Goal: Task Accomplishment & Management: Manage account settings

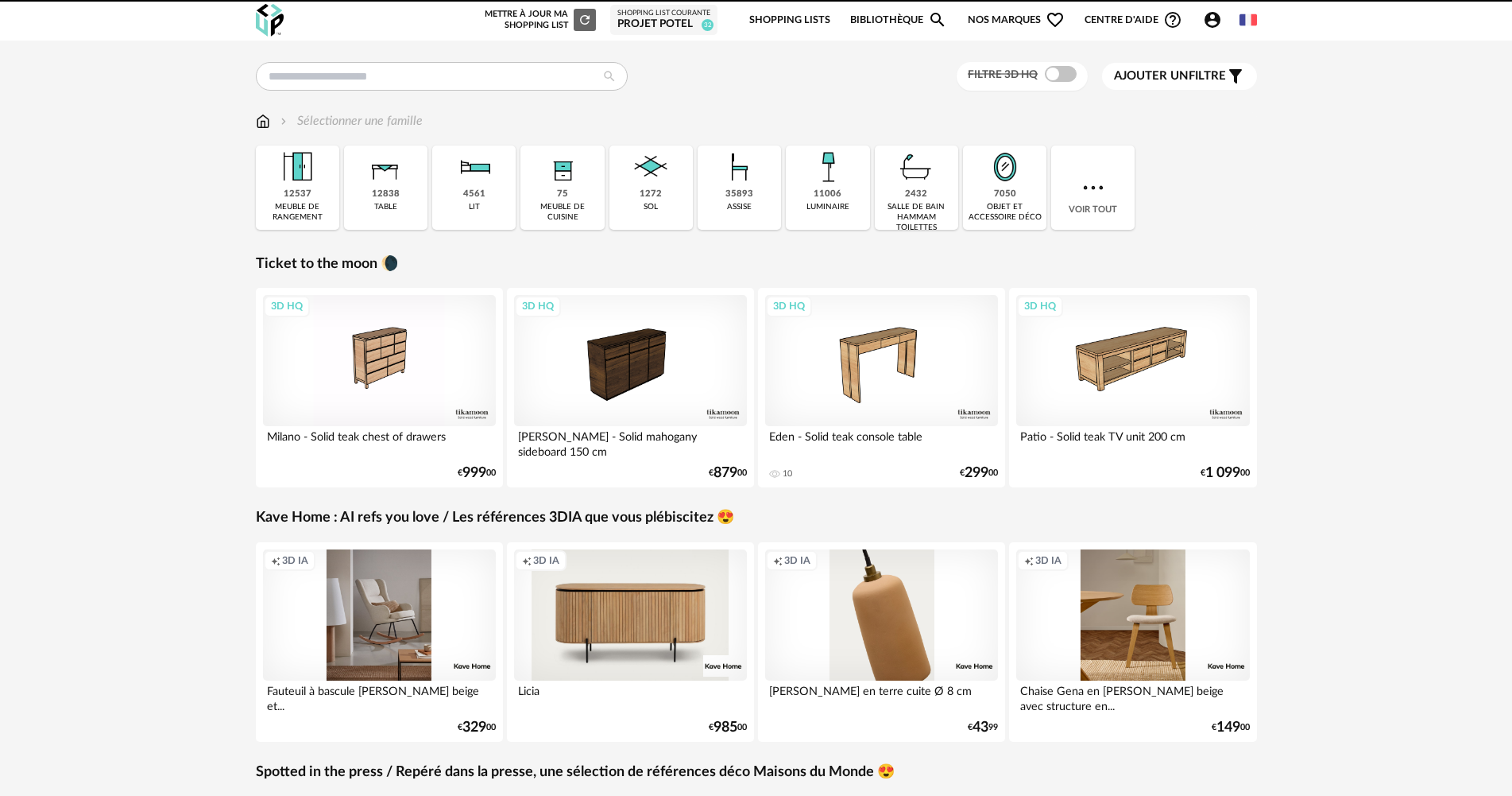
click at [674, 24] on div "Projet Potel" at bounding box center [665, 24] width 93 height 15
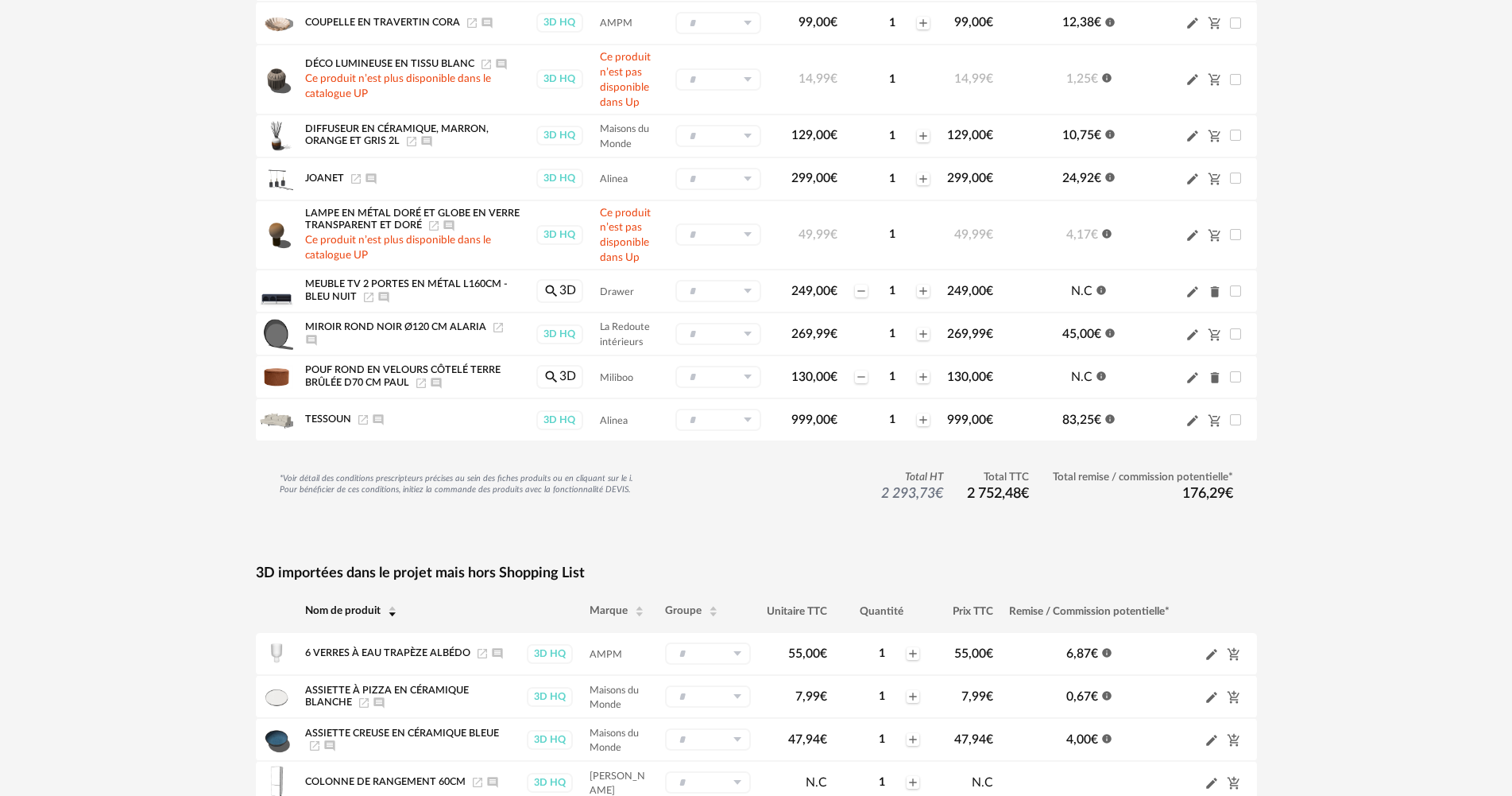
scroll to position [111, 0]
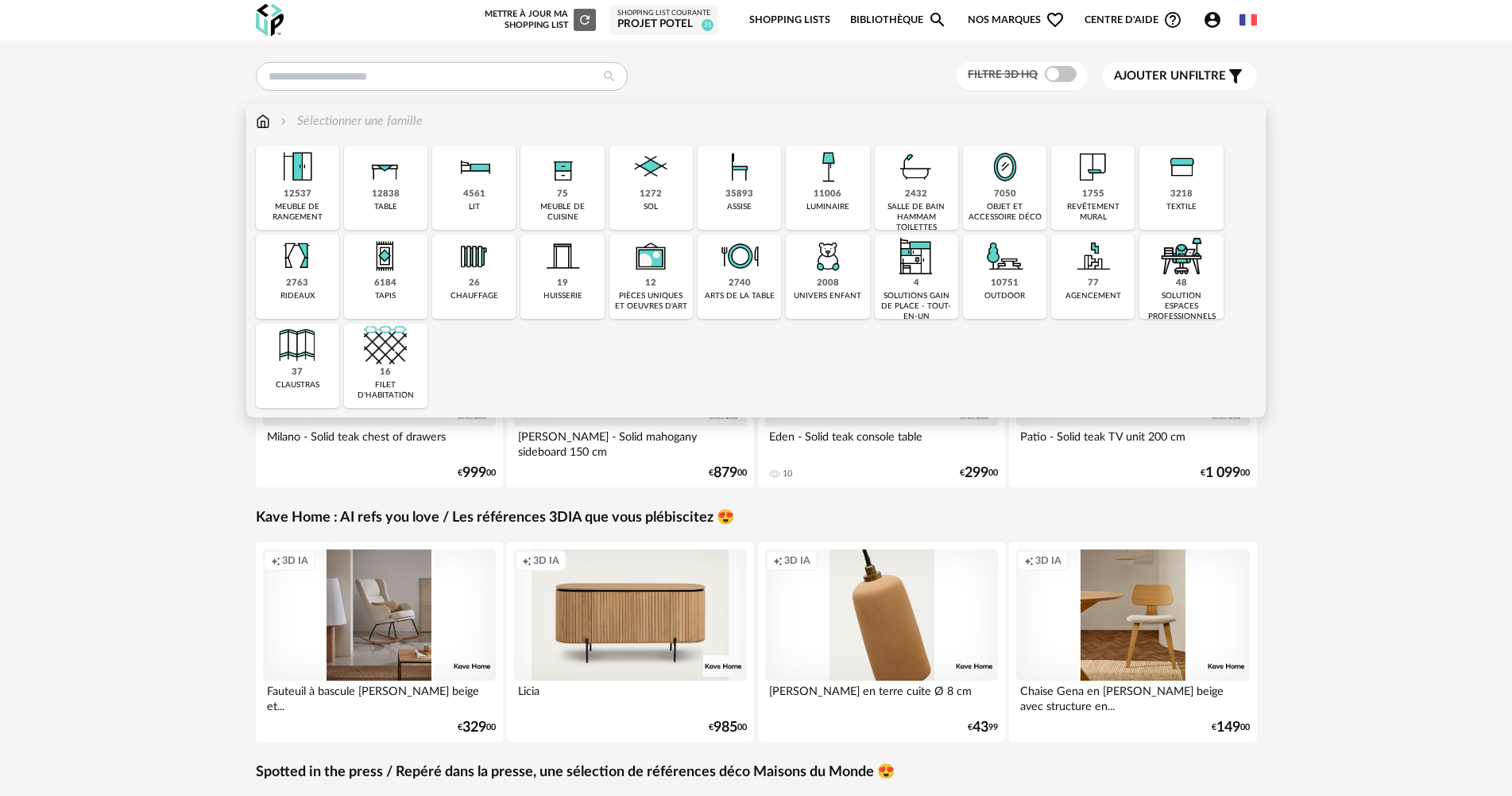
click at [824, 193] on div "11006" at bounding box center [827, 195] width 28 height 12
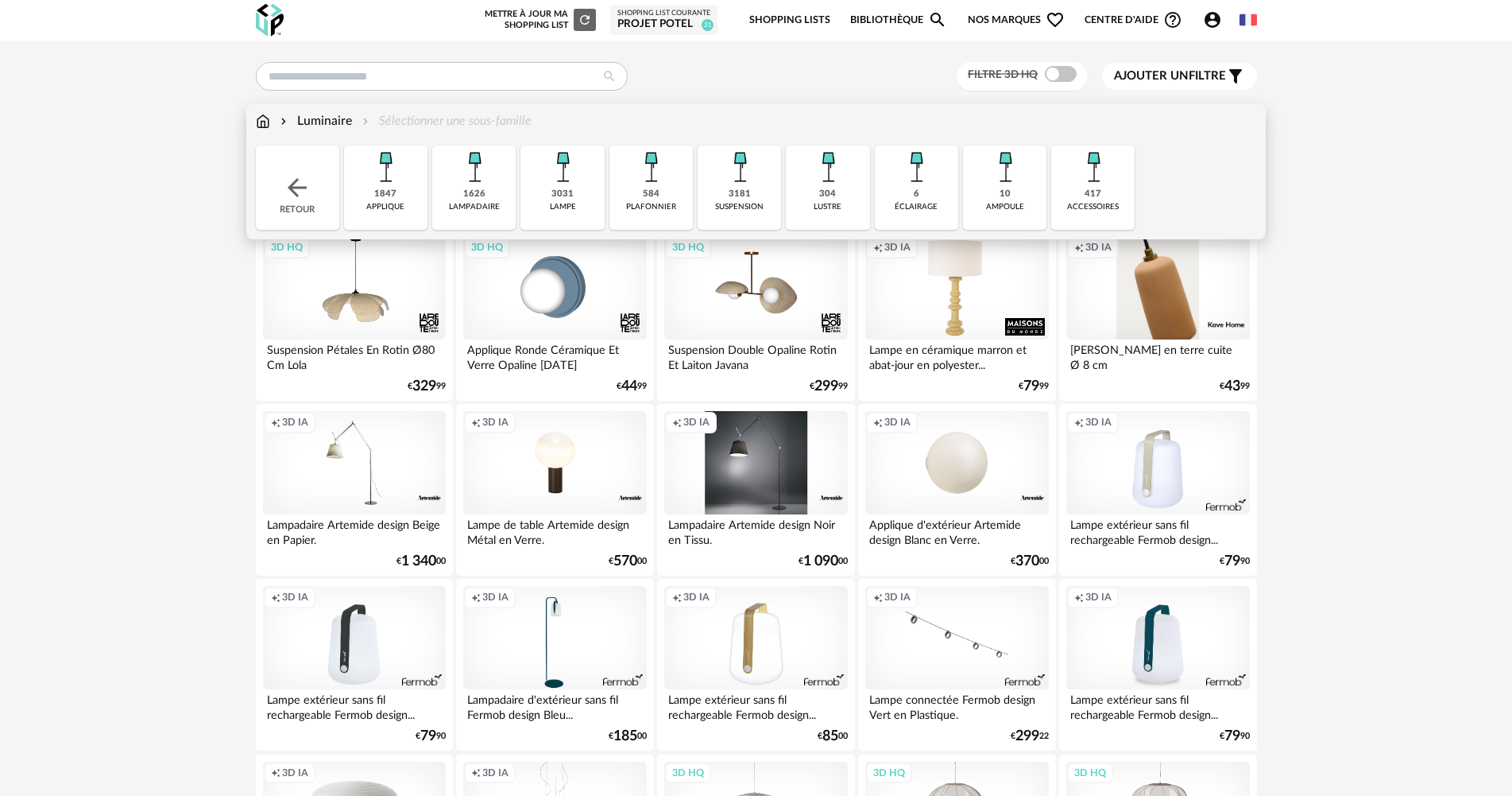
click at [573, 186] on img at bounding box center [562, 166] width 43 height 43
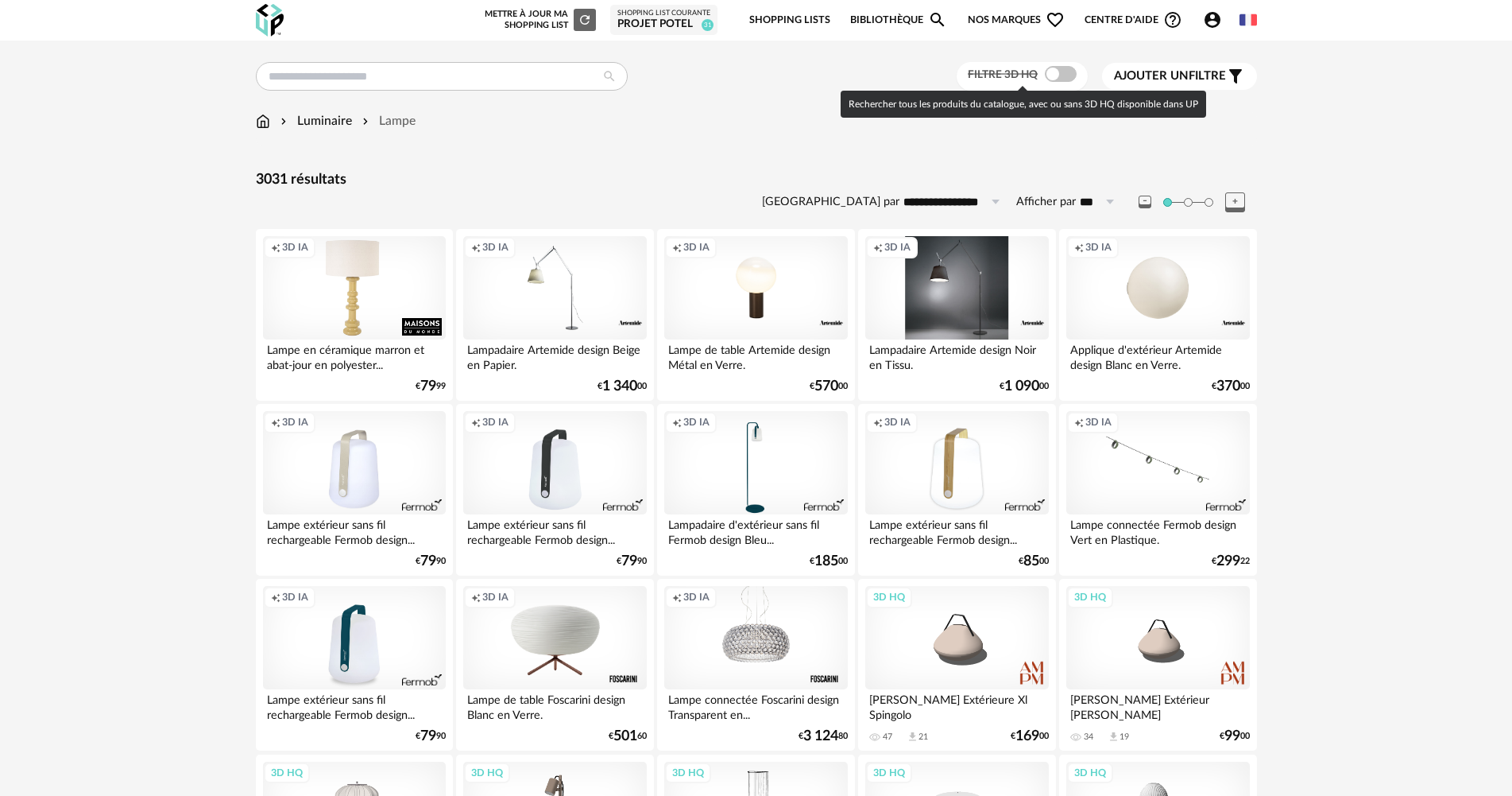
click at [1054, 71] on span at bounding box center [1061, 74] width 32 height 16
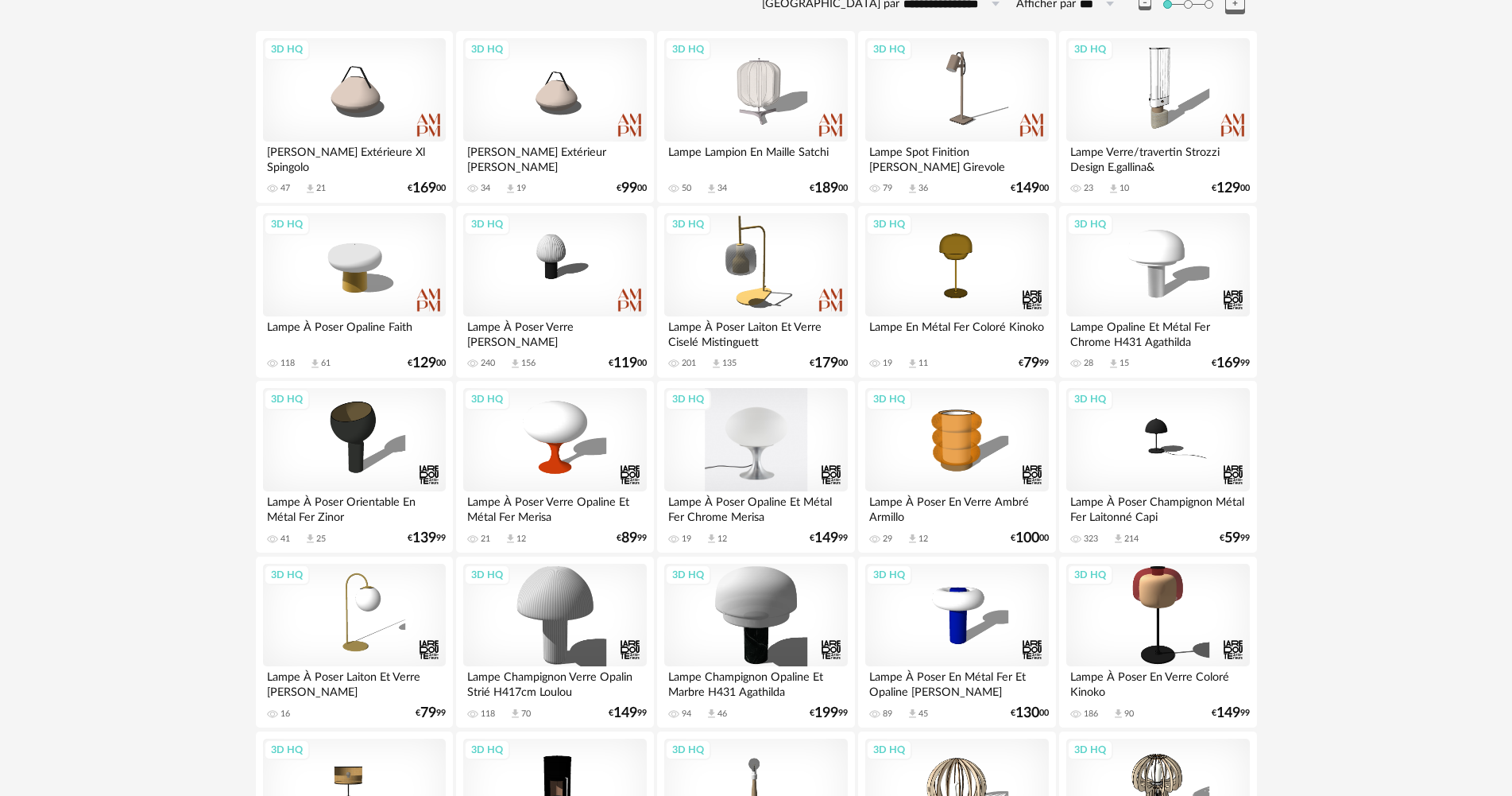
scroll to position [195, 0]
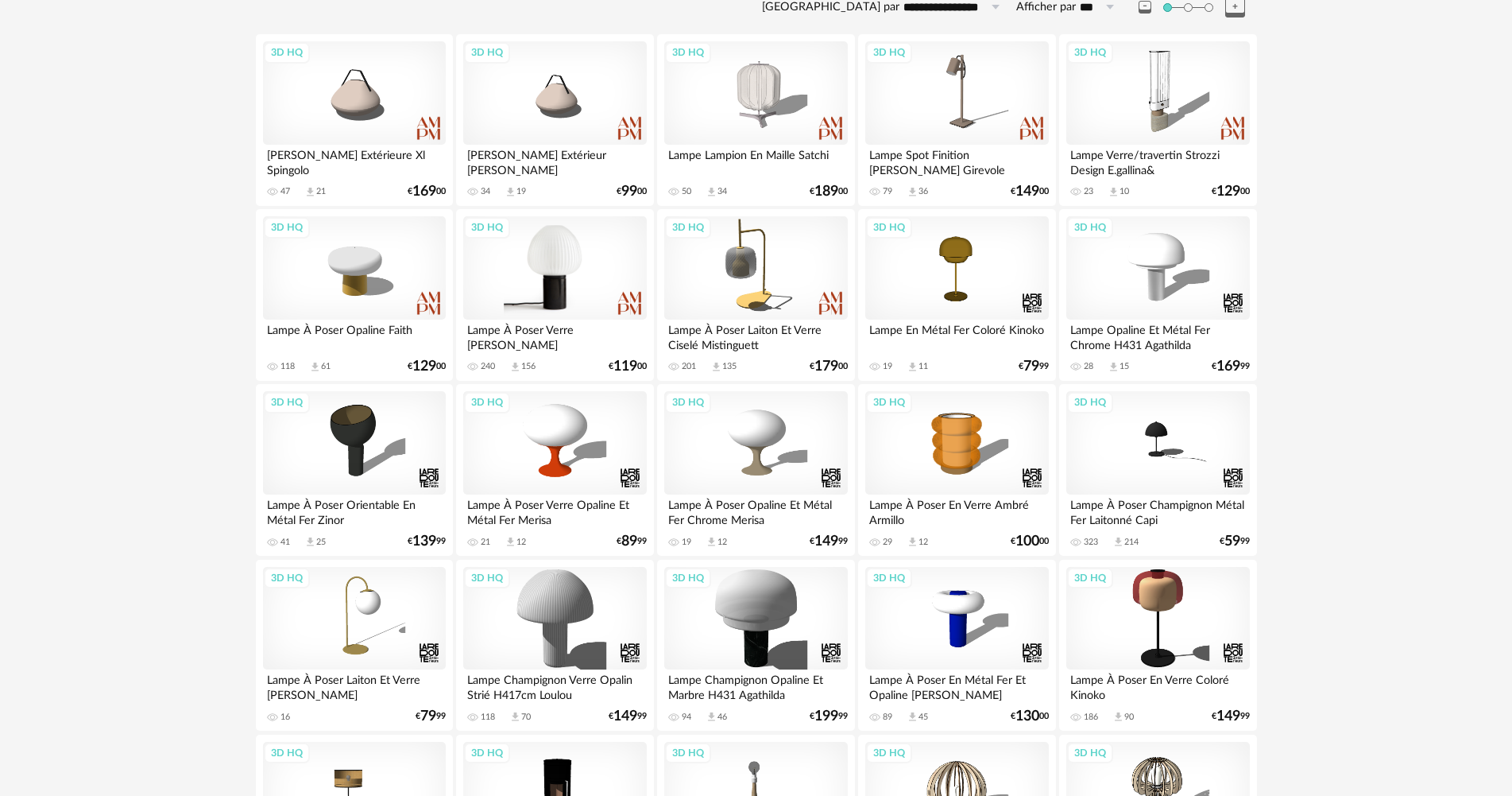
click at [508, 293] on div "3D HQ" at bounding box center [555, 268] width 183 height 103
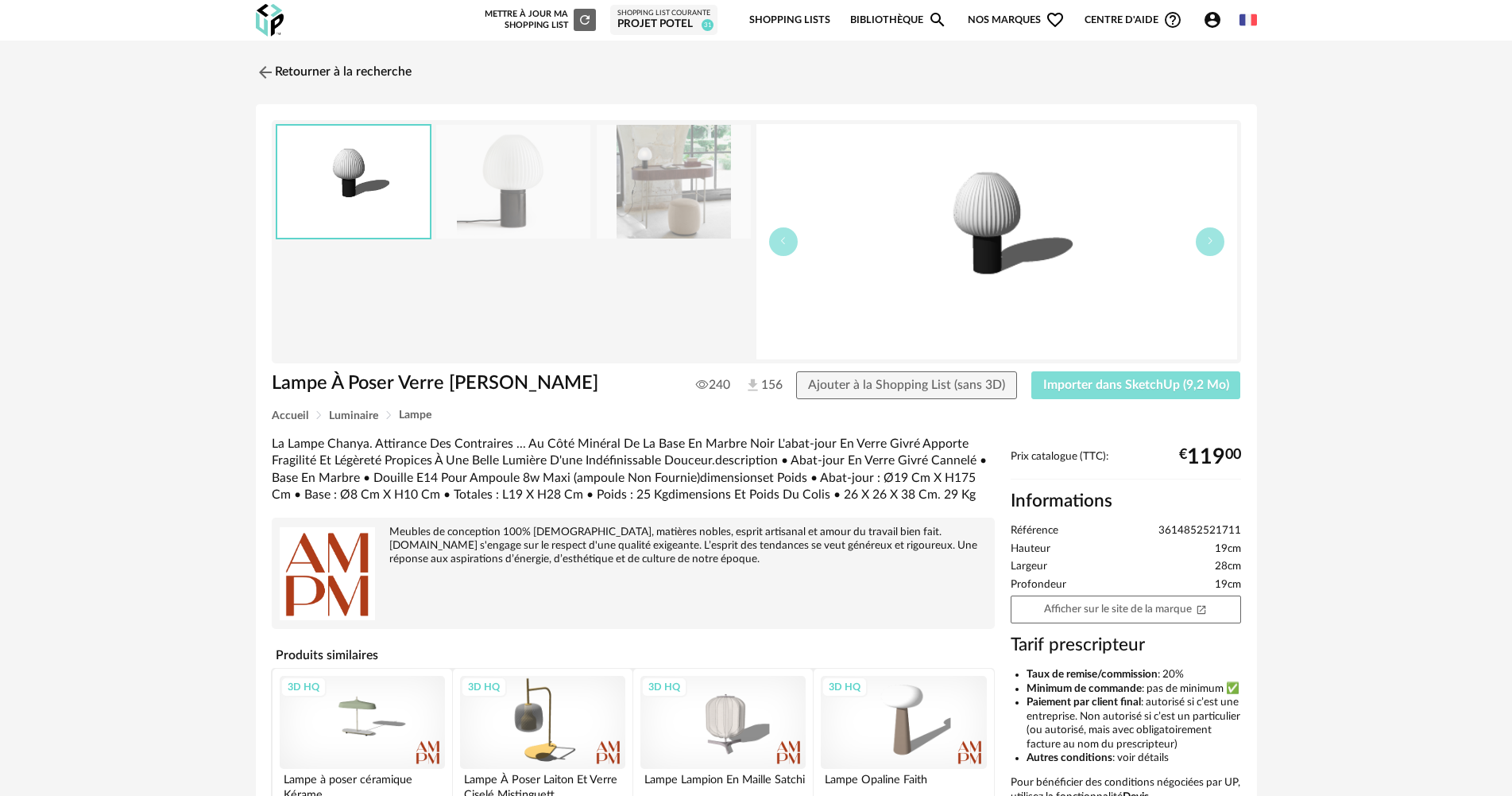
click at [1082, 379] on span "Importer dans SketchUp (9,2 Mo)" at bounding box center [1135, 384] width 186 height 13
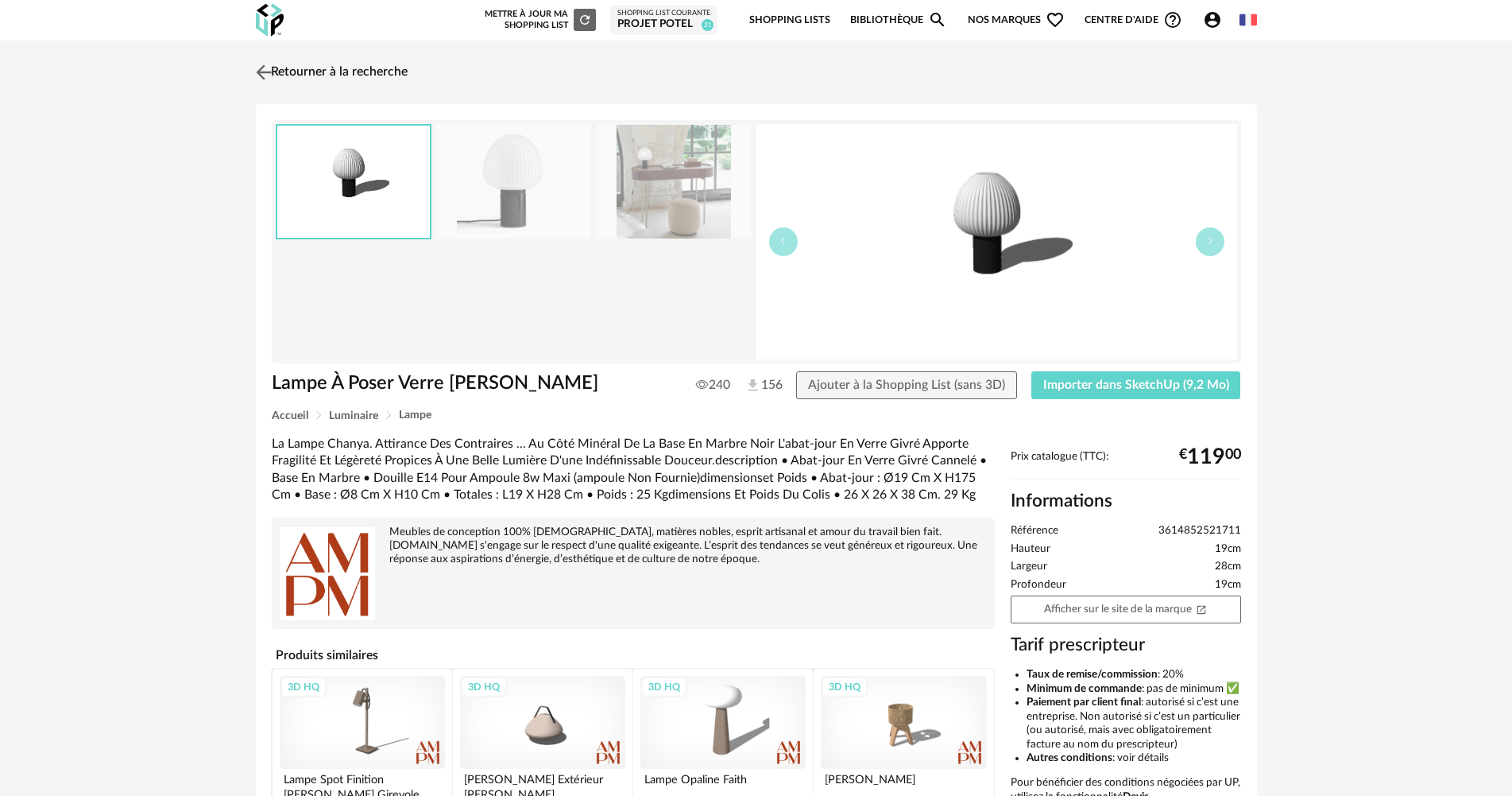
click at [352, 81] on link "Retourner à la recherche" at bounding box center [330, 72] width 156 height 35
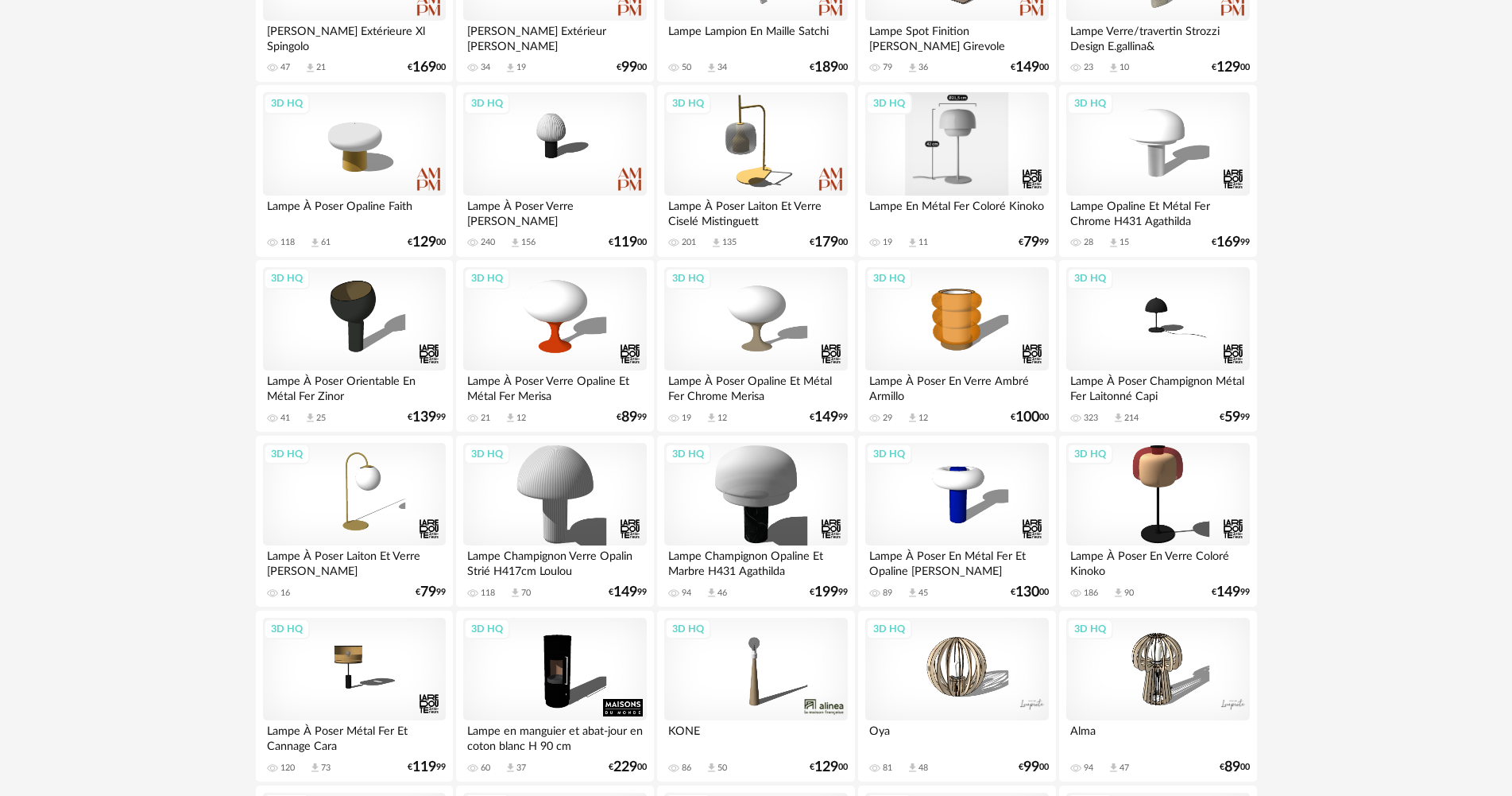
scroll to position [239, 0]
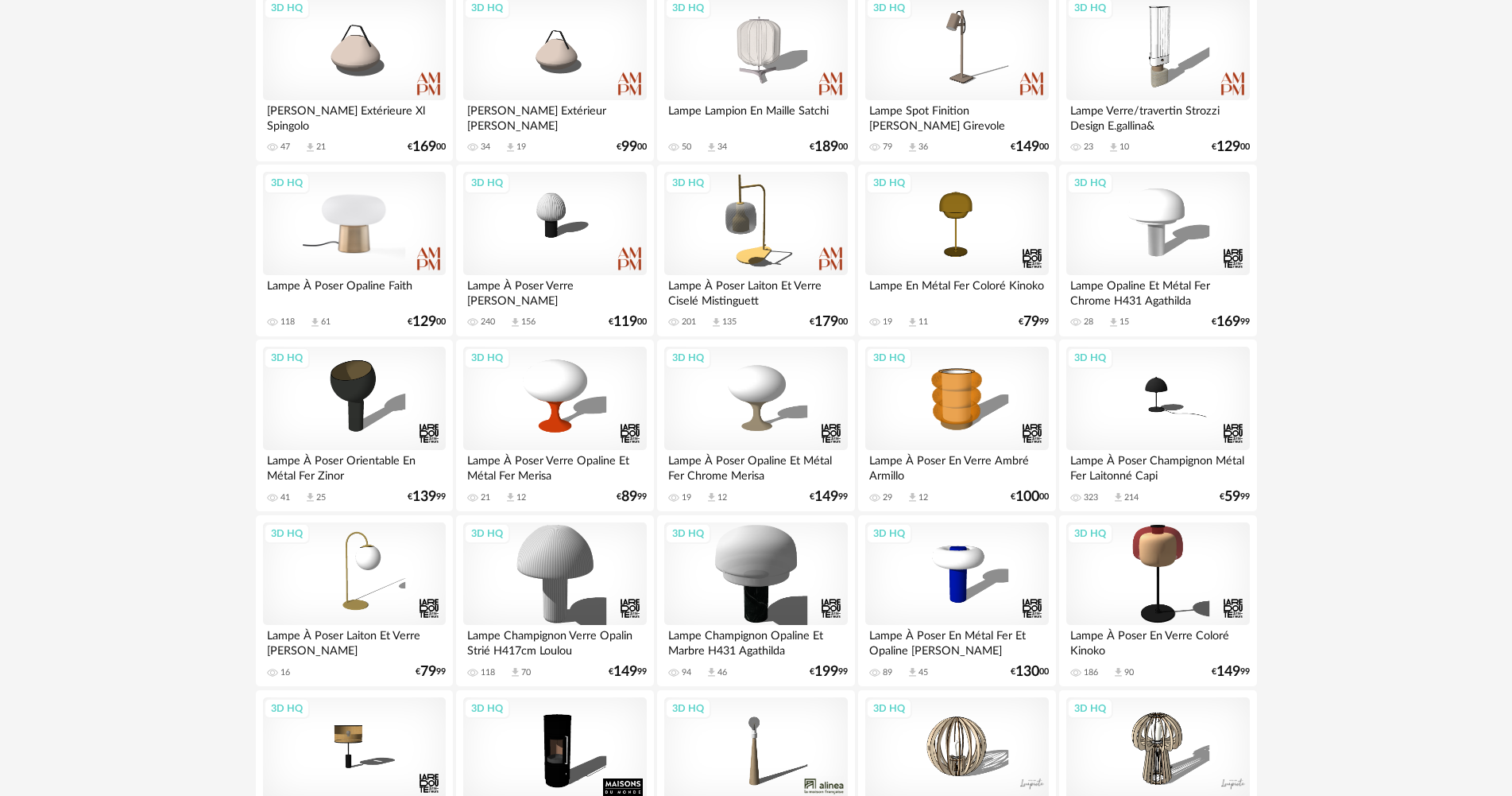
click at [332, 221] on div "3D HQ" at bounding box center [354, 223] width 183 height 103
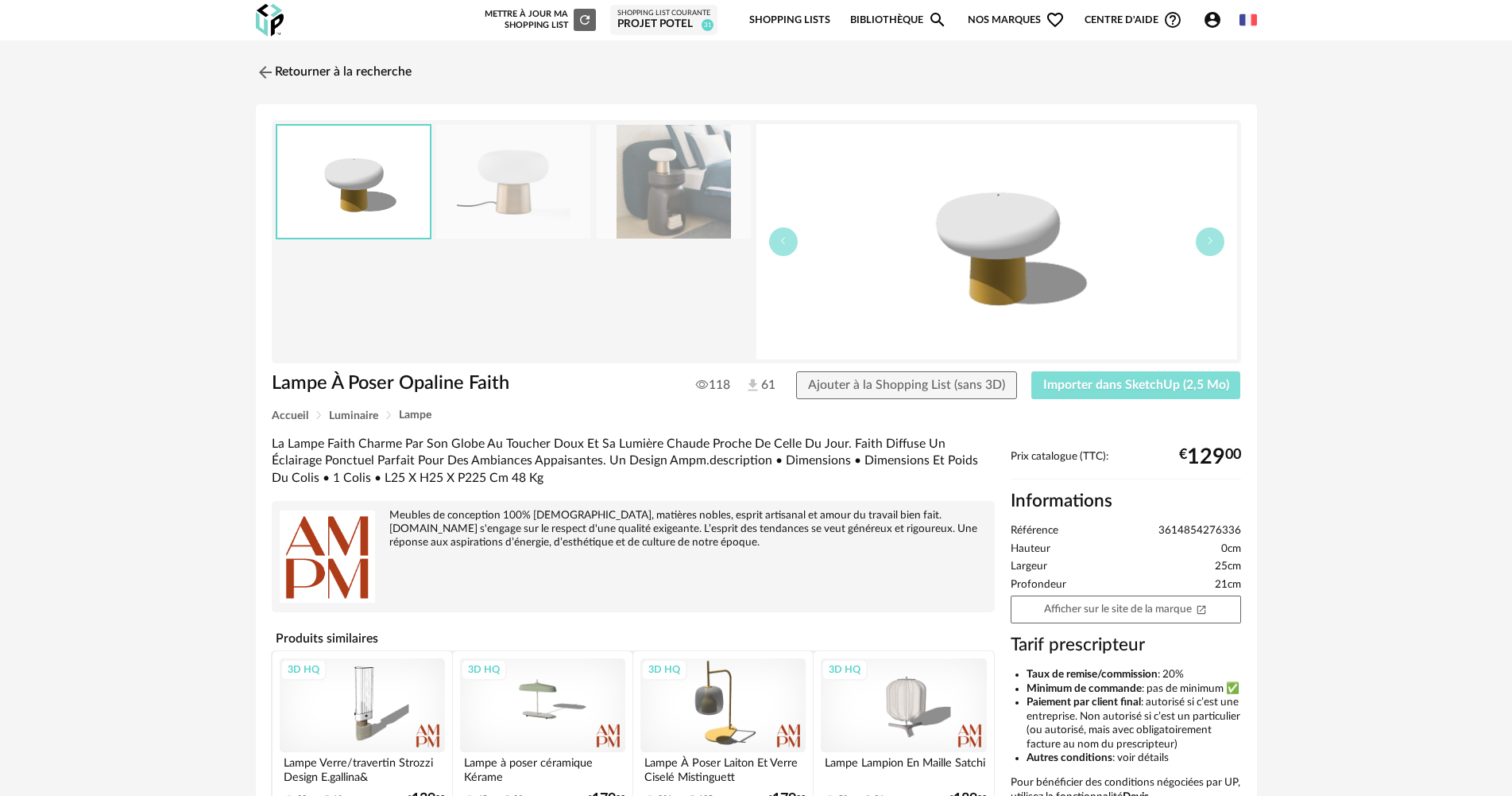
click at [1102, 379] on span "Importer dans SketchUp (2,5 Mo)" at bounding box center [1135, 384] width 186 height 13
click at [349, 74] on link "Retourner à la recherche" at bounding box center [330, 72] width 156 height 35
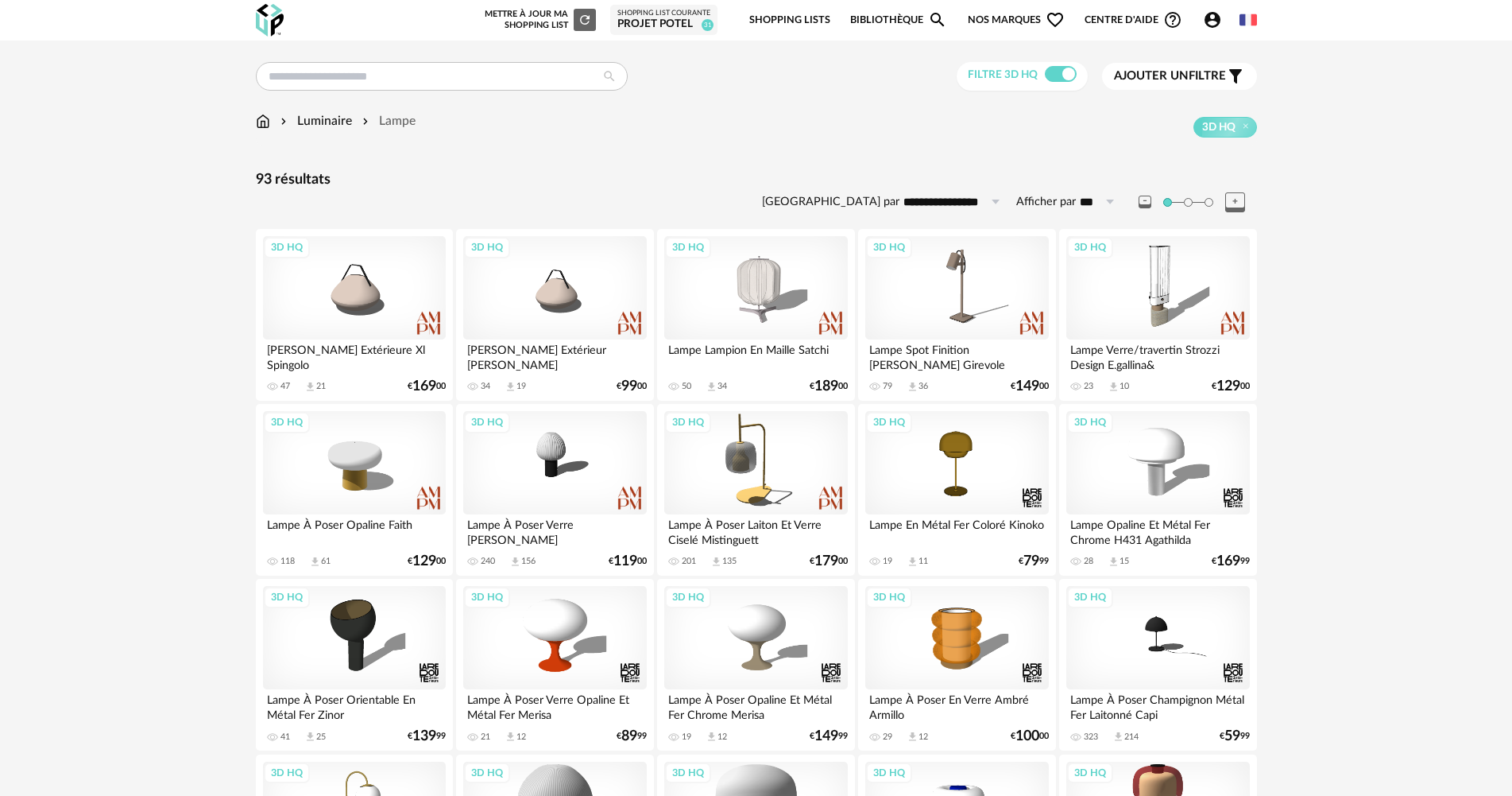
click at [681, 16] on div "Shopping List courante" at bounding box center [665, 14] width 93 height 10
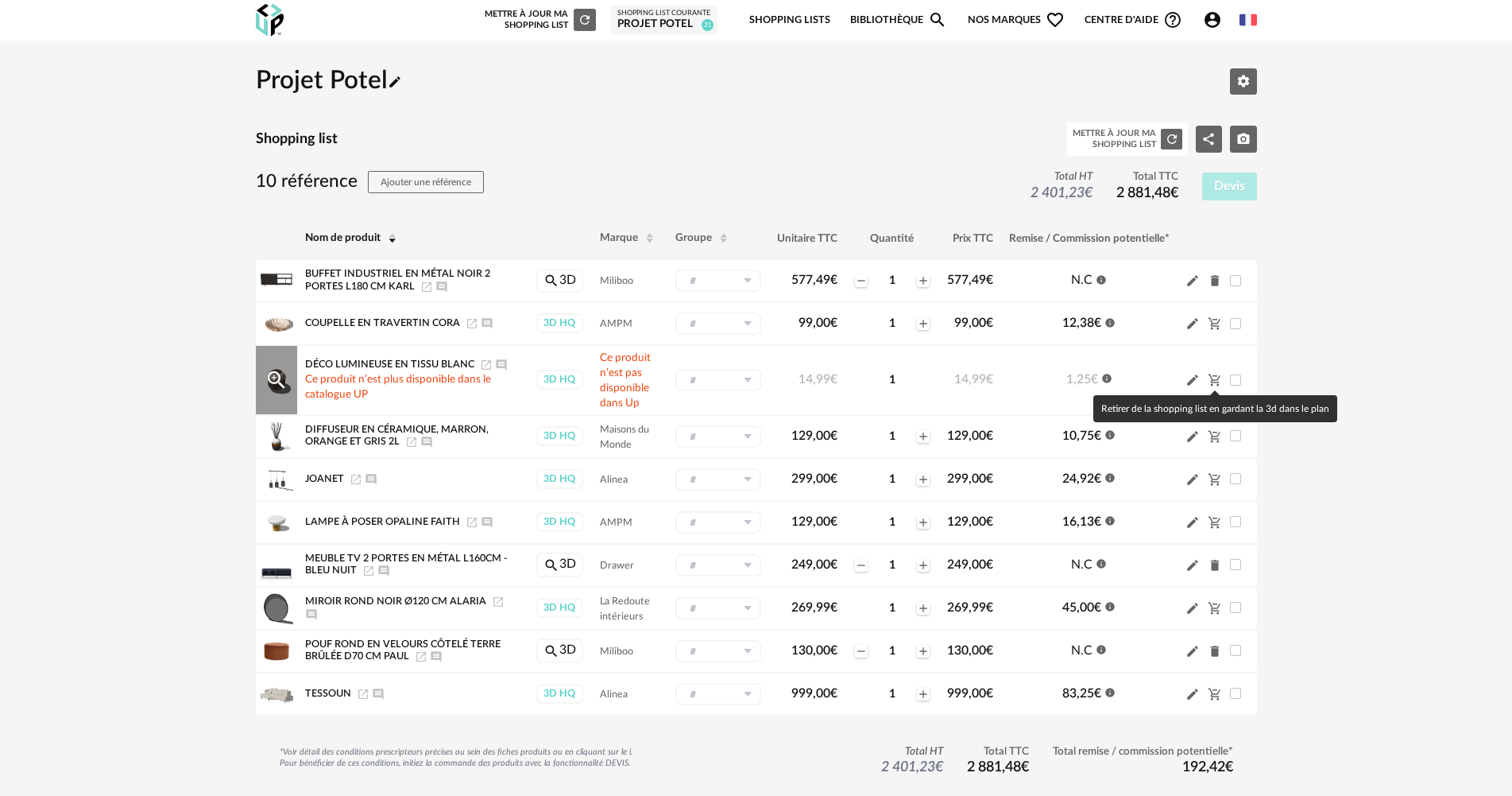
click at [1213, 380] on icon "Cart Minus icon" at bounding box center [1215, 380] width 15 height 15
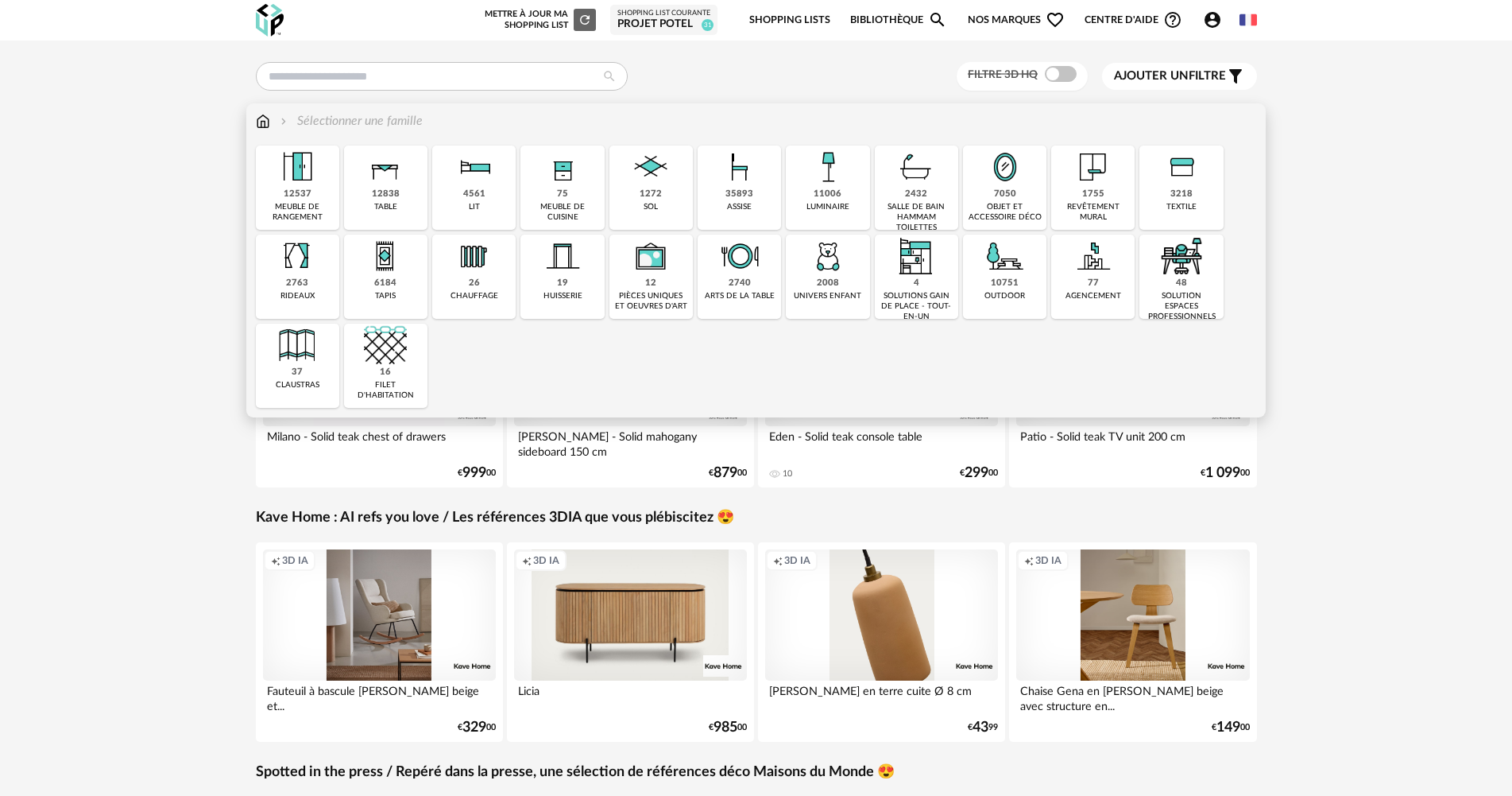
click at [748, 193] on div "35893" at bounding box center [739, 195] width 28 height 12
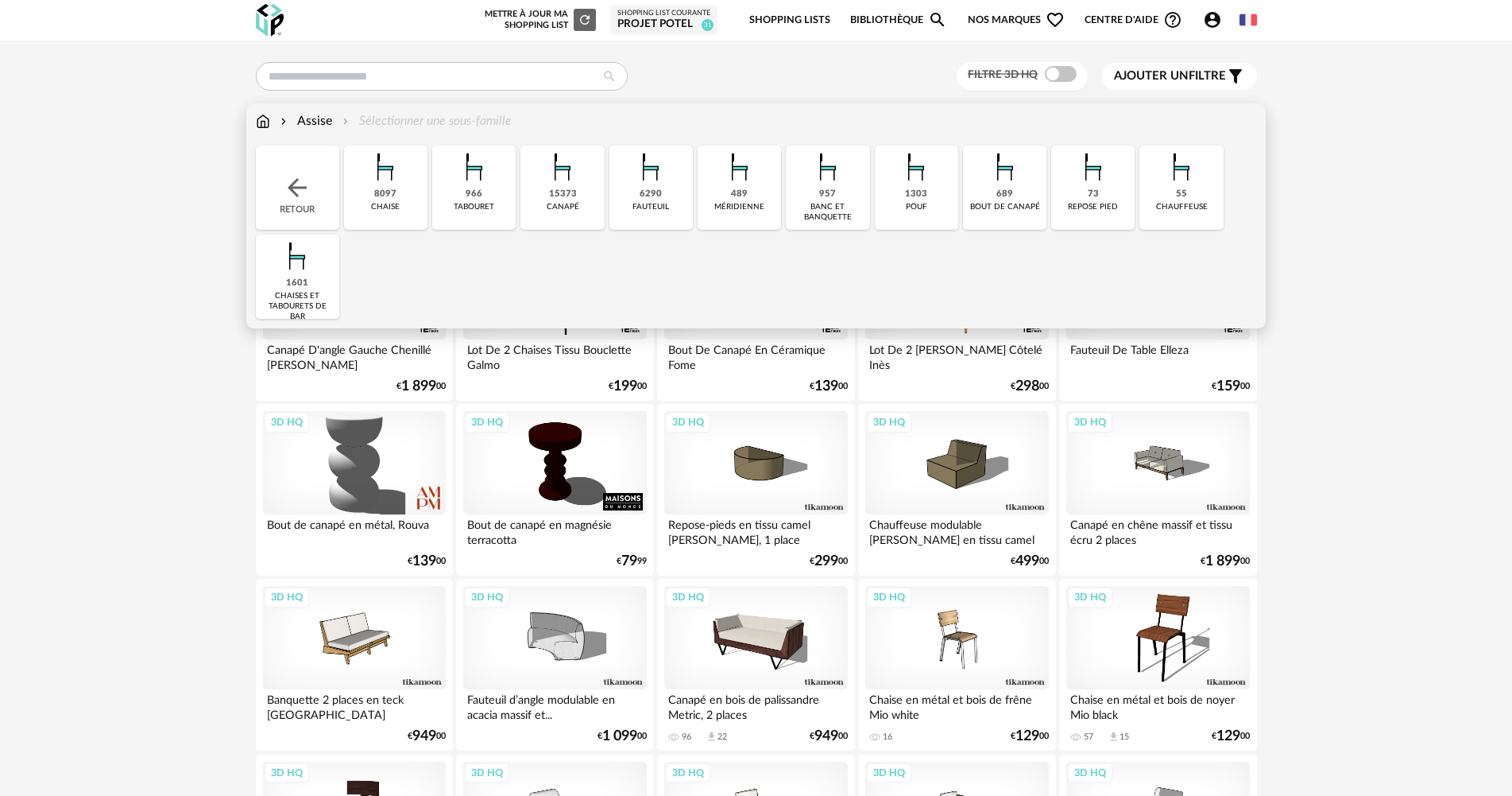
click at [264, 117] on img at bounding box center [263, 121] width 15 height 18
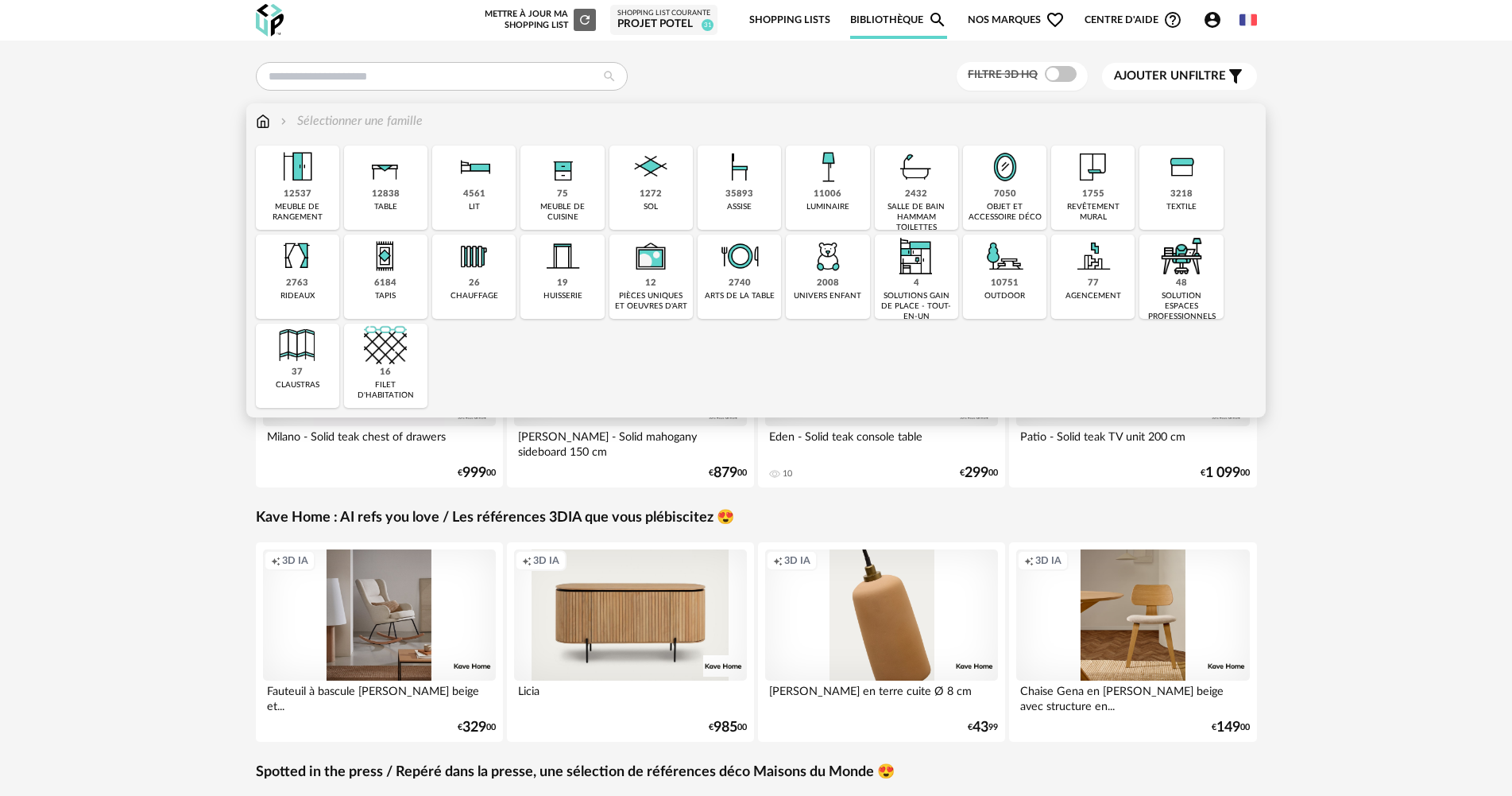
click at [825, 188] on img at bounding box center [828, 166] width 43 height 43
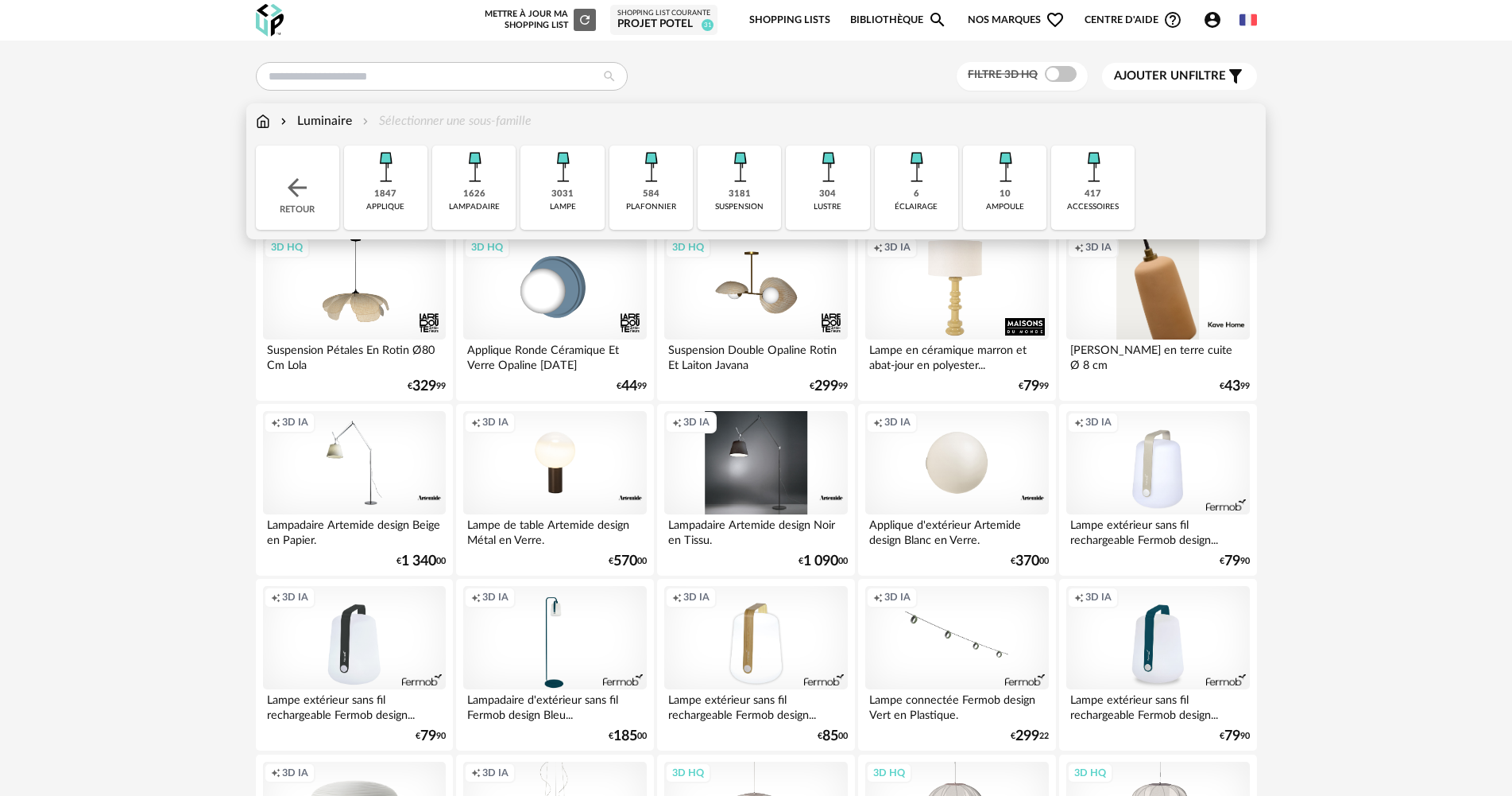
click at [734, 196] on div "3181" at bounding box center [739, 195] width 22 height 12
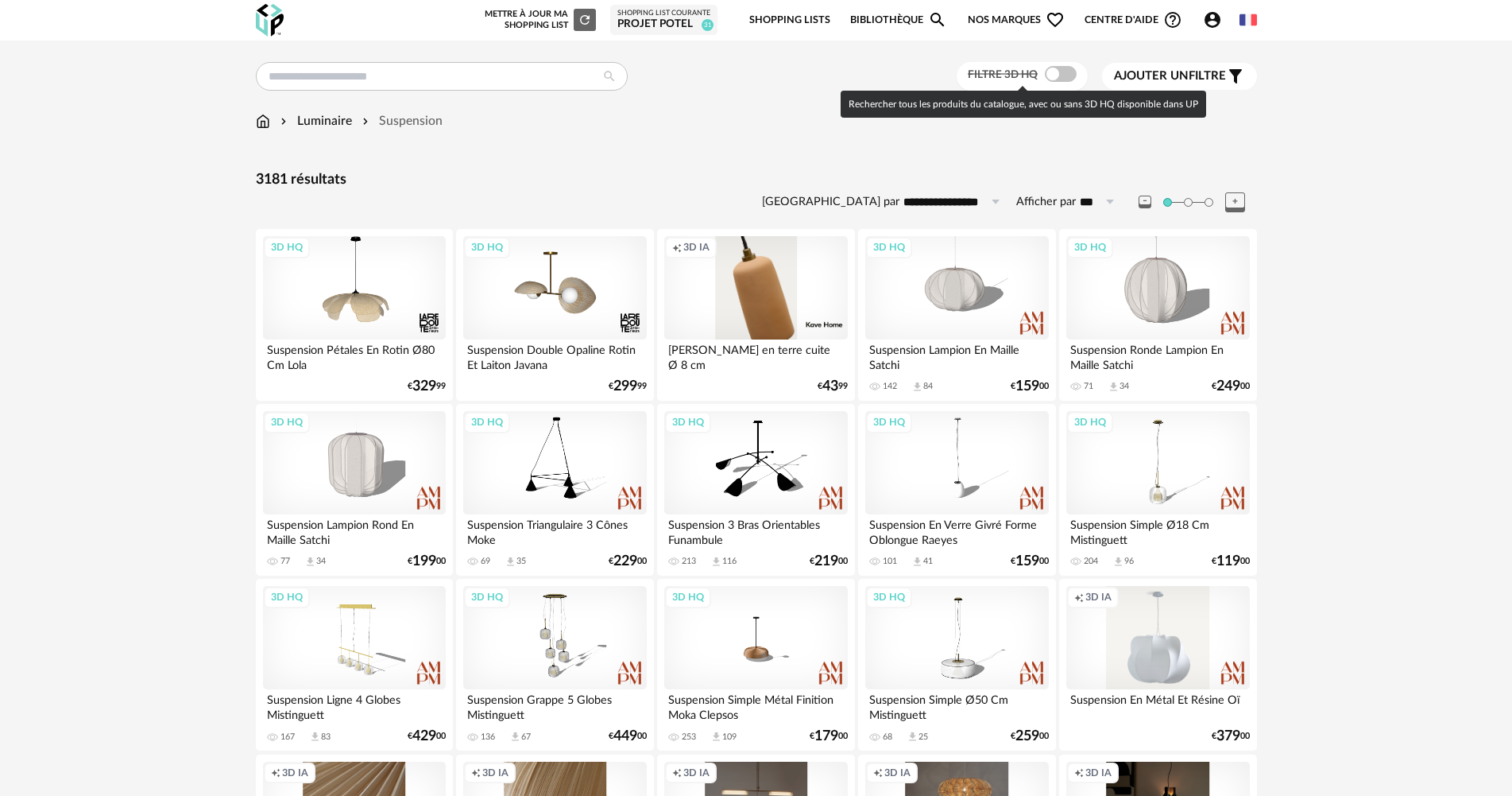
click at [1045, 76] on span at bounding box center [1061, 74] width 32 height 16
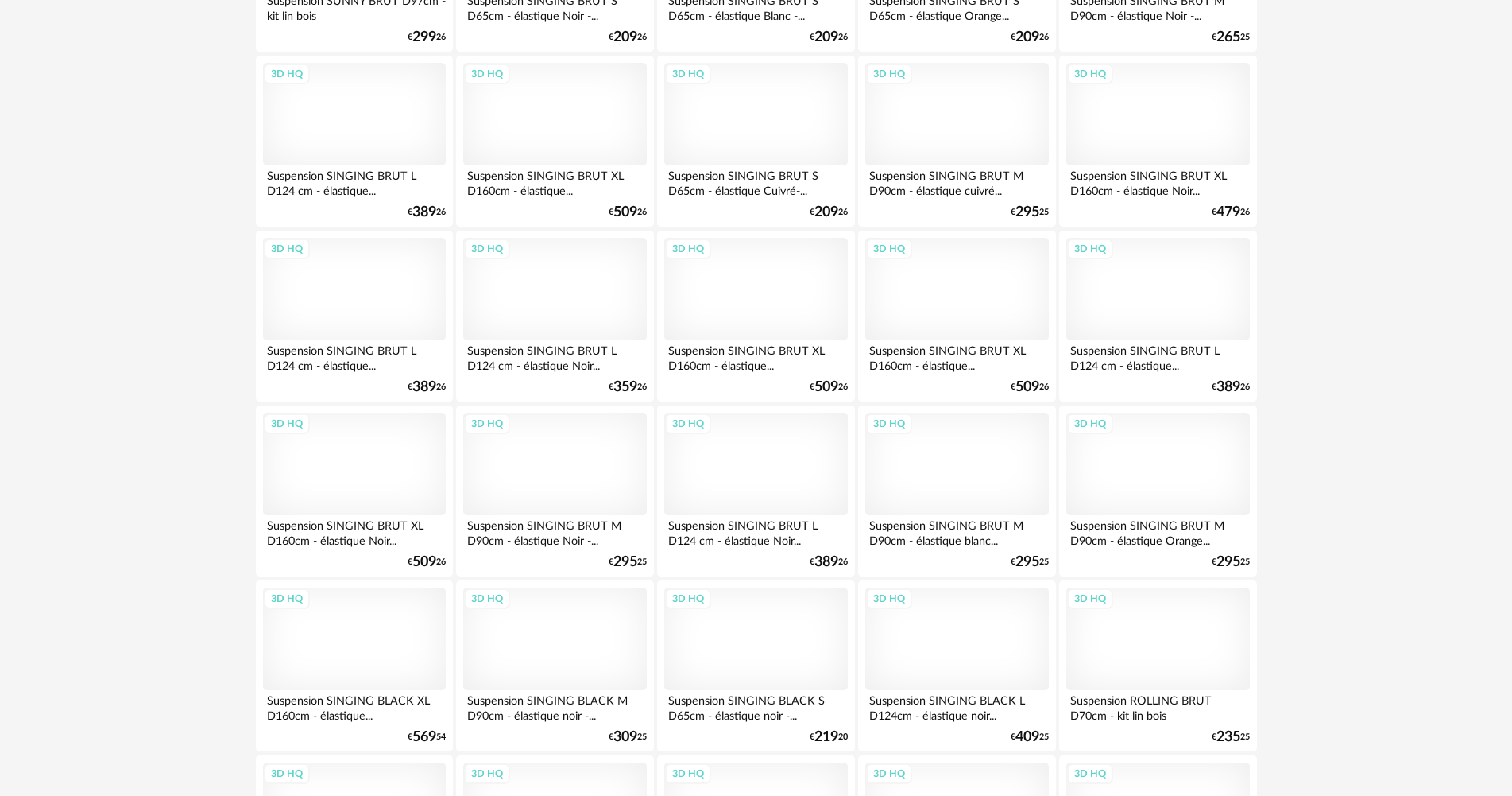
scroll to position [3036, 0]
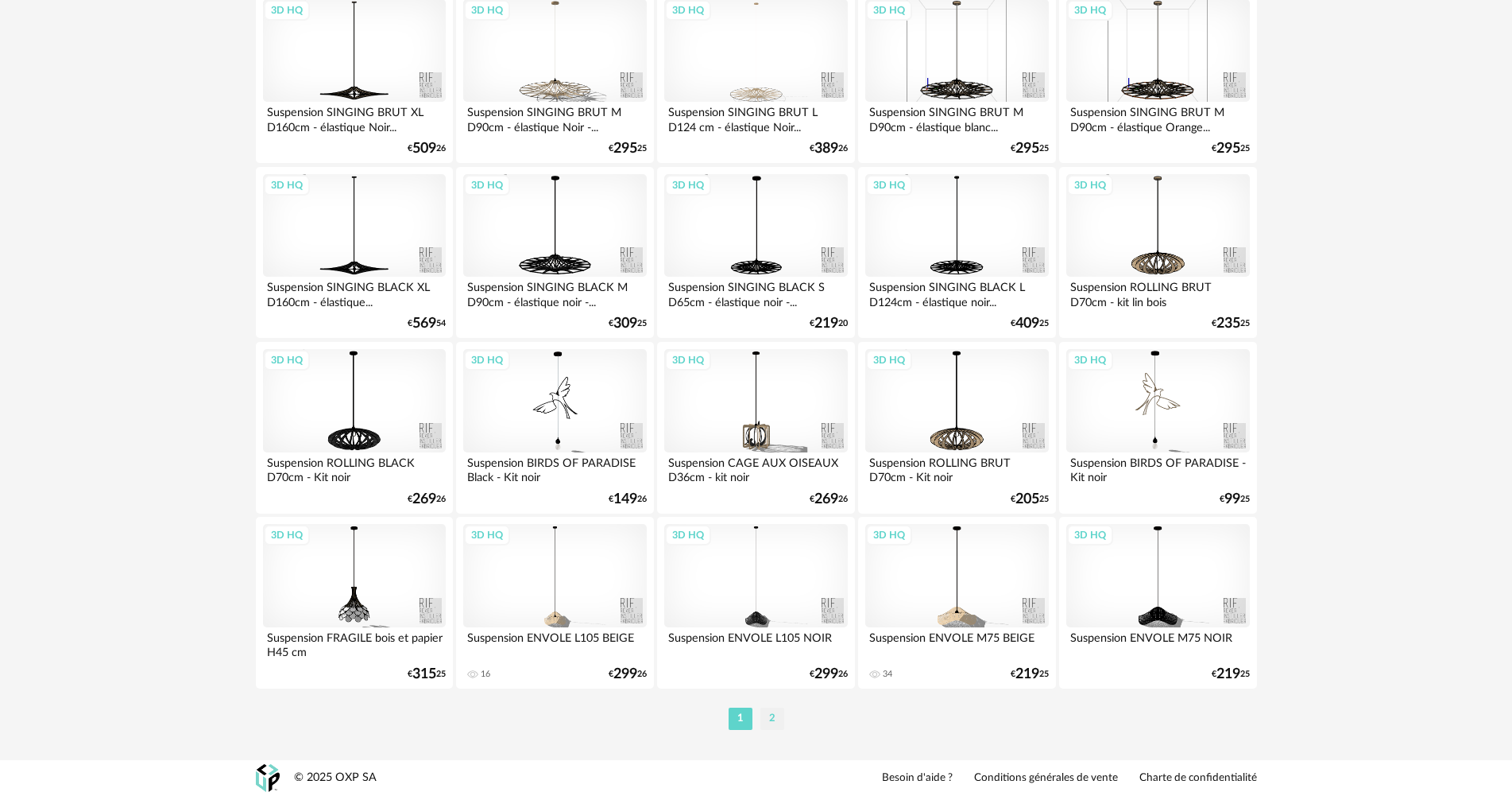
click at [766, 718] on li "2" at bounding box center [773, 718] width 24 height 22
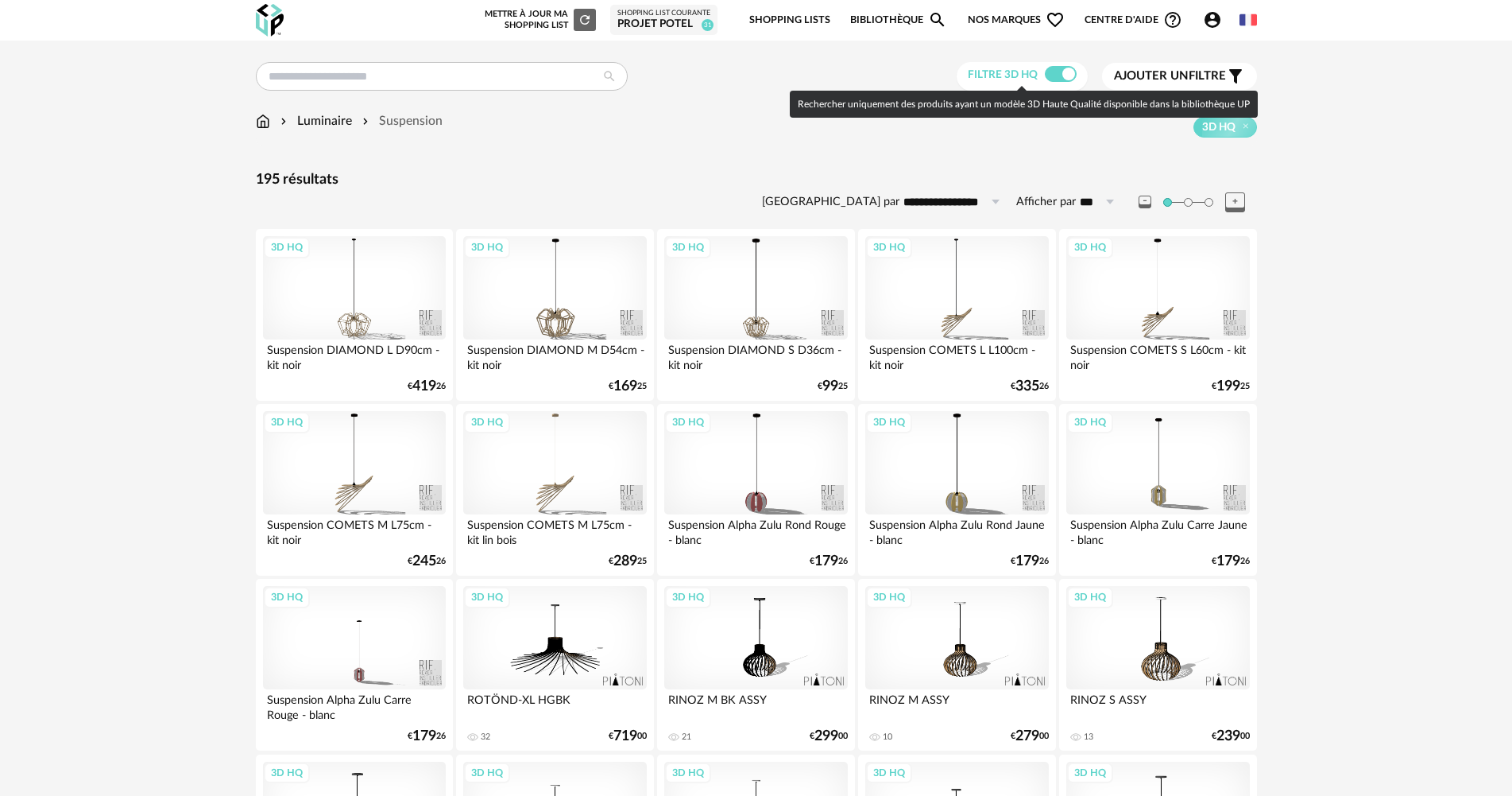
click at [1062, 75] on span at bounding box center [1061, 74] width 32 height 16
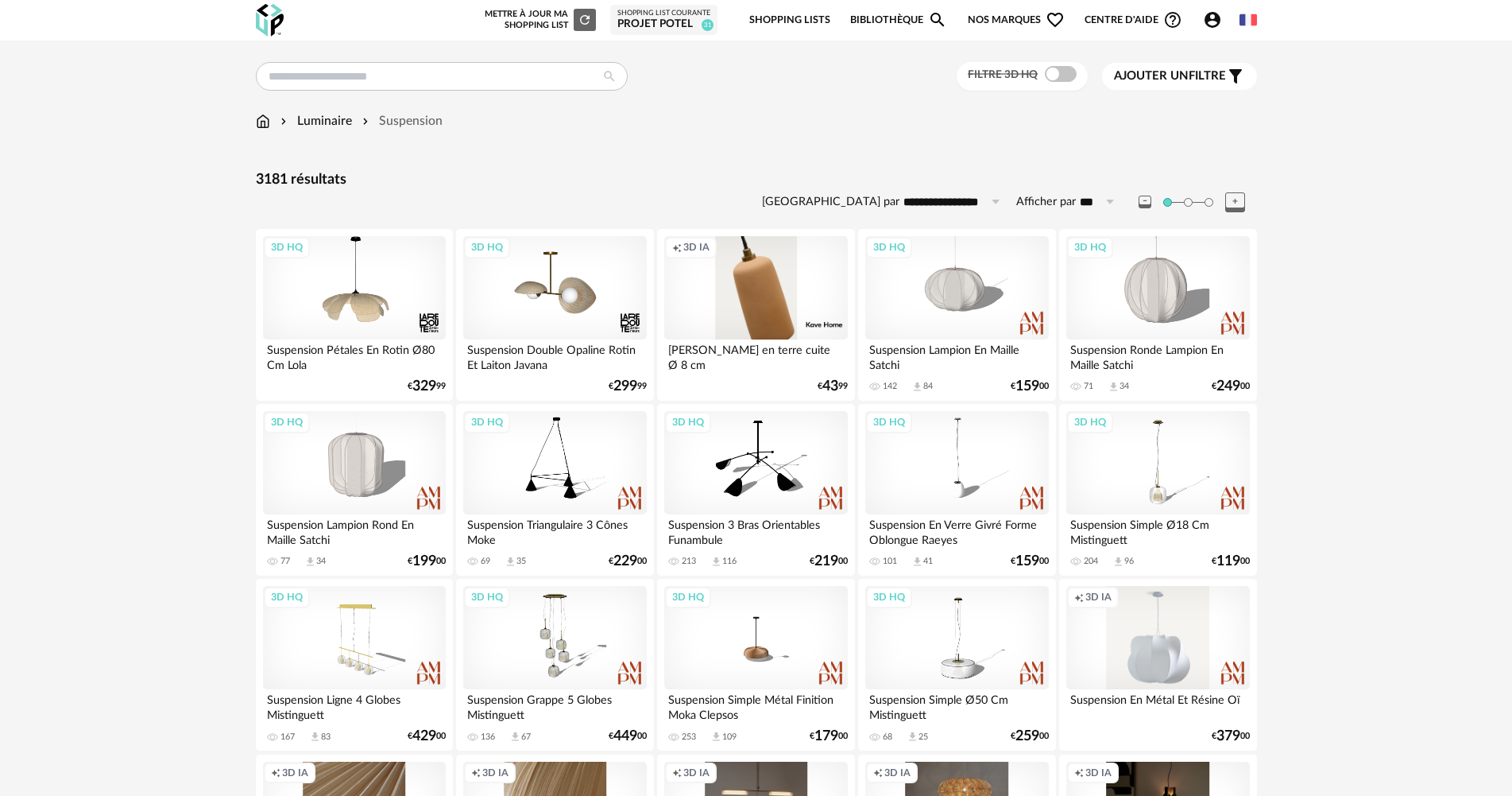
click at [1221, 78] on span "Ajouter un filtre" at bounding box center [1170, 76] width 112 height 16
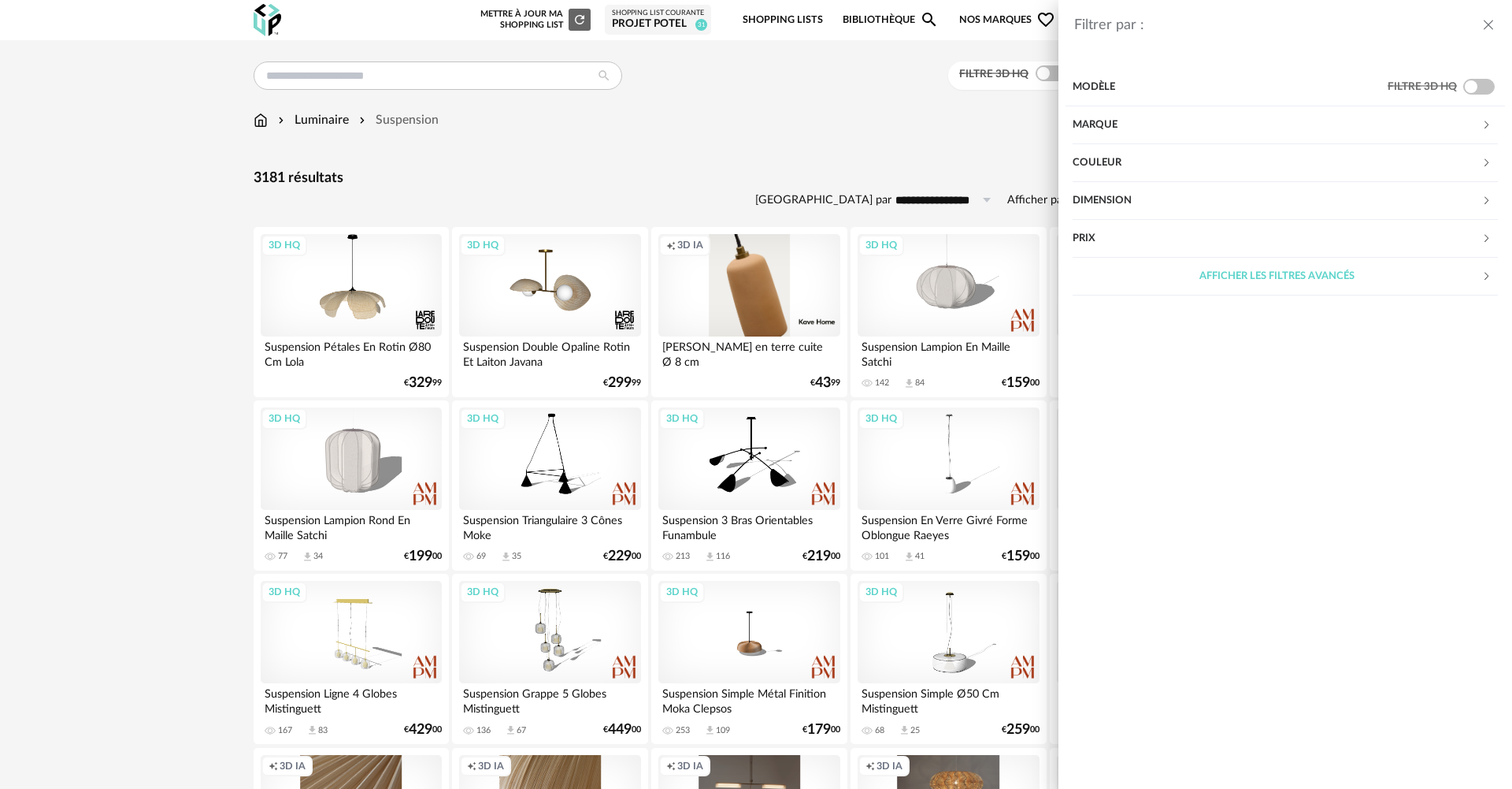
click at [1124, 153] on div "Couleur" at bounding box center [1277, 162] width 409 height 38
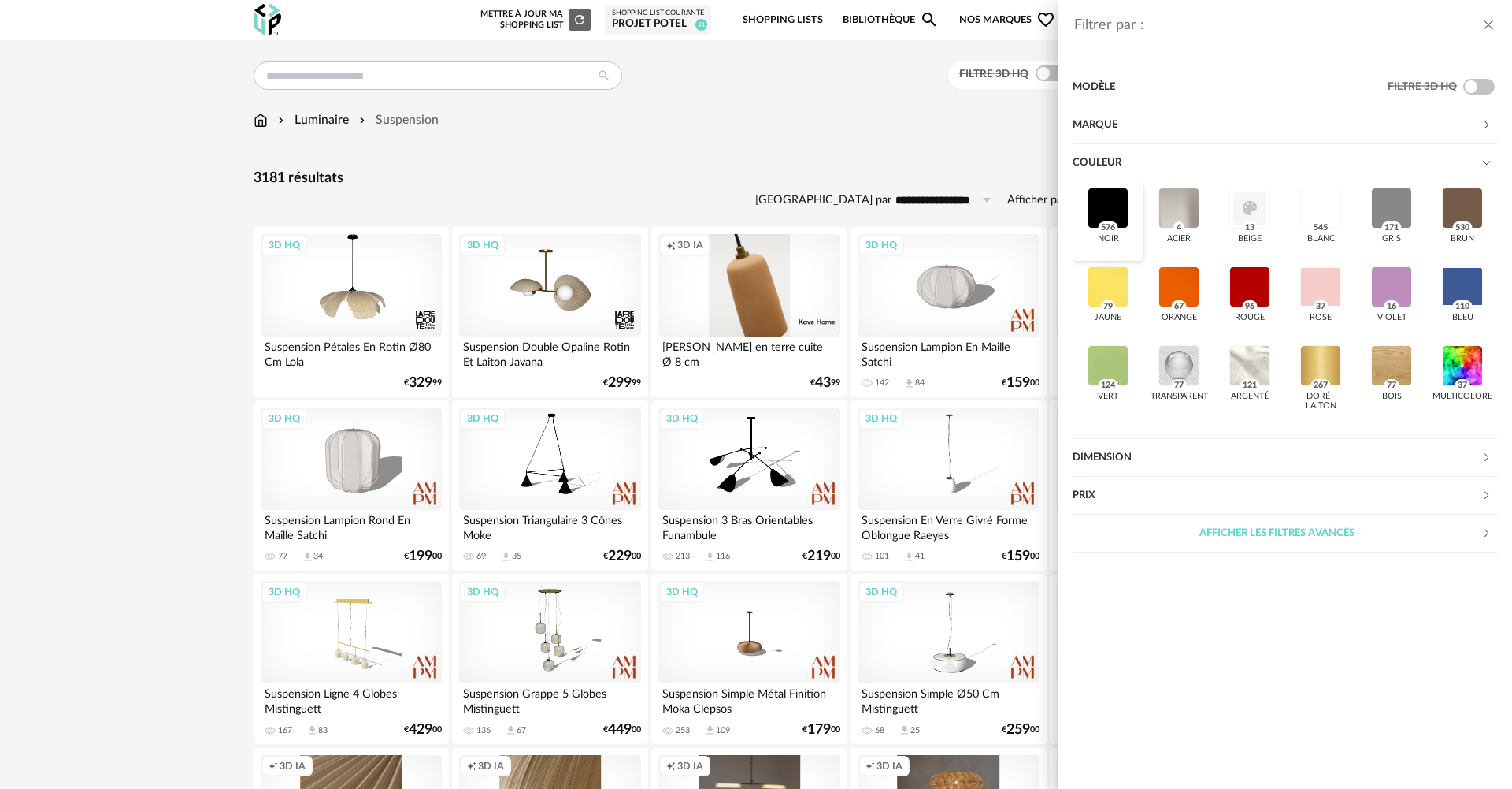
click at [1093, 207] on div at bounding box center [1108, 207] width 40 height 41
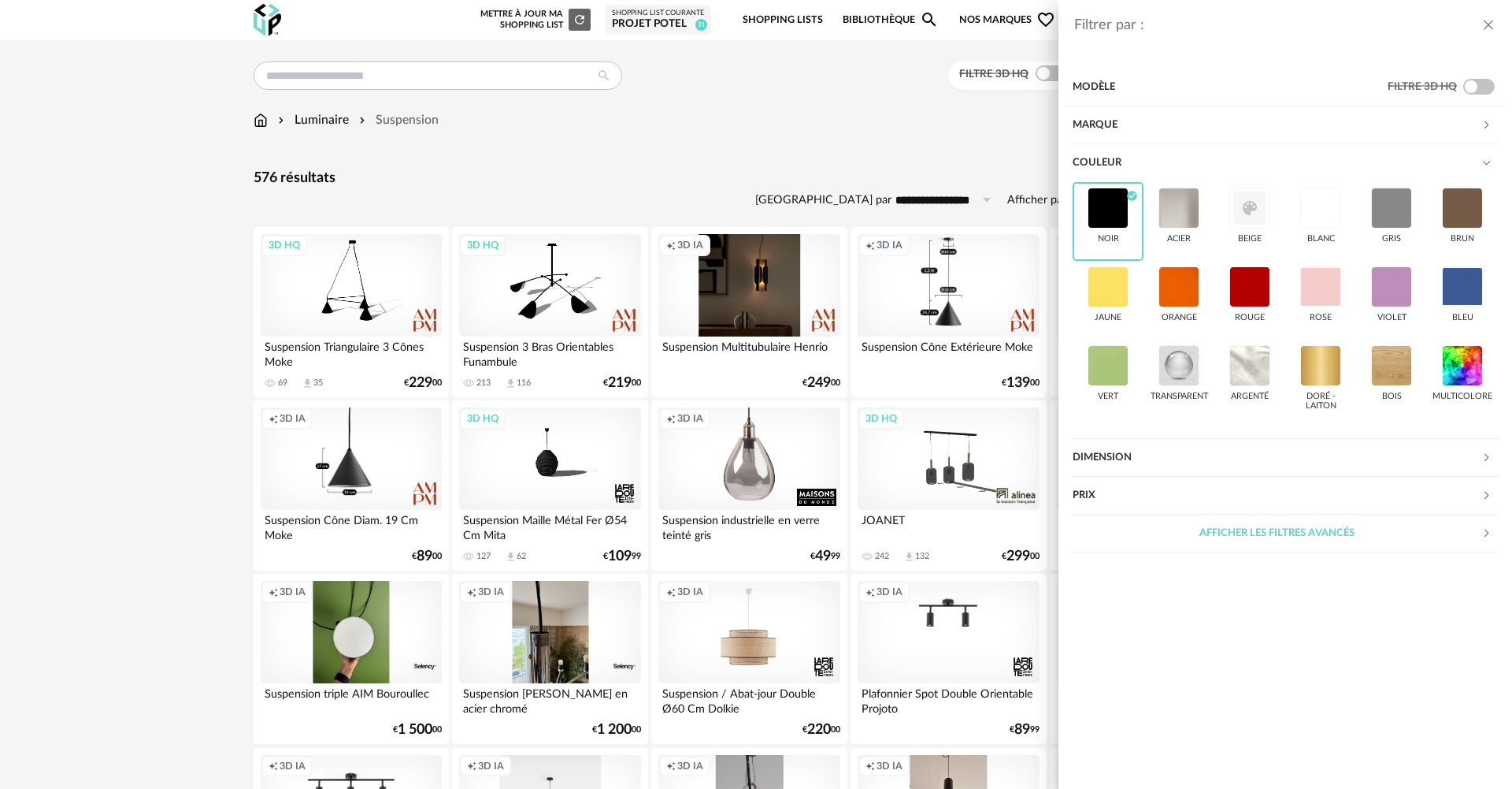
click at [767, 142] on div "Filtrer par : Modèle Filtre 3D HQ Marque &tradition 10 101 Copenhagen 0 366 Con…" at bounding box center [756, 394] width 1512 height 789
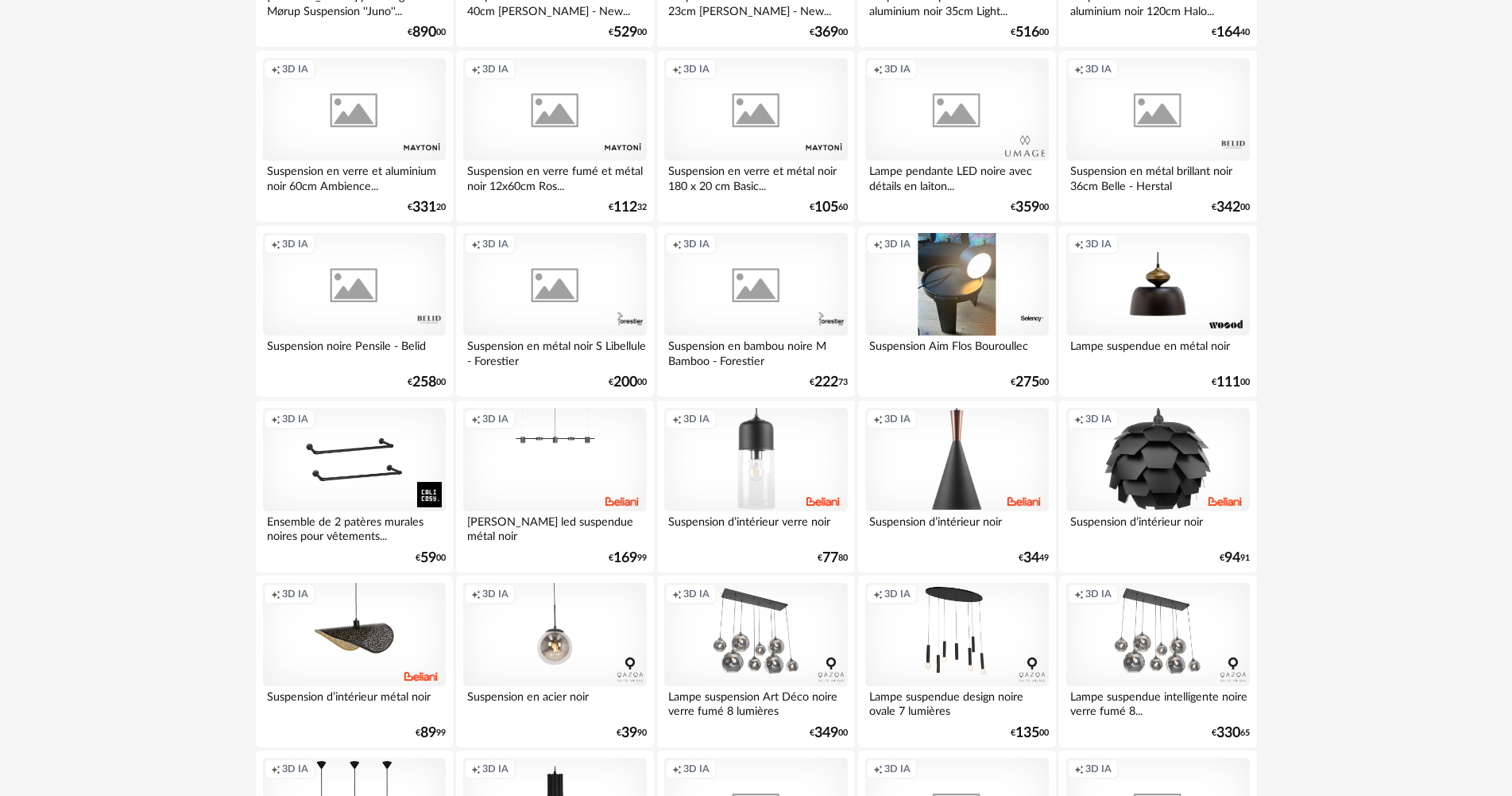
scroll to position [1192, 0]
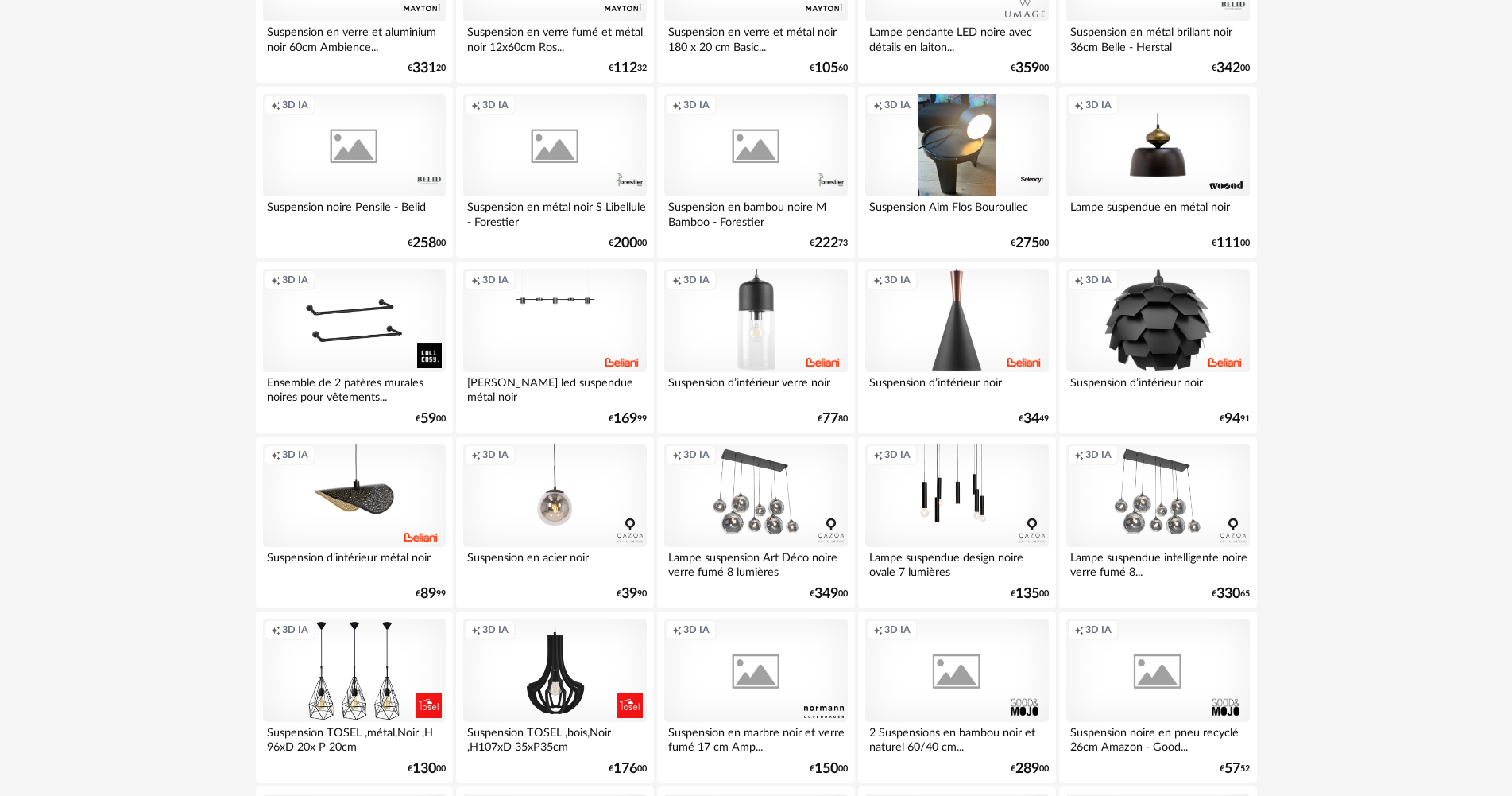
click at [942, 512] on div "Creation icon 3D IA" at bounding box center [956, 495] width 183 height 103
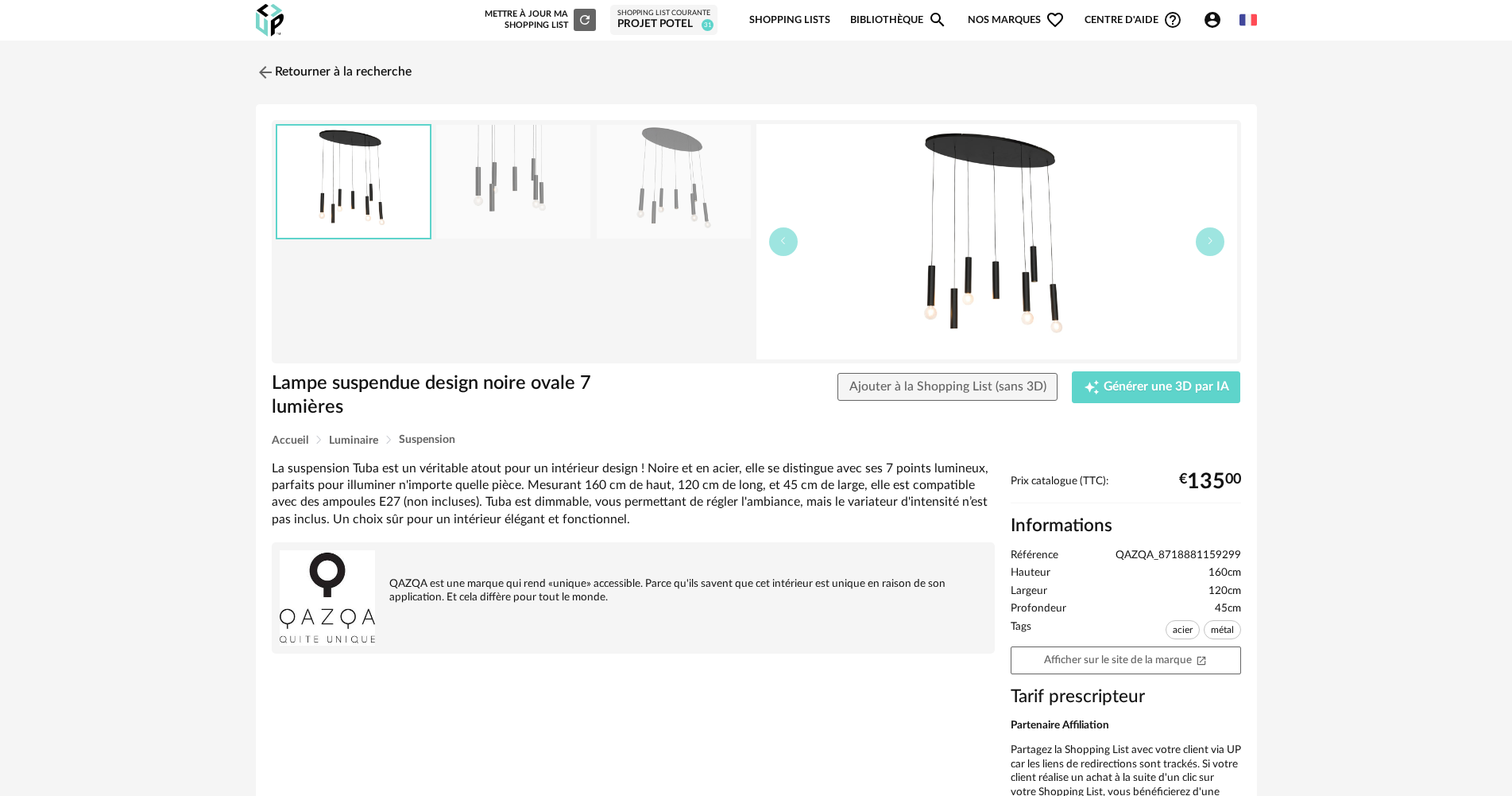
click at [517, 176] on img at bounding box center [513, 181] width 154 height 114
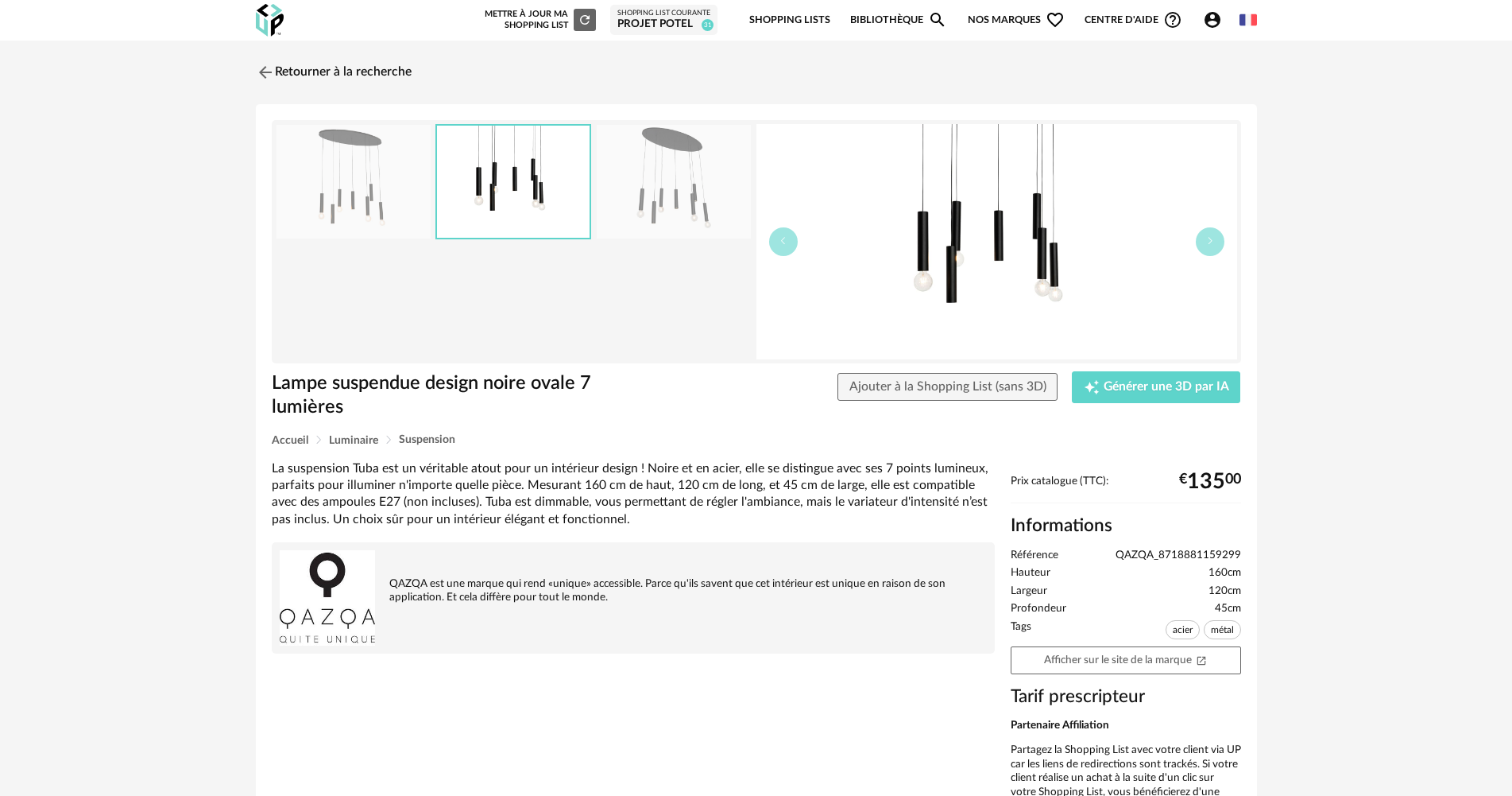
click at [674, 219] on img at bounding box center [673, 181] width 154 height 114
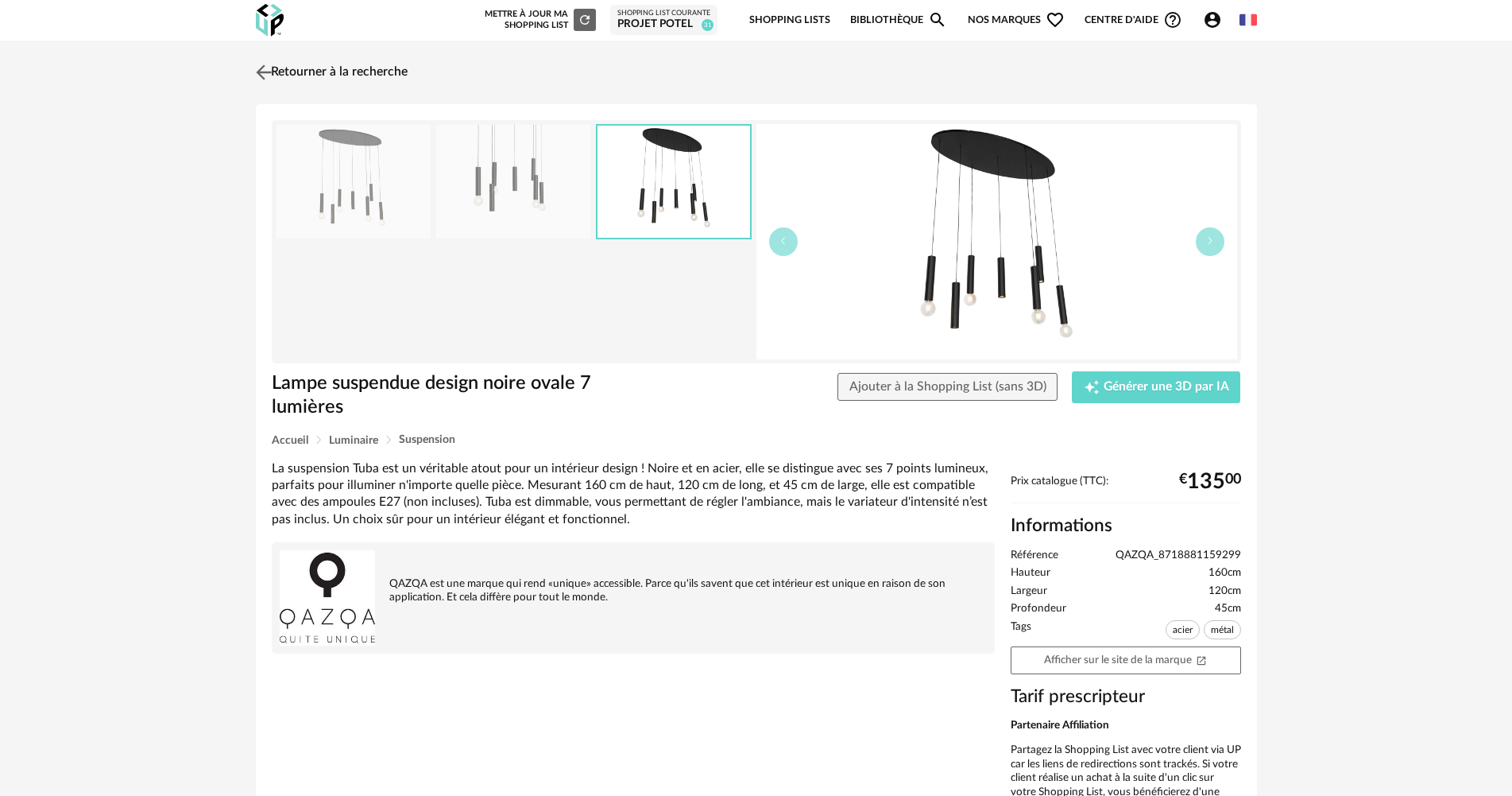
click at [297, 64] on link "Retourner à la recherche" at bounding box center [330, 72] width 156 height 35
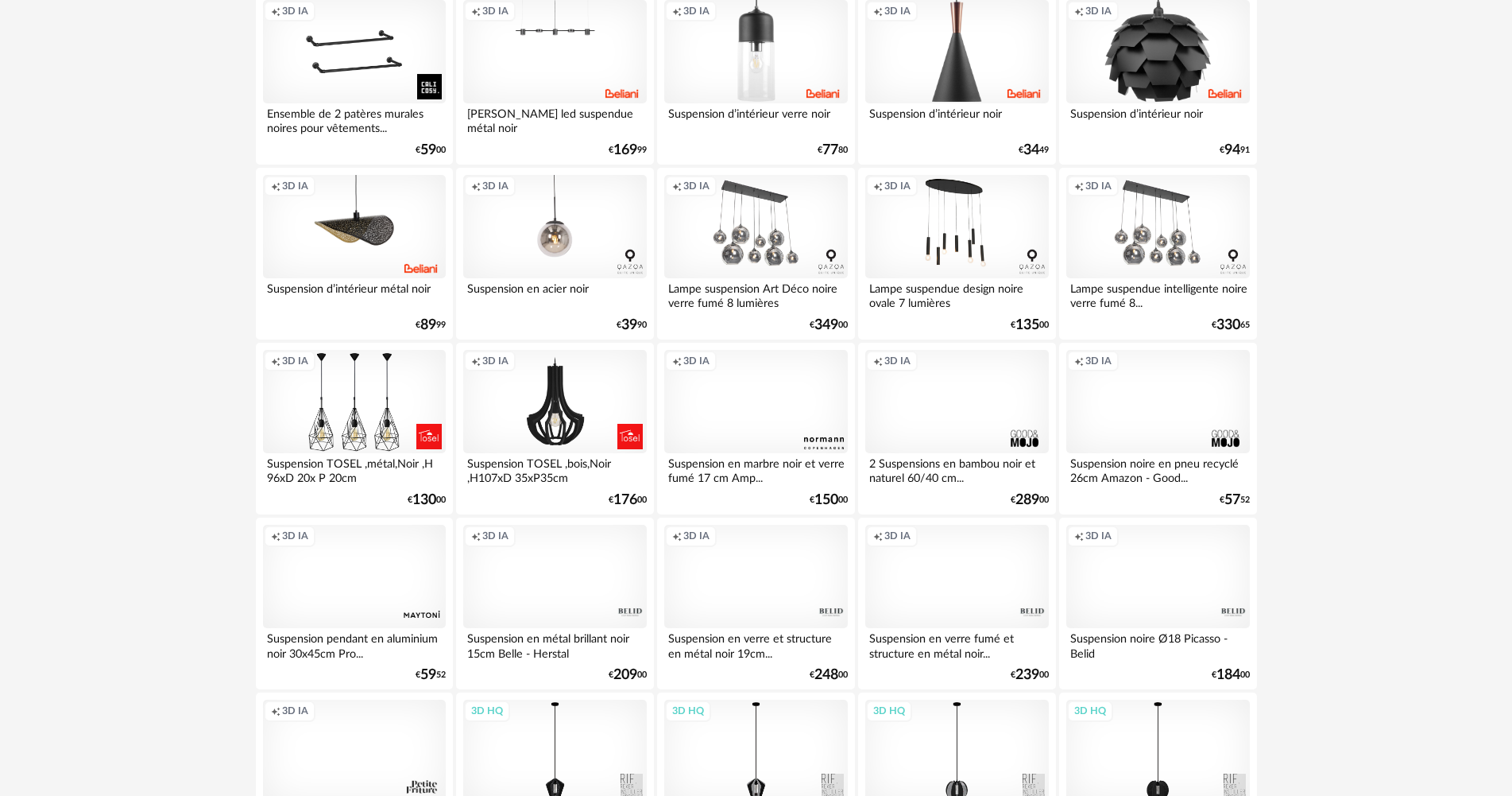
scroll to position [1510, 0]
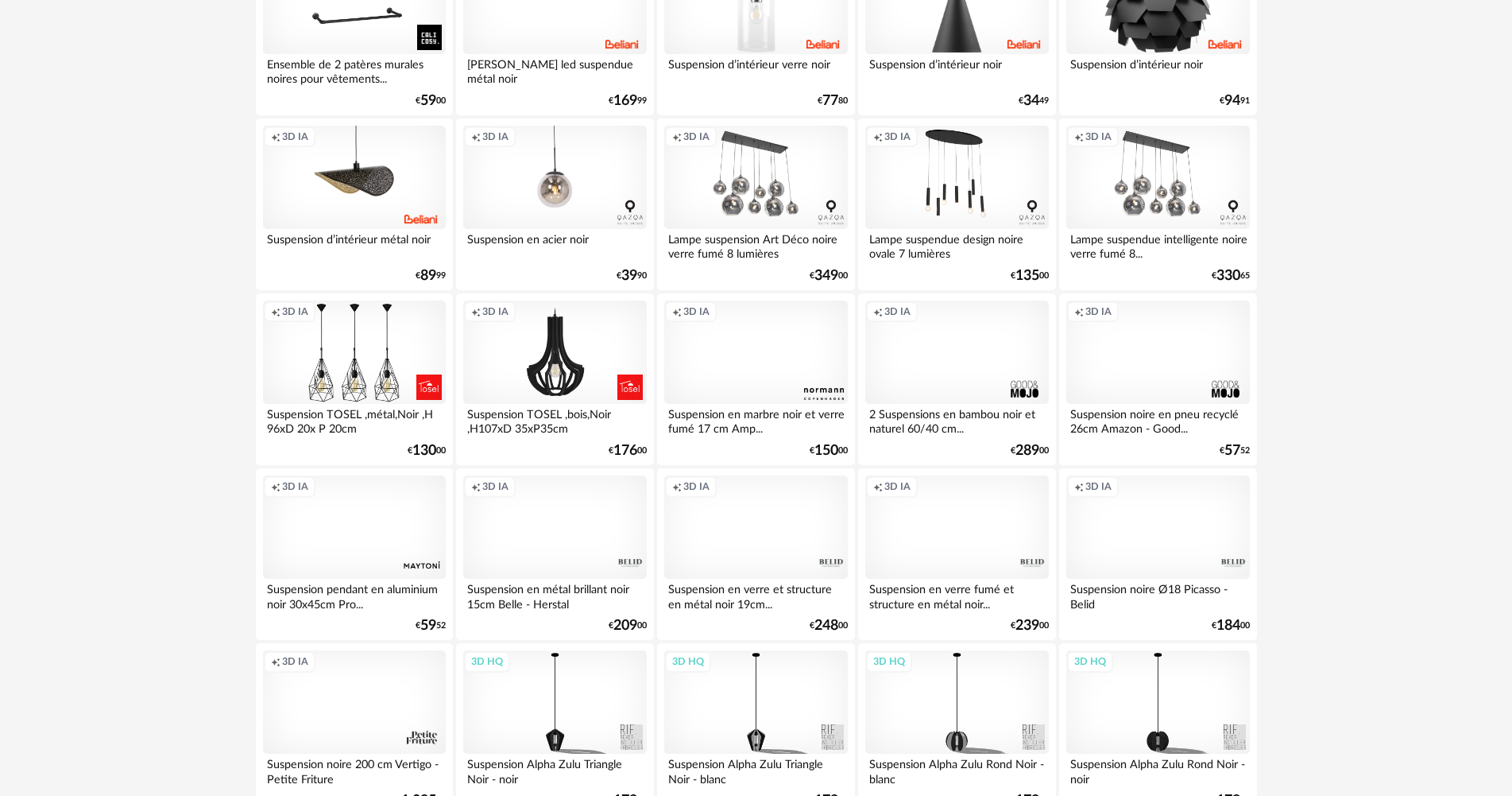
click at [1187, 535] on div "Creation icon 3D IA" at bounding box center [1158, 526] width 183 height 103
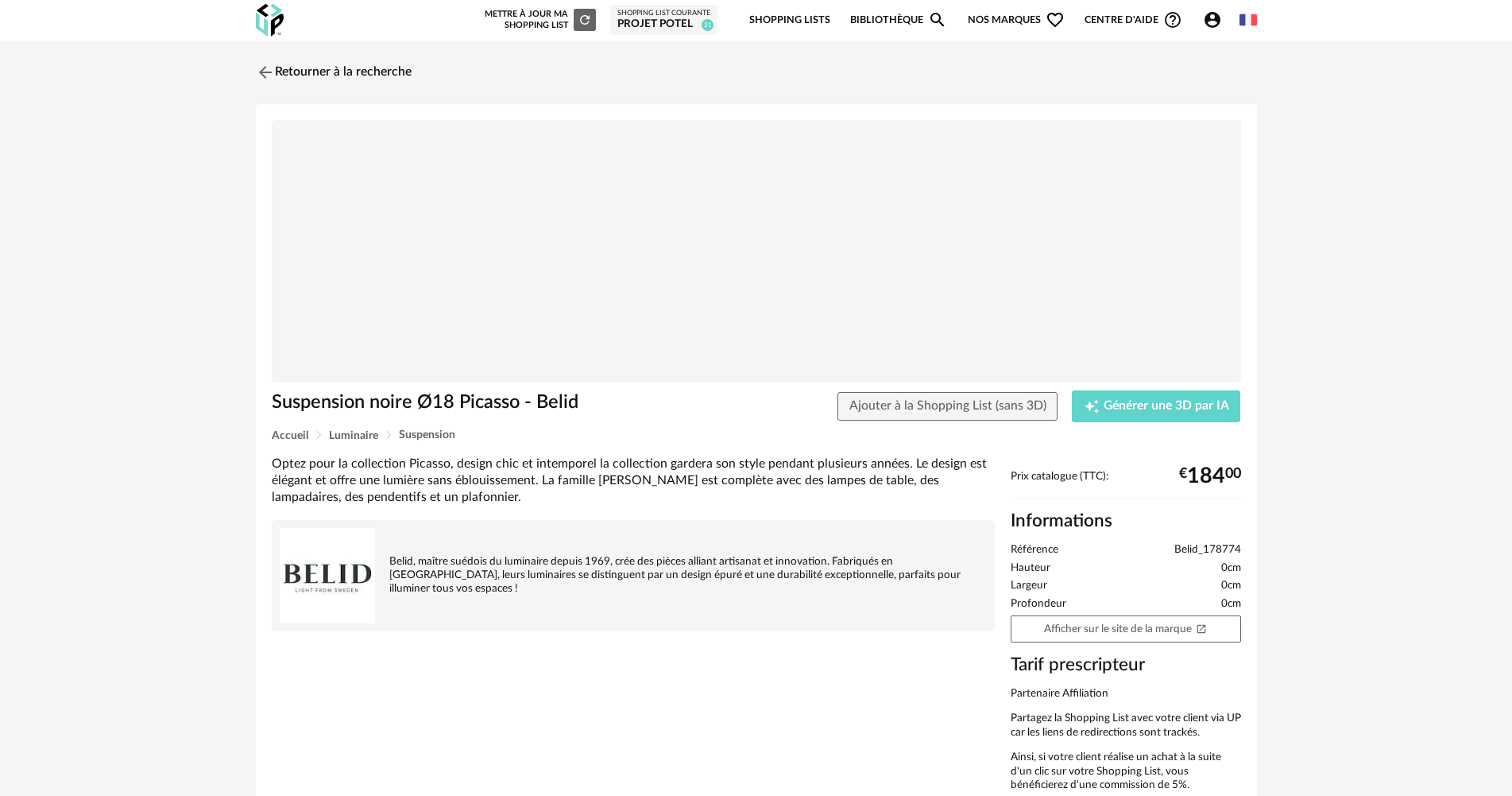
click at [1072, 644] on div "Prix catalogue (TTC): € 184 00 Informations Référence Belid_178774 Hauteur 0cm …" at bounding box center [1126, 636] width 246 height 334
click at [1078, 633] on link "Afficher sur le site de la marque Open In New icon" at bounding box center [1126, 629] width 231 height 28
click at [278, 63] on link "Retourner à la recherche" at bounding box center [330, 72] width 156 height 35
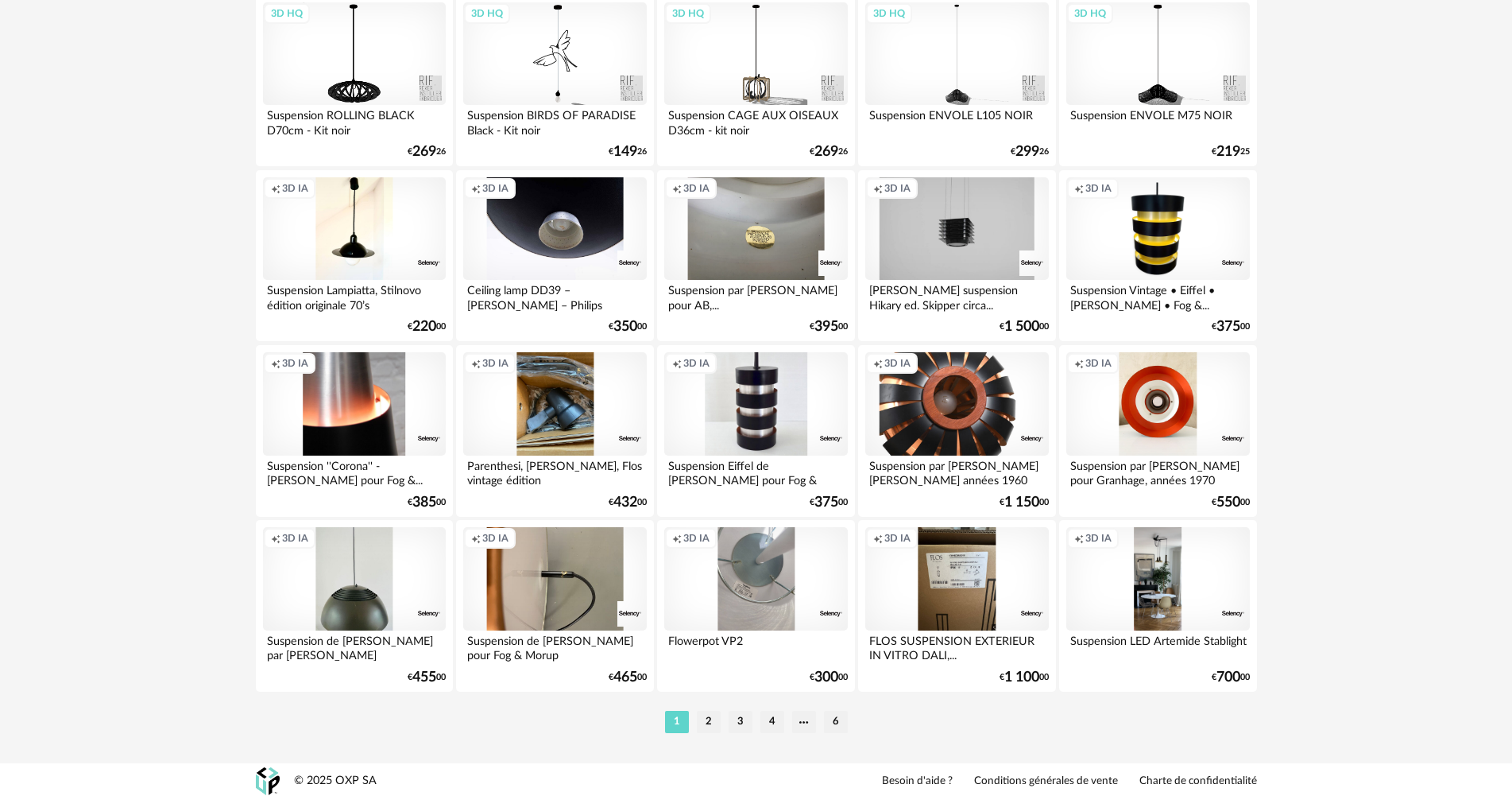
scroll to position [3036, 0]
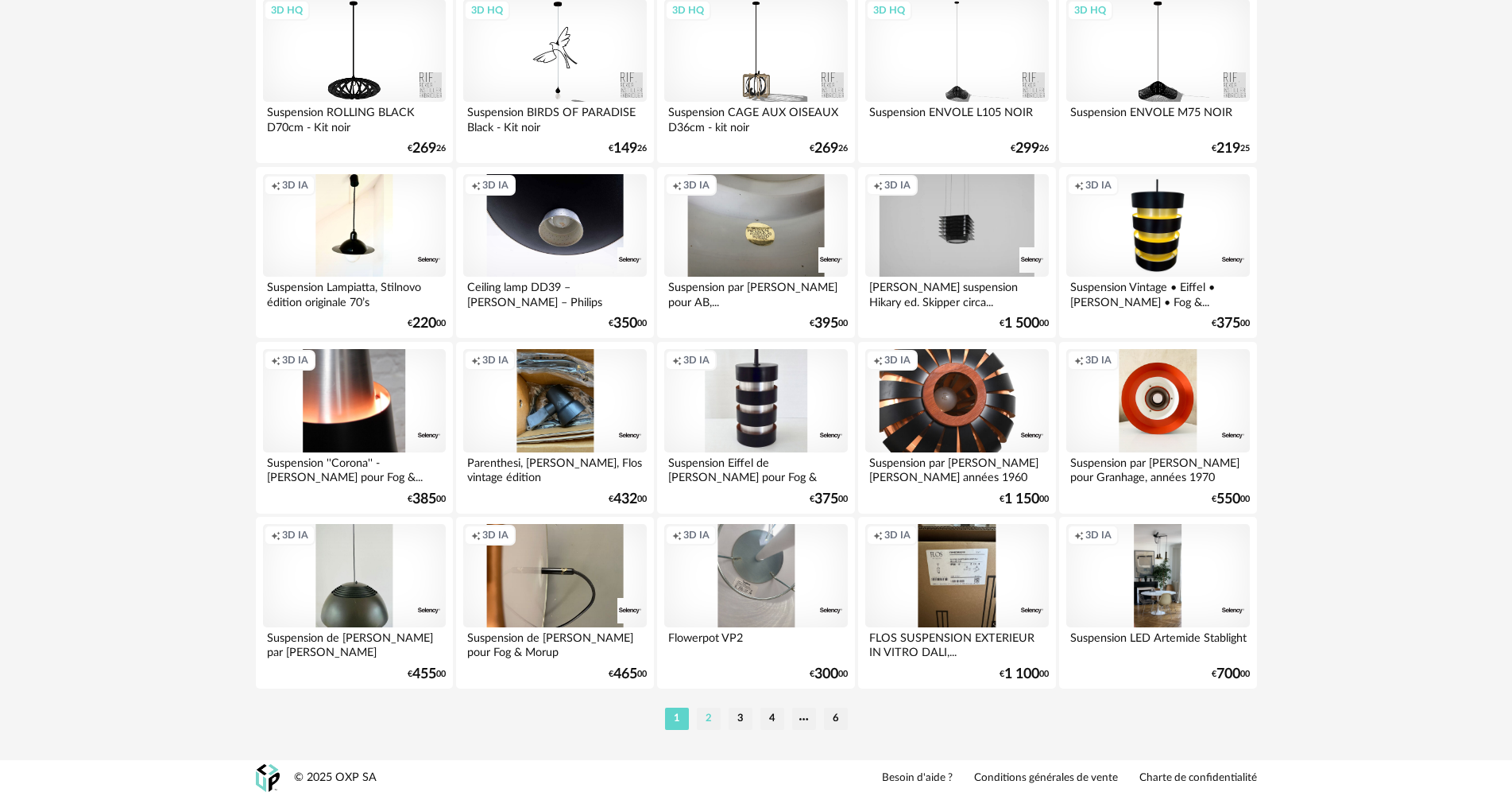
click at [701, 719] on li "2" at bounding box center [708, 718] width 24 height 22
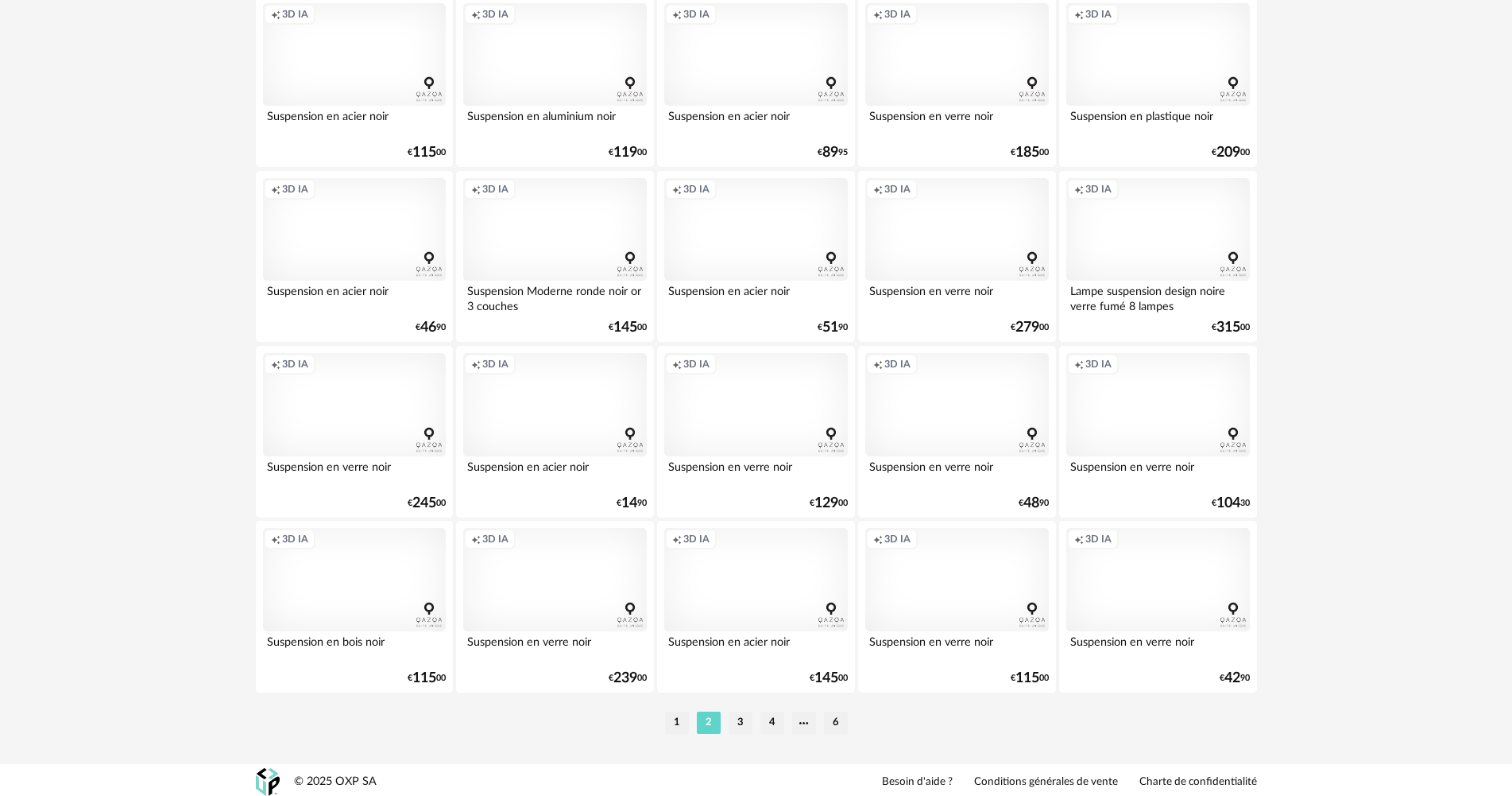
scroll to position [3036, 0]
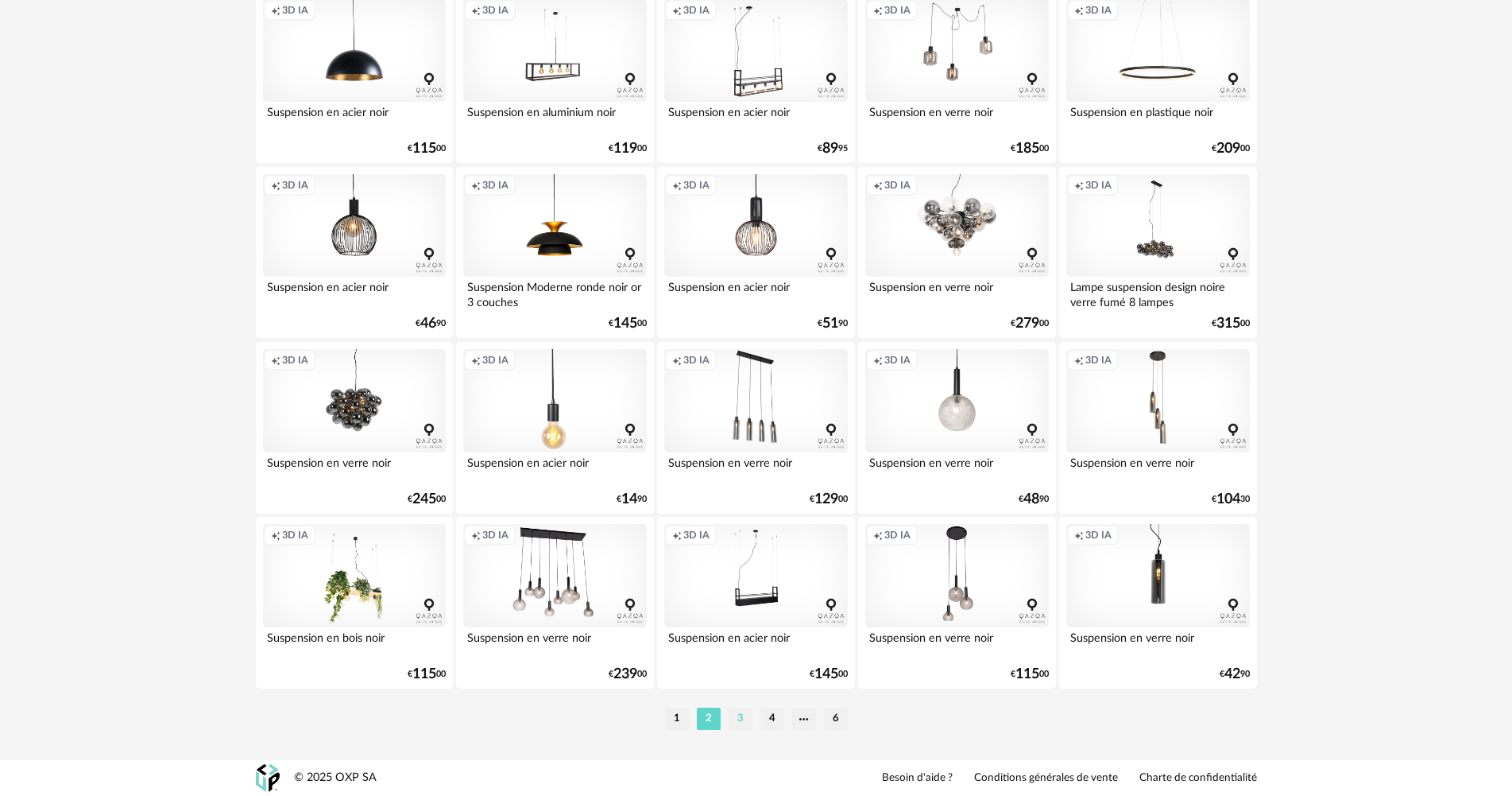
click at [736, 722] on li "3" at bounding box center [740, 718] width 24 height 22
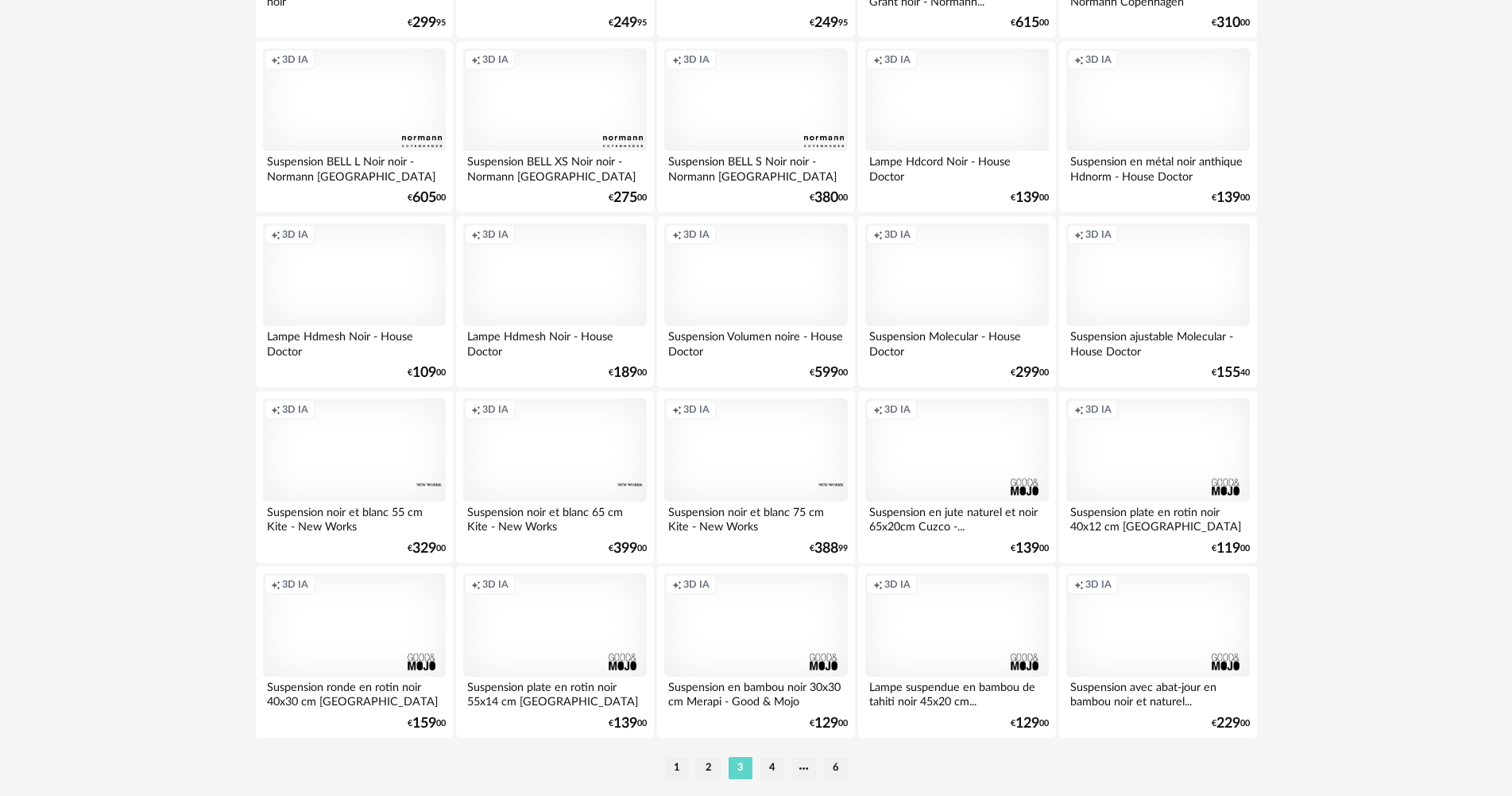
scroll to position [3036, 0]
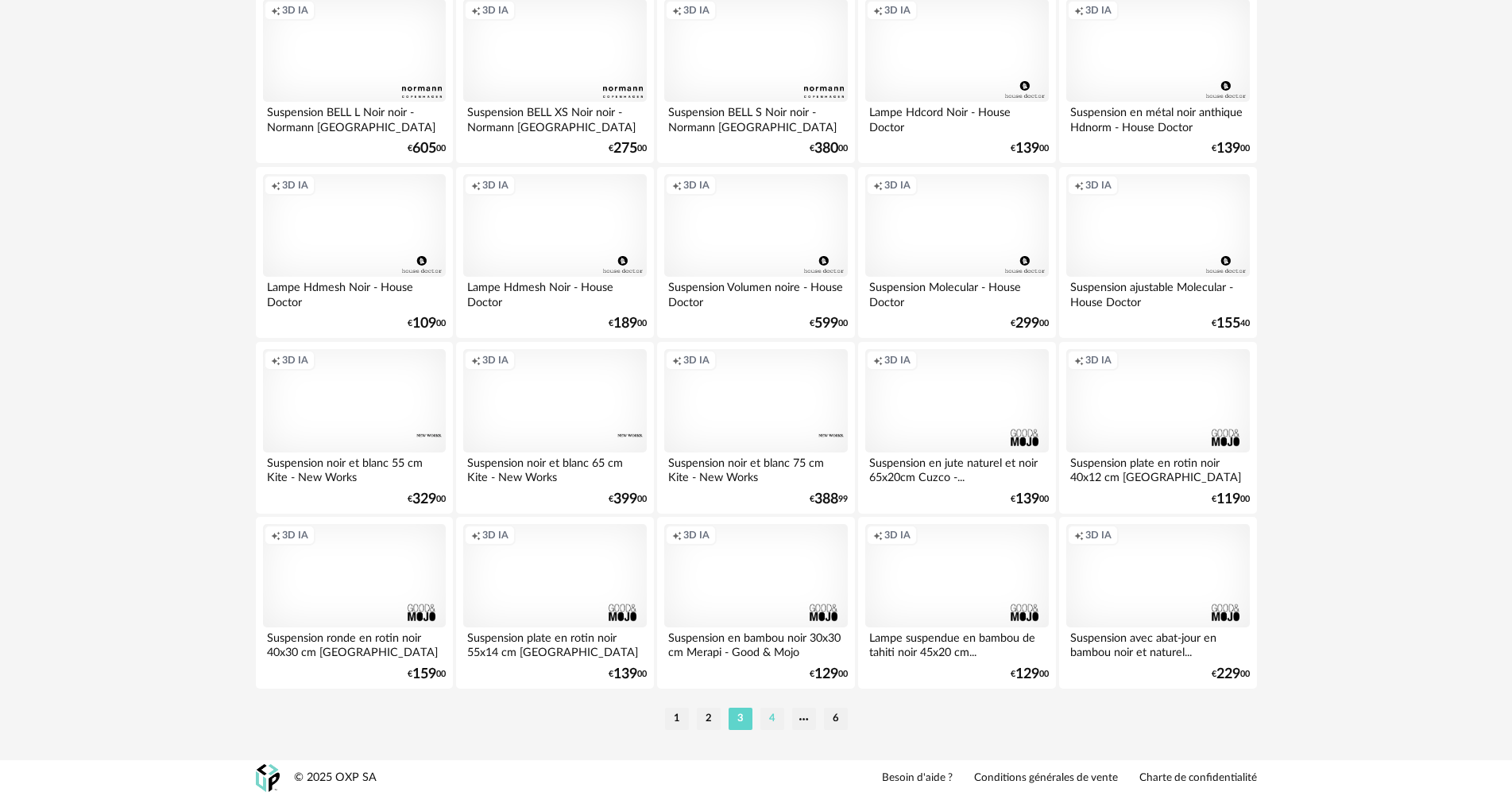
click at [776, 718] on li "4" at bounding box center [773, 718] width 24 height 22
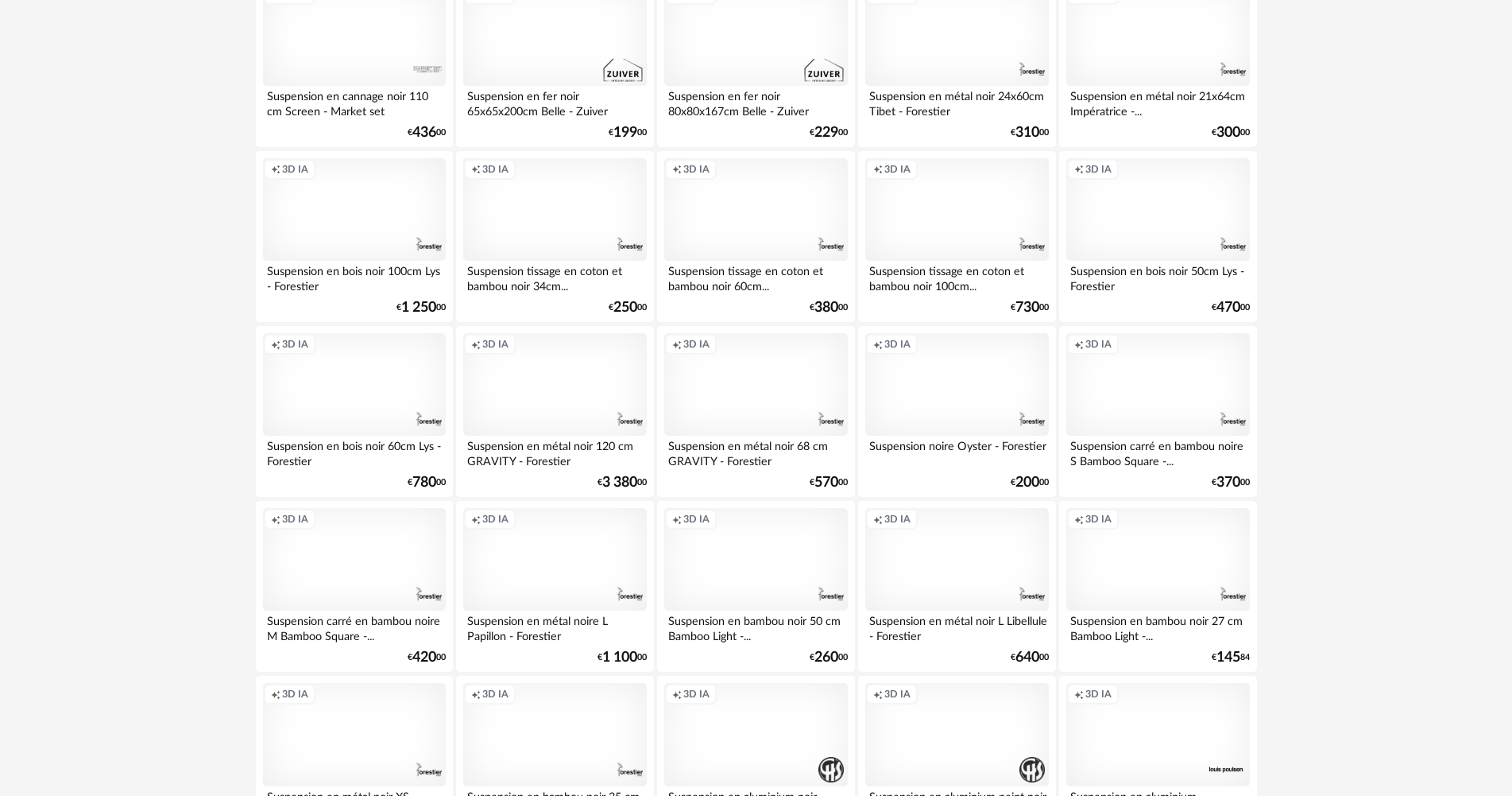
scroll to position [3036, 0]
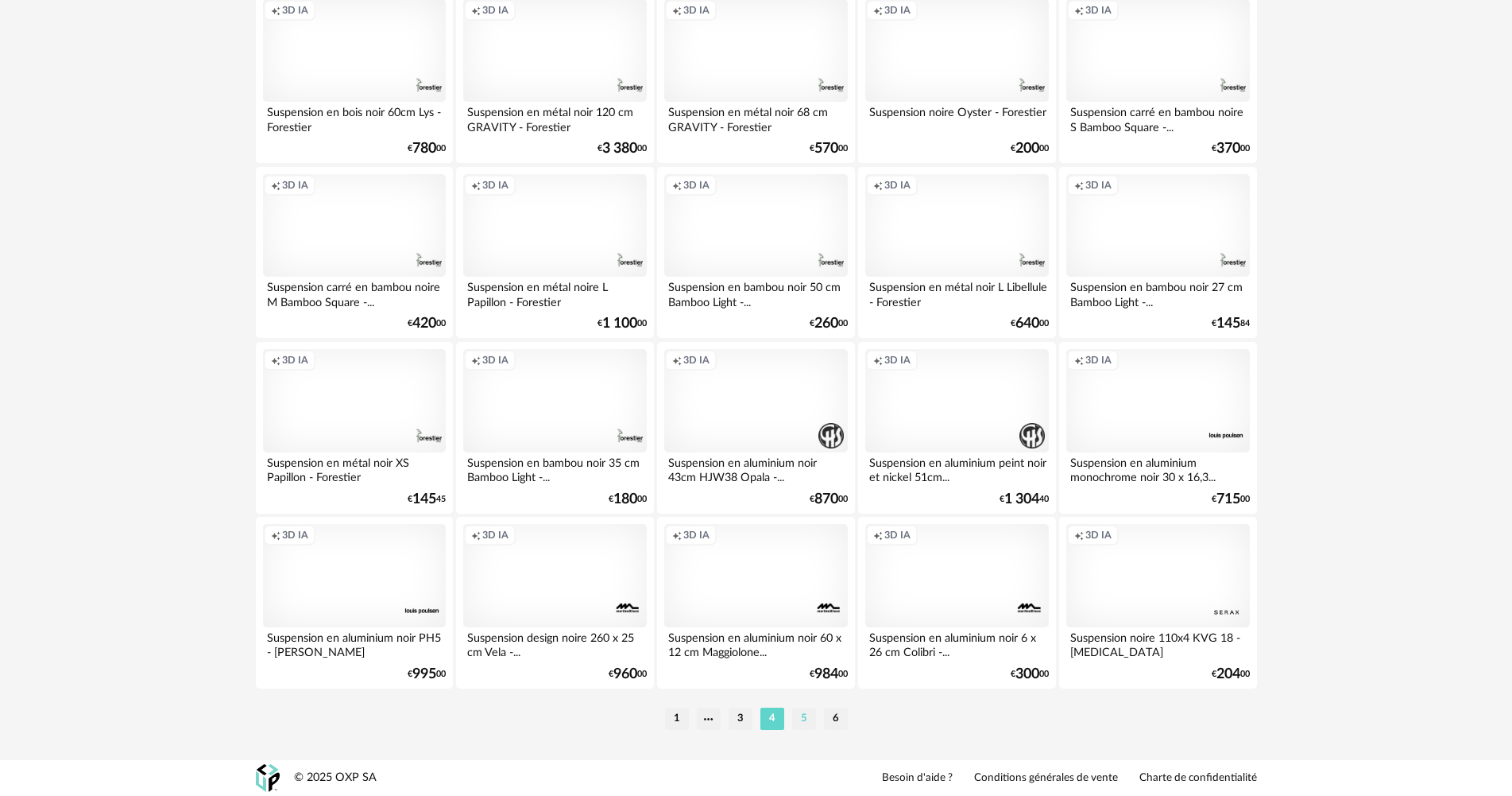
click at [796, 713] on li "5" at bounding box center [804, 718] width 24 height 22
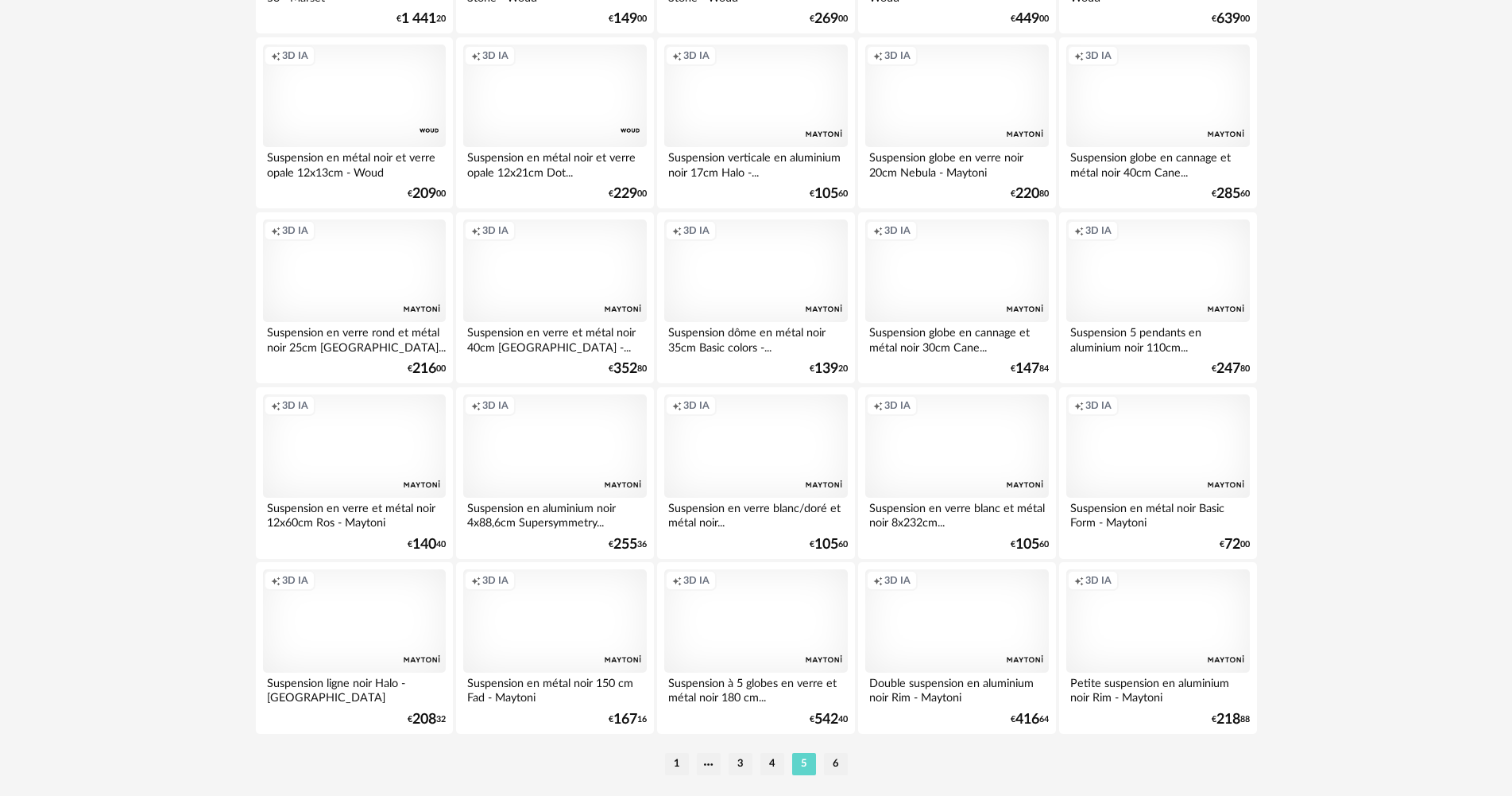
scroll to position [3036, 0]
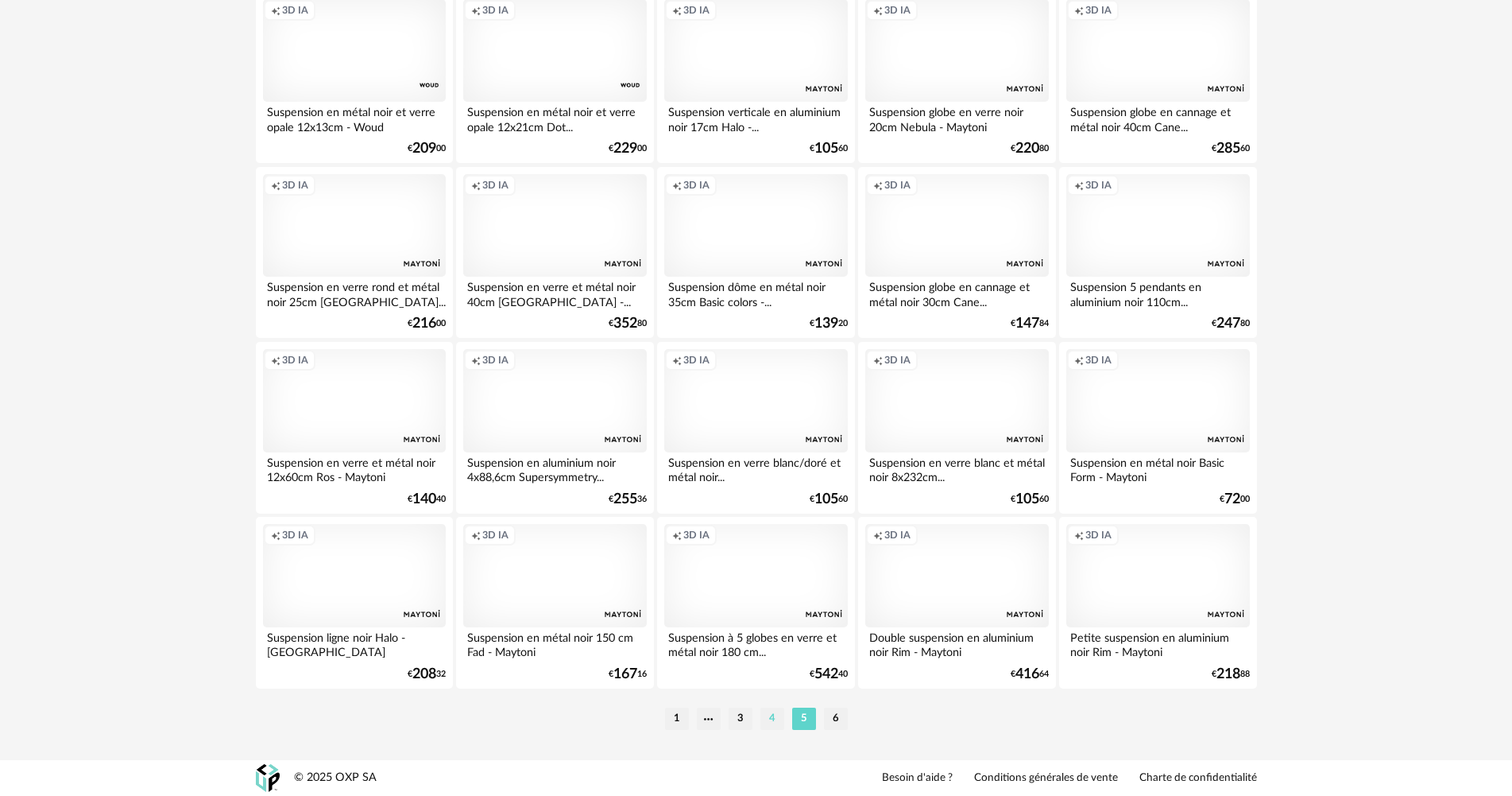
click at [771, 713] on li "4" at bounding box center [773, 718] width 24 height 22
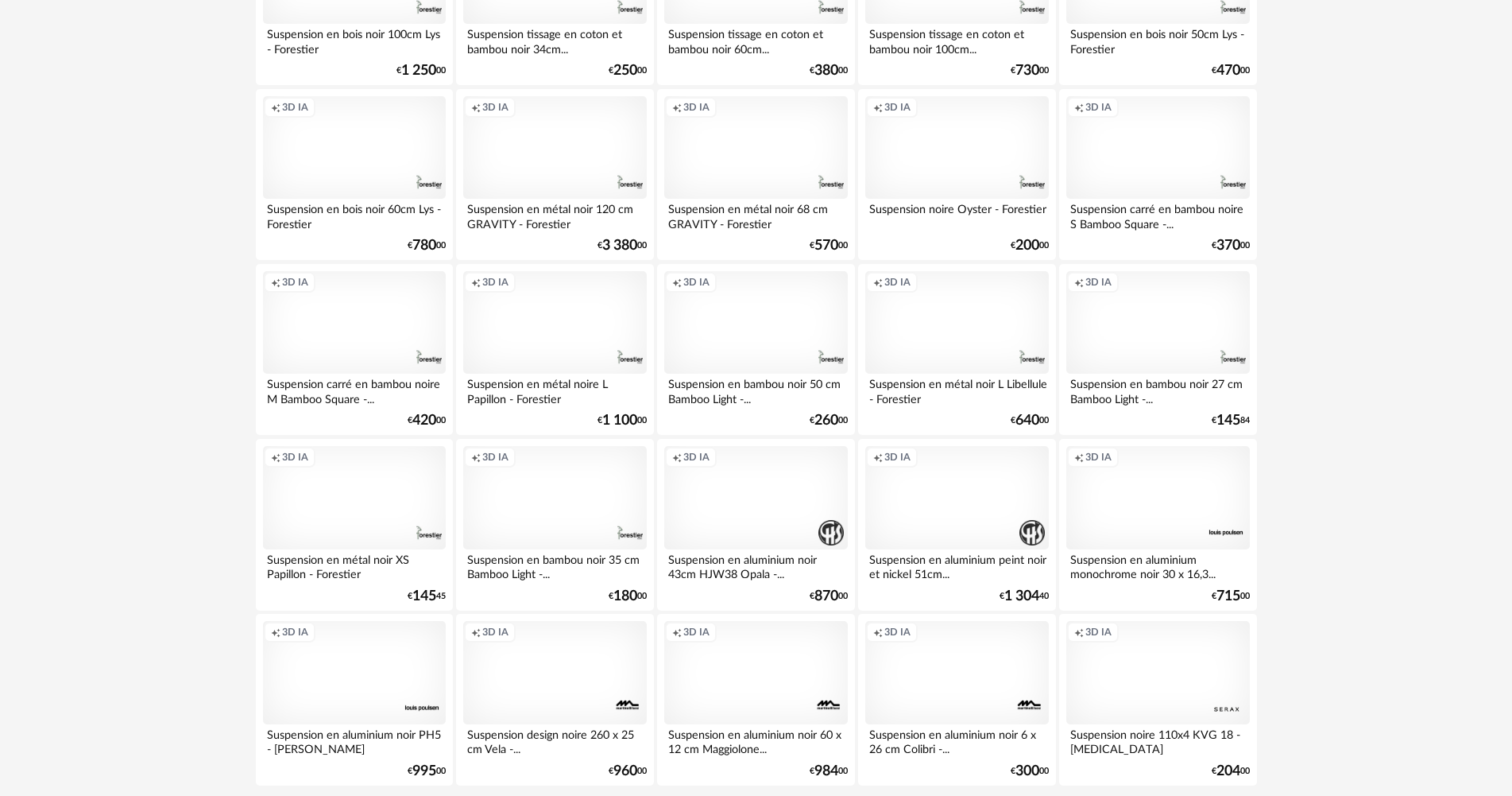
scroll to position [3036, 0]
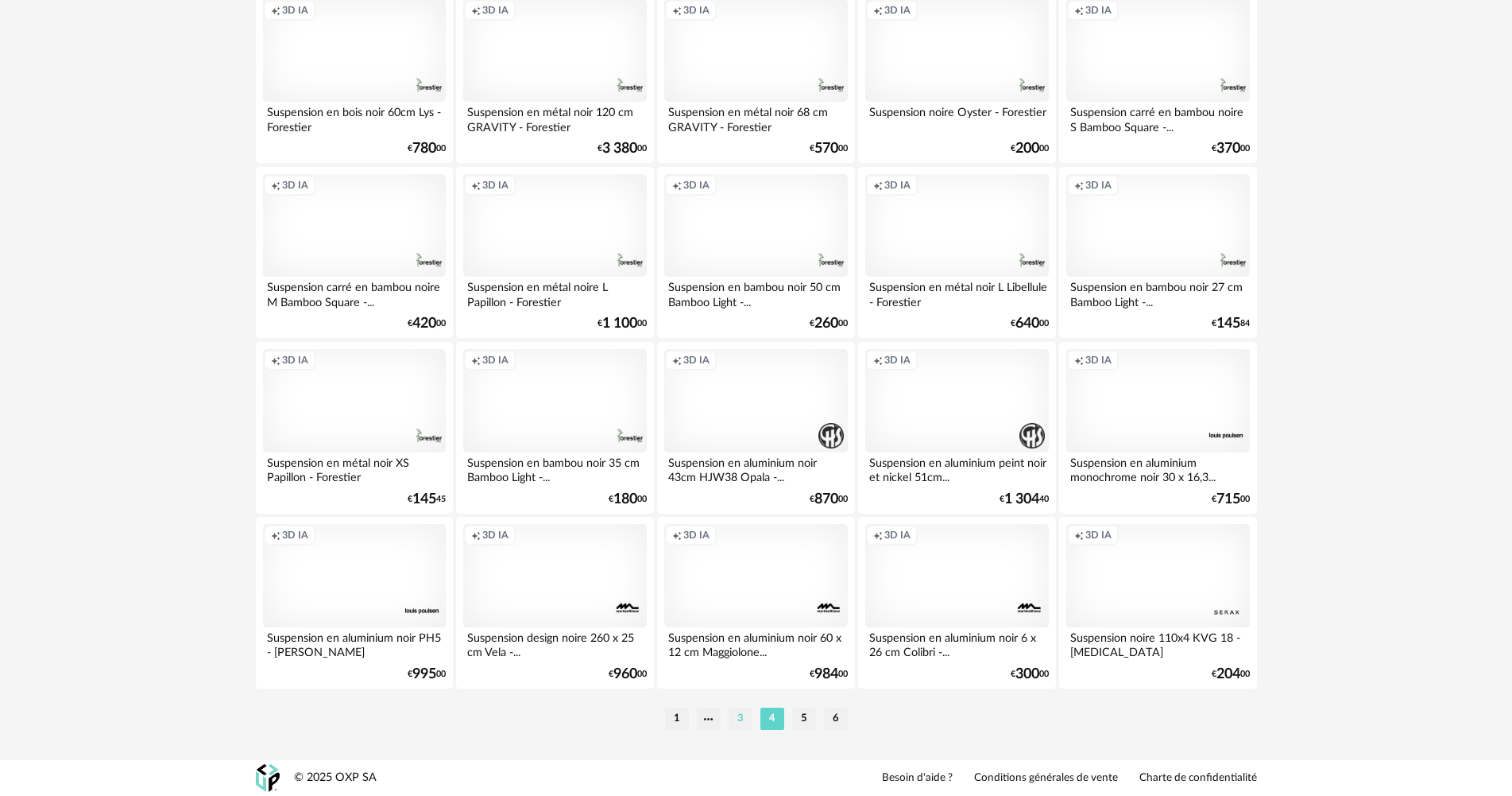
click at [738, 720] on li "3" at bounding box center [740, 718] width 24 height 22
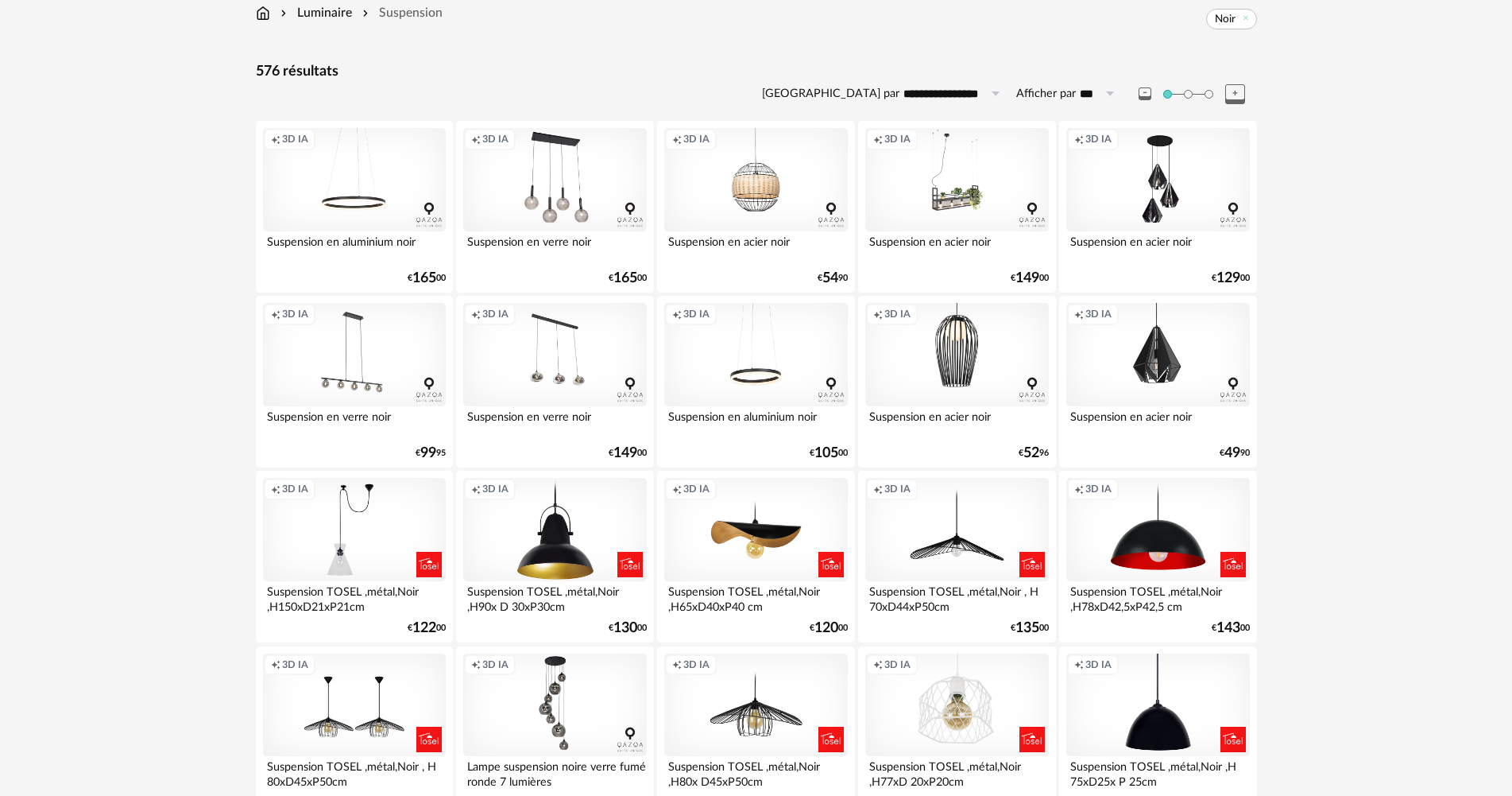
scroll to position [397, 0]
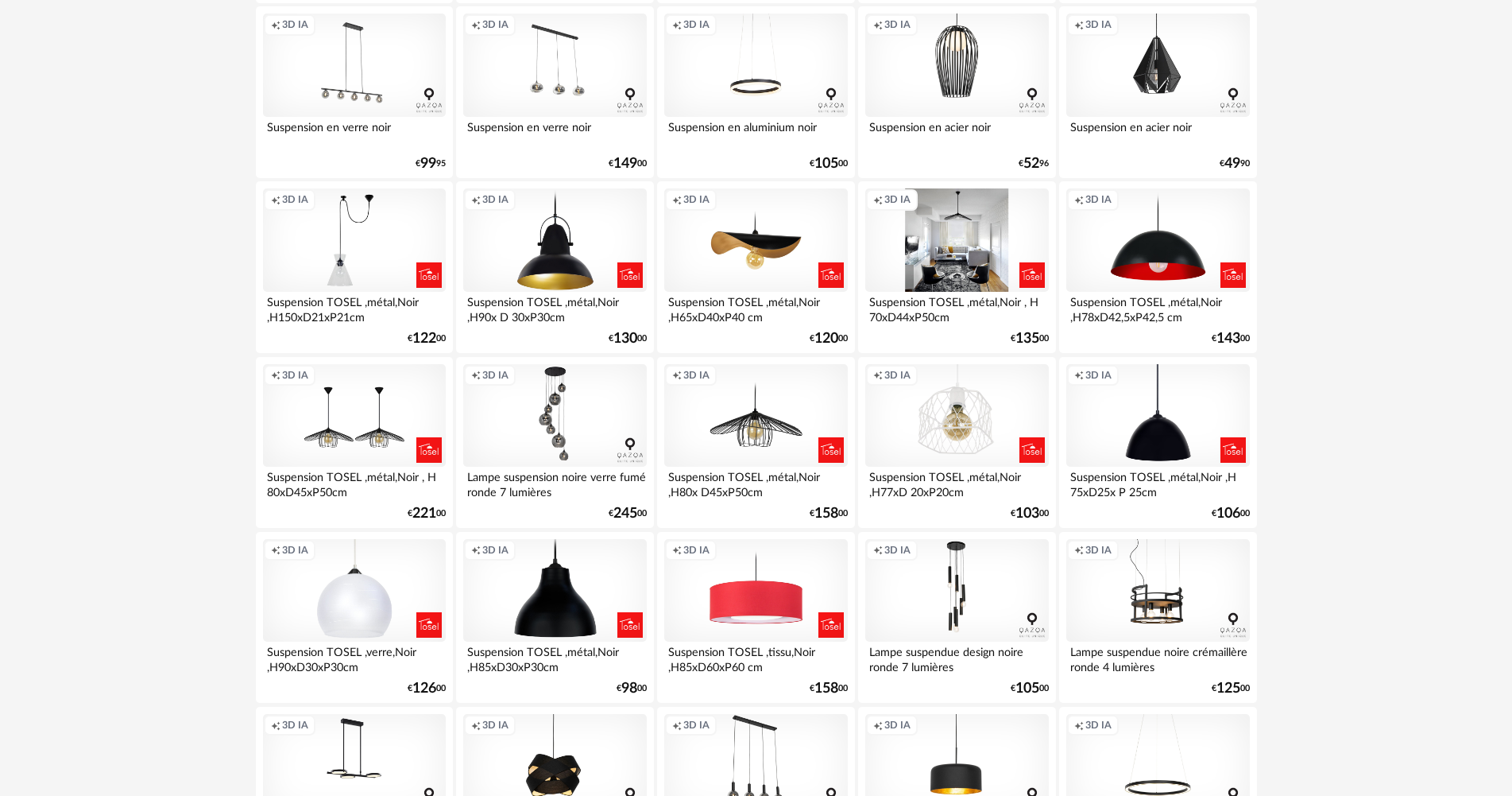
click at [953, 288] on div "Creation icon 3D IA" at bounding box center [956, 240] width 183 height 103
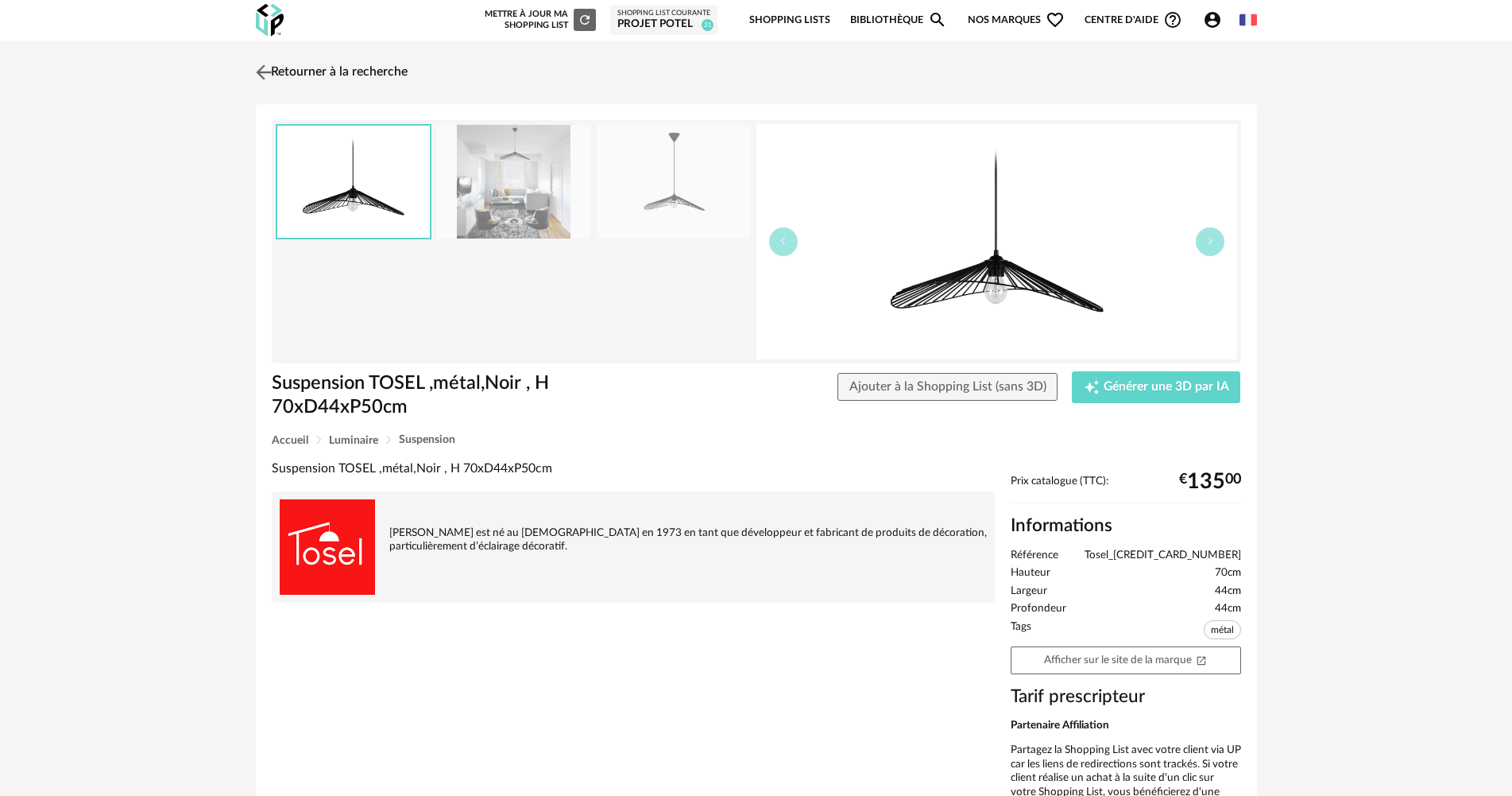
click at [259, 63] on img at bounding box center [264, 72] width 23 height 23
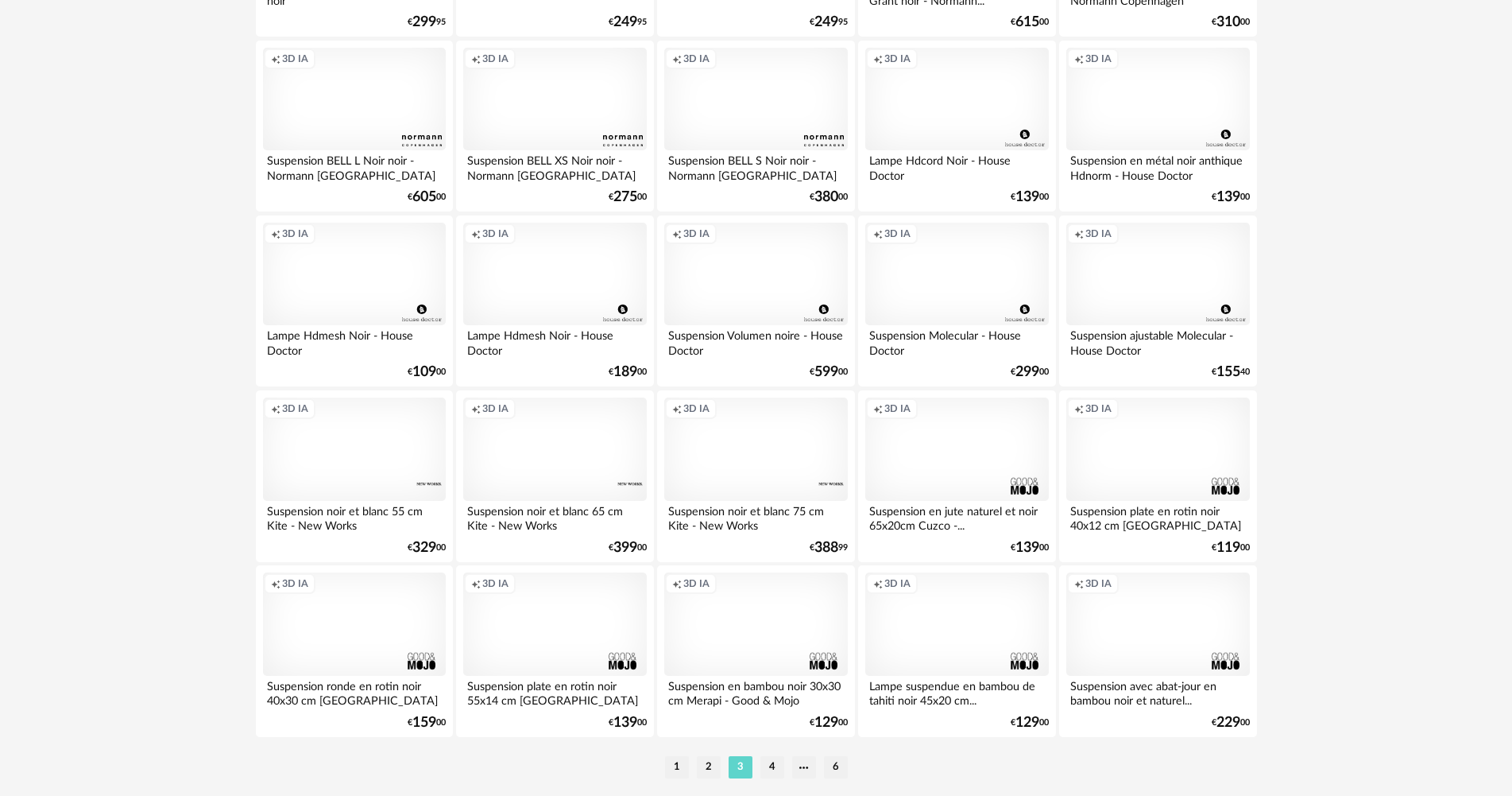
scroll to position [3036, 0]
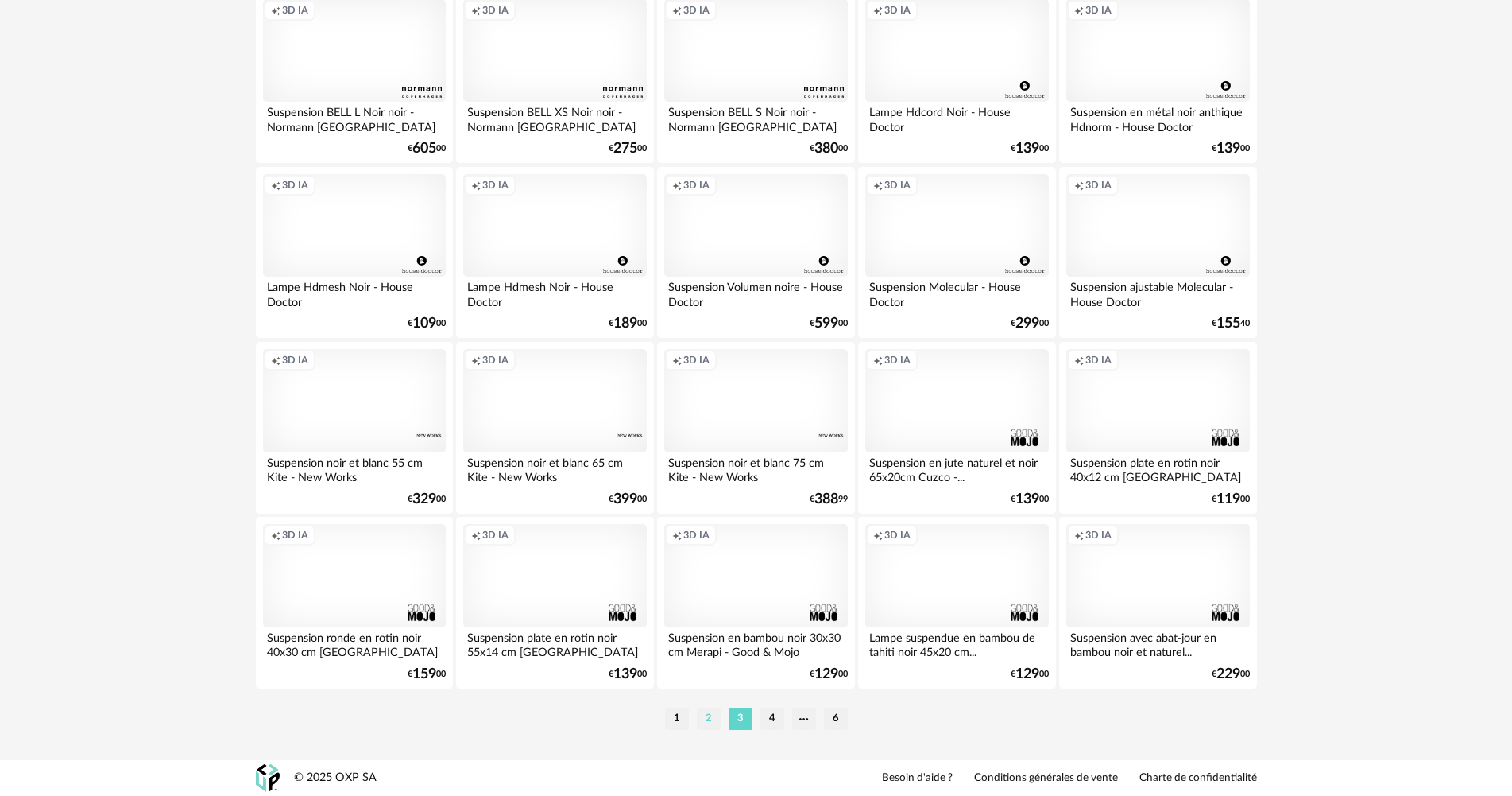
click at [716, 710] on li "2" at bounding box center [708, 718] width 24 height 22
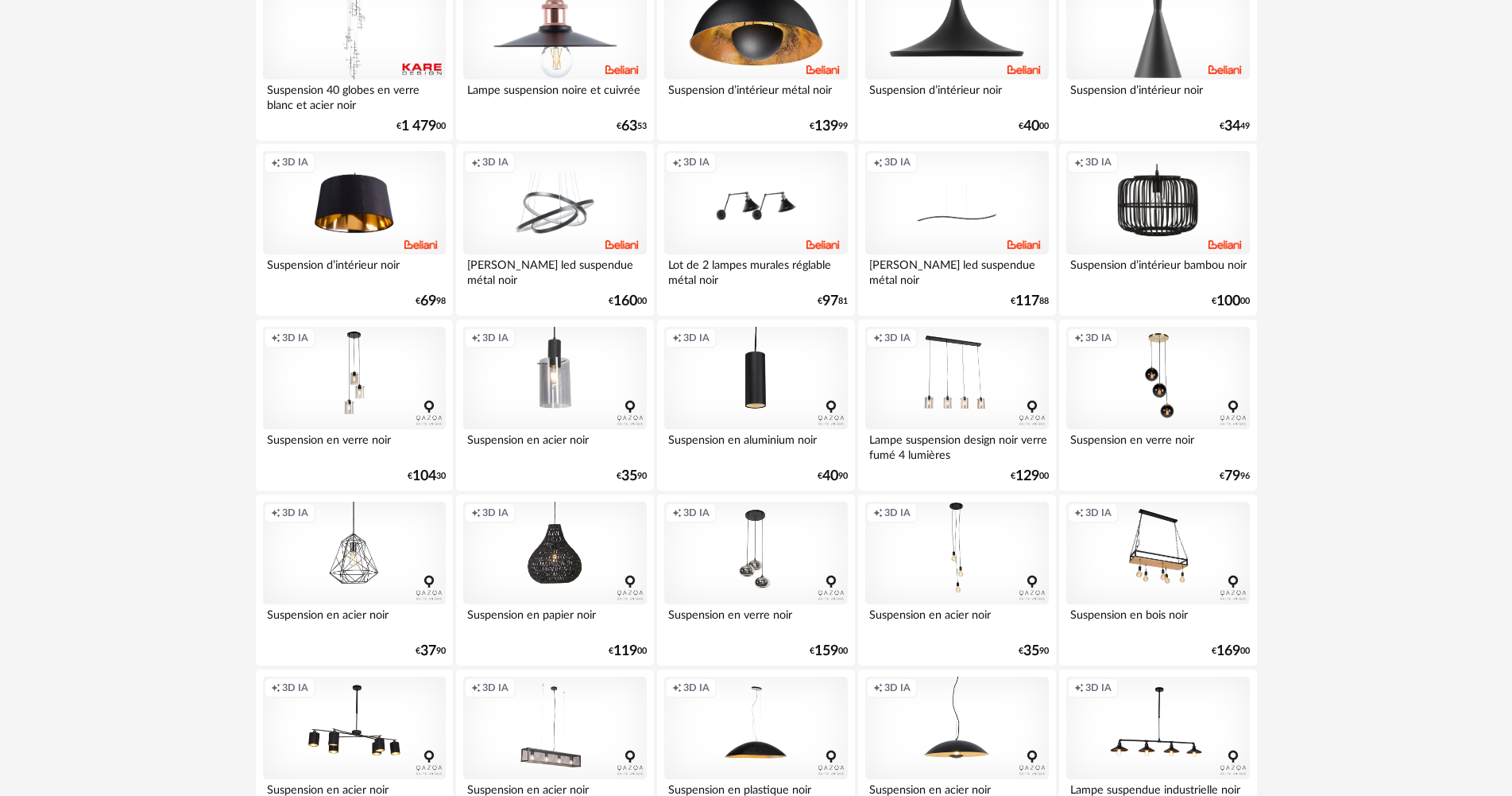
scroll to position [2544, 0]
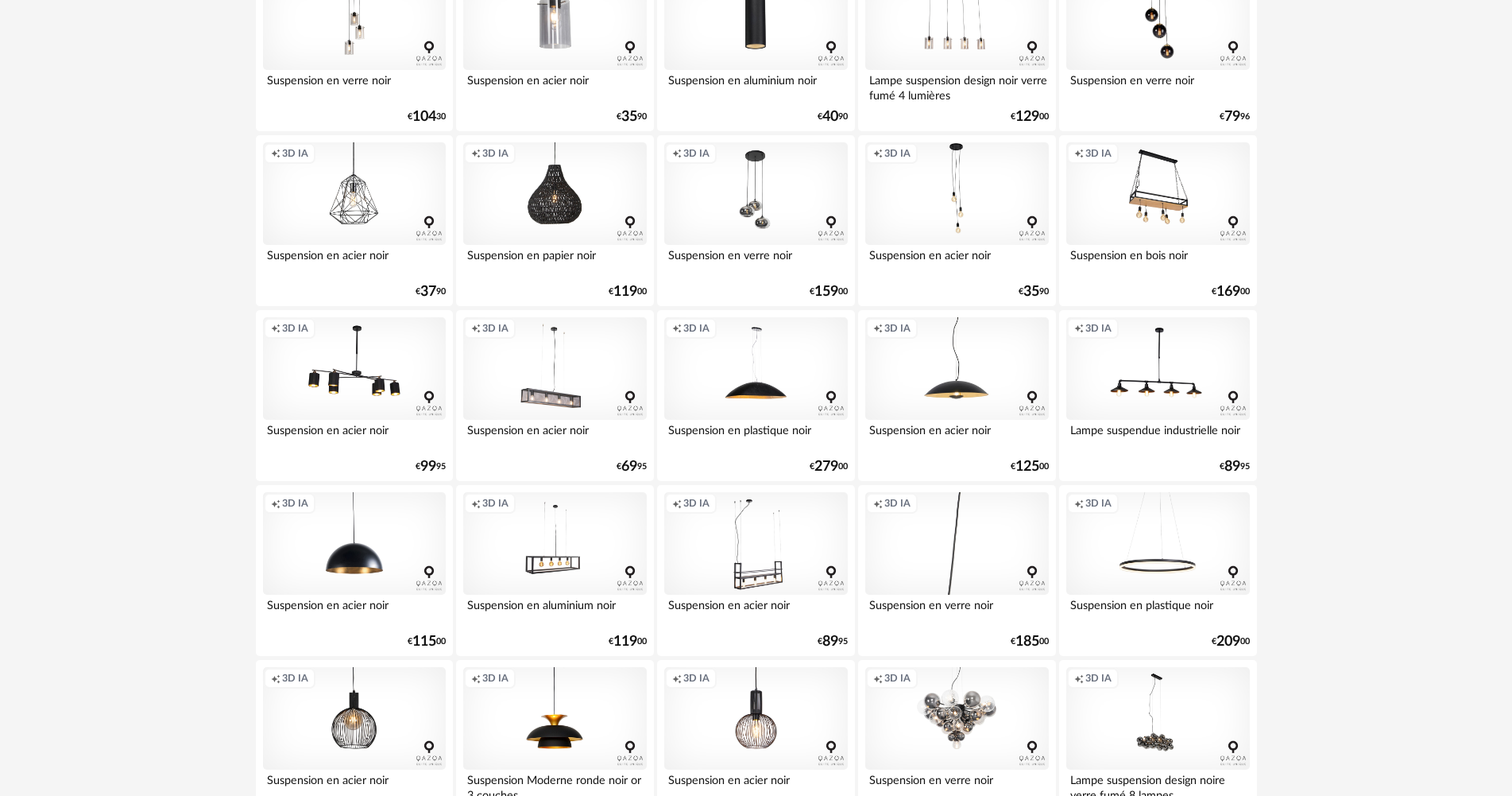
click at [983, 523] on div "Creation icon 3D IA" at bounding box center [956, 544] width 183 height 103
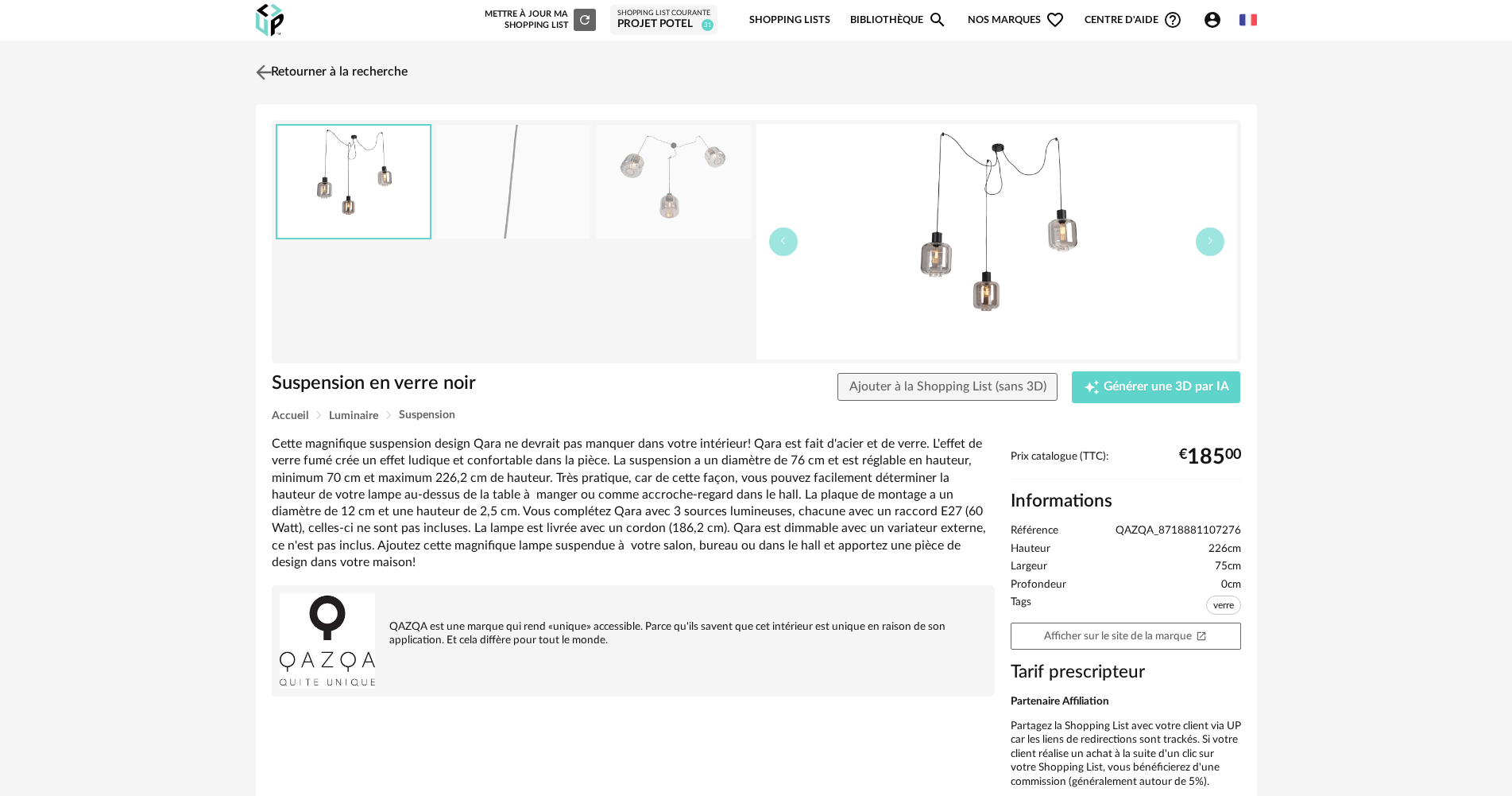
click at [310, 76] on link "Retourner à la recherche" at bounding box center [330, 72] width 156 height 35
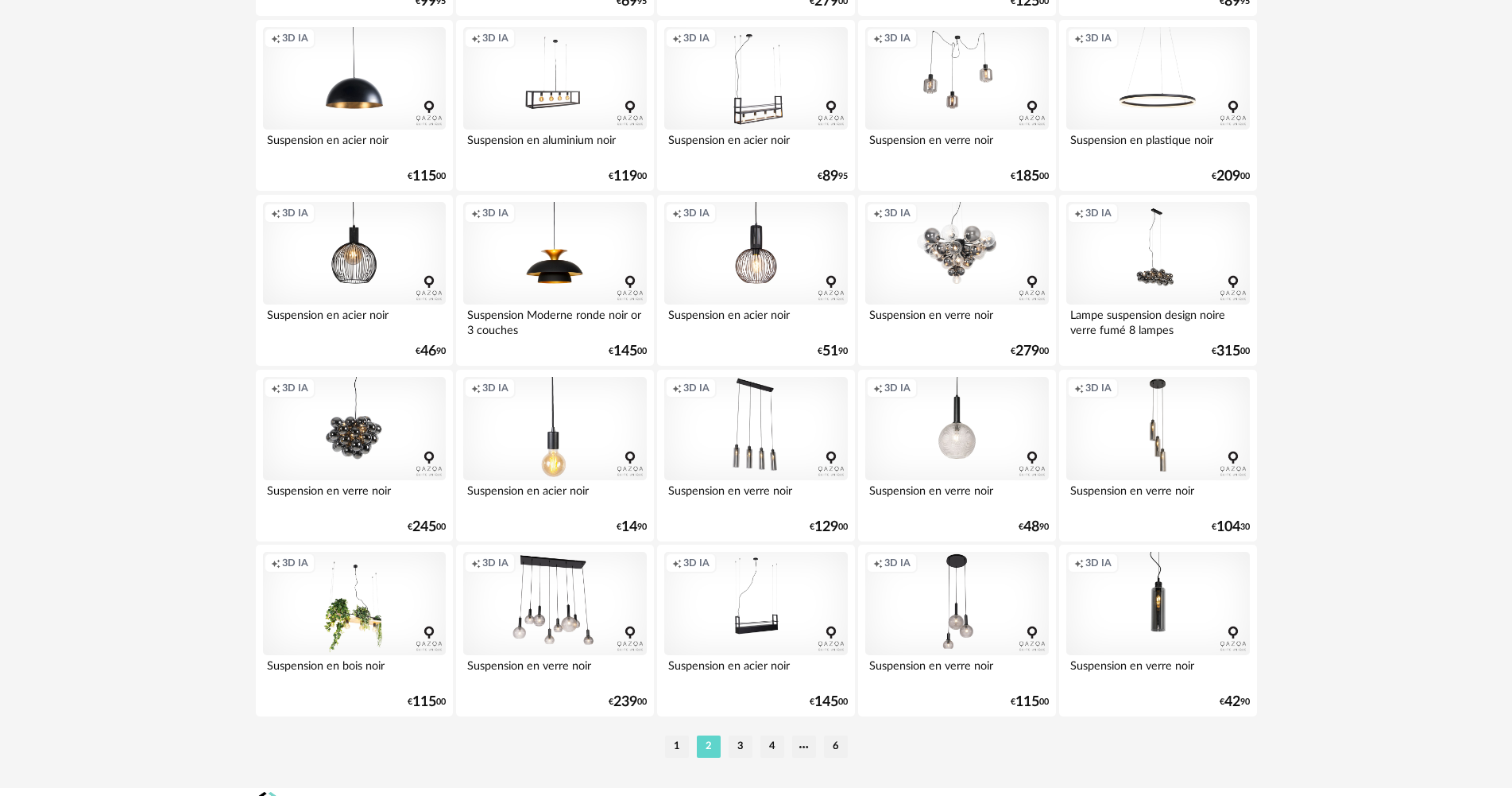
scroll to position [3021, 0]
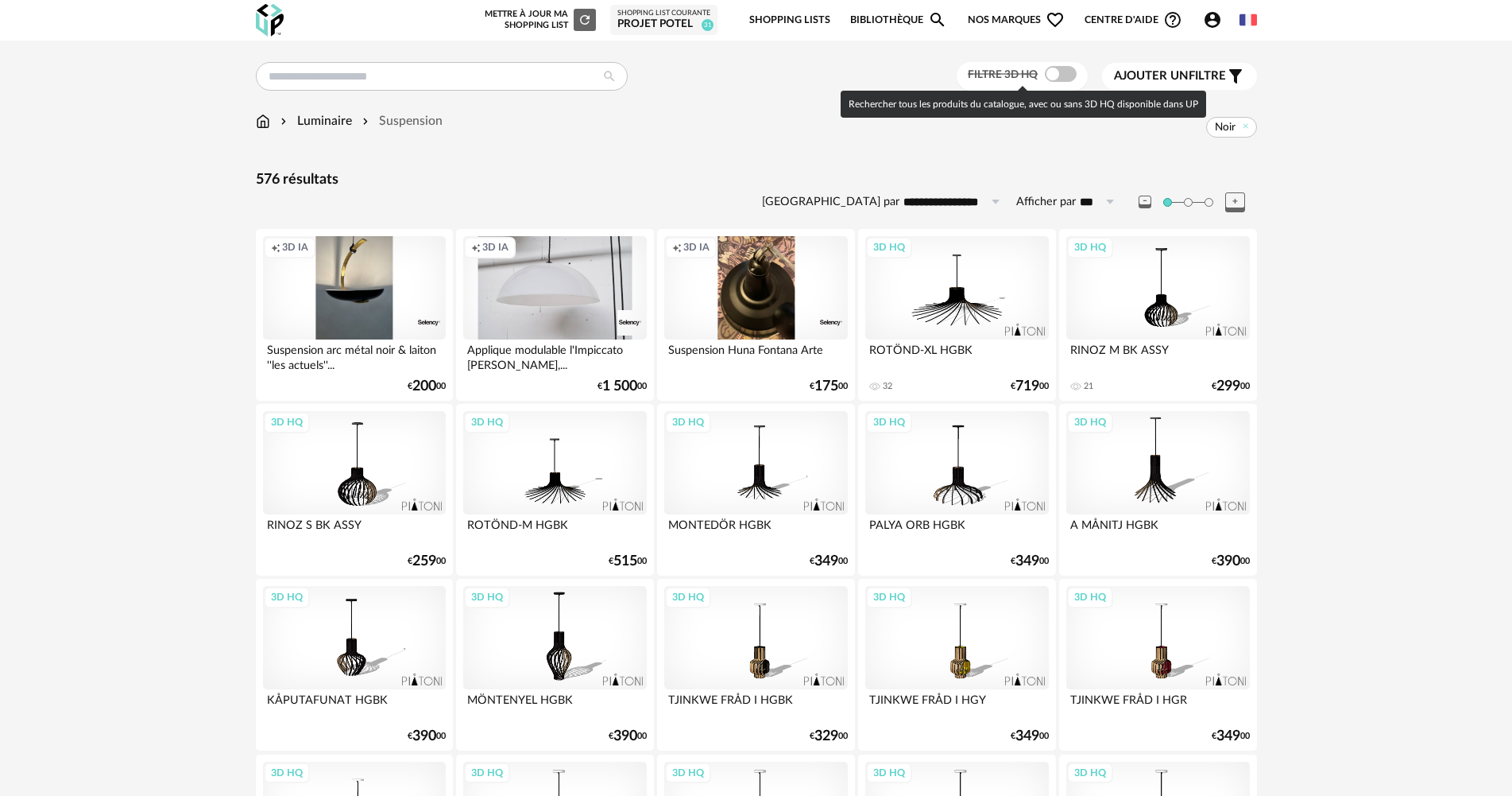
drag, startPoint x: 1048, startPoint y: 73, endPoint x: 918, endPoint y: 73, distance: 130.0
click at [1049, 73] on span at bounding box center [1061, 74] width 32 height 16
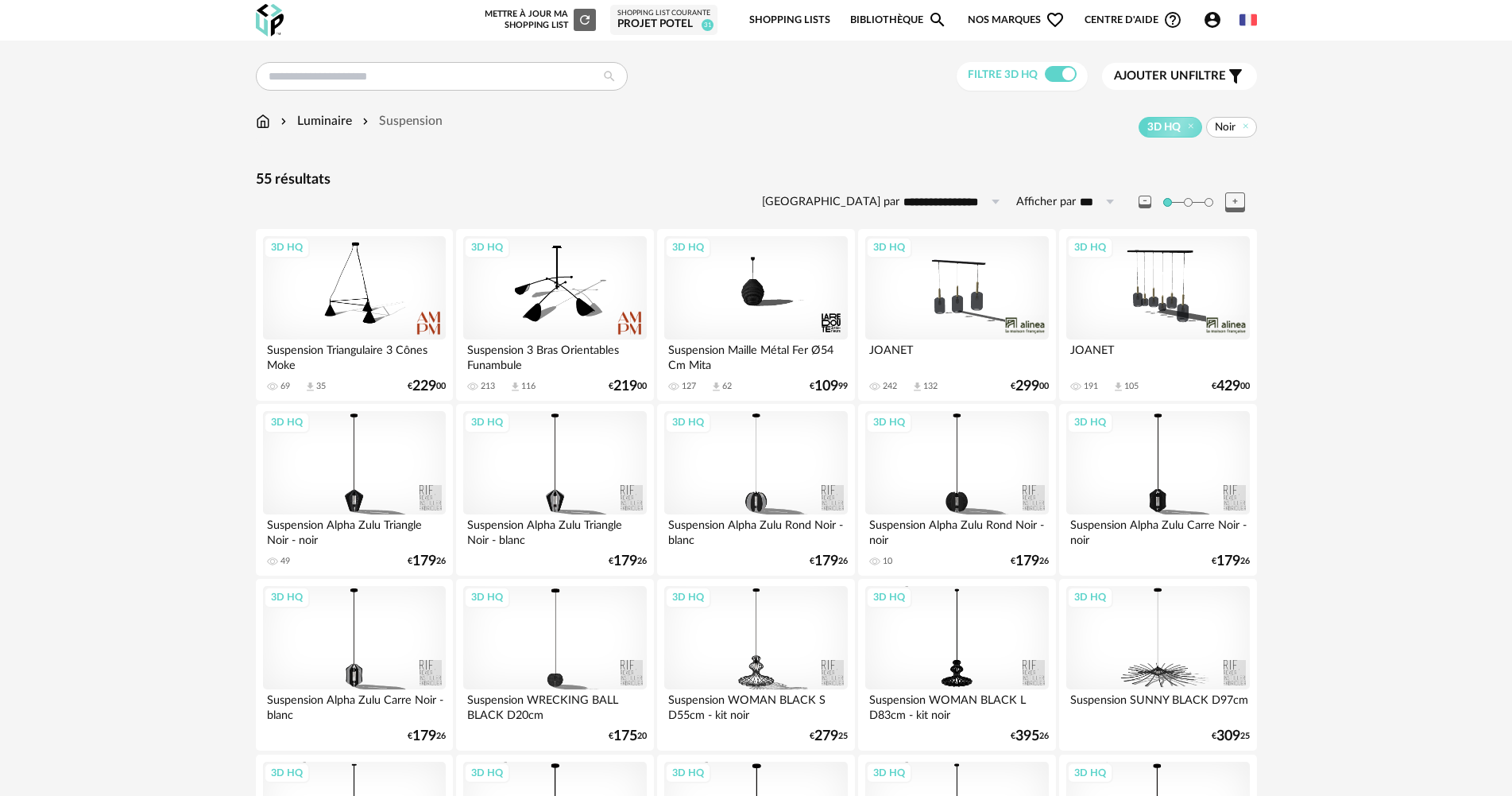
click at [1204, 16] on icon "Account Circle icon" at bounding box center [1213, 20] width 19 height 19
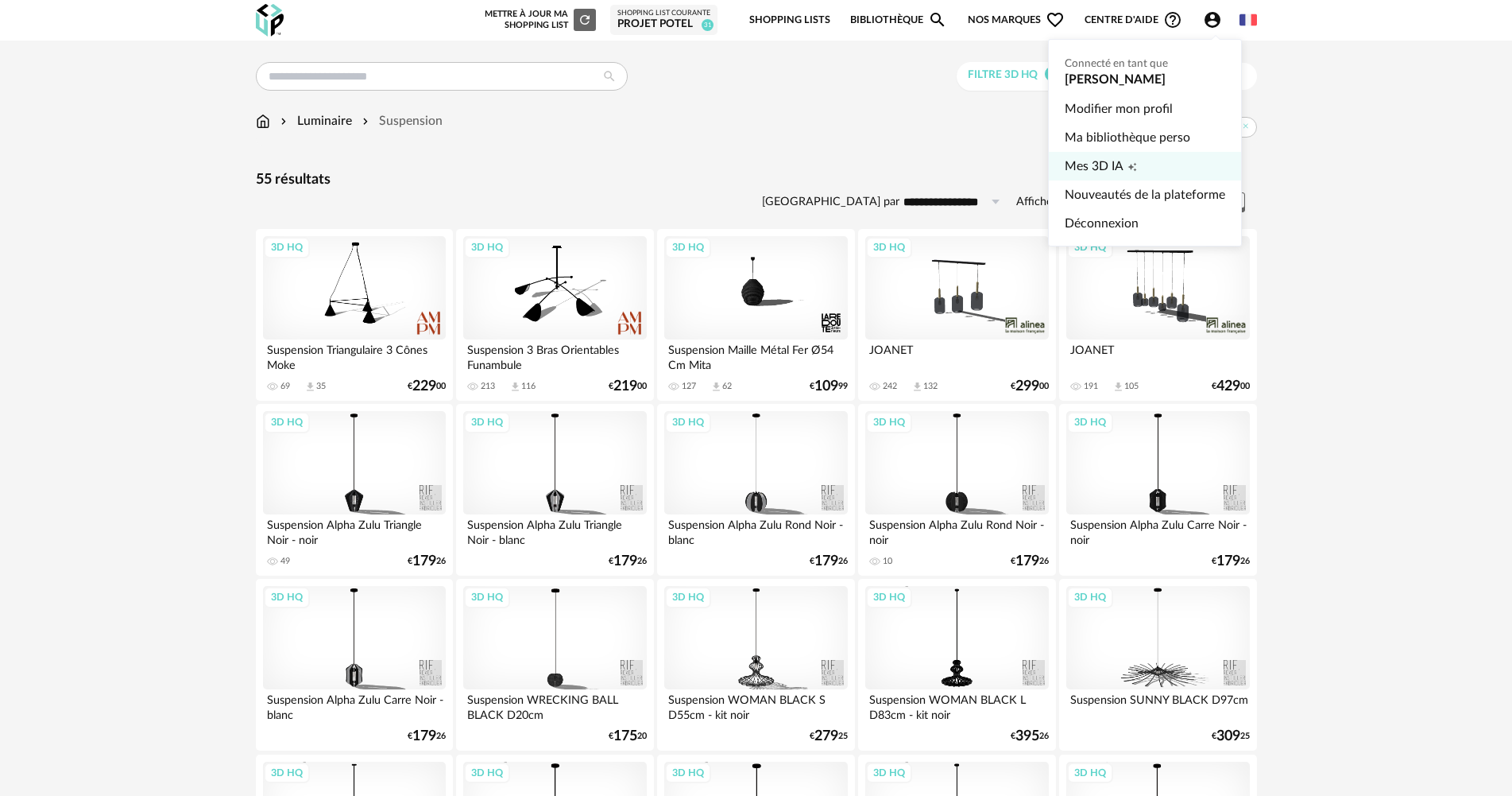
click at [1139, 168] on link "Mes 3D IA Creation icon" at bounding box center [1145, 165] width 161 height 28
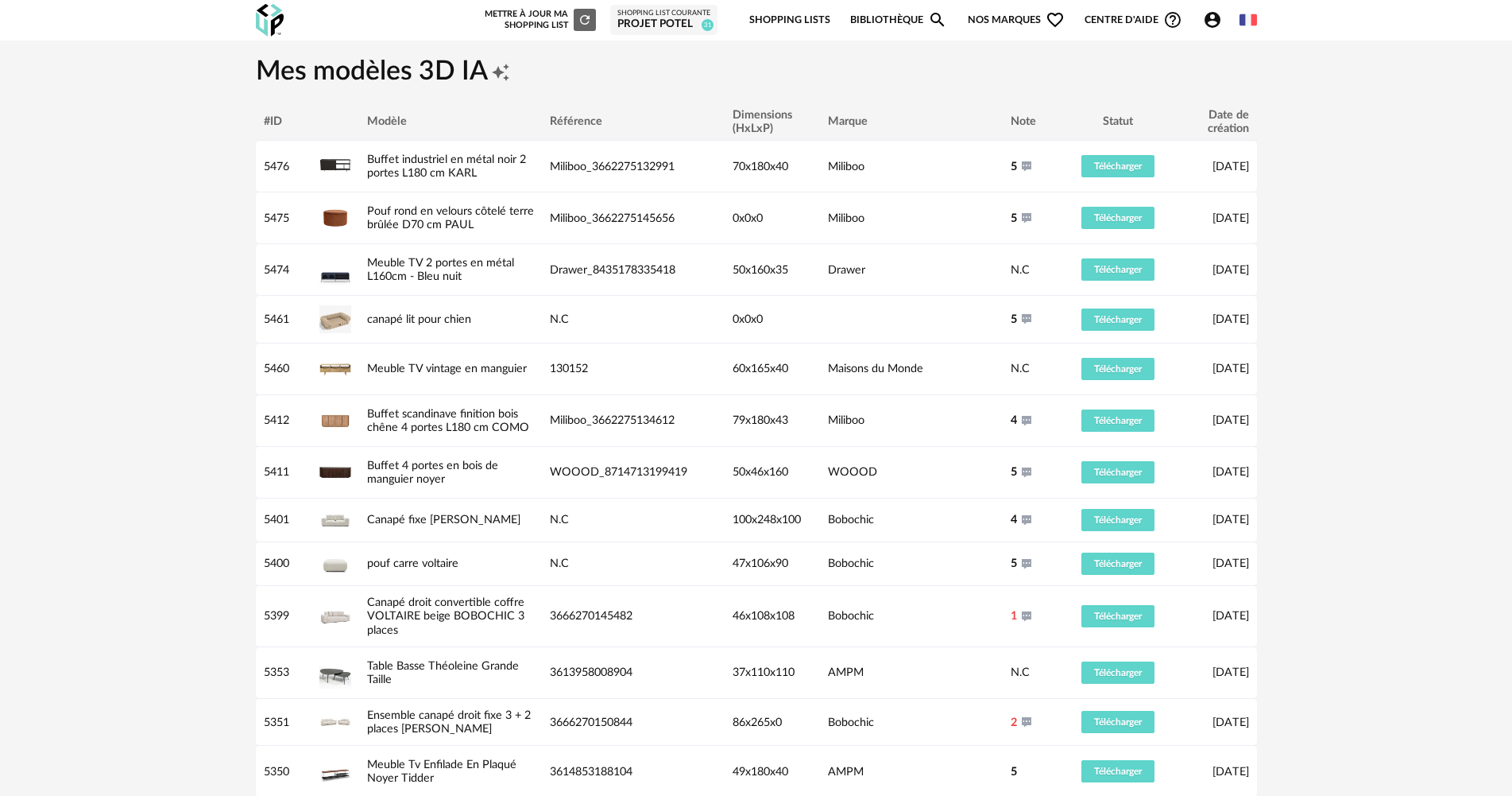
click at [1211, 31] on div "Nouvelle shopping list Mettre à jour ma Shopping List Refresh icon Shopping Lis…" at bounding box center [866, 20] width 782 height 37
click at [1212, 27] on icon "Account Circle icon" at bounding box center [1212, 19] width 16 height 16
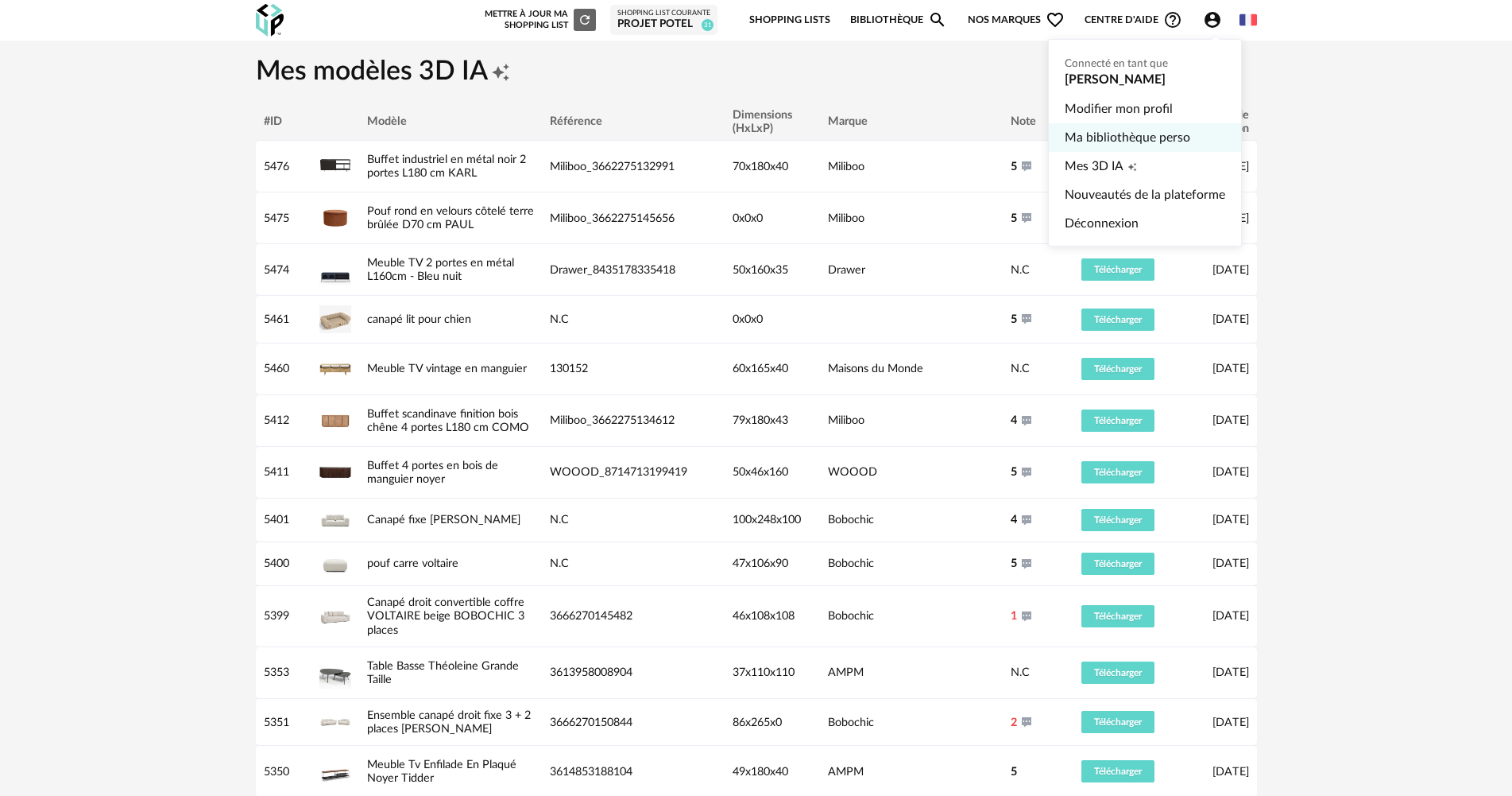
click at [1133, 144] on link "Ma bibliothèque perso" at bounding box center [1145, 137] width 161 height 28
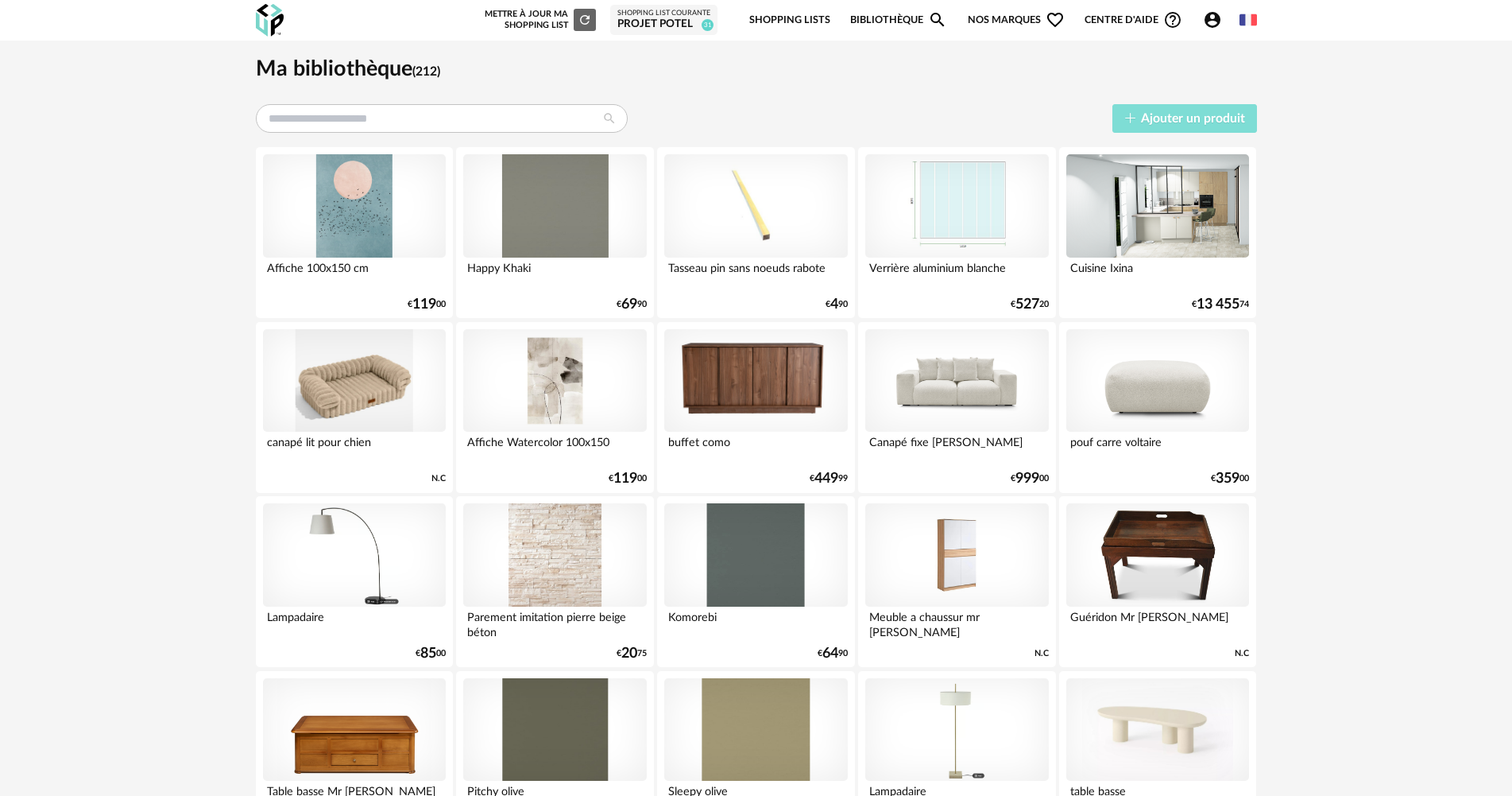
click at [1167, 124] on span "Ajouter un produit" at bounding box center [1193, 118] width 104 height 13
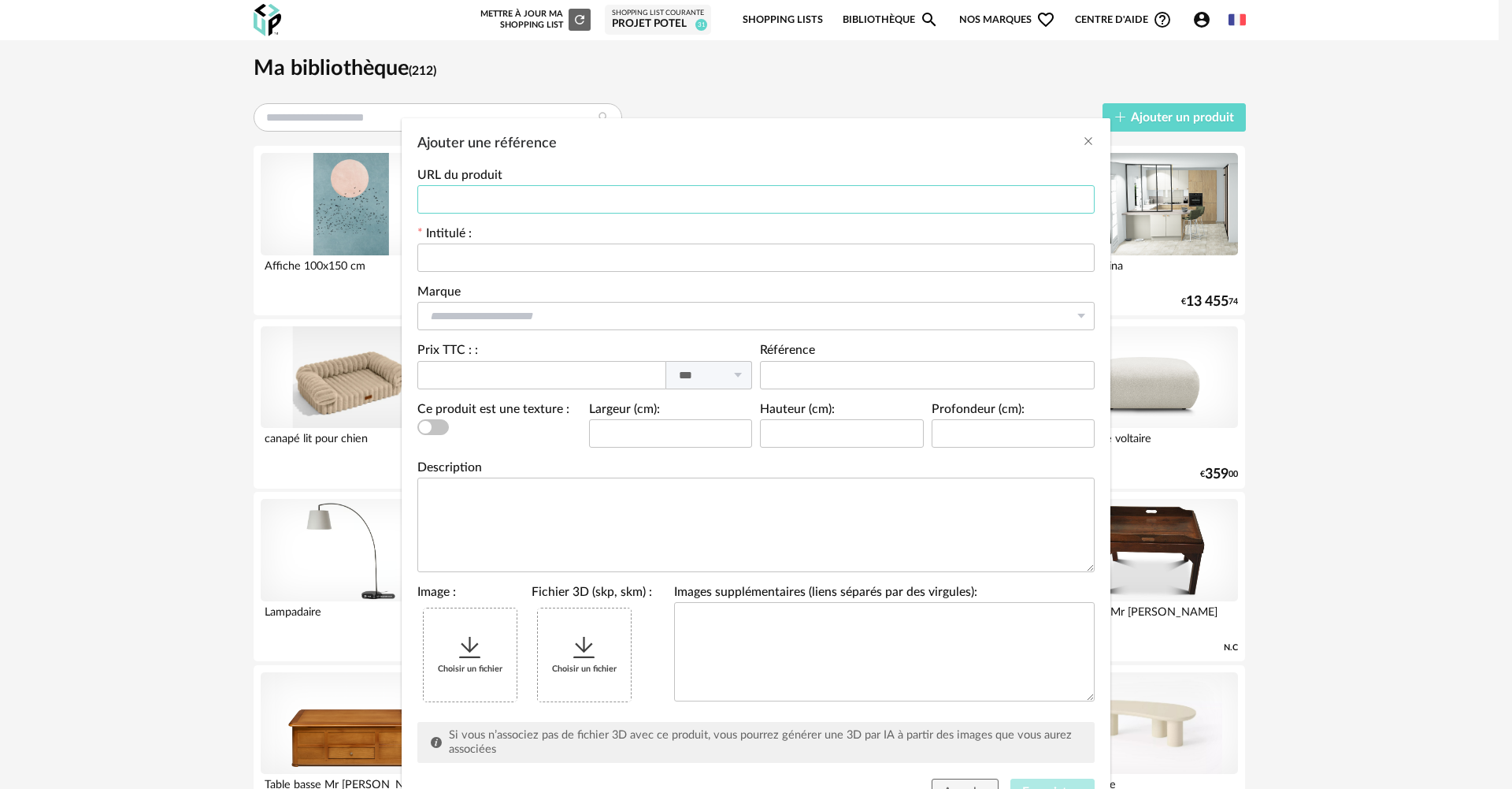
click at [607, 201] on input "Ajouter une référence" at bounding box center [756, 199] width 677 height 28
paste input "**********"
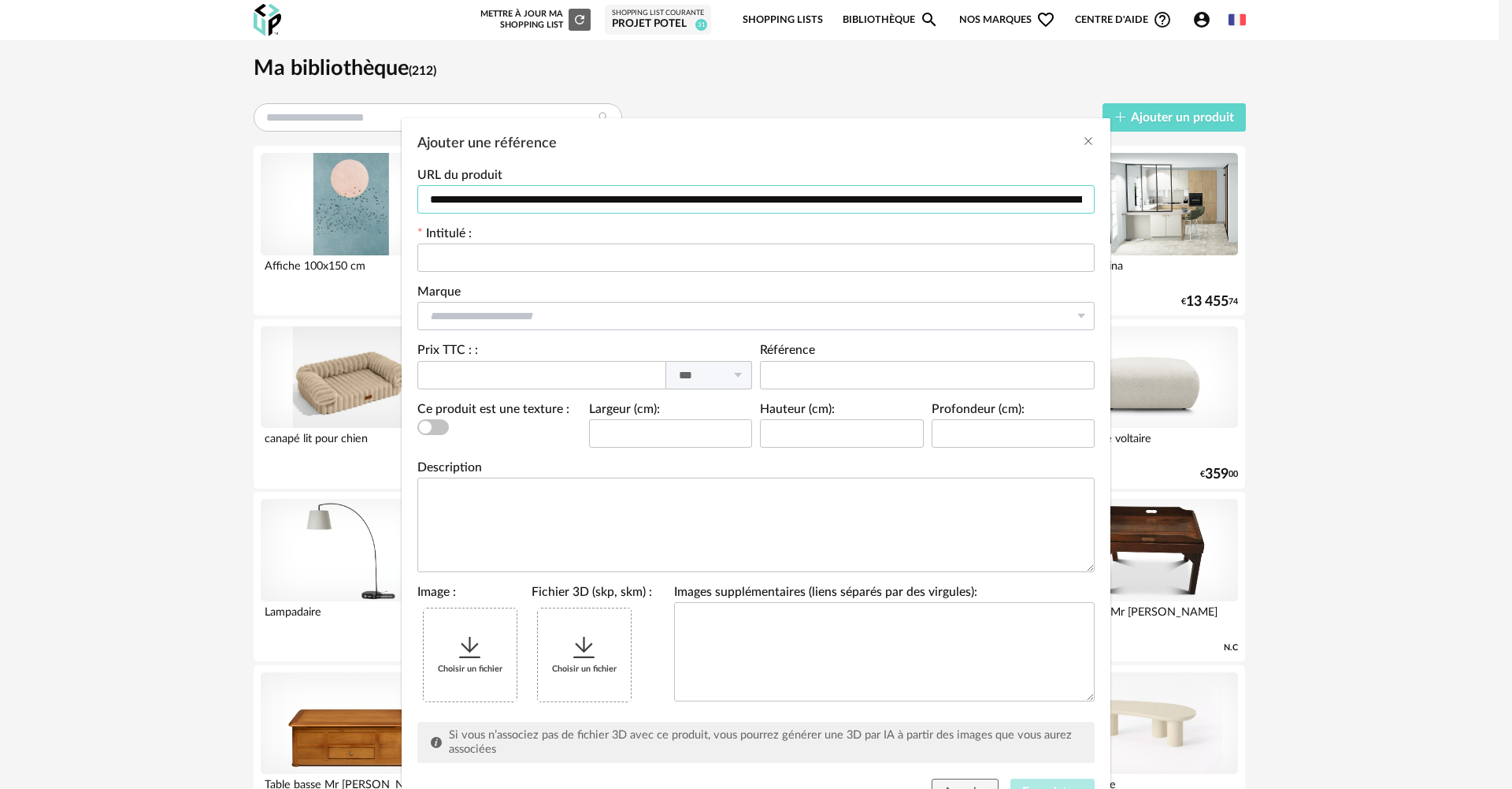
scroll to position [0, 1013]
type input "**********"
click at [591, 267] on input "Ajouter une référence" at bounding box center [756, 257] width 677 height 28
type input "**********"
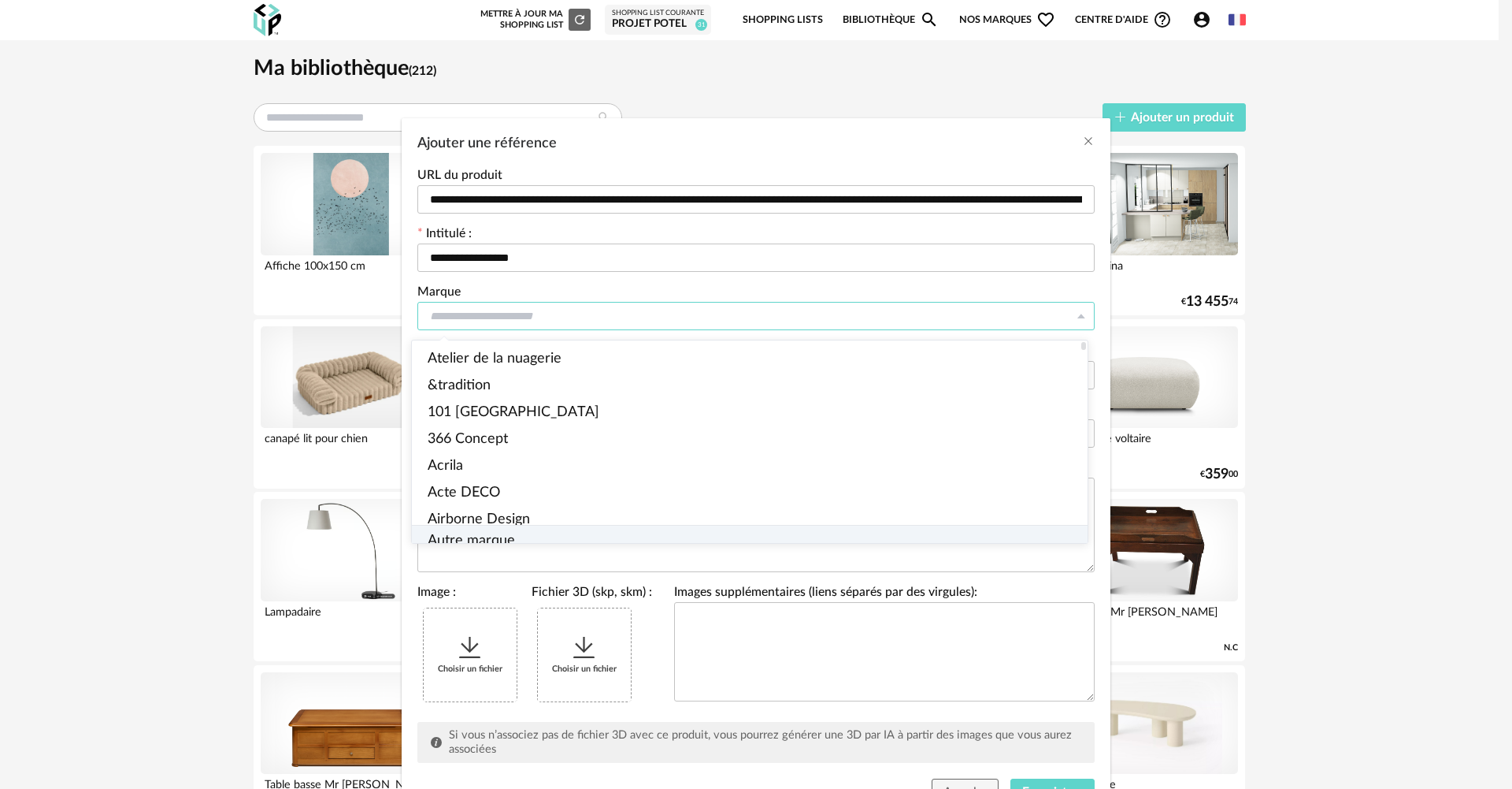
click at [558, 532] on li "Autre marque" at bounding box center [756, 541] width 689 height 32
type input "**********"
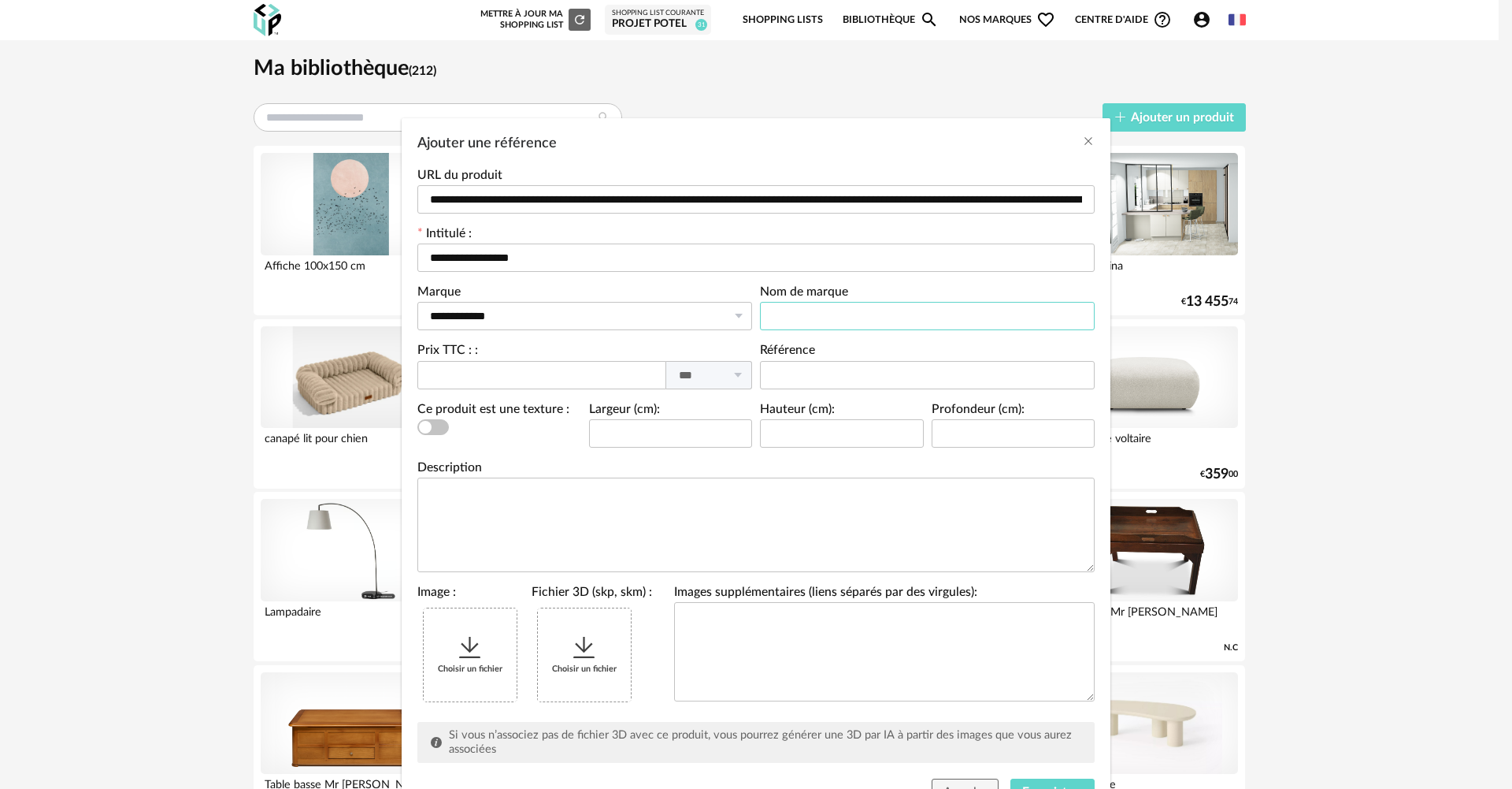
click at [804, 312] on input "Ajouter une référence" at bounding box center [927, 315] width 335 height 28
type input "**********"
type input "*****"
type input "**"
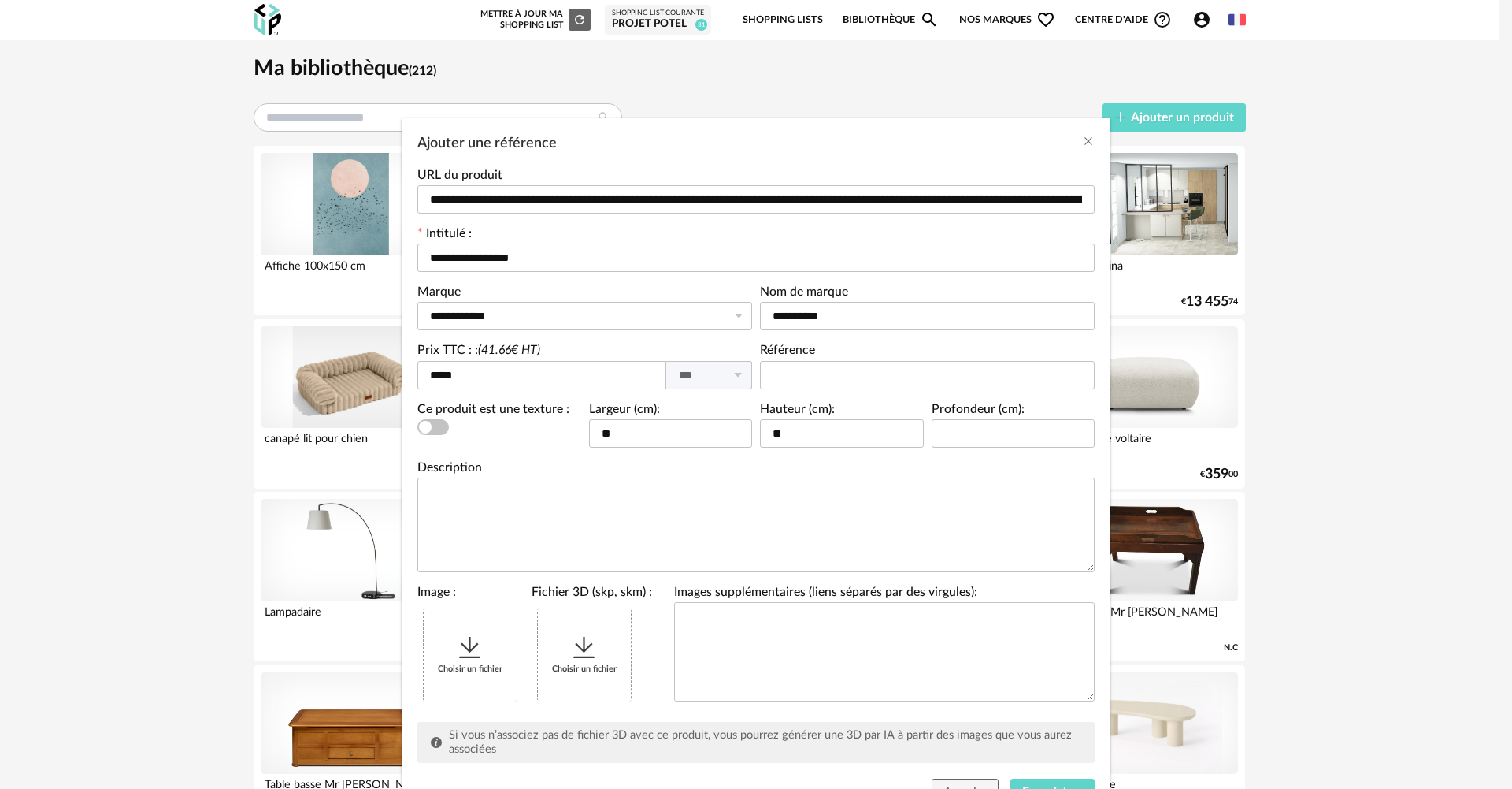
click at [503, 644] on div "Choisir un fichier" at bounding box center [470, 655] width 93 height 93
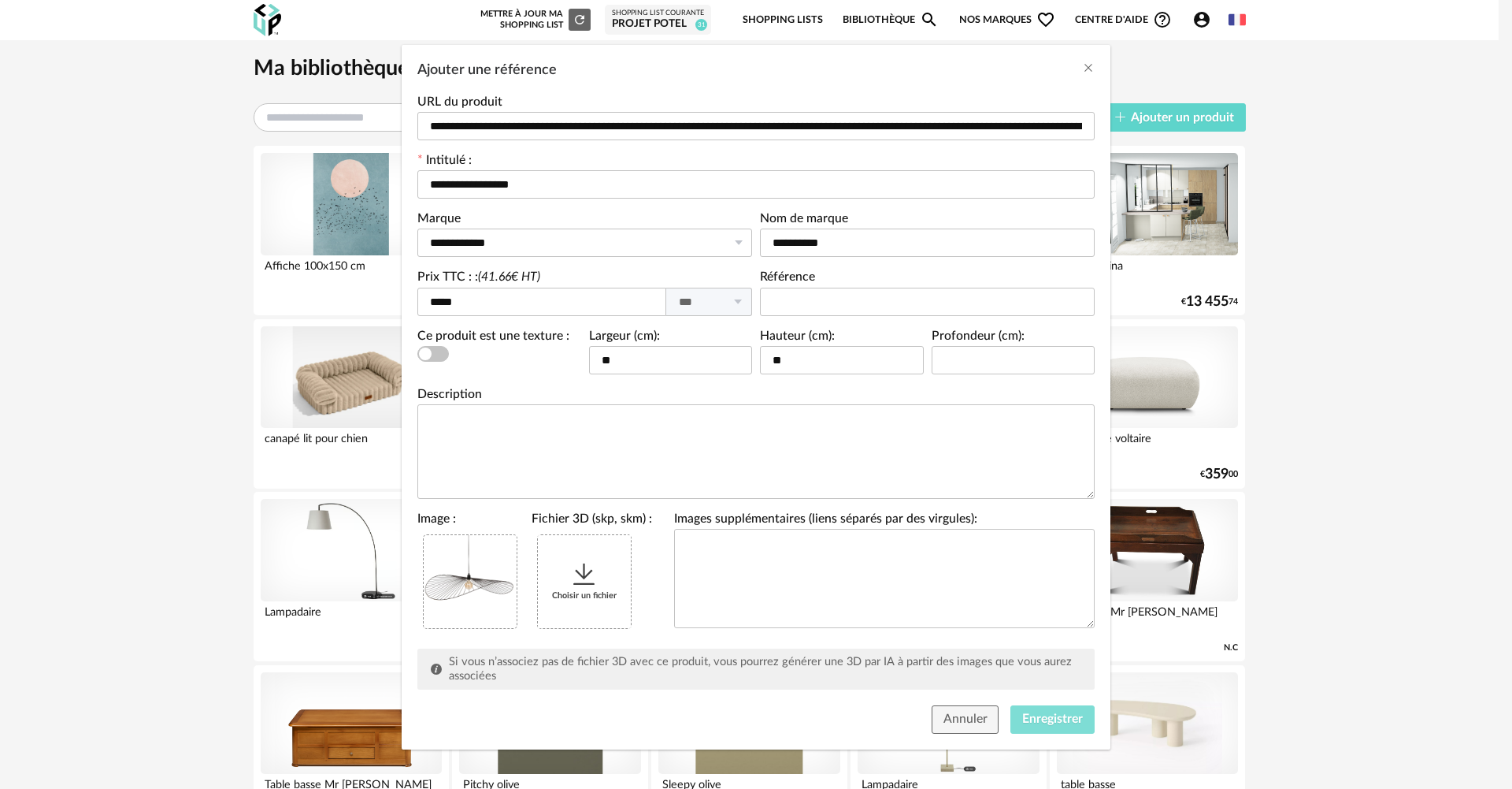
drag, startPoint x: 1052, startPoint y: 703, endPoint x: 1060, endPoint y: 714, distance: 13.6
click at [1054, 707] on div "Annuler Enregistrer" at bounding box center [756, 723] width 709 height 52
click at [1060, 714] on span "Enregistrer" at bounding box center [1052, 718] width 61 height 13
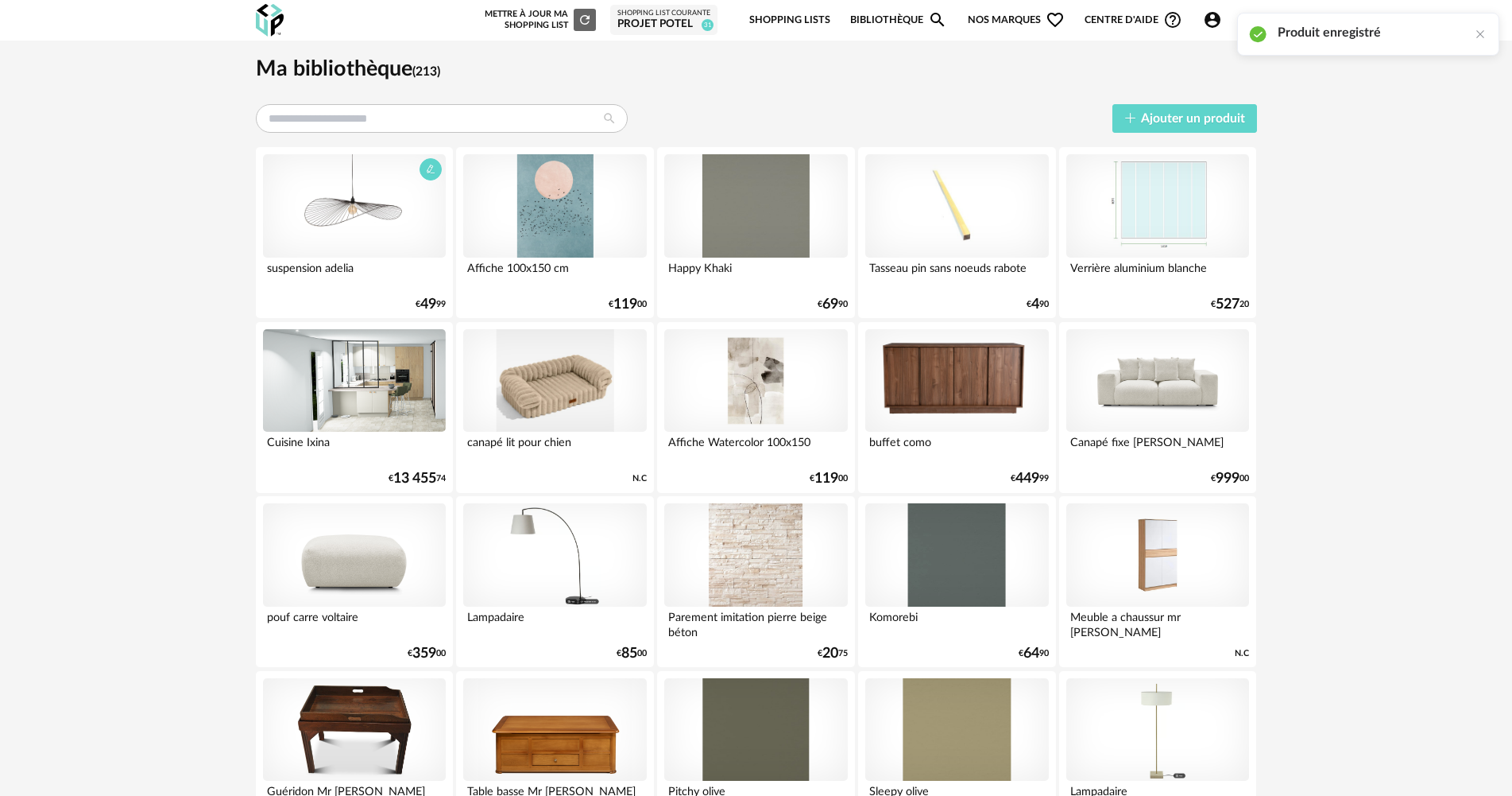
click at [375, 208] on div at bounding box center [354, 205] width 183 height 103
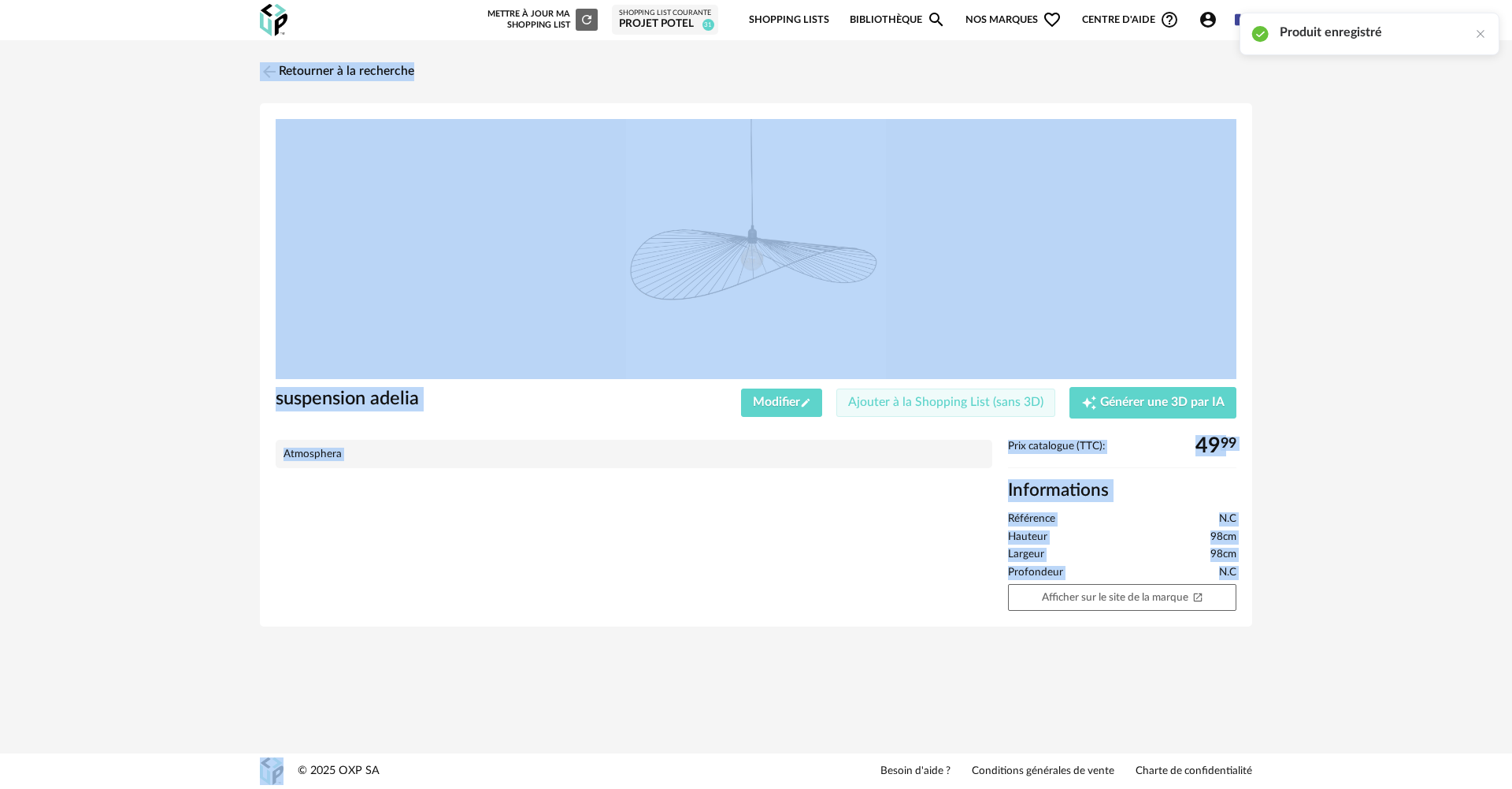
click at [942, 411] on button "Ajouter à la Shopping List (sans 3D)" at bounding box center [945, 402] width 219 height 28
click at [941, 411] on button "Ajouter à la Shopping List (sans 3D)" at bounding box center [945, 402] width 219 height 28
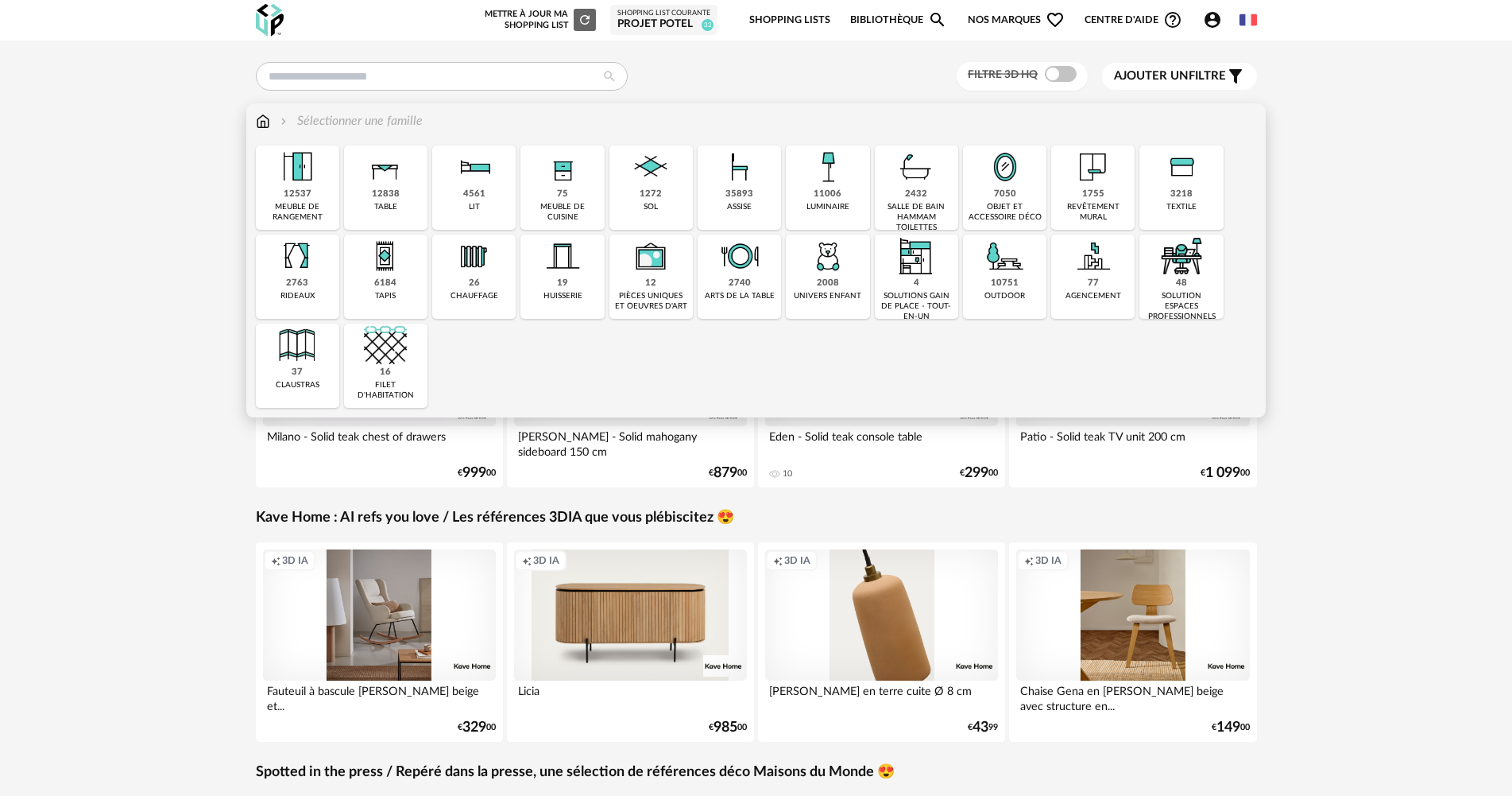
click at [995, 181] on img at bounding box center [1005, 166] width 43 height 43
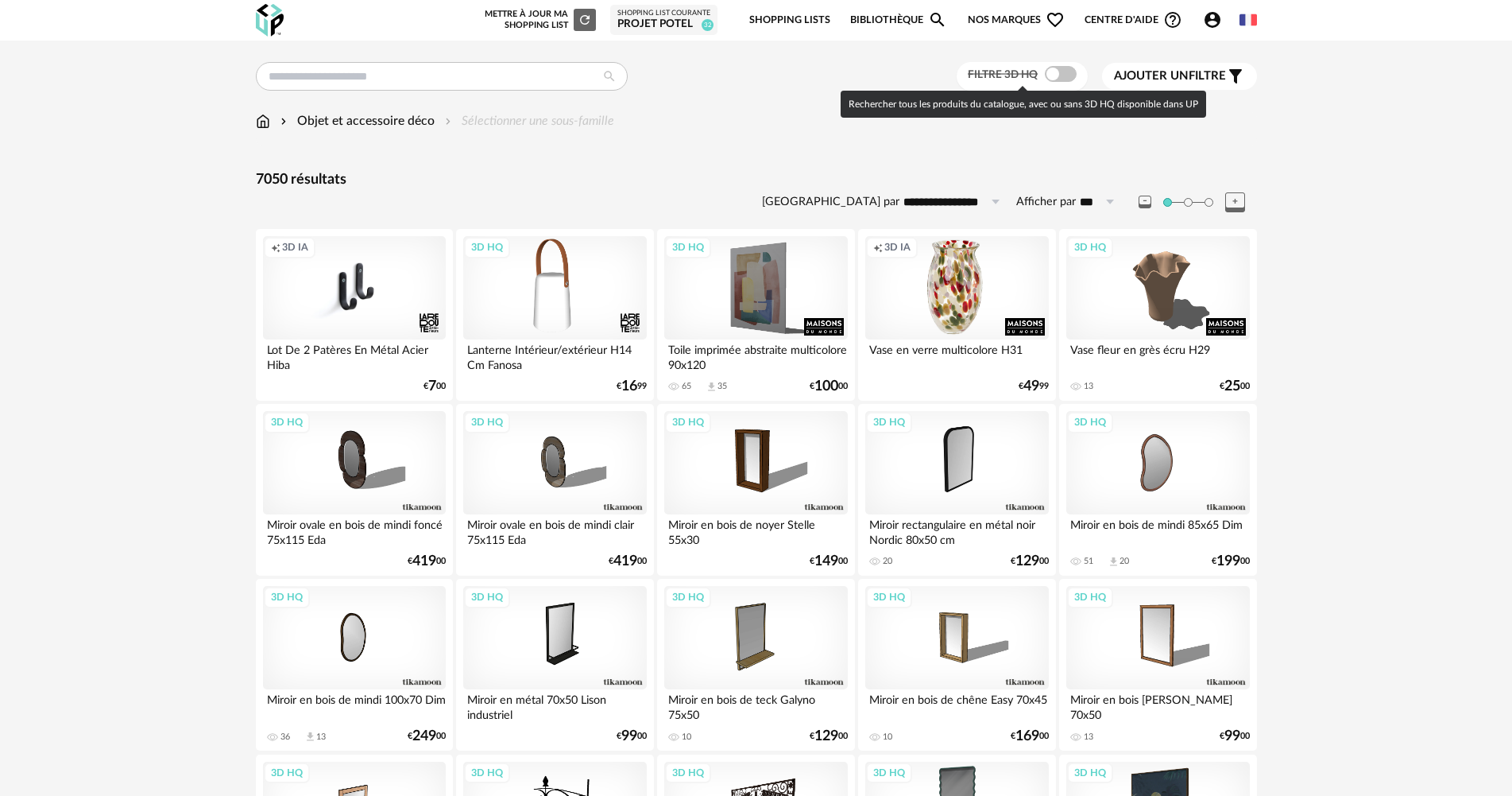
click at [1065, 70] on span at bounding box center [1061, 74] width 32 height 16
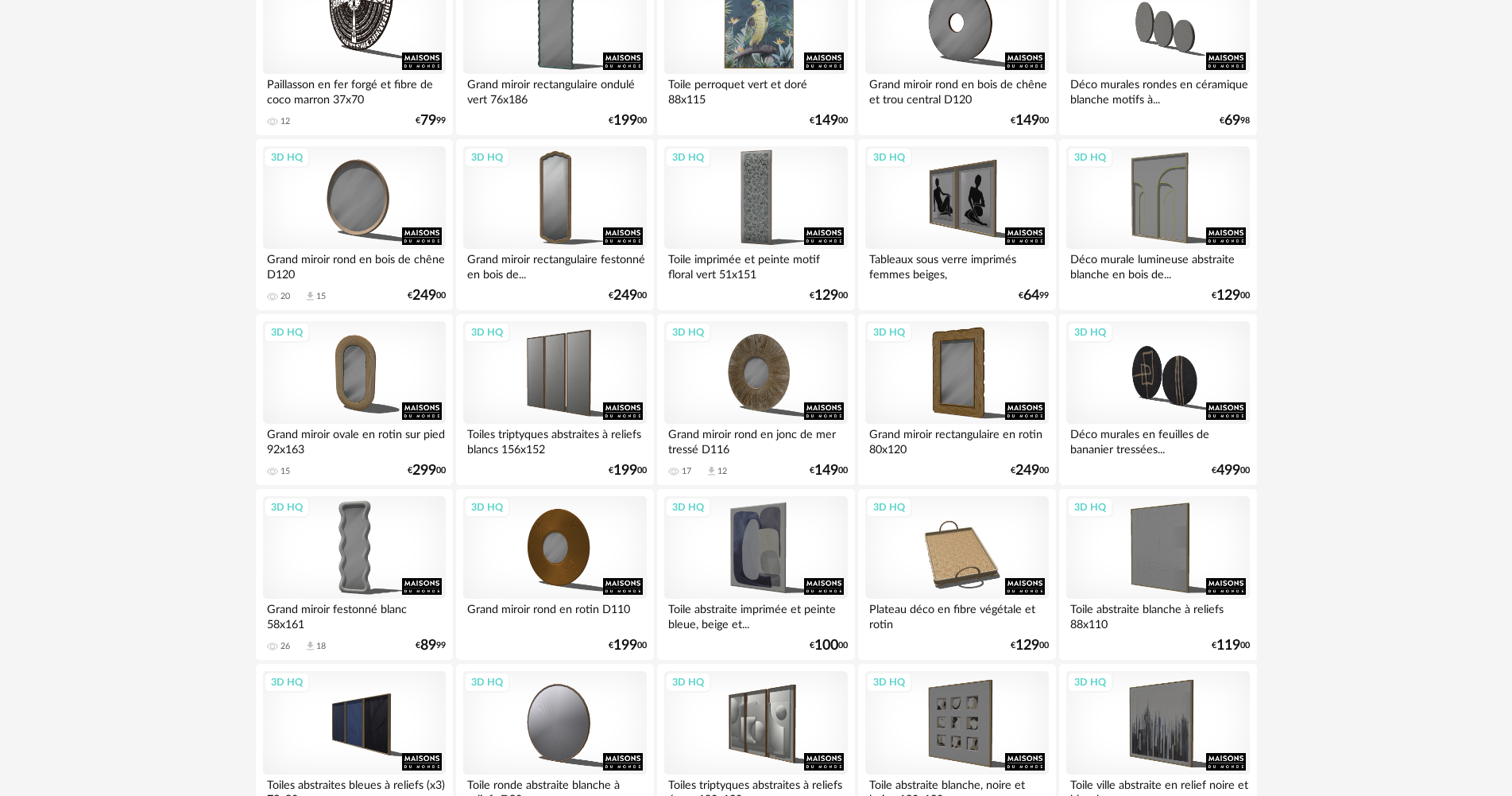
scroll to position [954, 0]
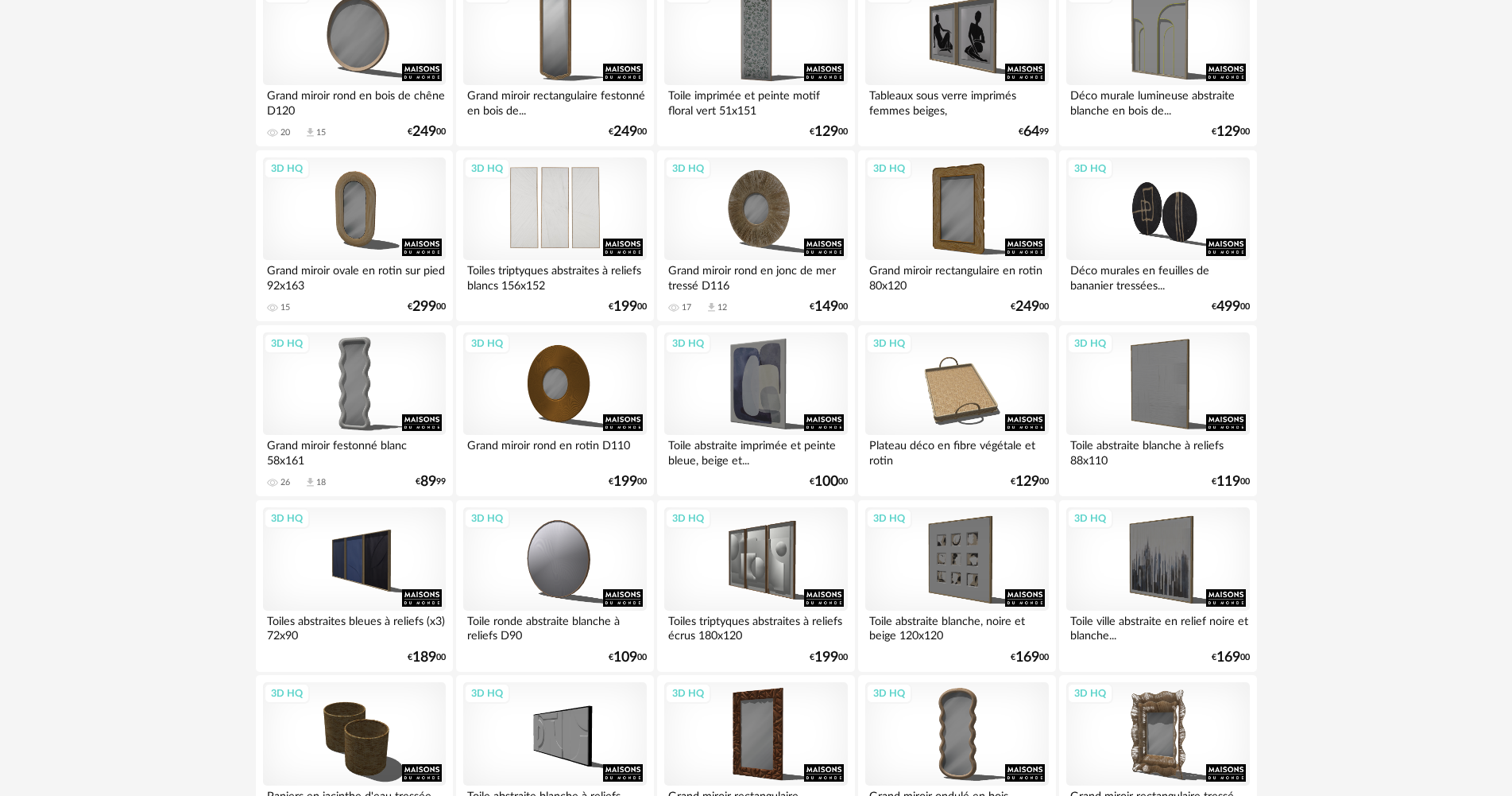
click at [605, 193] on div "3D HQ" at bounding box center [555, 209] width 183 height 103
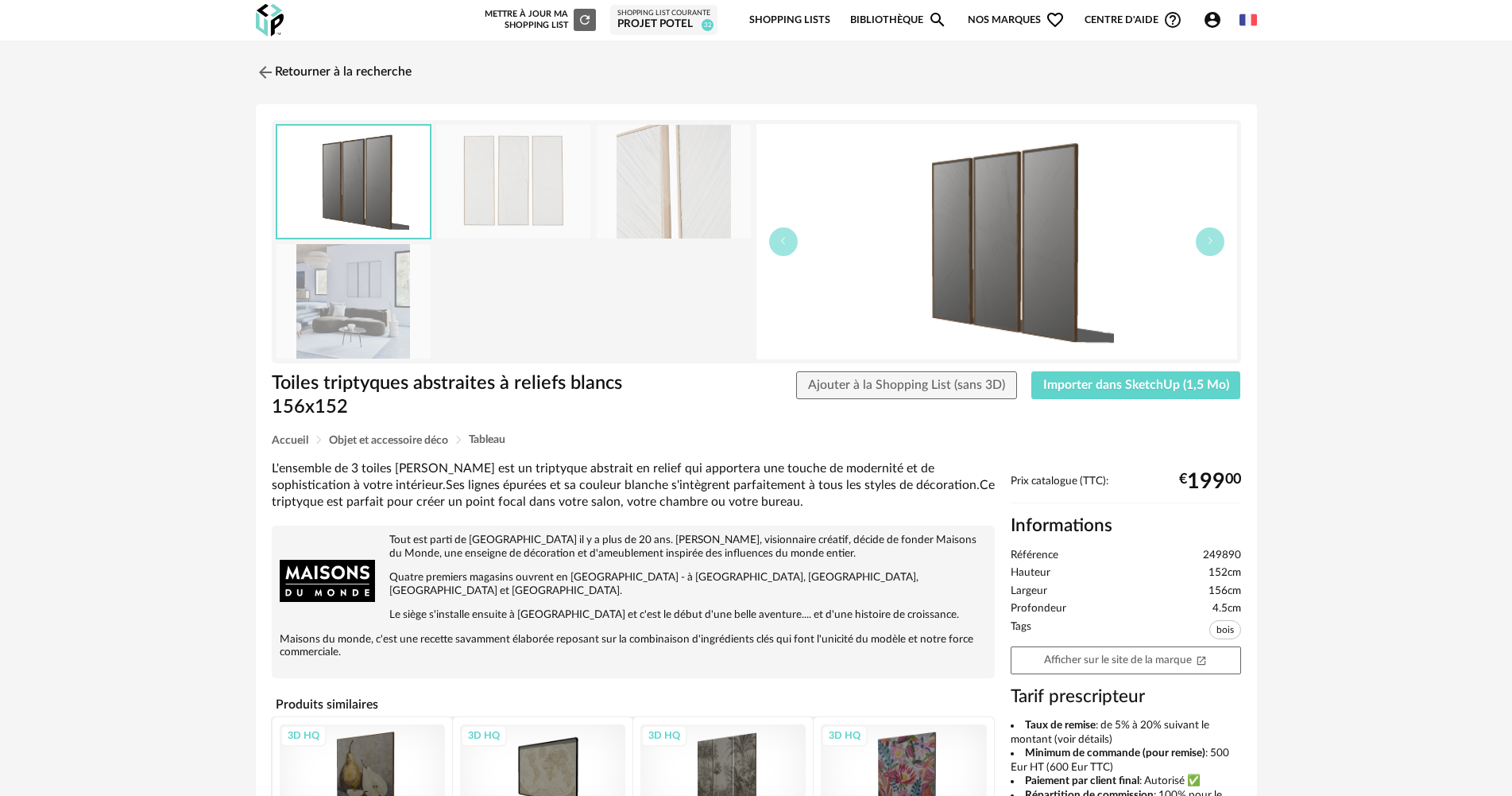
click at [410, 309] on img at bounding box center [353, 301] width 154 height 114
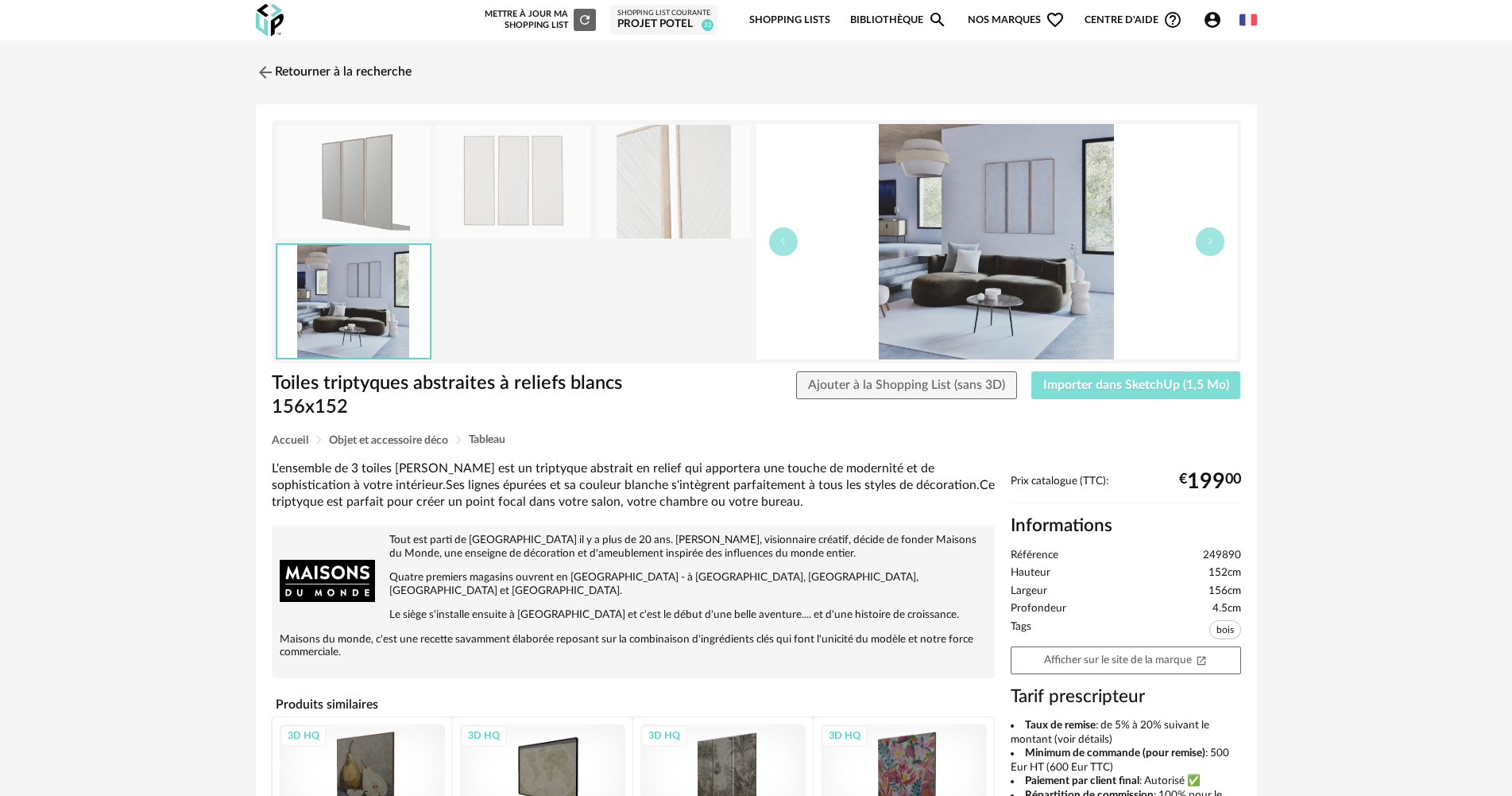
click at [1149, 392] on button "Importer dans SketchUp (1,5 Mo)" at bounding box center [1136, 384] width 210 height 28
click at [348, 69] on link "Retourner à la recherche" at bounding box center [330, 72] width 156 height 35
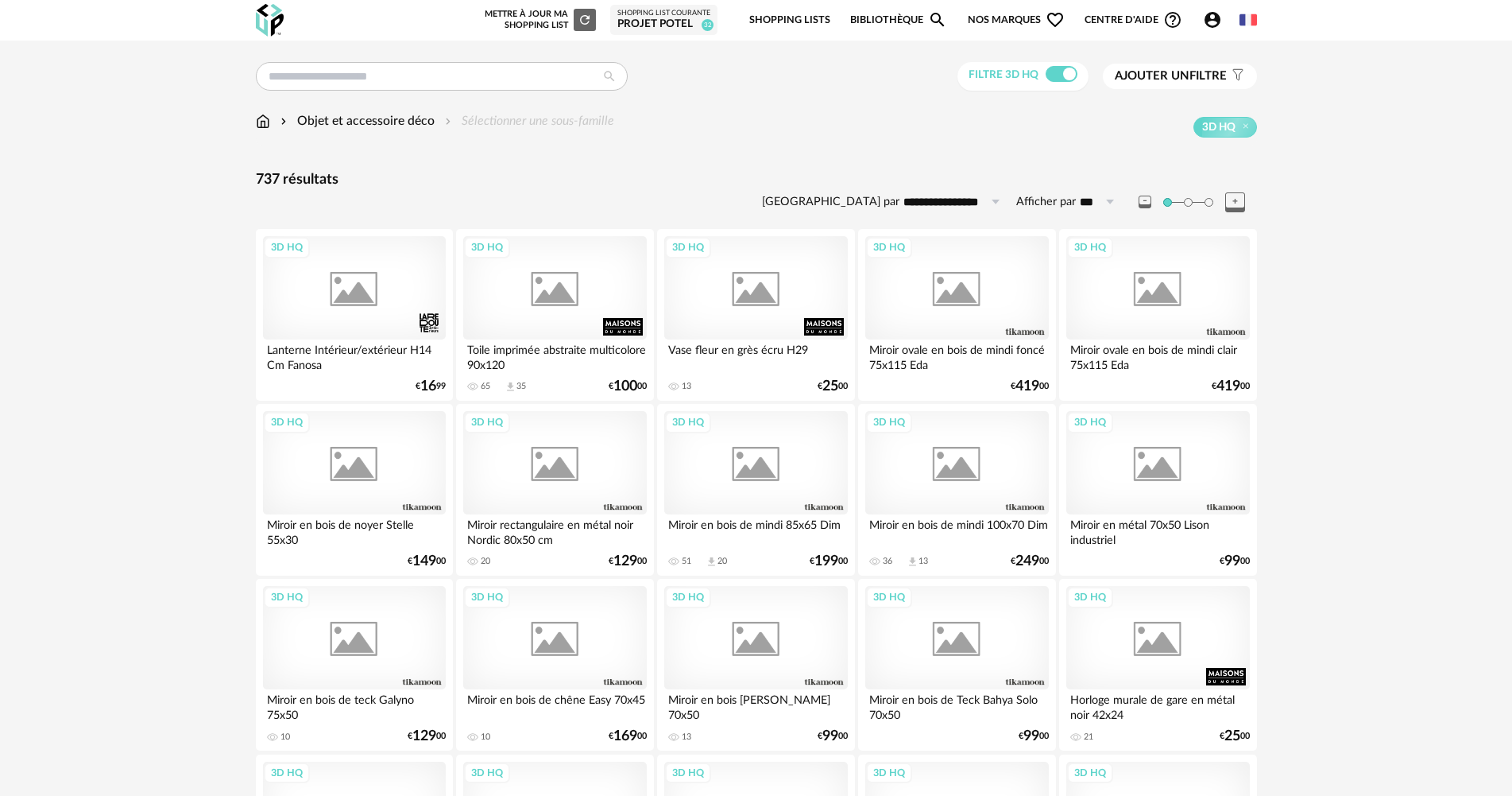
scroll to position [954, 0]
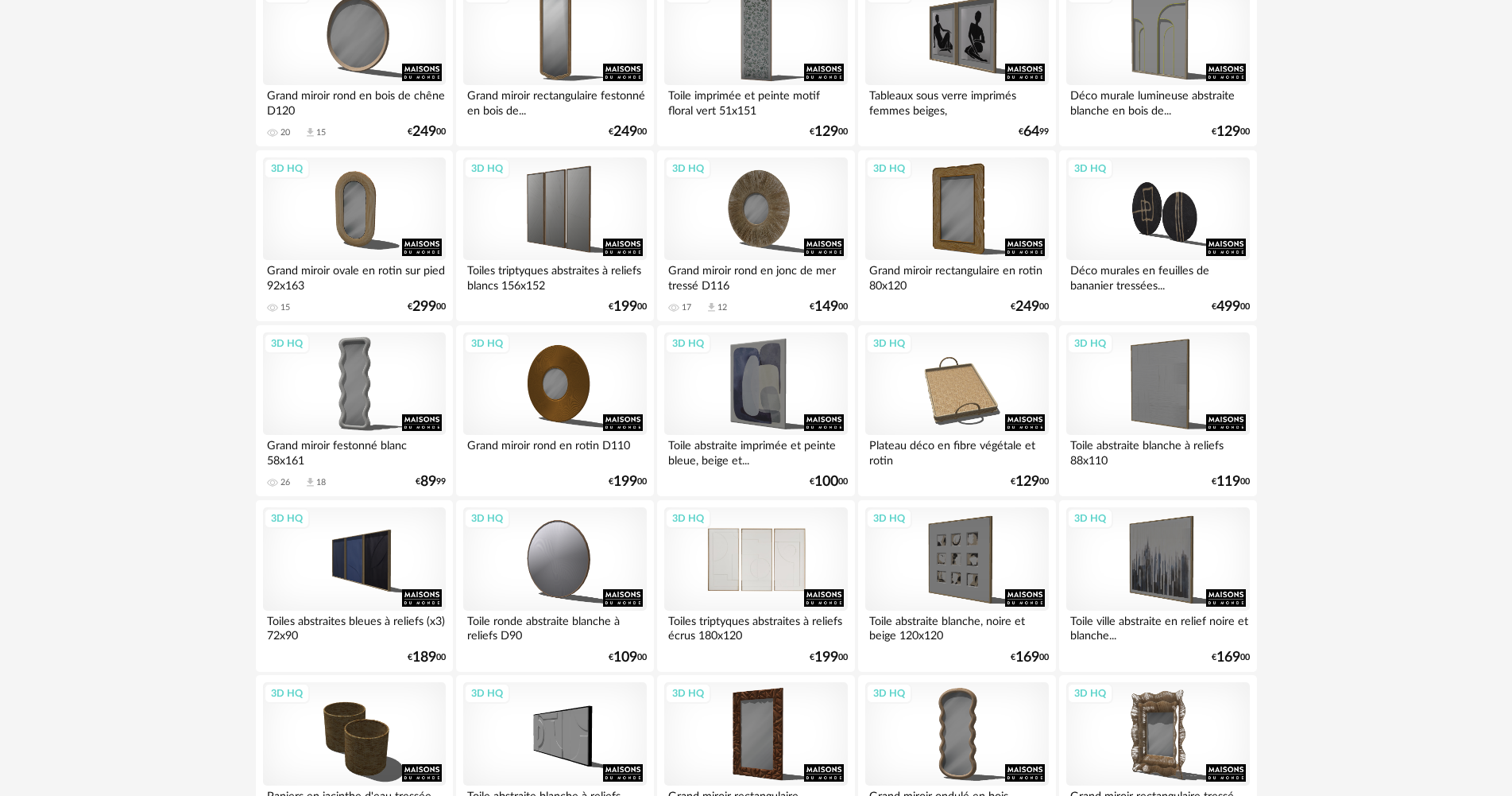
click at [750, 583] on div "3D HQ" at bounding box center [756, 559] width 183 height 103
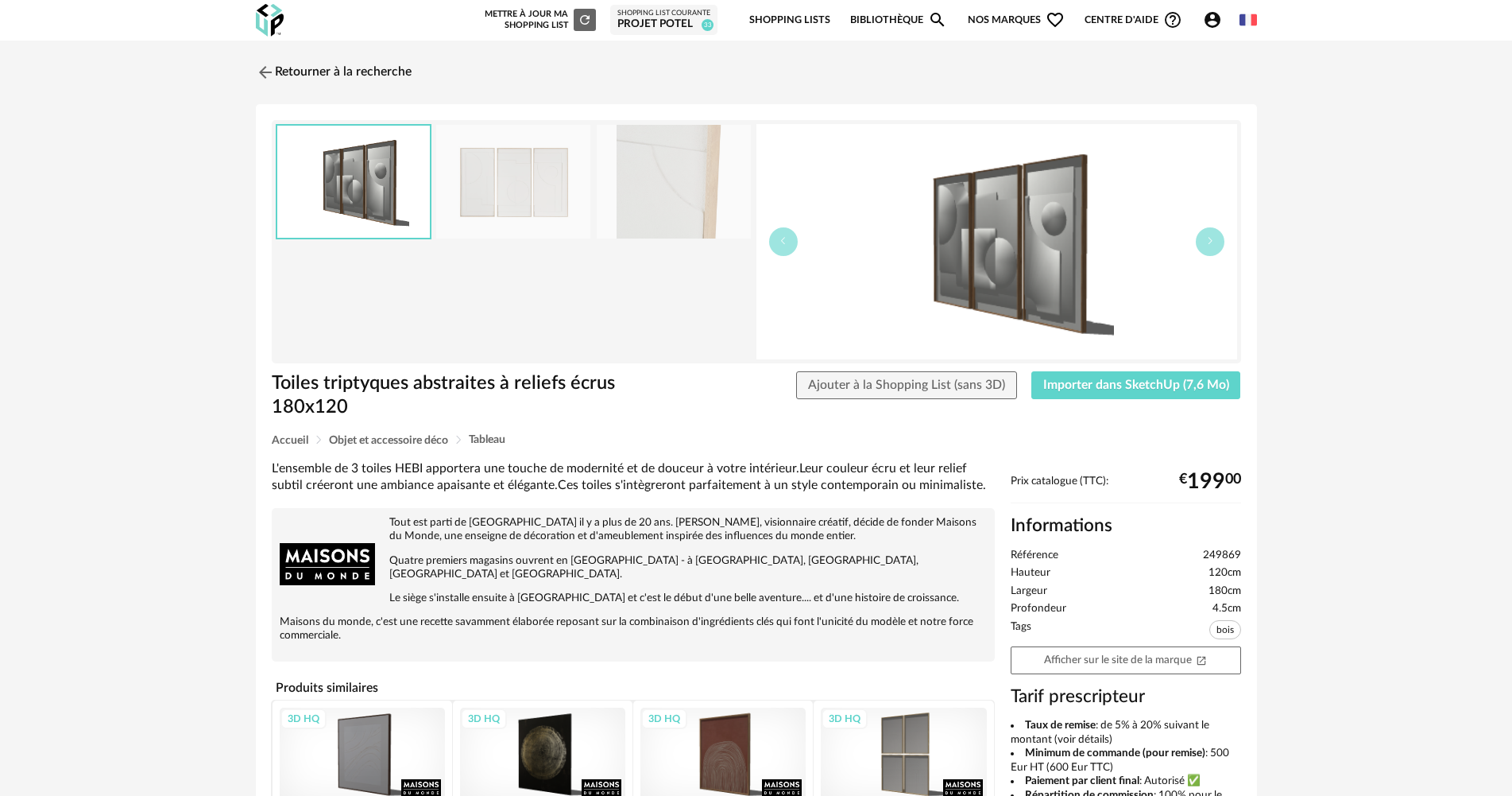
click at [651, 189] on img at bounding box center [673, 181] width 154 height 114
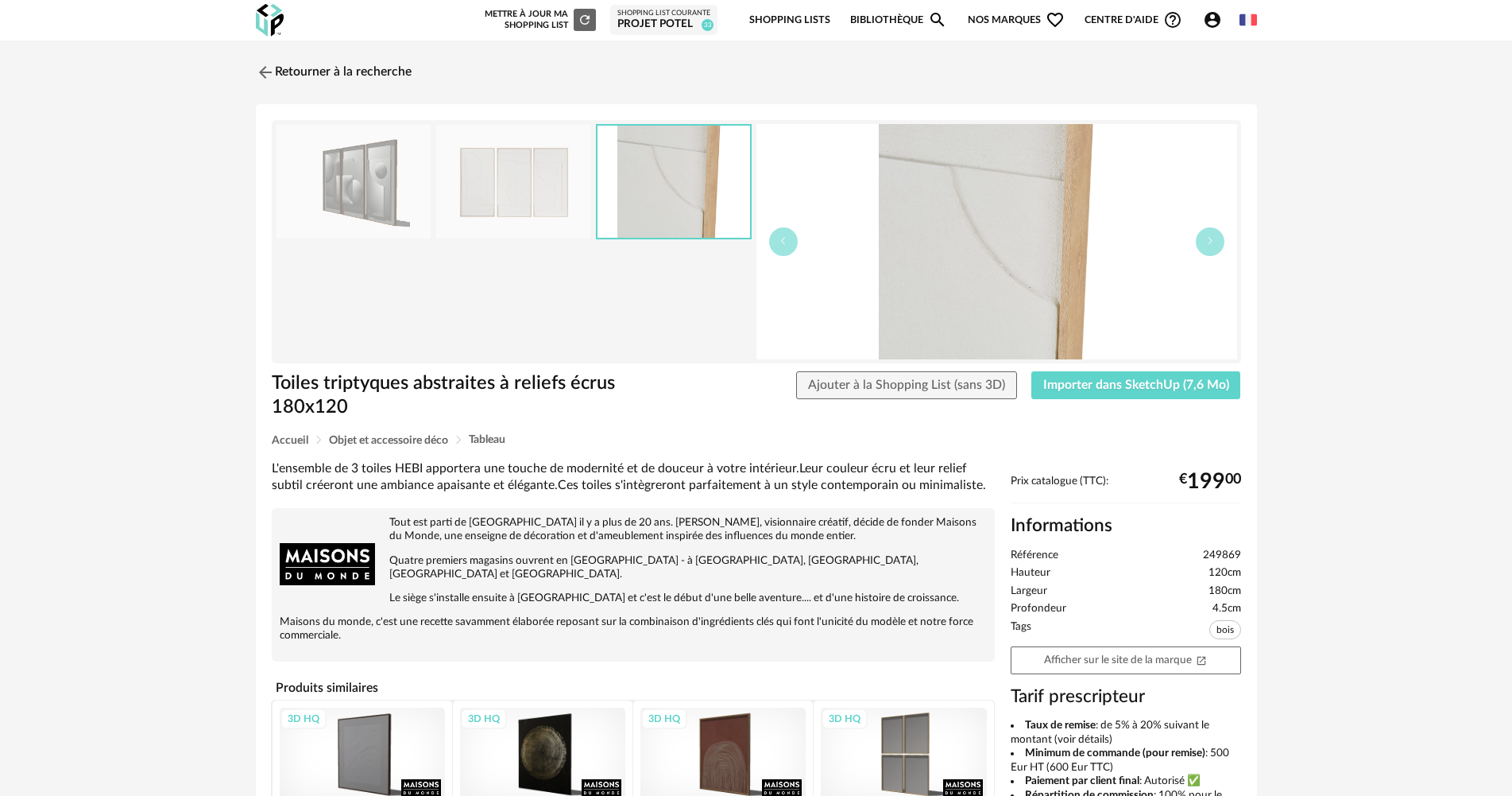
click at [551, 183] on img at bounding box center [513, 181] width 154 height 114
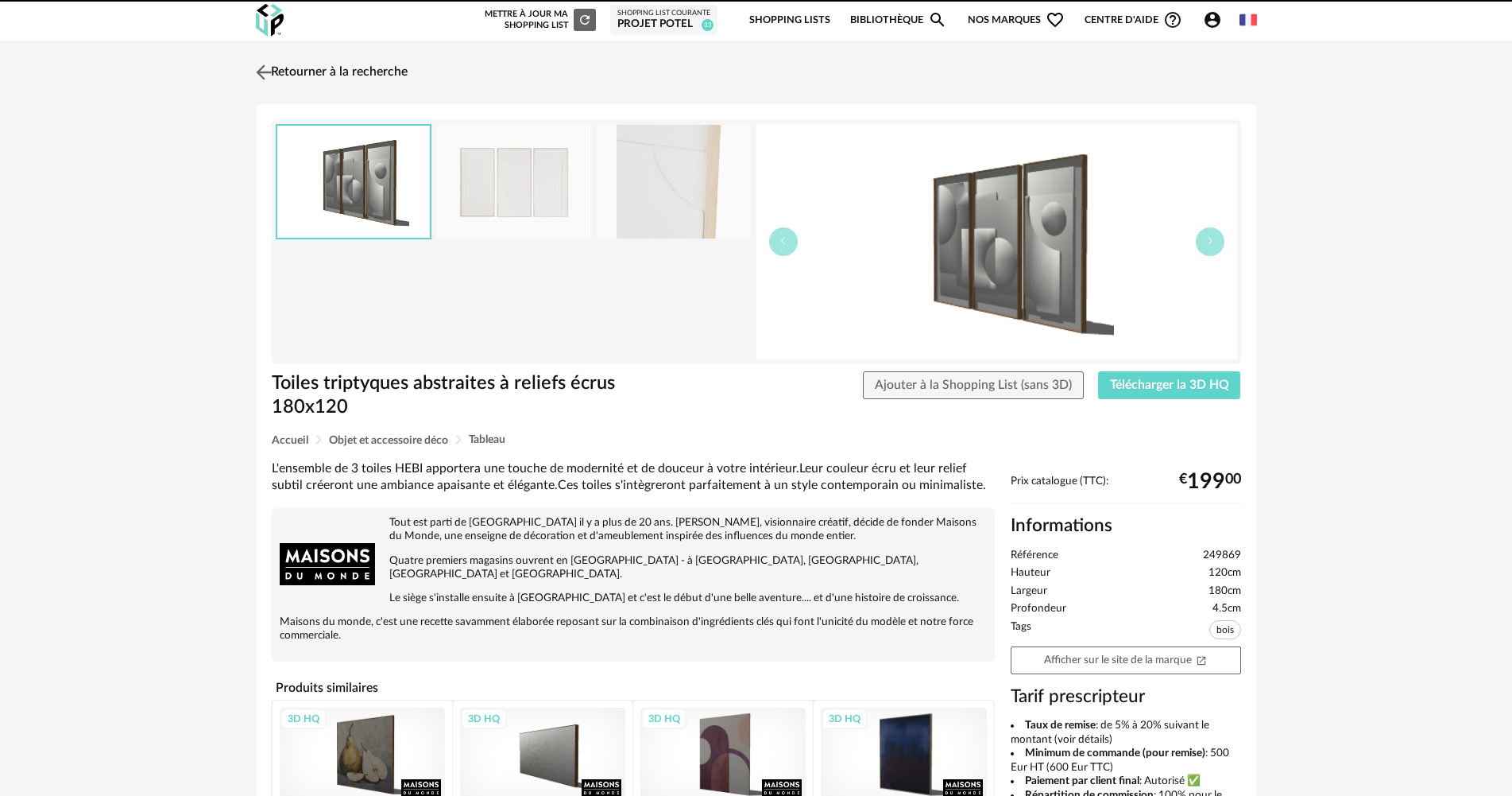
click at [376, 70] on link "Retourner à la recherche" at bounding box center [330, 72] width 156 height 35
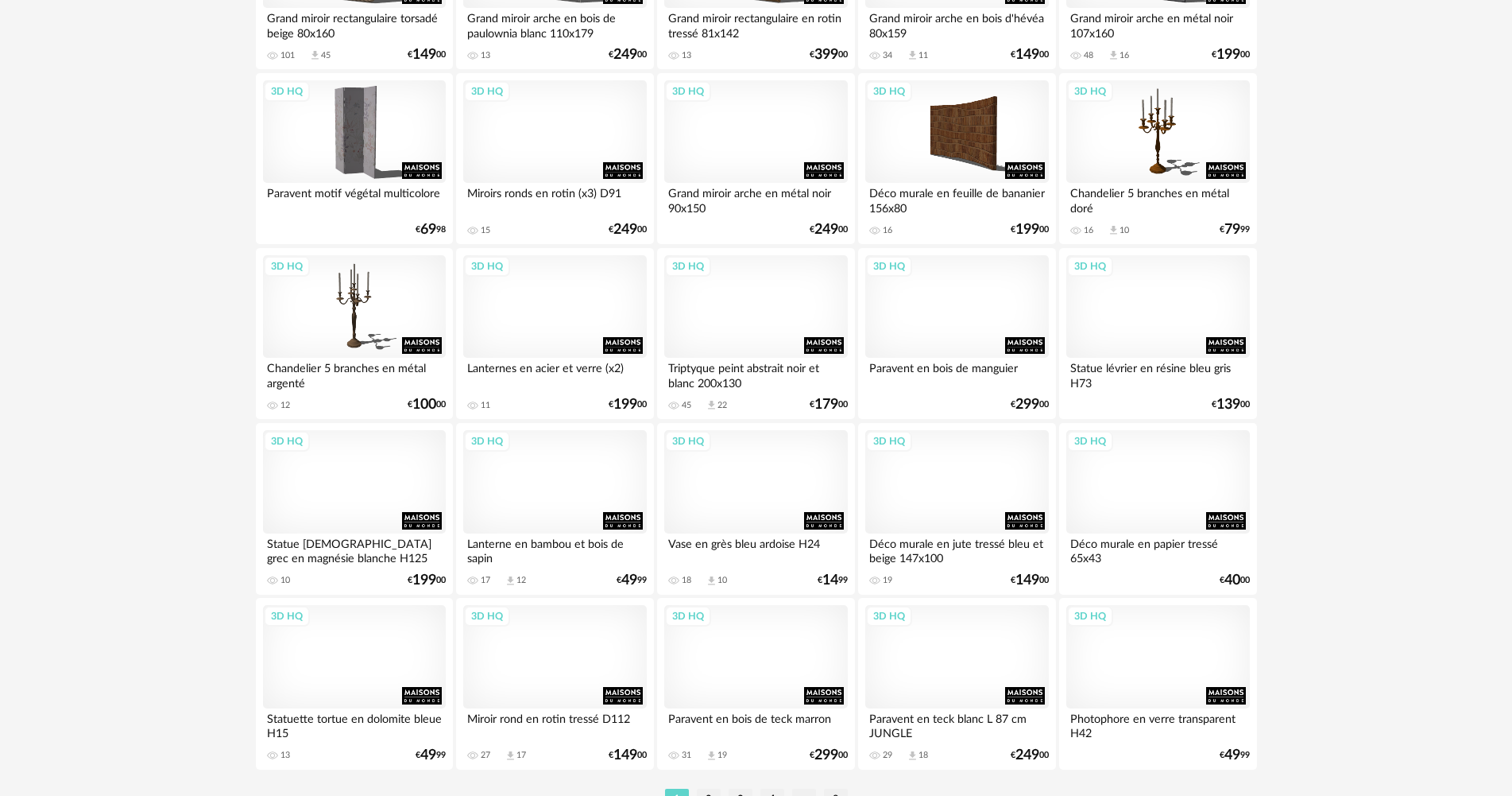
scroll to position [3036, 0]
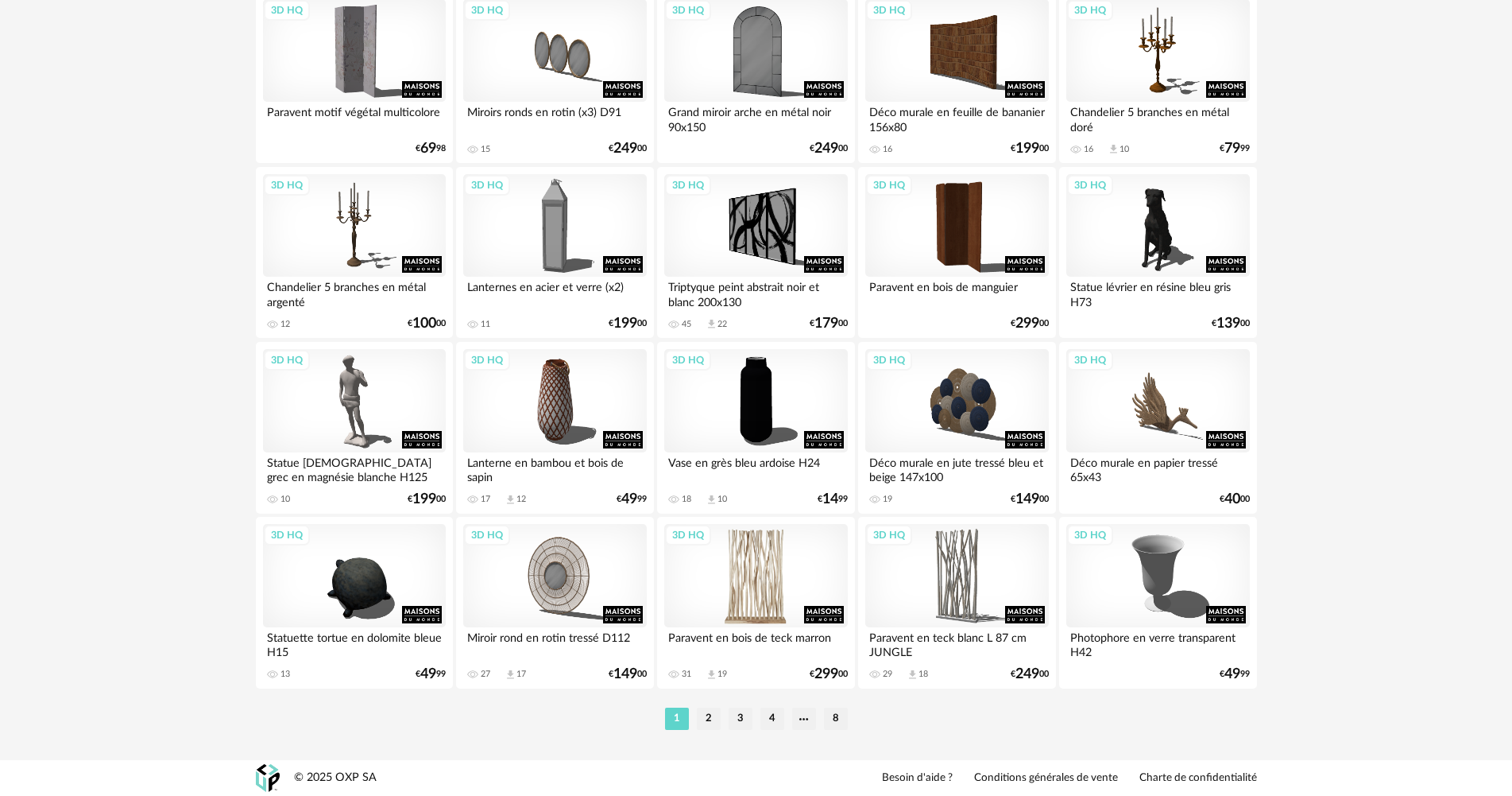
click at [755, 577] on div "3D HQ" at bounding box center [756, 575] width 183 height 103
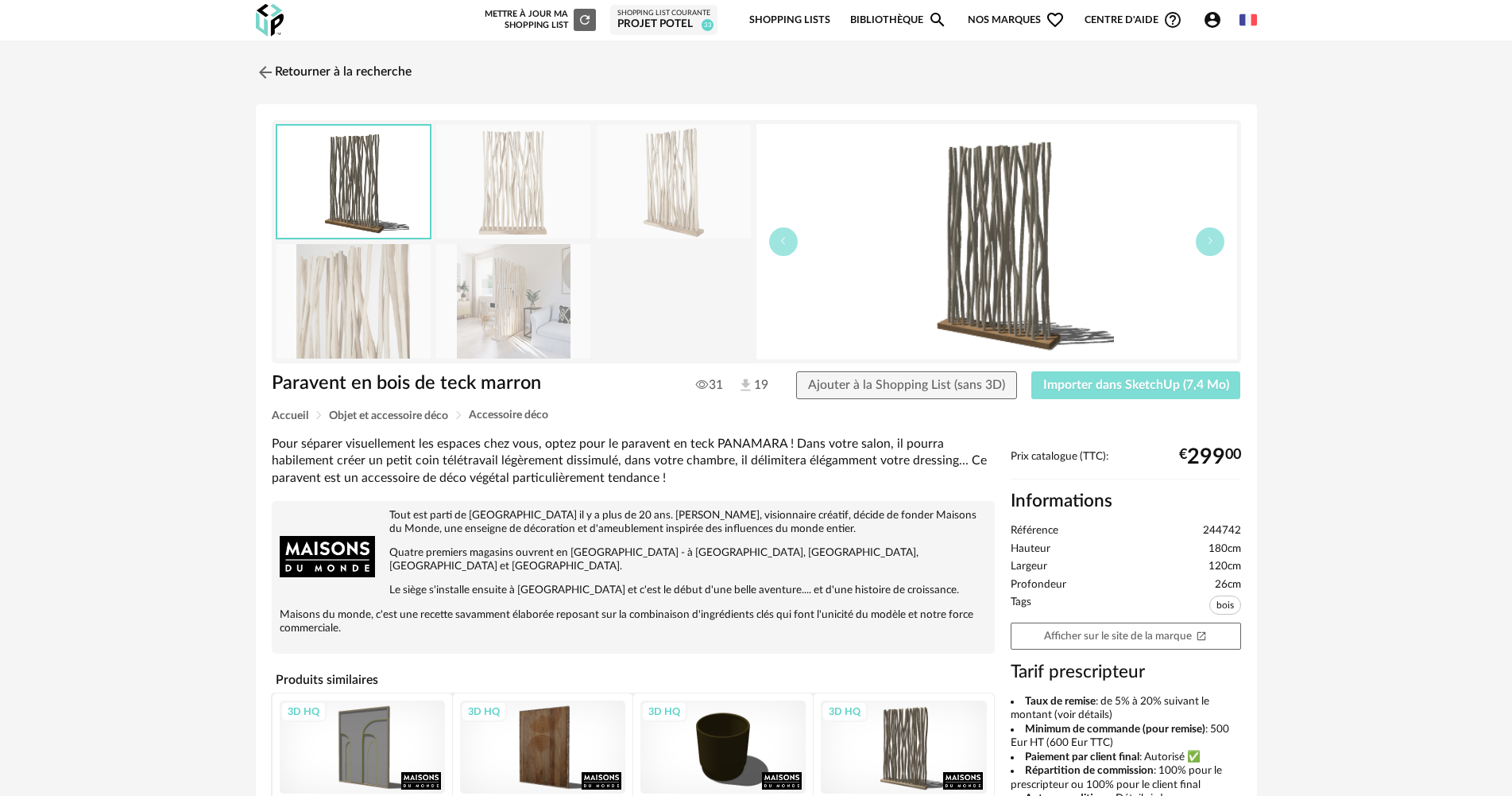
click at [1061, 393] on button "Importer dans SketchUp (7,4 Mo)" at bounding box center [1136, 384] width 210 height 28
click at [408, 70] on link "Retourner à la recherche" at bounding box center [330, 72] width 156 height 35
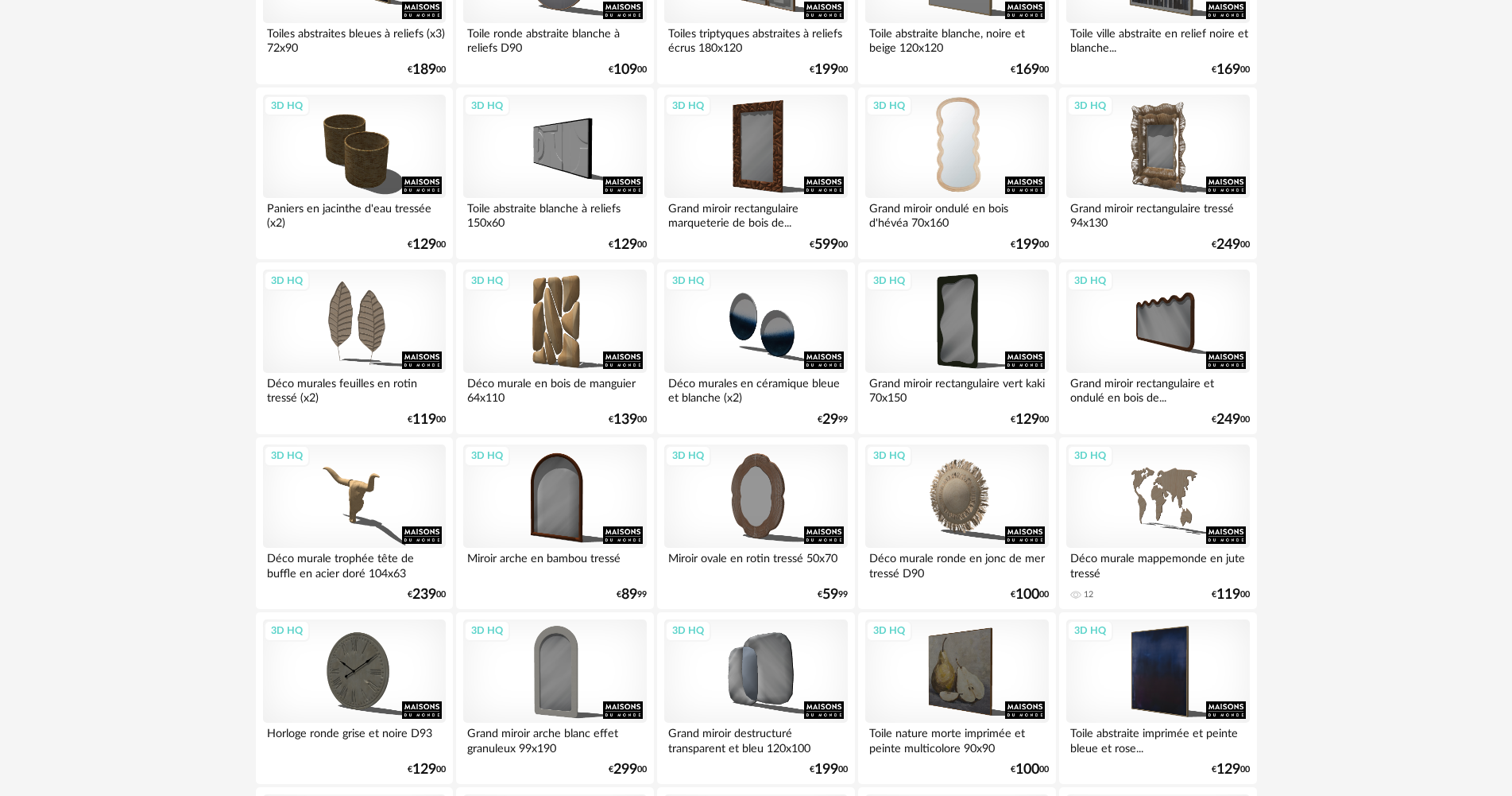
scroll to position [1839, 0]
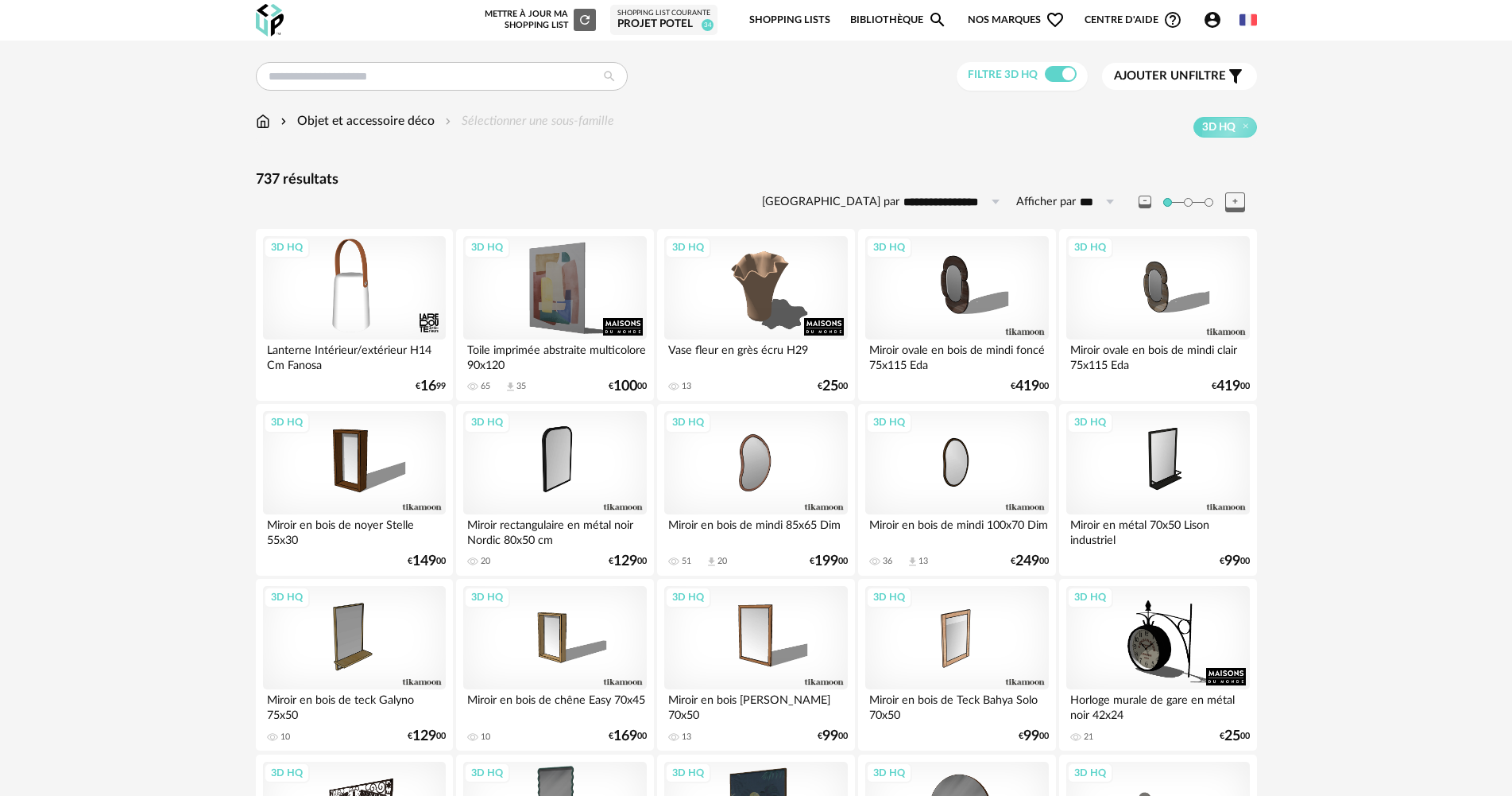
click at [265, 120] on img at bounding box center [263, 121] width 15 height 18
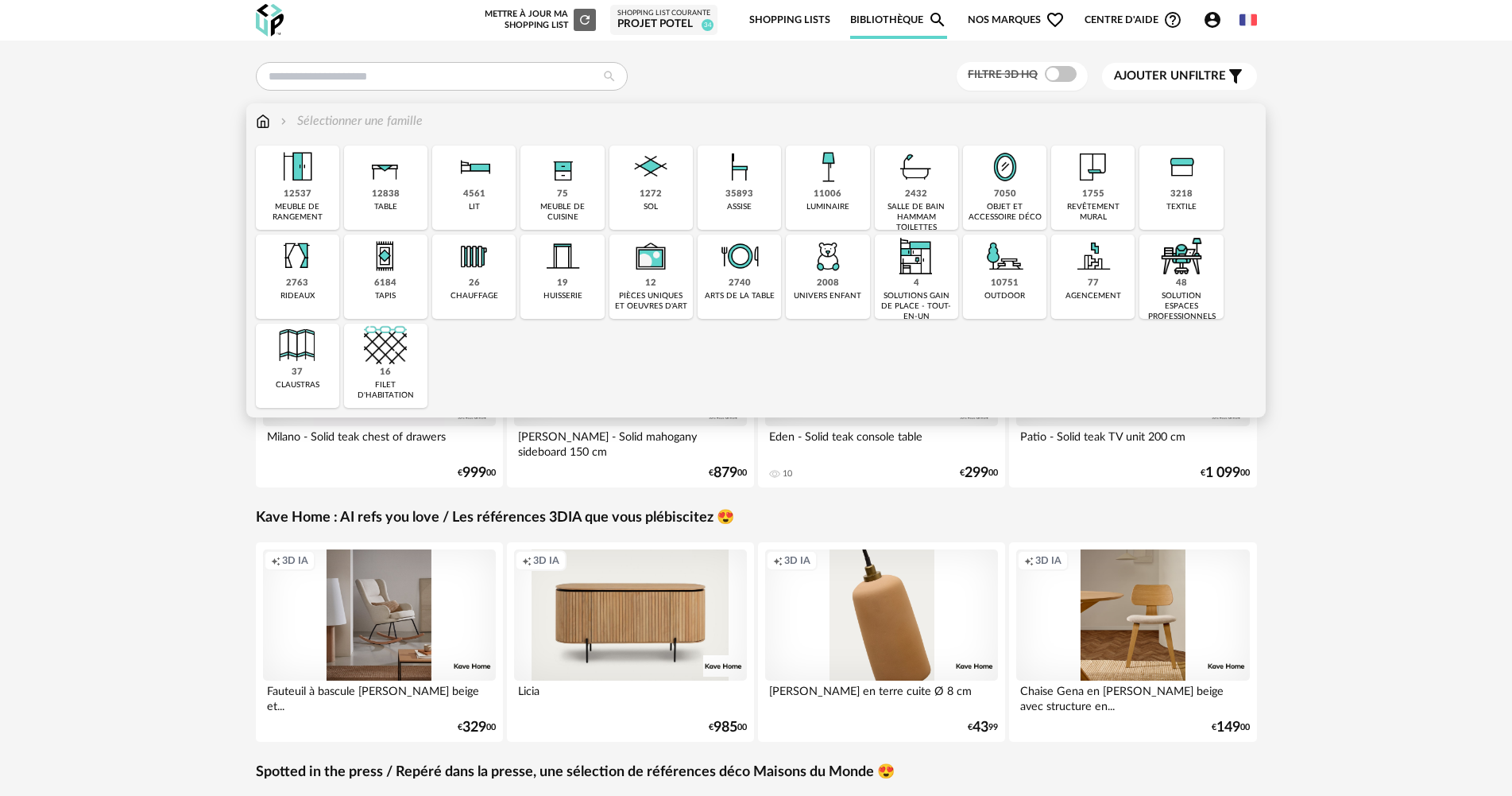
click at [802, 189] on div "11006 luminaire" at bounding box center [828, 187] width 84 height 85
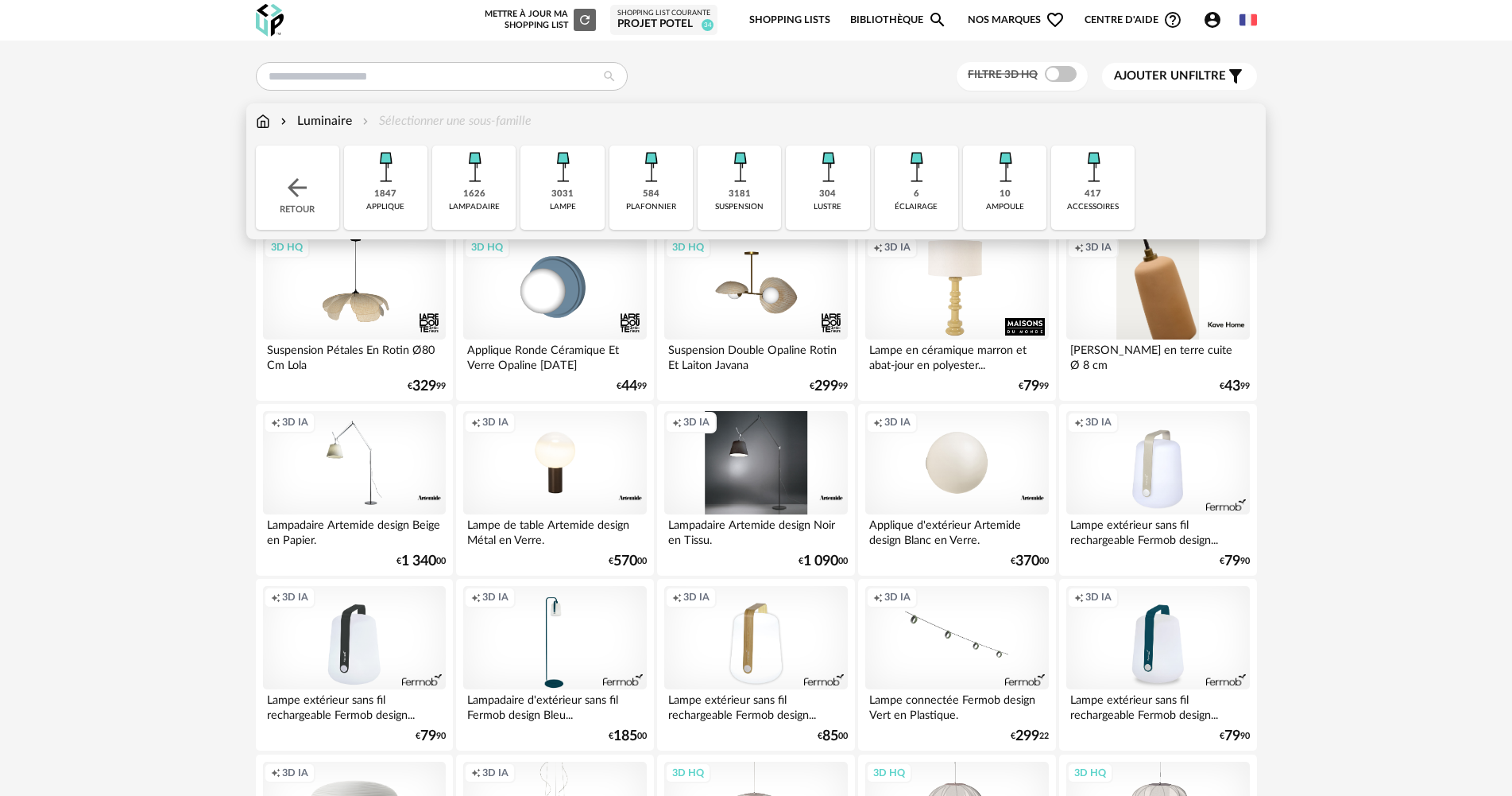
click at [465, 178] on img at bounding box center [475, 166] width 43 height 43
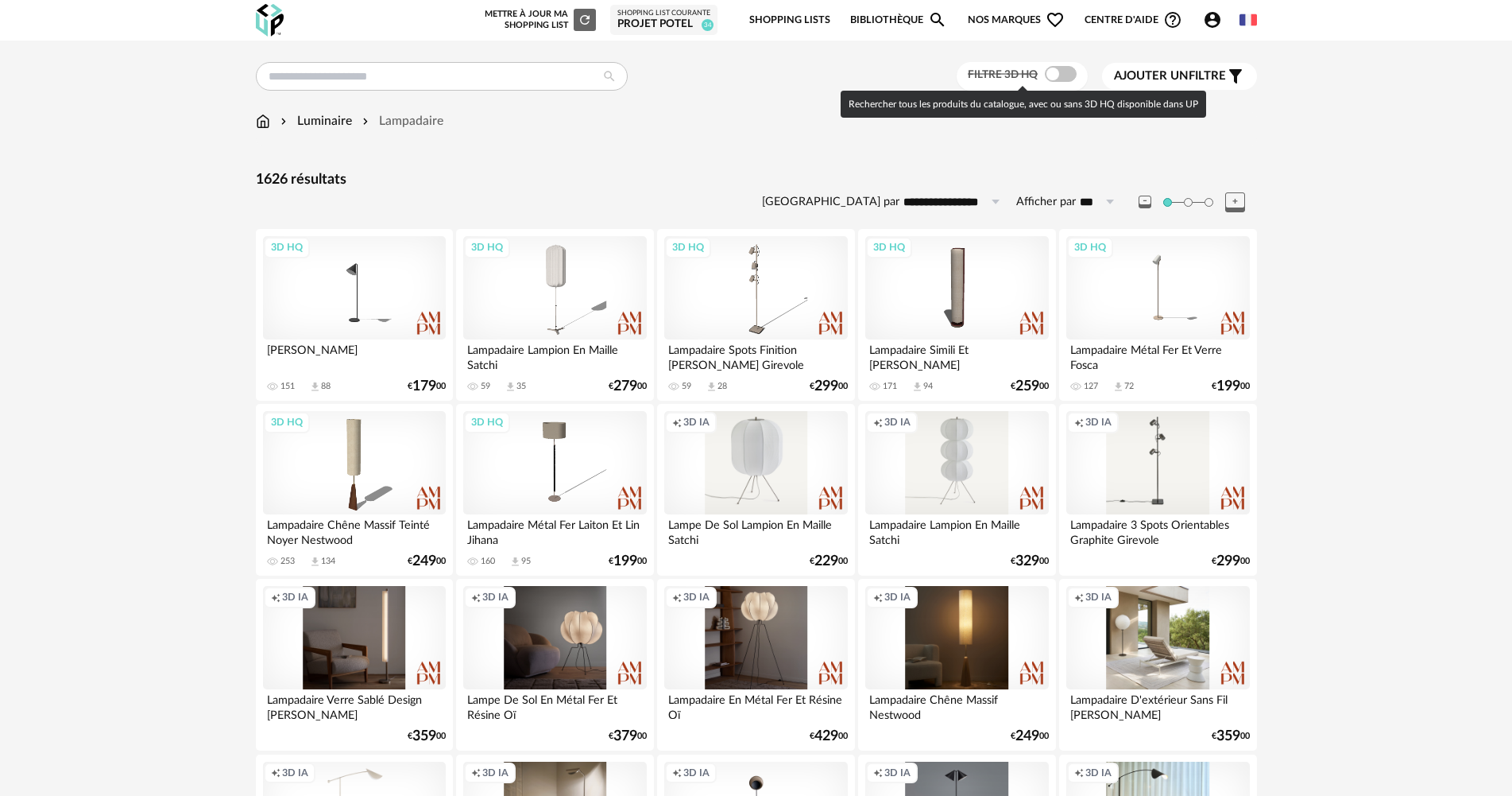
click at [1054, 80] on span at bounding box center [1061, 74] width 32 height 16
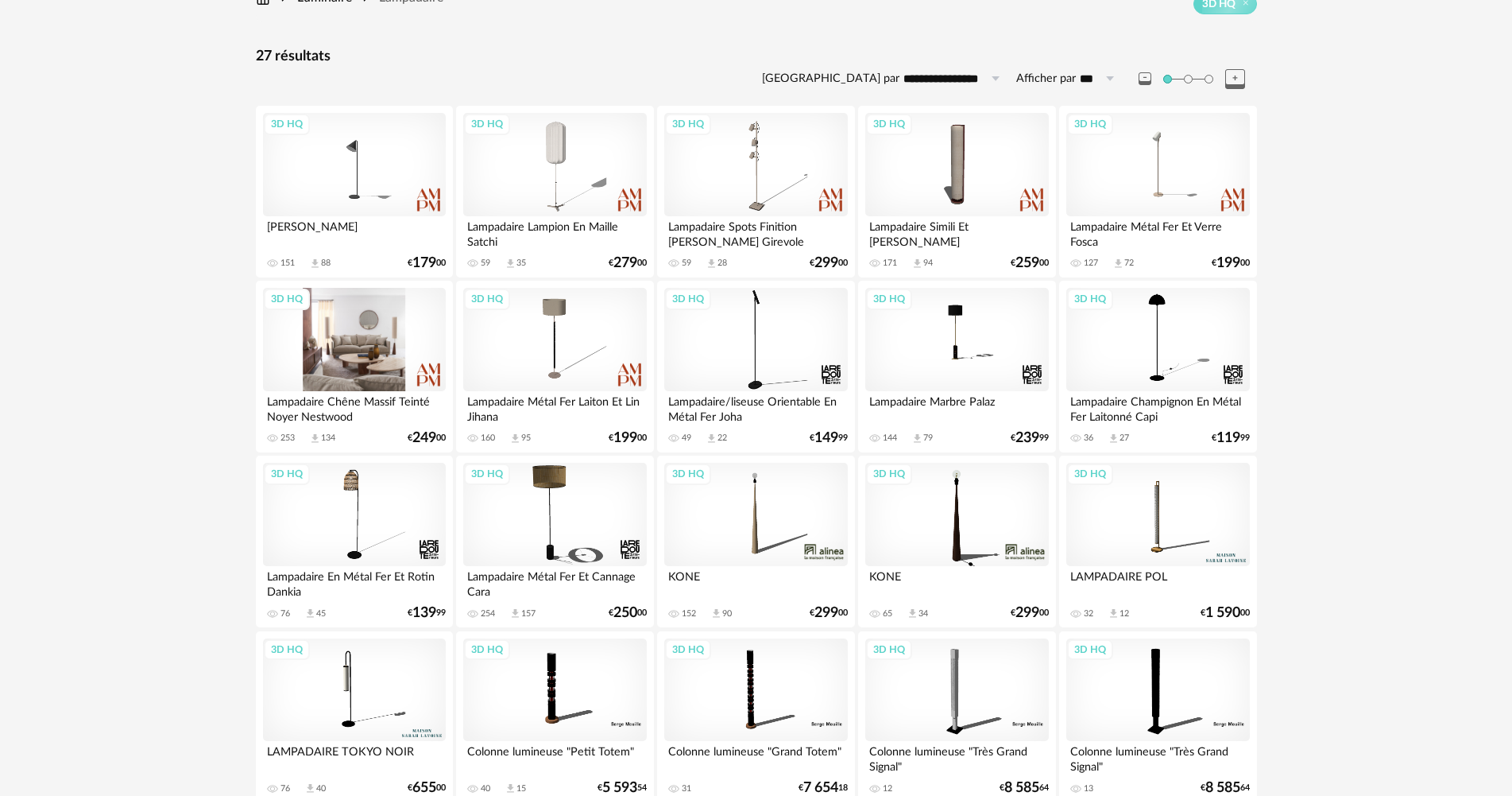
scroll to position [80, 0]
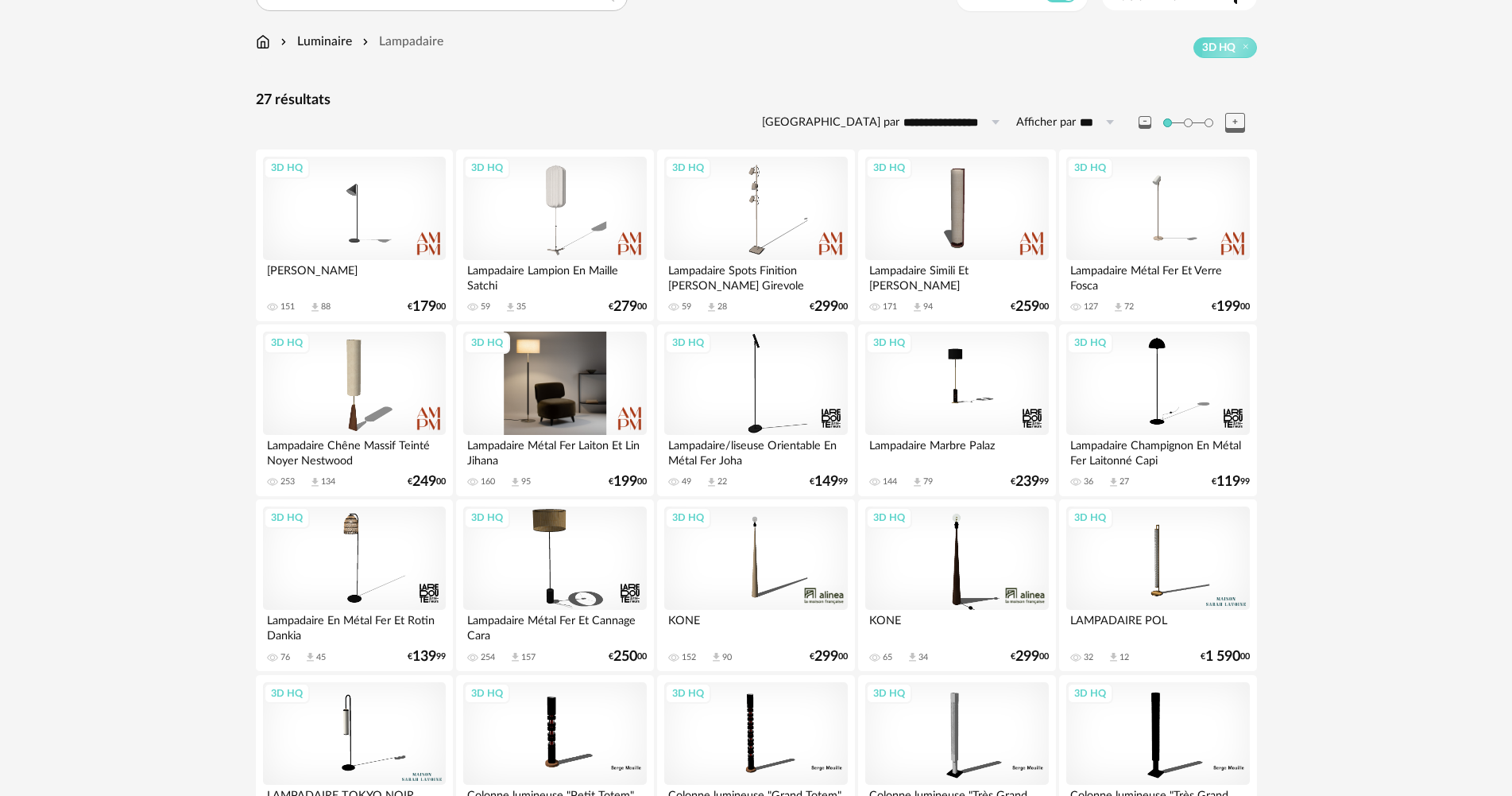
click at [597, 377] on div "3D HQ" at bounding box center [555, 383] width 183 height 103
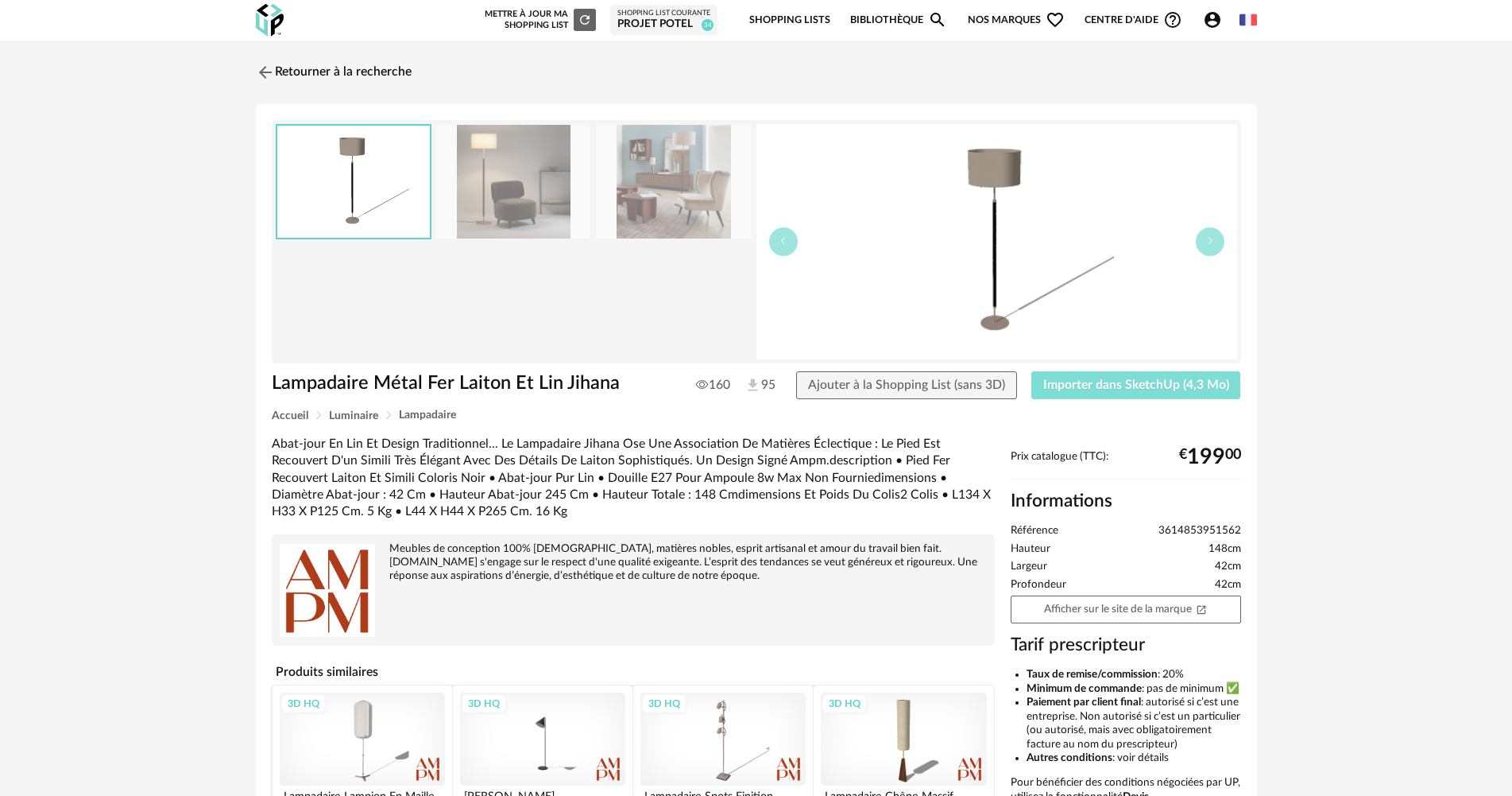
click at [1074, 380] on span "Importer dans SketchUp (4,3 Mo)" at bounding box center [1135, 384] width 186 height 13
click at [323, 71] on link "Retourner à la recherche" at bounding box center [330, 72] width 156 height 35
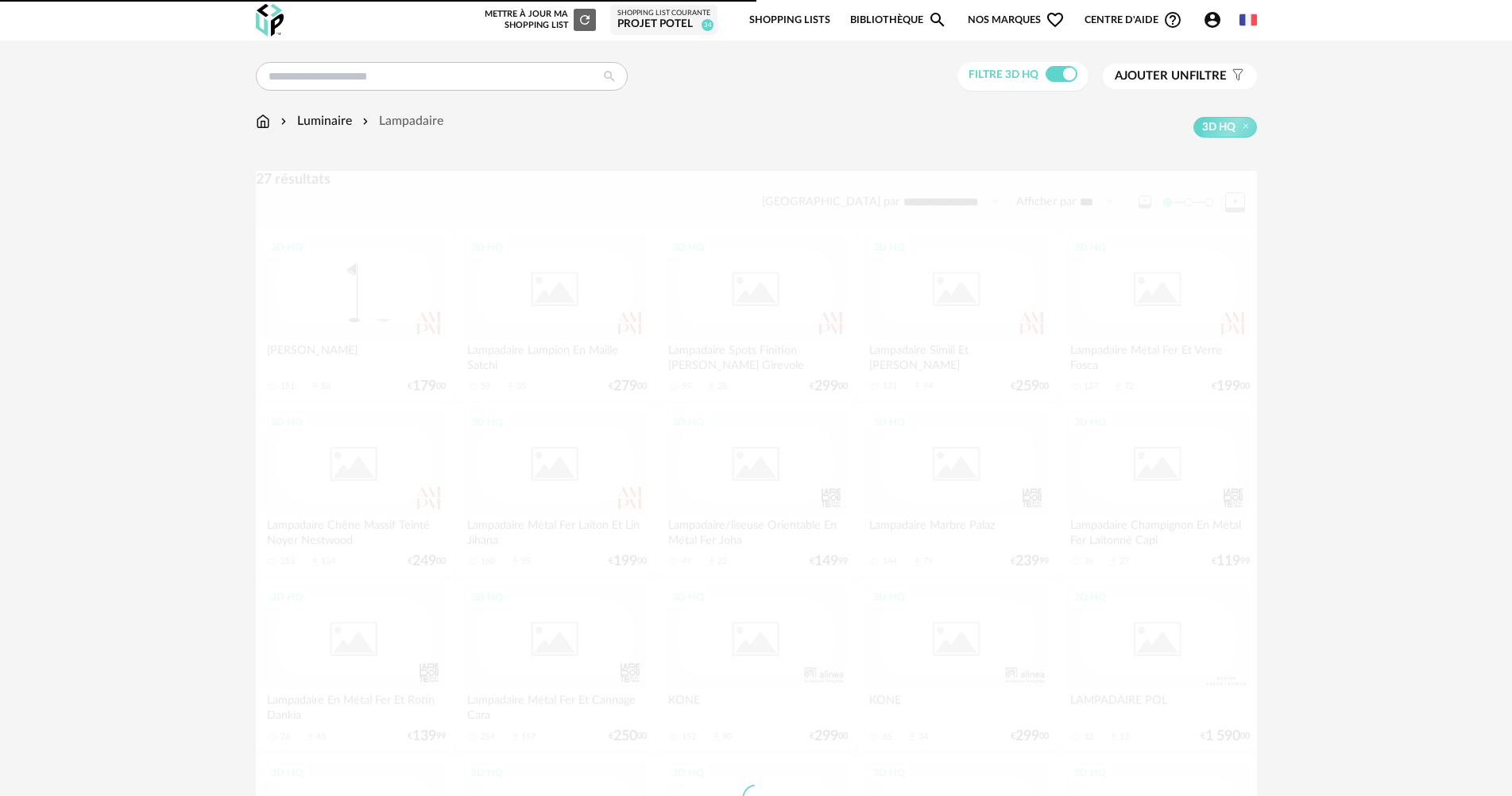
scroll to position [80, 0]
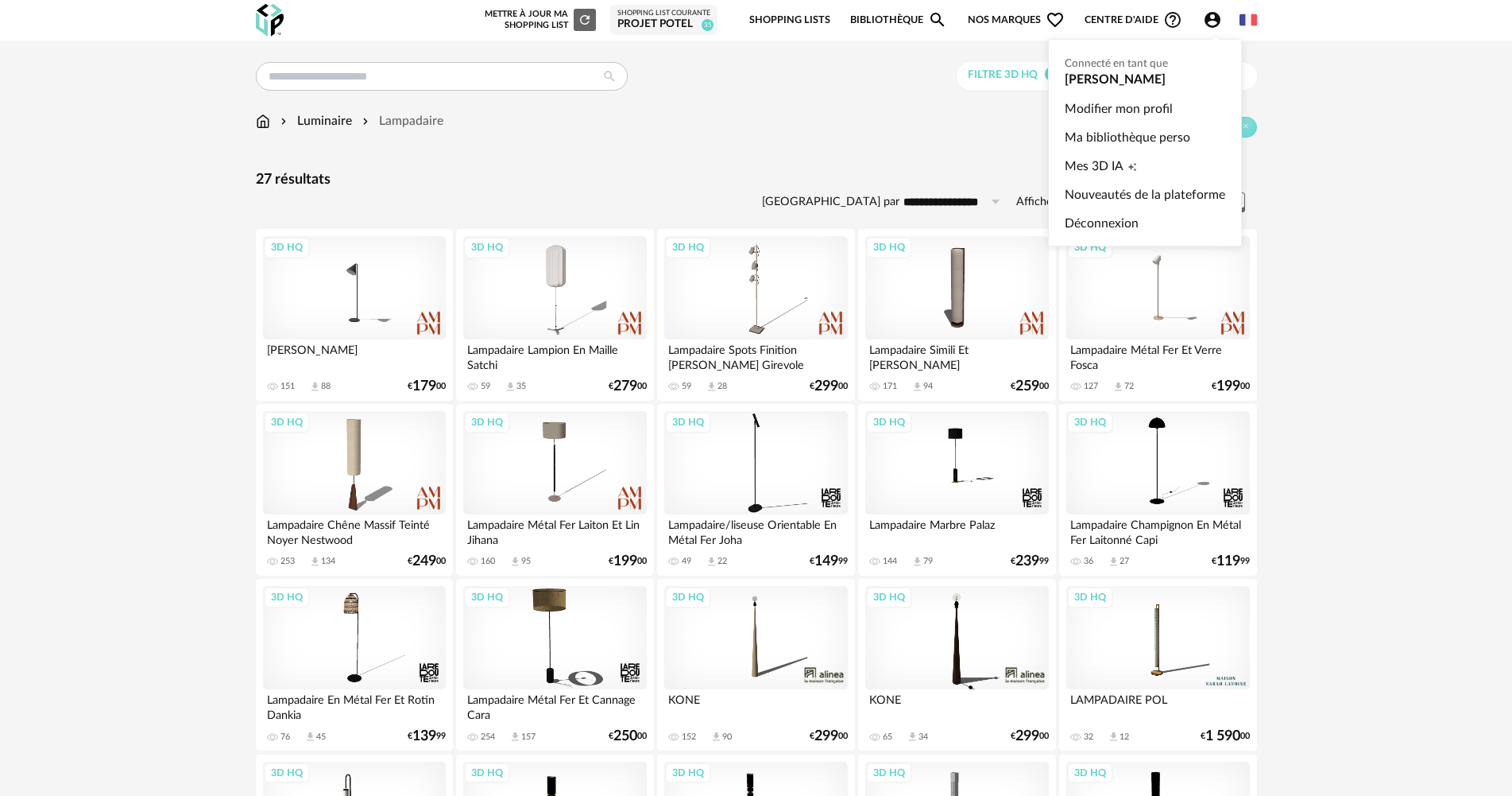
click at [1212, 19] on icon "Account Circle icon" at bounding box center [1212, 19] width 16 height 16
click at [1143, 138] on link "Ma bibliothèque perso" at bounding box center [1145, 137] width 161 height 28
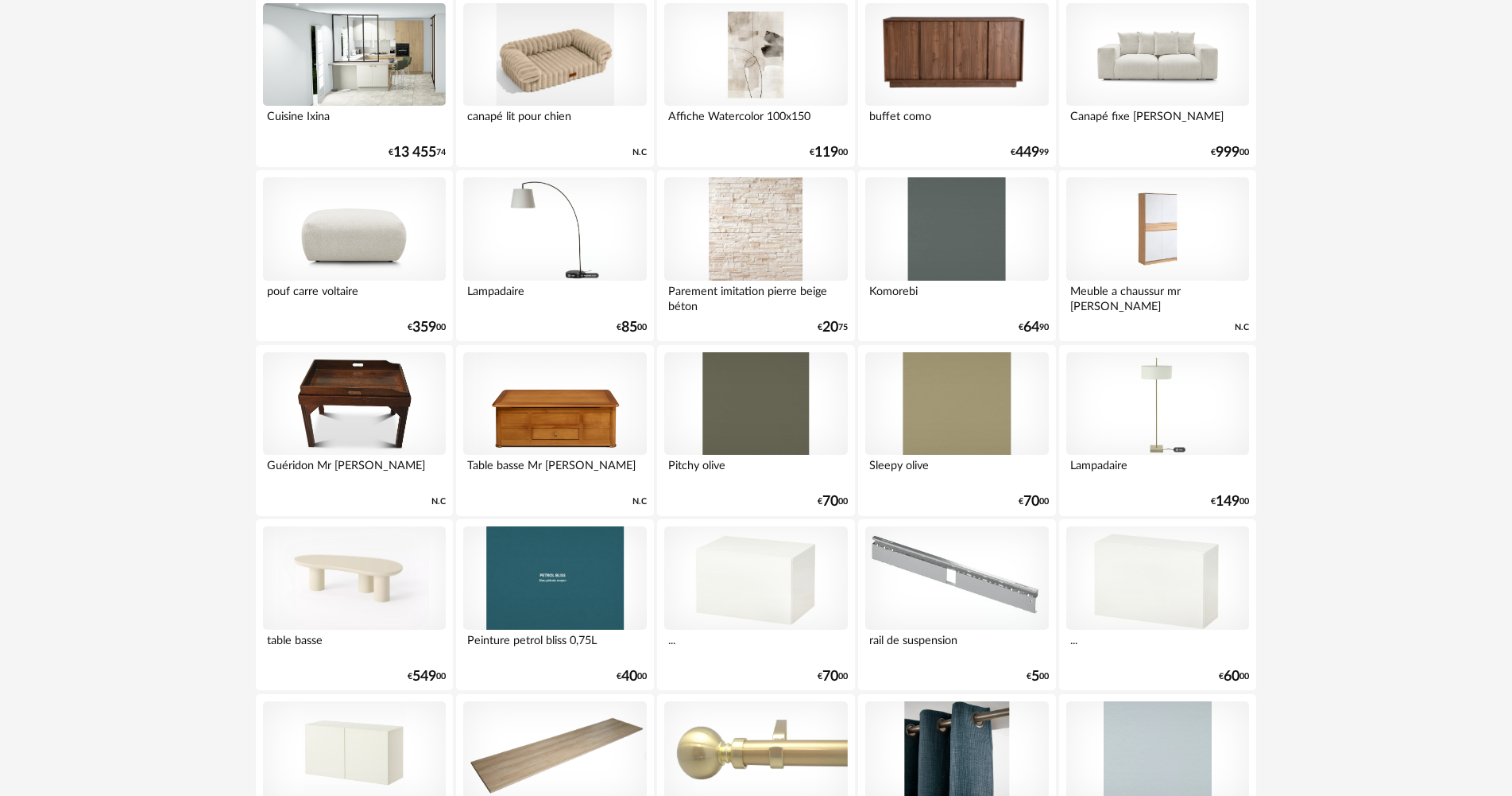
scroll to position [159, 0]
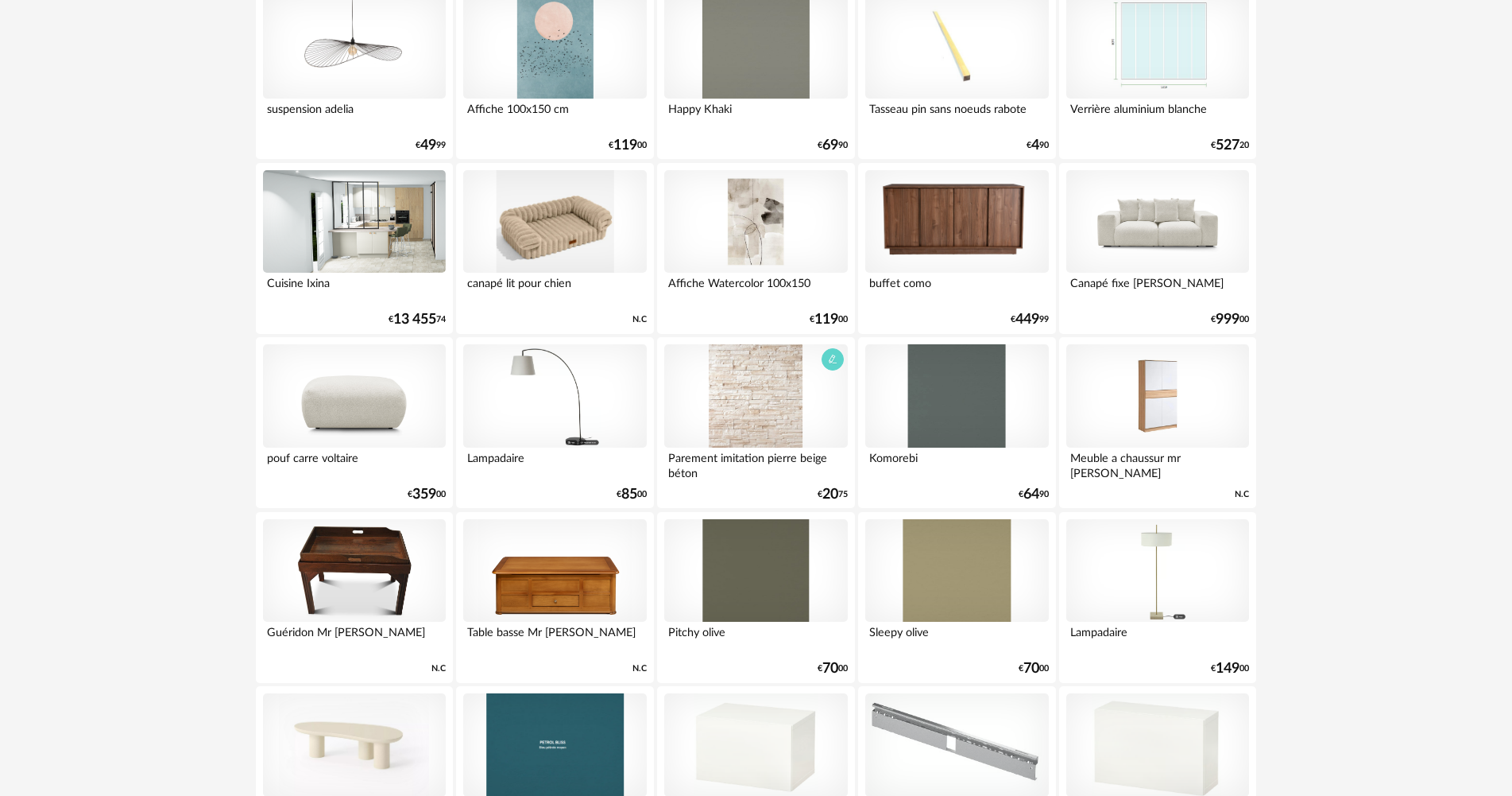
click at [769, 397] on div at bounding box center [756, 396] width 183 height 103
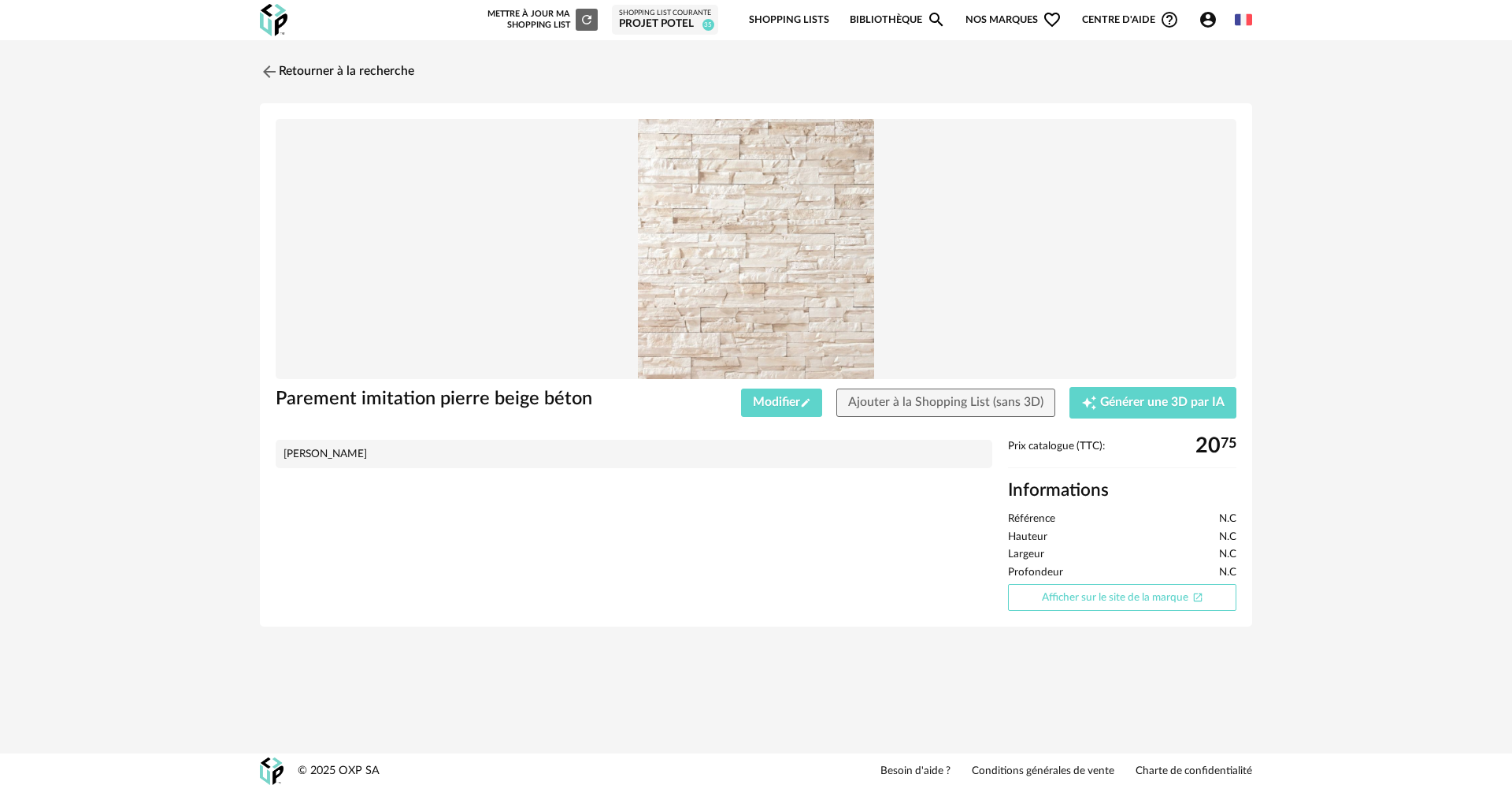
click at [1060, 601] on link "Afficher sur le site de la marque Open In New icon" at bounding box center [1122, 597] width 229 height 28
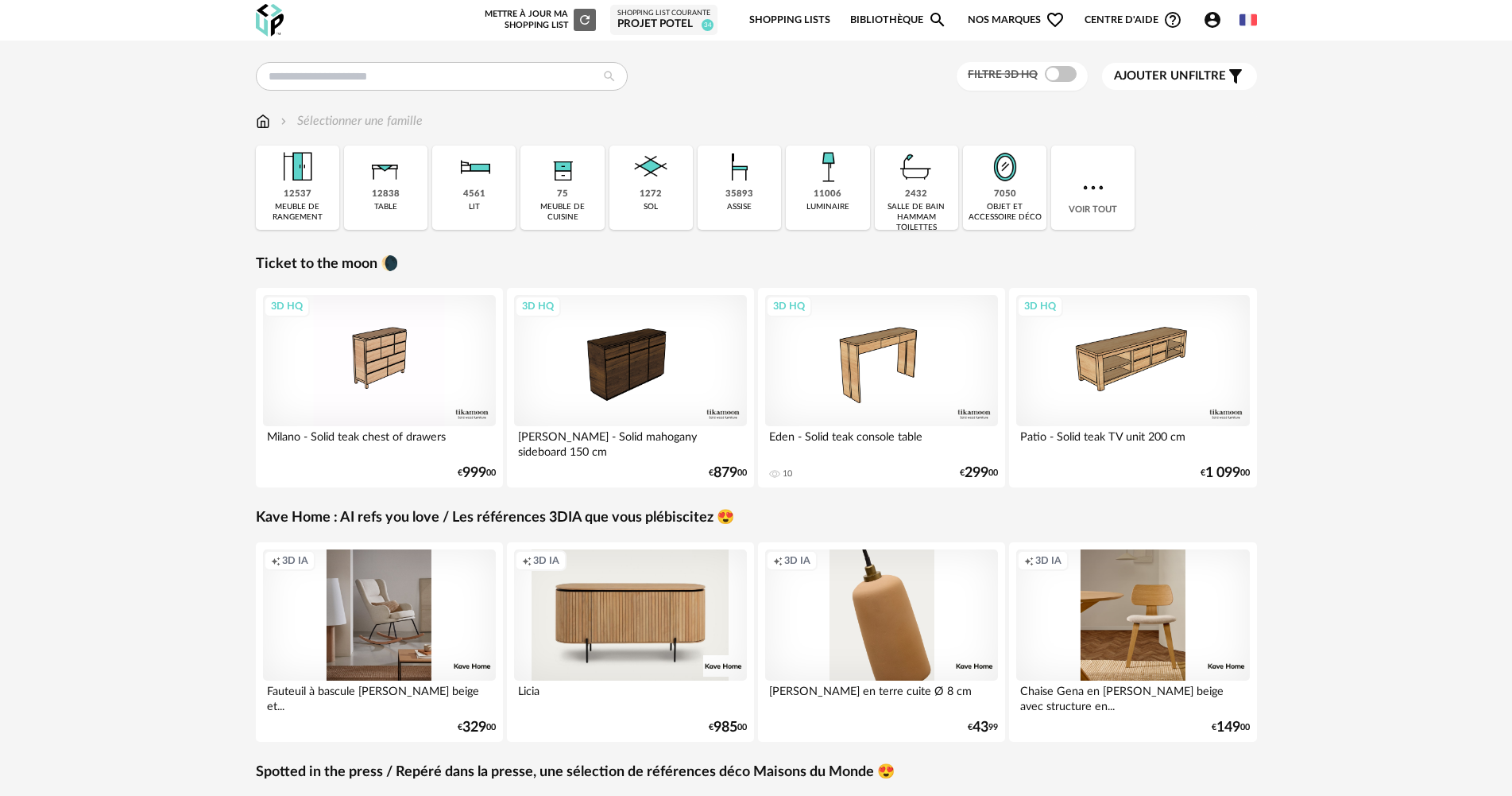
click at [1217, 22] on icon "Account Circle icon" at bounding box center [1212, 19] width 16 height 16
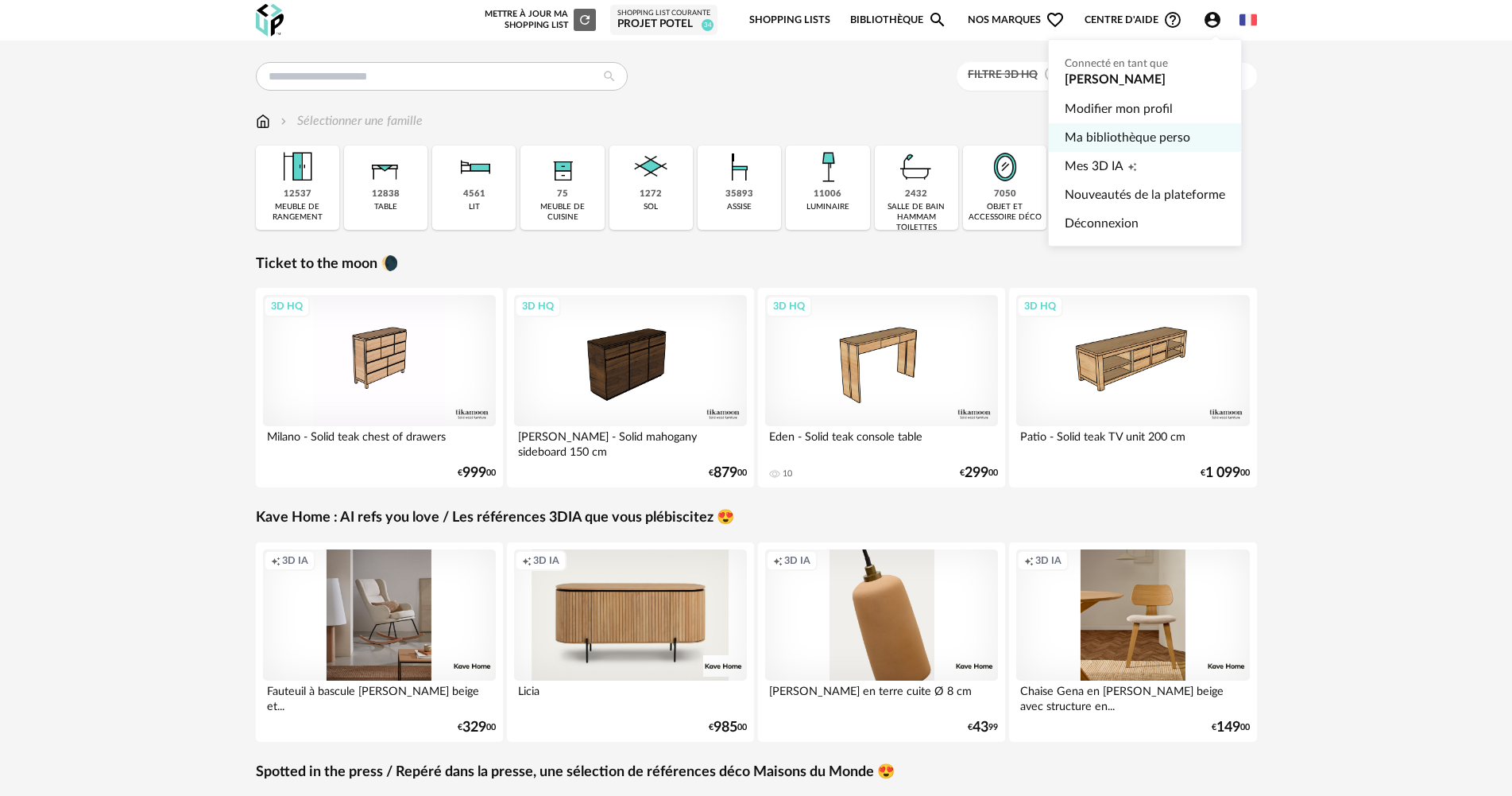
click at [1167, 128] on link "Ma bibliothèque perso" at bounding box center [1145, 137] width 161 height 28
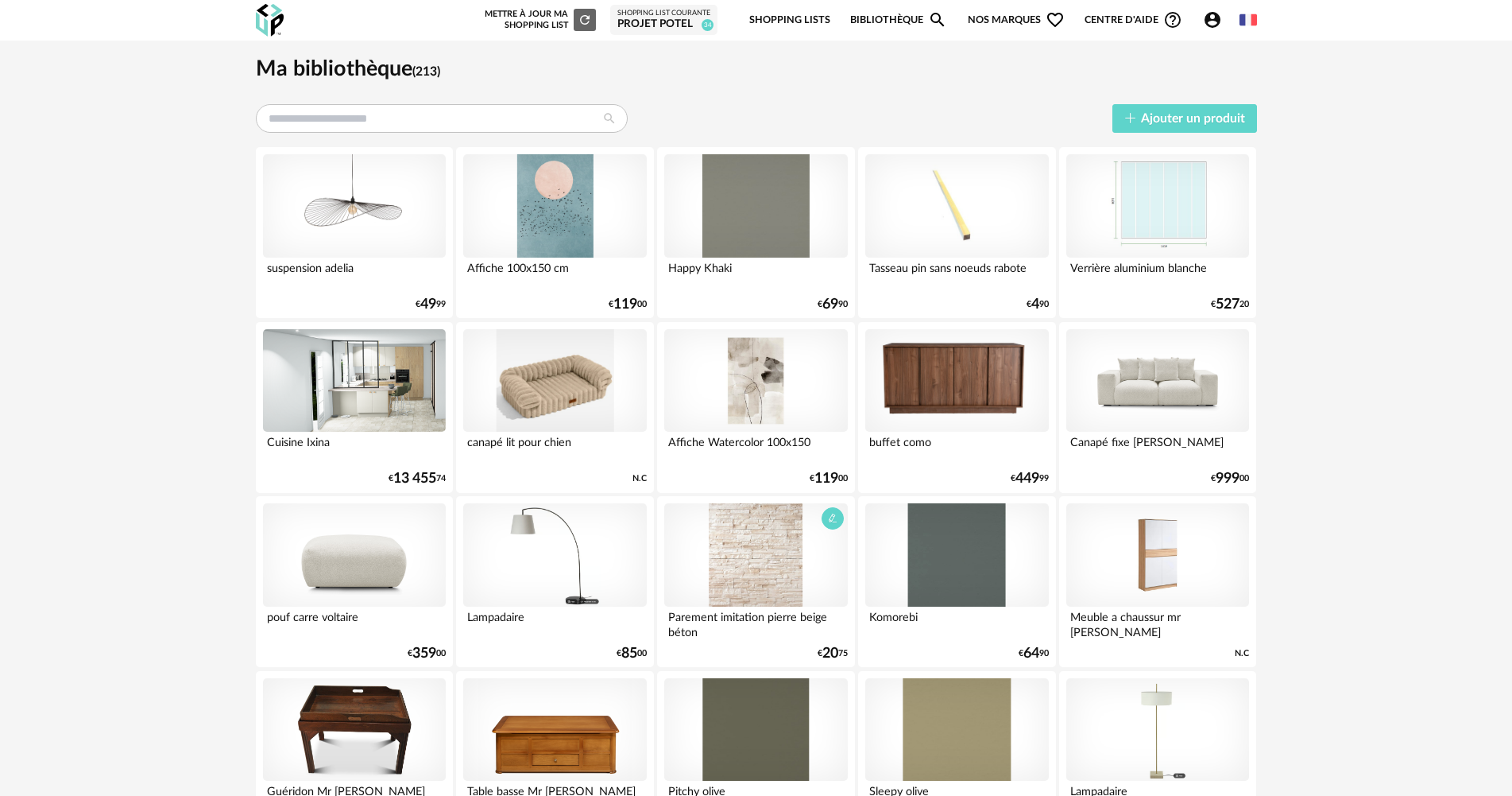
click at [750, 536] on div at bounding box center [756, 555] width 183 height 103
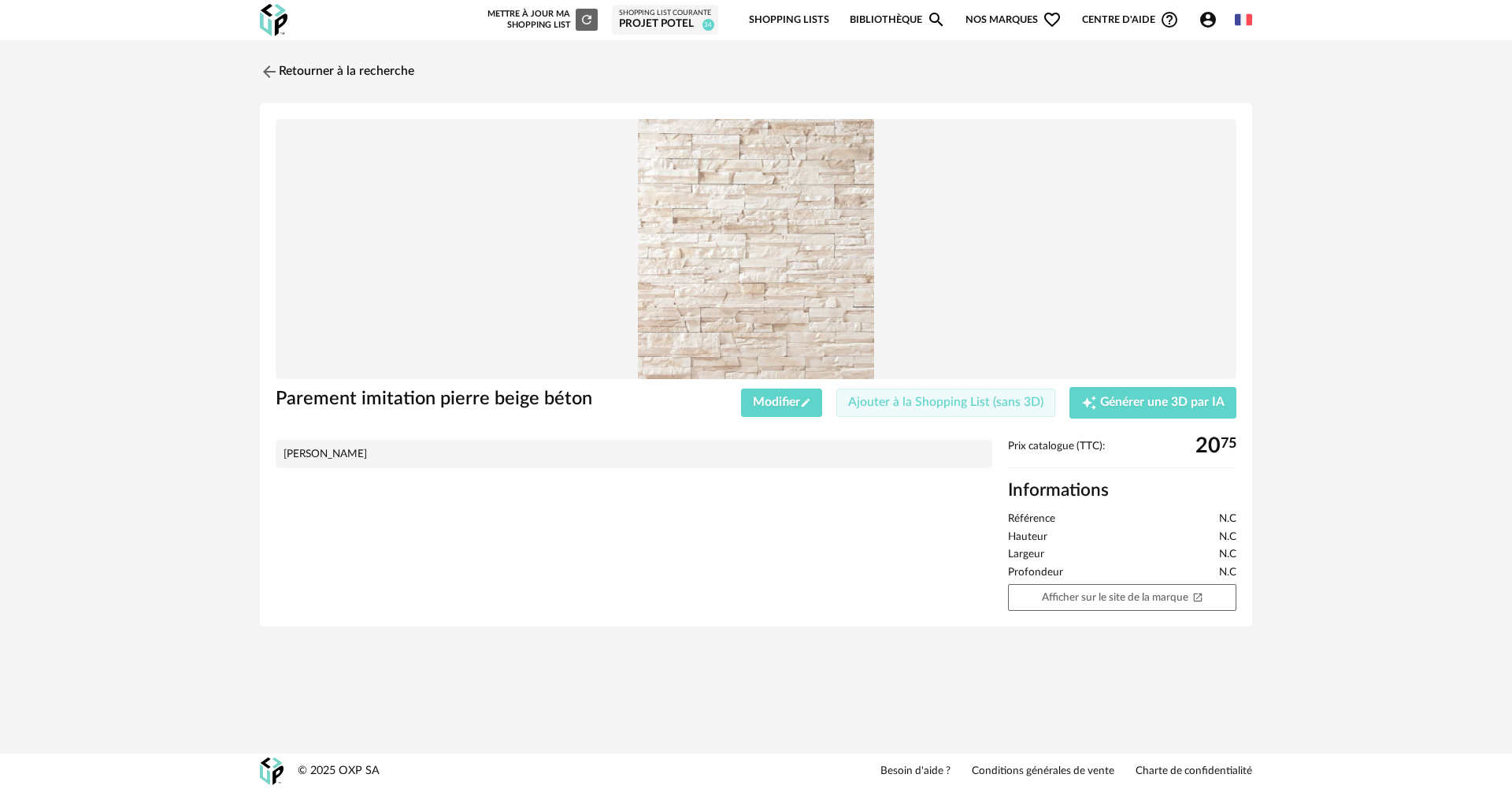
click at [934, 406] on span "Ajouter à la Shopping List (sans 3D)" at bounding box center [946, 401] width 196 height 13
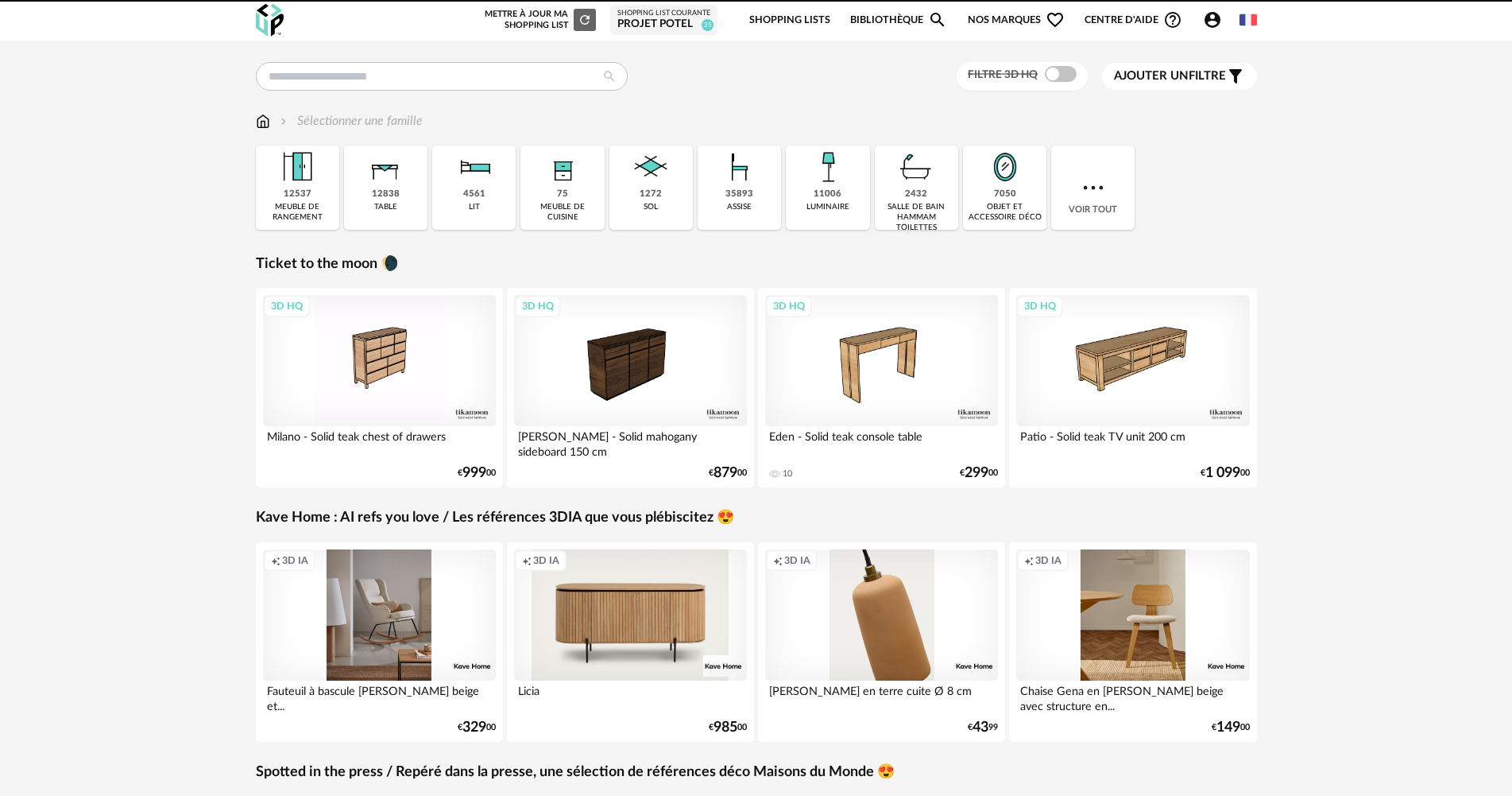
click at [669, 19] on div "Projet Potel" at bounding box center [665, 24] width 93 height 15
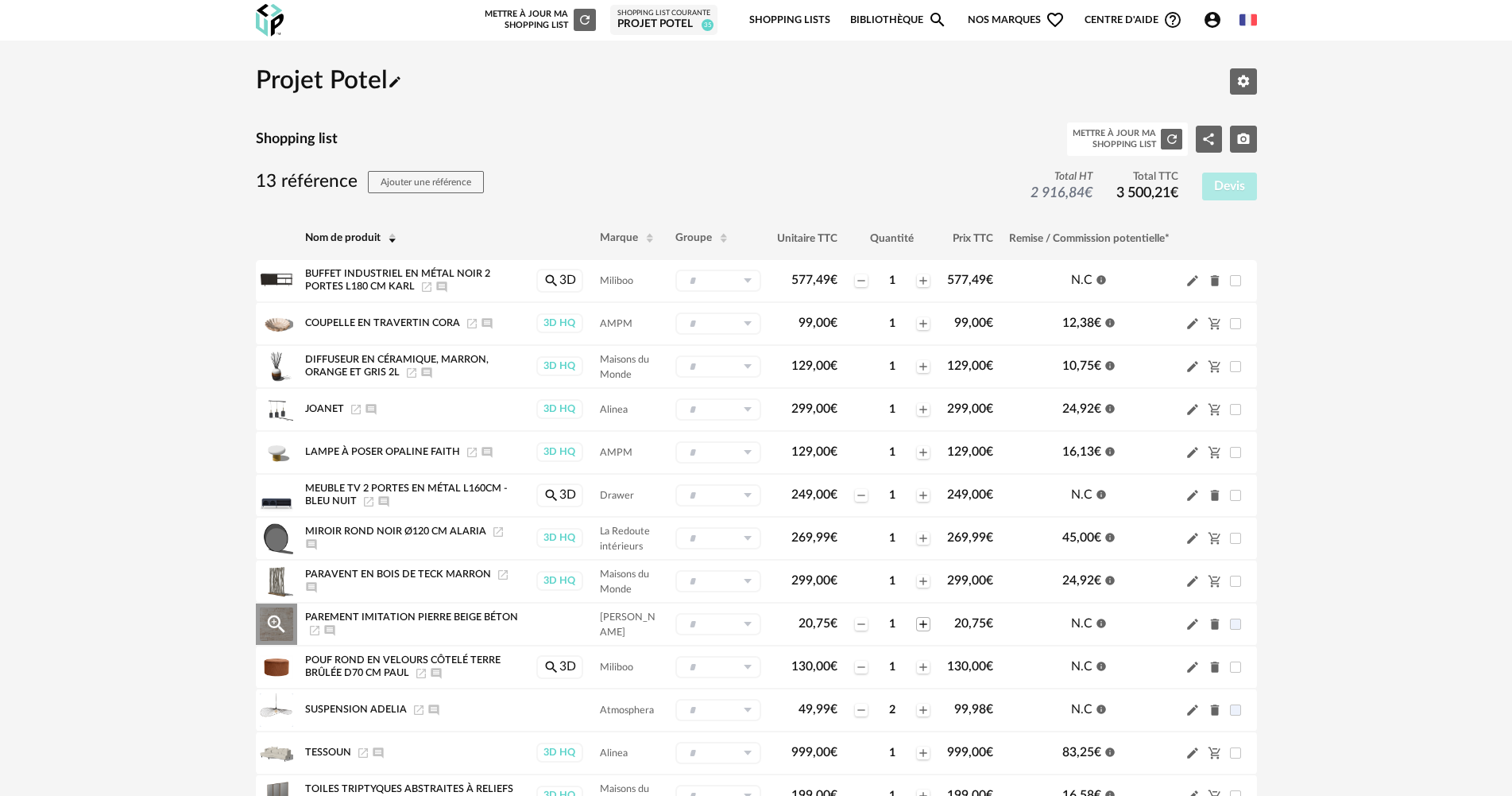
click at [926, 623] on icon "Plus icon" at bounding box center [923, 624] width 13 height 13
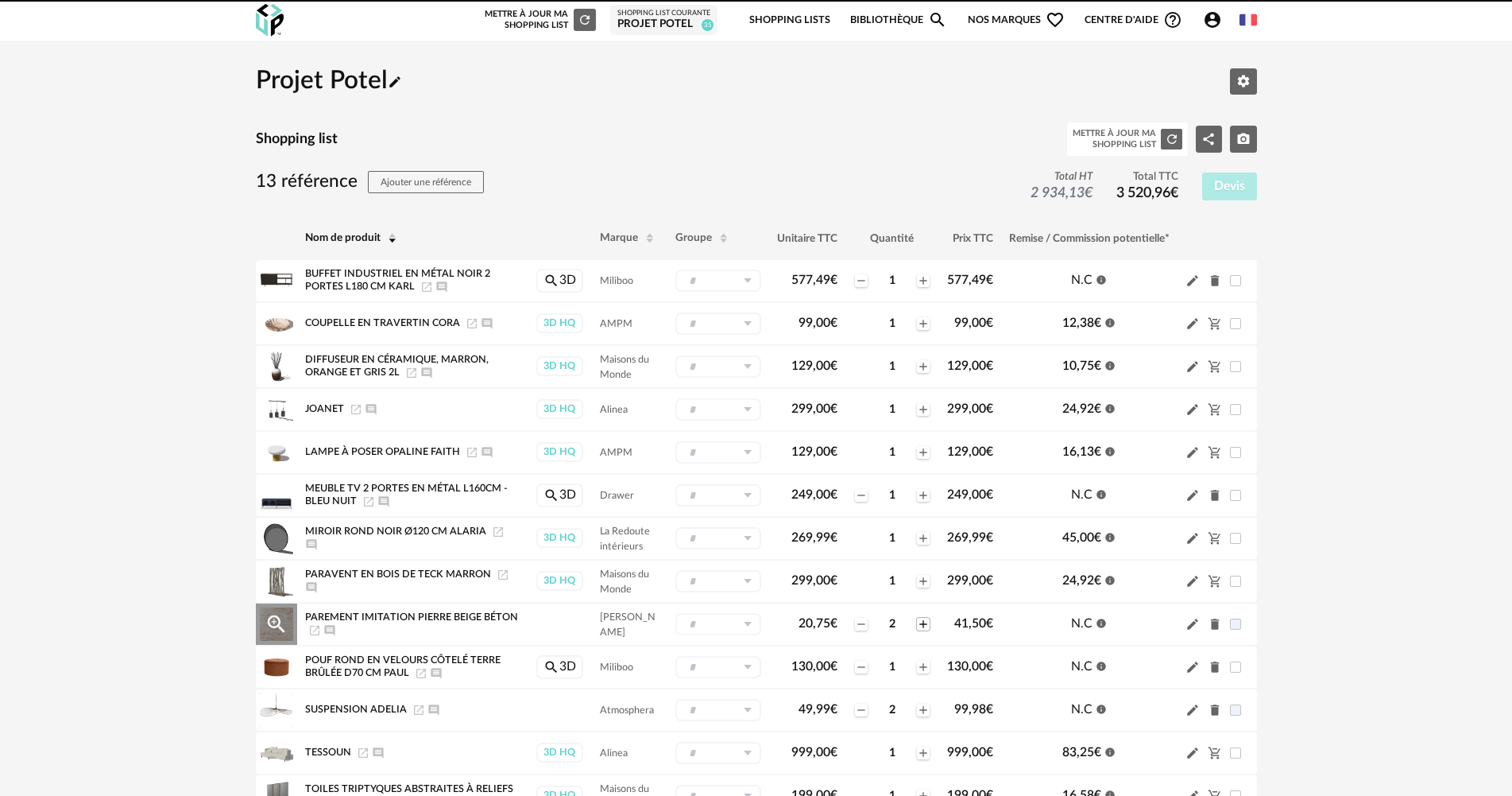
click at [926, 623] on icon "Plus icon" at bounding box center [923, 624] width 13 height 13
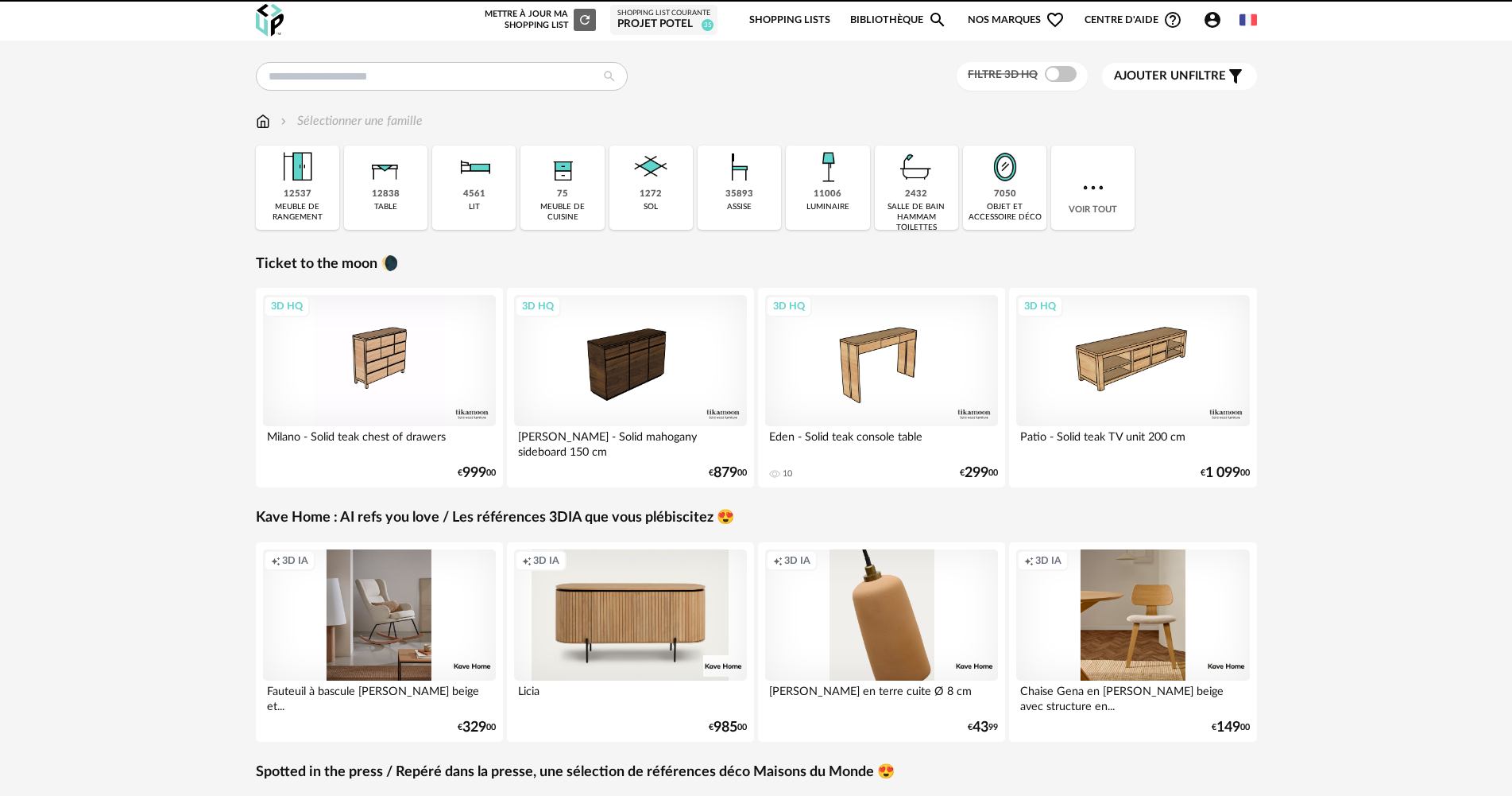
click at [586, 19] on icon "Refresh icon" at bounding box center [585, 19] width 15 height 15
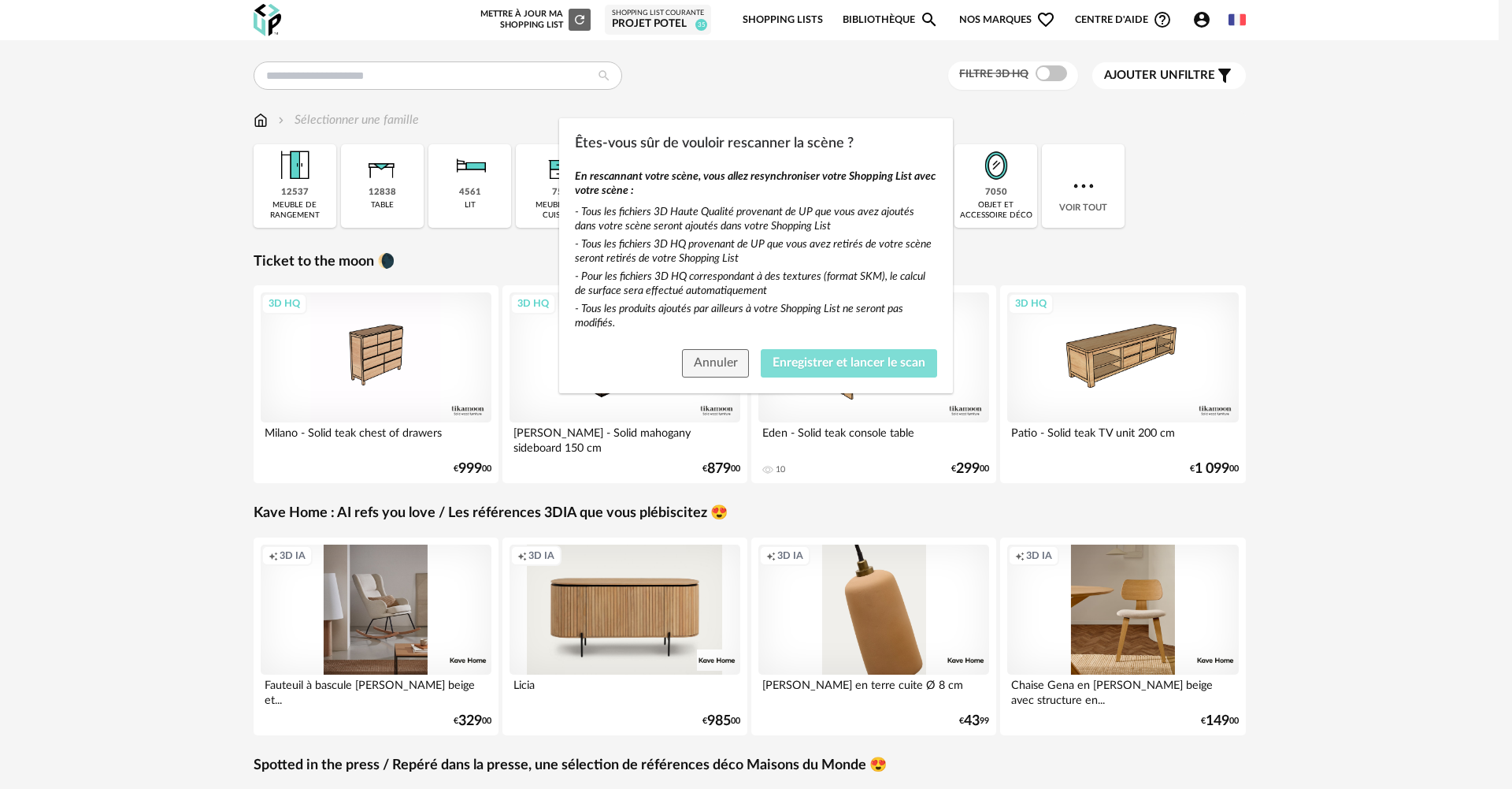
click at [784, 362] on span "Enregistrer et lancer le scan" at bounding box center [849, 362] width 152 height 13
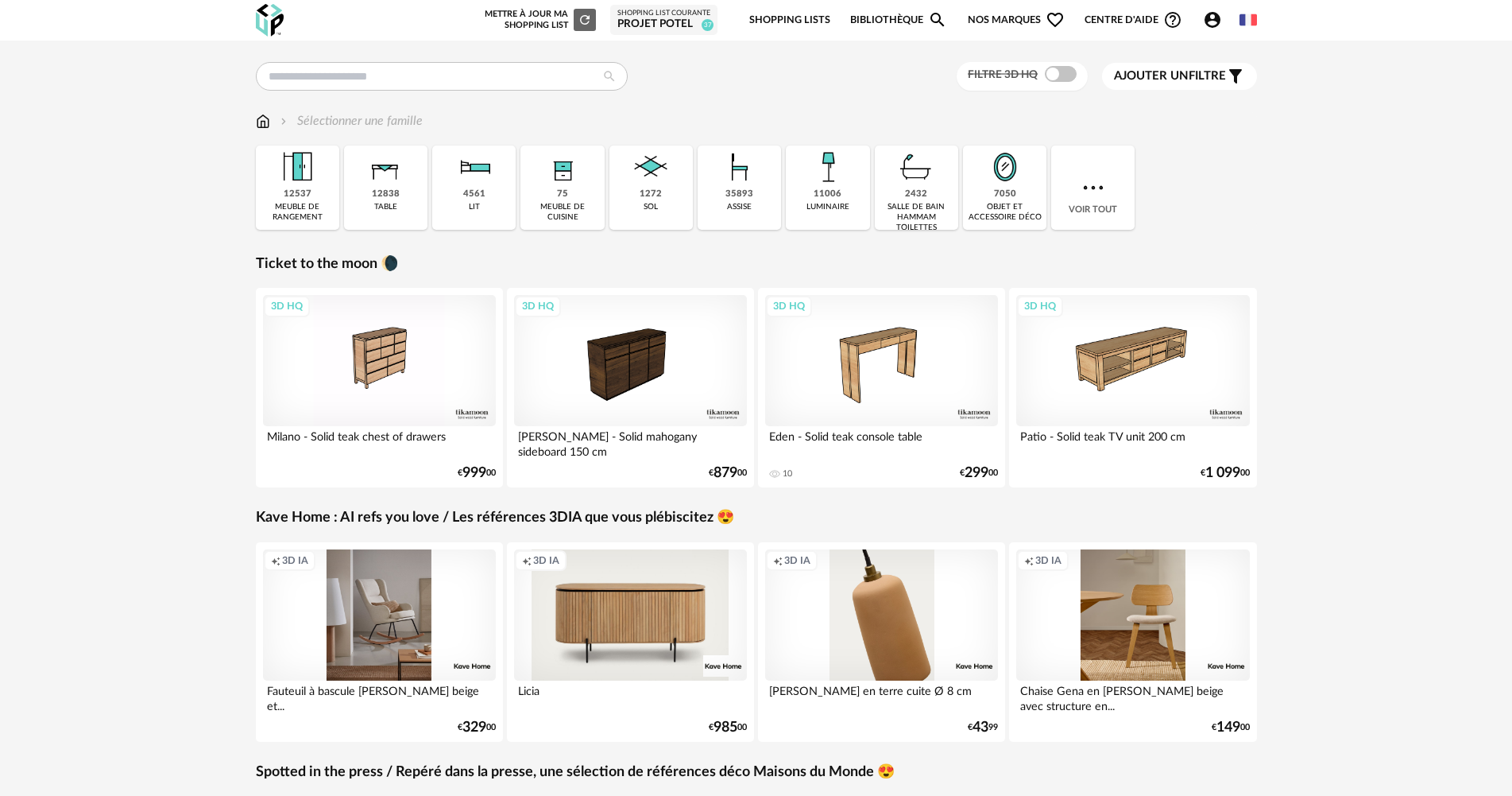
click at [686, 28] on div "Projet Potel" at bounding box center [665, 24] width 93 height 15
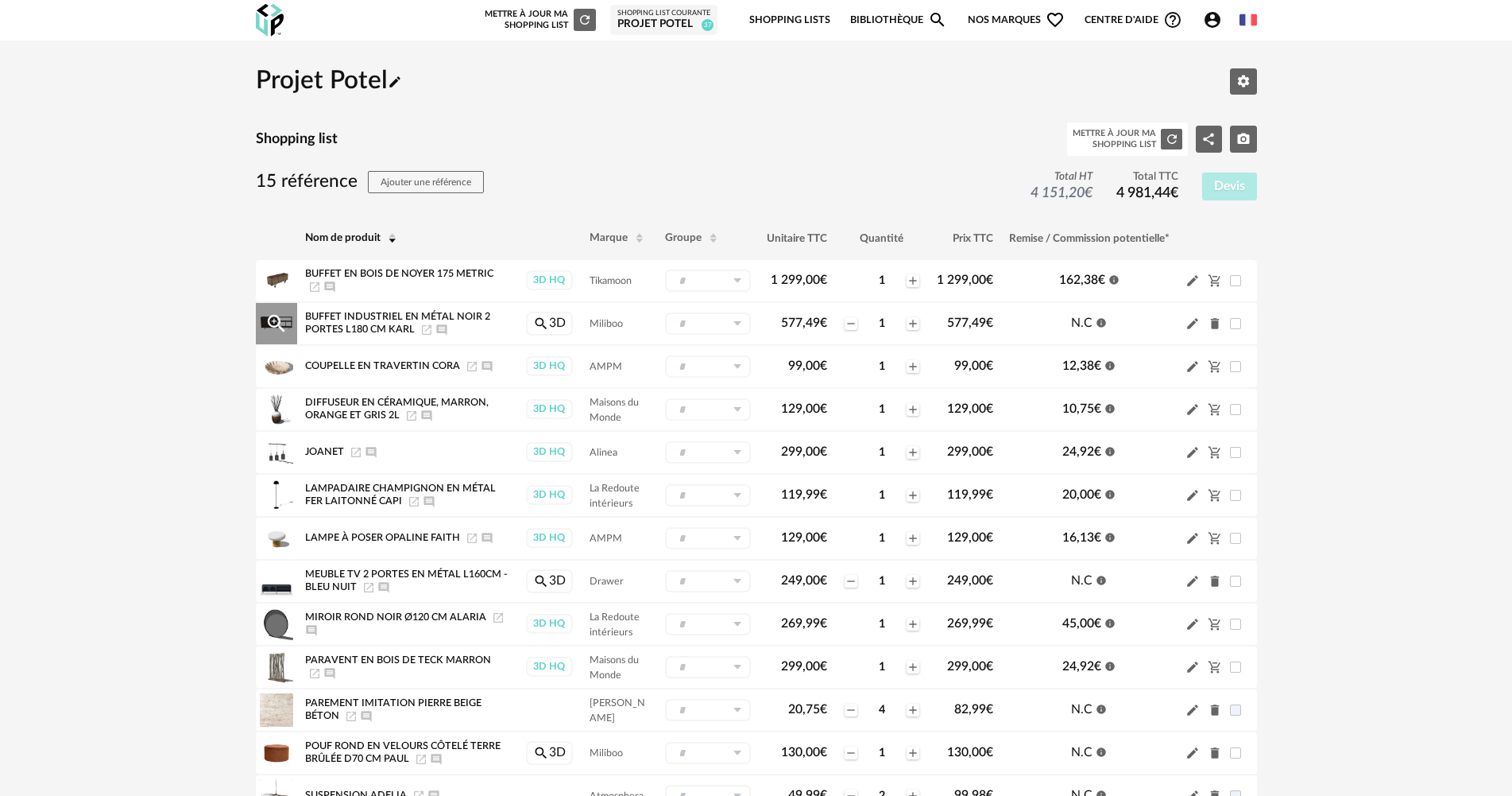
click at [1213, 324] on icon "Delete icon" at bounding box center [1214, 324] width 9 height 11
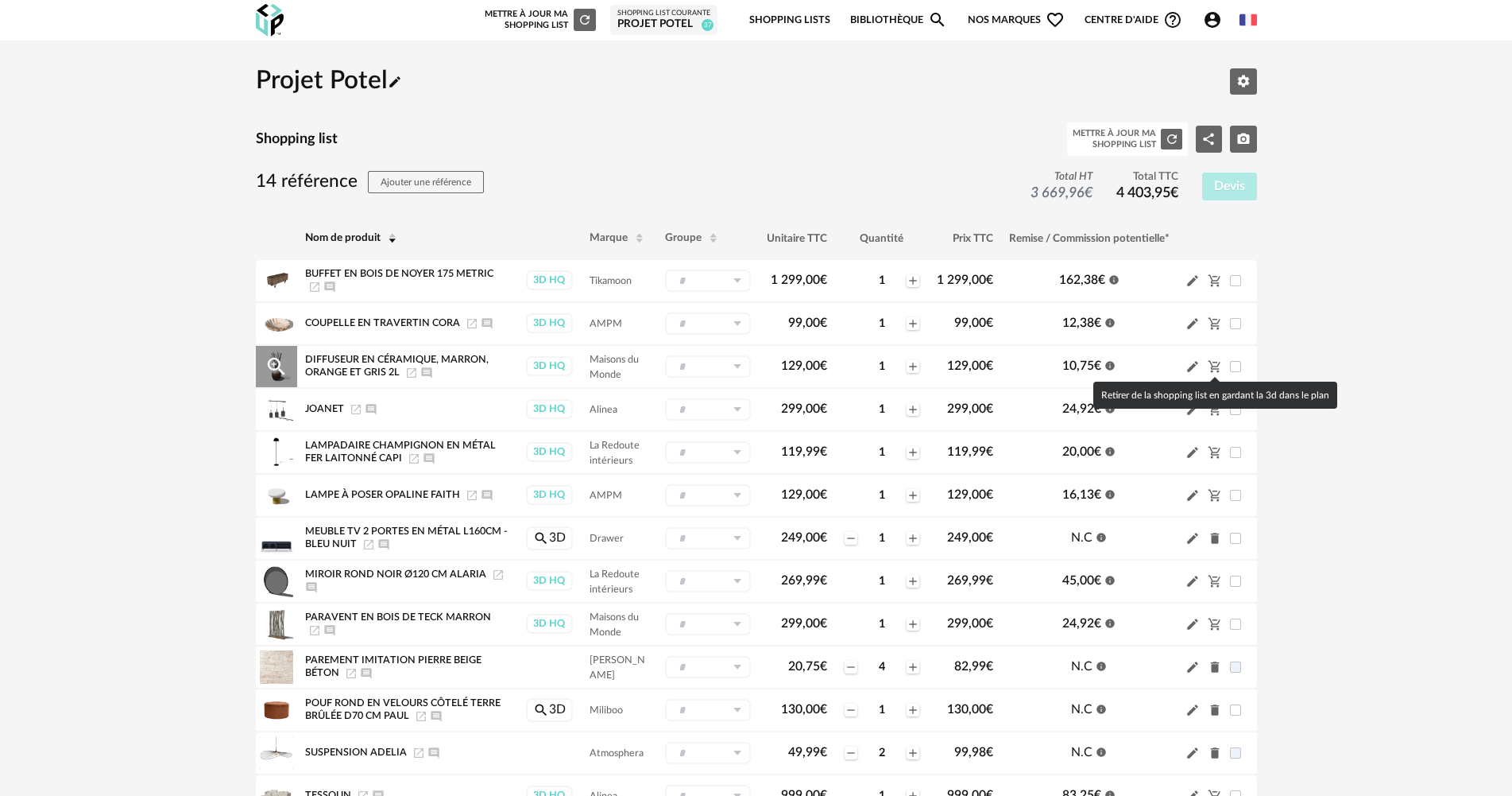
click at [1218, 362] on icon "Cart Minus icon" at bounding box center [1215, 366] width 15 height 15
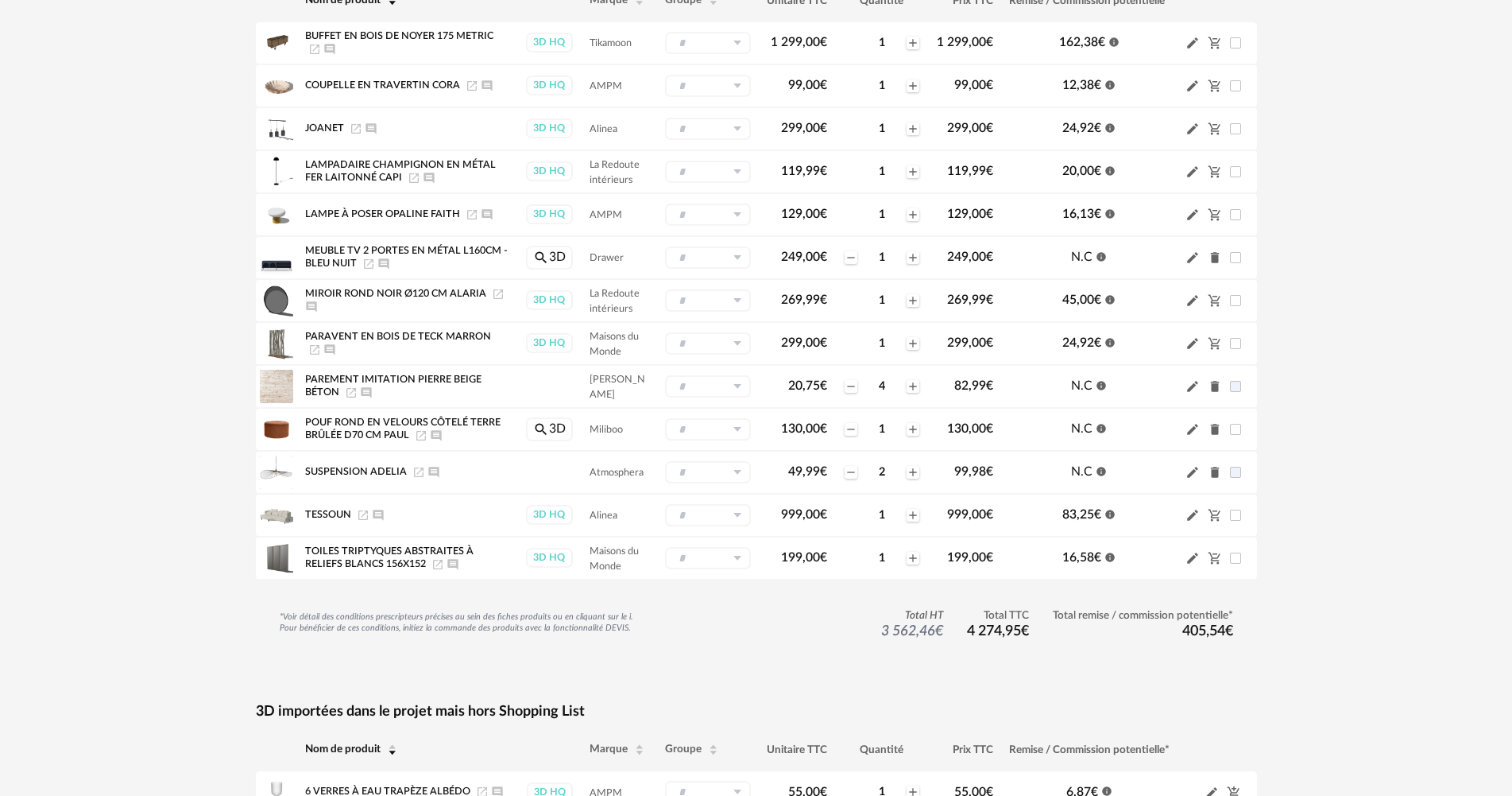
scroll to position [238, 0]
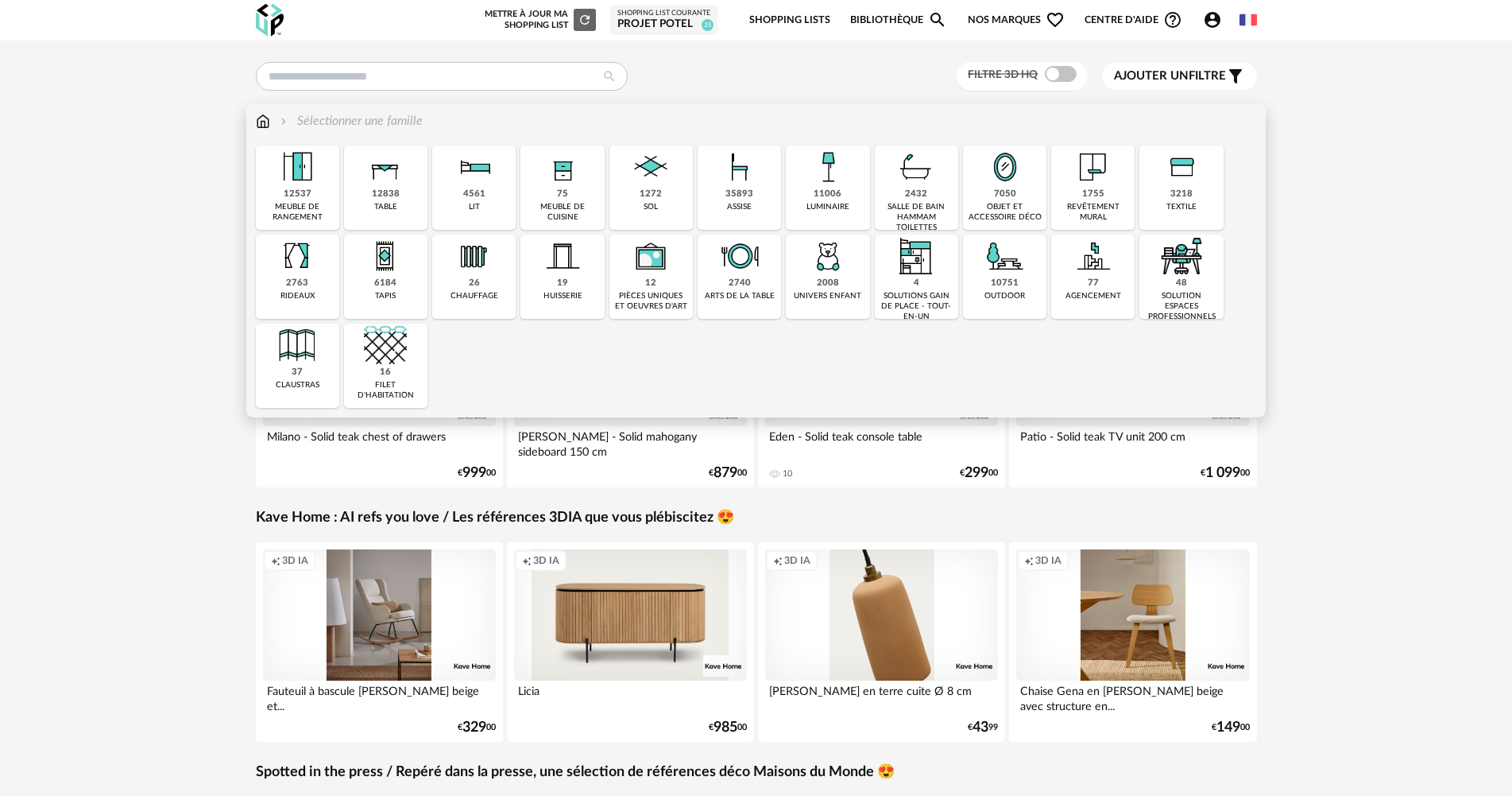
click at [987, 197] on div "7050 objet et accessoire déco" at bounding box center [1005, 187] width 84 height 85
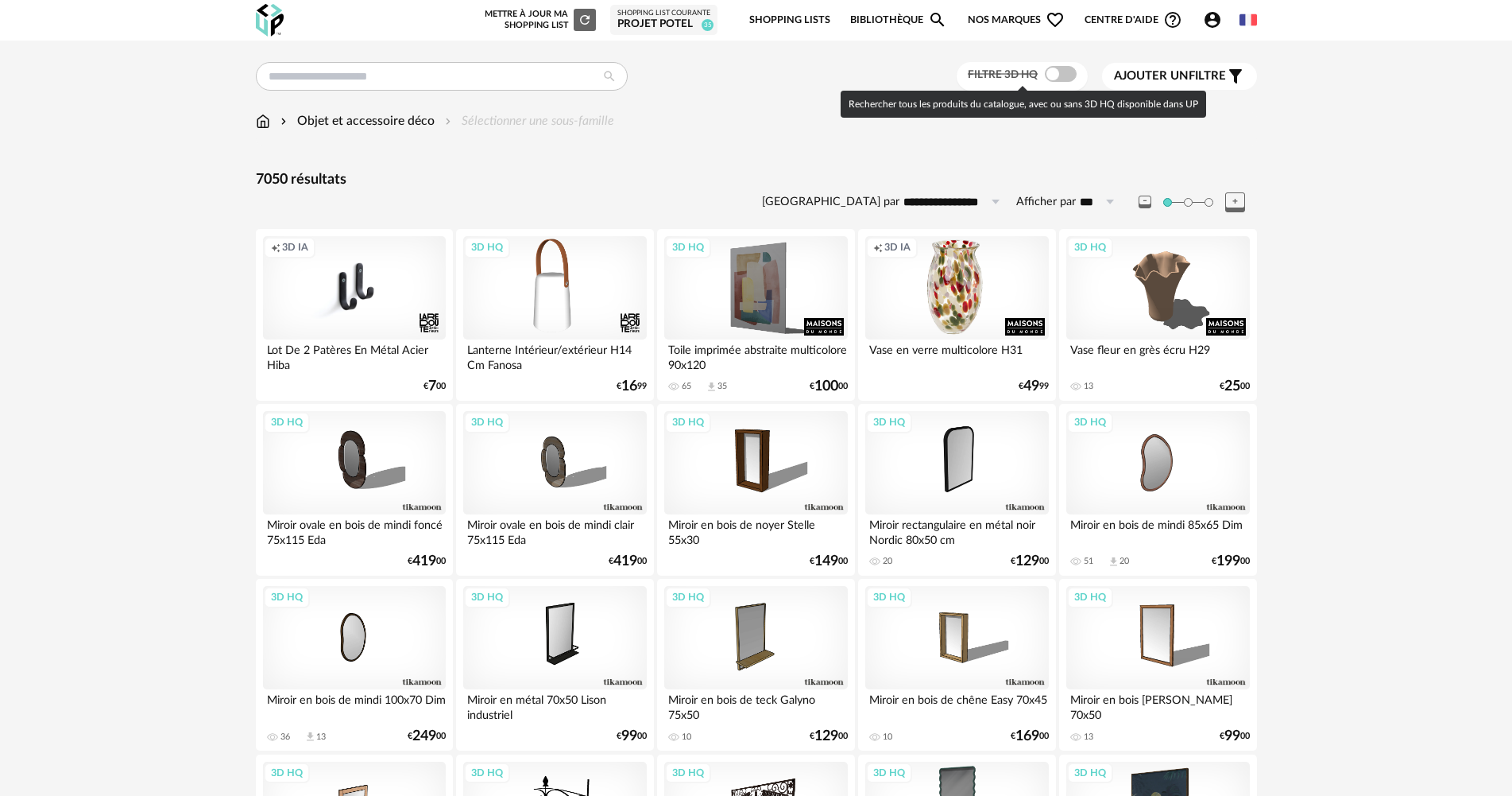
click at [1059, 78] on span at bounding box center [1061, 74] width 32 height 16
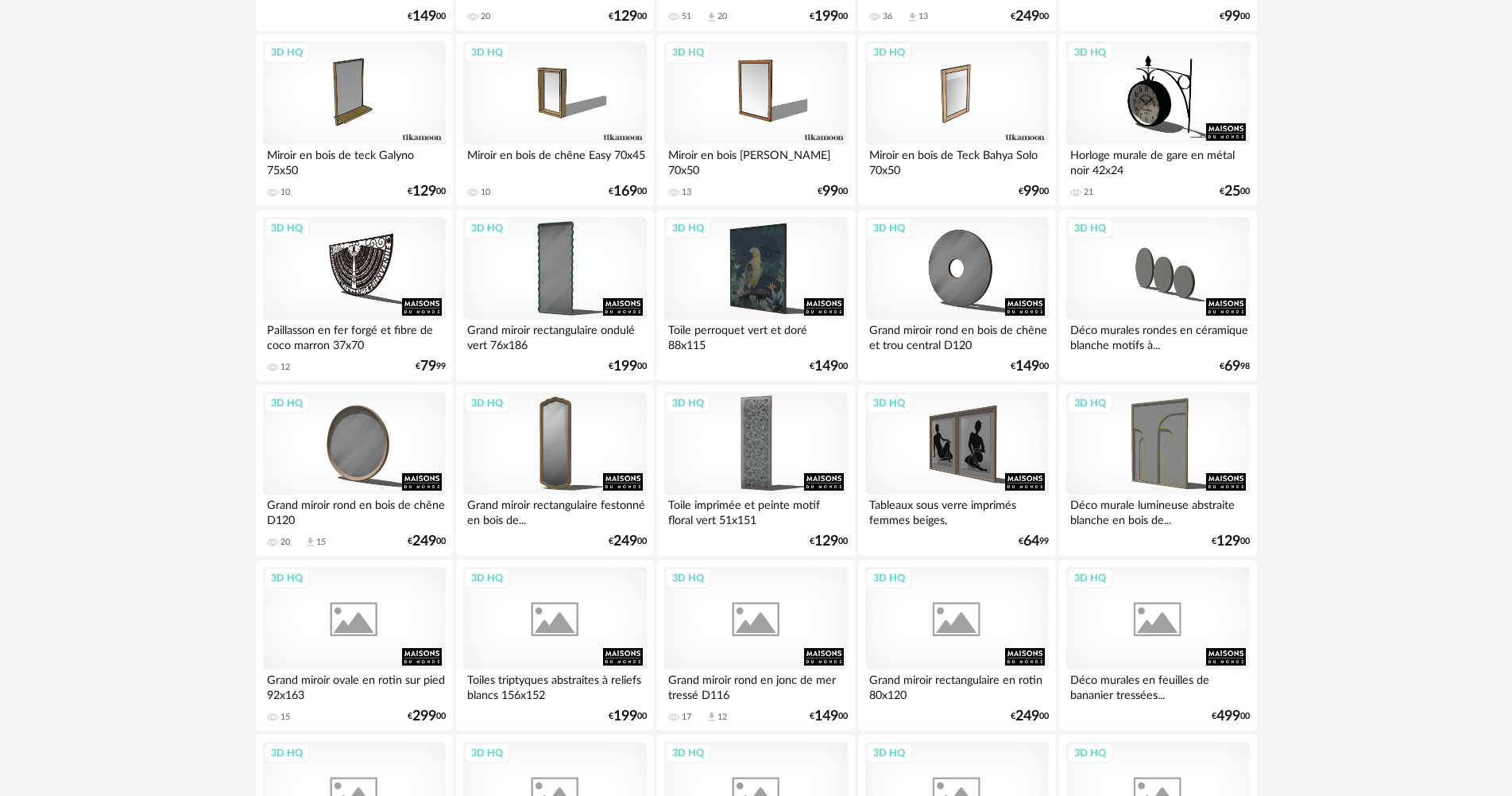
scroll to position [557, 0]
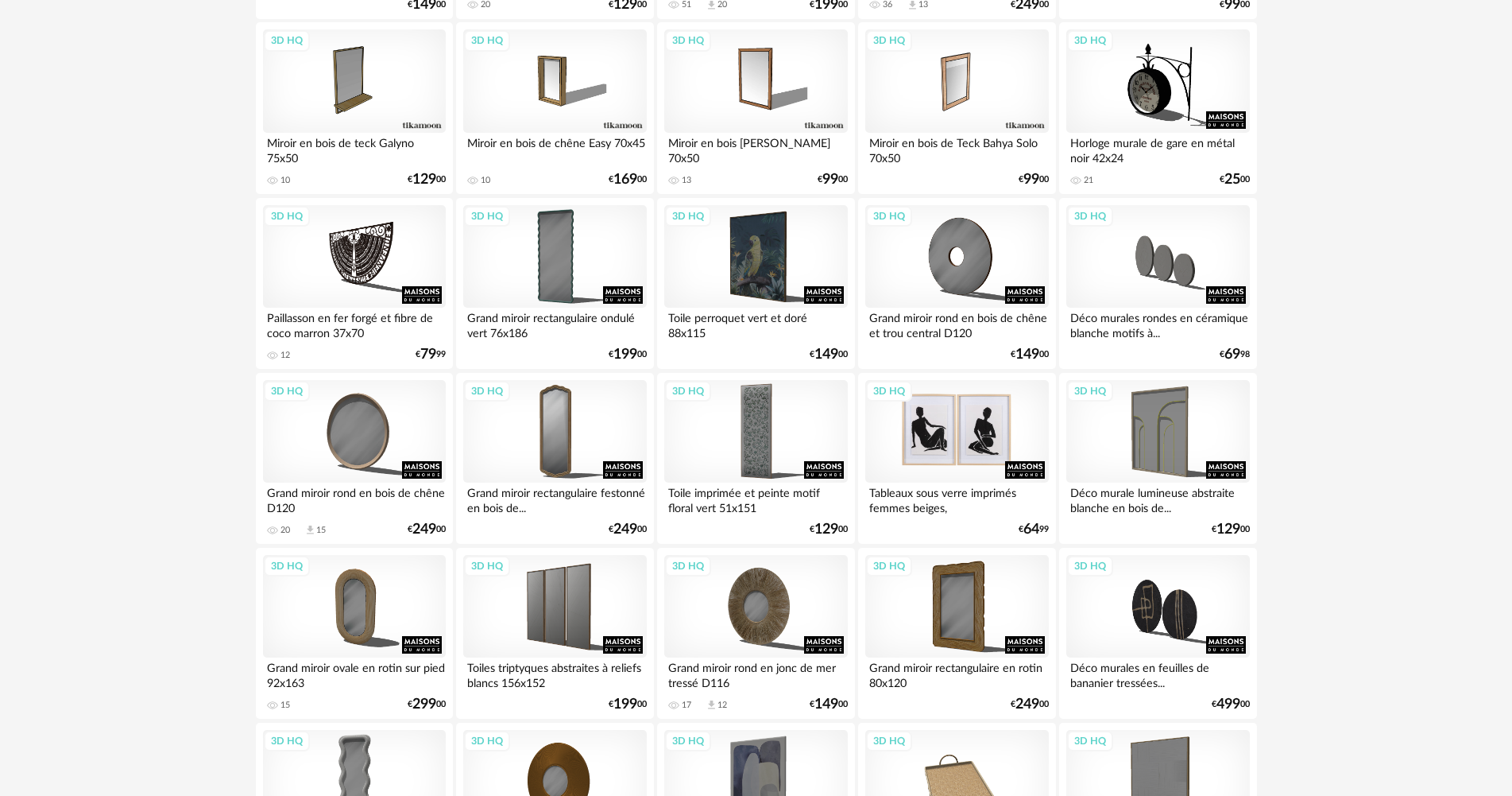
click at [925, 444] on div "3D HQ" at bounding box center [956, 431] width 183 height 103
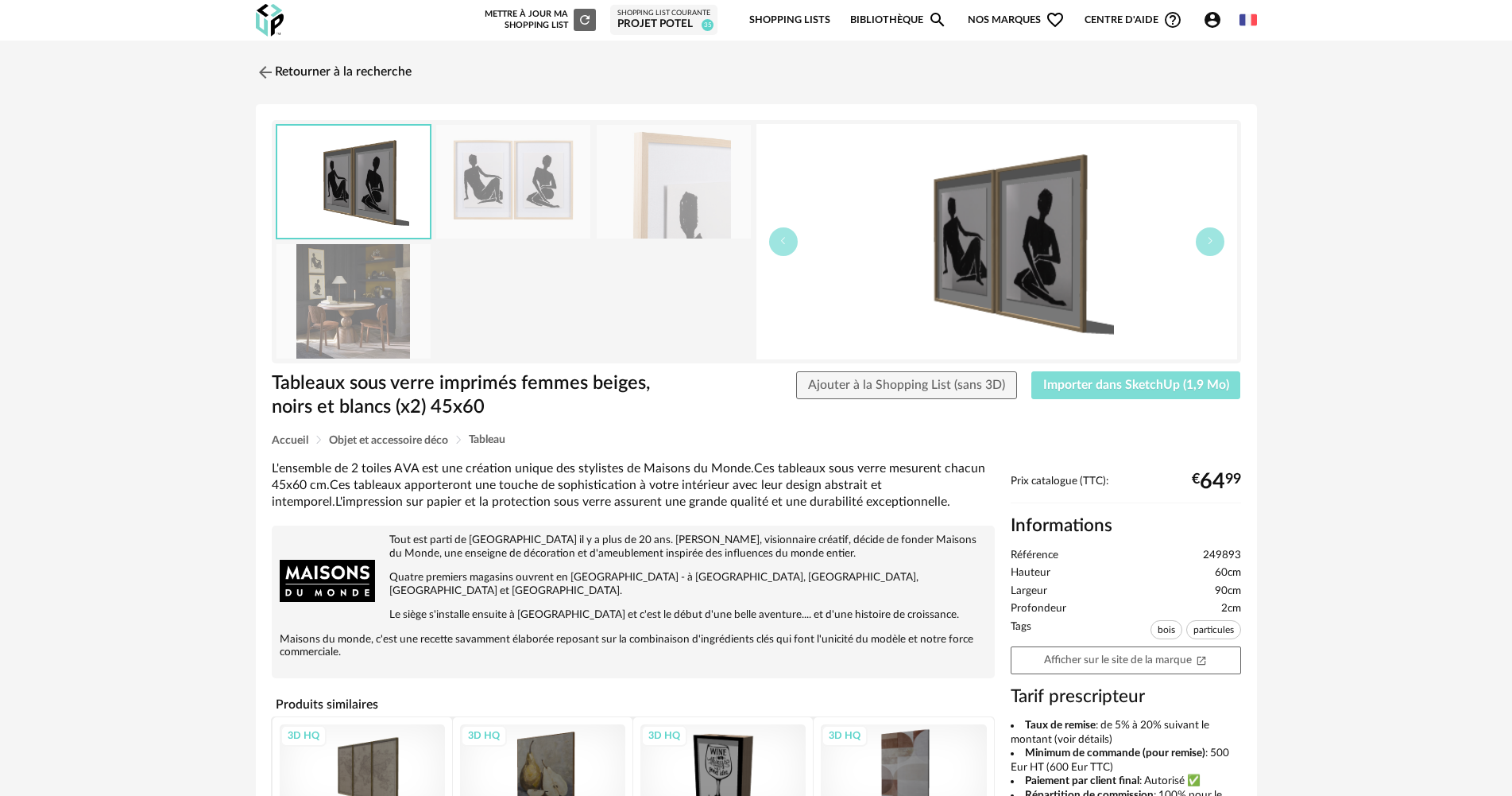
click at [1126, 384] on span "Importer dans SketchUp (1,9 Mo)" at bounding box center [1135, 384] width 186 height 13
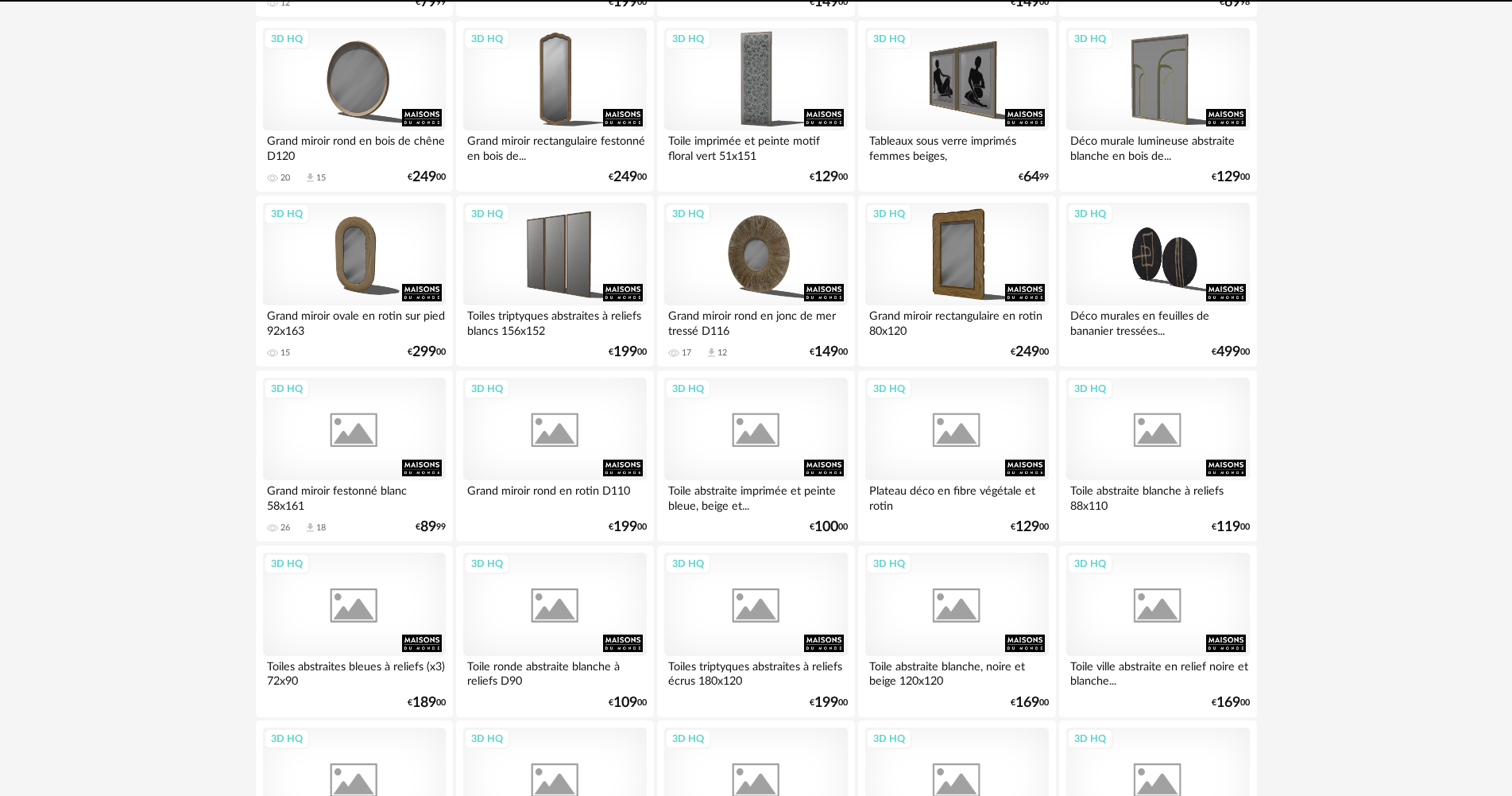
scroll to position [923, 0]
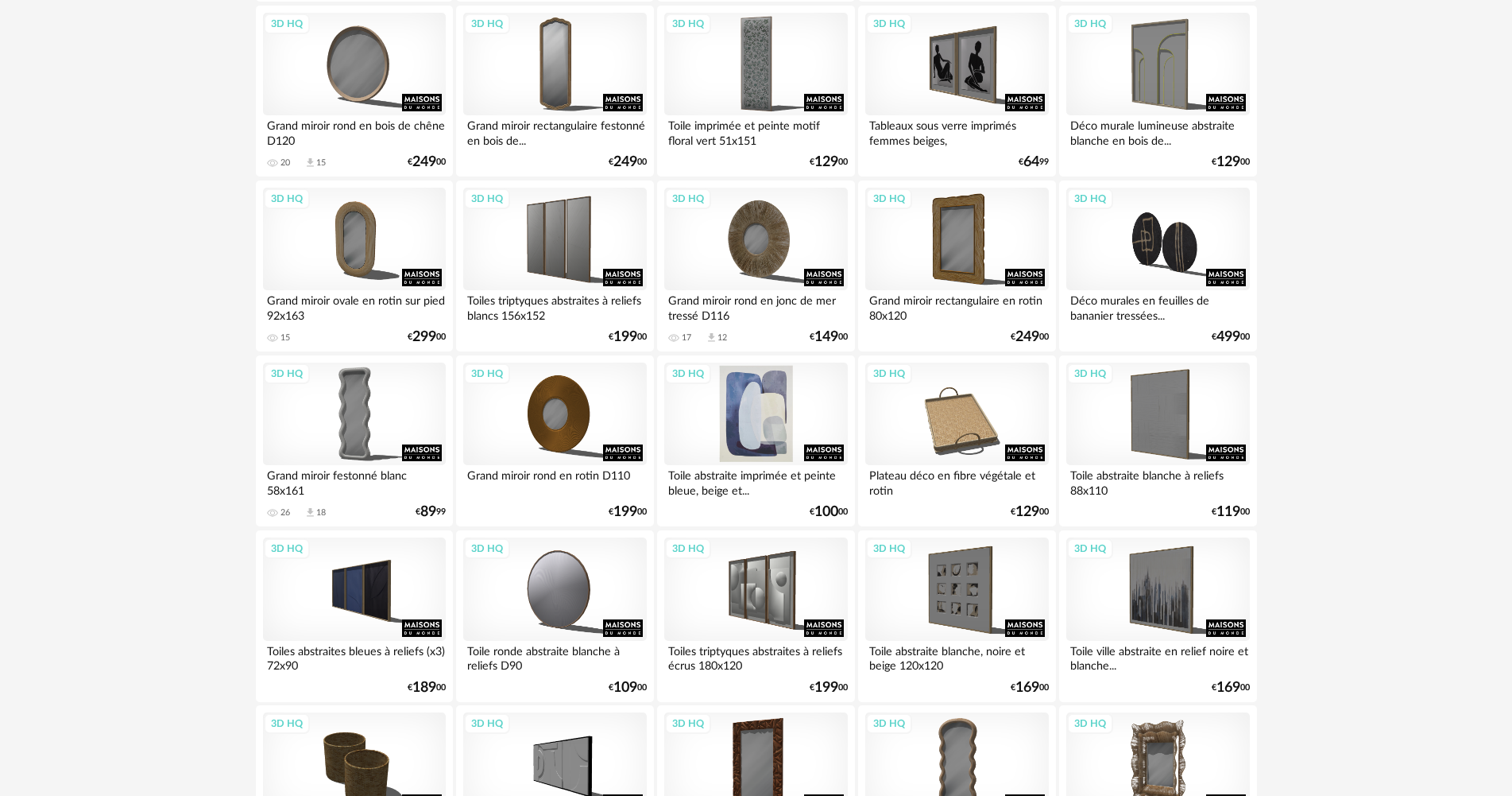
click at [824, 394] on div "3D HQ" at bounding box center [756, 414] width 183 height 103
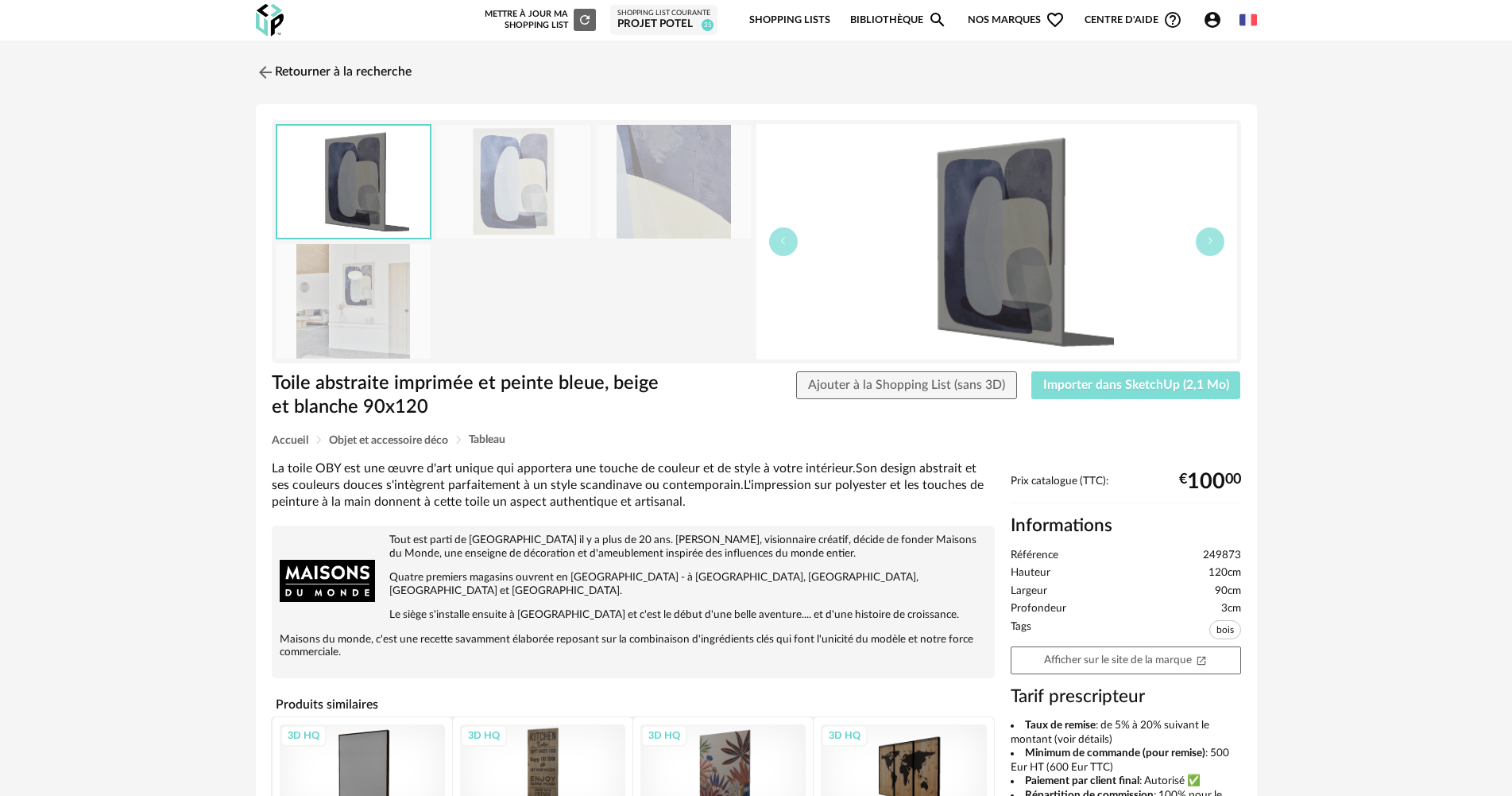
click at [1061, 388] on span "Importer dans SketchUp (2,1 Mo)" at bounding box center [1135, 384] width 186 height 13
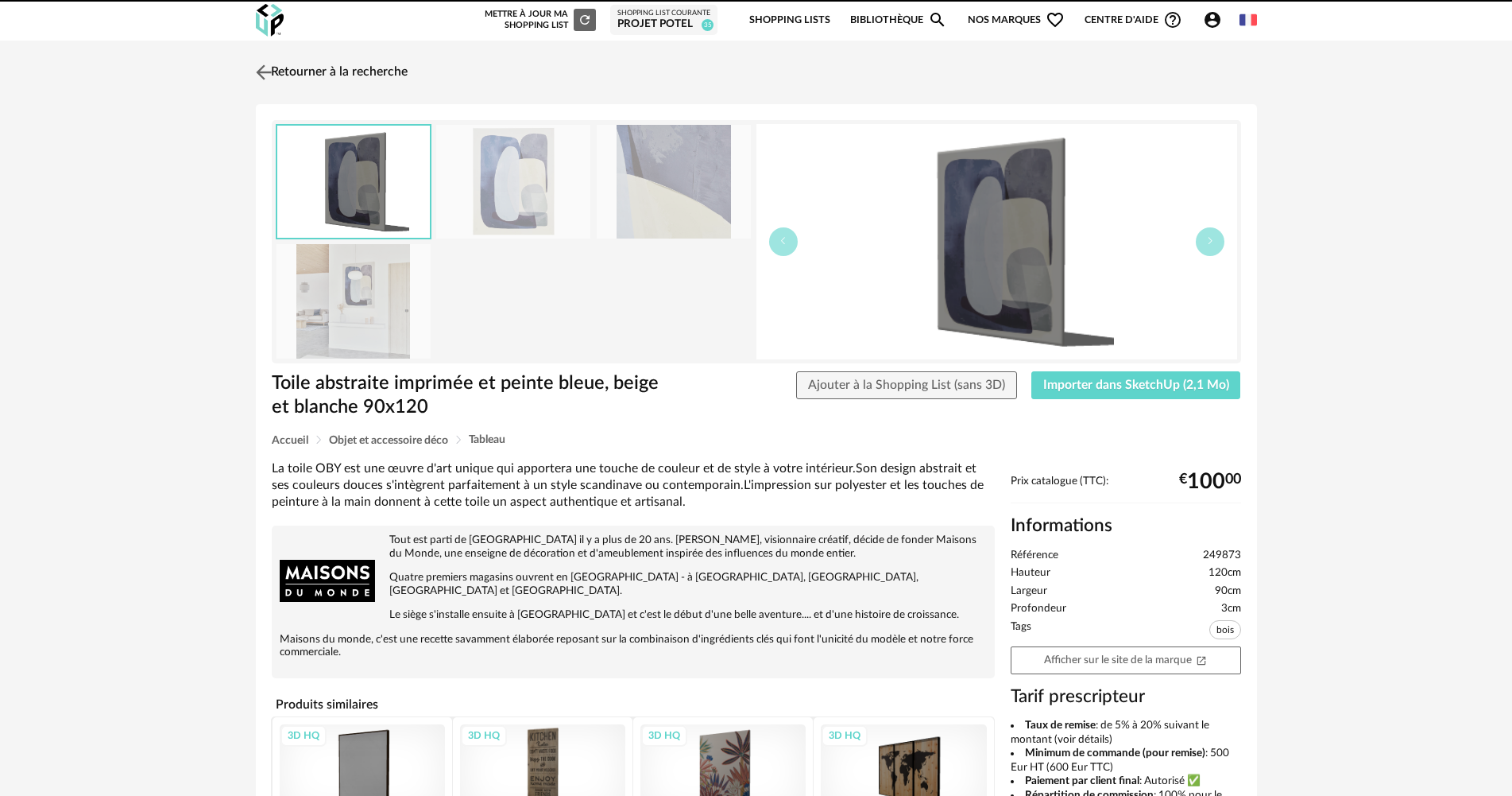
click at [376, 78] on link "Retourner à la recherche" at bounding box center [330, 72] width 156 height 35
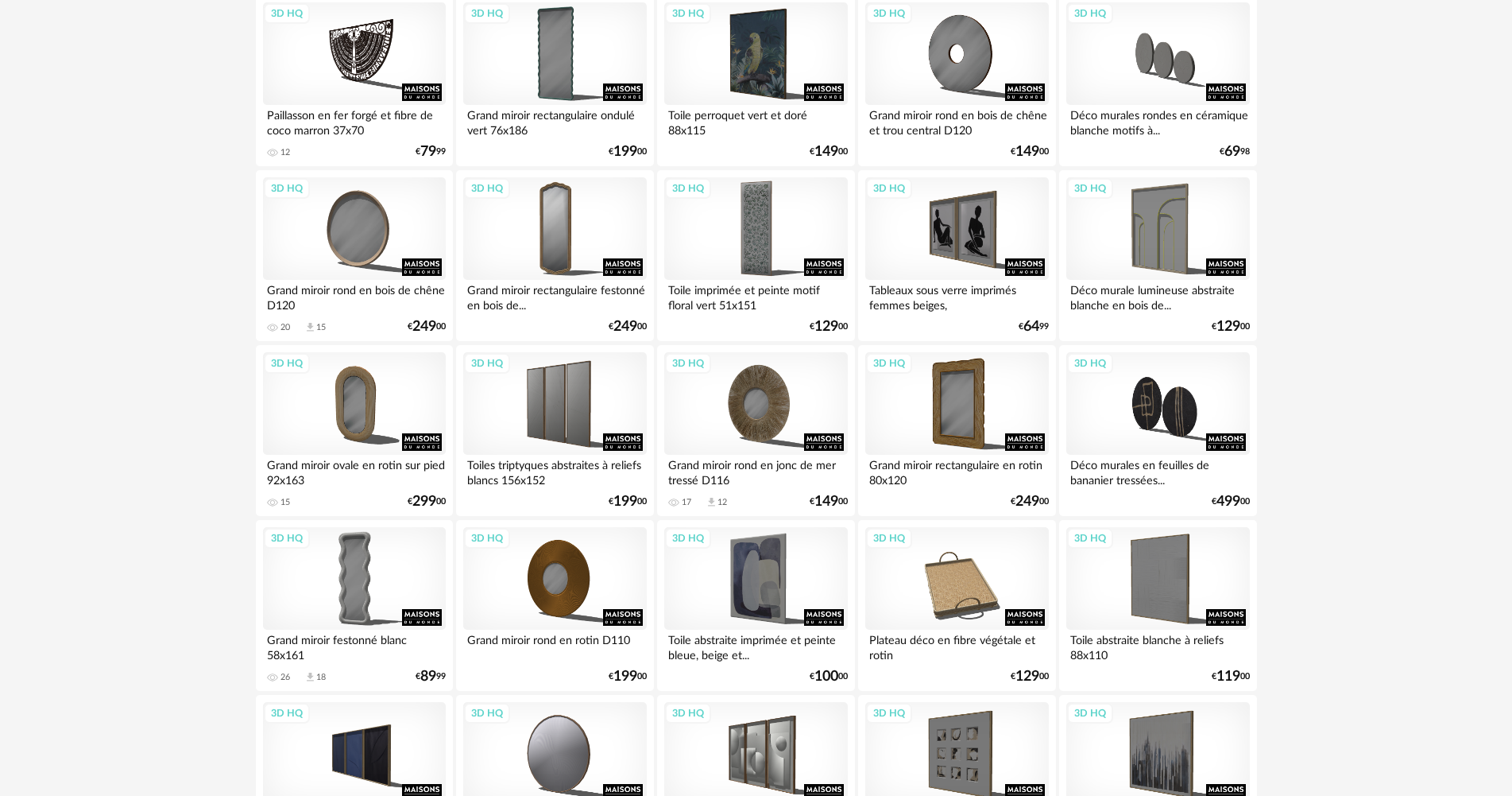
scroll to position [758, 0]
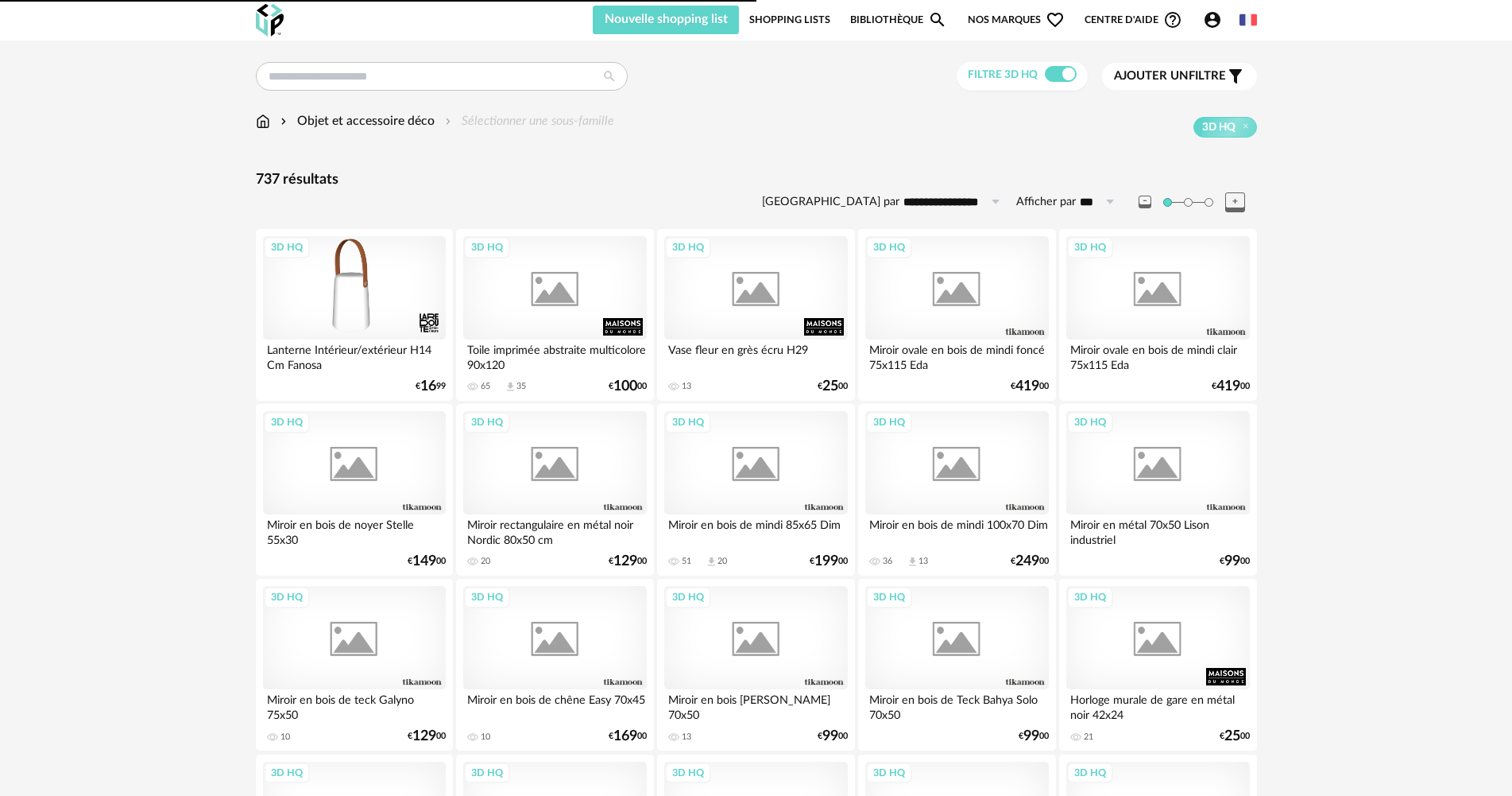
scroll to position [928, 0]
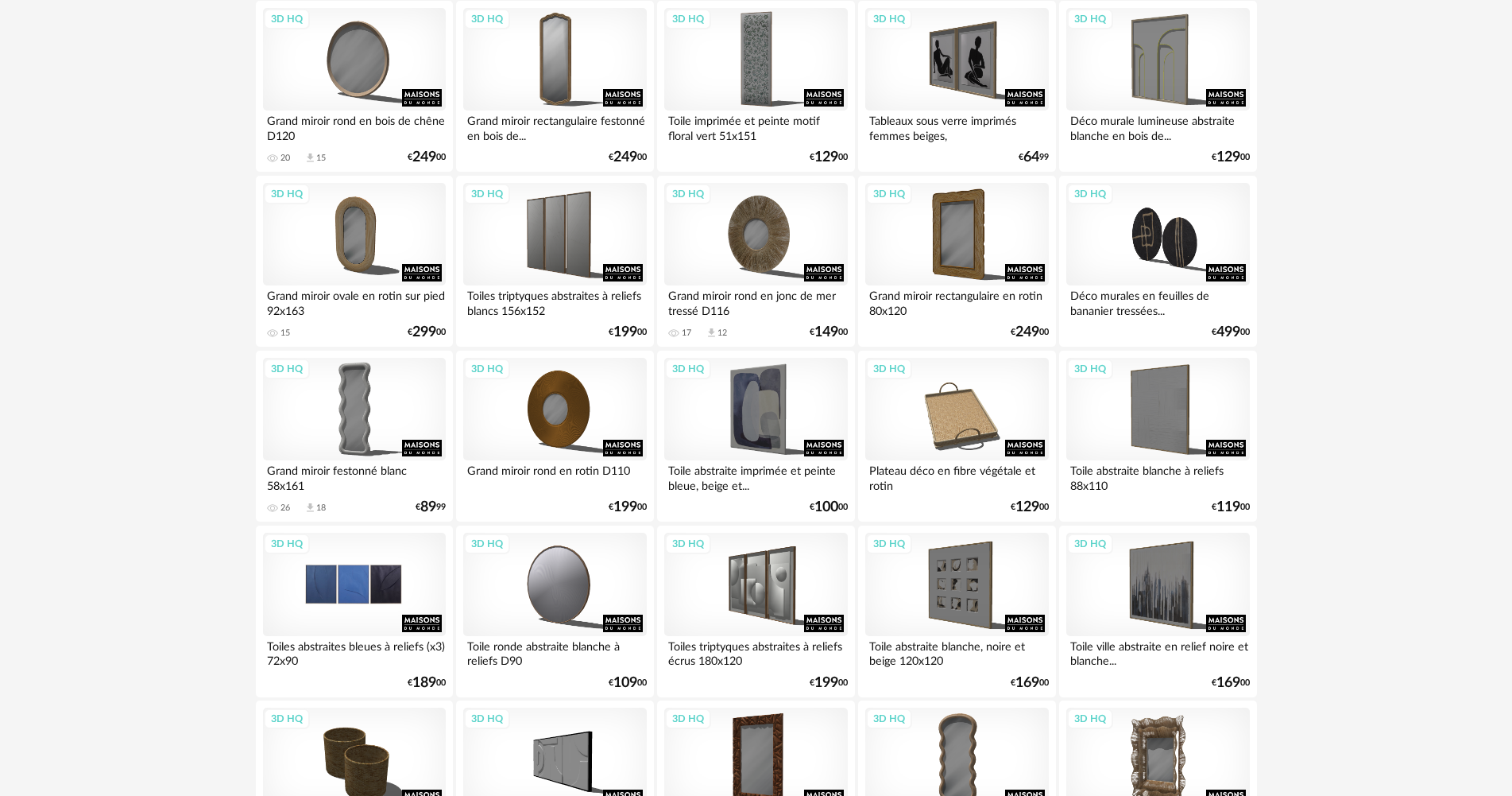
click at [417, 570] on div "3D HQ" at bounding box center [354, 584] width 183 height 103
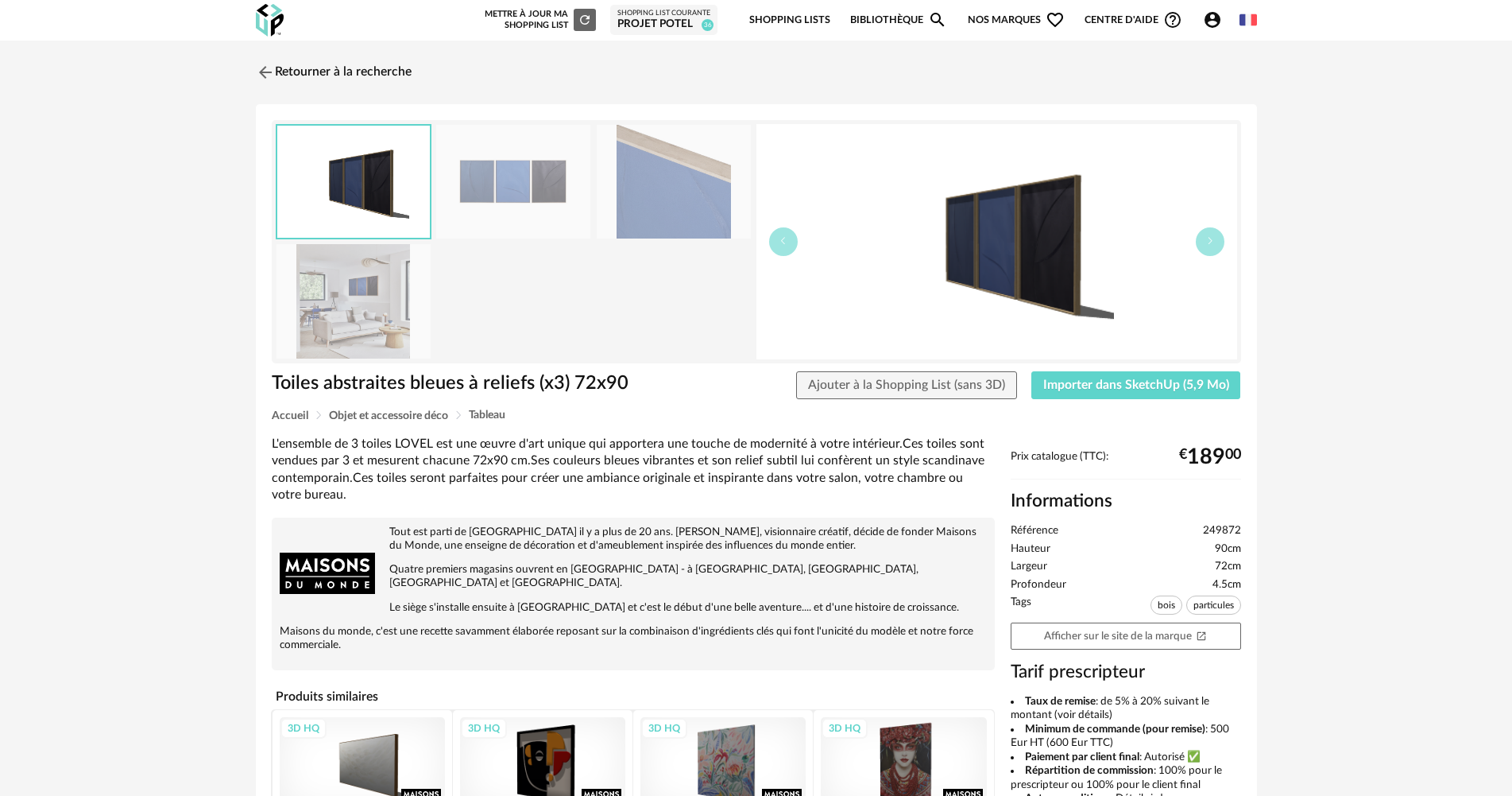
click at [532, 201] on img at bounding box center [513, 181] width 154 height 114
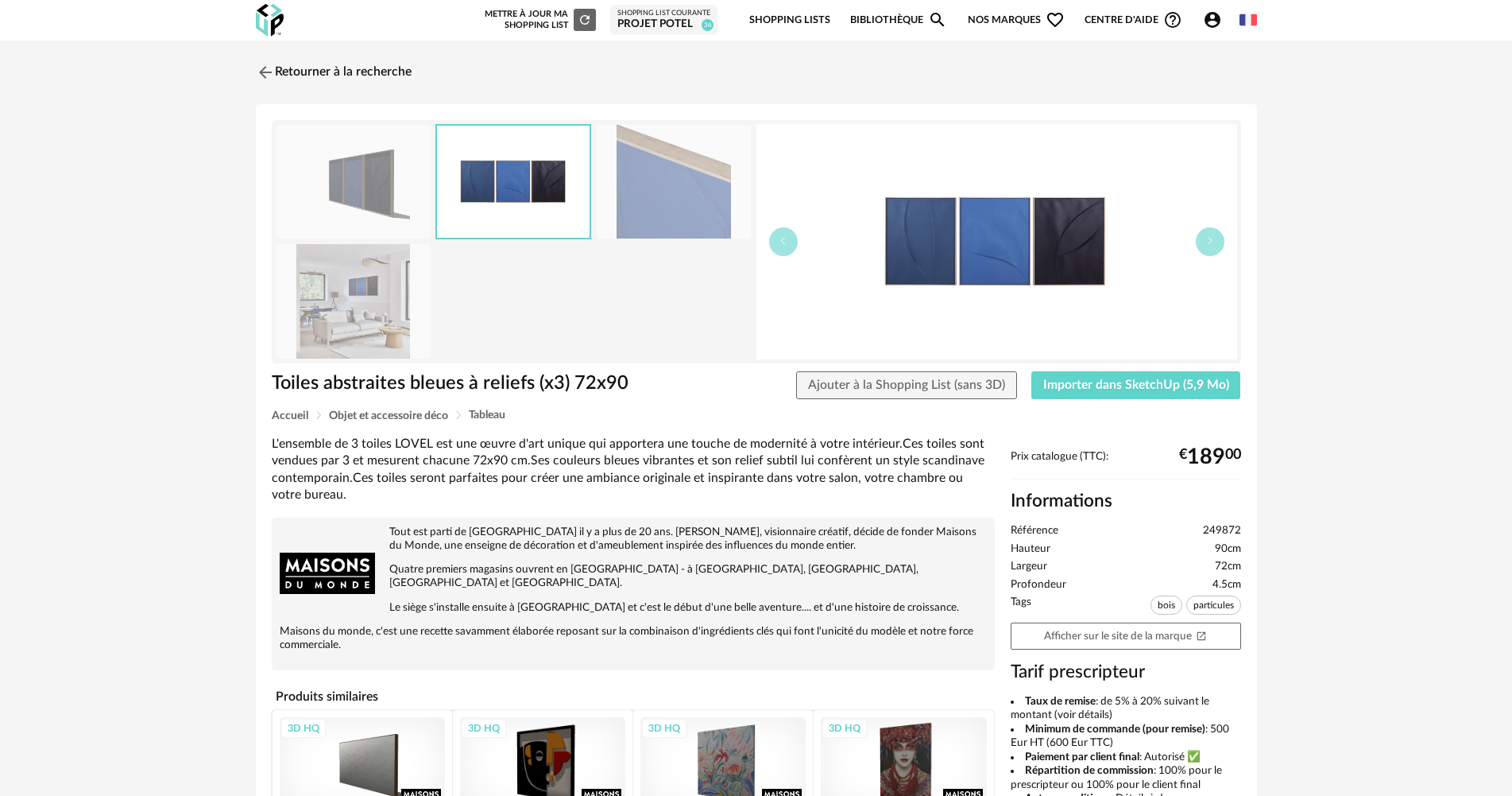
click at [621, 208] on img at bounding box center [673, 181] width 154 height 114
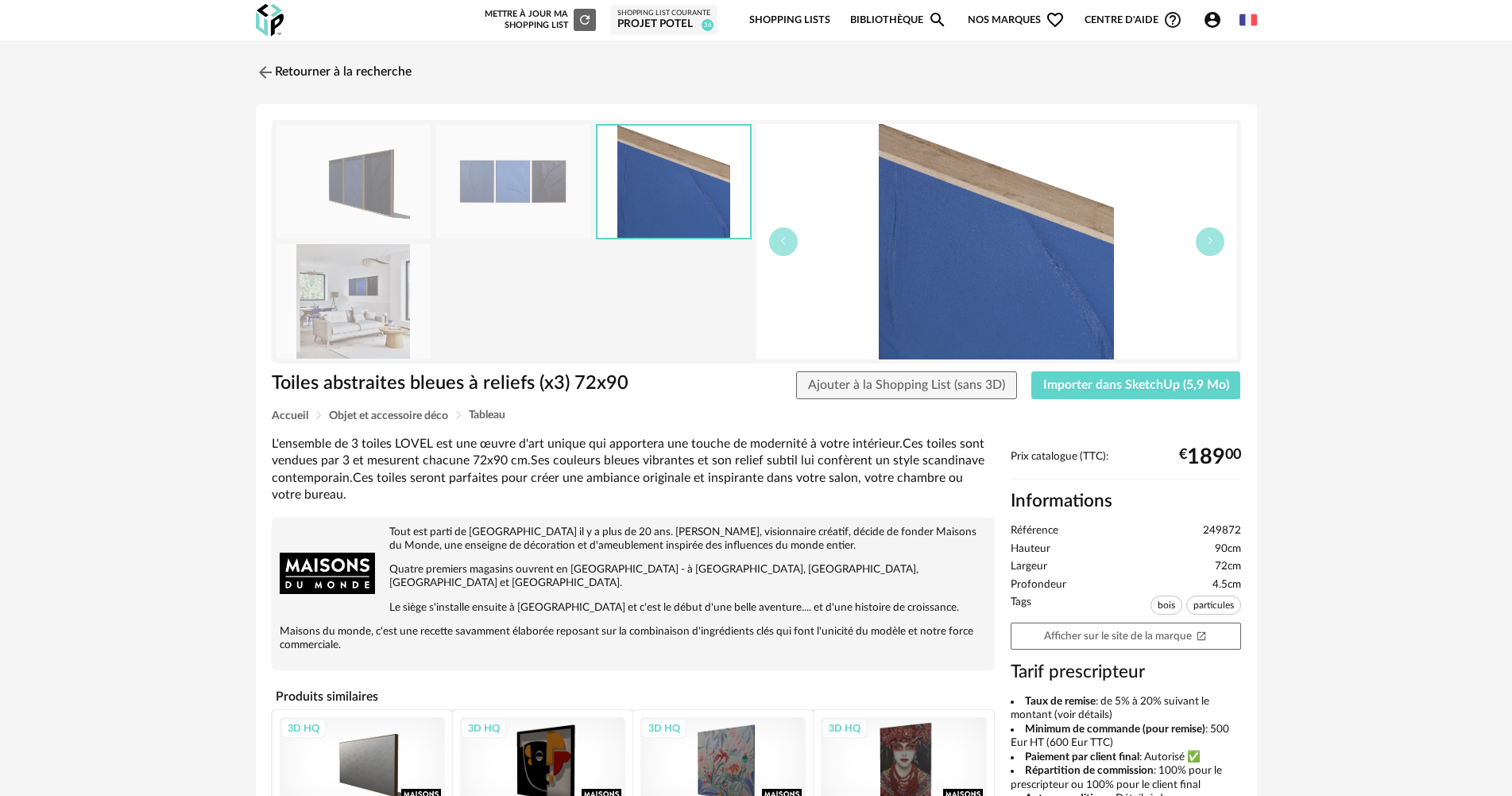
click at [334, 338] on img at bounding box center [353, 301] width 154 height 114
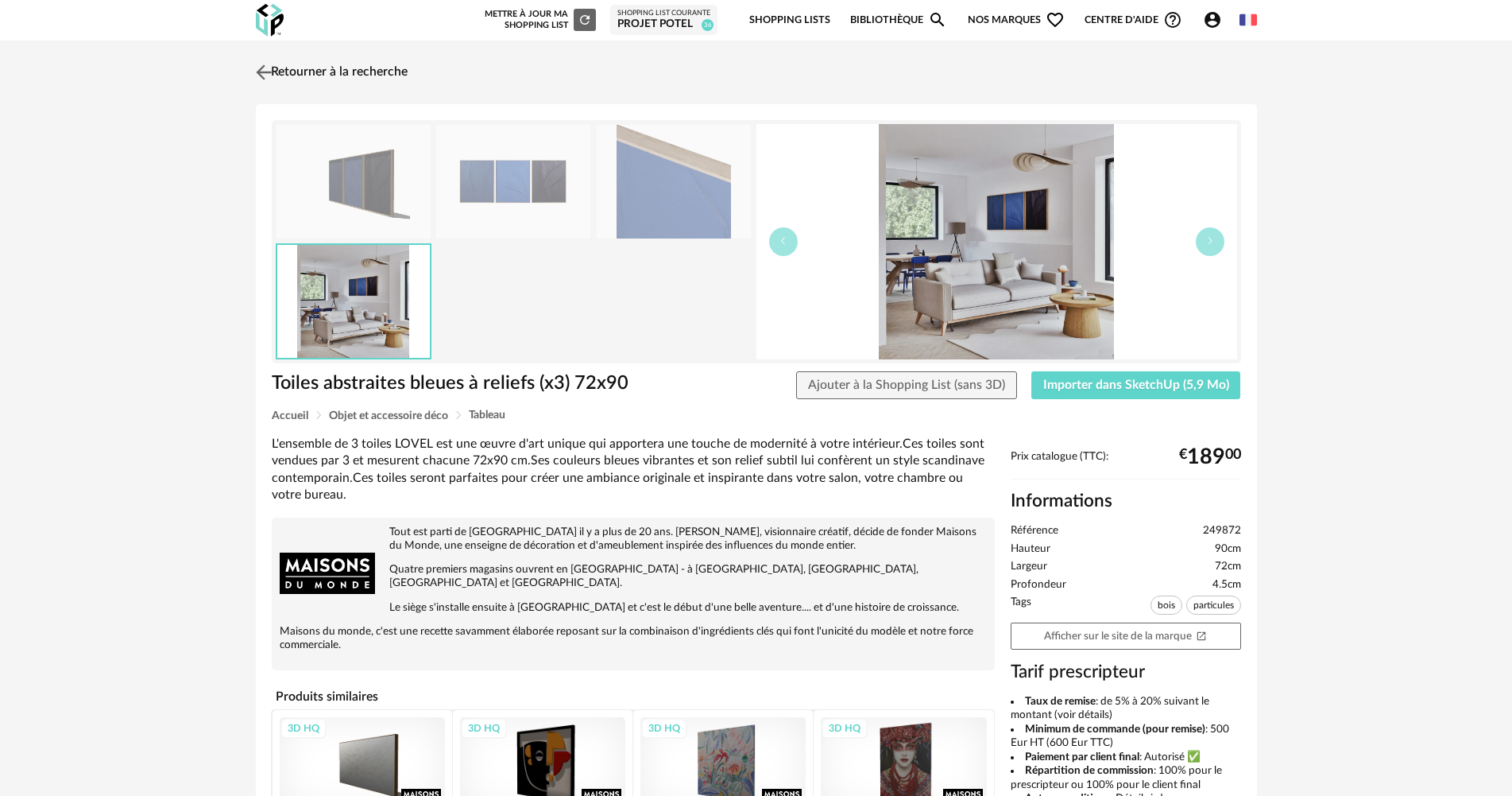
click at [312, 79] on link "Retourner à la recherche" at bounding box center [330, 72] width 156 height 35
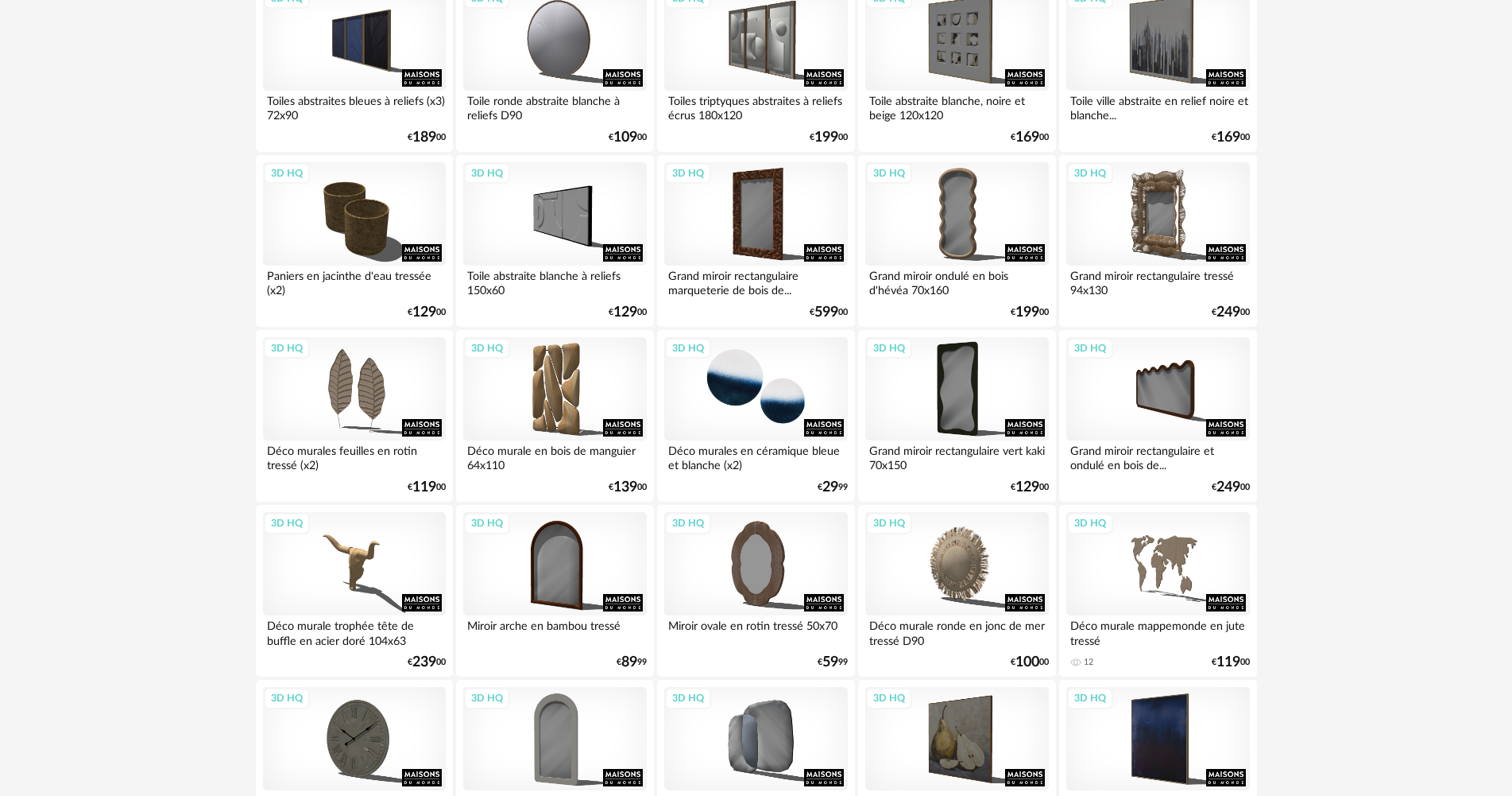
scroll to position [1076, 0]
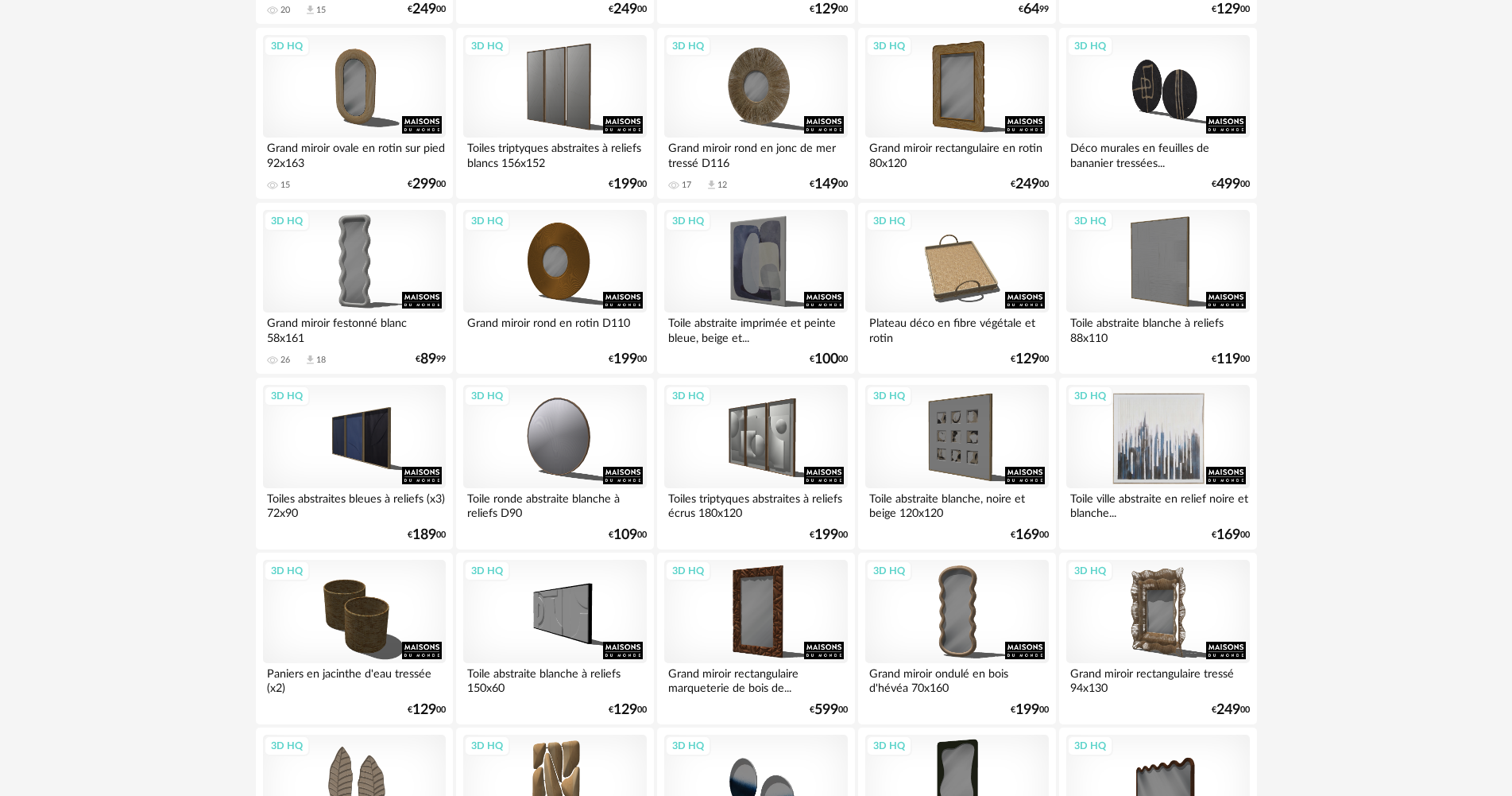
click at [1177, 449] on div "3D HQ" at bounding box center [1158, 436] width 183 height 103
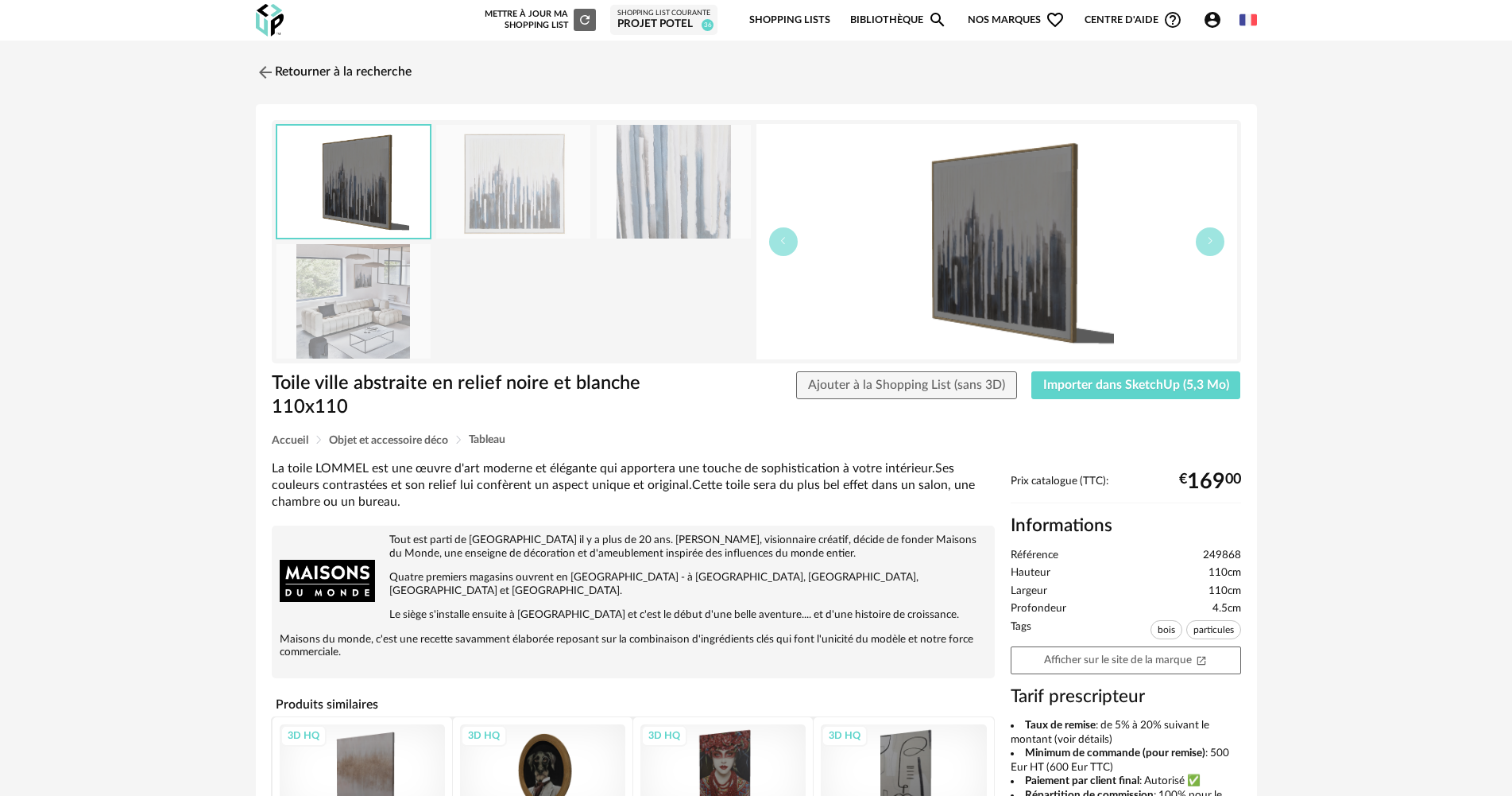
click at [399, 287] on img at bounding box center [353, 301] width 154 height 114
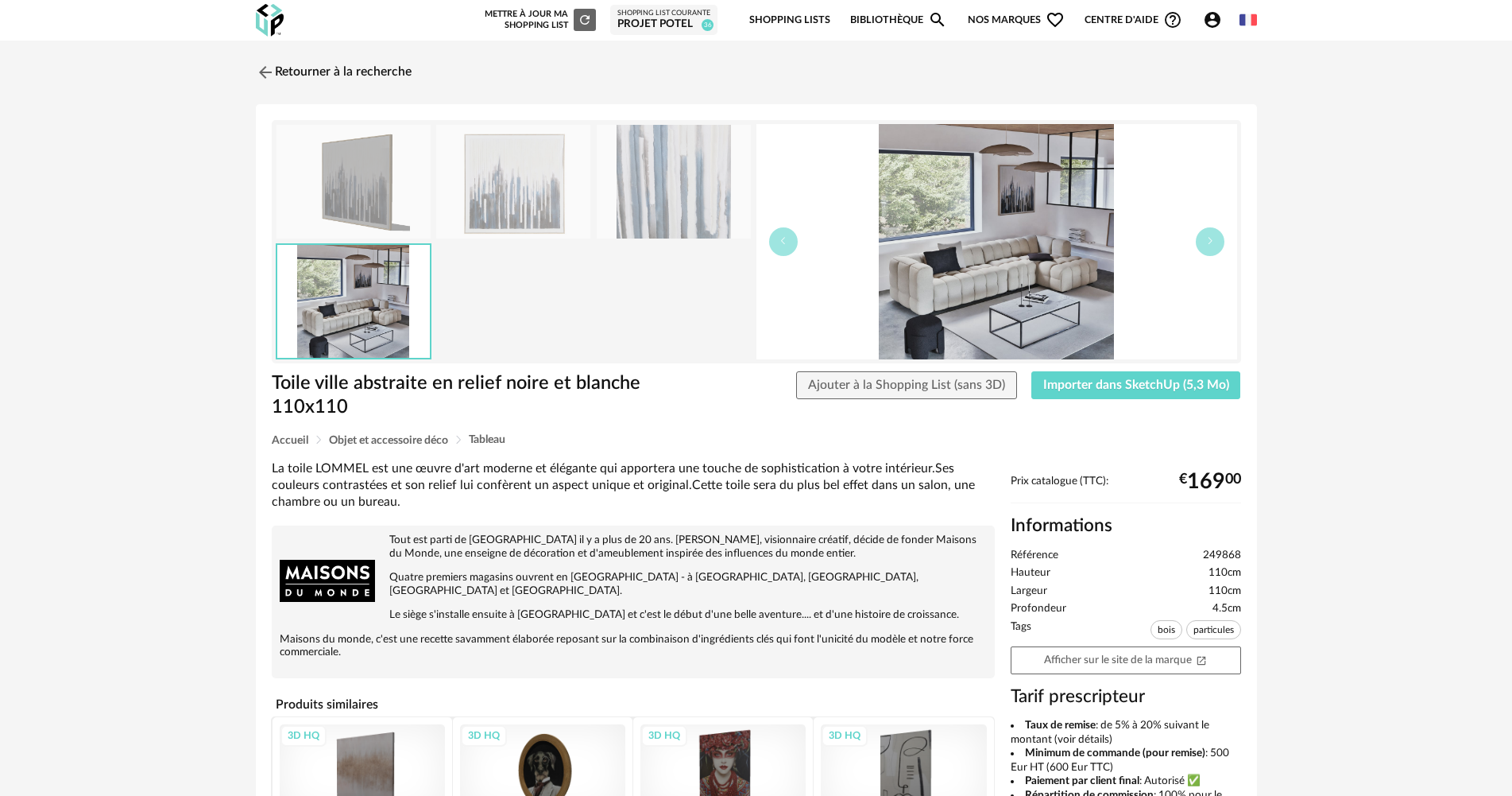
click at [462, 230] on img at bounding box center [513, 181] width 154 height 114
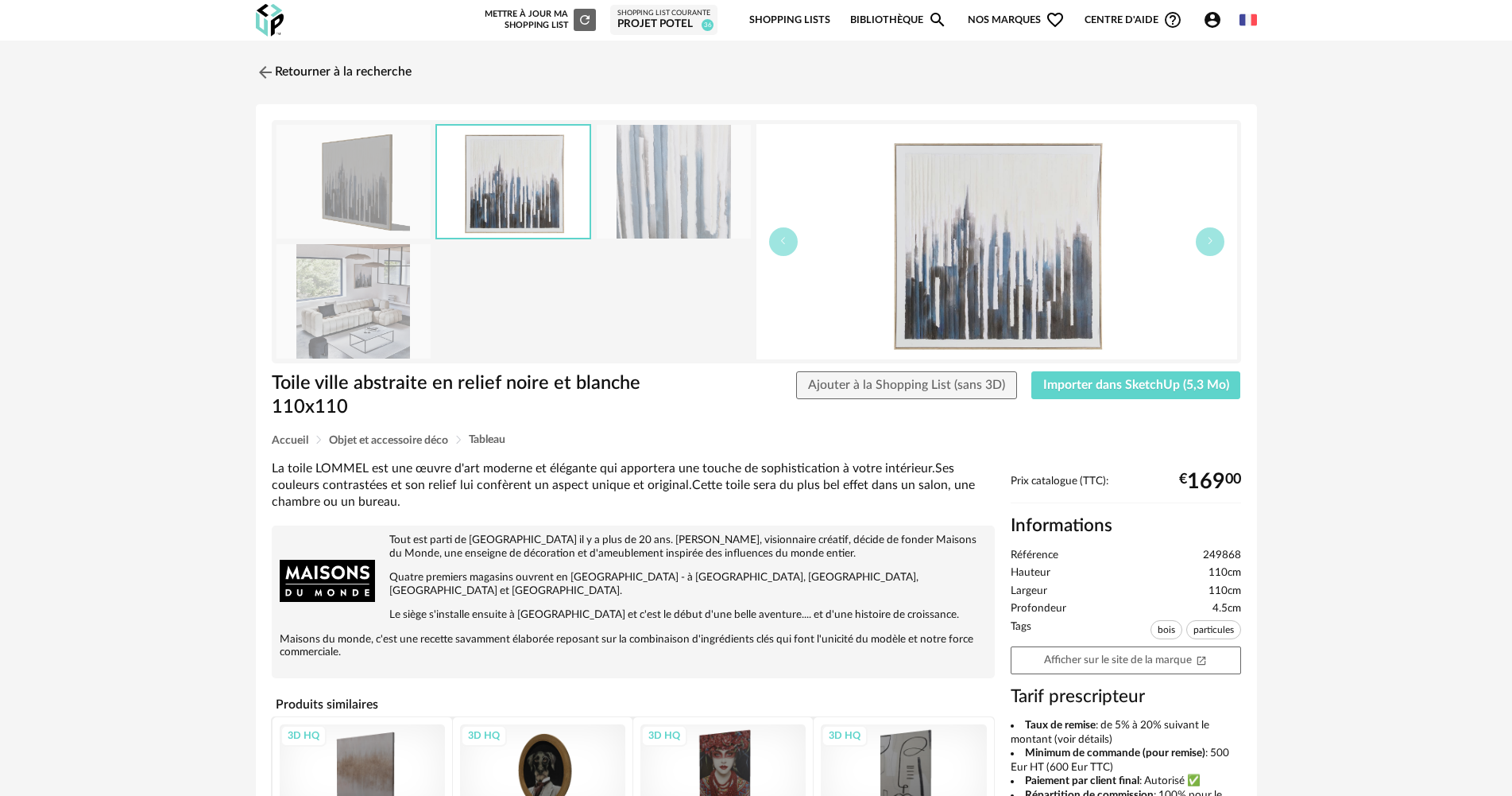
click at [666, 206] on img at bounding box center [673, 181] width 154 height 114
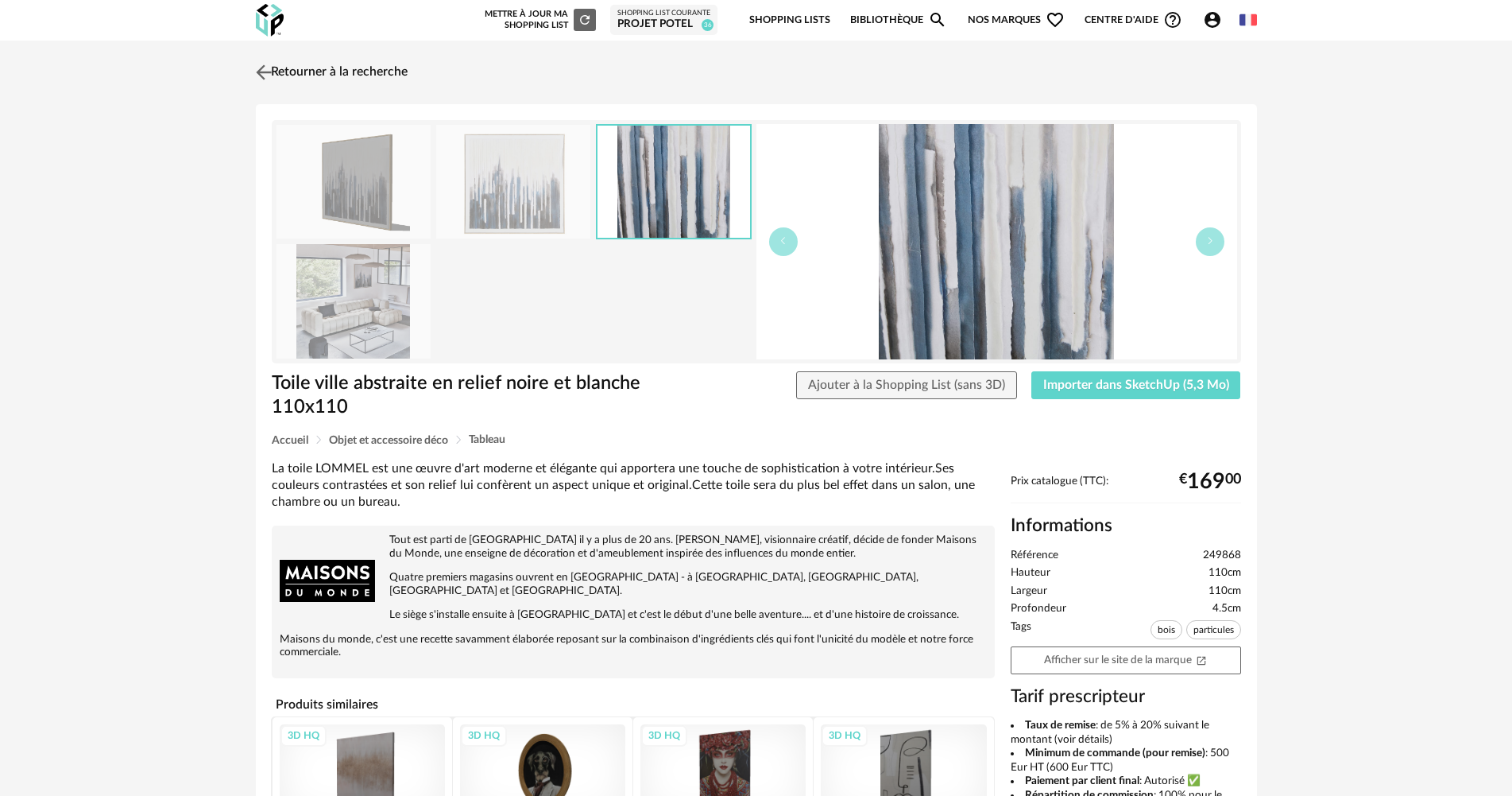
click at [326, 77] on link "Retourner à la recherche" at bounding box center [330, 72] width 156 height 35
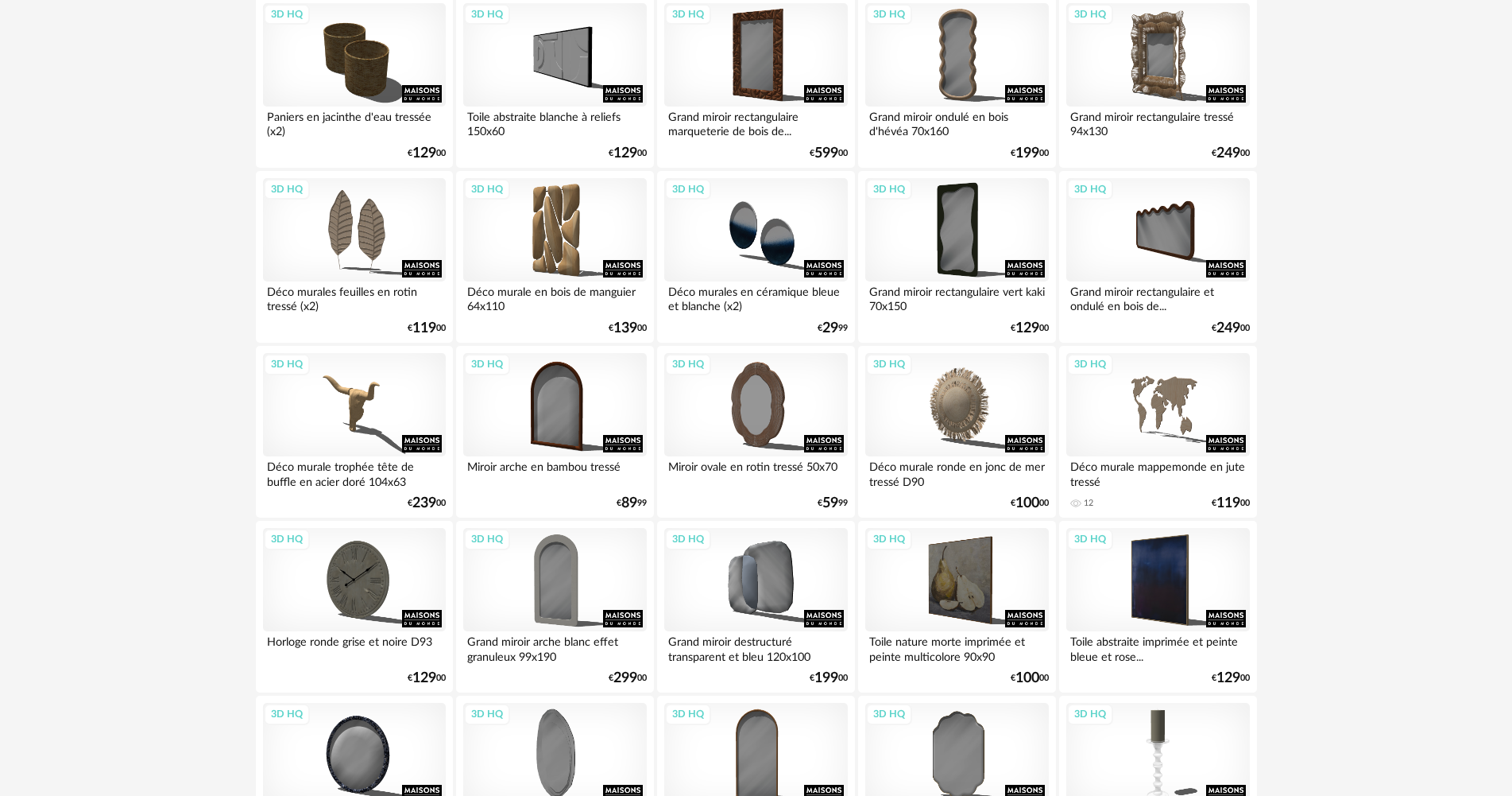
scroll to position [2030, 0]
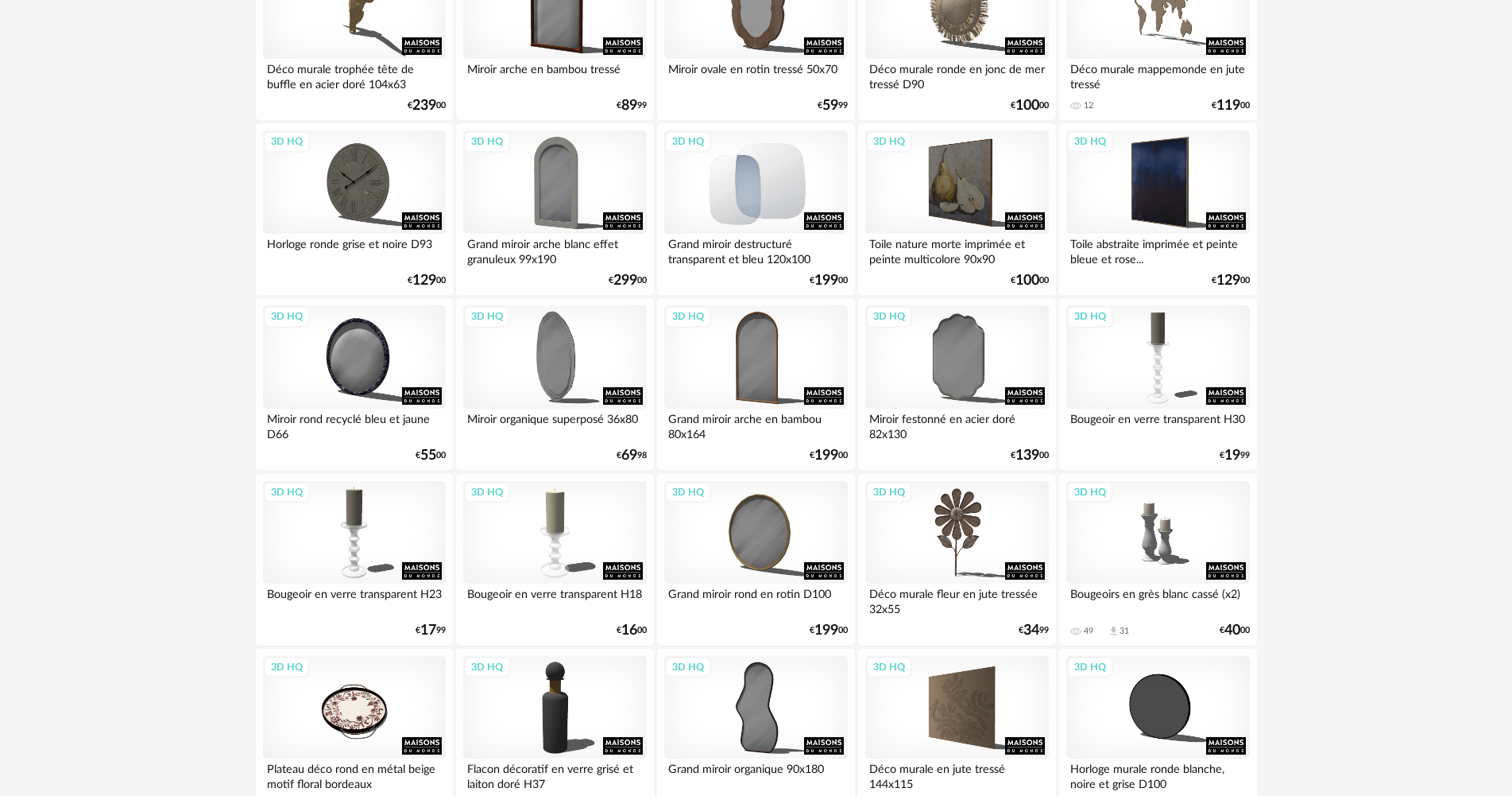
click at [796, 196] on div "3D HQ" at bounding box center [756, 182] width 183 height 103
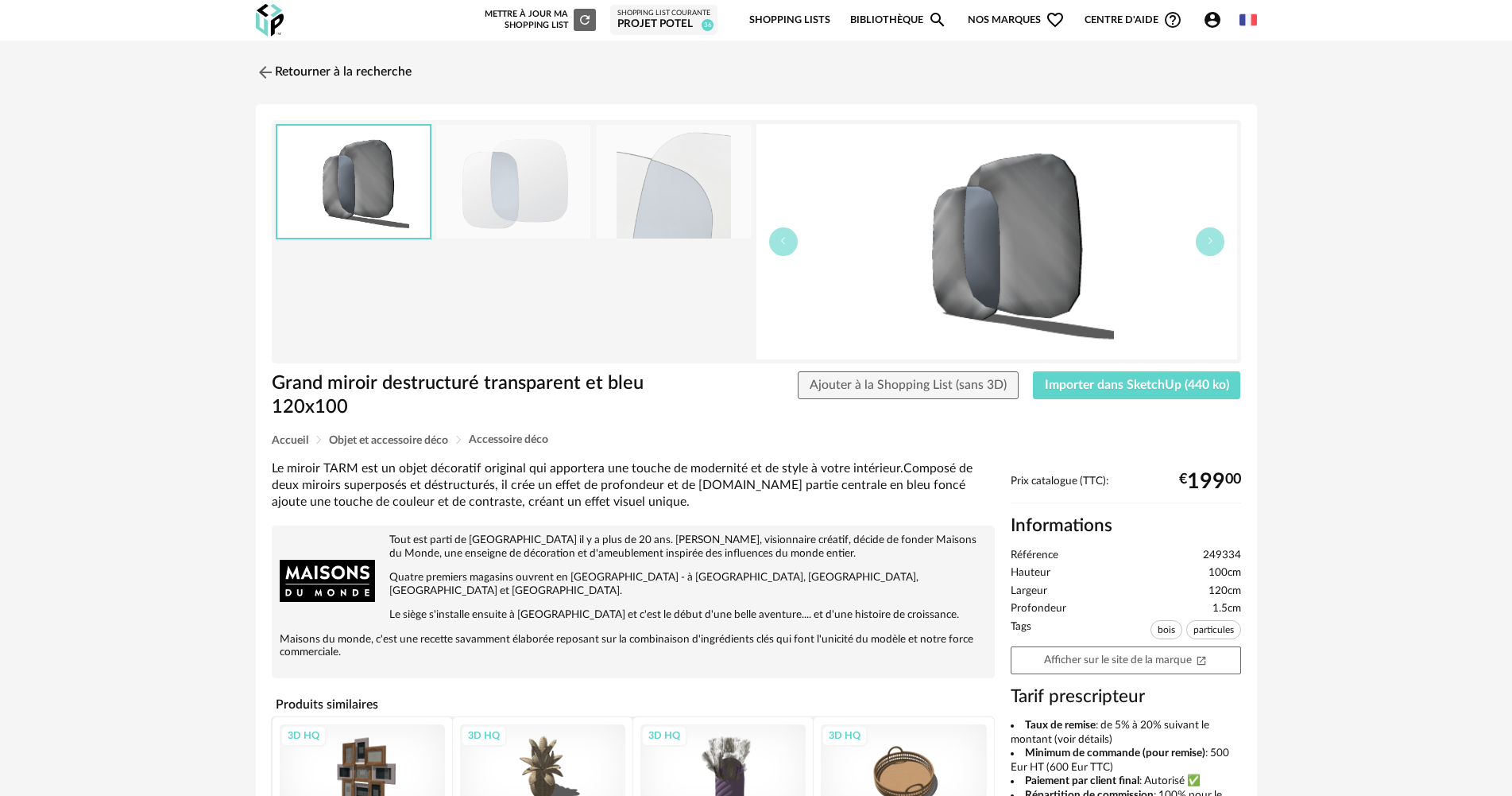
click at [581, 219] on img at bounding box center [513, 181] width 154 height 114
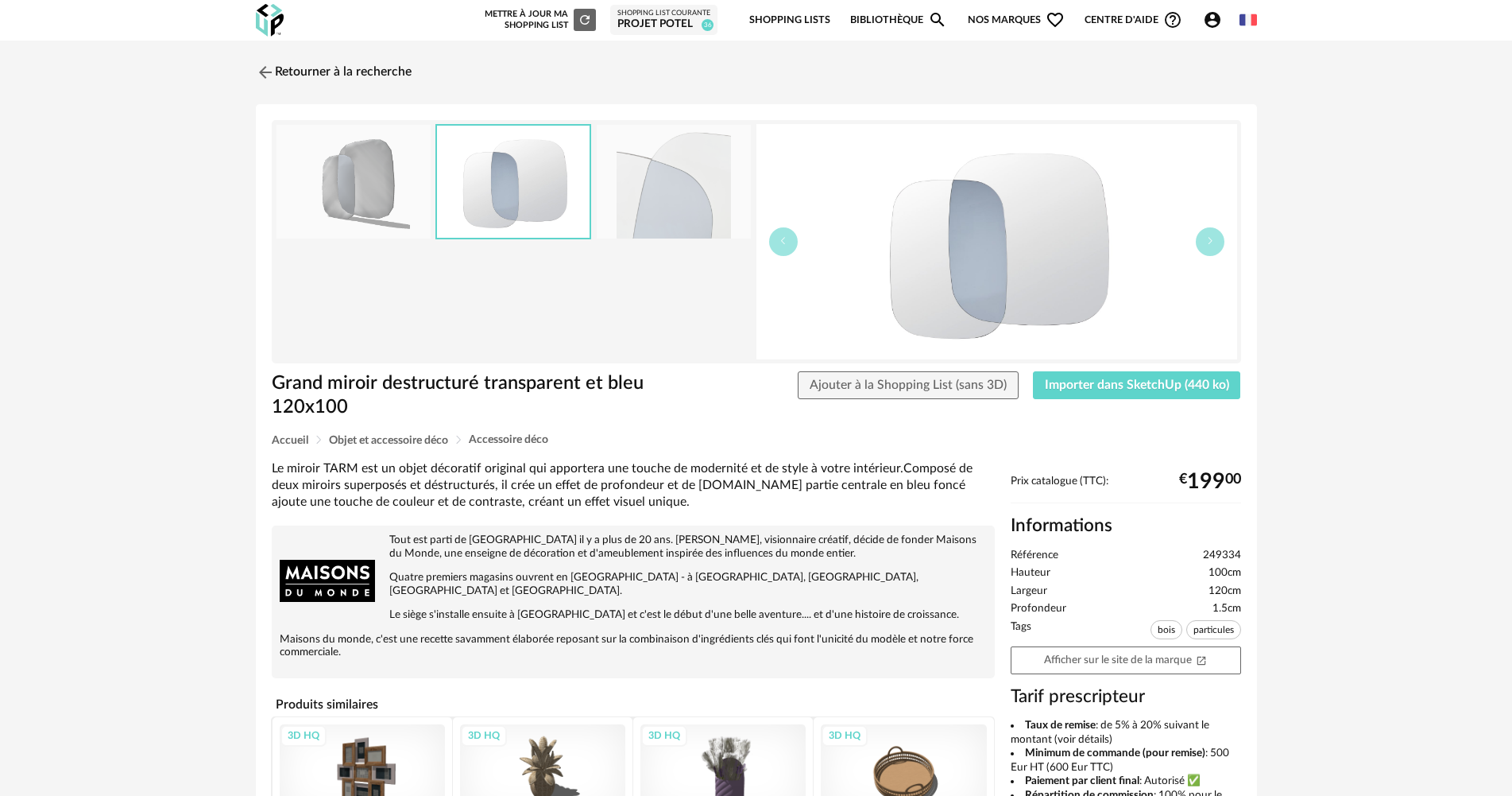
click at [664, 219] on img at bounding box center [673, 181] width 154 height 114
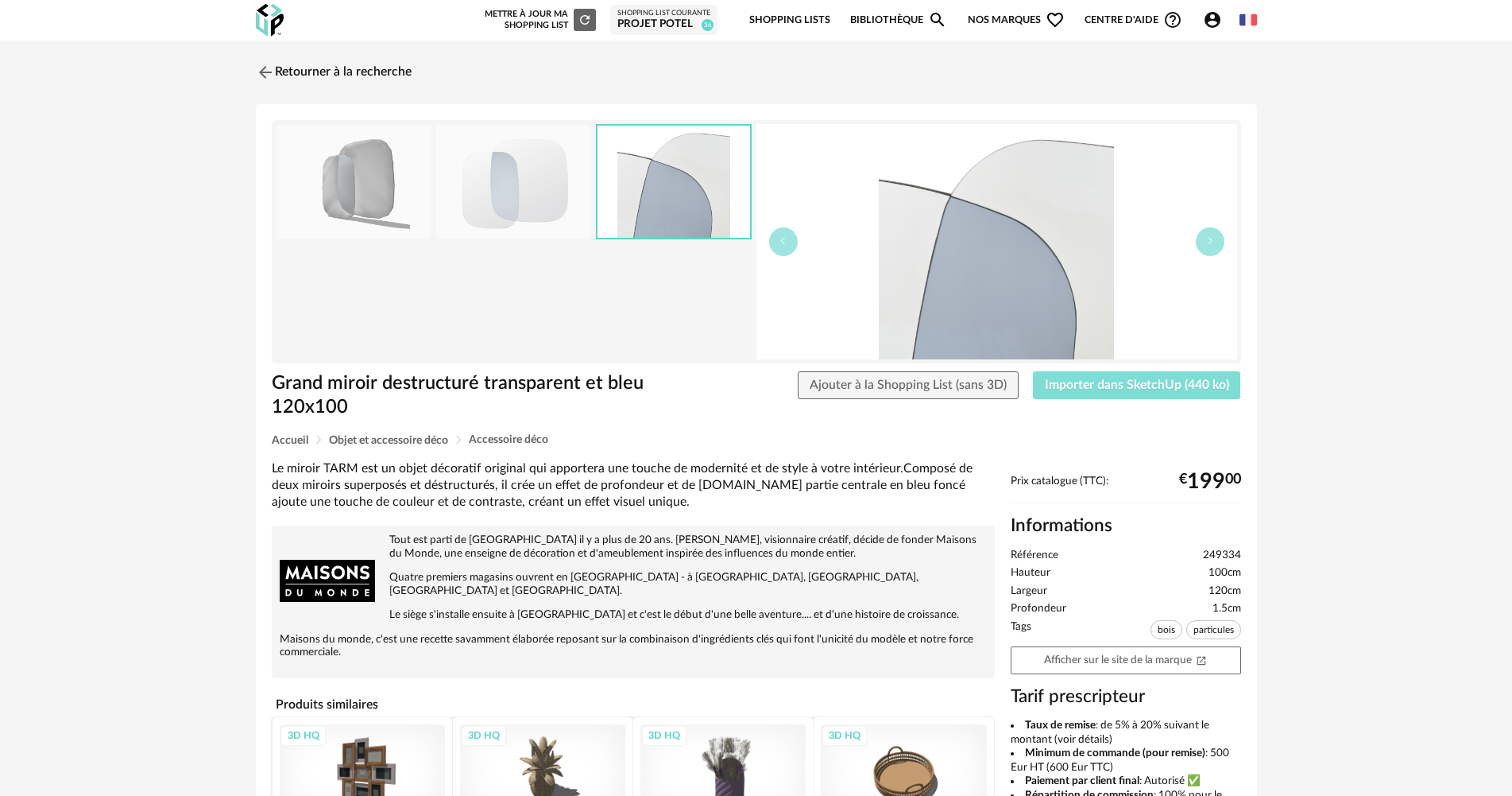
click at [1078, 380] on span "Importer dans SketchUp (440 ko)" at bounding box center [1136, 384] width 184 height 13
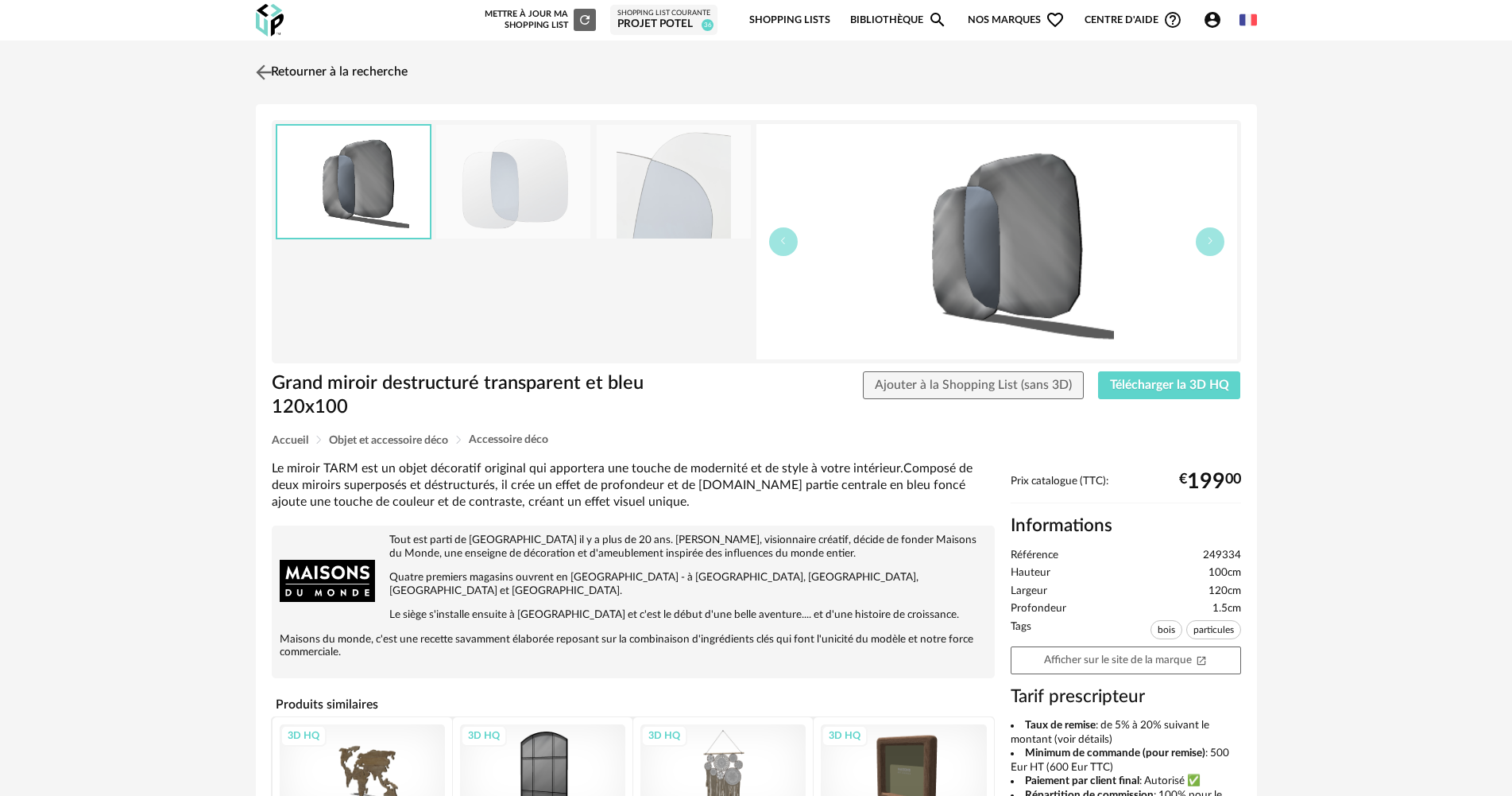
click at [382, 71] on link "Retourner à la recherche" at bounding box center [330, 72] width 156 height 35
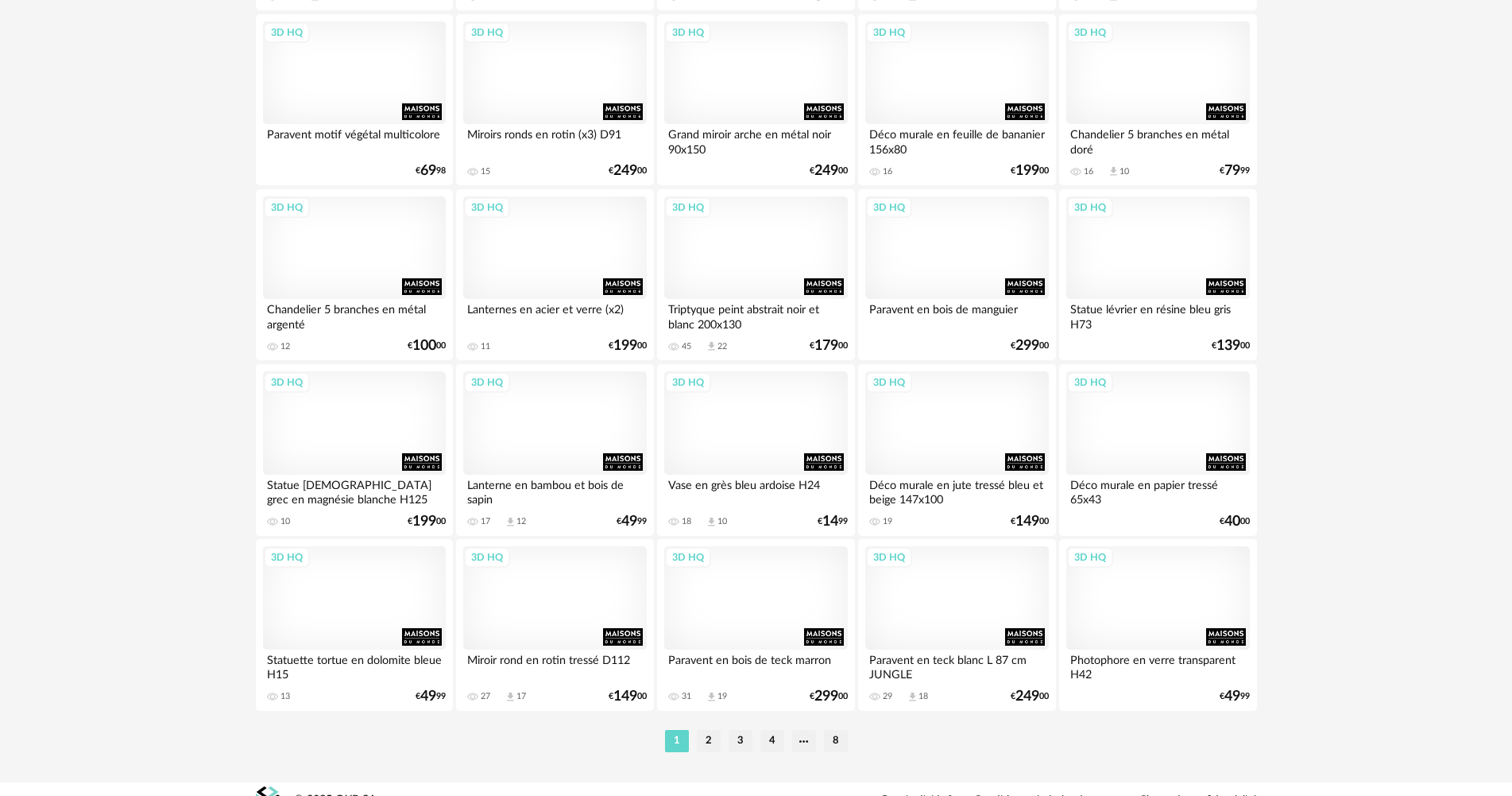
scroll to position [3036, 0]
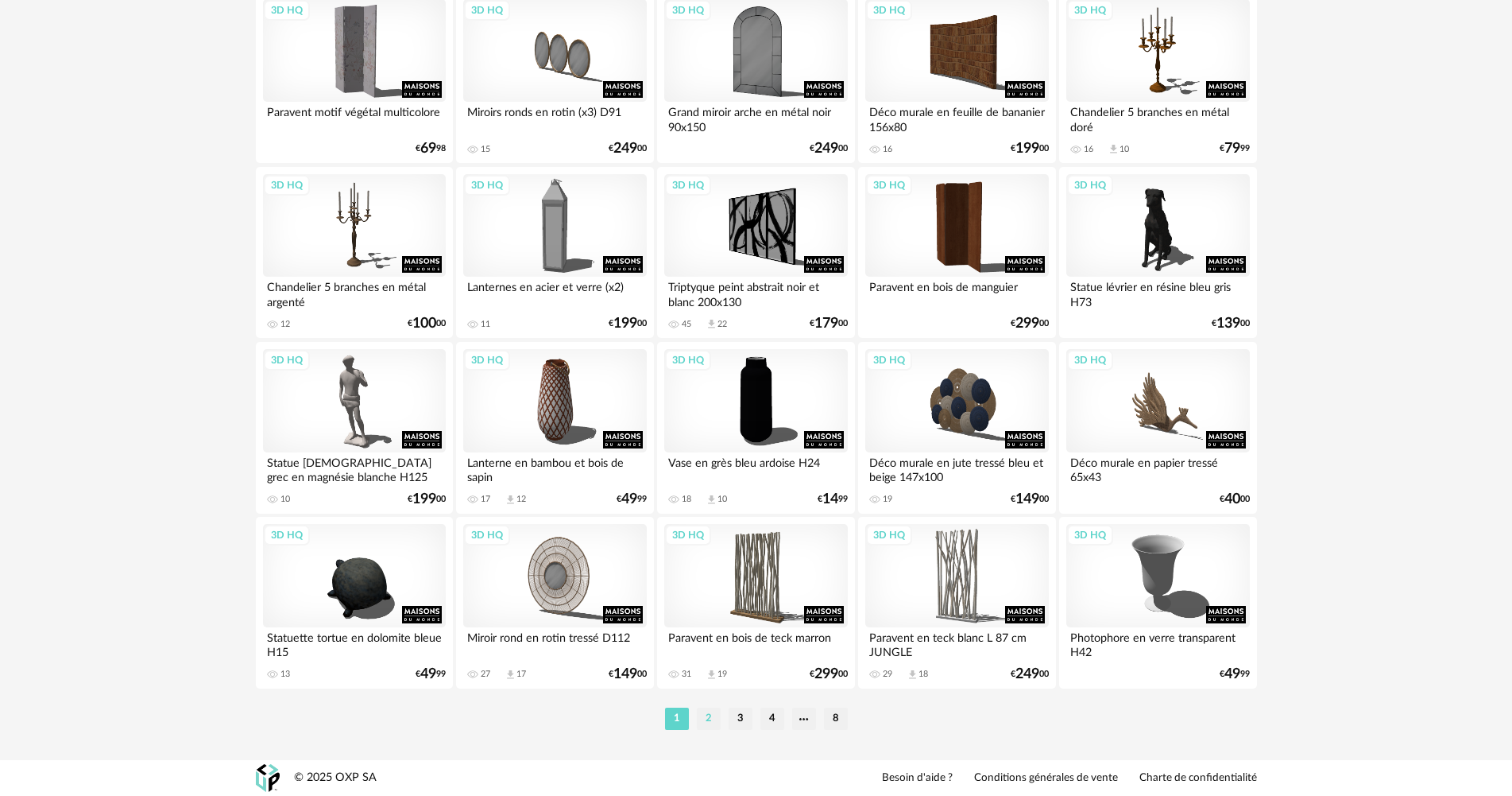
click at [710, 721] on li "2" at bounding box center [708, 718] width 24 height 22
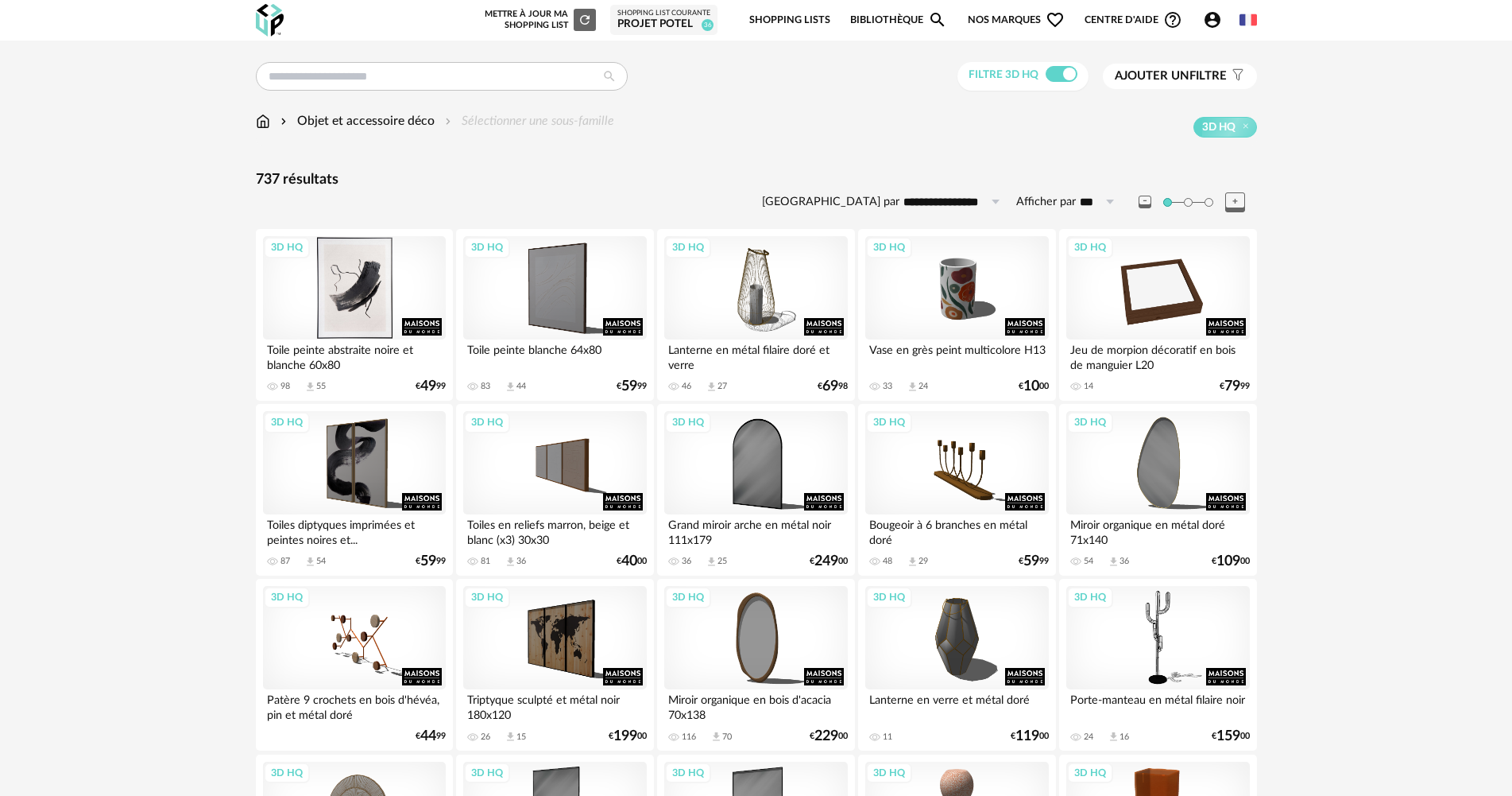
click at [362, 300] on div "3D HQ" at bounding box center [354, 288] width 183 height 103
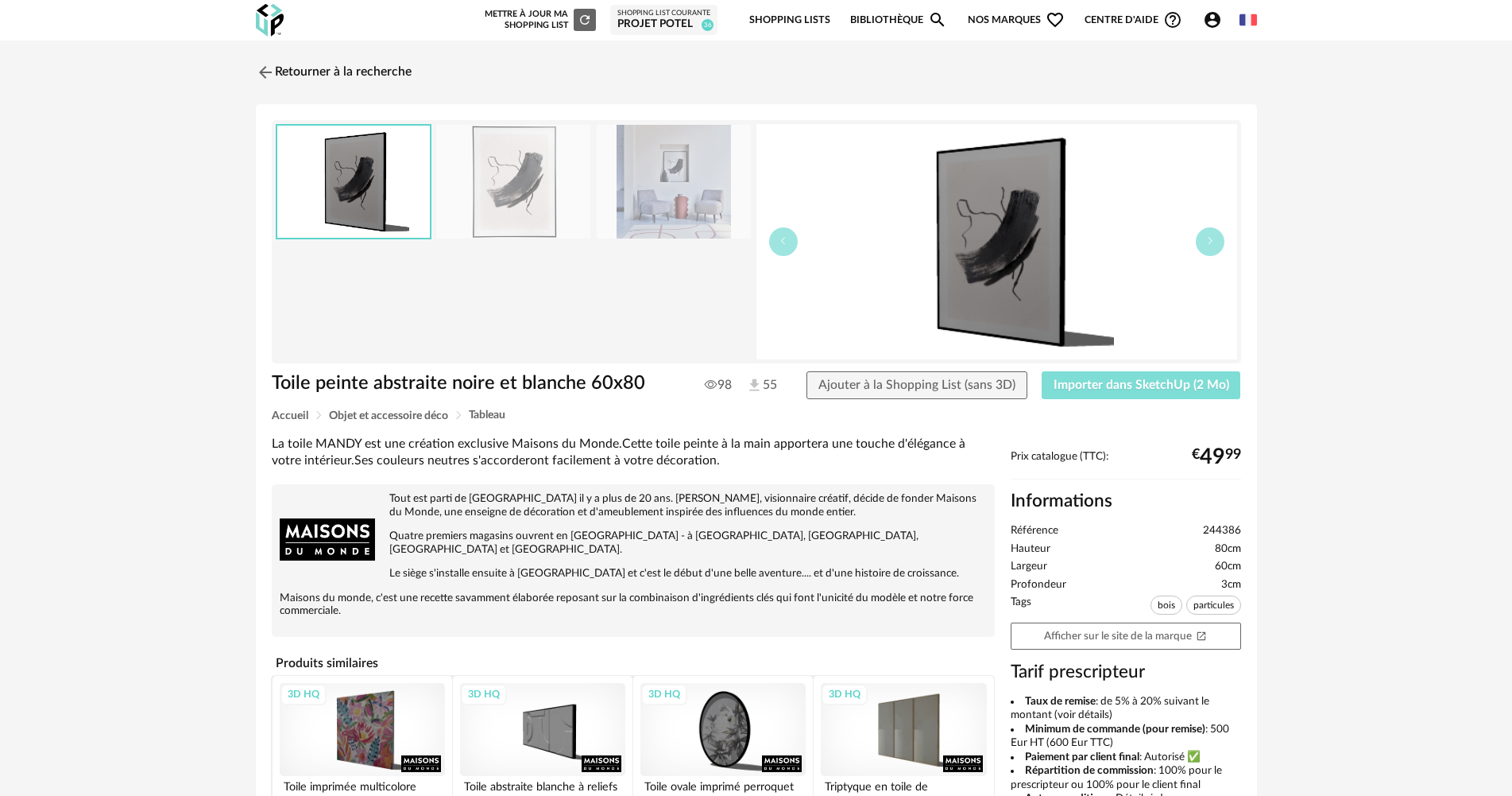
click at [1097, 388] on span "Importer dans SketchUp (2 Mo)" at bounding box center [1141, 384] width 176 height 13
click at [329, 58] on link "Retourner à la recherche" at bounding box center [330, 72] width 156 height 35
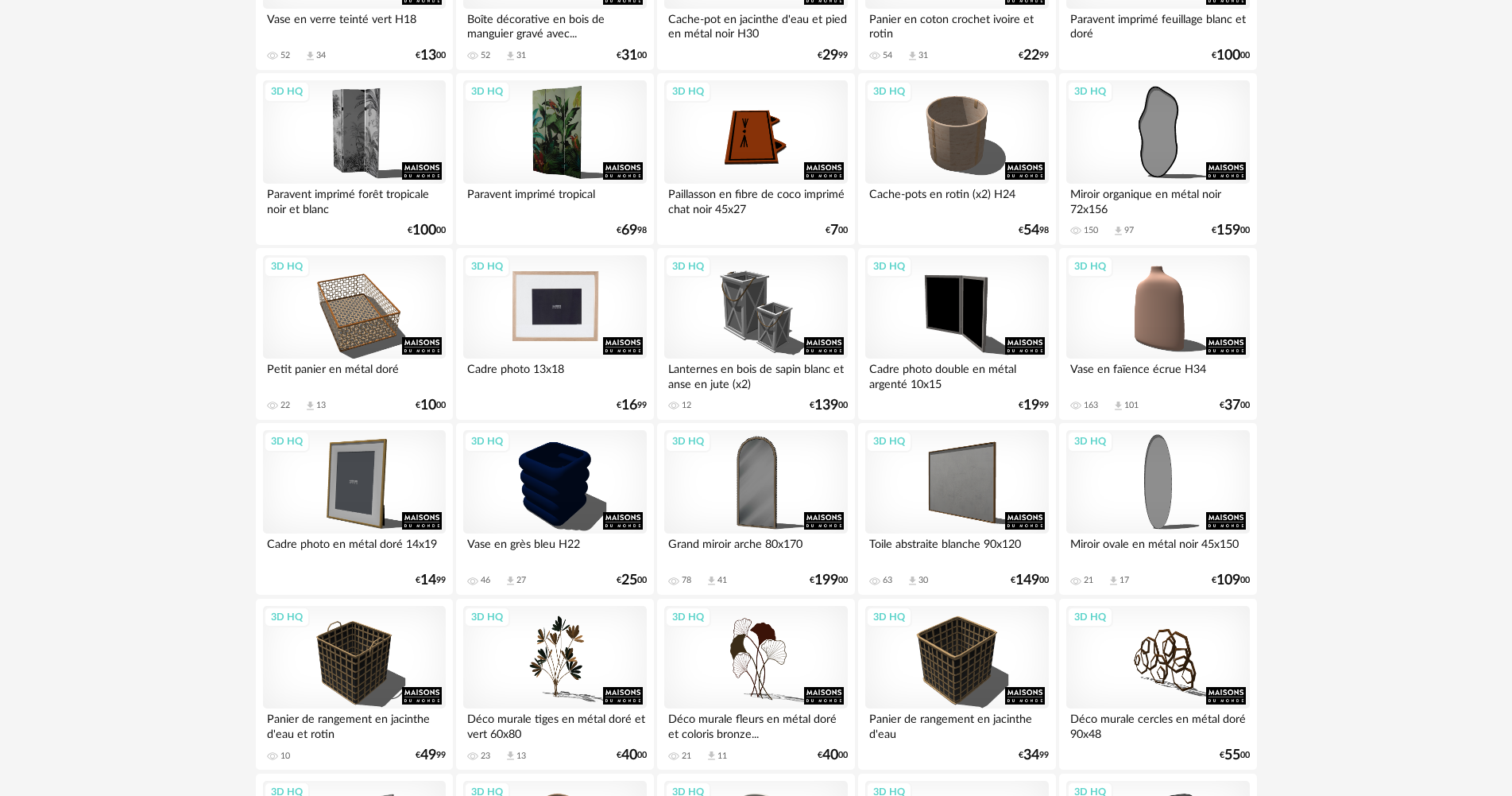
scroll to position [2067, 0]
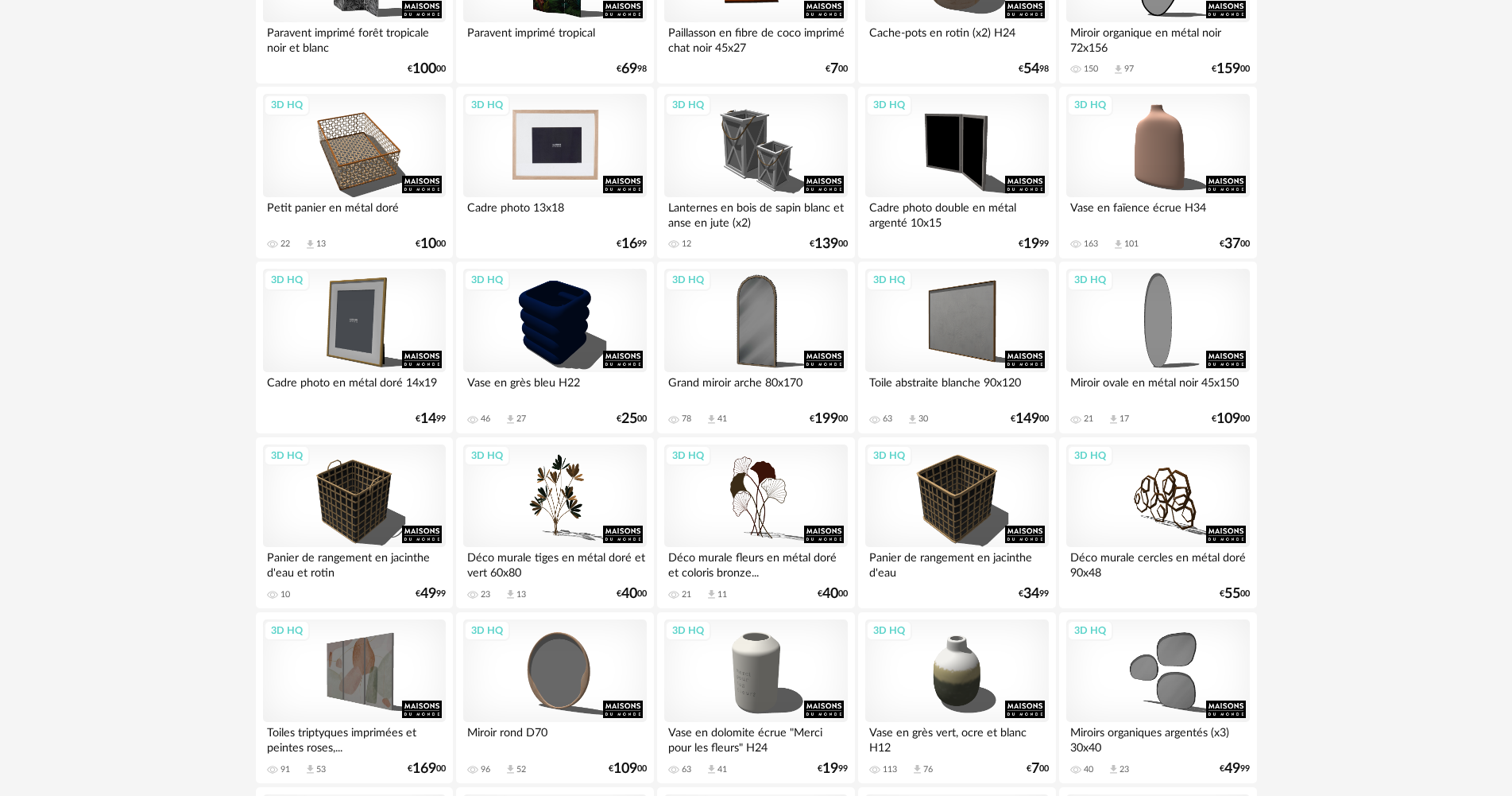
click at [581, 163] on div "3D HQ" at bounding box center [555, 145] width 183 height 103
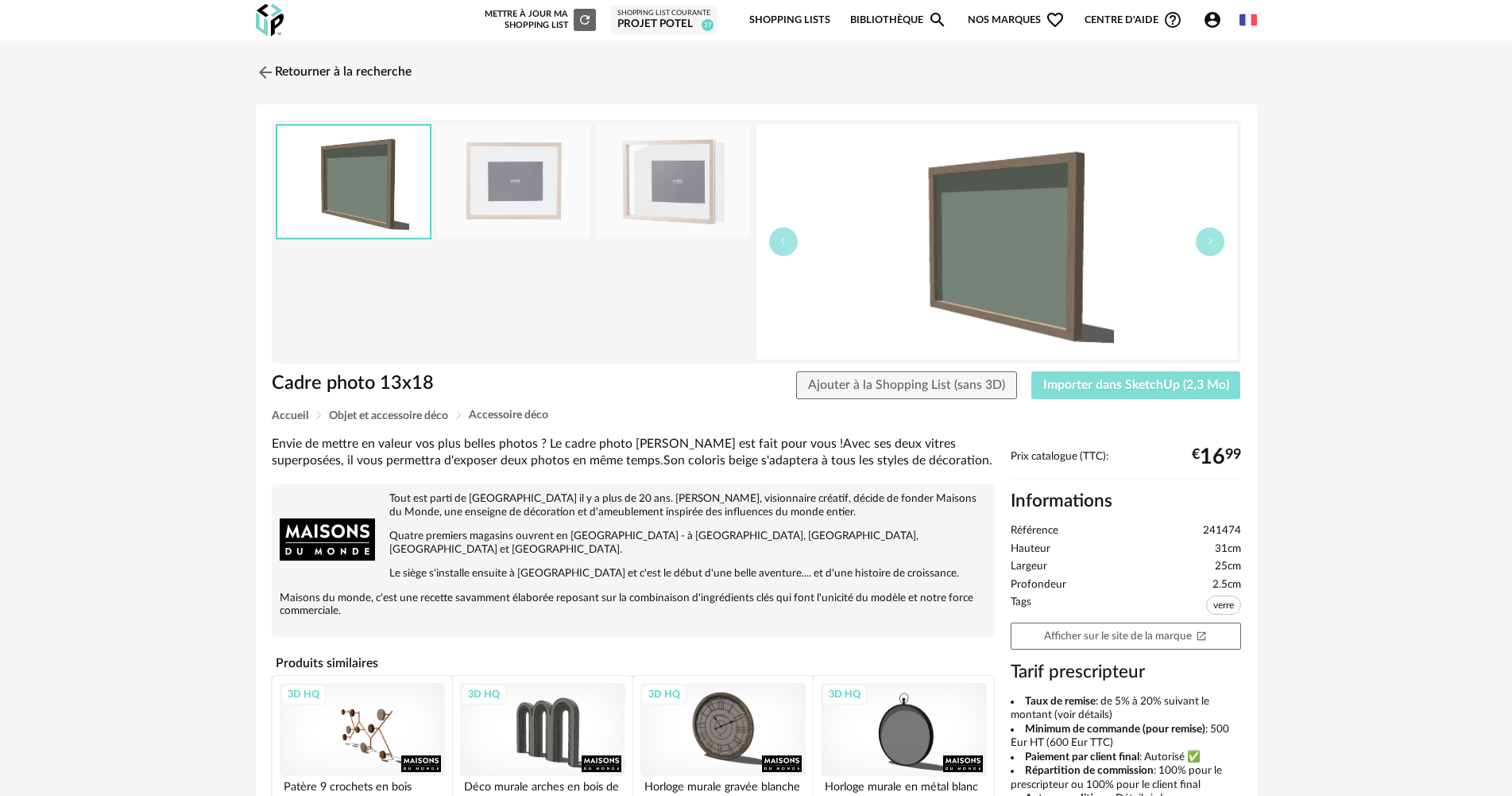
click at [1074, 373] on button "Importer dans SketchUp (2,3 Mo)" at bounding box center [1136, 384] width 210 height 28
click at [387, 77] on link "Retourner à la recherche" at bounding box center [330, 72] width 156 height 35
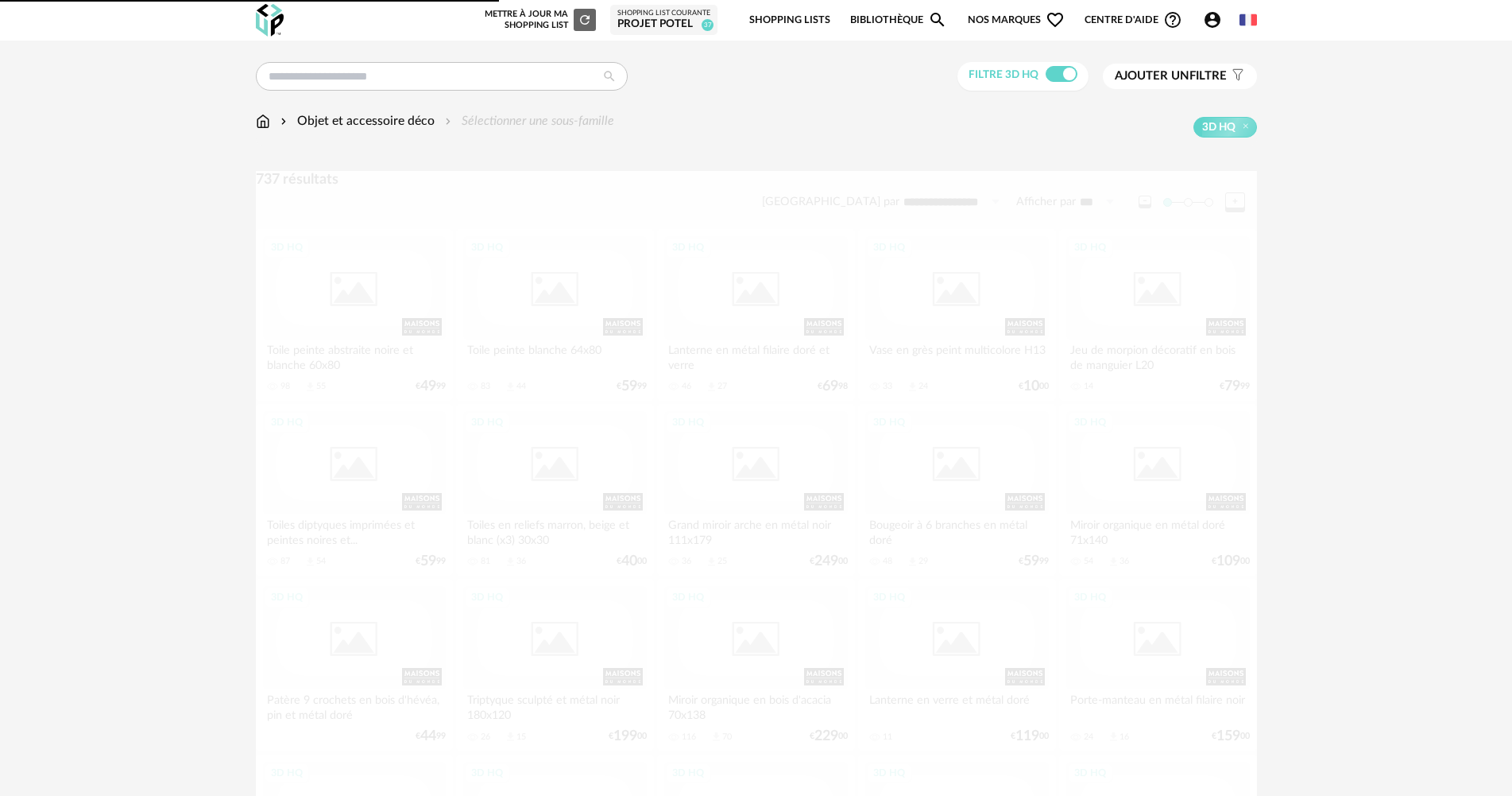
scroll to position [2067, 0]
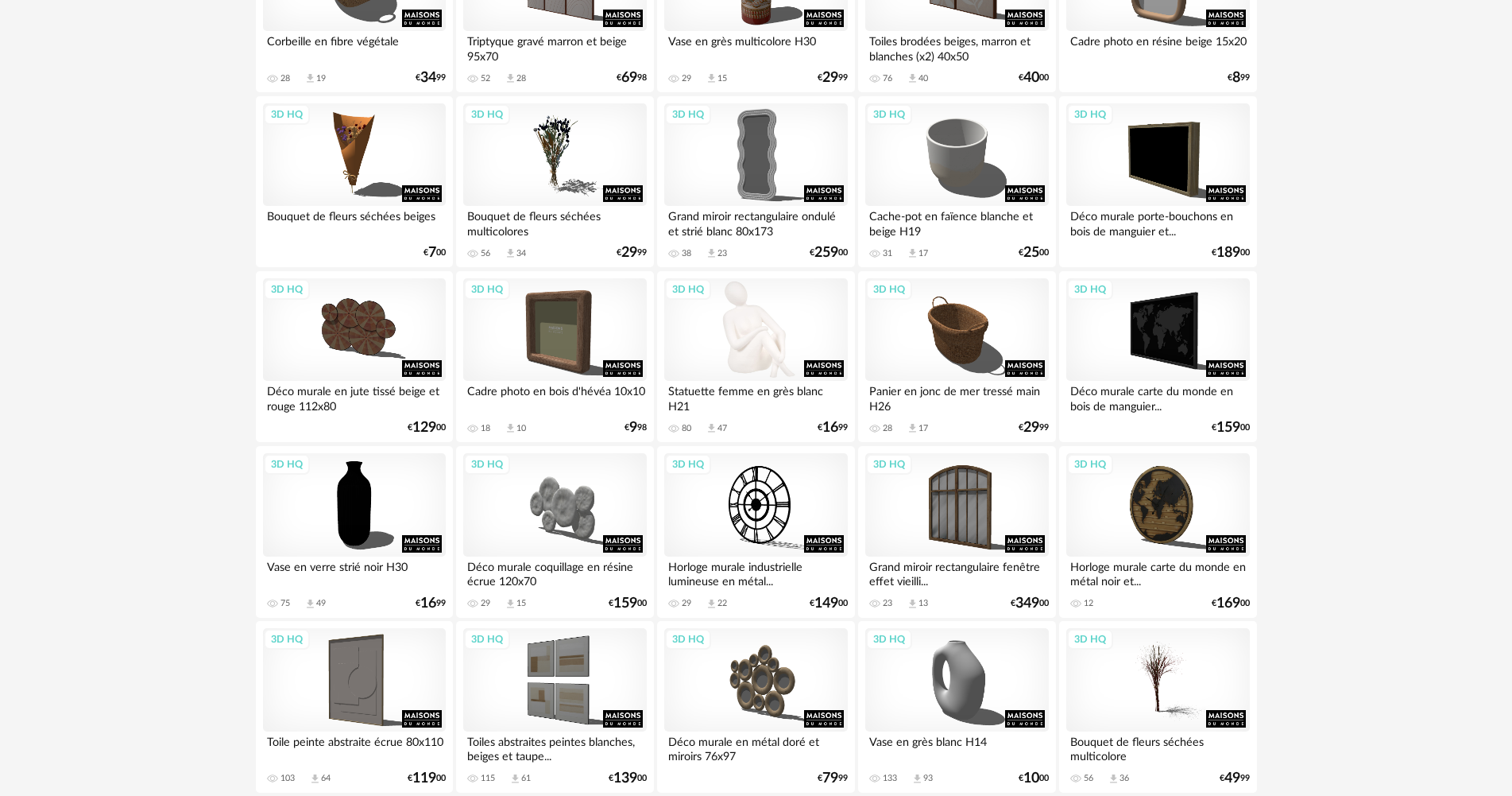
scroll to position [3036, 0]
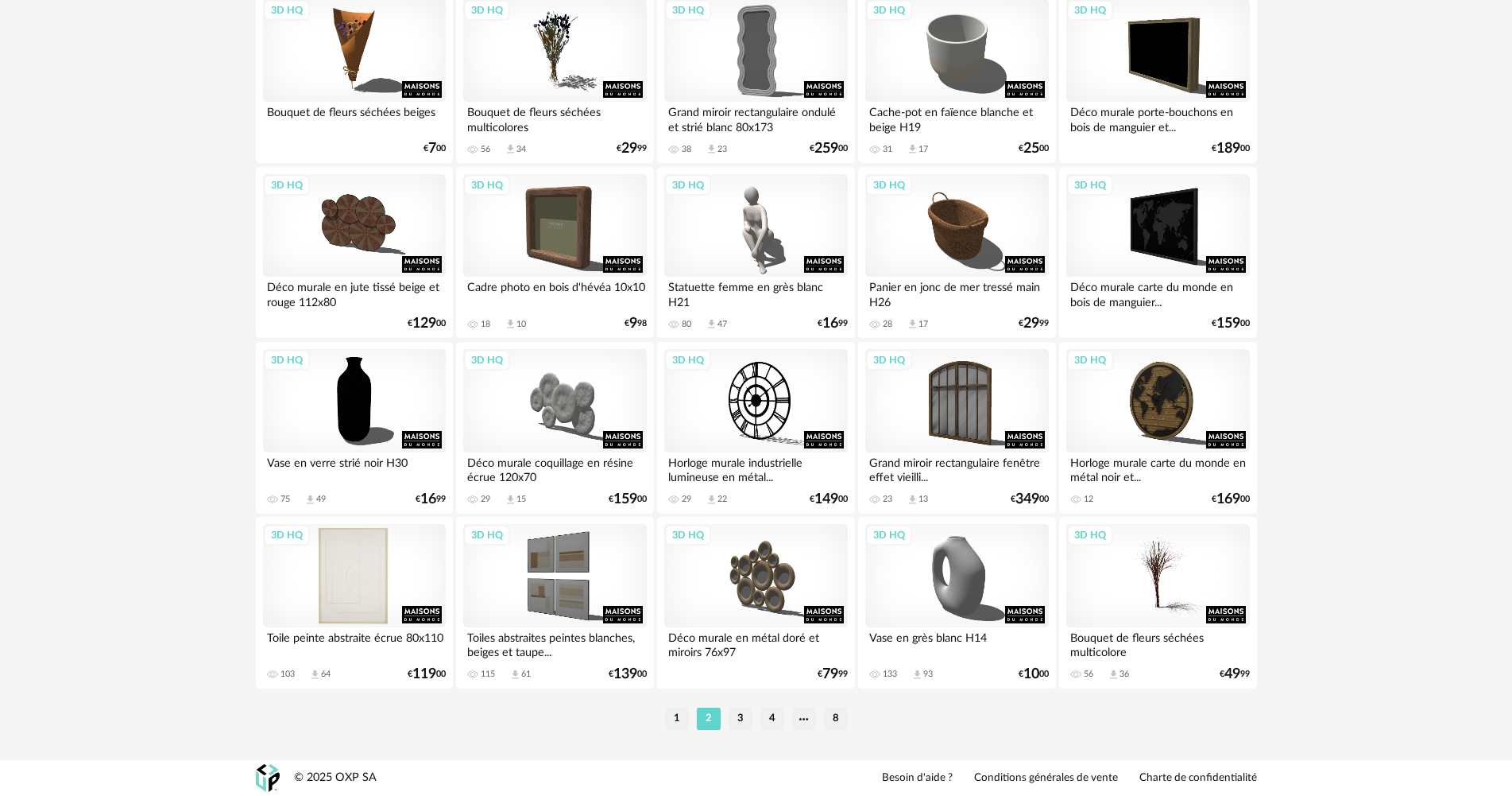
click at [328, 599] on div "3D HQ" at bounding box center [354, 575] width 183 height 103
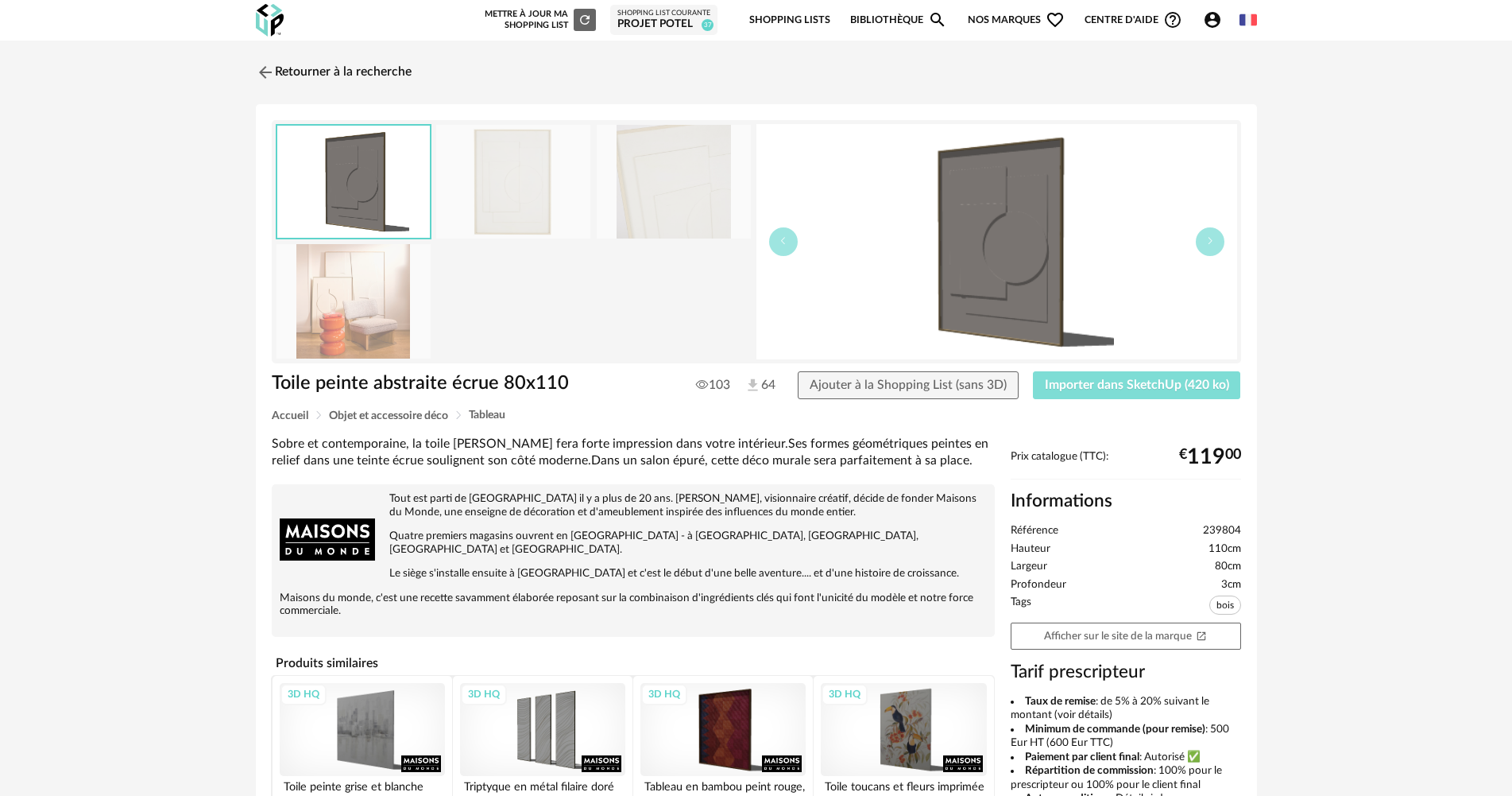
click at [1118, 399] on button "Importer dans SketchUp (420 ko)" at bounding box center [1137, 384] width 208 height 28
click at [395, 76] on link "Retourner à la recherche" at bounding box center [330, 72] width 156 height 35
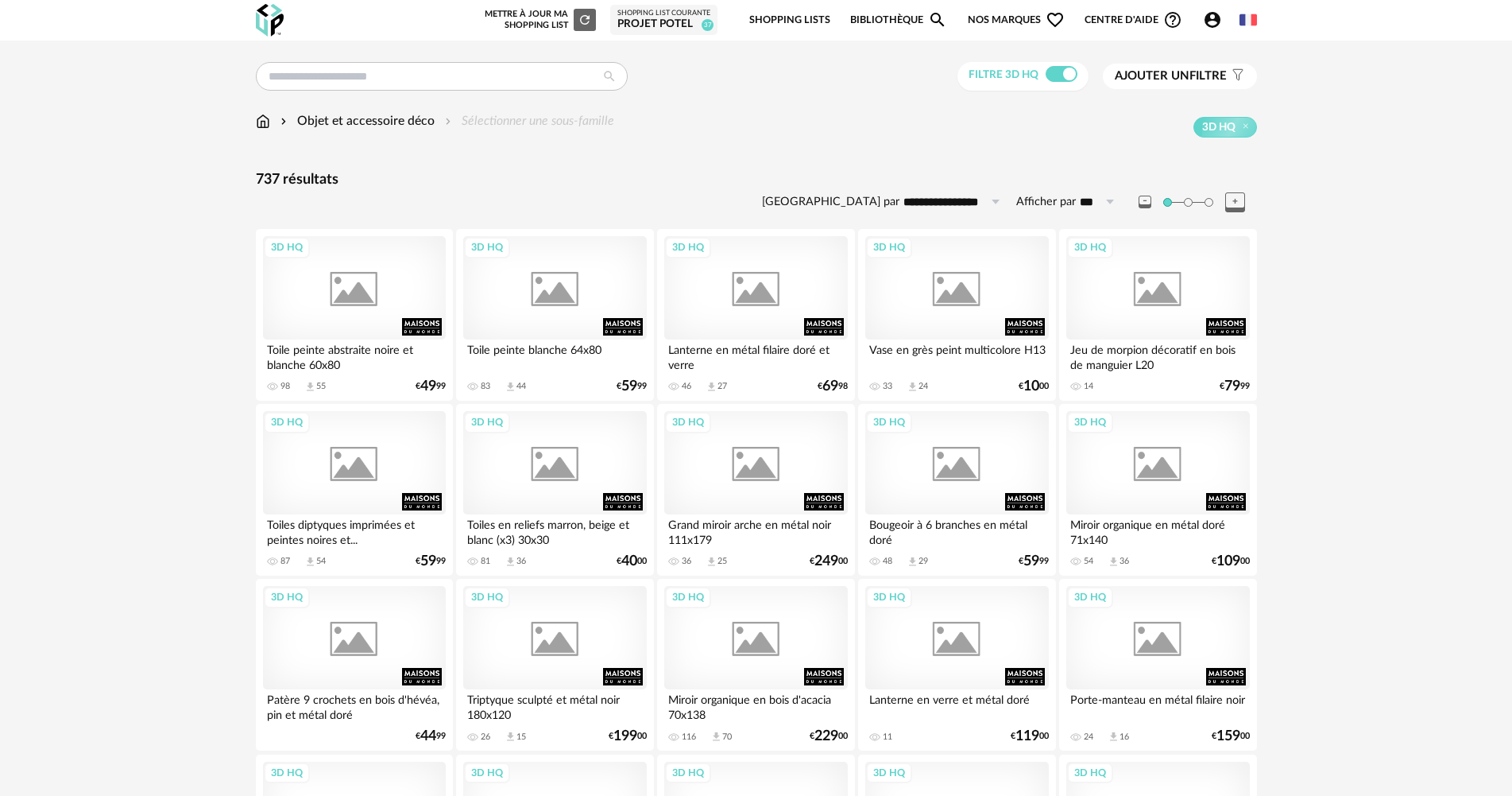
scroll to position [3036, 0]
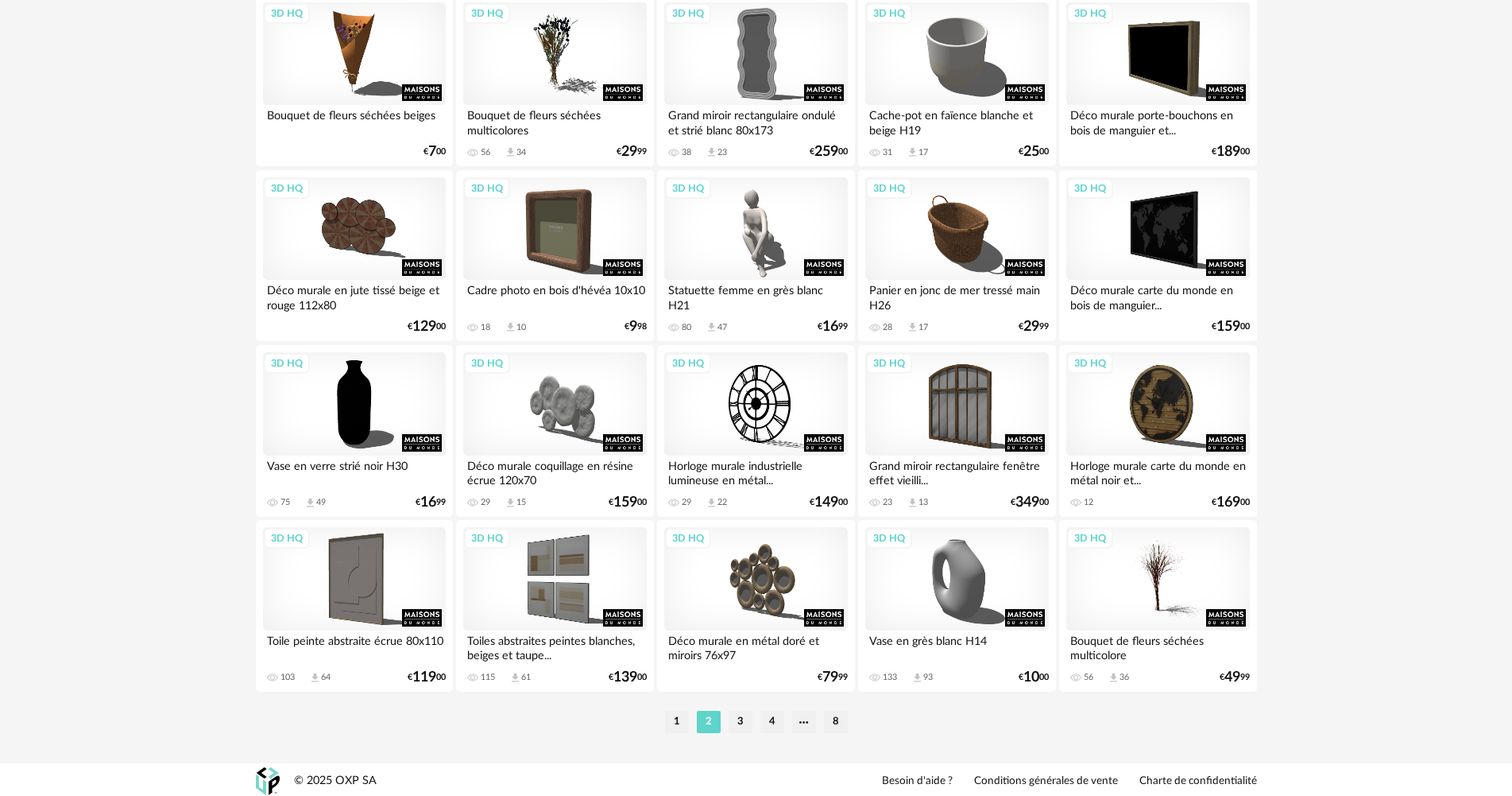
scroll to position [3036, 0]
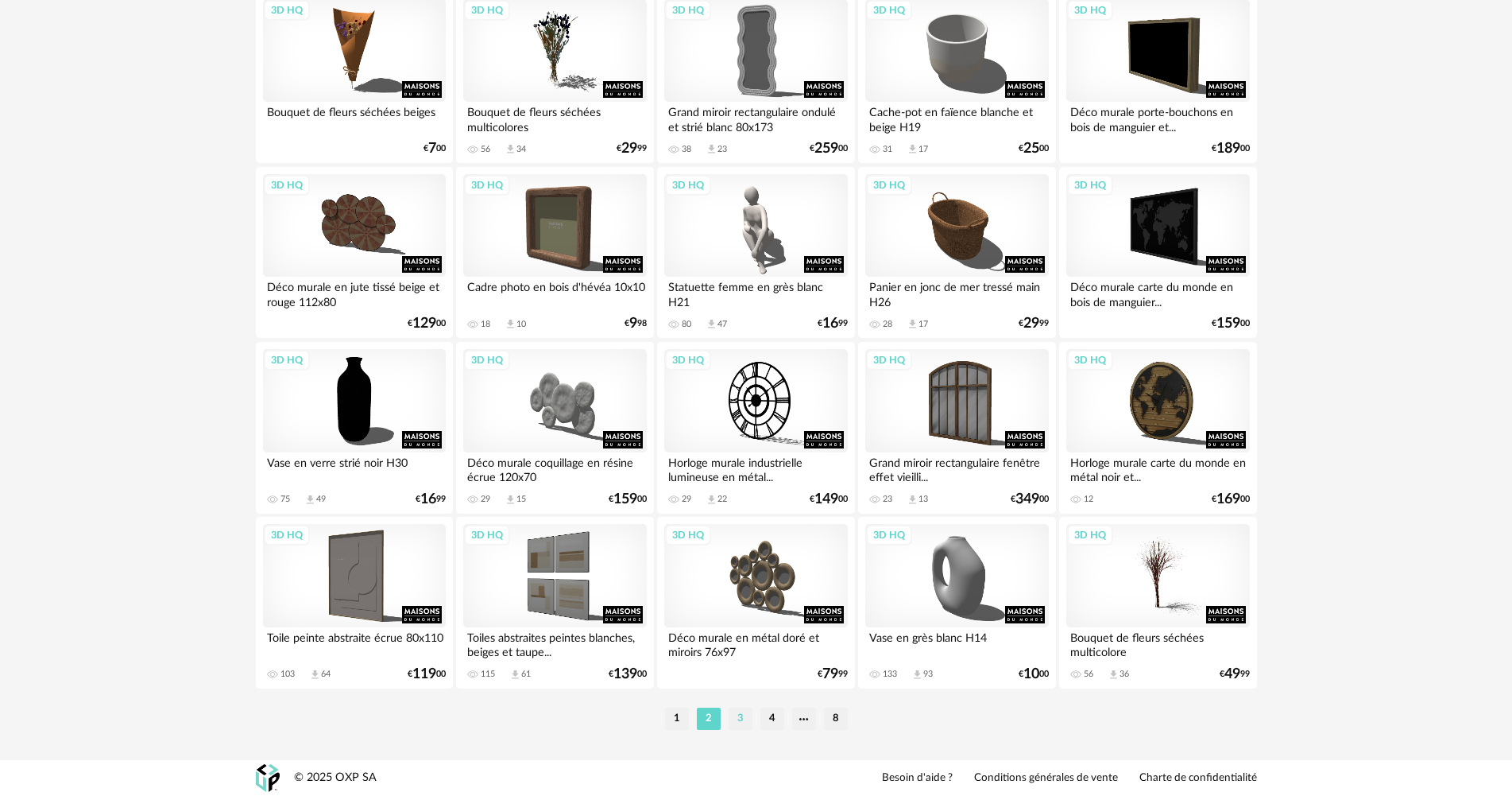
click at [735, 719] on li "3" at bounding box center [740, 718] width 24 height 22
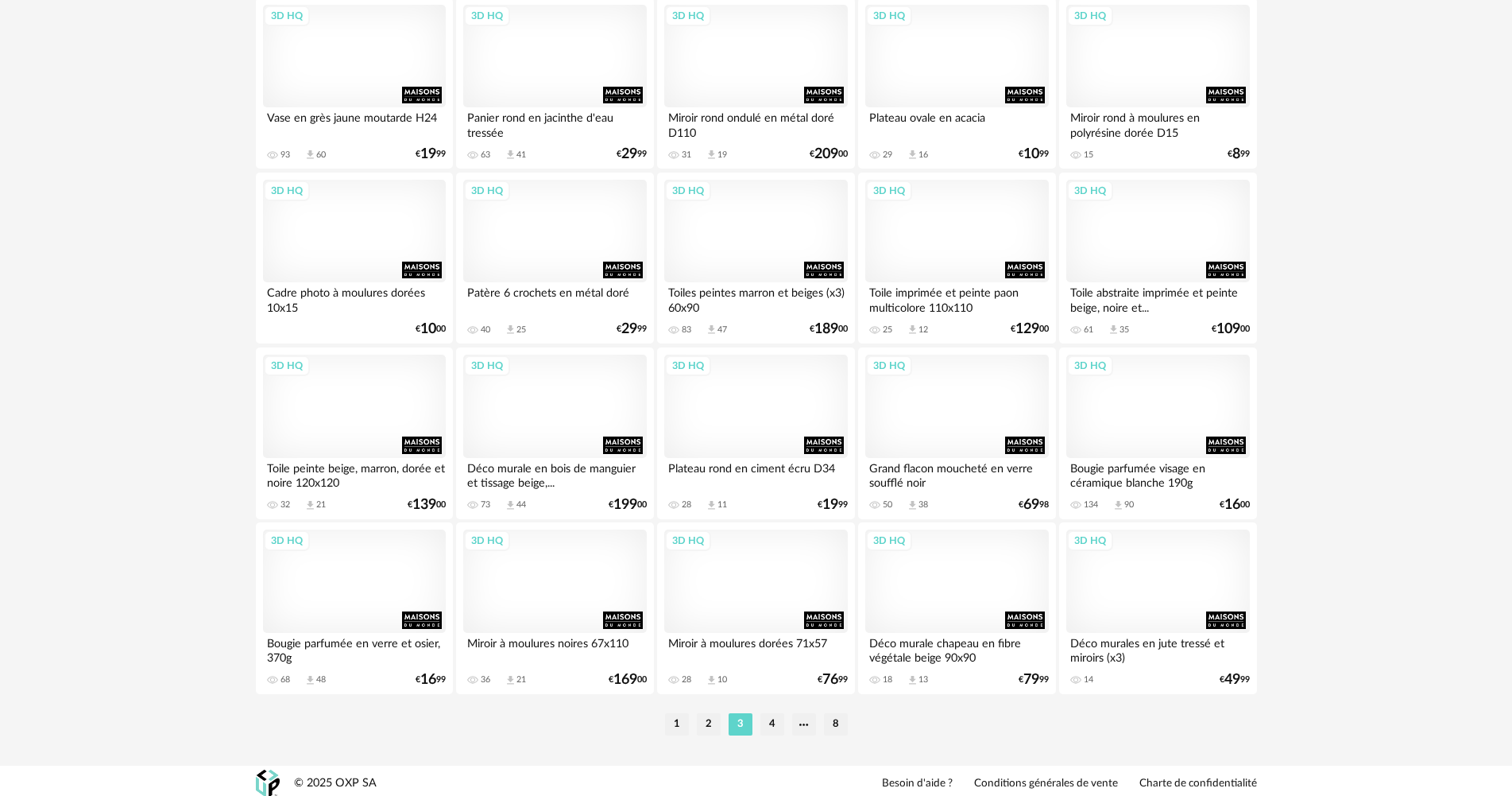
scroll to position [3036, 0]
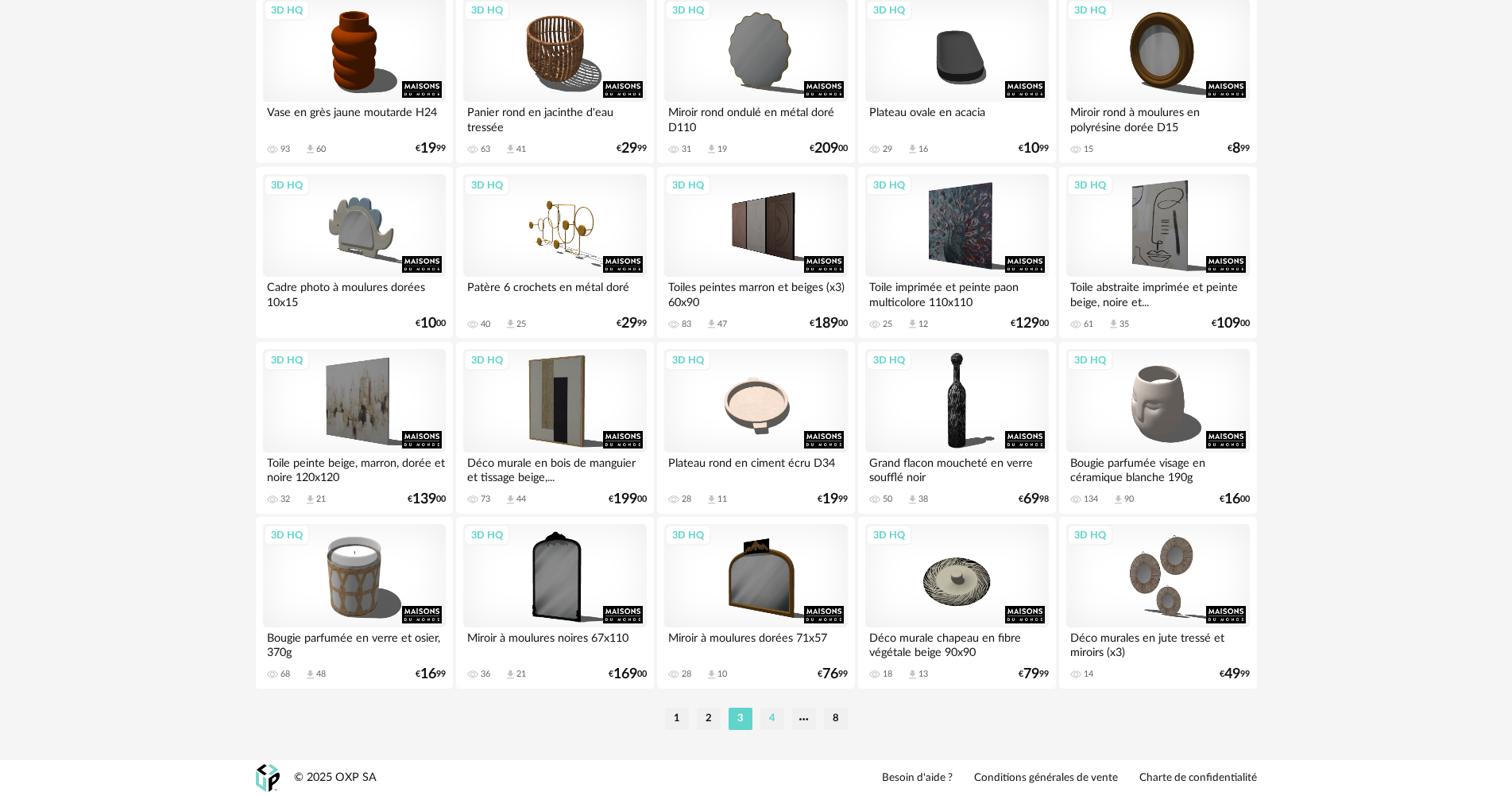
click at [767, 721] on li "4" at bounding box center [773, 718] width 24 height 22
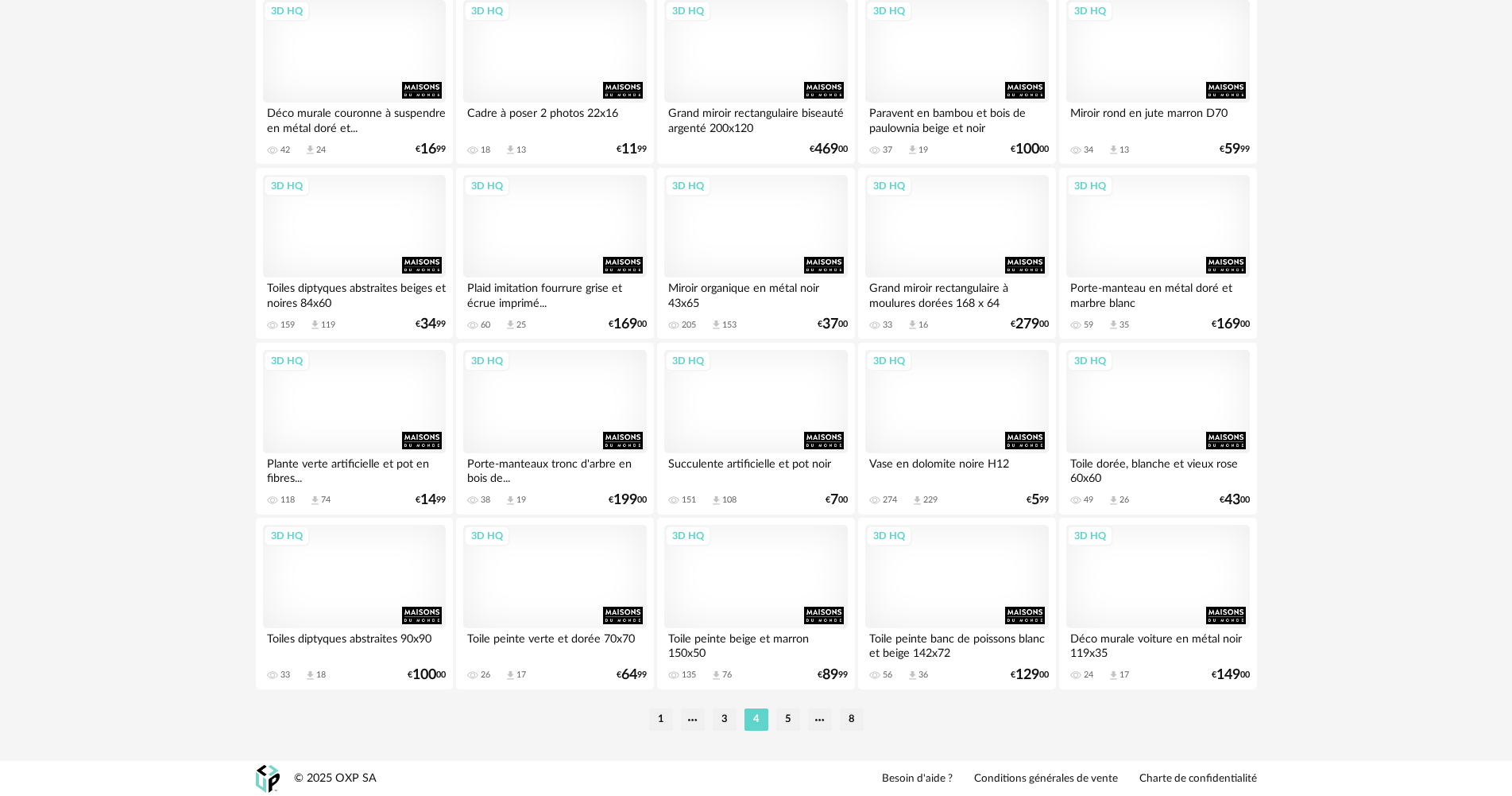
scroll to position [3036, 0]
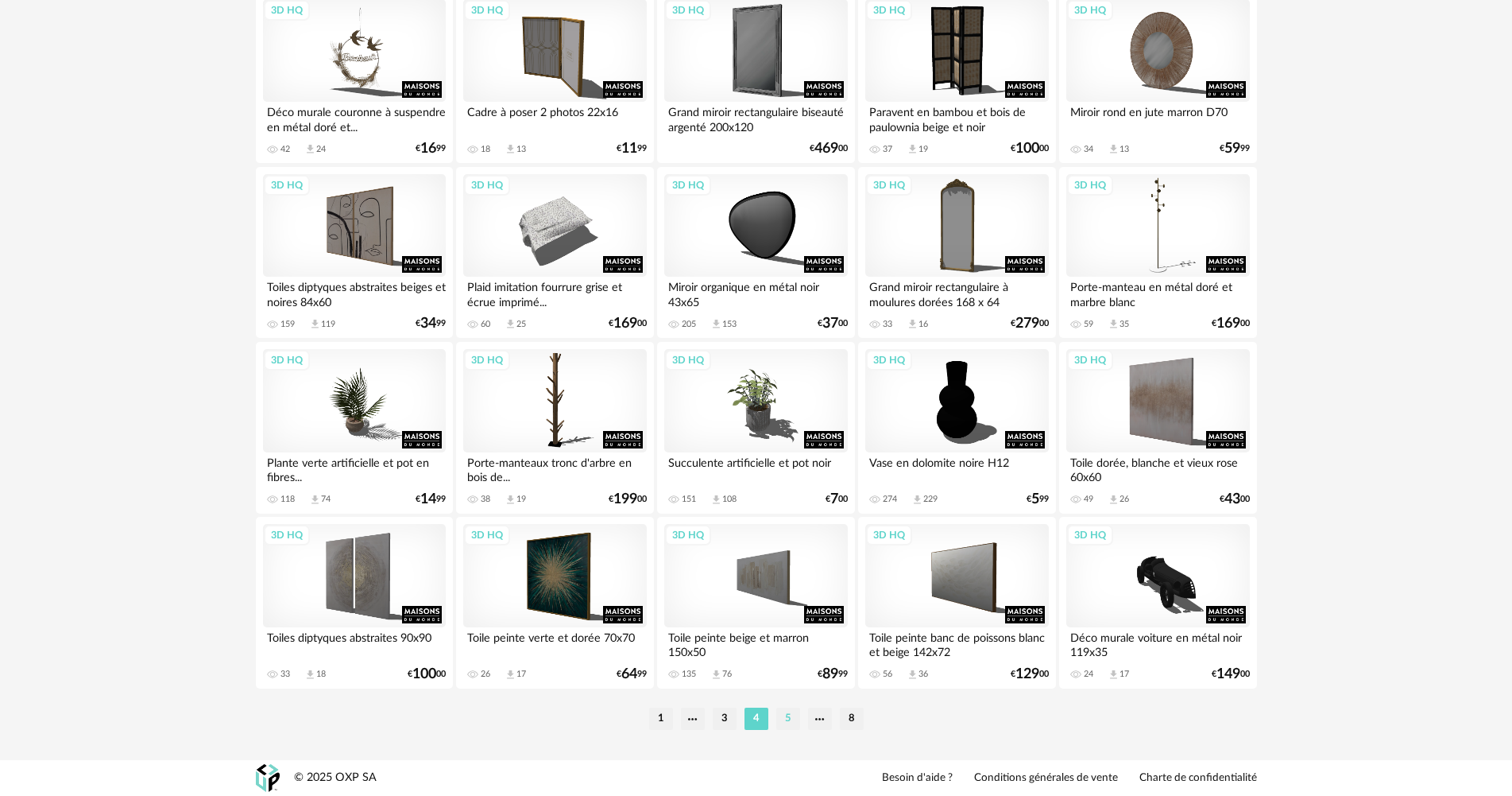
click at [792, 718] on li "5" at bounding box center [788, 718] width 24 height 22
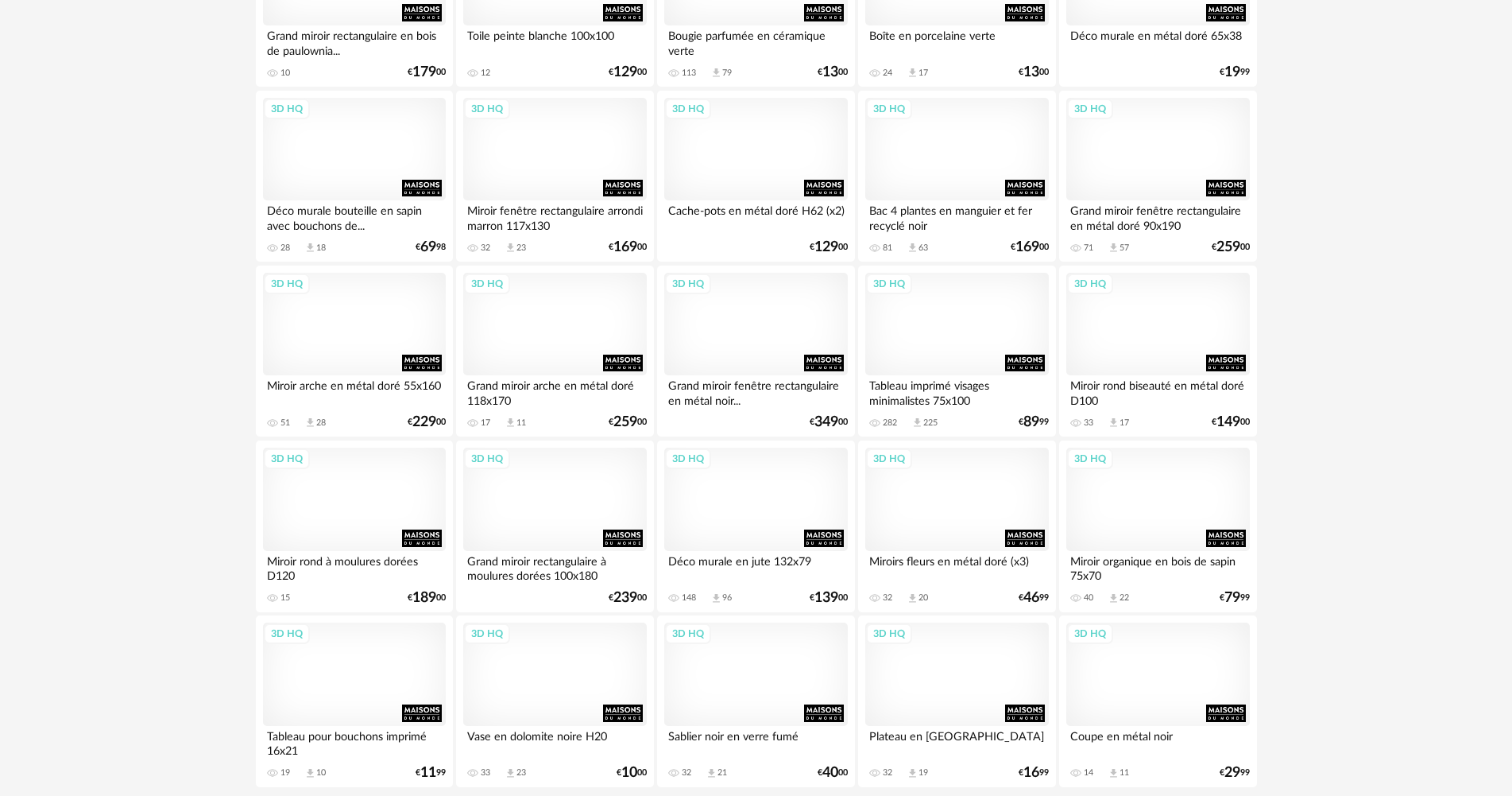
scroll to position [3036, 0]
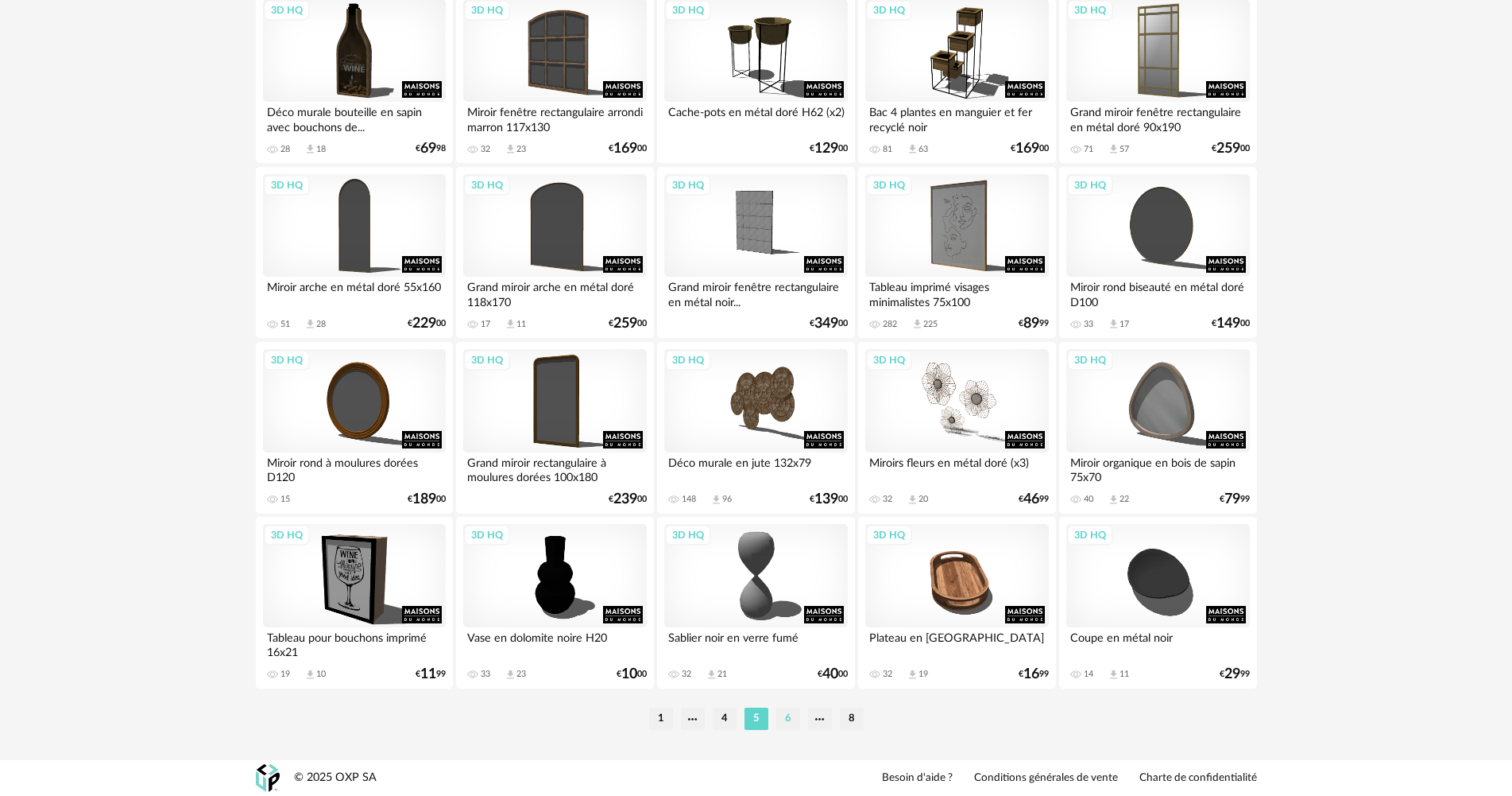
click at [791, 709] on li "6" at bounding box center [788, 718] width 24 height 22
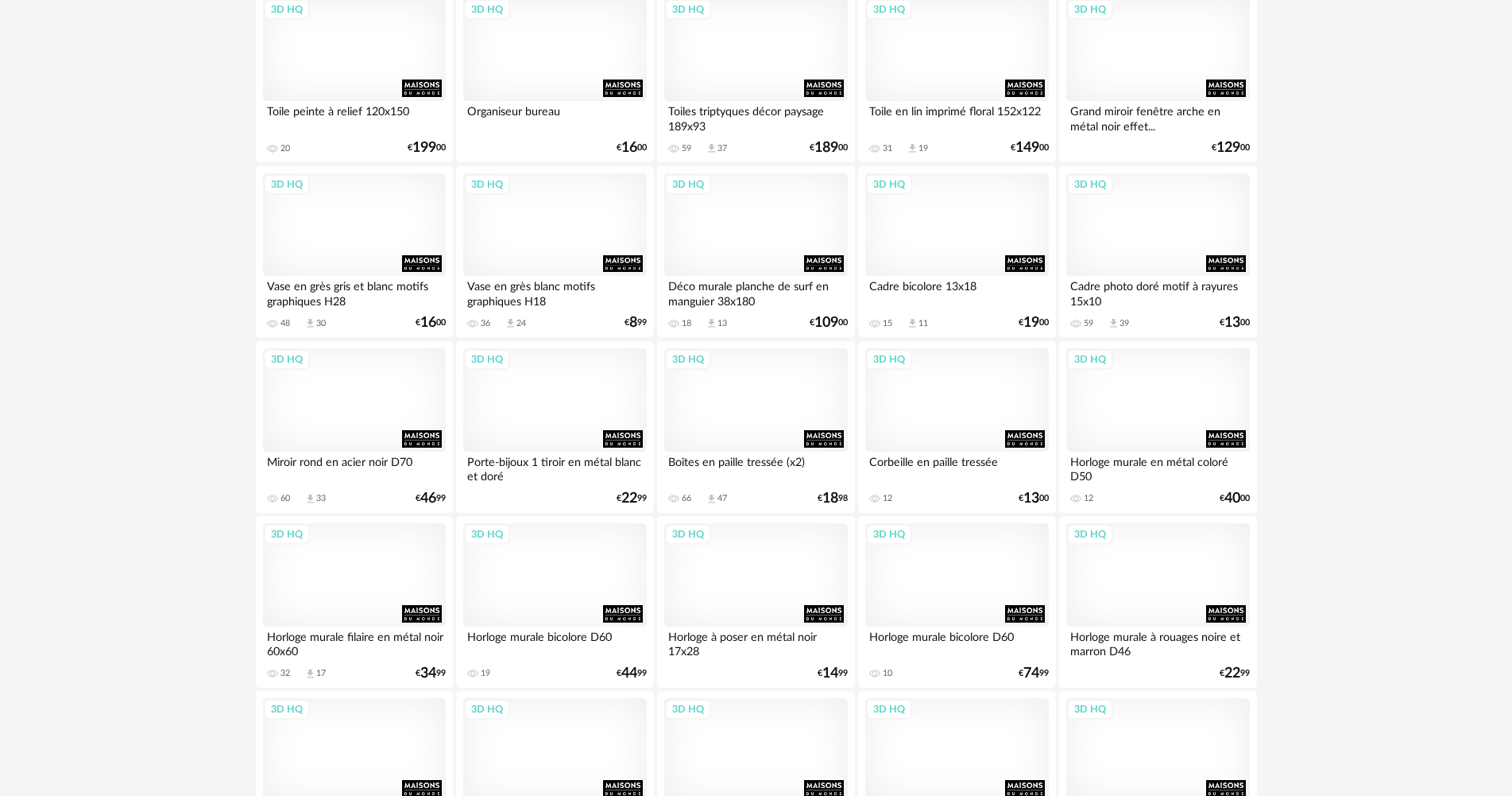
scroll to position [1352, 0]
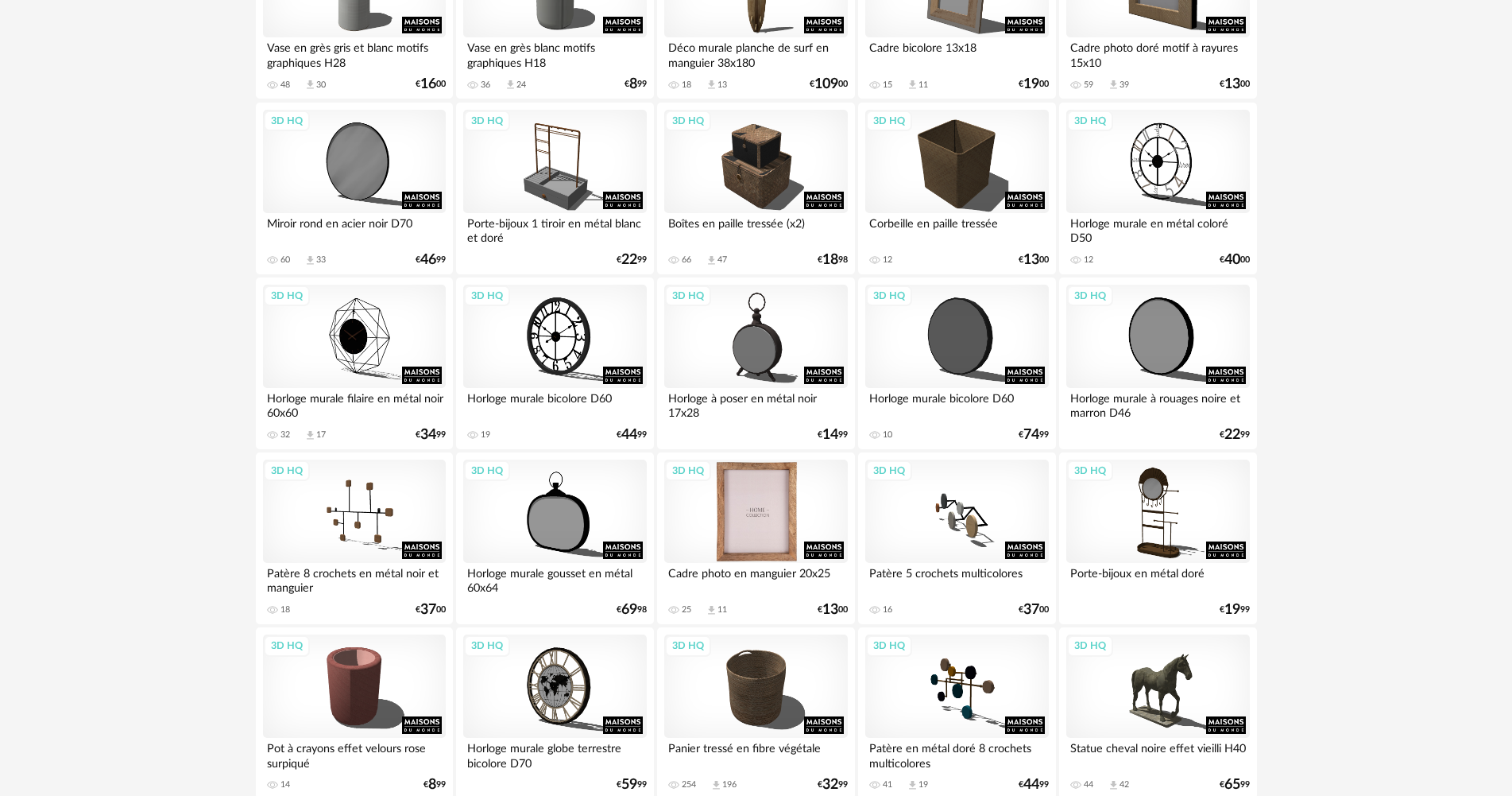
click at [783, 499] on div "3D HQ" at bounding box center [756, 511] width 183 height 103
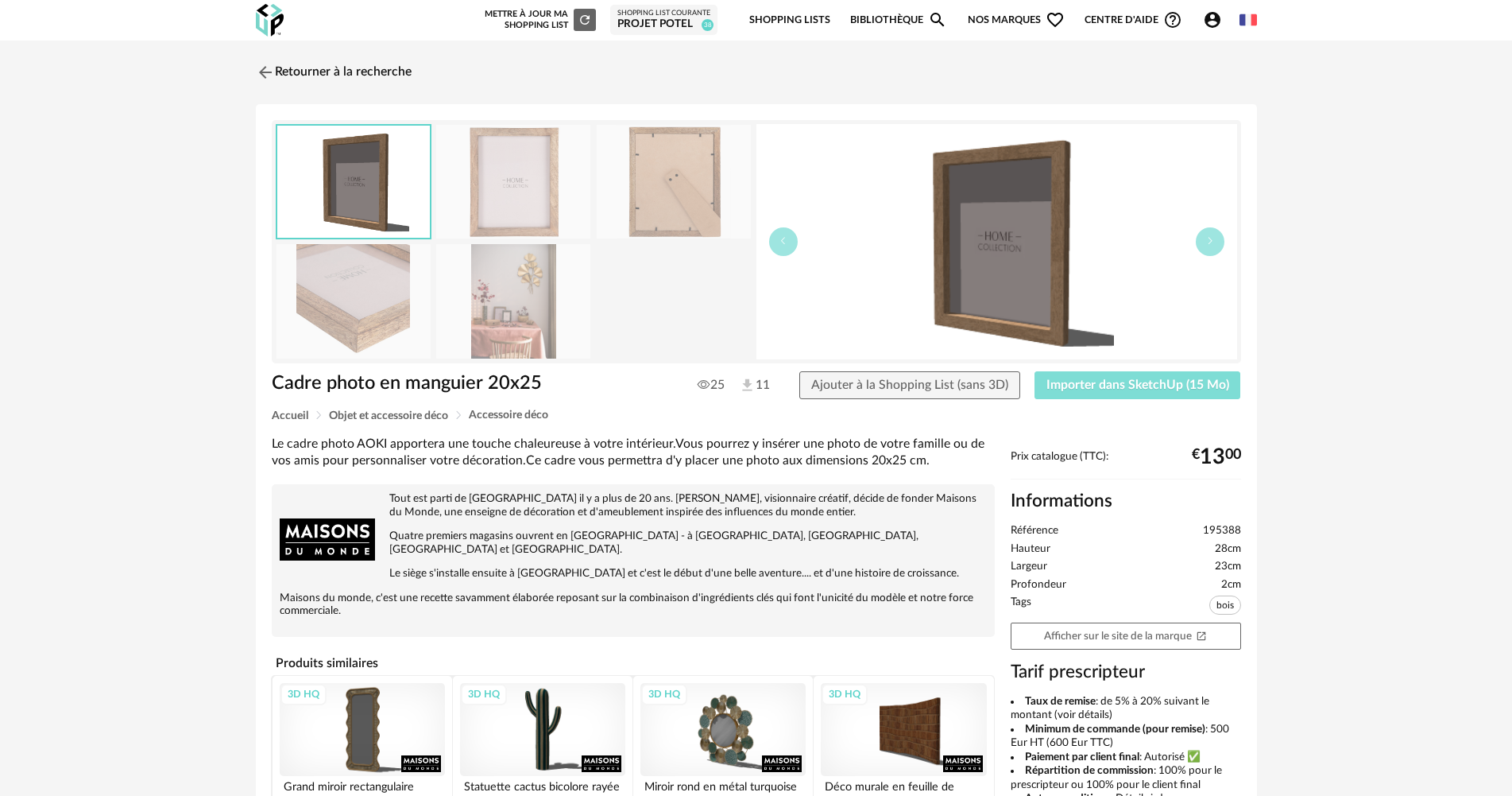
click at [1065, 392] on button "Importer dans SketchUp (15 Mo)" at bounding box center [1137, 384] width 206 height 28
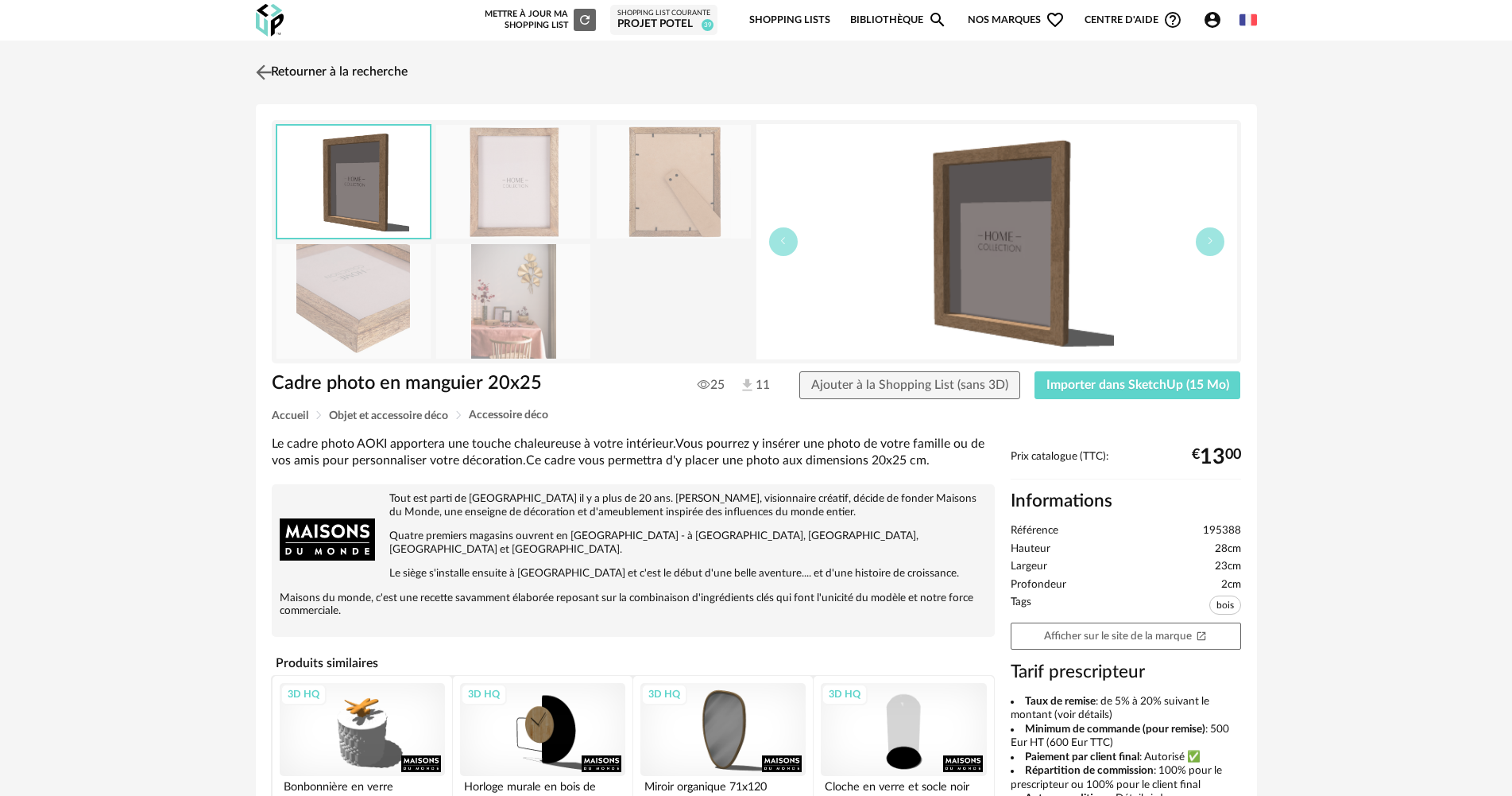
click at [323, 85] on link "Retourner à la recherche" at bounding box center [330, 72] width 156 height 35
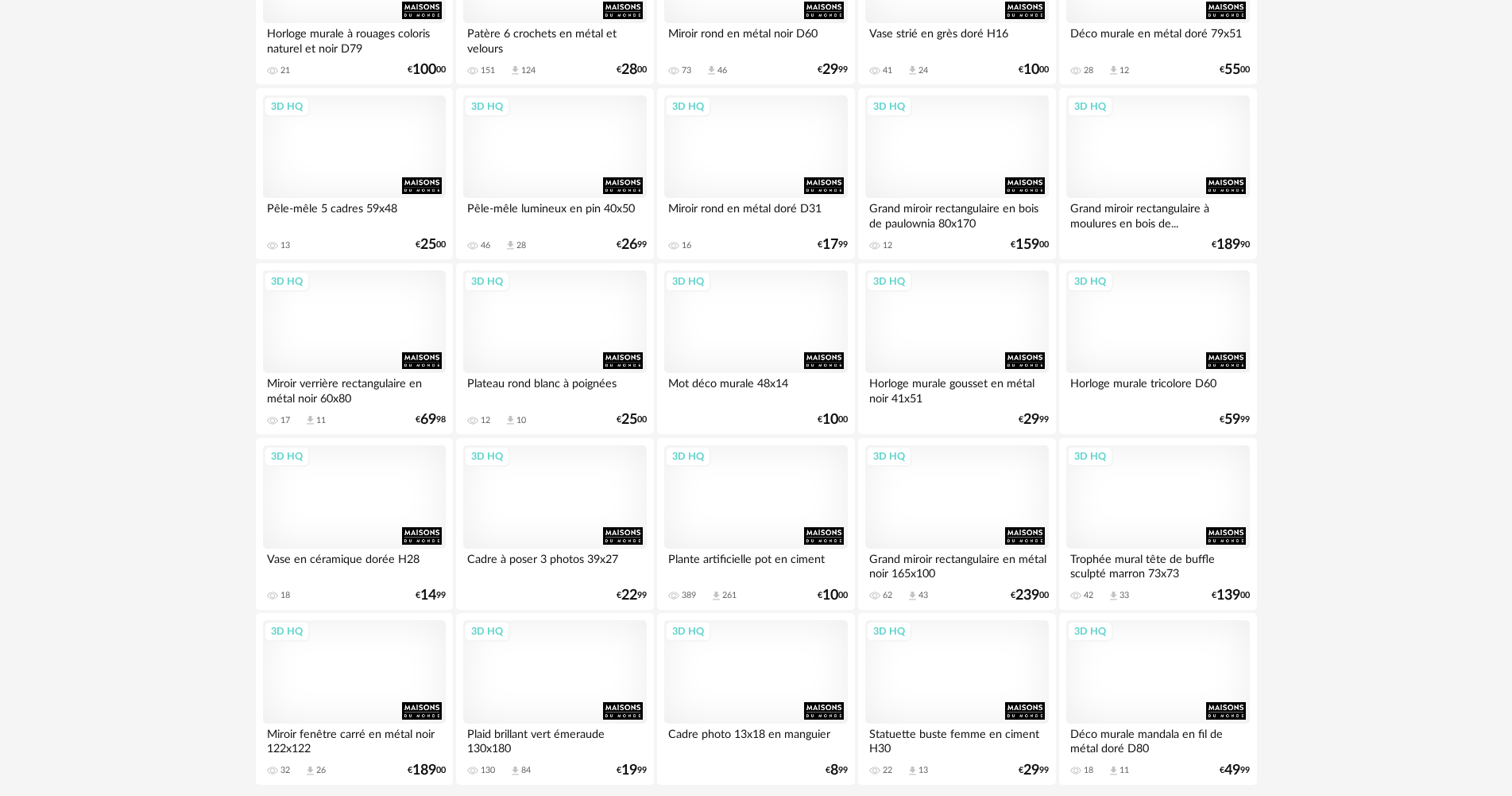
scroll to position [3036, 0]
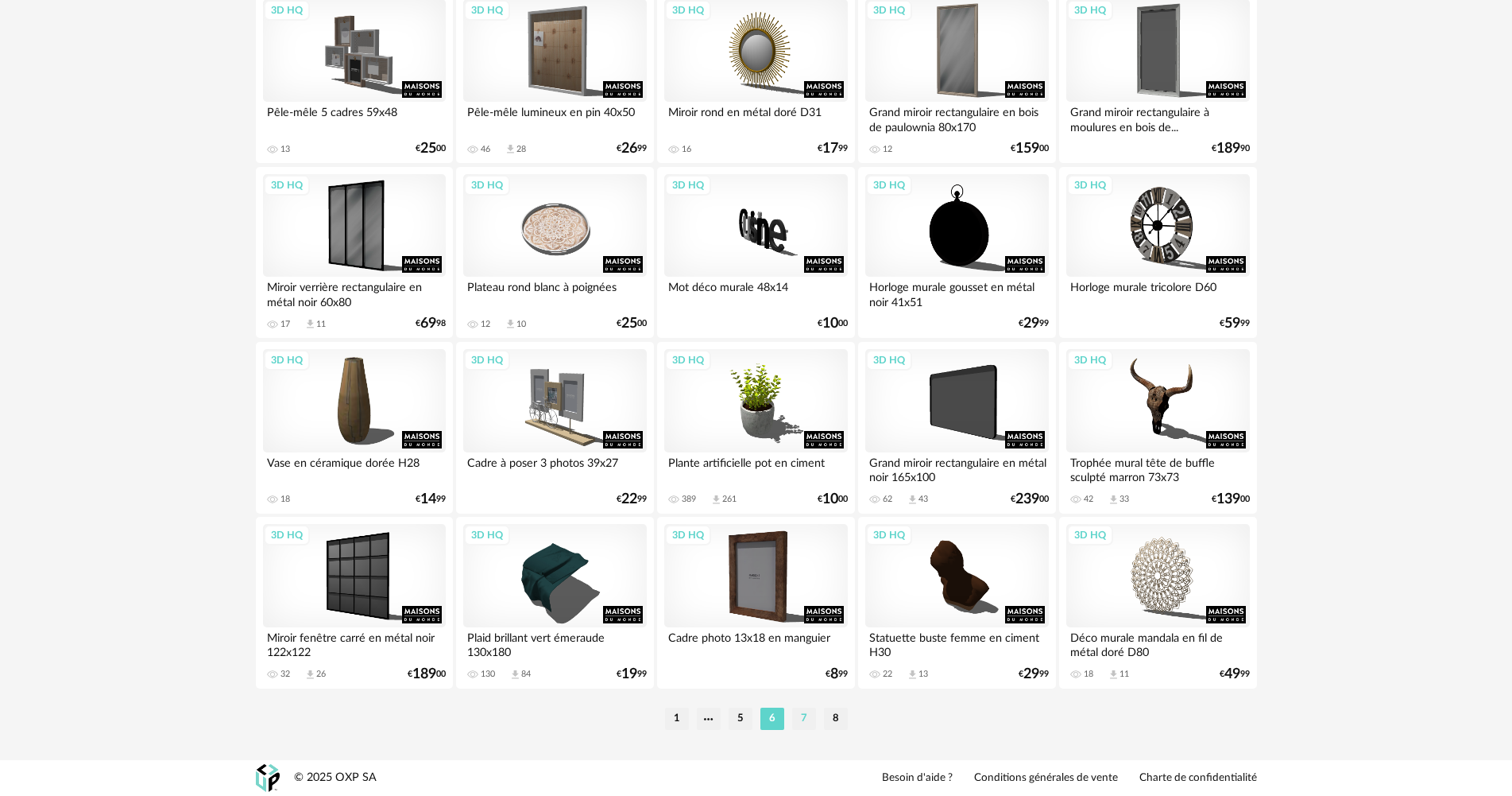
click at [797, 716] on li "7" at bounding box center [804, 718] width 24 height 22
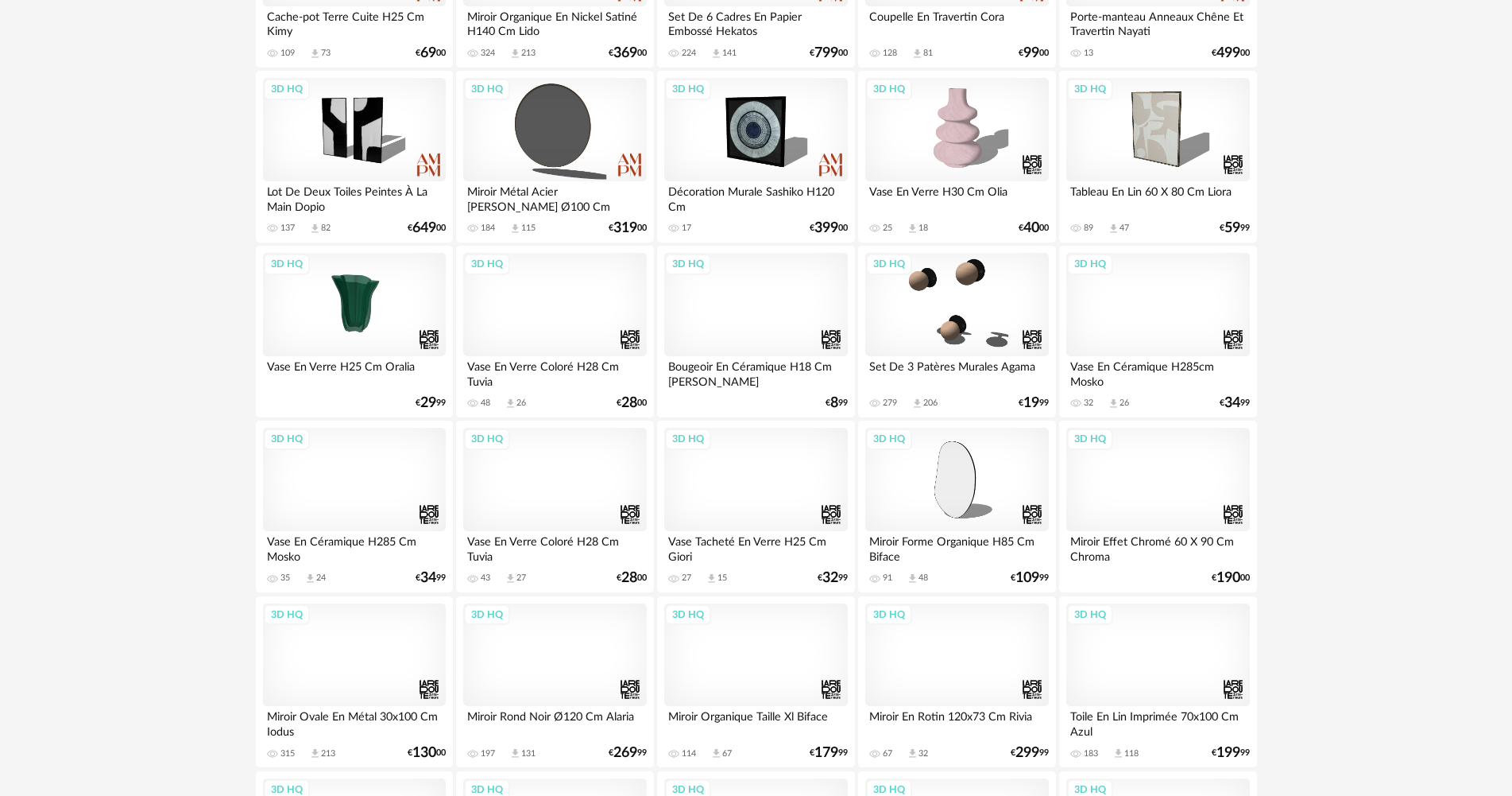
scroll to position [2146, 0]
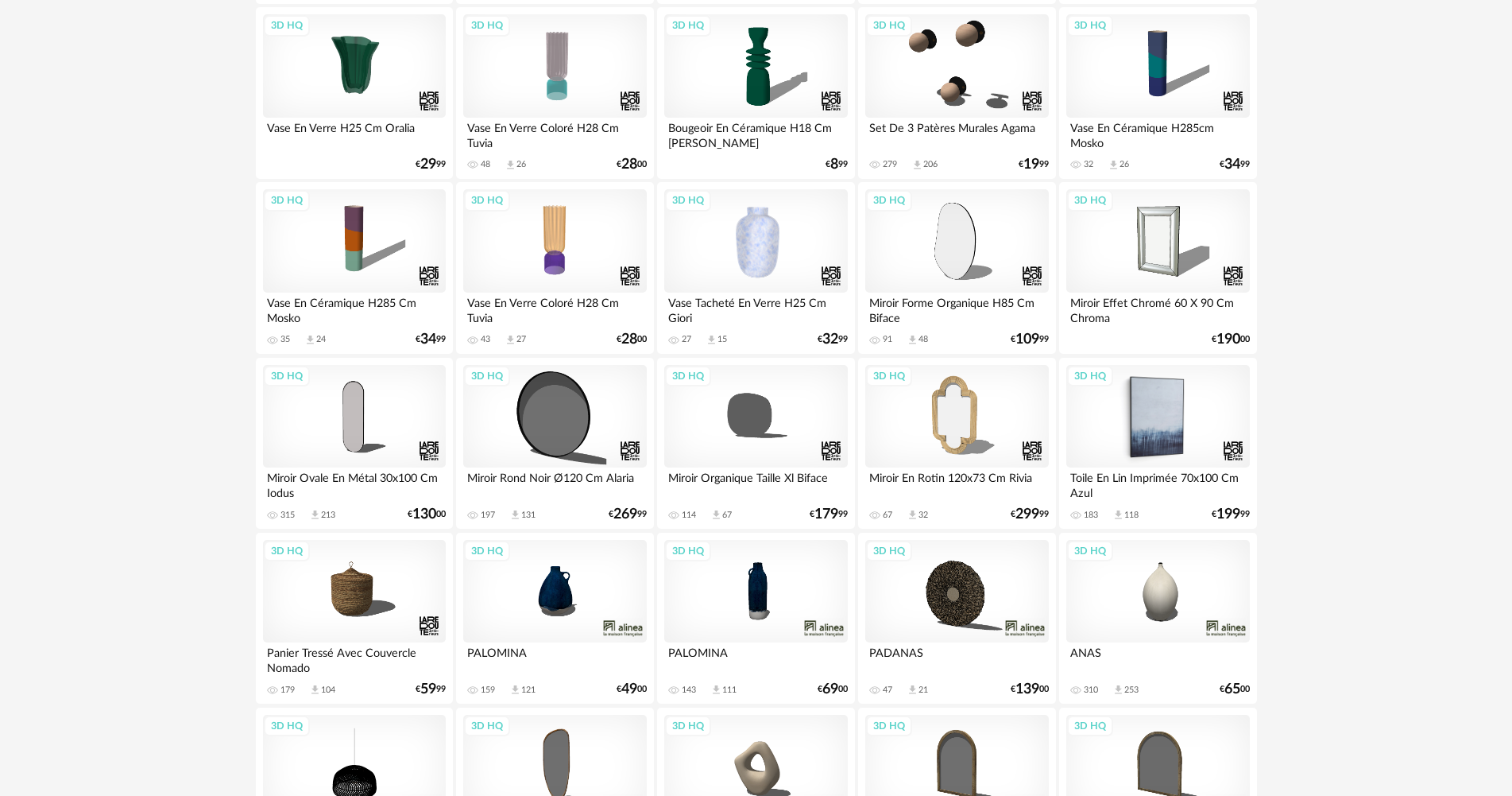
click at [1103, 430] on div "3D HQ" at bounding box center [1158, 416] width 183 height 103
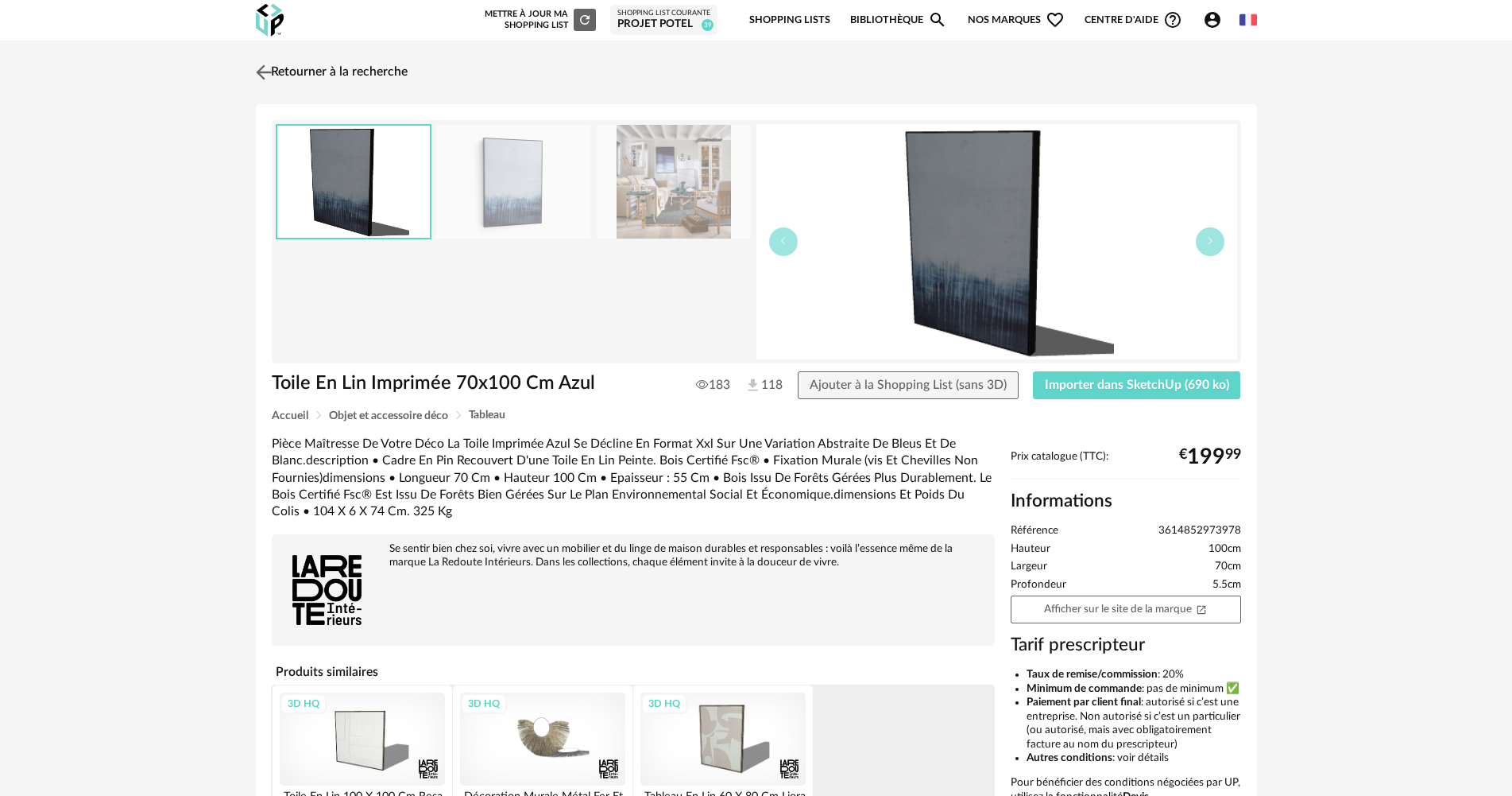
click at [349, 66] on link "Retourner à la recherche" at bounding box center [330, 72] width 156 height 35
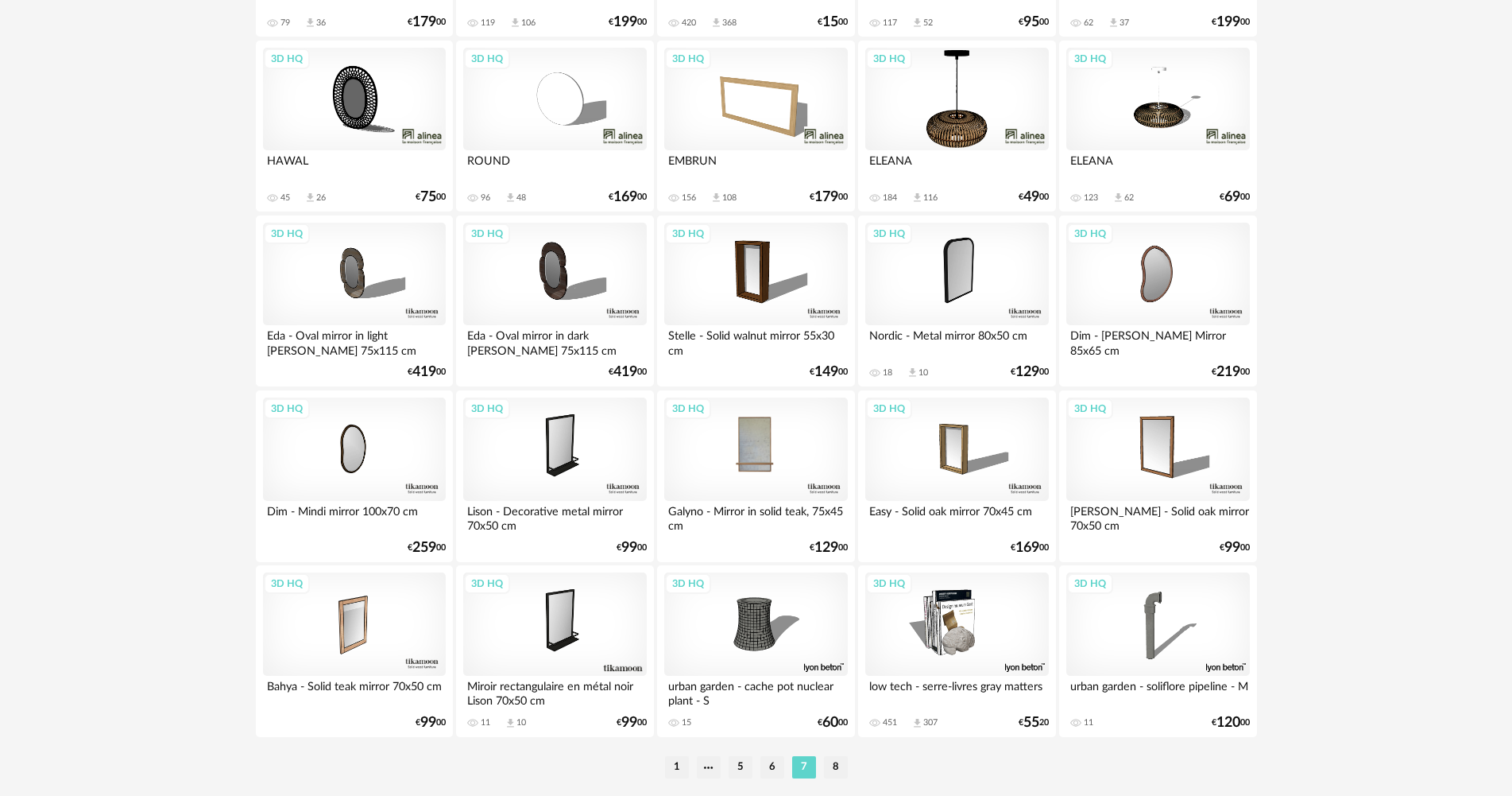
scroll to position [3036, 0]
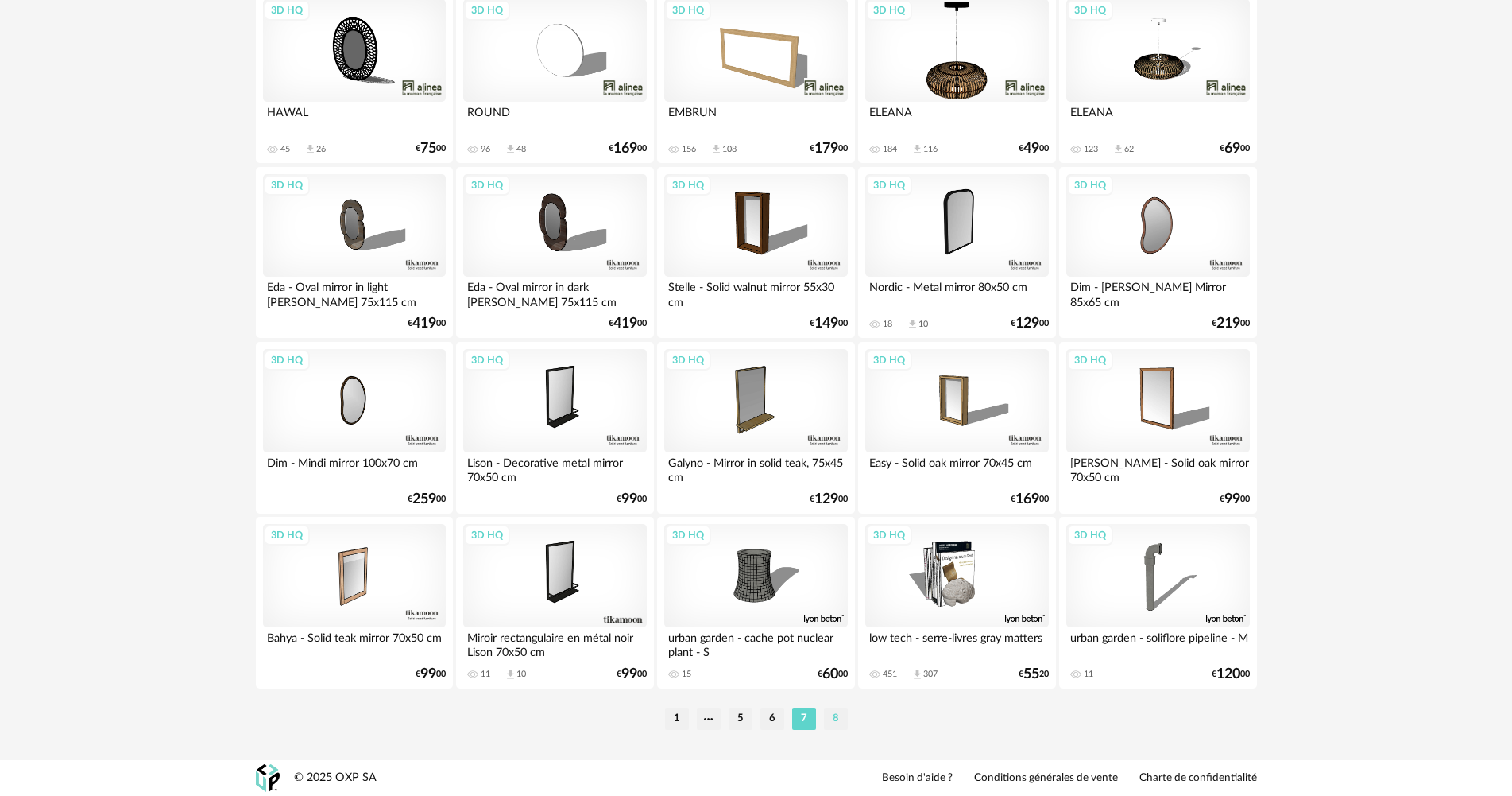
click at [832, 718] on li "8" at bounding box center [836, 718] width 24 height 22
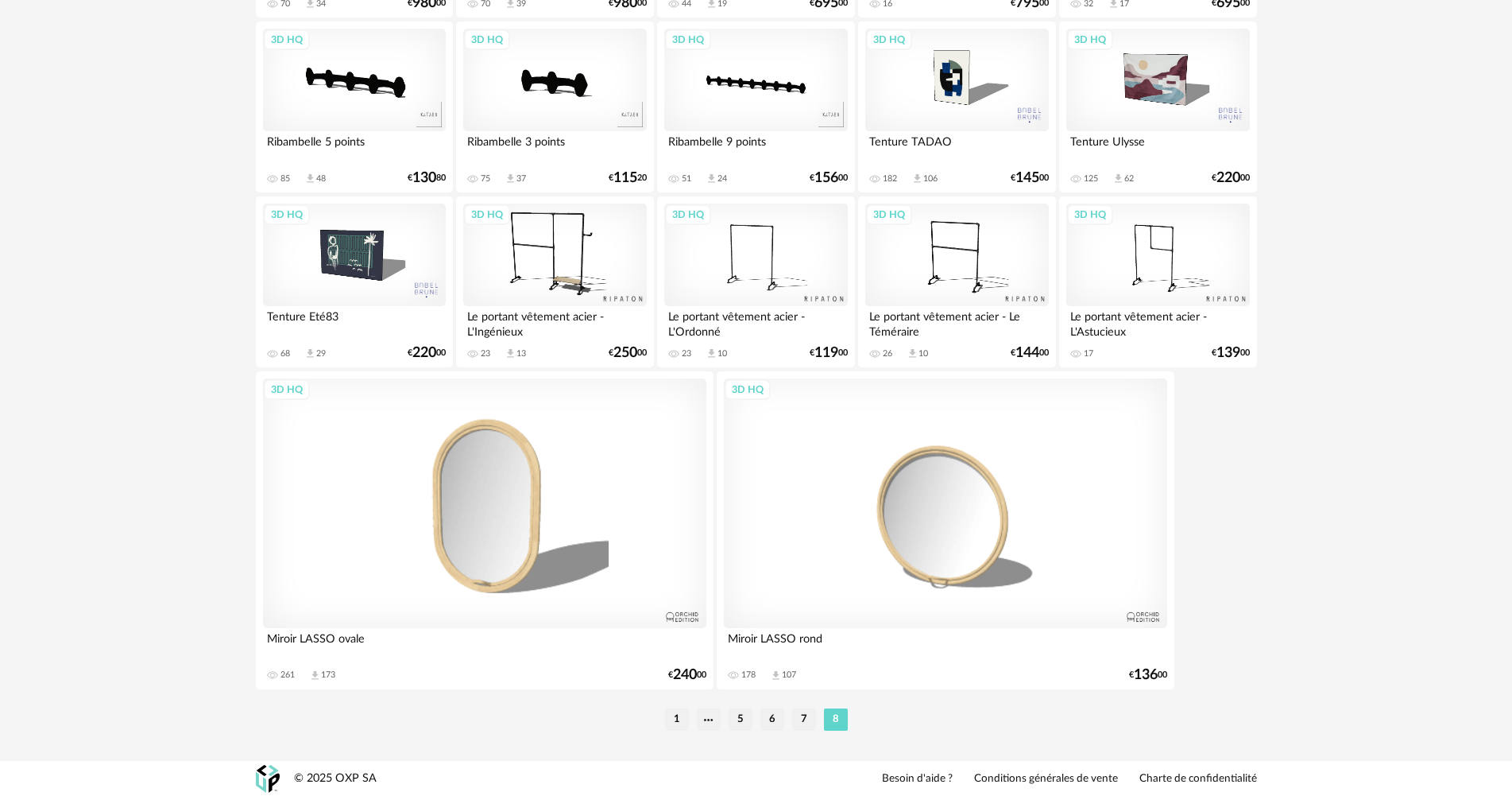
scroll to position [1083, 0]
click at [802, 713] on li "7" at bounding box center [804, 718] width 24 height 22
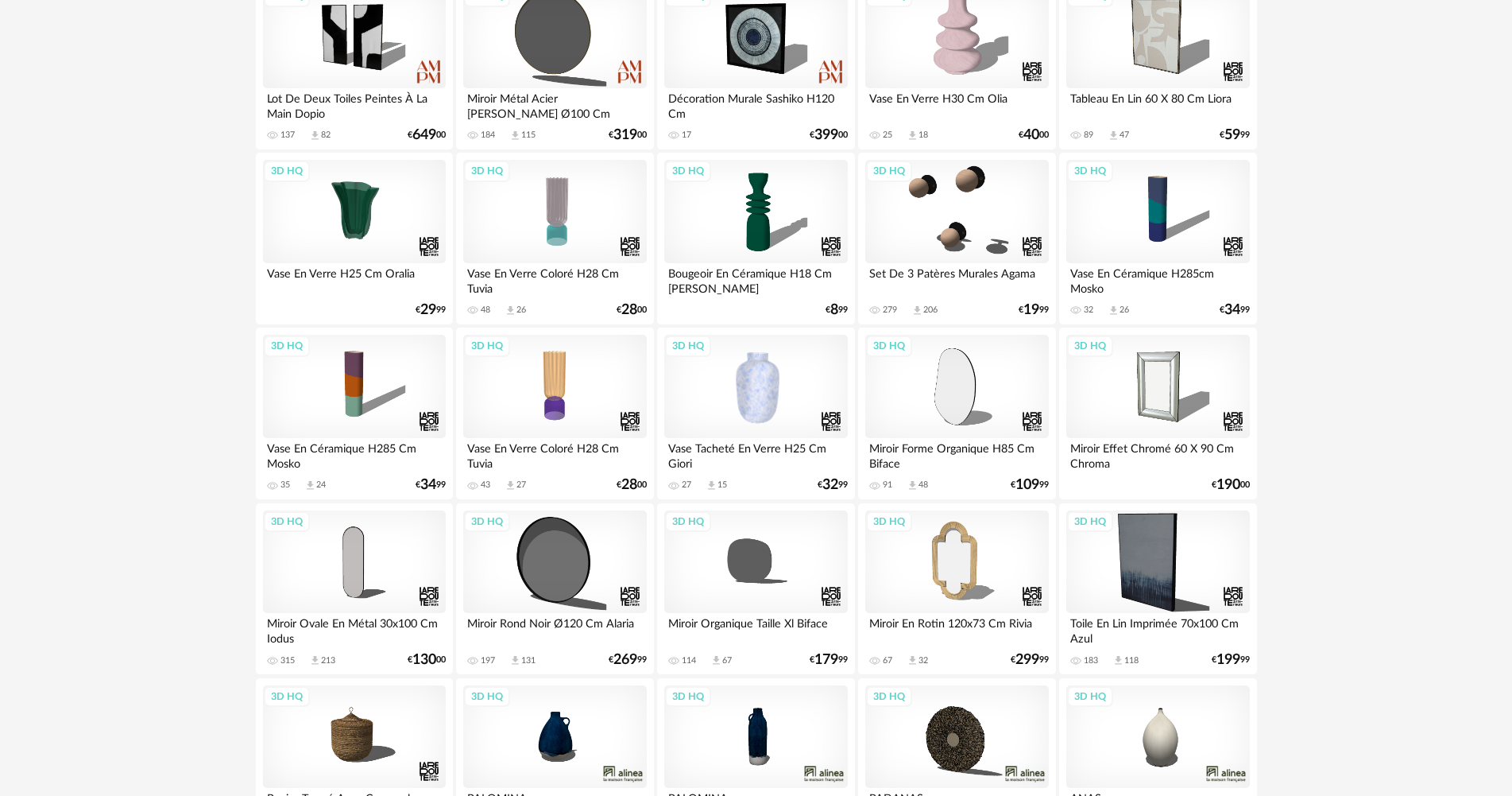
scroll to position [2305, 0]
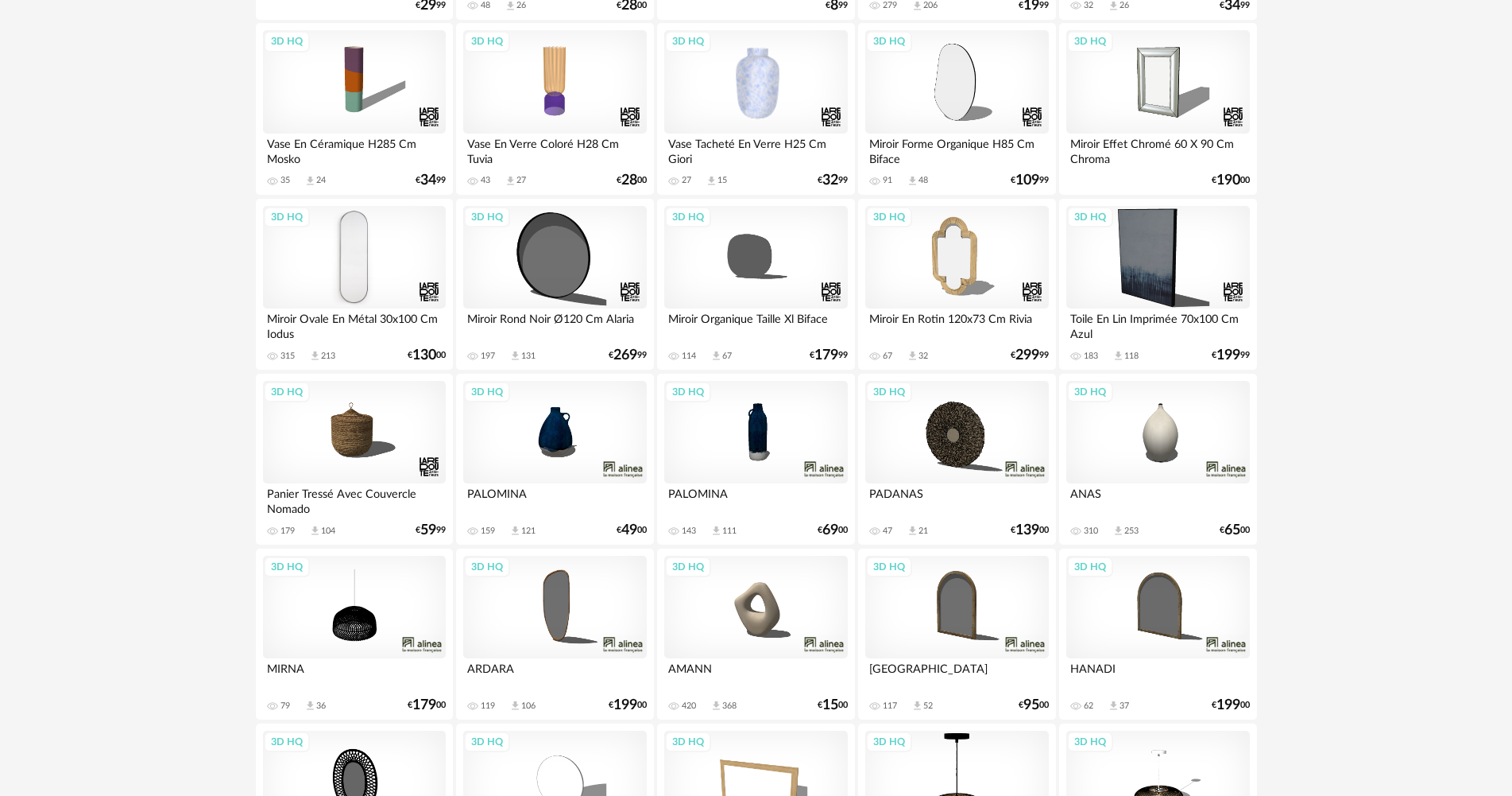
click at [387, 258] on div "3D HQ" at bounding box center [354, 258] width 183 height 103
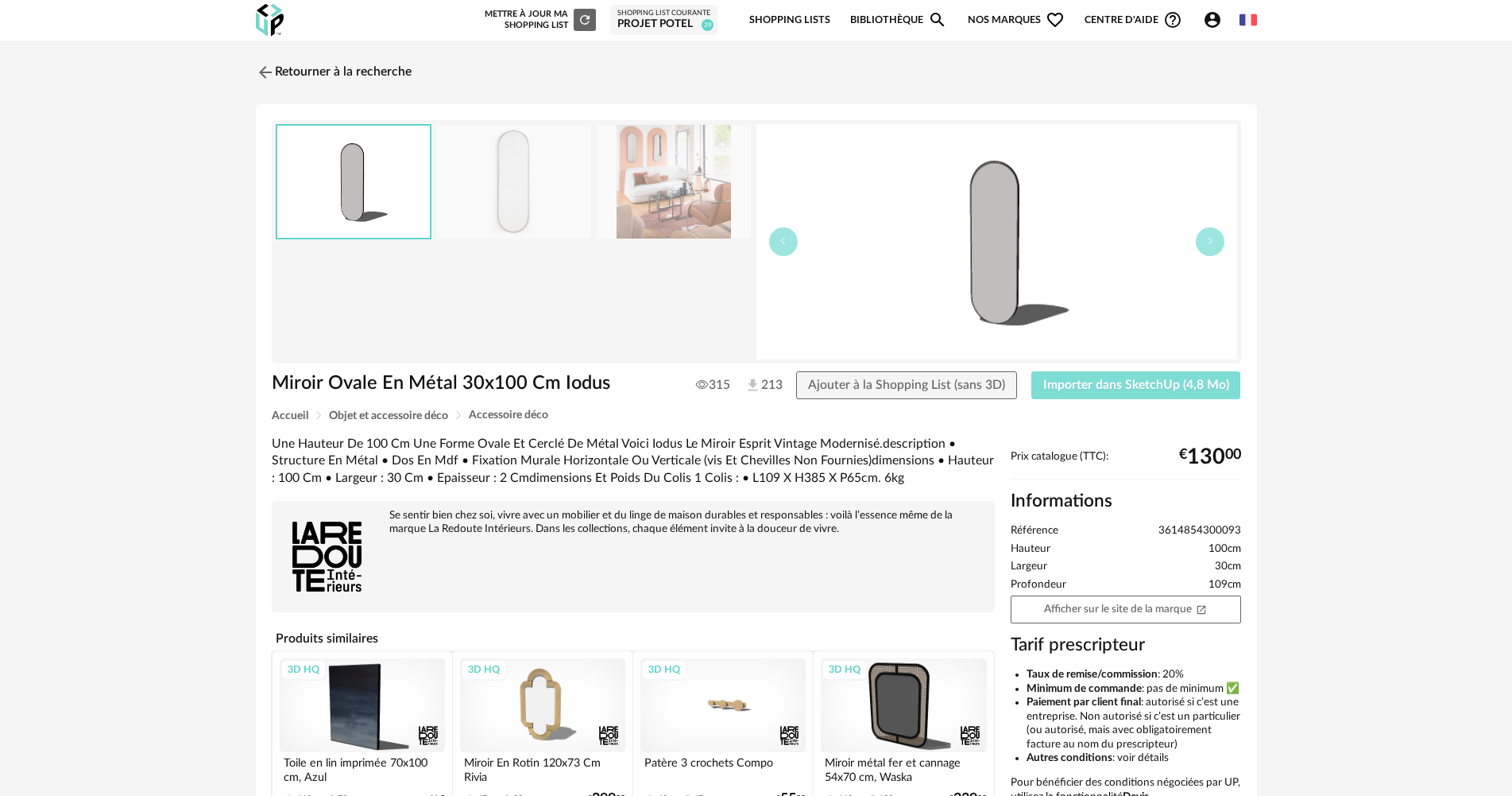
click at [1065, 386] on span "Importer dans SketchUp (4,8 Mo)" at bounding box center [1135, 384] width 186 height 13
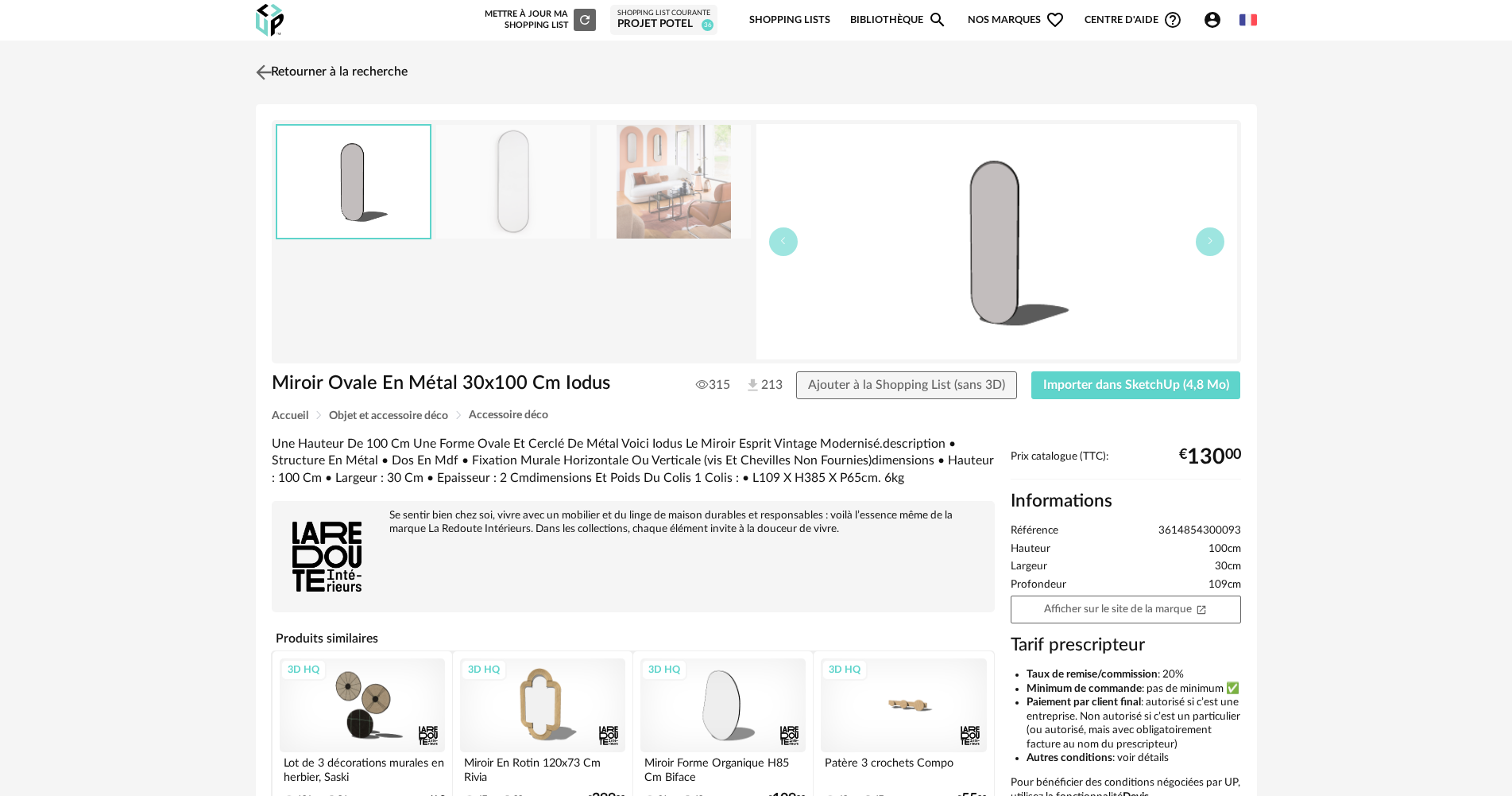
click at [353, 67] on link "Retourner à la recherche" at bounding box center [330, 72] width 156 height 35
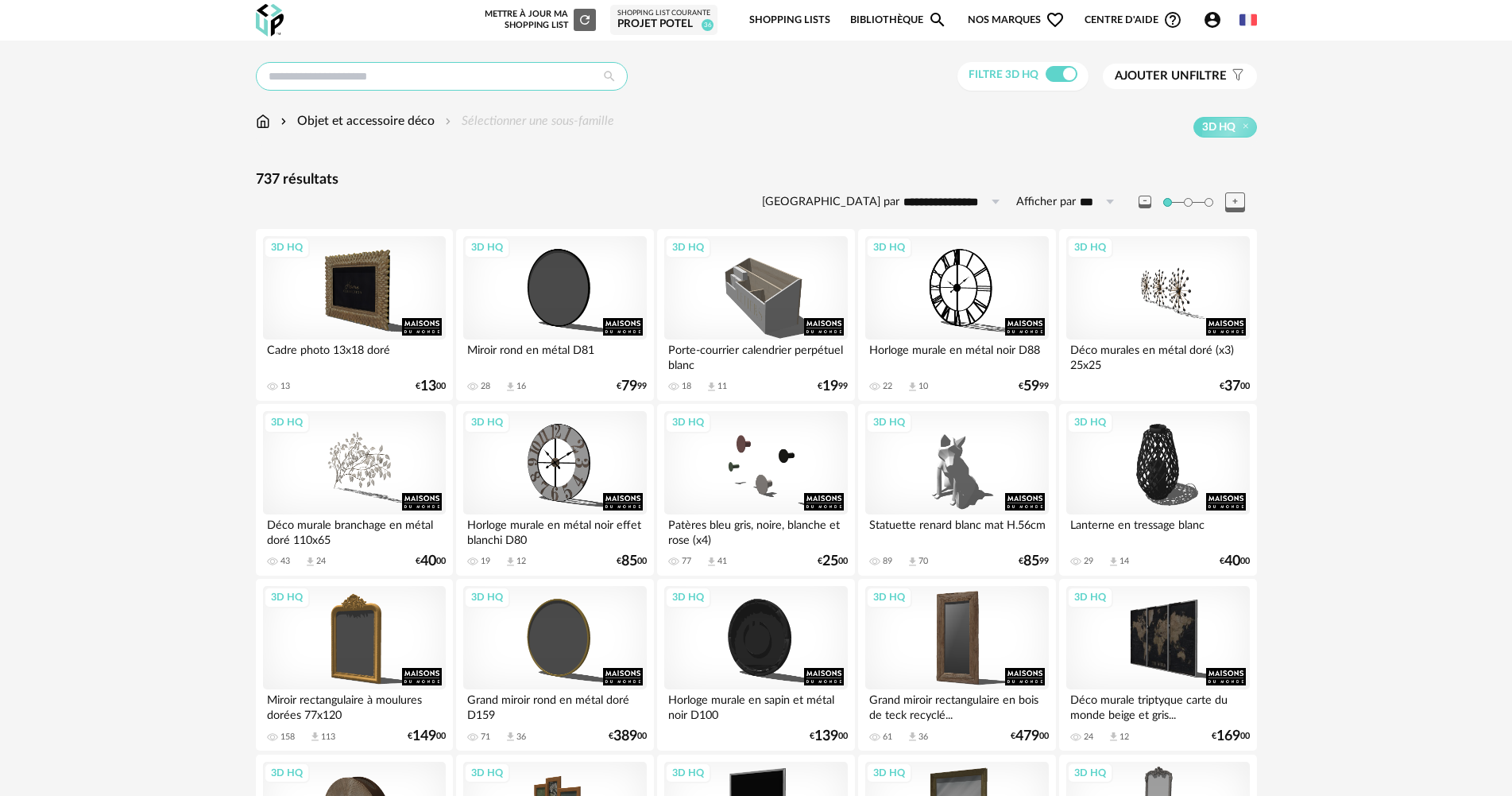
click at [511, 78] on input "text" at bounding box center [442, 76] width 372 height 28
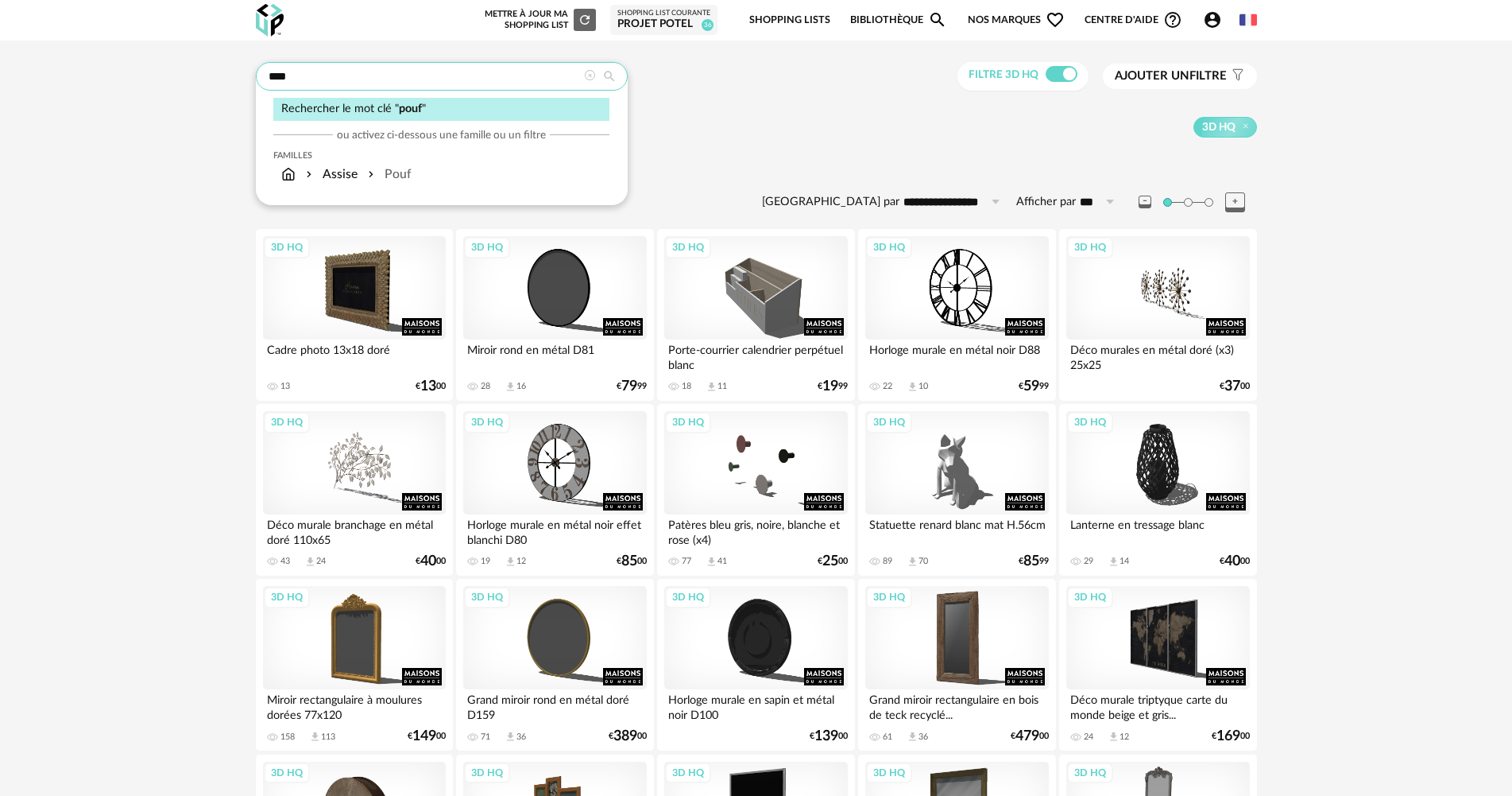
type input "****"
type input "**********"
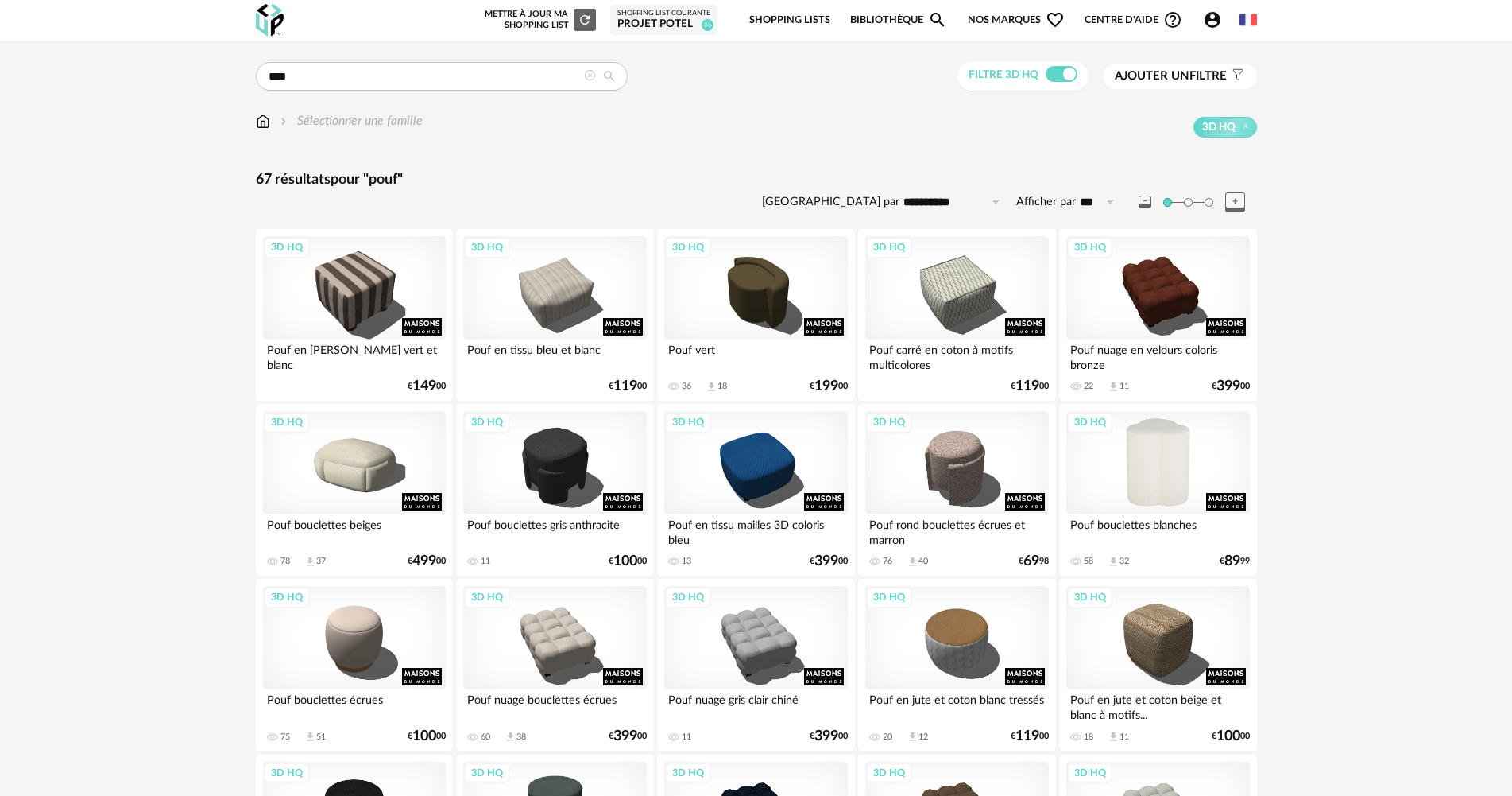
click at [1119, 463] on div "3D HQ" at bounding box center [1158, 462] width 183 height 103
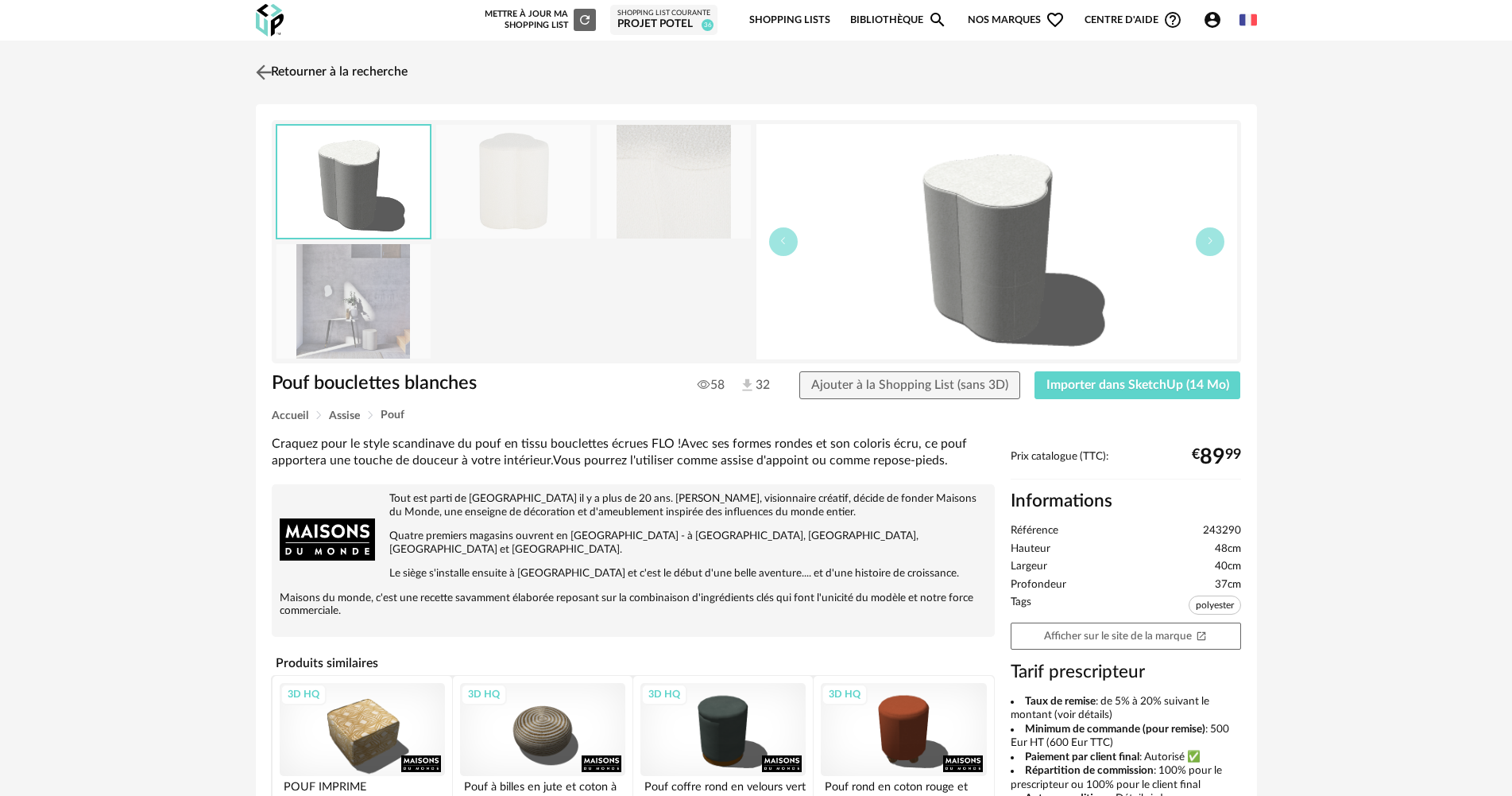
click at [349, 69] on link "Retourner à la recherche" at bounding box center [330, 72] width 156 height 35
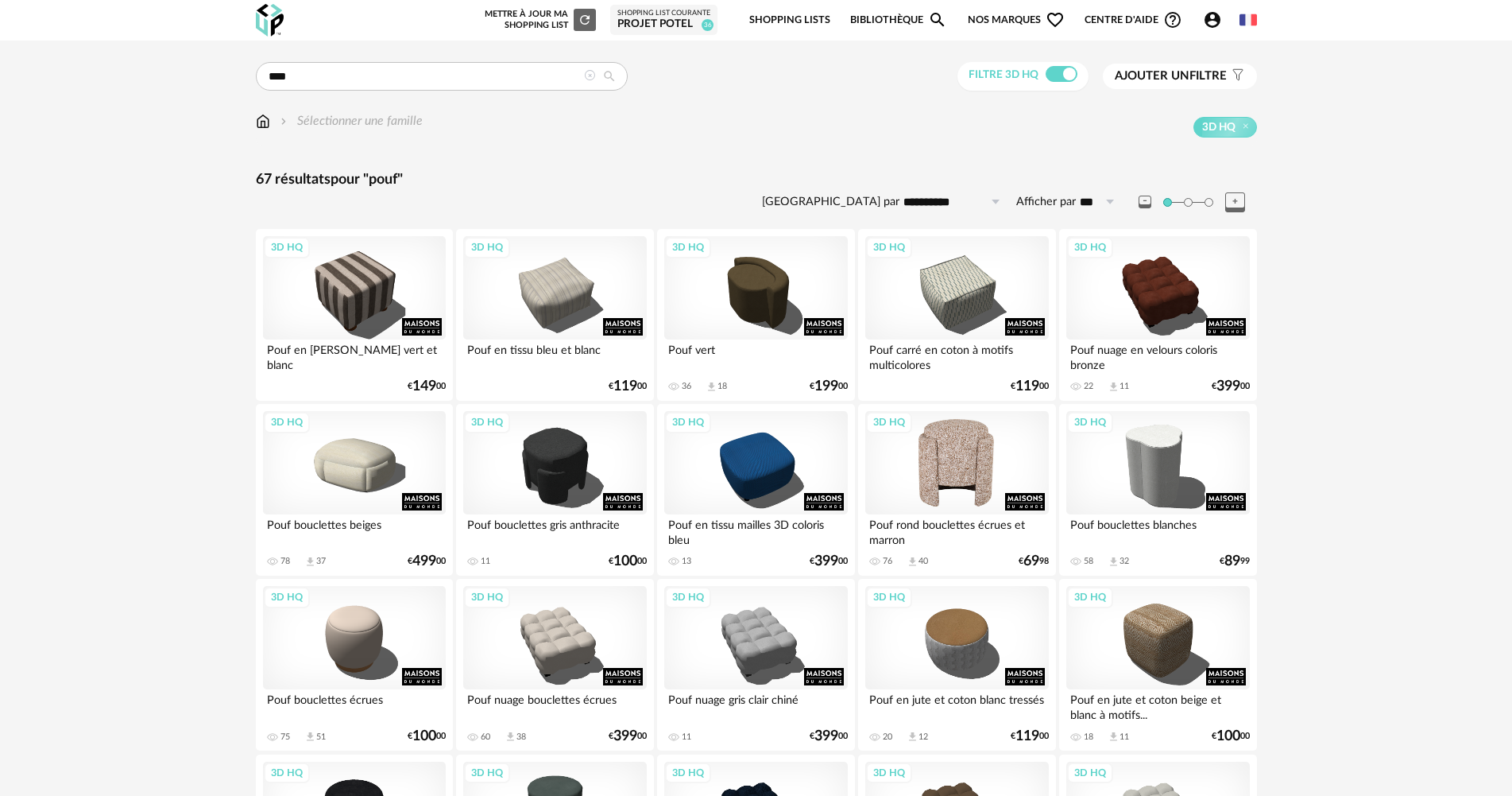
click at [950, 463] on div "3D HQ" at bounding box center [956, 462] width 183 height 103
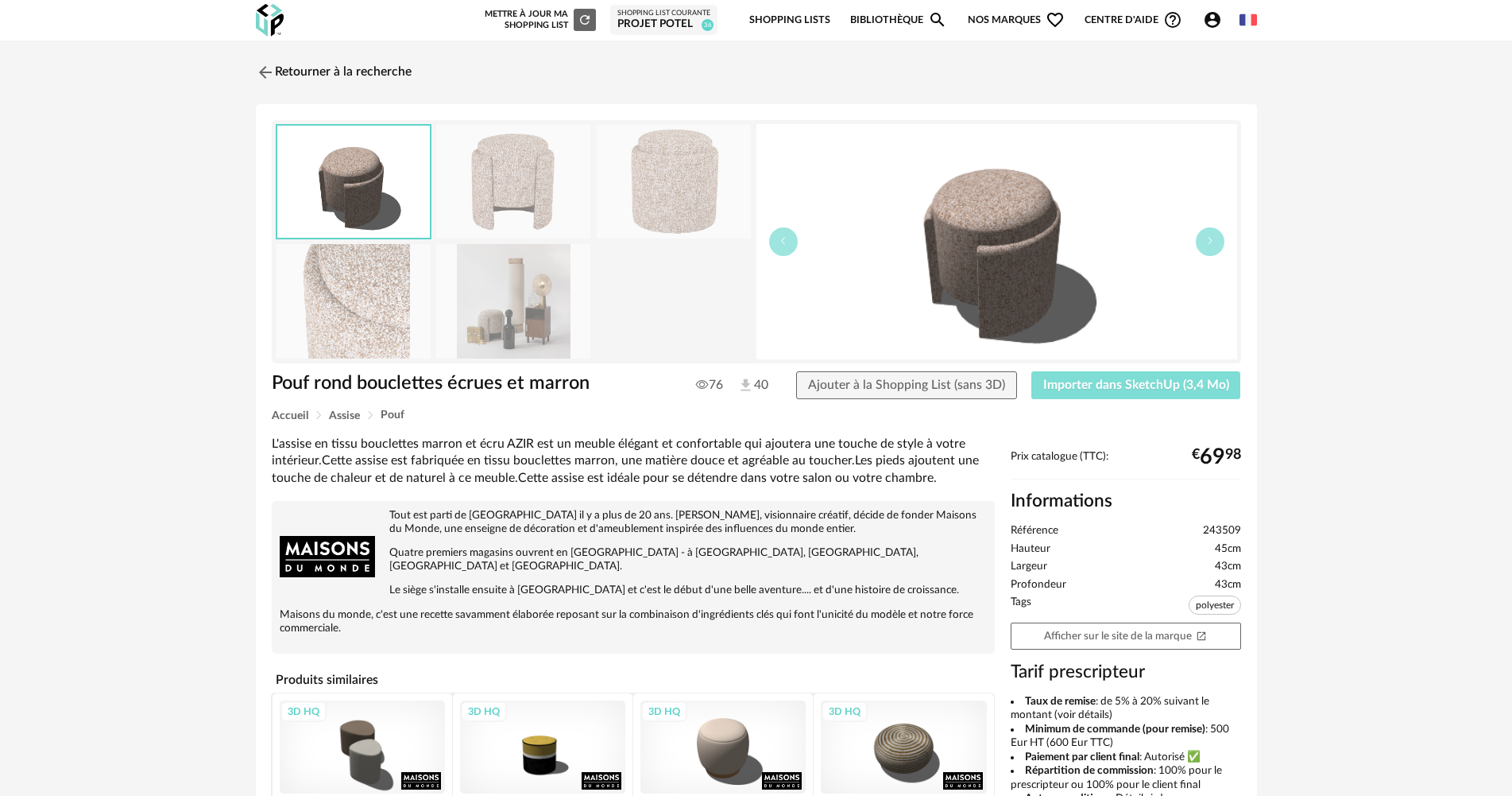
click at [1089, 380] on span "Importer dans SketchUp (3,4 Mo)" at bounding box center [1135, 384] width 186 height 13
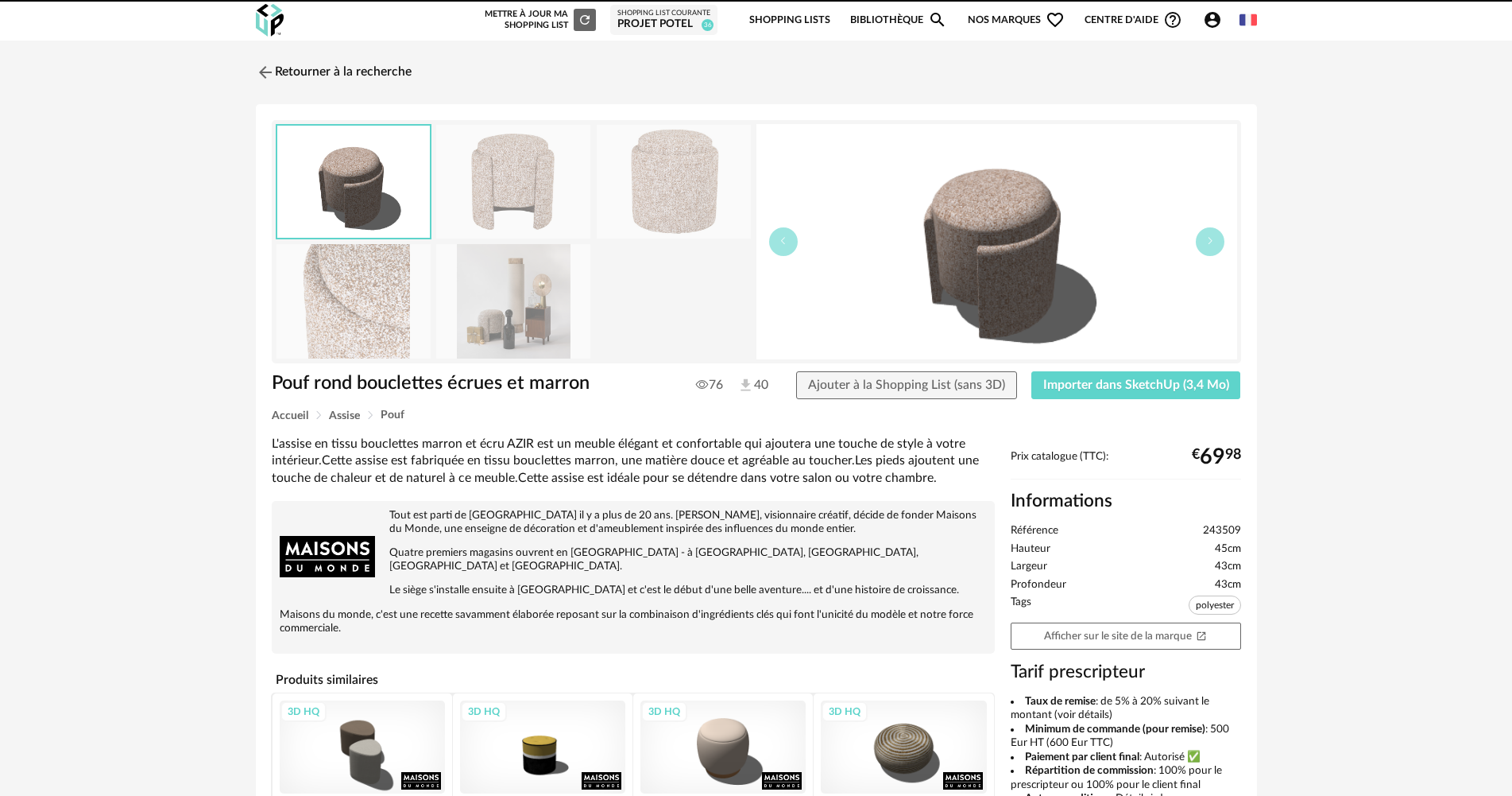
drag, startPoint x: 374, startPoint y: 72, endPoint x: 561, endPoint y: 7, distance: 198.0
click at [373, 72] on link "Retourner à la recherche" at bounding box center [334, 72] width 156 height 35
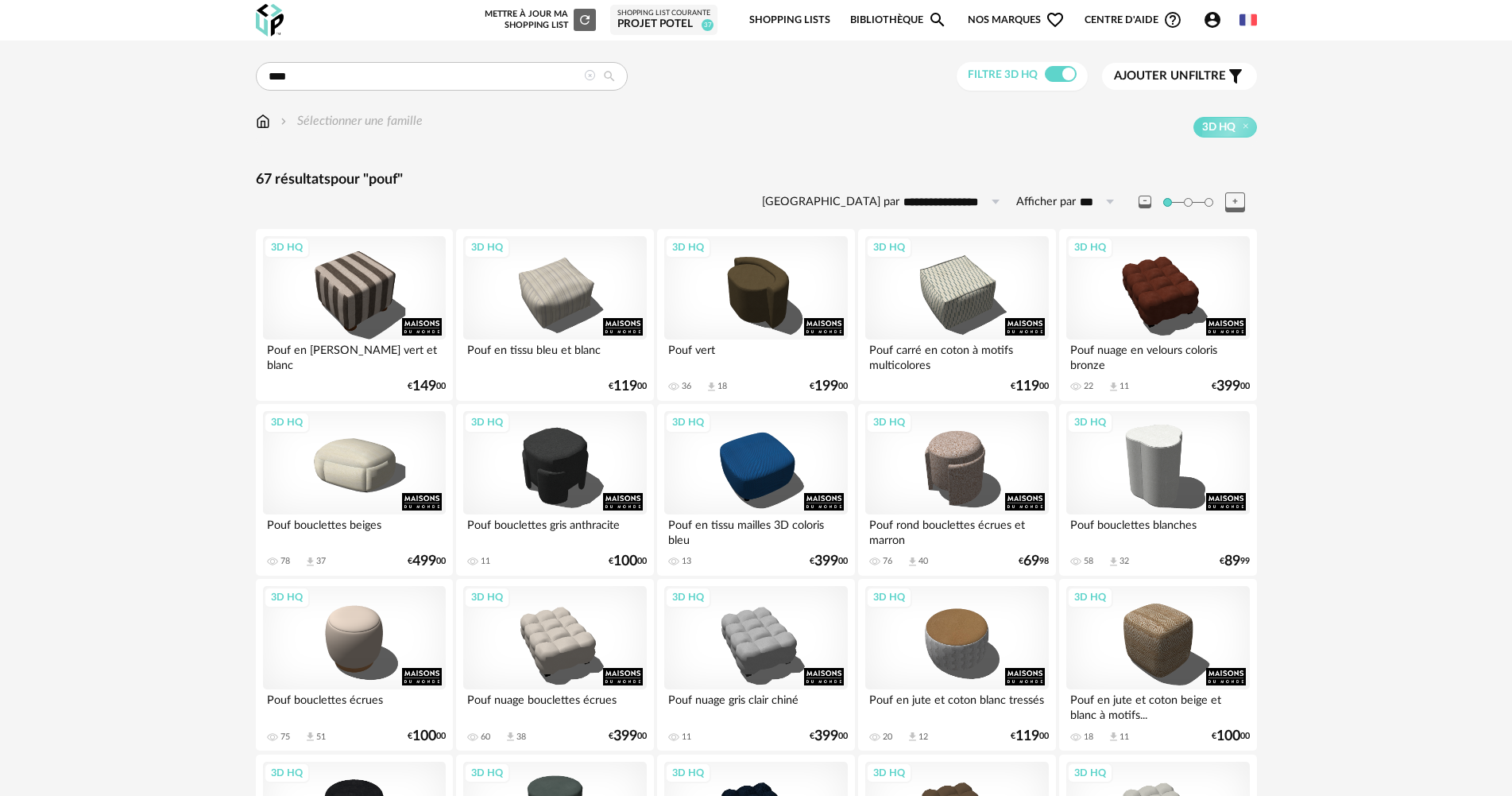
click at [657, 24] on div "Projet Potel" at bounding box center [665, 24] width 93 height 15
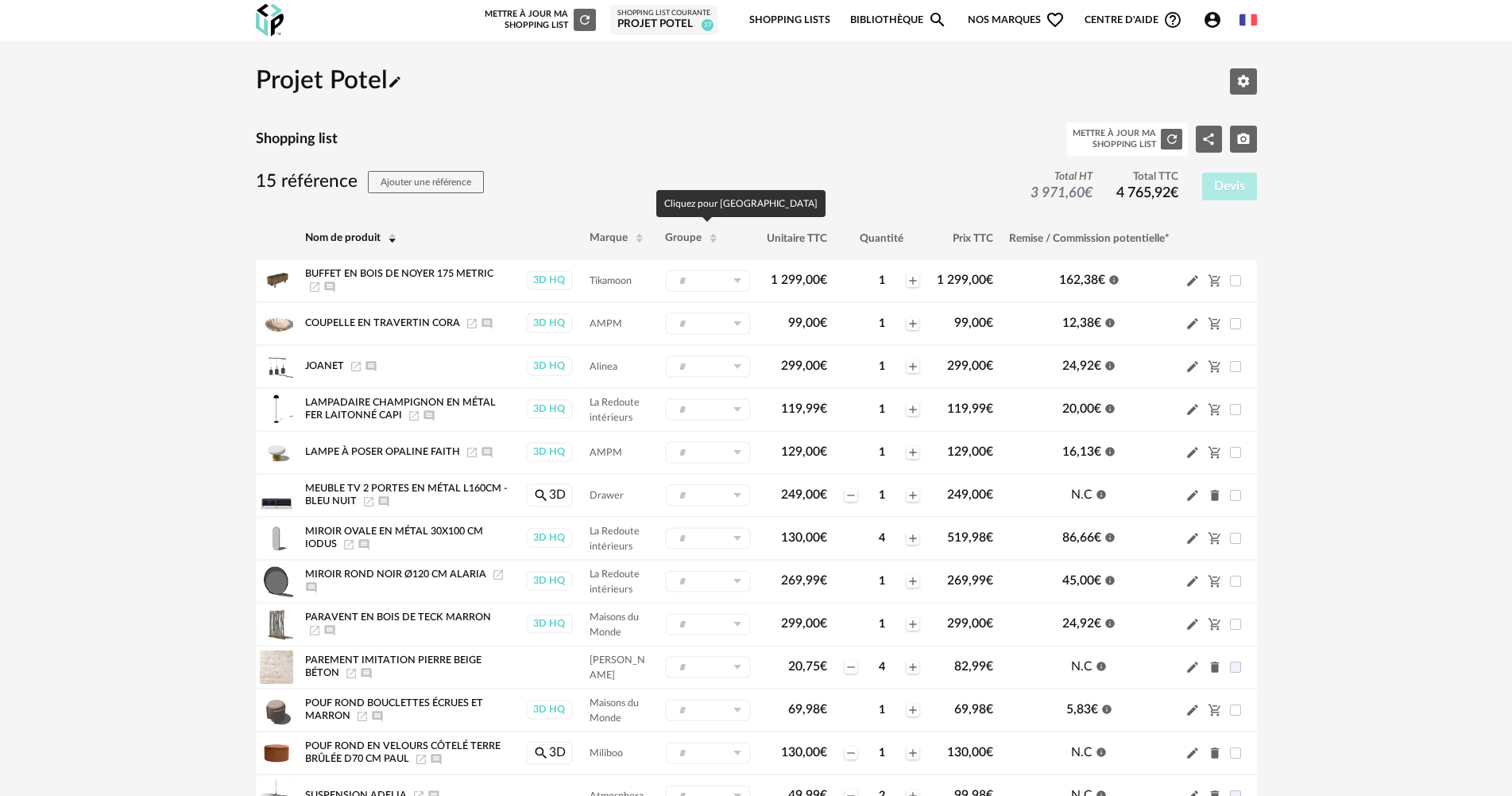
click at [681, 243] on span "Groupe" at bounding box center [684, 237] width 37 height 11
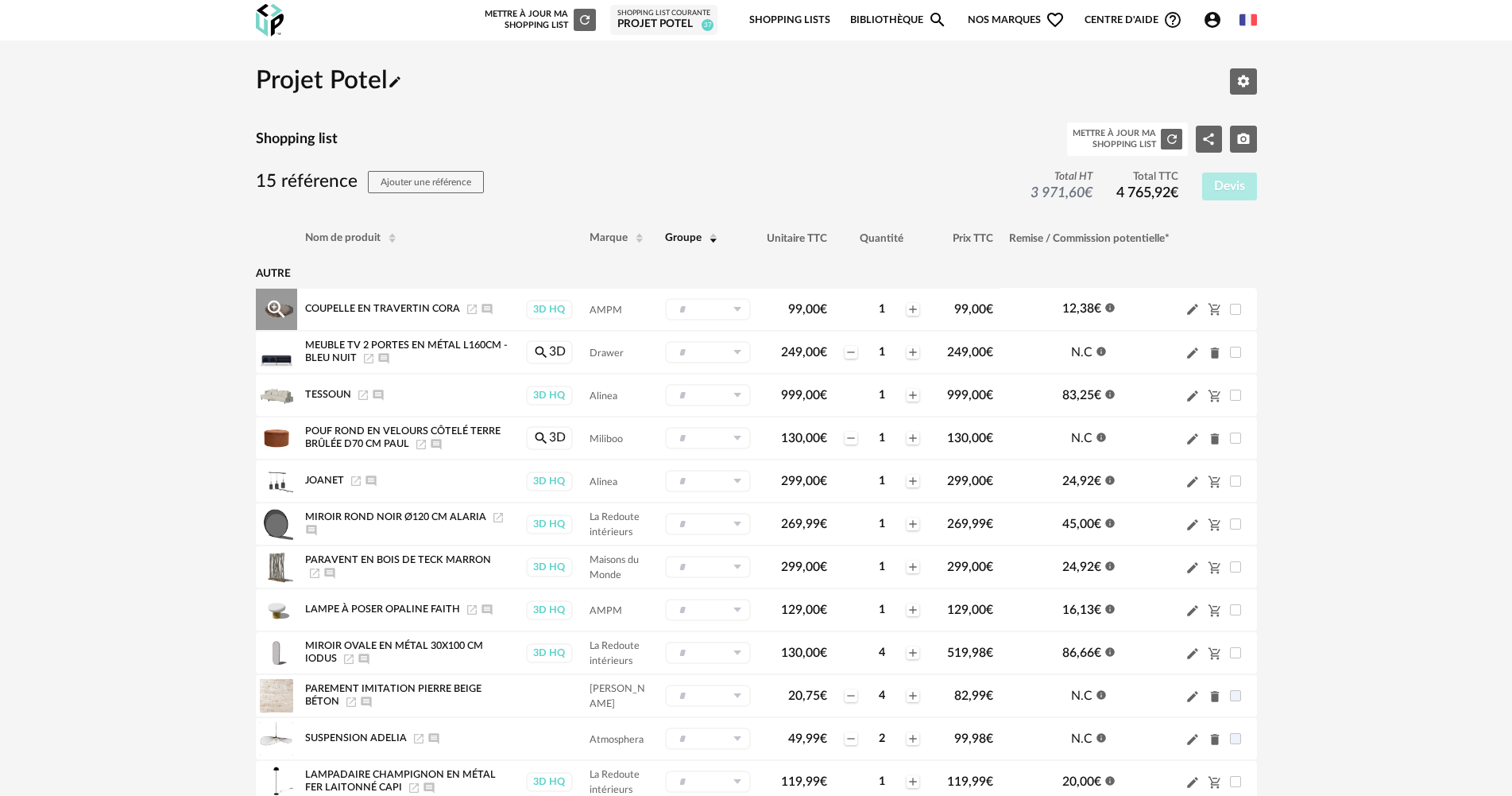
click at [713, 308] on input "text" at bounding box center [708, 308] width 86 height 22
click at [718, 378] on span "Nouveau groupe (ex.: Cuisine)" at bounding box center [740, 380] width 125 height 10
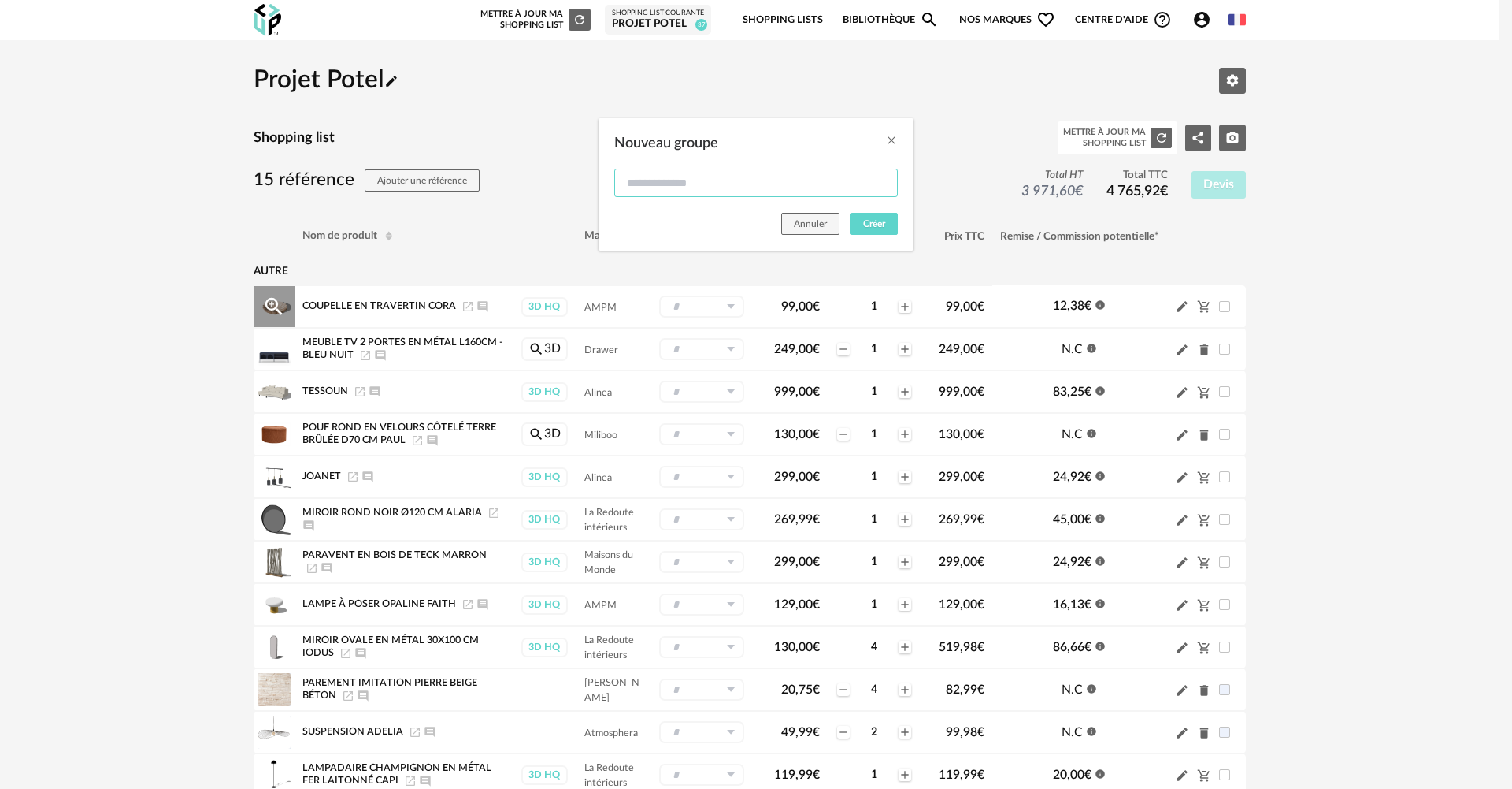
click at [806, 170] on input "Nouveau groupe" at bounding box center [756, 182] width 284 height 28
type input "**********"
click at [869, 226] on span "Créer" at bounding box center [874, 224] width 22 height 10
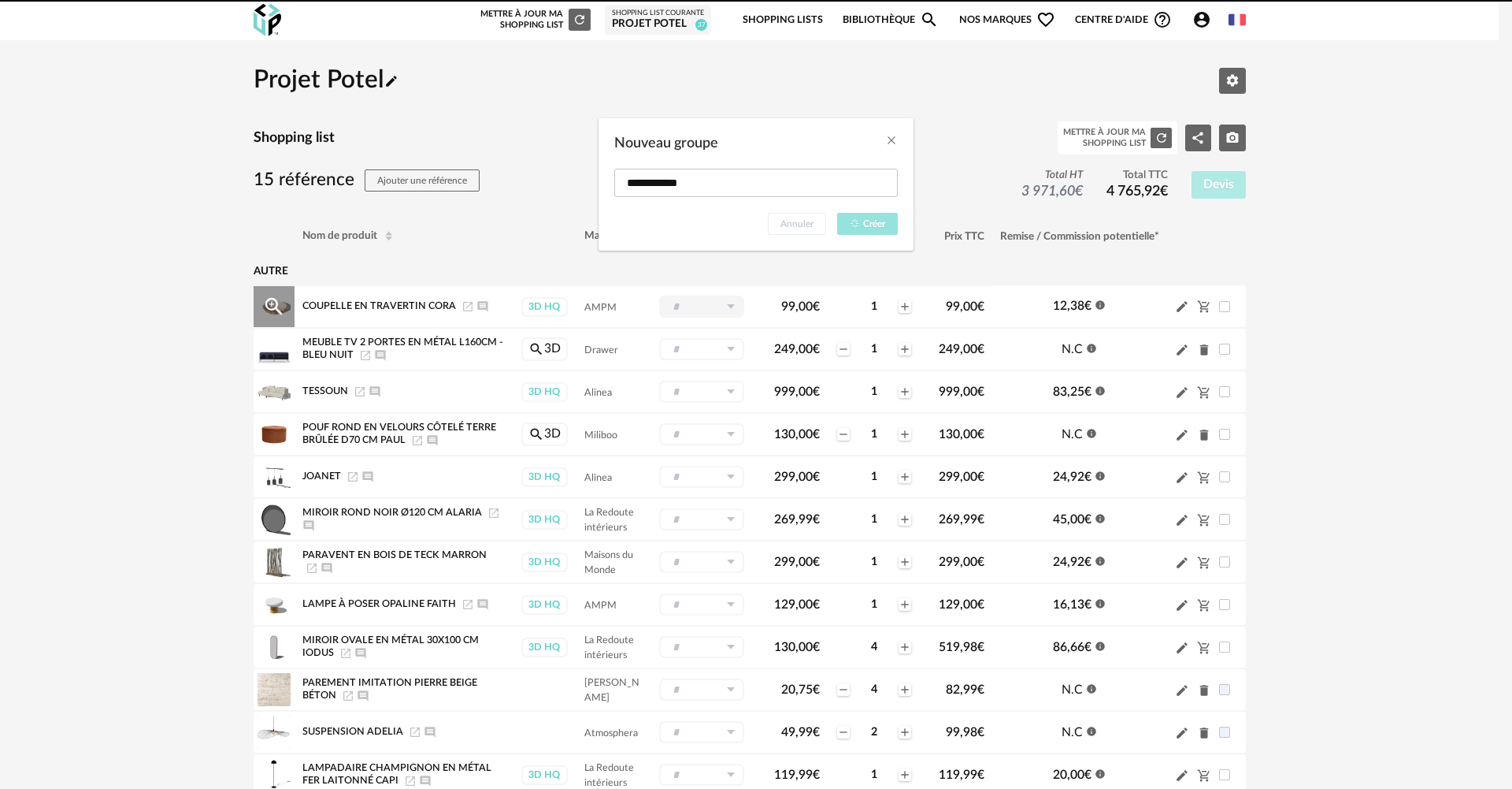
type input "**********"
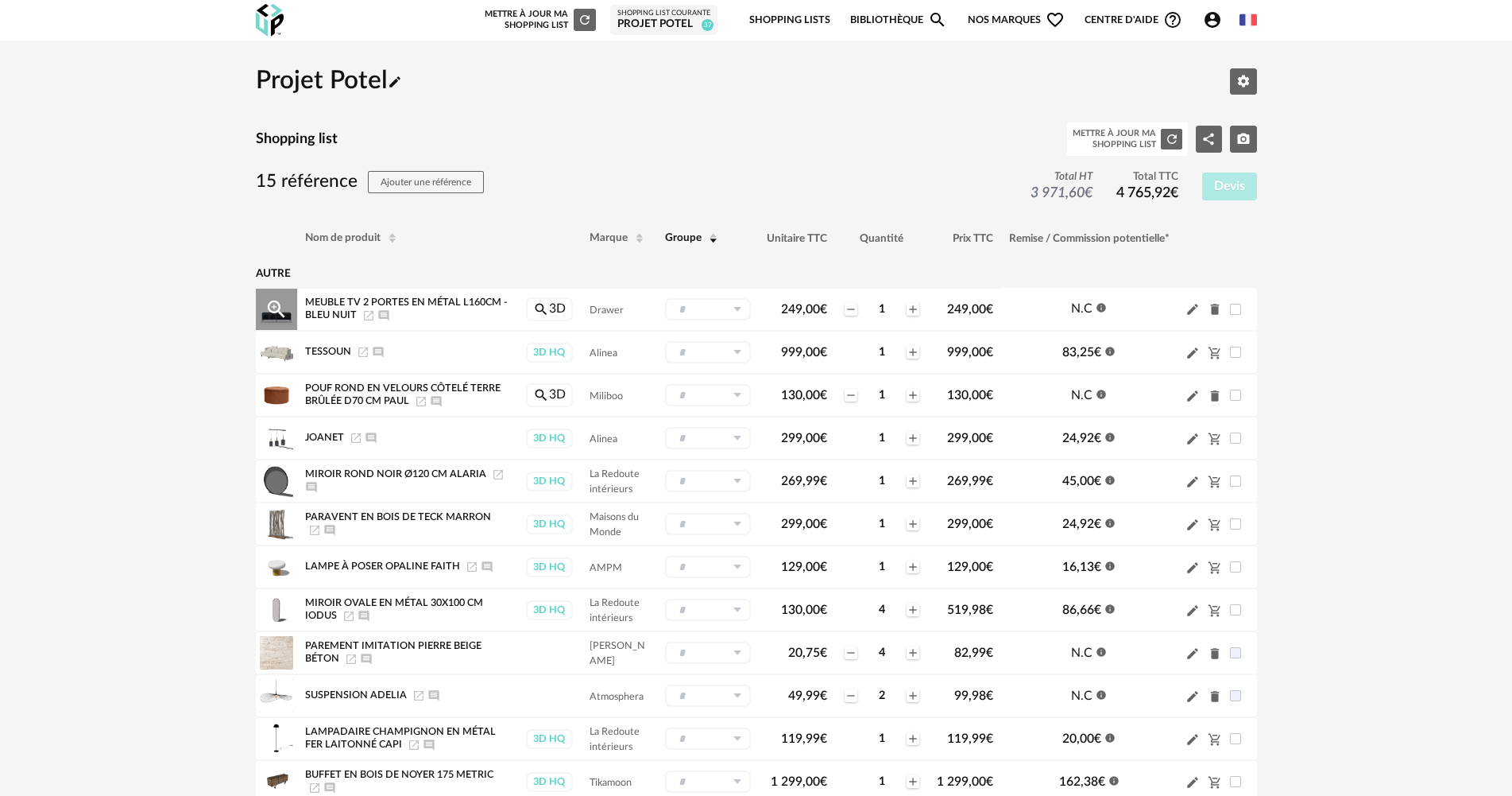
click at [1217, 313] on icon "Delete icon" at bounding box center [1214, 308] width 9 height 11
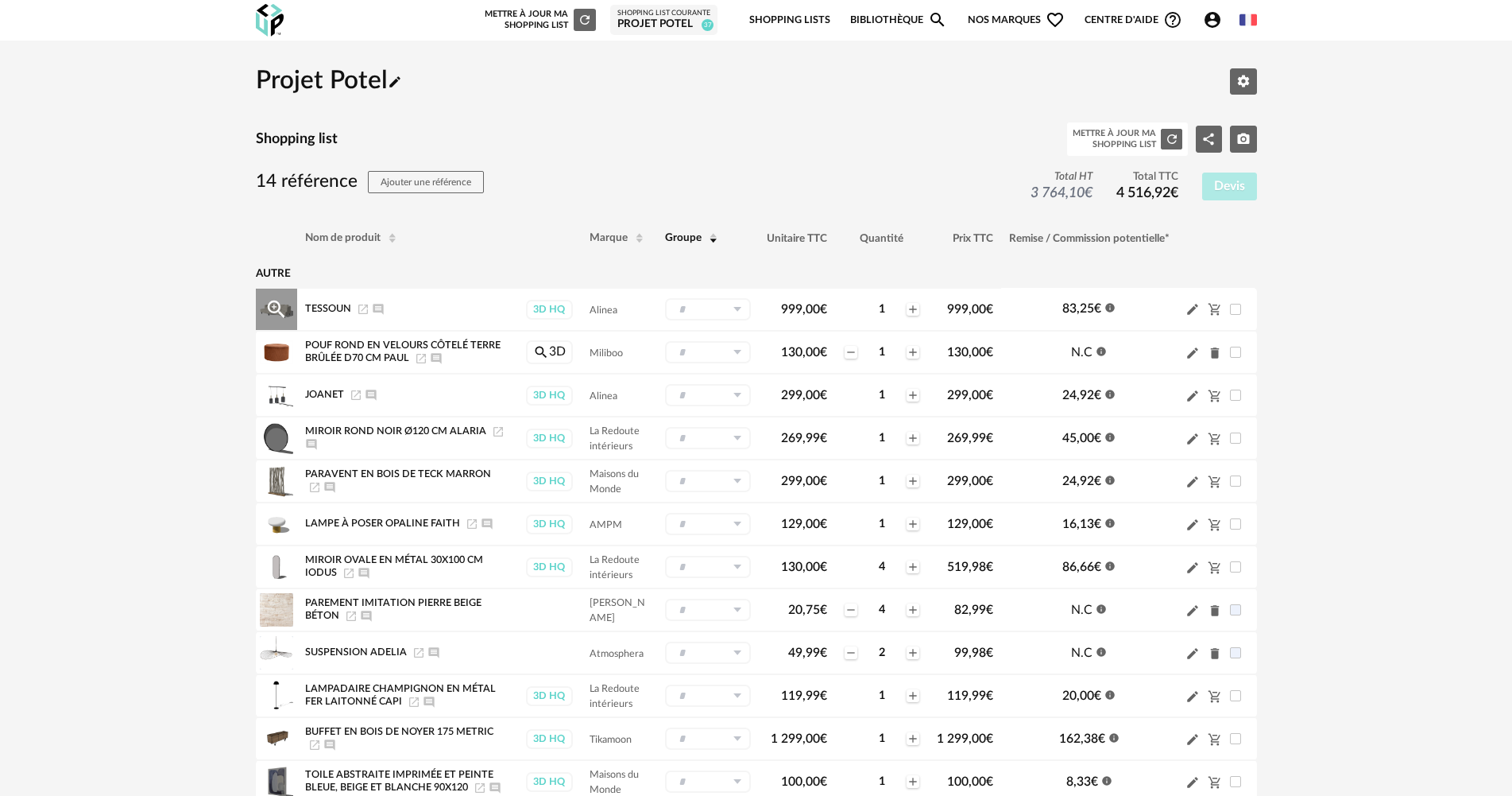
click at [735, 314] on icon at bounding box center [737, 308] width 19 height 22
click at [731, 408] on span "Nouveau groupe (ex.: Cuisine)" at bounding box center [740, 407] width 125 height 10
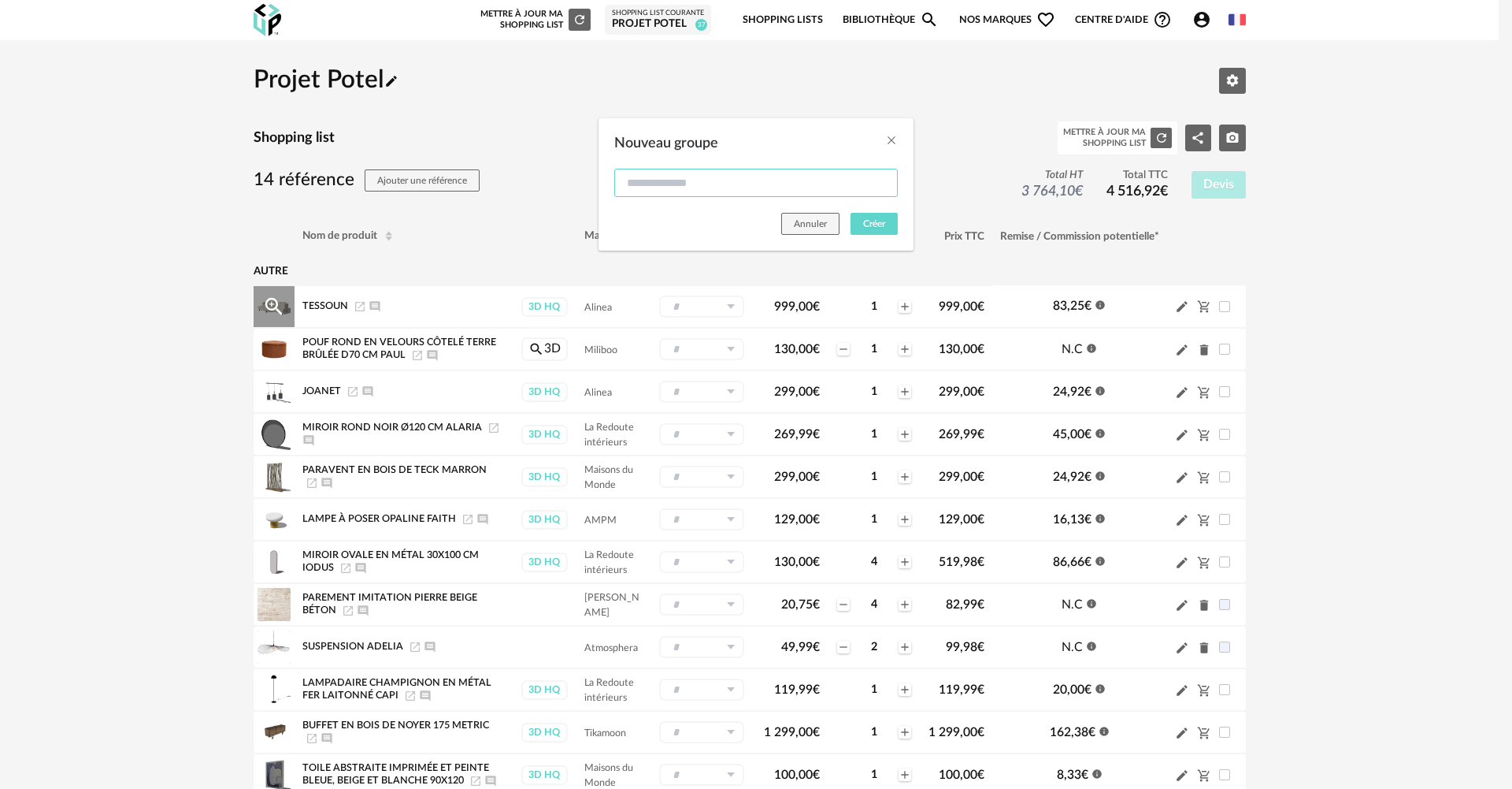
click at [756, 186] on input "Nouveau groupe" at bounding box center [756, 182] width 284 height 28
type input "********"
click at [857, 222] on button "Créer" at bounding box center [874, 224] width 47 height 22
type input "********"
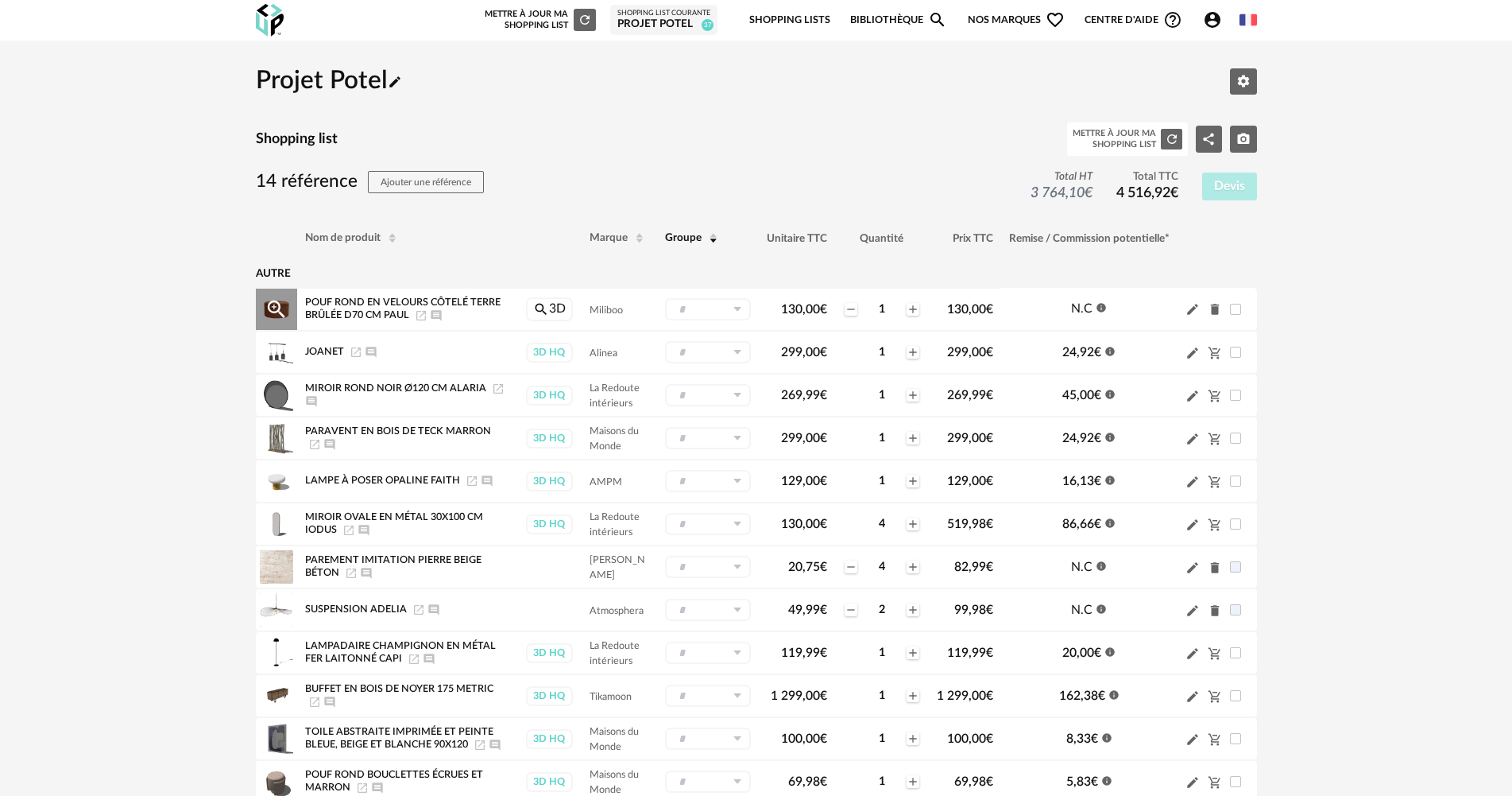
click at [727, 312] on icon at bounding box center [737, 308] width 19 height 22
click at [732, 407] on li "Mobilier Pencil icon" at bounding box center [740, 403] width 150 height 27
type input "********"
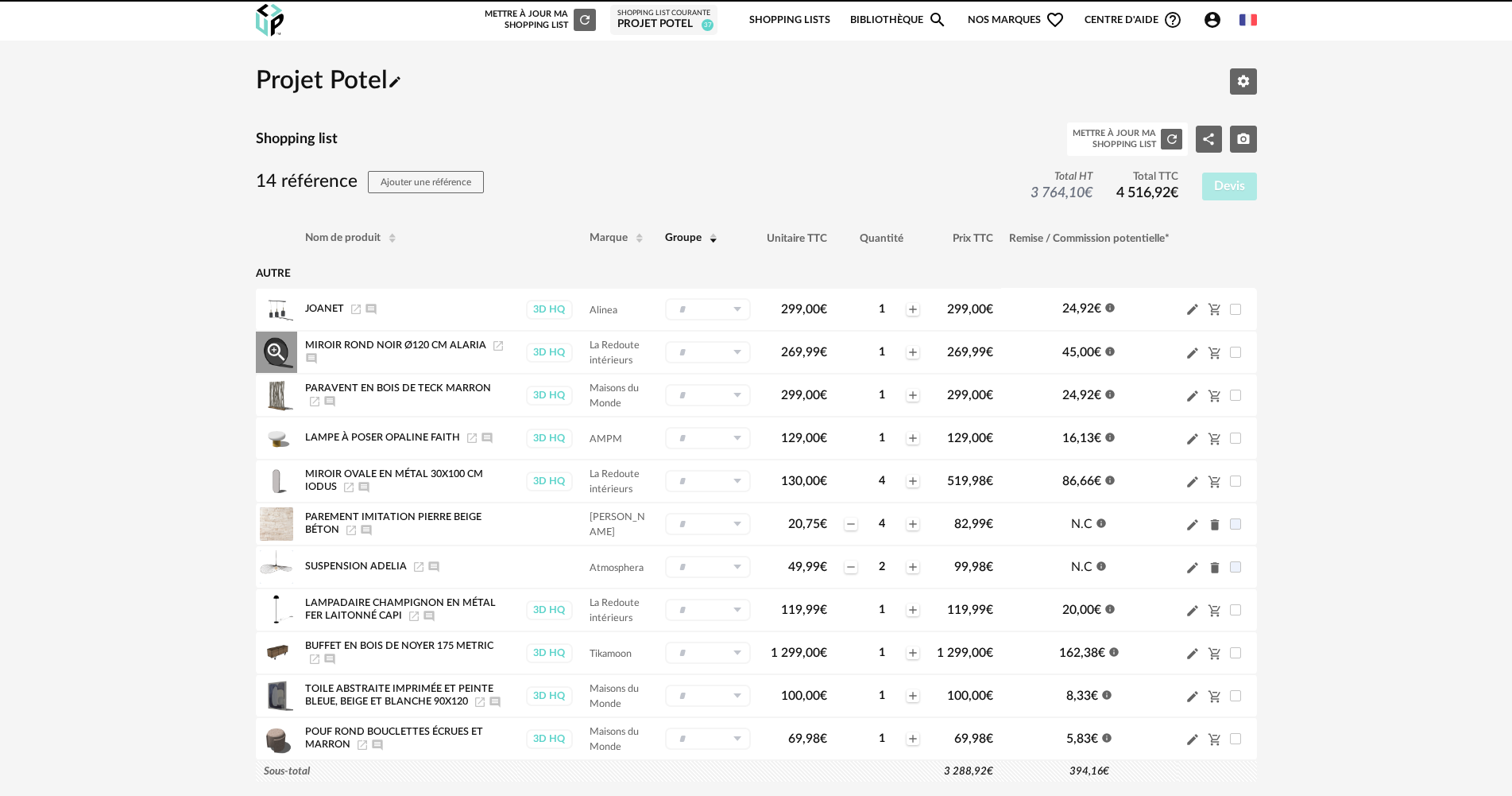
click at [738, 359] on icon at bounding box center [737, 351] width 19 height 22
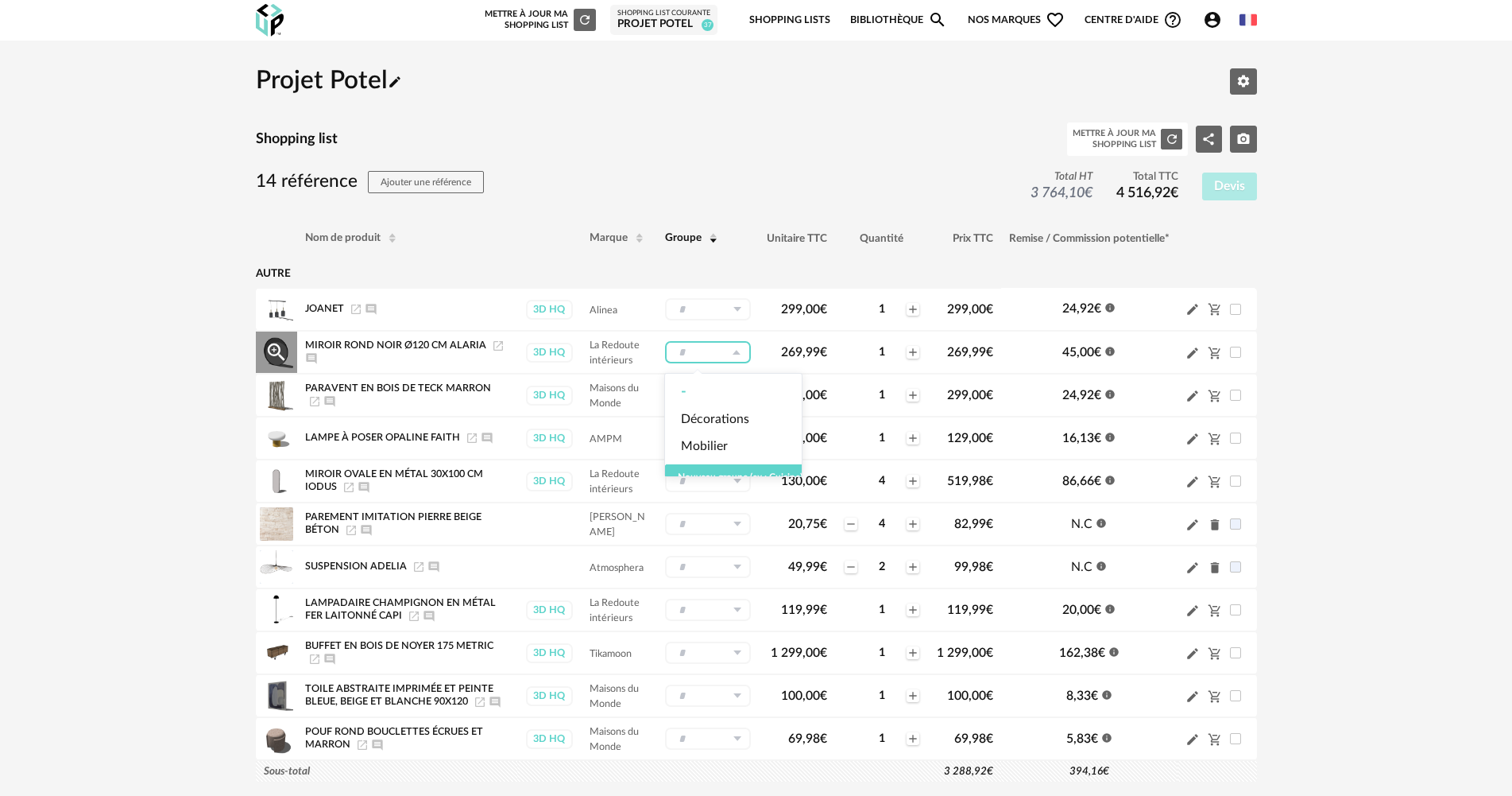
click at [738, 359] on icon at bounding box center [737, 351] width 19 height 22
click at [736, 314] on icon at bounding box center [737, 308] width 19 height 22
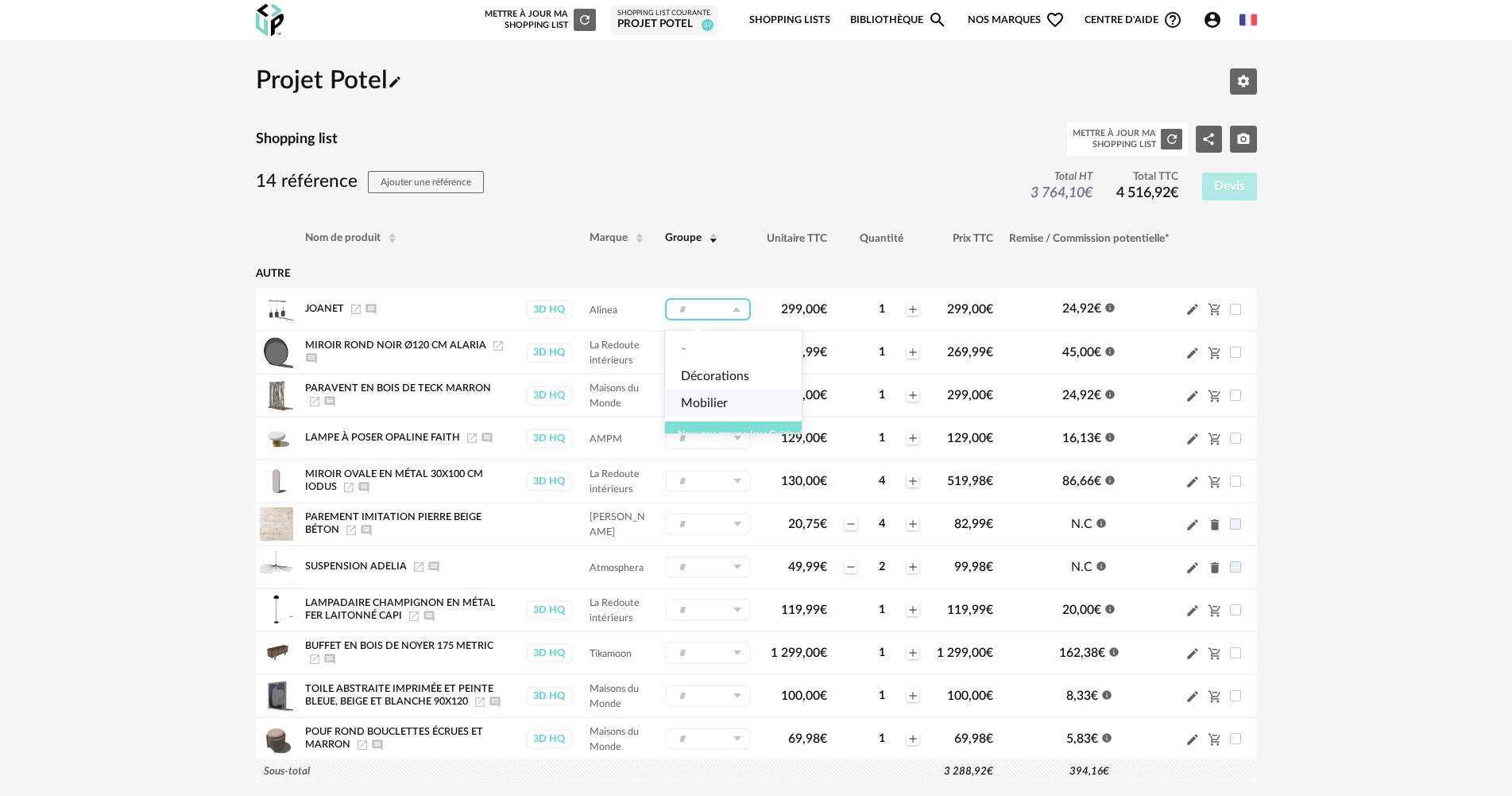
click at [729, 428] on button "Nouveau groupe (ex.: Cuisine)" at bounding box center [740, 434] width 150 height 25
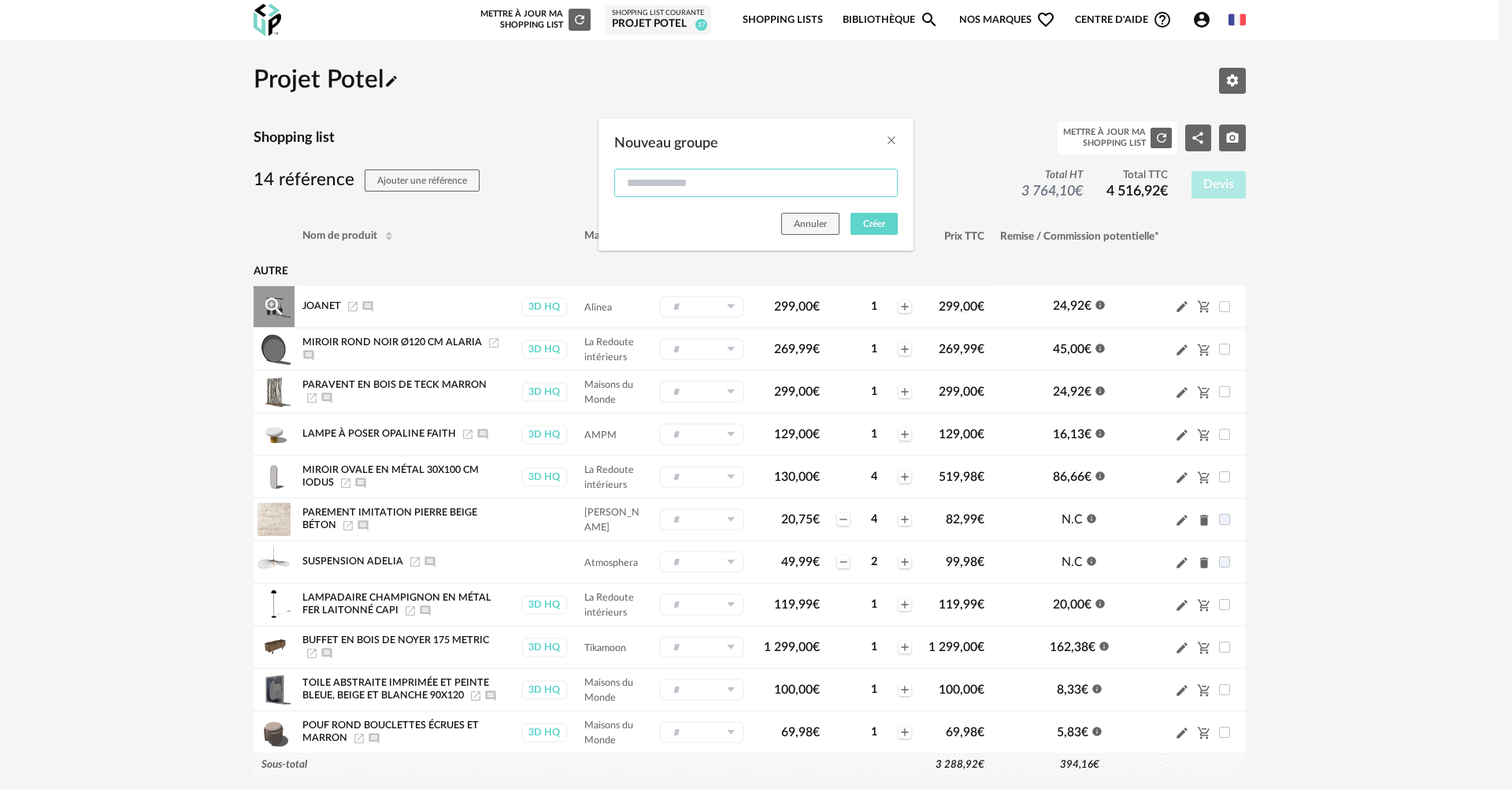
click at [670, 191] on input "Nouveau groupe" at bounding box center [756, 182] width 284 height 28
type input "**********"
click at [886, 223] on button "Créer" at bounding box center [874, 224] width 47 height 22
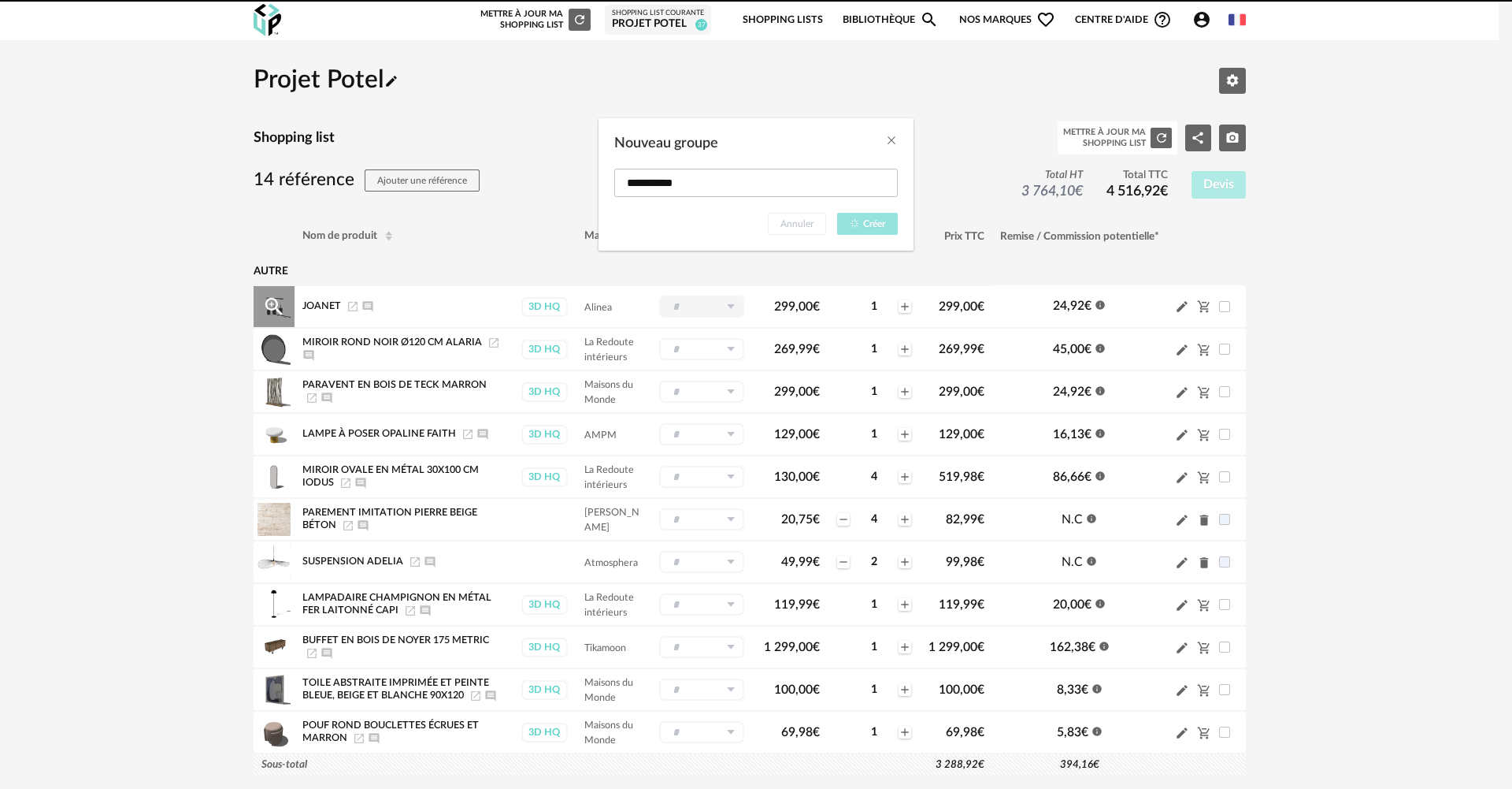
type input "**********"
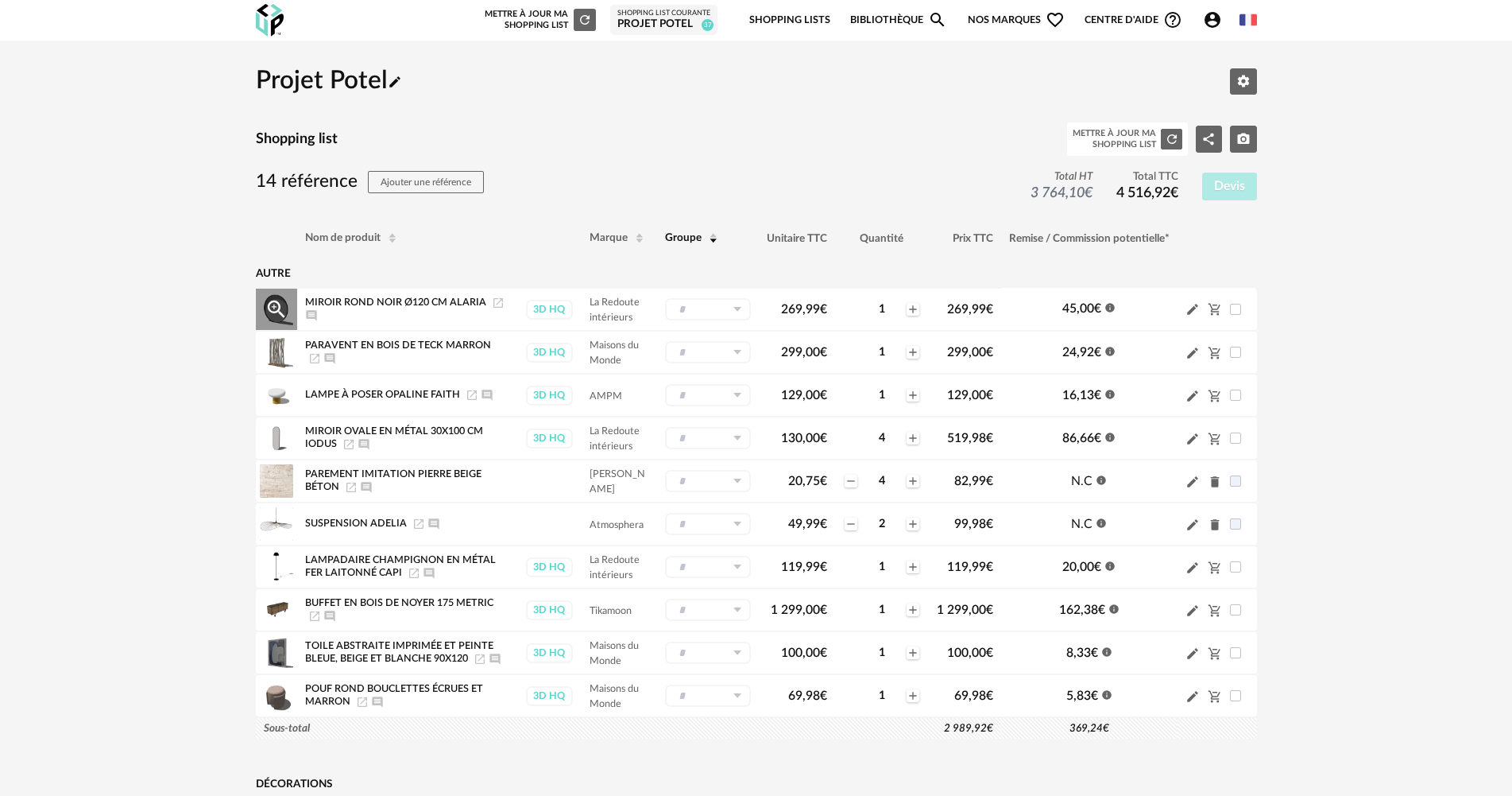
click at [722, 303] on input "text" at bounding box center [708, 308] width 86 height 22
click at [724, 380] on span "Décorations" at bounding box center [715, 376] width 68 height 18
type input "**********"
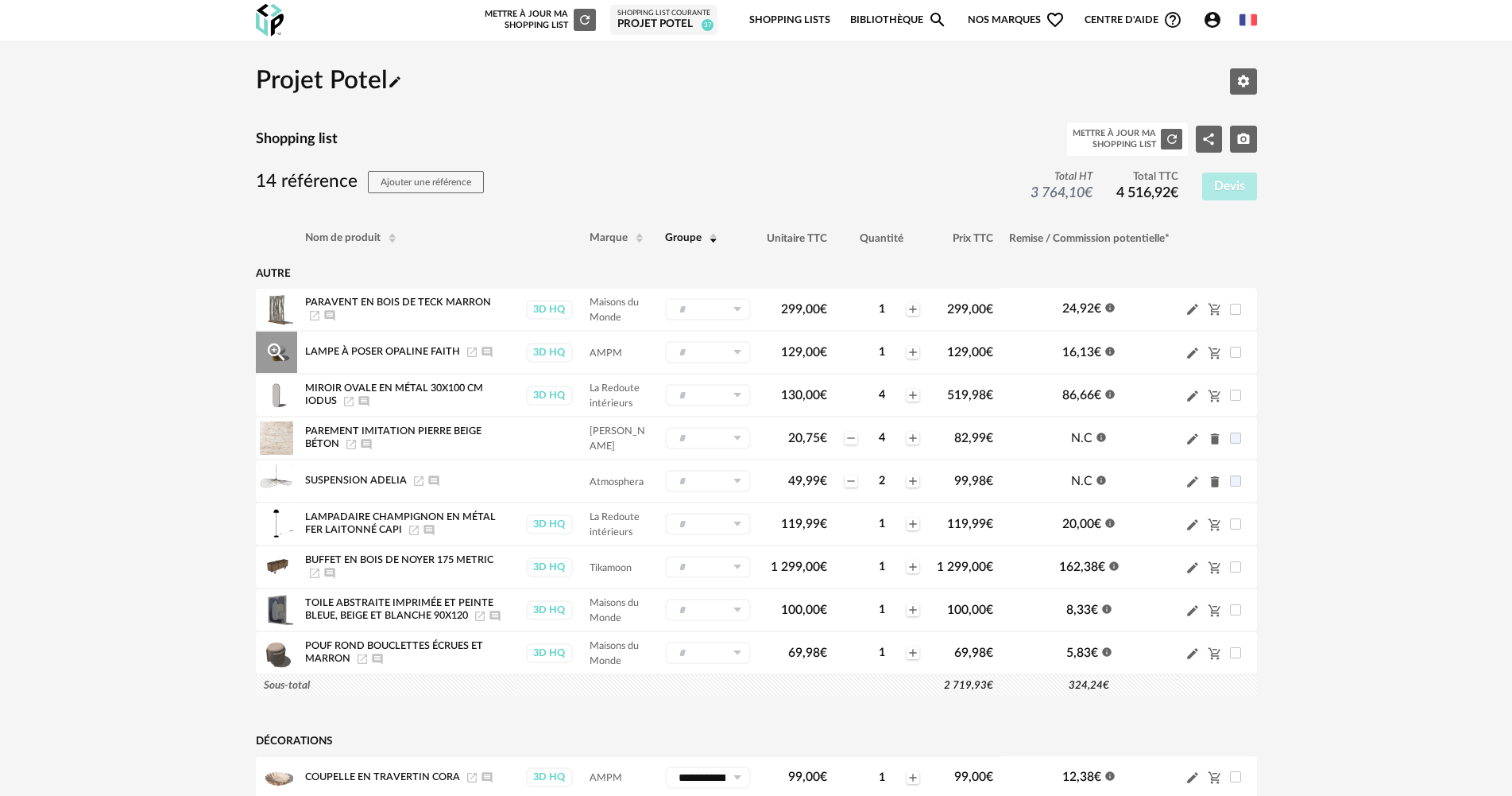
click at [723, 344] on input "text" at bounding box center [708, 351] width 86 height 22
click at [718, 417] on span "Décorations" at bounding box center [715, 418] width 68 height 18
type input "**********"
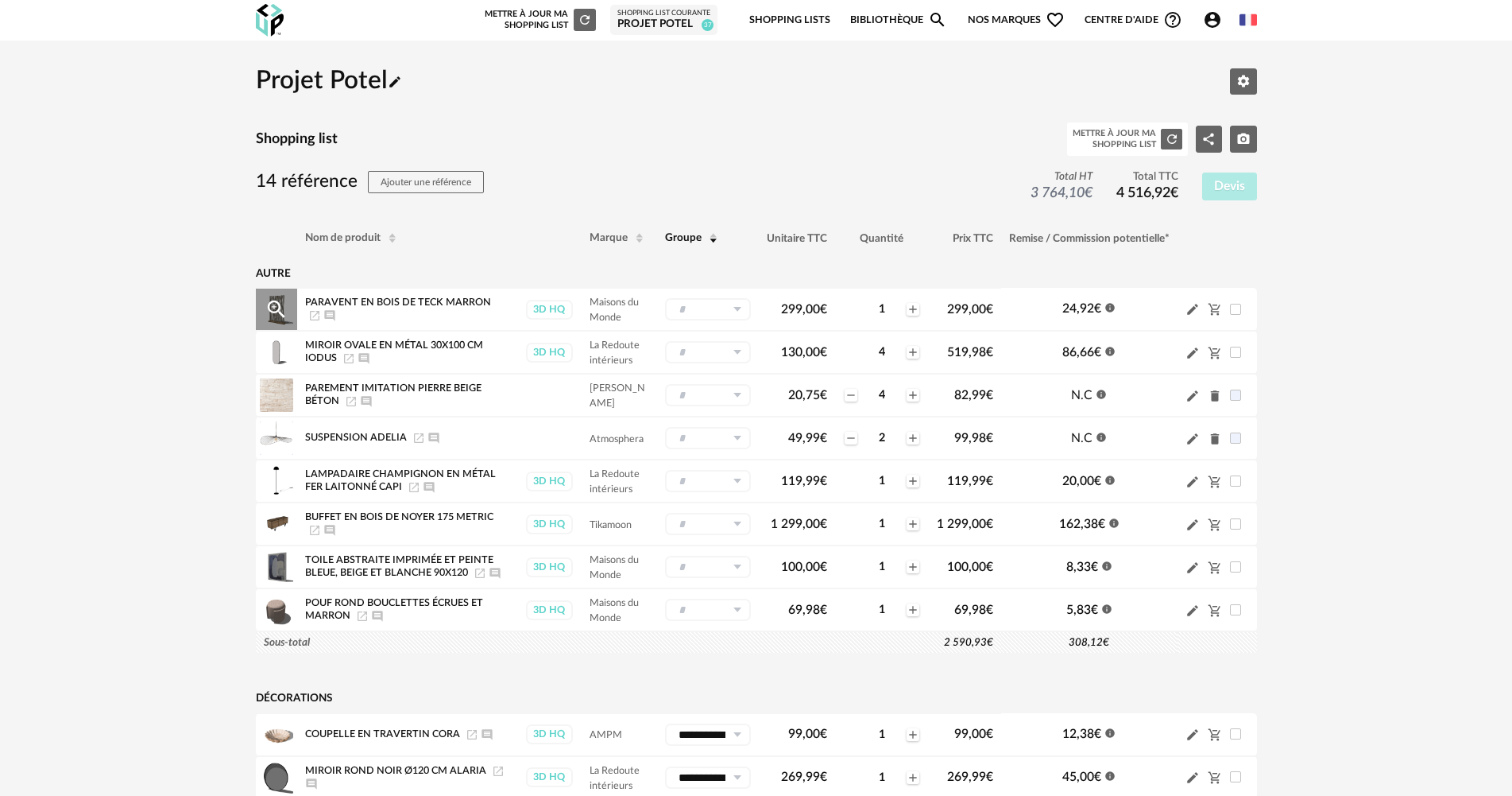
click at [740, 311] on icon at bounding box center [737, 308] width 19 height 22
click at [737, 371] on span "Décorations" at bounding box center [715, 376] width 68 height 18
type input "**********"
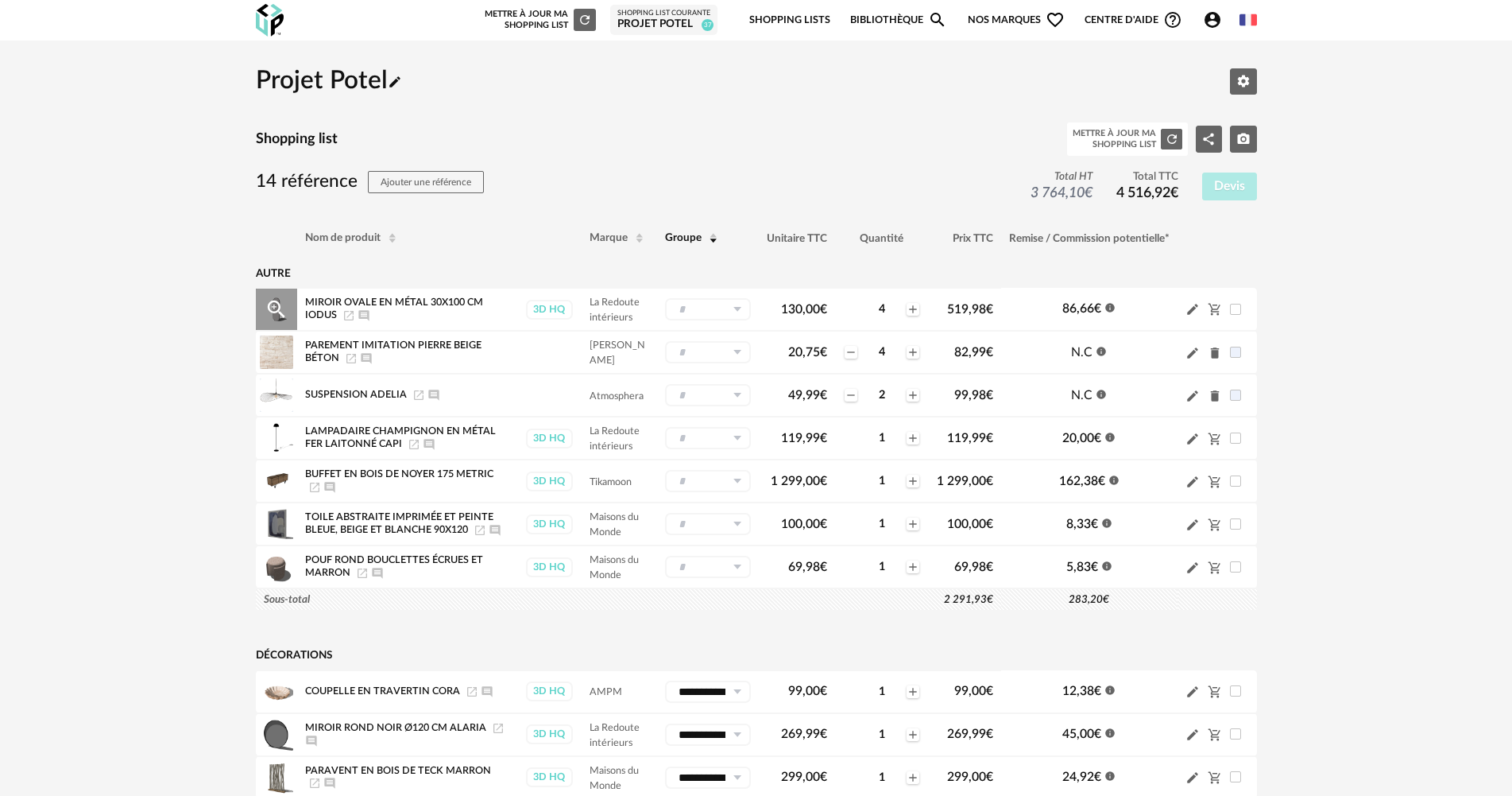
click at [744, 308] on icon at bounding box center [737, 308] width 19 height 22
click at [727, 372] on span "Décorations" at bounding box center [715, 376] width 68 height 18
type input "**********"
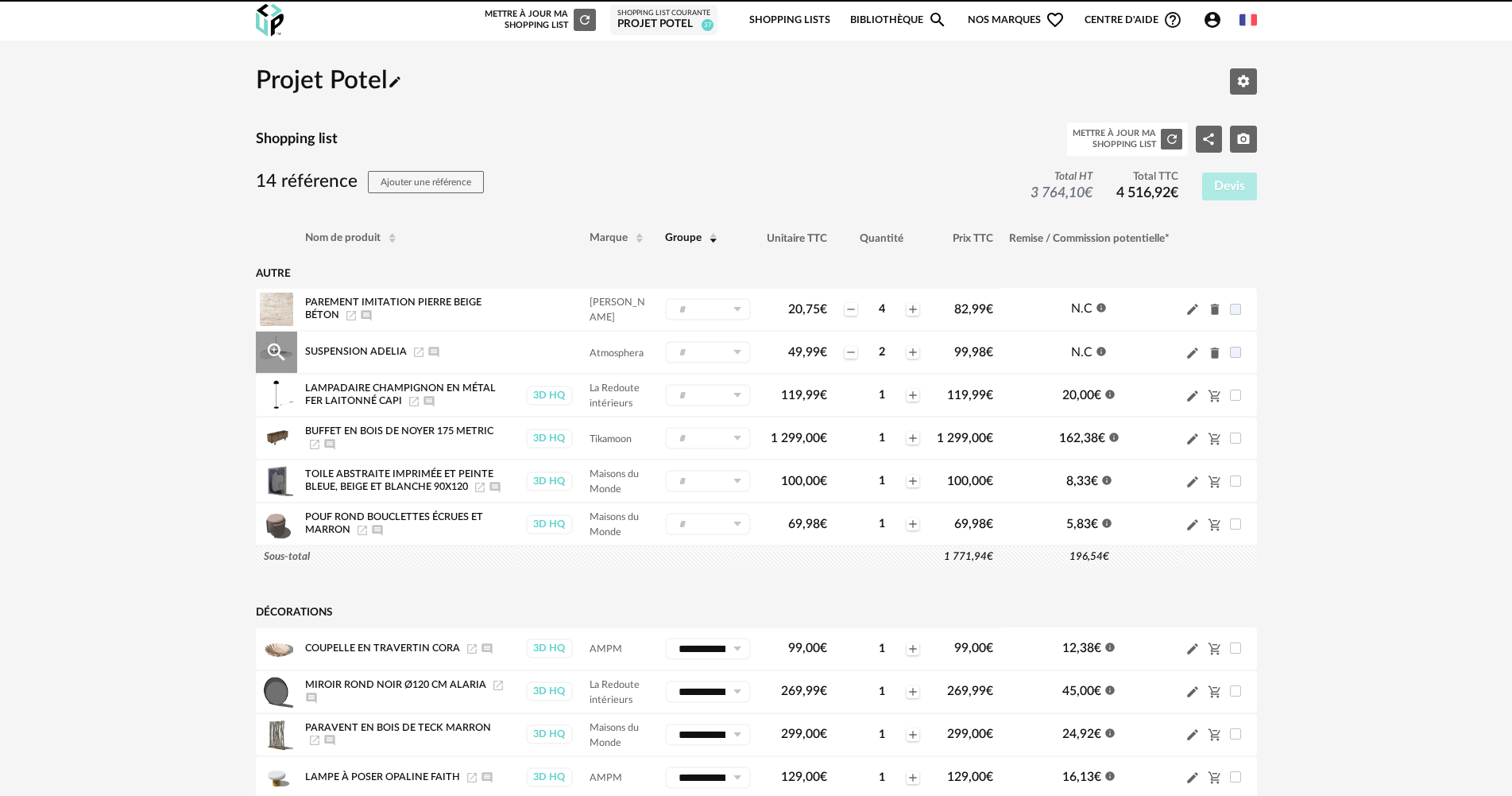
click at [739, 350] on icon at bounding box center [737, 351] width 19 height 22
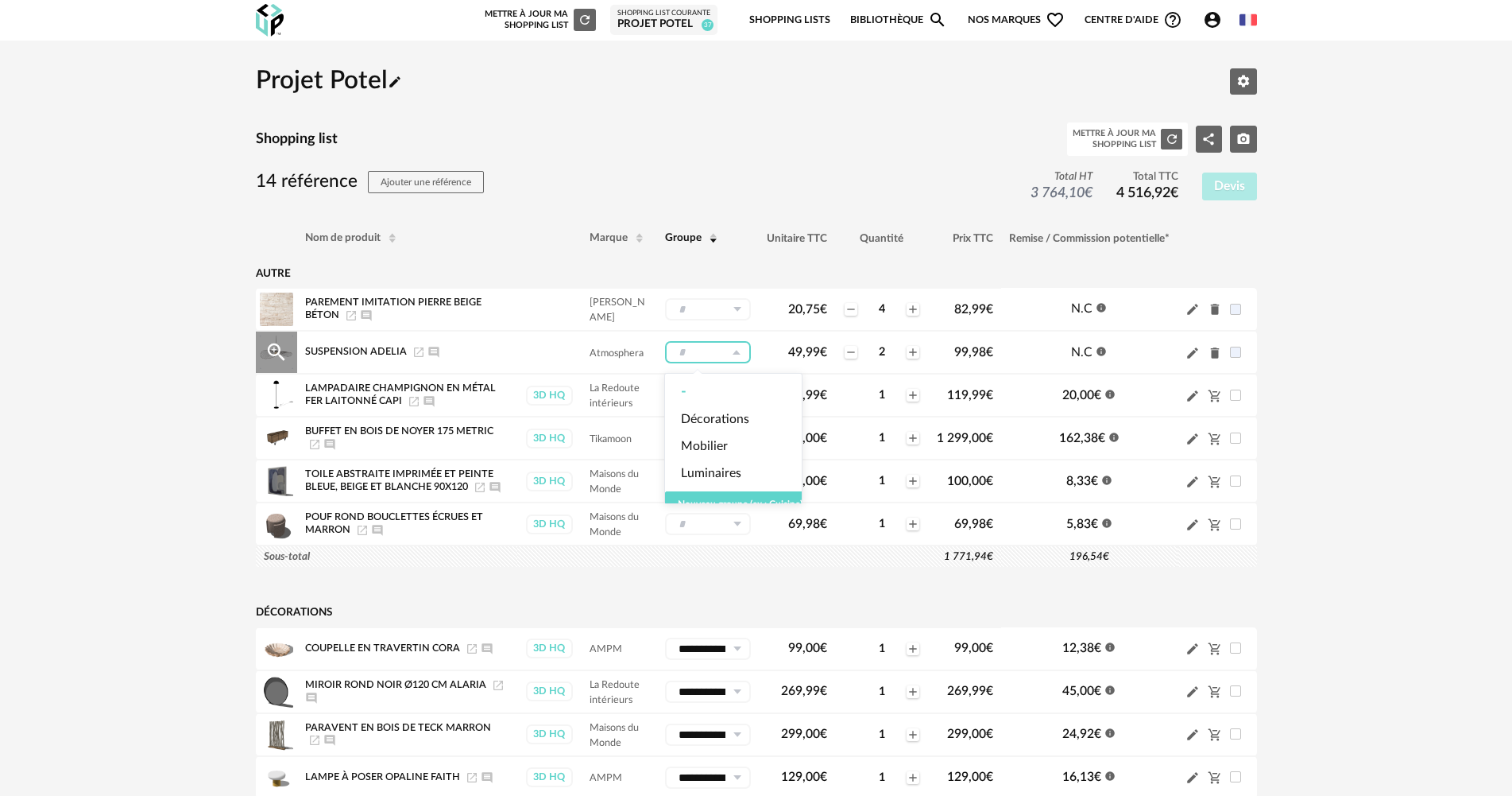
click at [739, 350] on icon at bounding box center [737, 351] width 19 height 22
click at [733, 356] on icon at bounding box center [737, 351] width 19 height 22
click at [723, 471] on span "Luminaires" at bounding box center [711, 473] width 60 height 18
type input "**********"
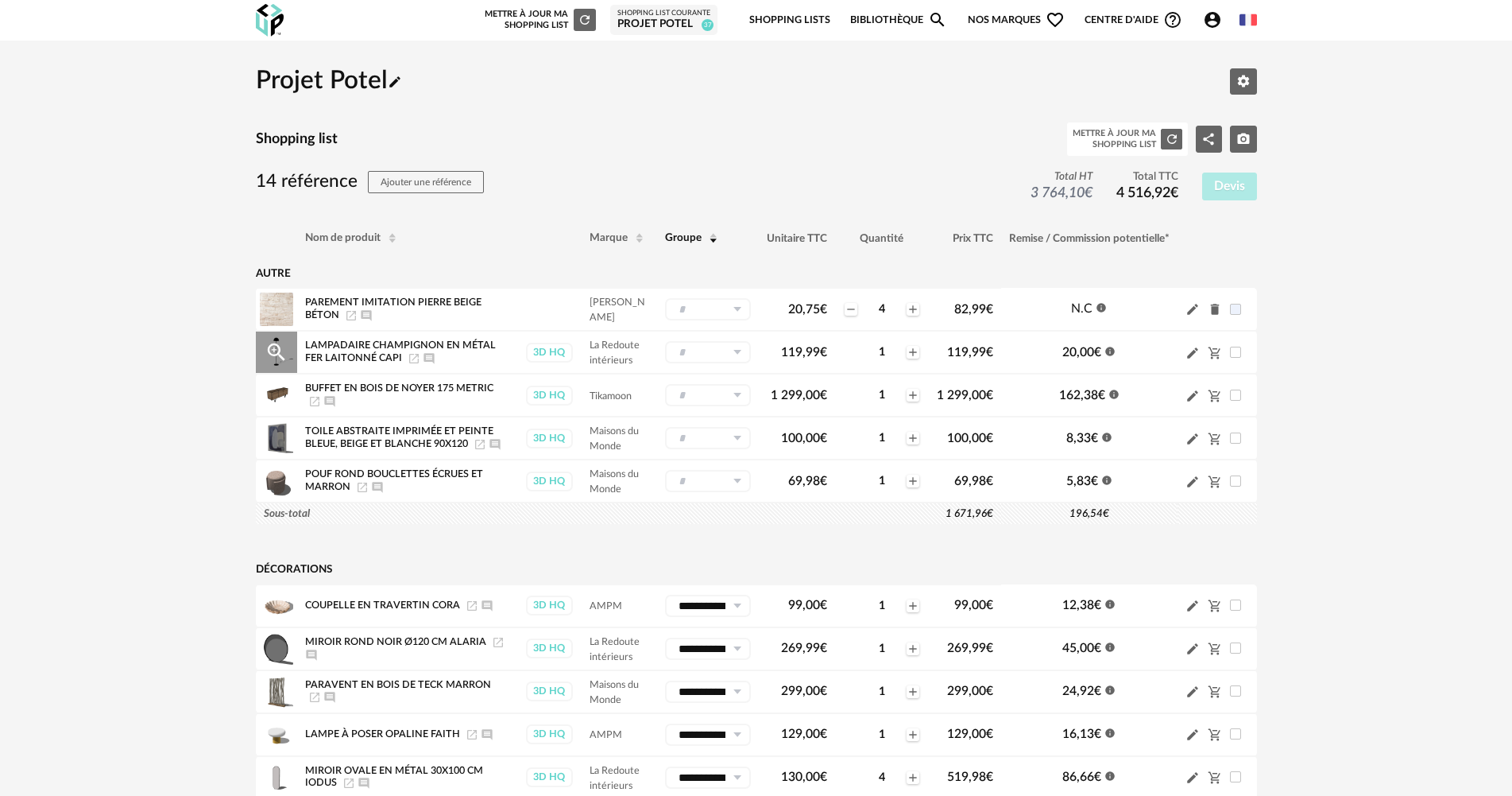
click at [748, 350] on input "text" at bounding box center [708, 351] width 86 height 22
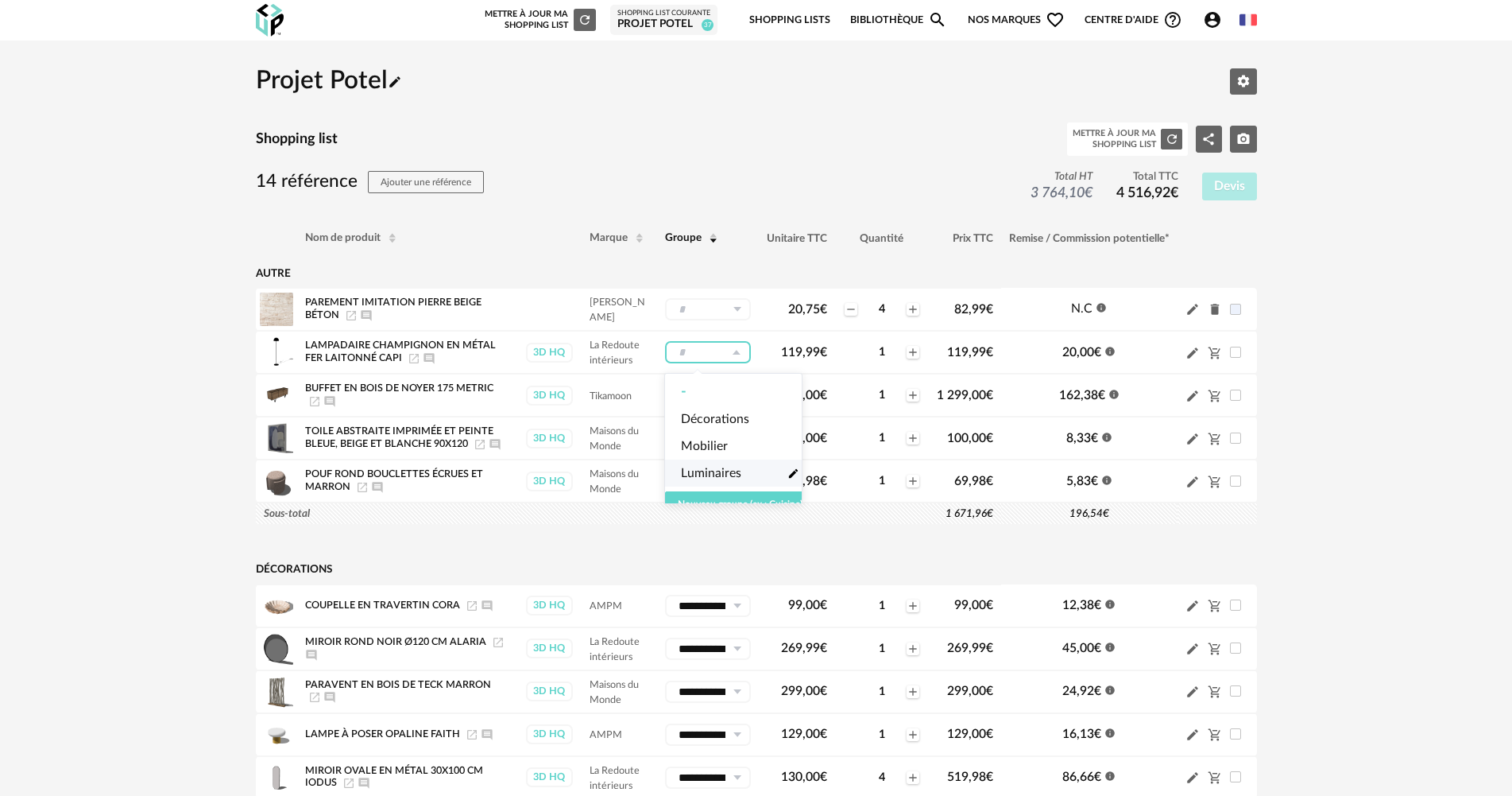
click at [727, 469] on span "Luminaires" at bounding box center [711, 473] width 60 height 18
type input "**********"
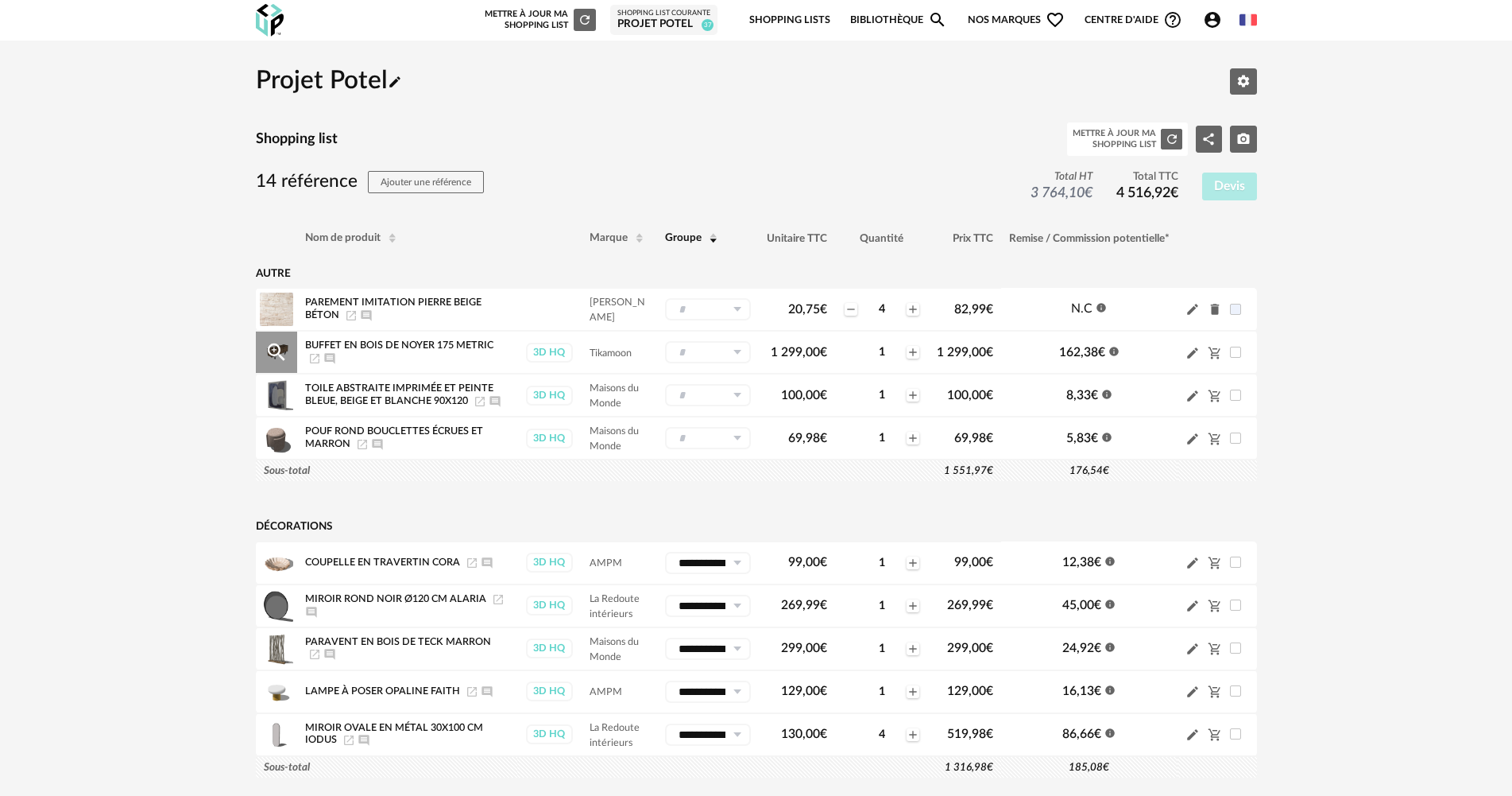
click at [736, 352] on icon at bounding box center [737, 351] width 19 height 22
click at [727, 443] on li "Mobilier Pencil icon" at bounding box center [740, 446] width 150 height 27
type input "********"
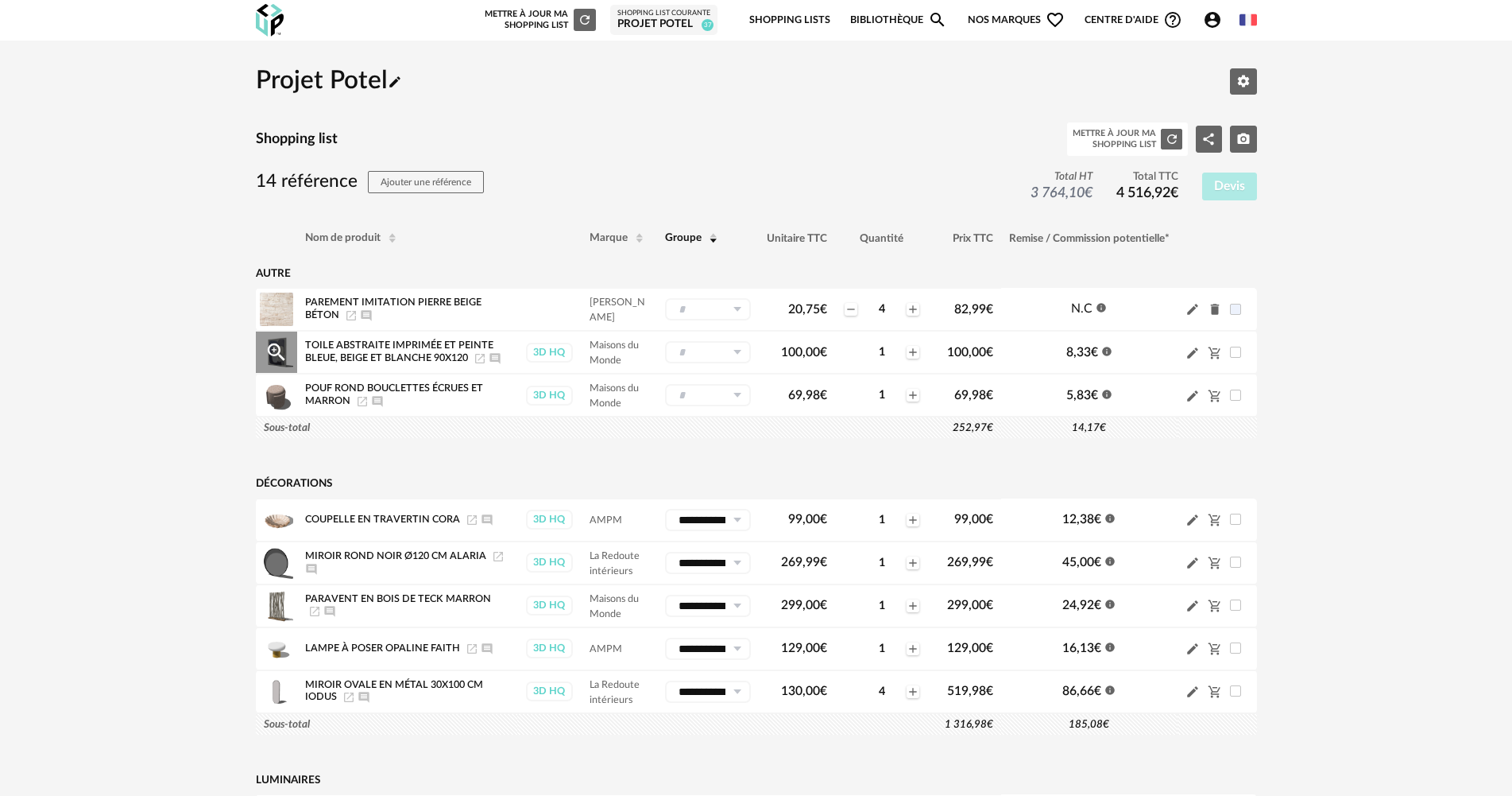
click at [737, 357] on icon at bounding box center [737, 351] width 19 height 22
click at [736, 414] on span "Décorations" at bounding box center [715, 418] width 68 height 18
type input "**********"
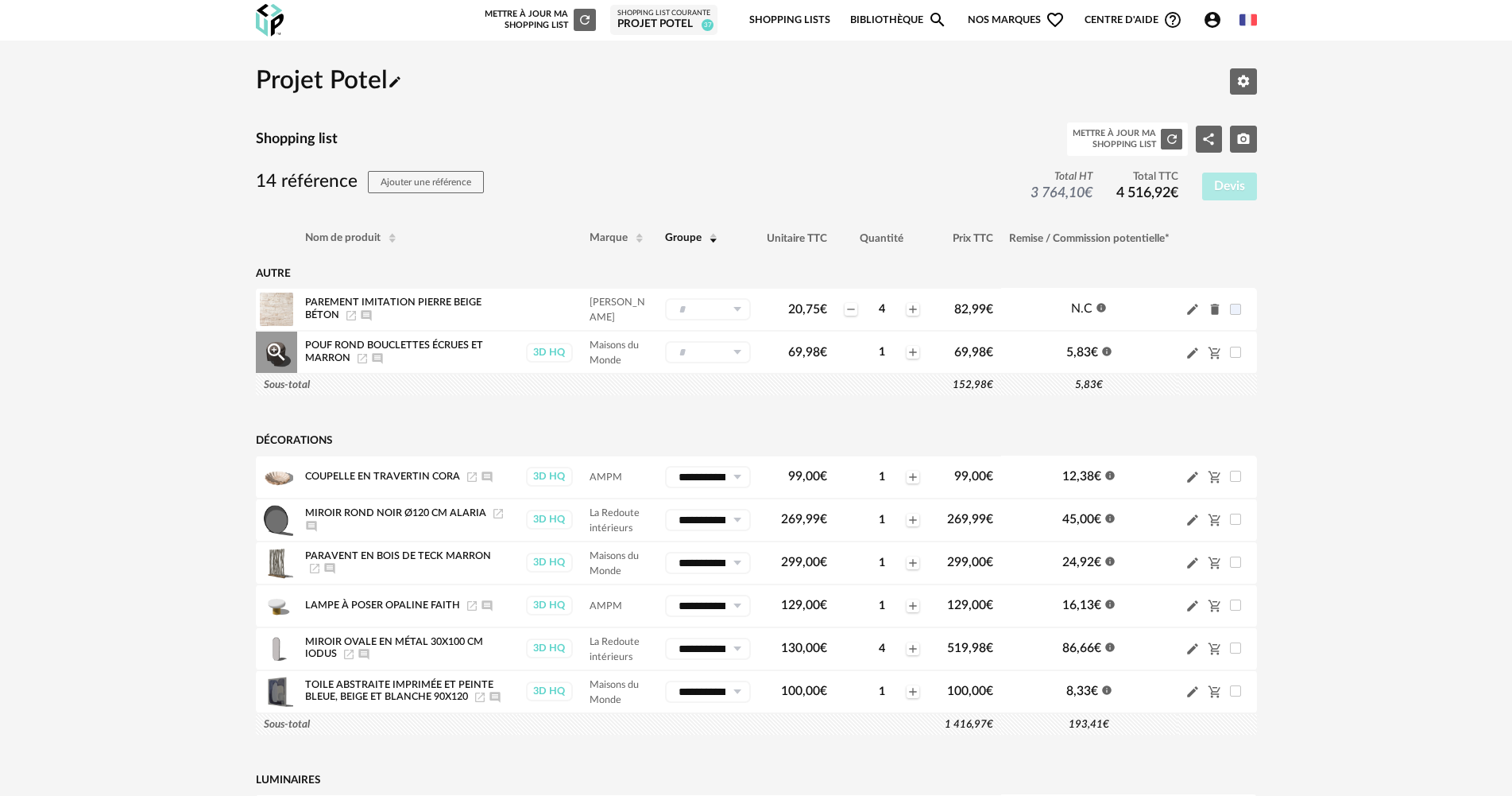
click at [746, 359] on input "text" at bounding box center [708, 351] width 86 height 22
click at [726, 449] on span "Mobilier" at bounding box center [704, 446] width 47 height 18
type input "********"
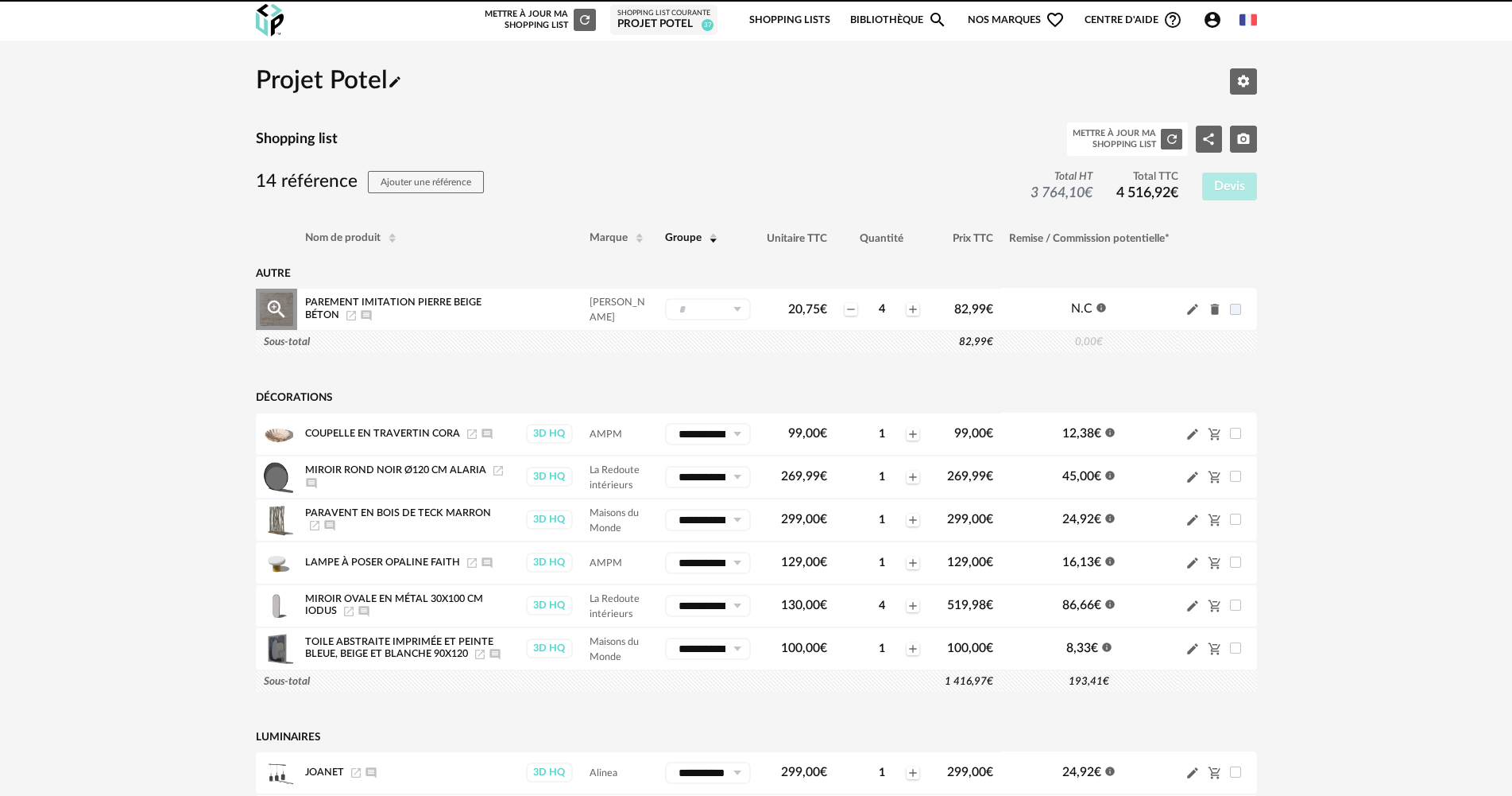
click at [740, 312] on icon at bounding box center [737, 308] width 19 height 22
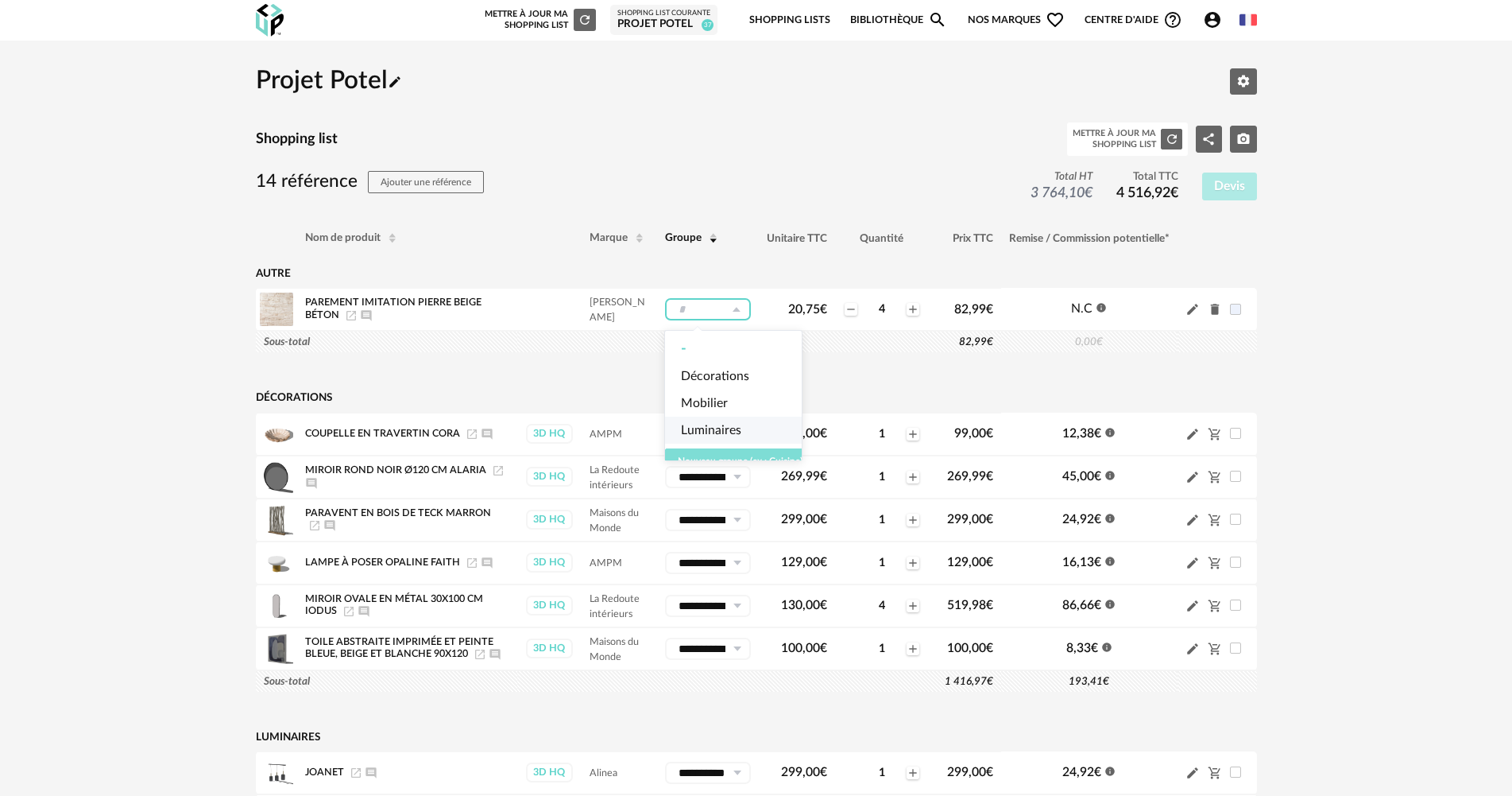
click at [736, 457] on span "Nouveau groupe (ex.: Cuisine)" at bounding box center [740, 461] width 125 height 10
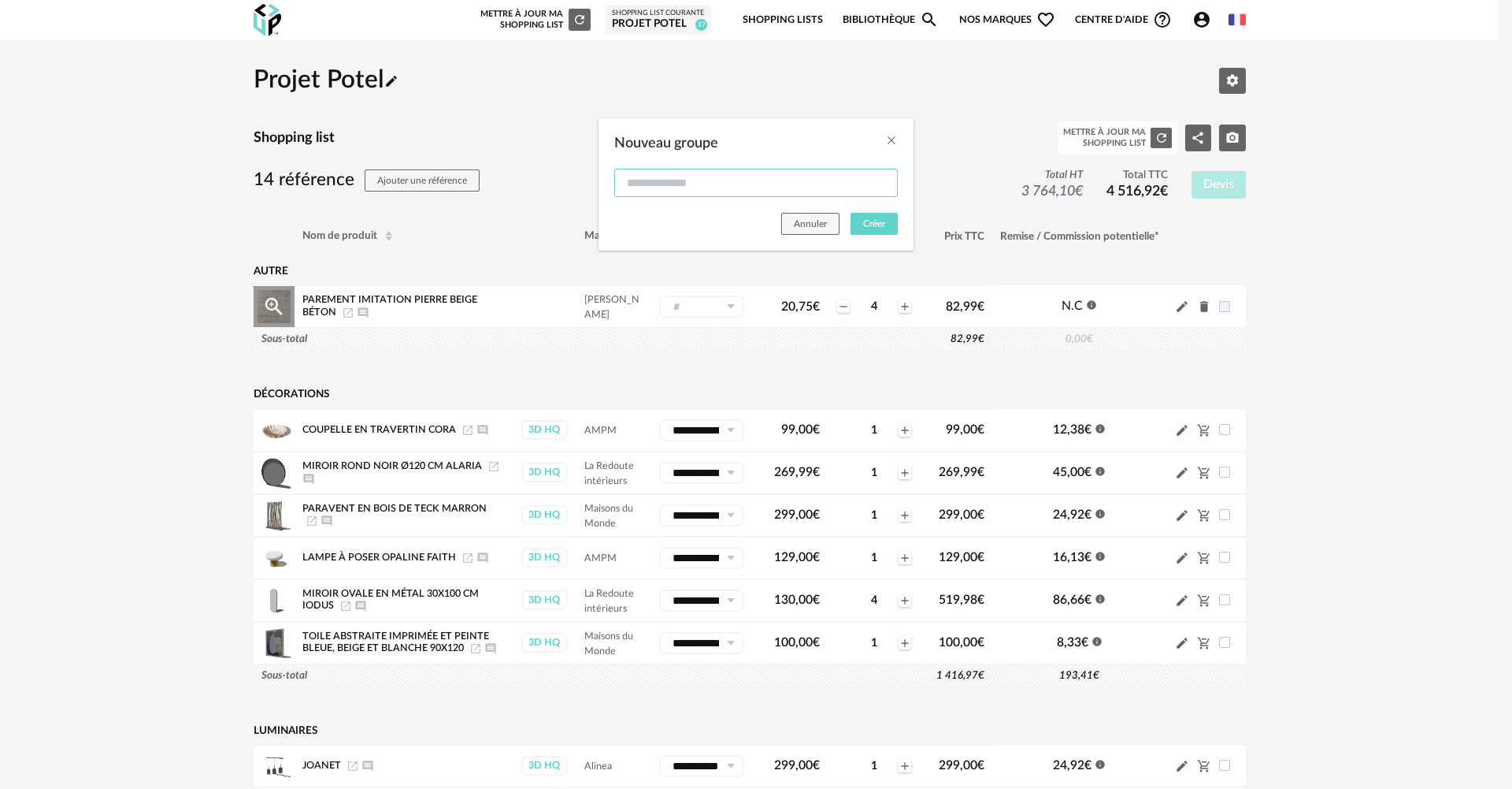
click at [688, 197] on input "Nouveau groupe" at bounding box center [756, 182] width 284 height 28
type input "*"
type input "**********"
click at [859, 213] on button "Créer" at bounding box center [874, 224] width 47 height 22
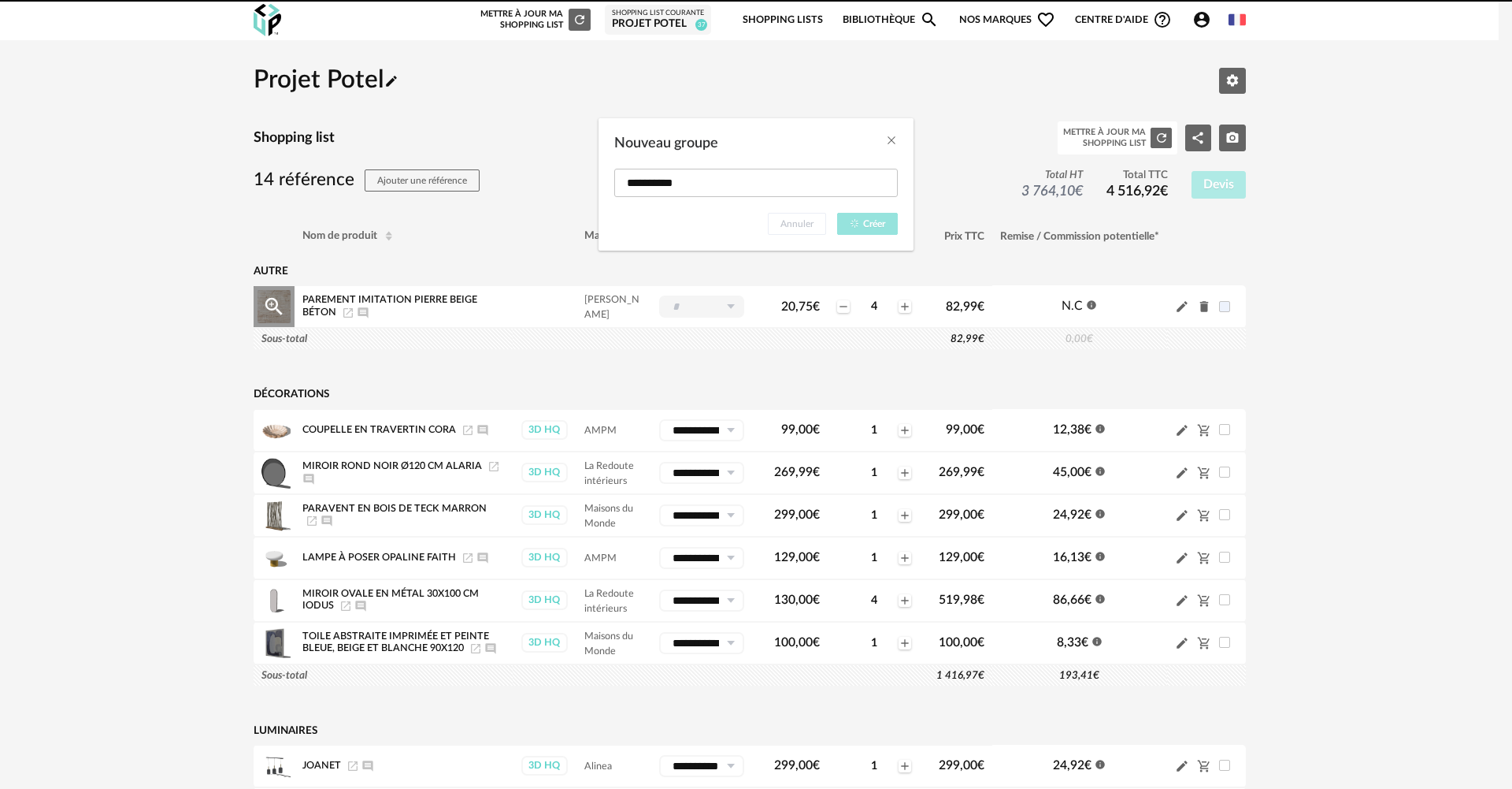
type input "**********"
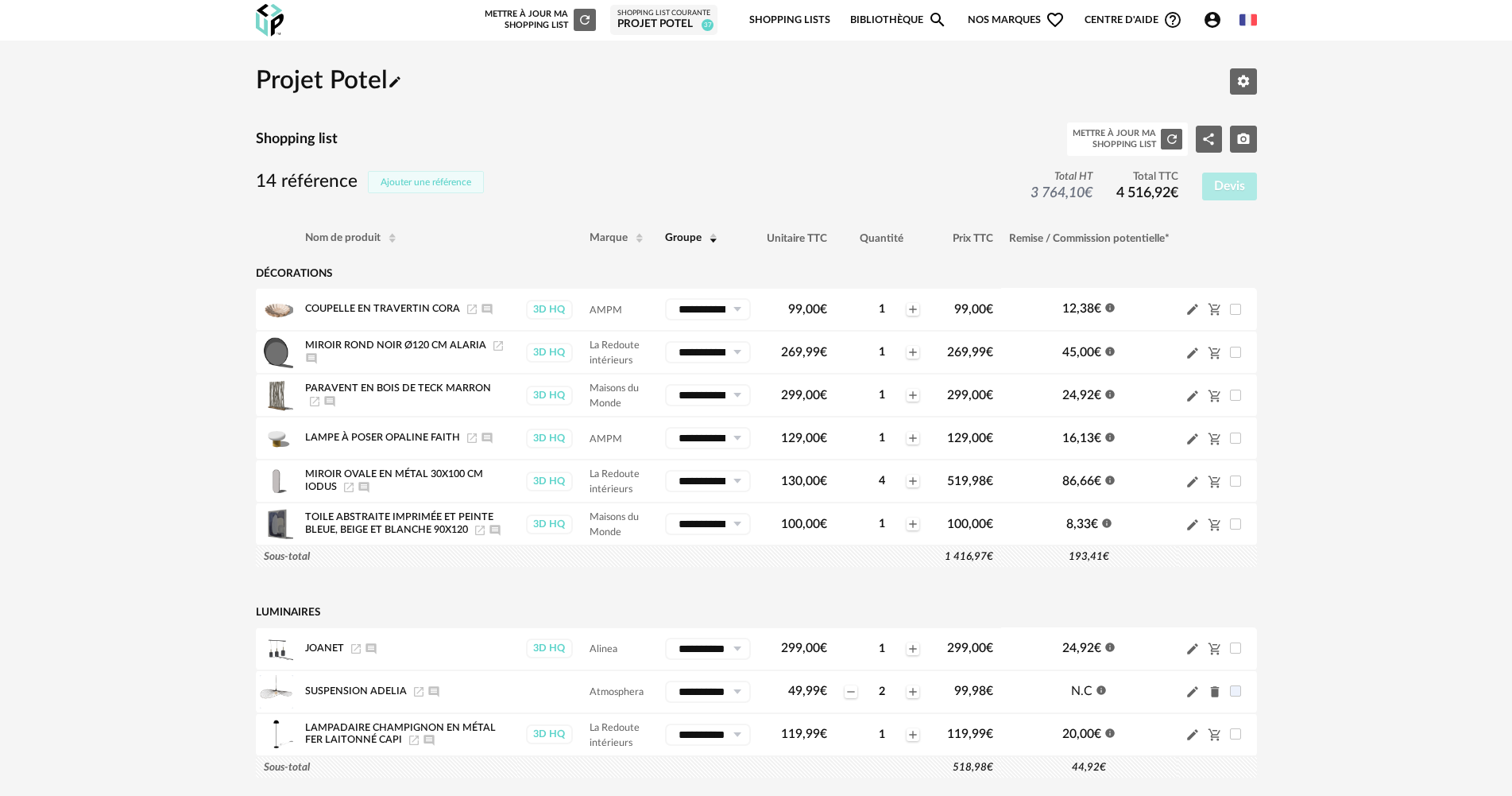
click at [414, 182] on span "Ajouter une référence" at bounding box center [425, 182] width 90 height 10
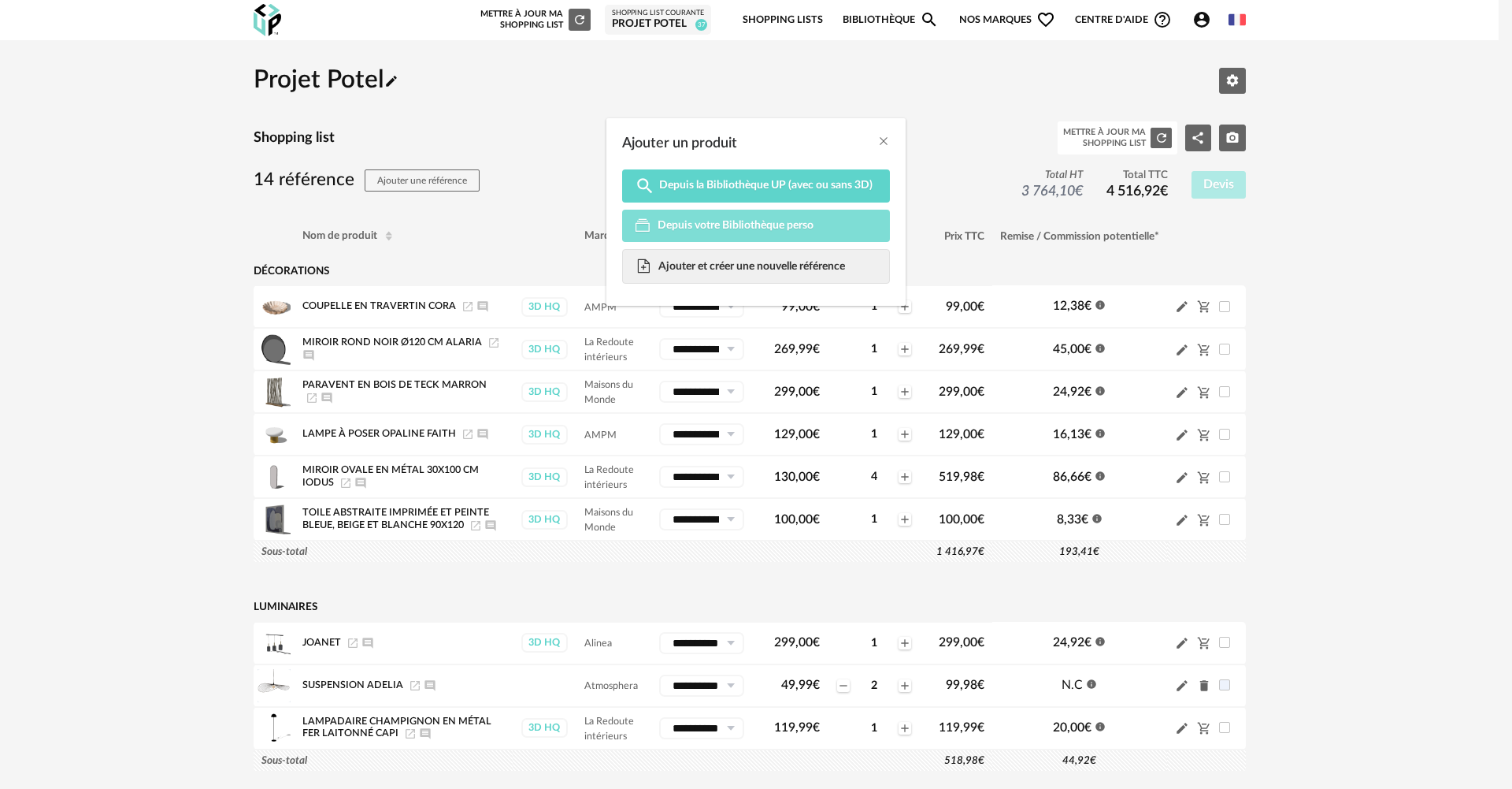
click at [728, 217] on link "Depuis votre Bibliothèque perso" at bounding box center [756, 226] width 268 height 33
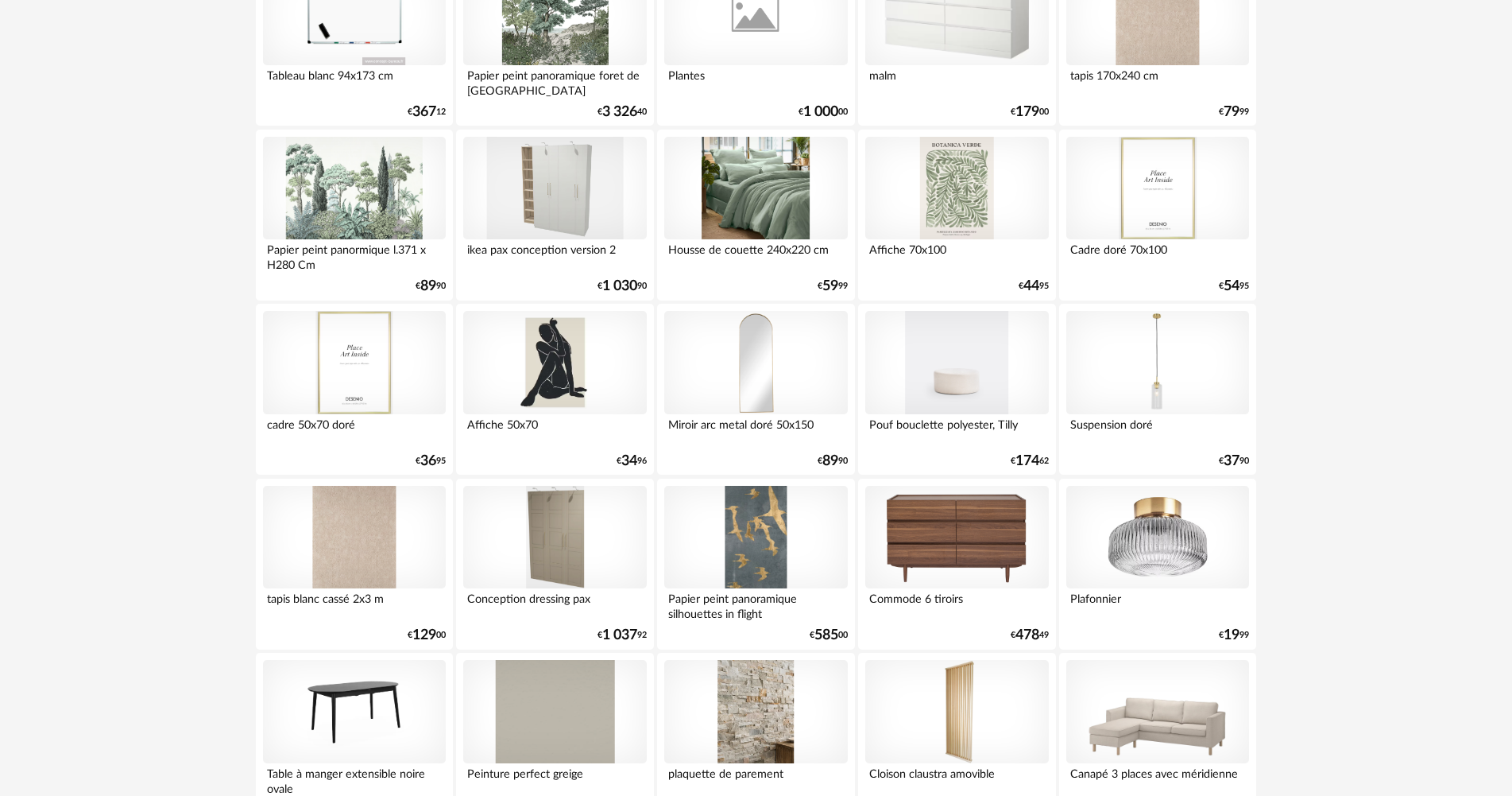
scroll to position [5564, 0]
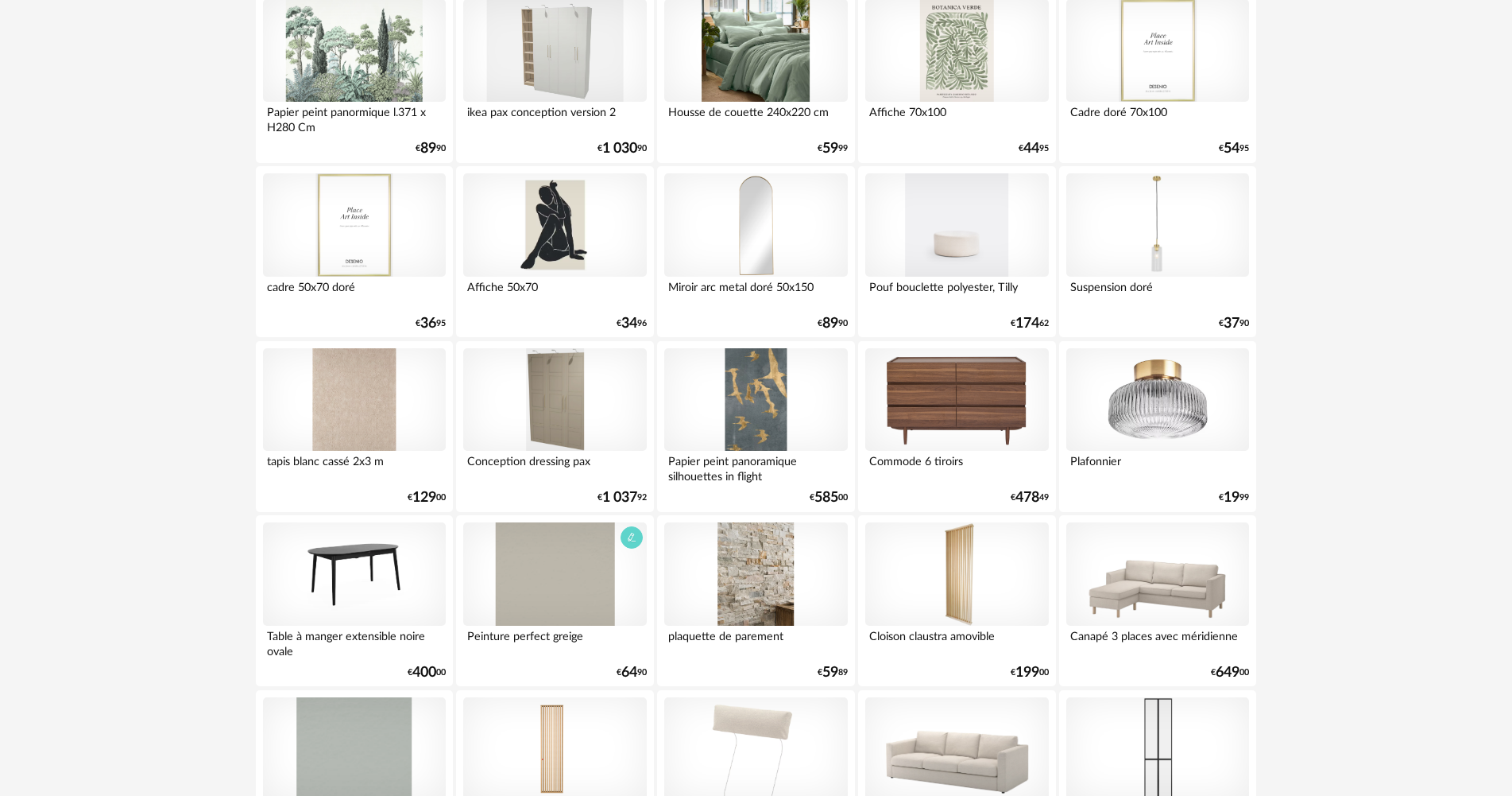
click at [491, 586] on div at bounding box center [555, 574] width 183 height 103
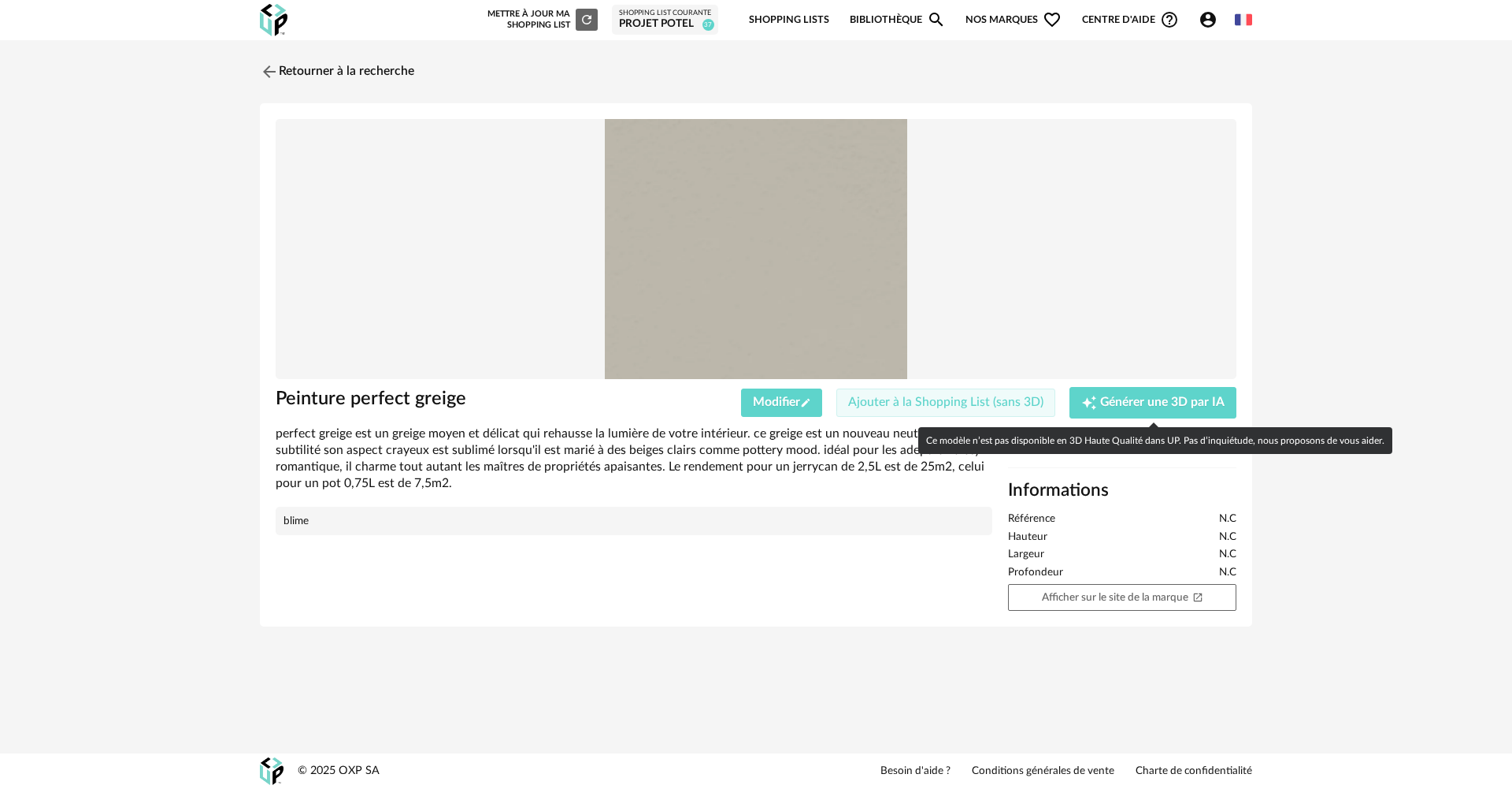
click at [1012, 410] on button "Ajouter à la Shopping List (sans 3D)" at bounding box center [945, 402] width 219 height 28
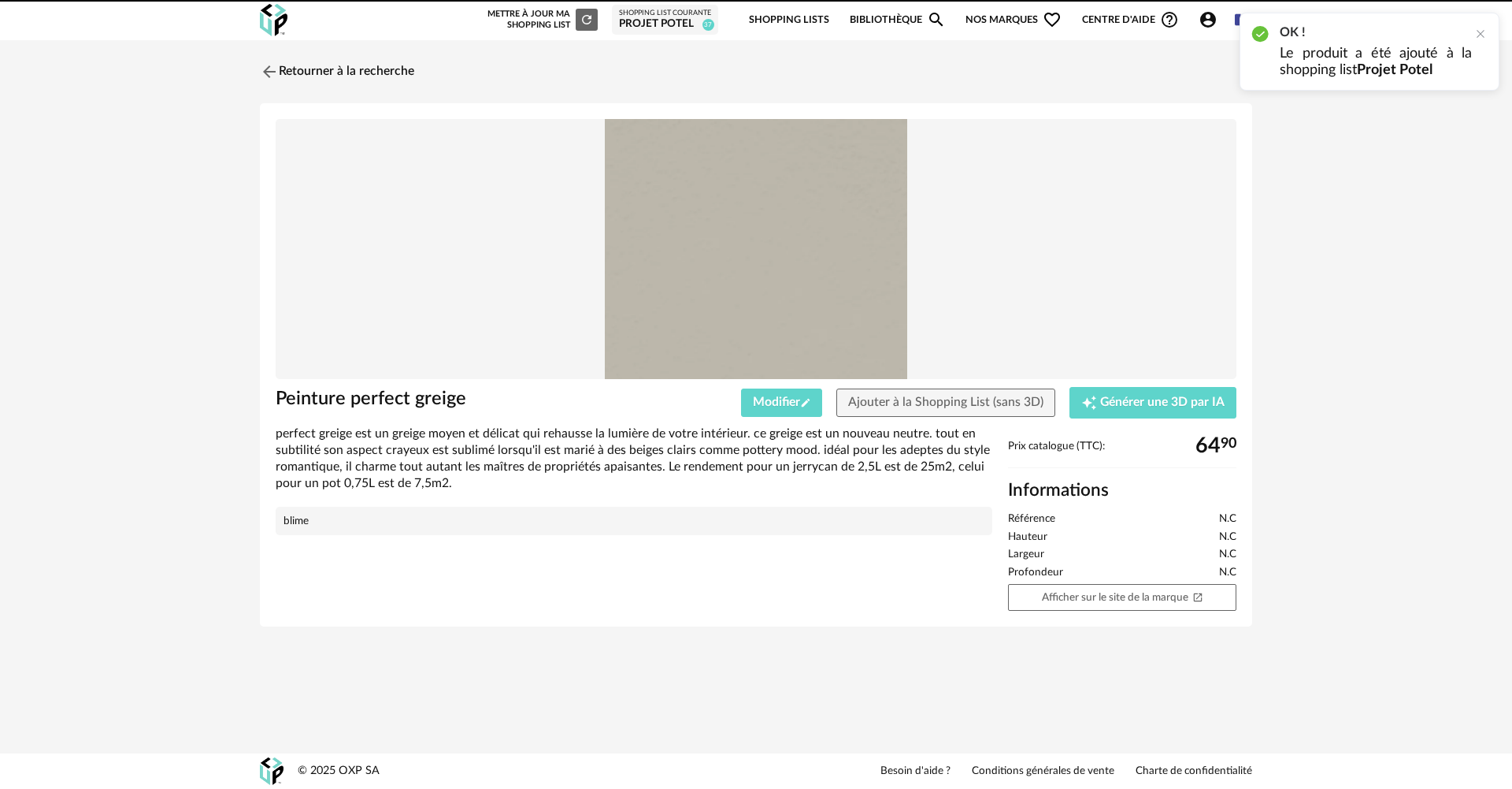
click at [683, 28] on div "Projet Potel" at bounding box center [665, 24] width 93 height 14
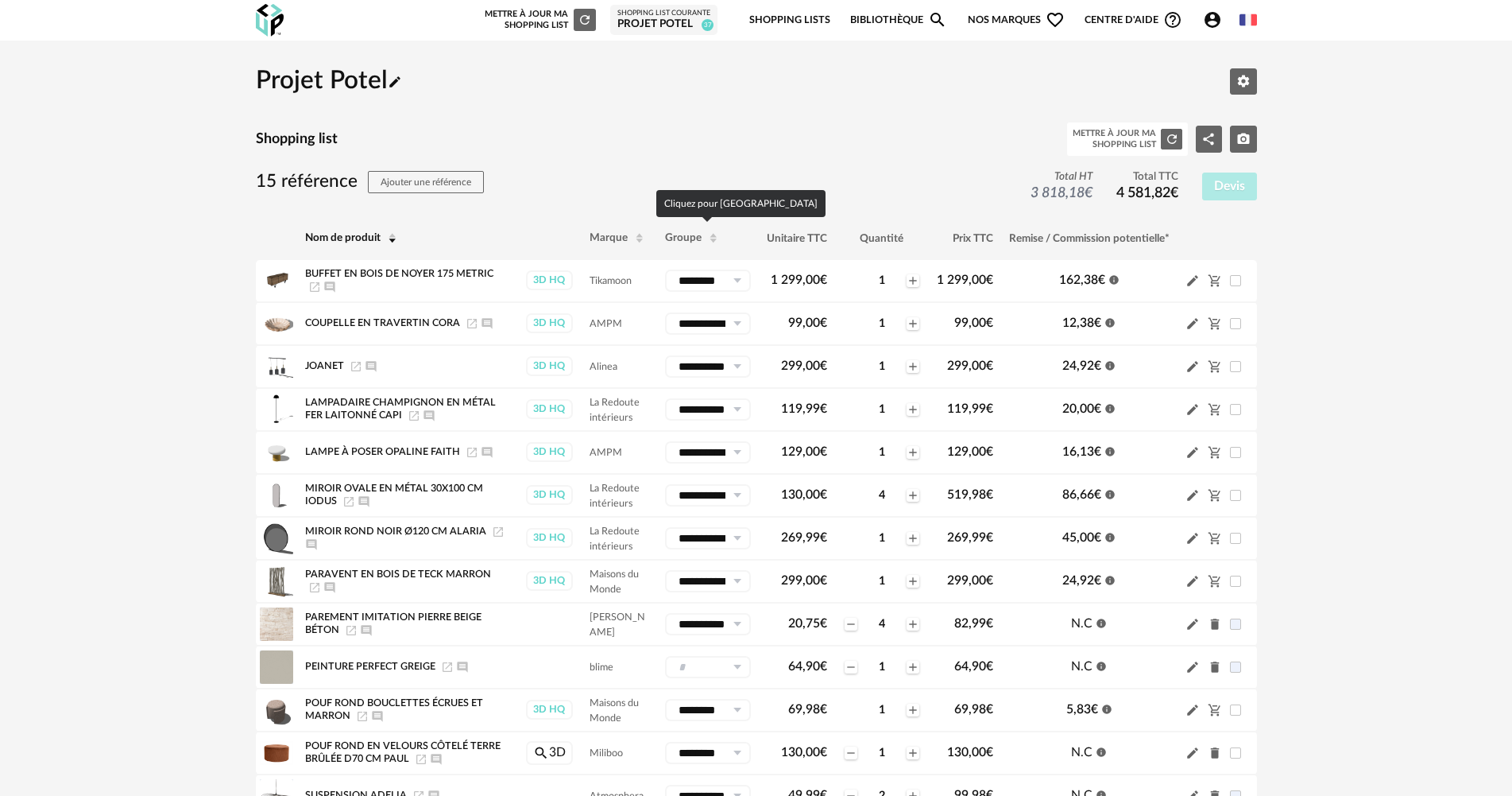
click at [684, 239] on span "Groupe" at bounding box center [684, 237] width 37 height 11
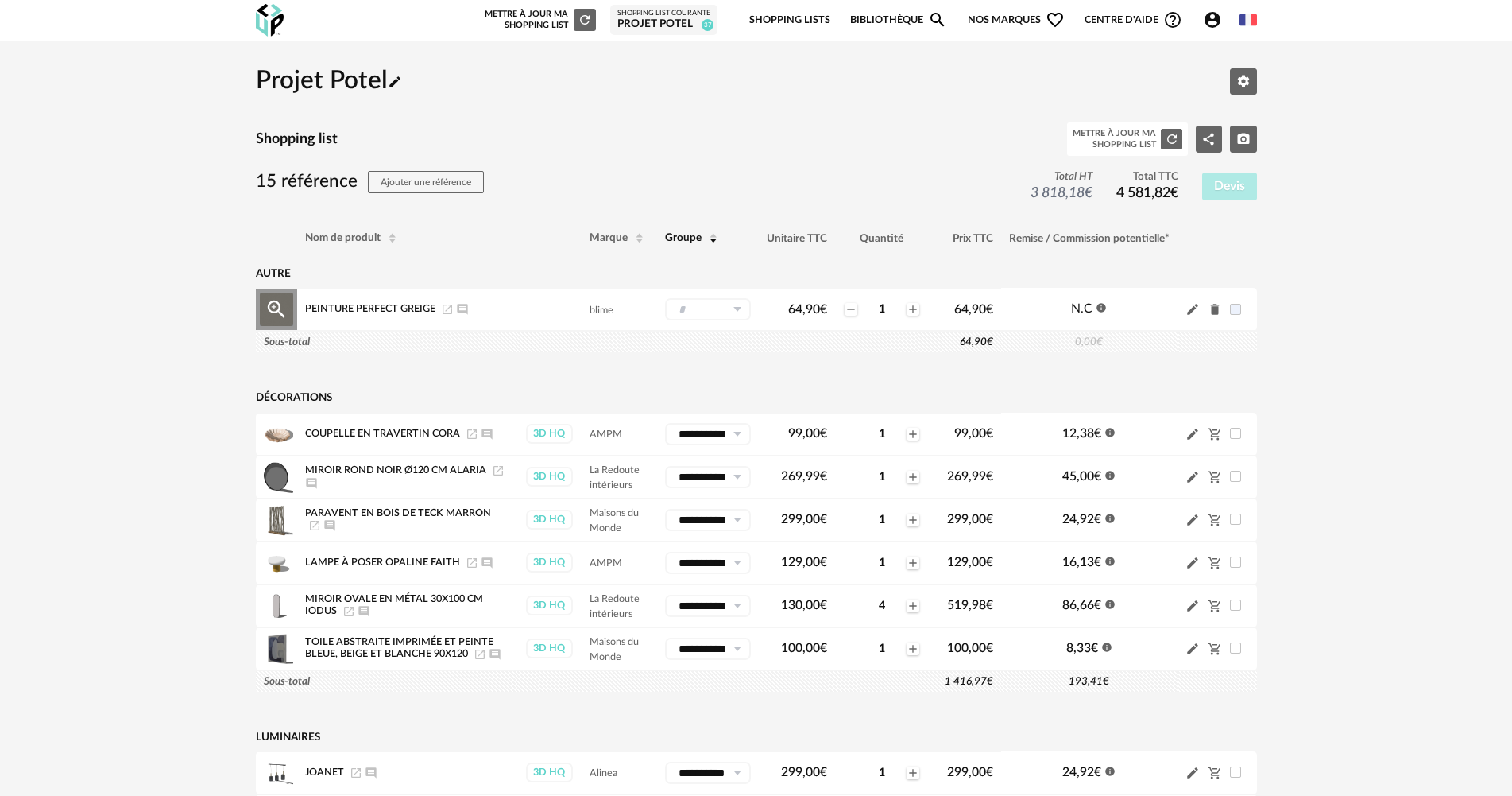
click at [722, 306] on input "text" at bounding box center [708, 308] width 86 height 22
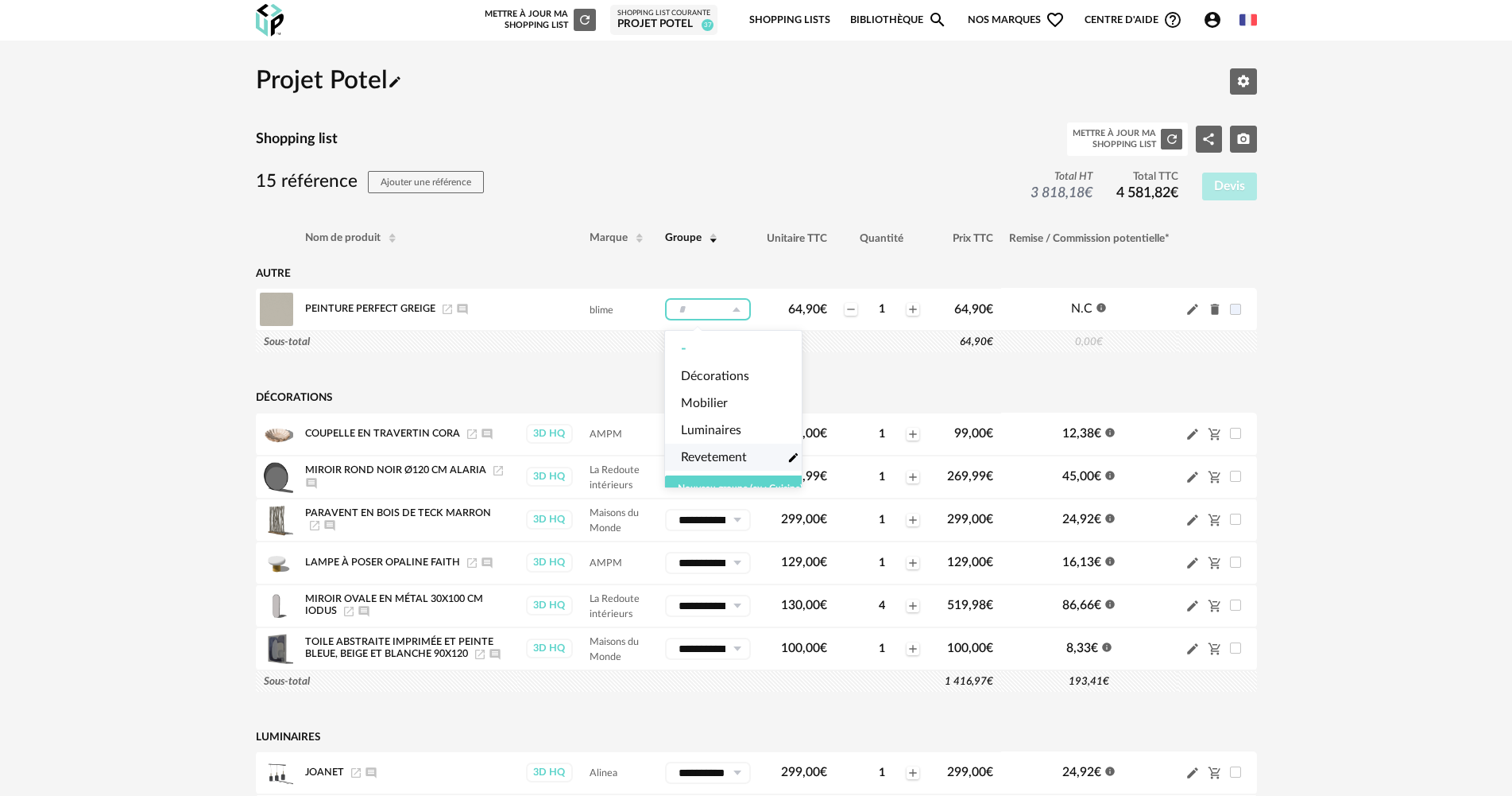
click at [727, 455] on span "Revetement" at bounding box center [714, 457] width 66 height 18
type input "**********"
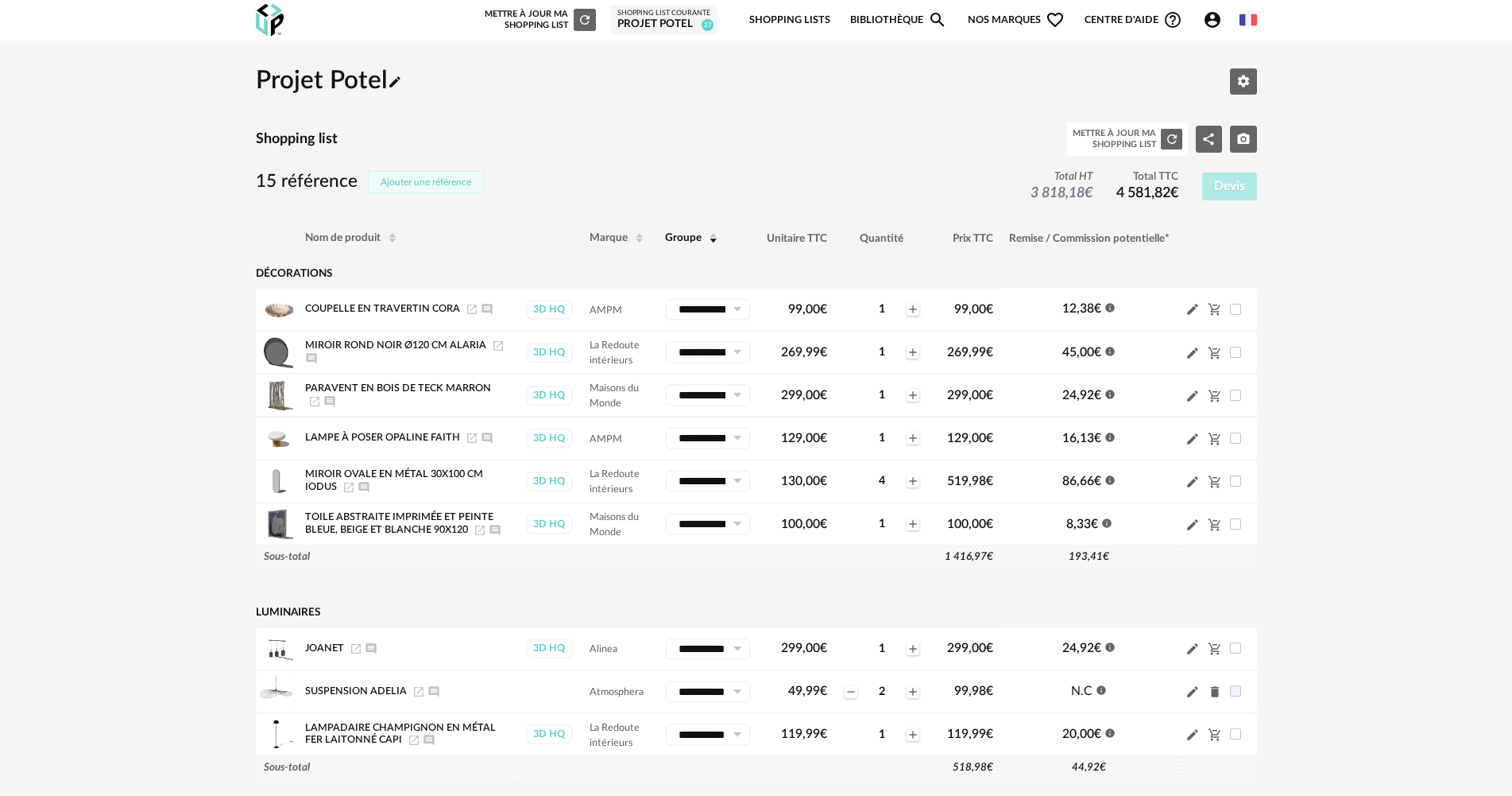
click at [445, 174] on button "Ajouter une référence" at bounding box center [425, 182] width 116 height 22
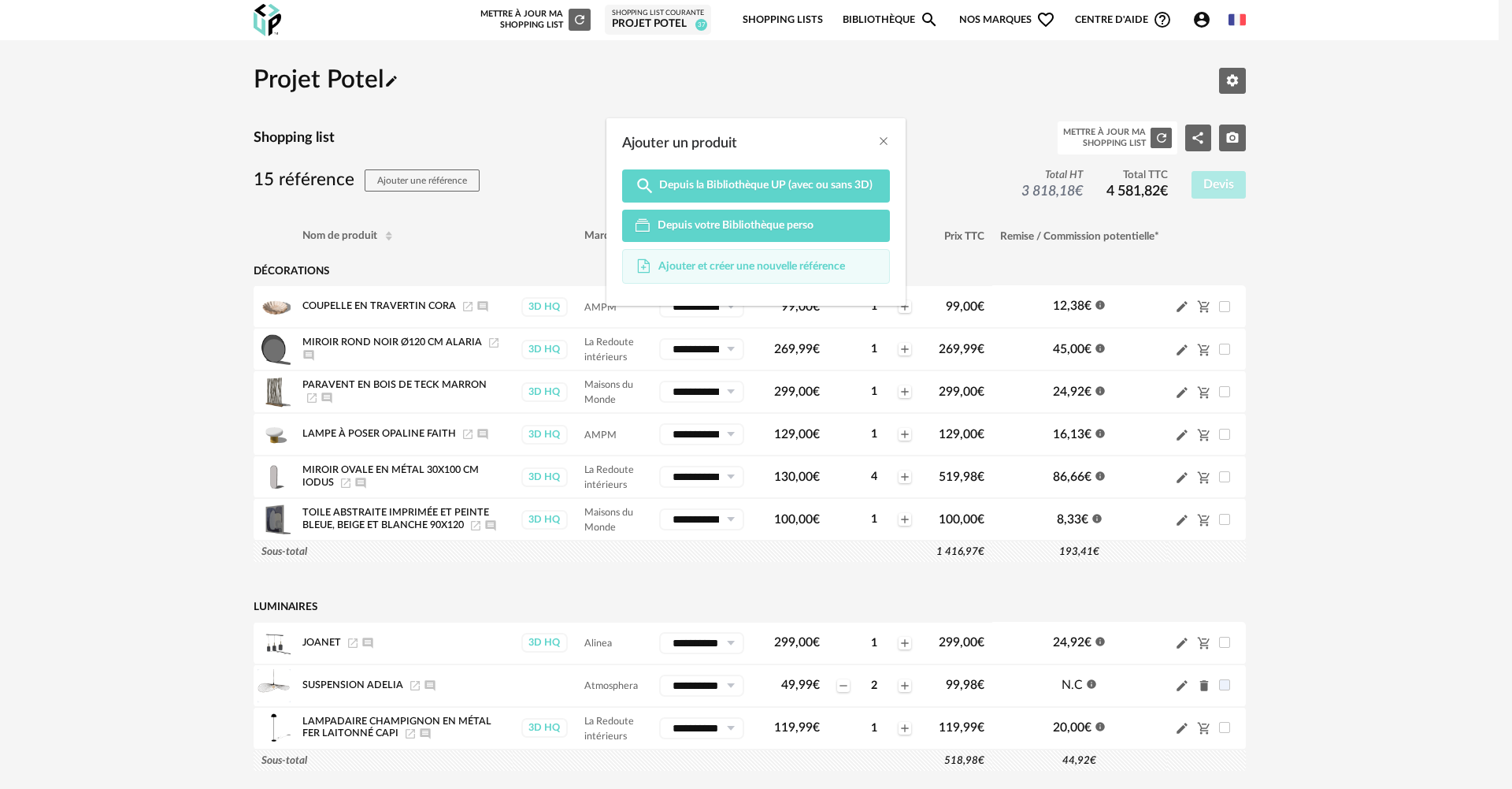
click at [688, 269] on span "Ajouter et créer une nouvelle référence" at bounding box center [752, 266] width 187 height 14
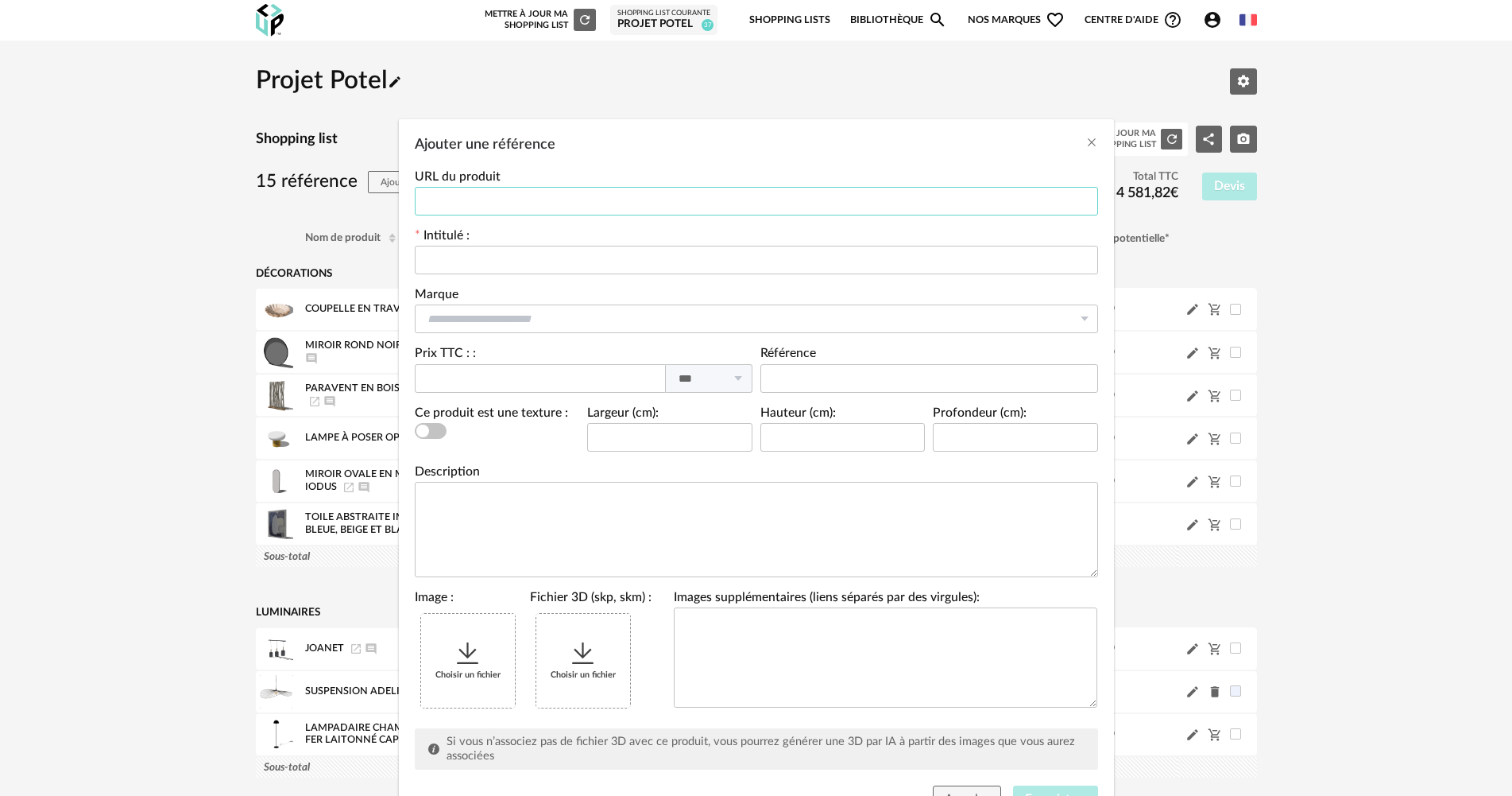
click at [801, 194] on input "Ajouter une référence" at bounding box center [756, 200] width 683 height 28
click at [739, 240] on div "Intitulé :" at bounding box center [756, 252] width 683 height 45
click at [730, 264] on input "Ajouter une référence" at bounding box center [756, 259] width 683 height 28
type input "**********"
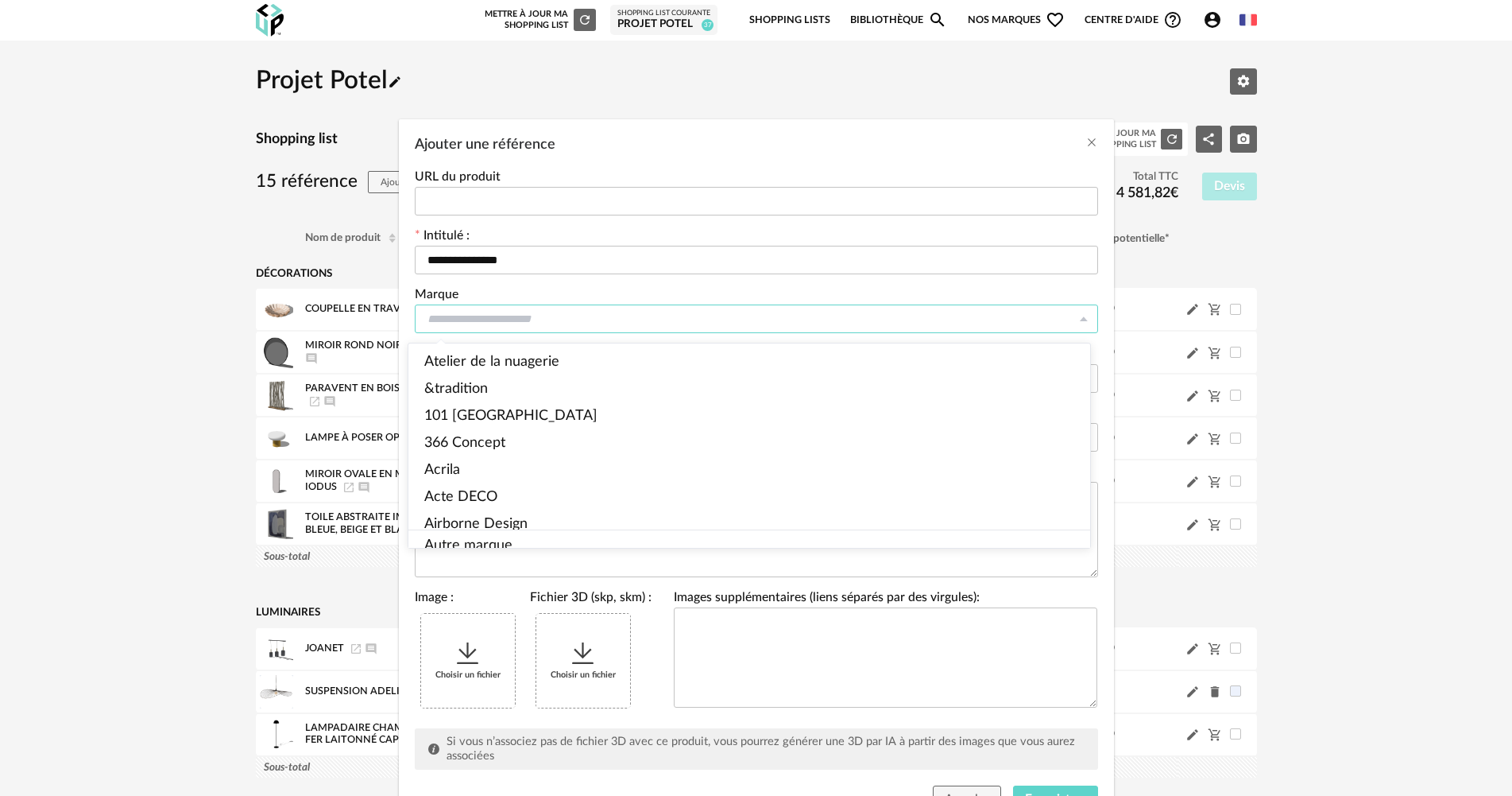
click at [609, 306] on input "Ajouter une référence" at bounding box center [756, 318] width 683 height 28
click at [504, 530] on li "Autre marque" at bounding box center [756, 546] width 696 height 32
type input "**********"
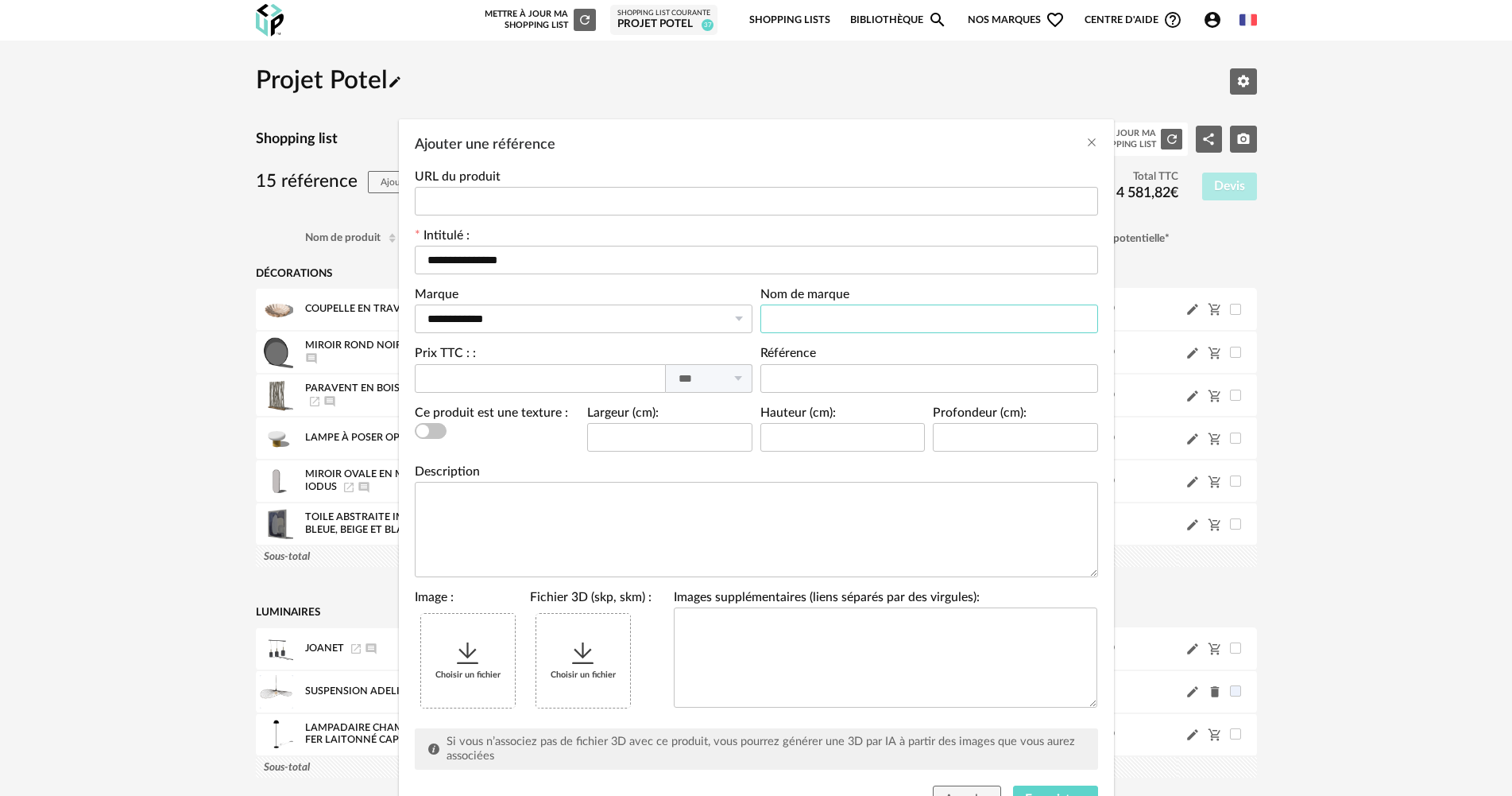
click at [815, 307] on input "Ajouter une référence" at bounding box center [929, 318] width 338 height 28
type input "*"
type input "*******"
click at [546, 388] on input "Ajouter une référence" at bounding box center [540, 378] width 251 height 28
type input "********"
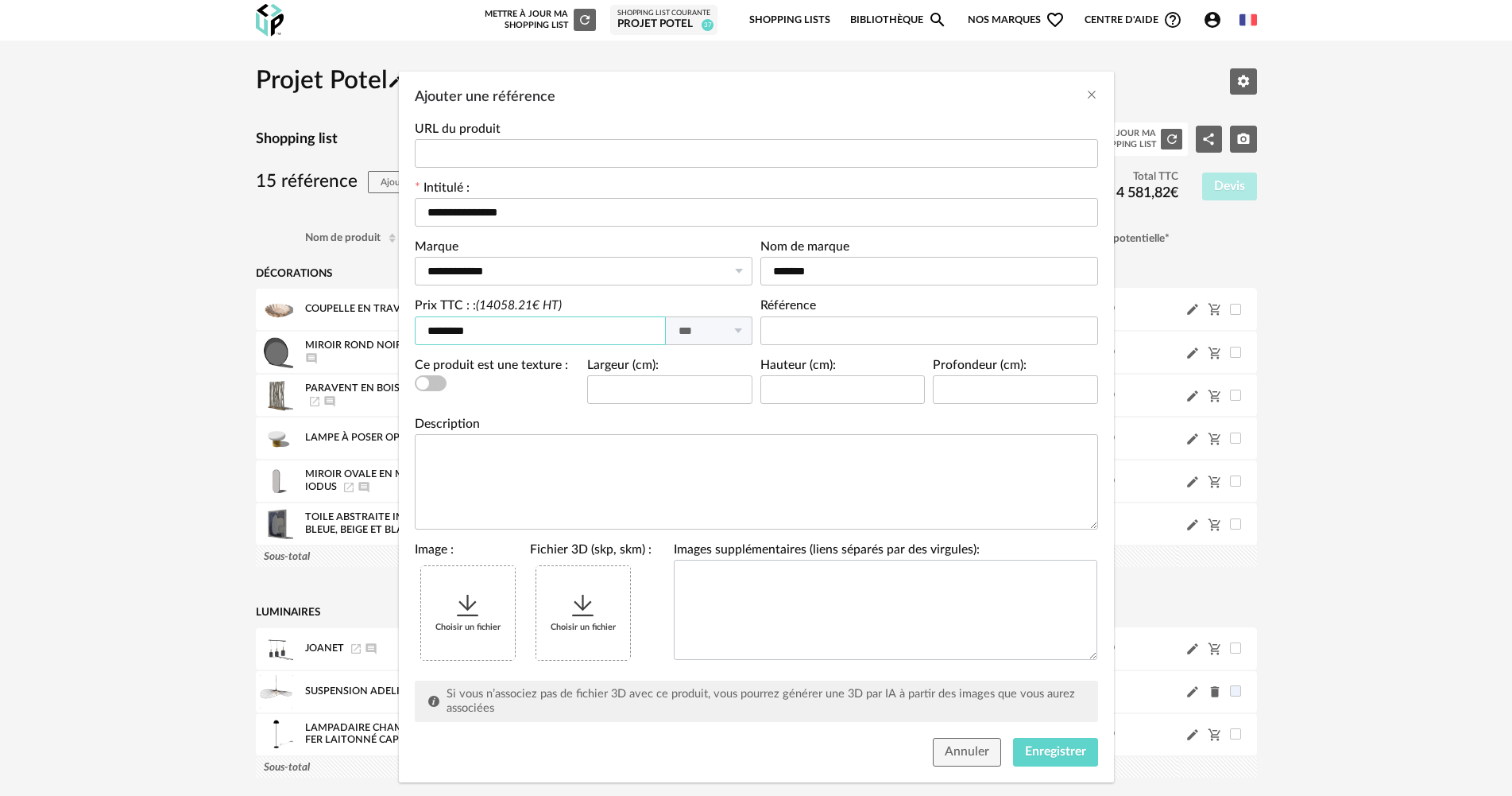
scroll to position [74, 0]
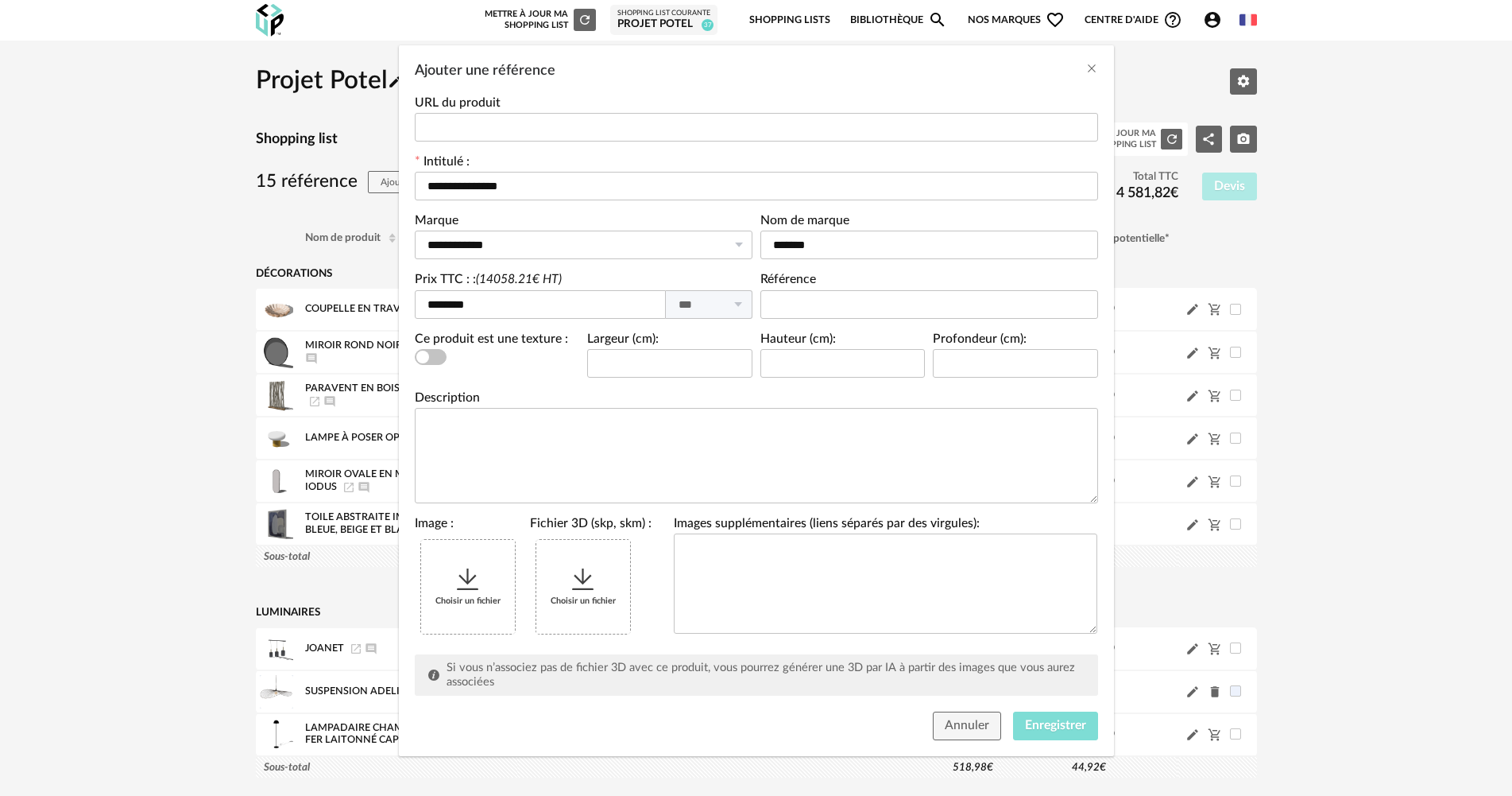
click at [1013, 721] on button "Enregistrer" at bounding box center [1055, 725] width 85 height 28
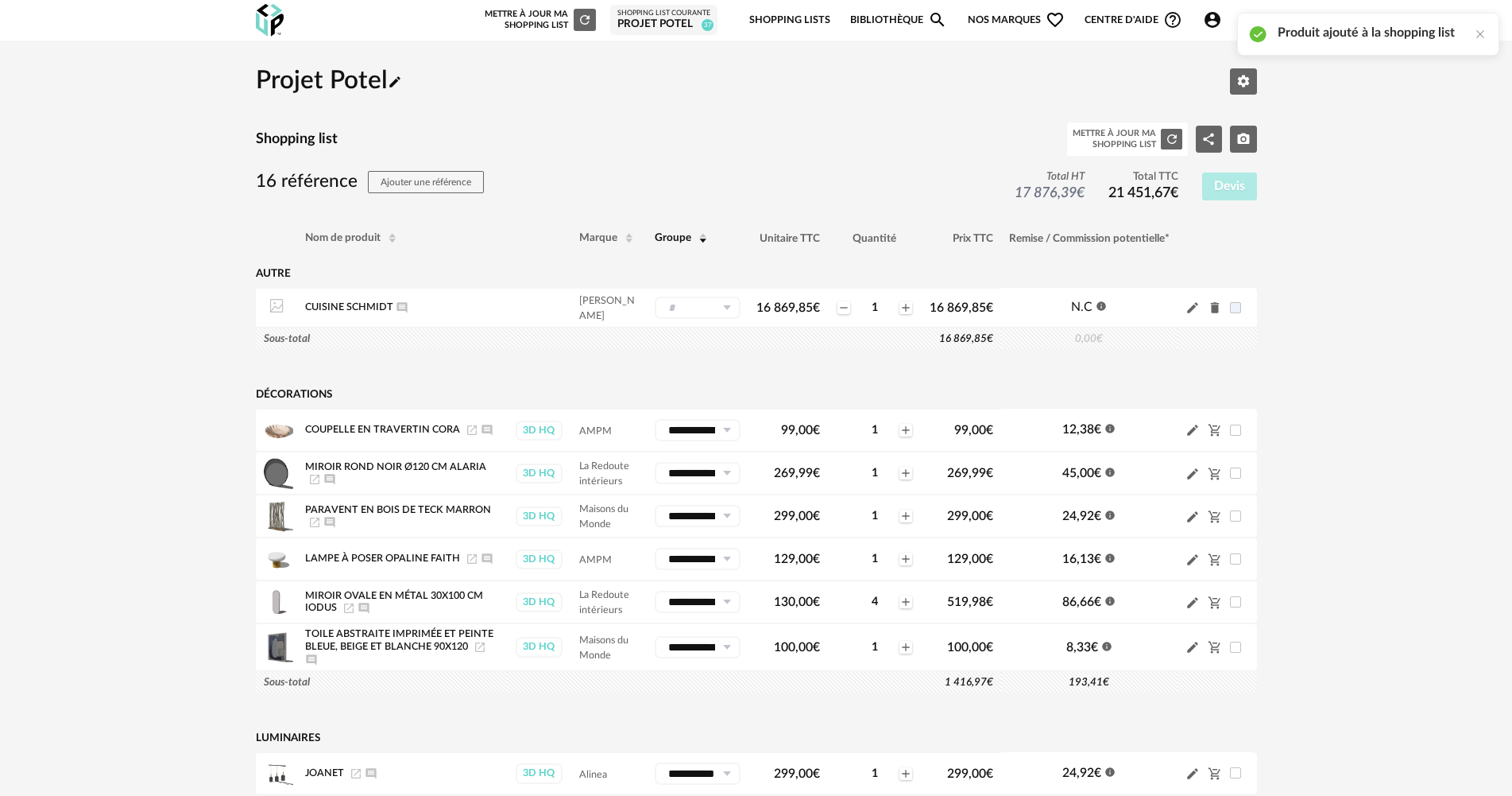
click at [697, 313] on input "text" at bounding box center [698, 308] width 86 height 22
click at [701, 475] on button "Nouveau groupe (ex.: Cuisine)" at bounding box center [729, 484] width 150 height 25
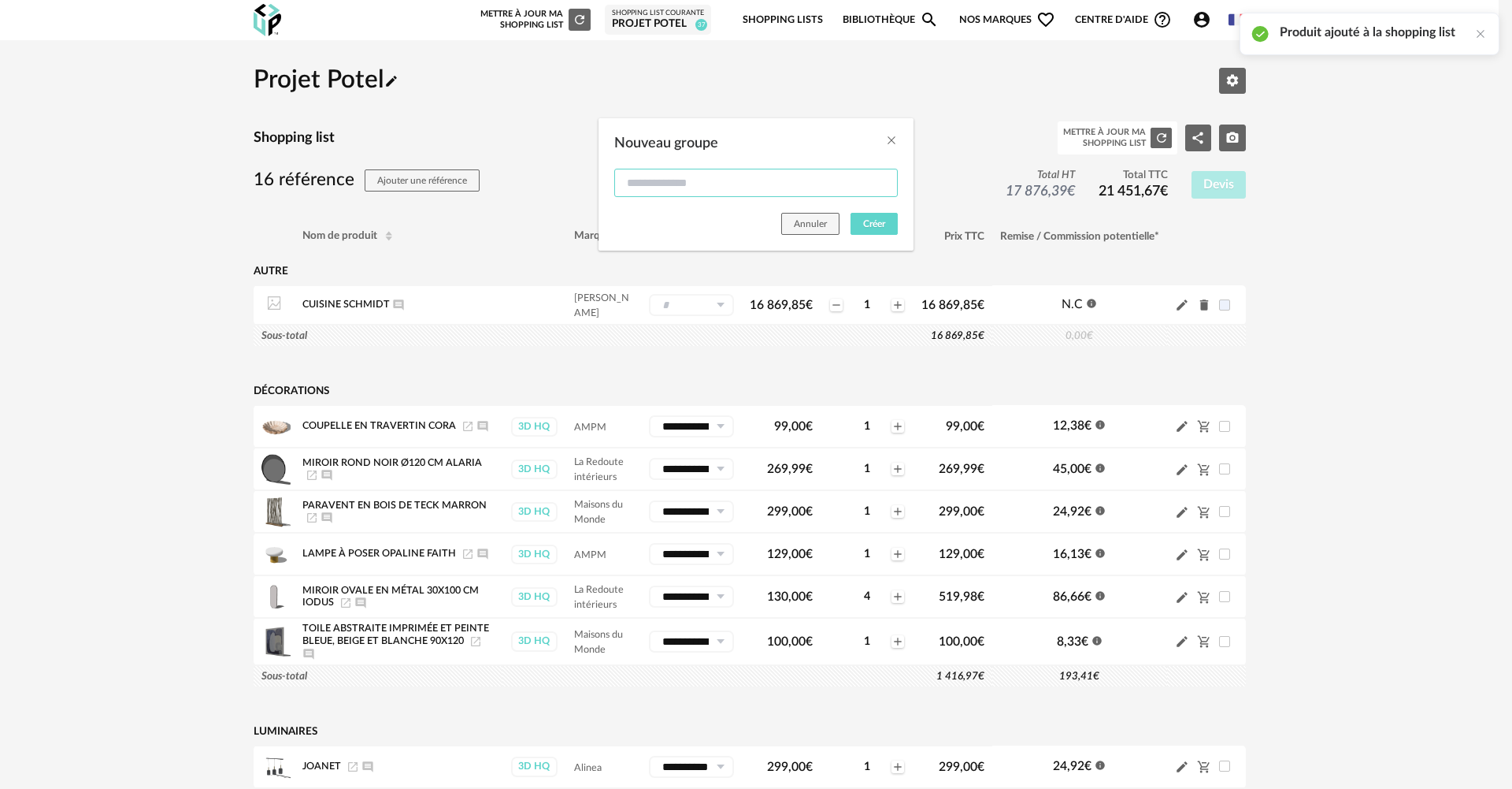
drag, startPoint x: 703, startPoint y: 194, endPoint x: 702, endPoint y: 186, distance: 8.1
click at [703, 192] on input "Nouveau groupe" at bounding box center [756, 182] width 284 height 28
type input "*******"
click at [863, 215] on button "Créer" at bounding box center [874, 224] width 47 height 22
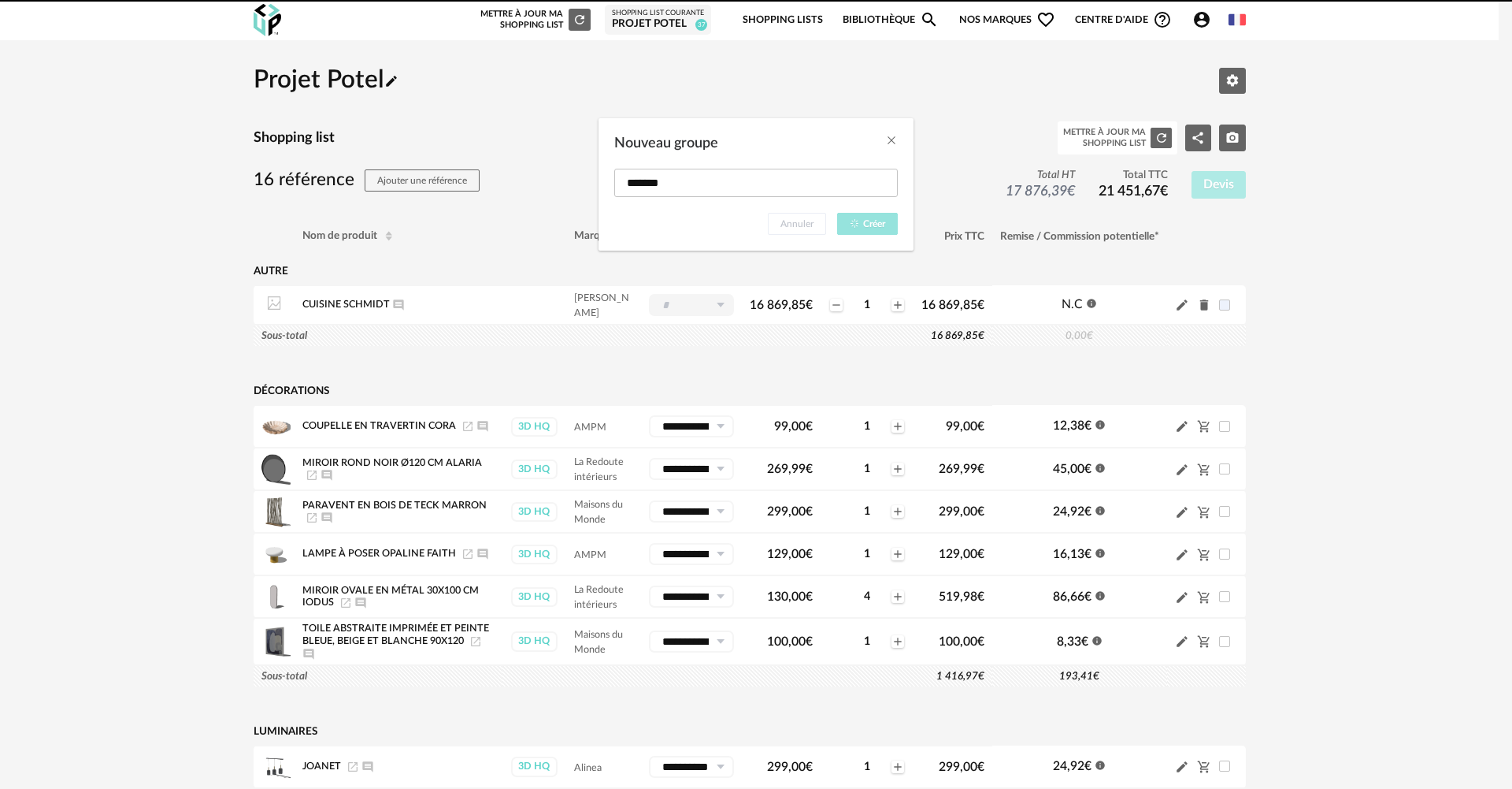
type input "*******"
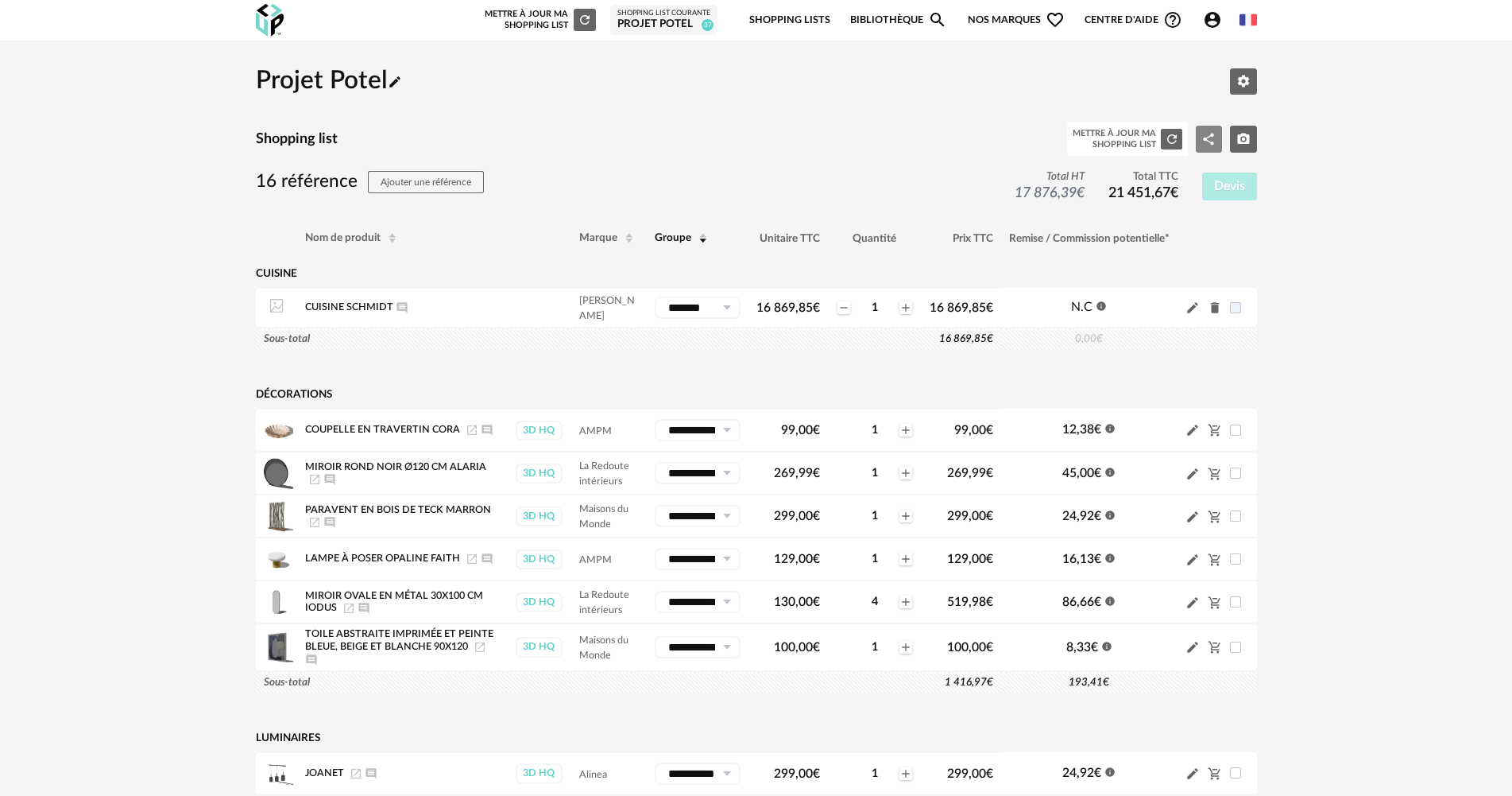
click at [1204, 140] on icon "Share Variant icon" at bounding box center [1208, 139] width 15 height 15
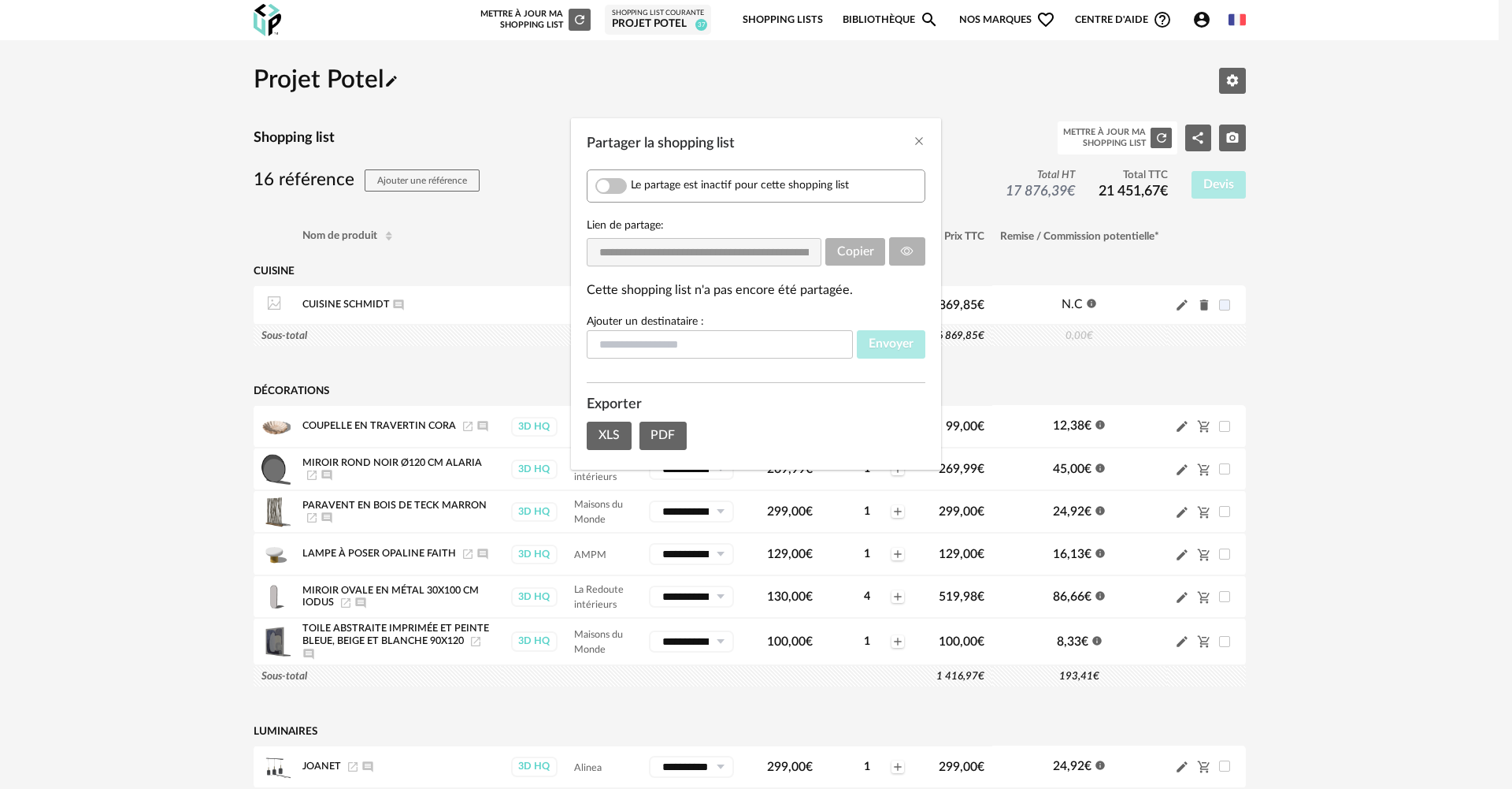
click at [608, 188] on span "Partager la shopping list" at bounding box center [611, 186] width 32 height 15
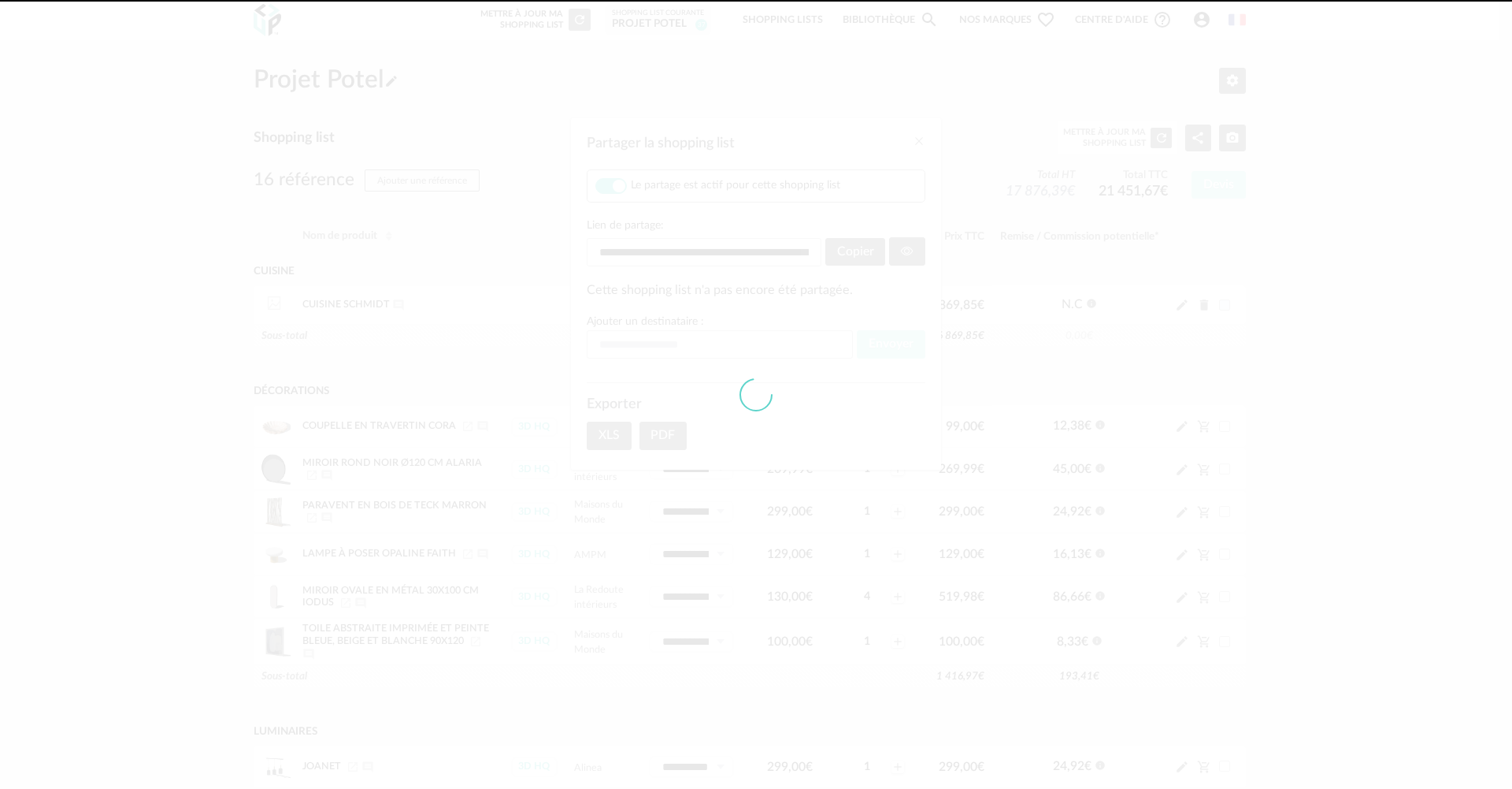
click at [858, 256] on div at bounding box center [756, 394] width 1512 height 789
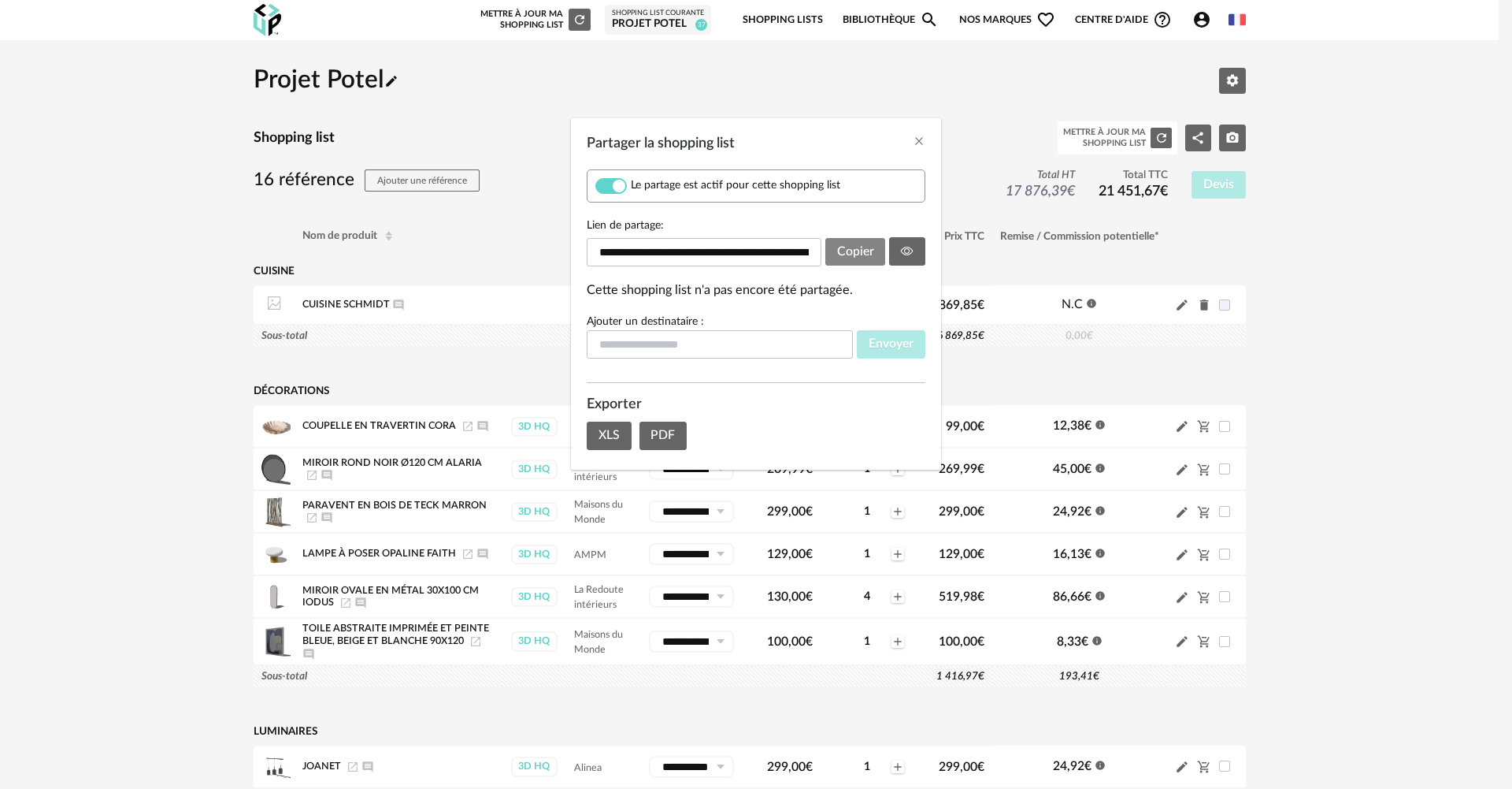
click at [858, 256] on span "Copier" at bounding box center [855, 251] width 37 height 13
click at [908, 257] on icon "Partager la shopping list" at bounding box center [906, 251] width 13 height 13
click at [916, 142] on icon "Close" at bounding box center [919, 141] width 13 height 13
